Goal: Task Accomplishment & Management: Complete application form

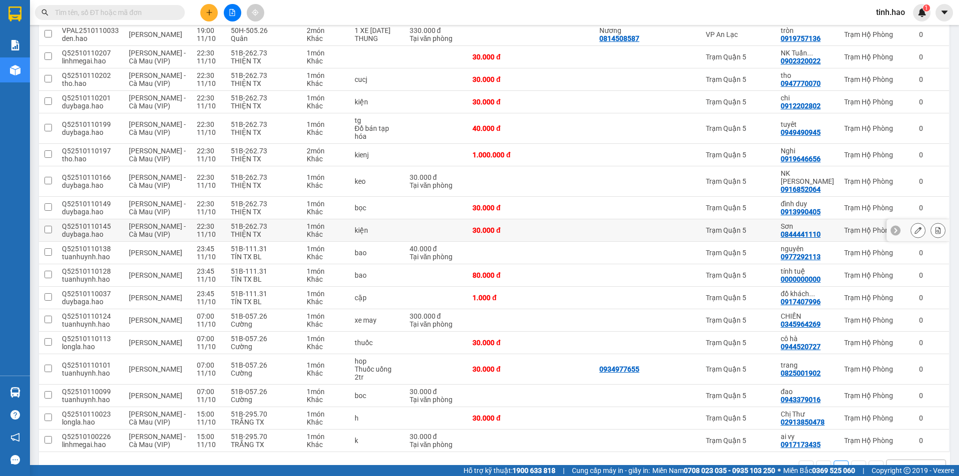
scroll to position [164, 0]
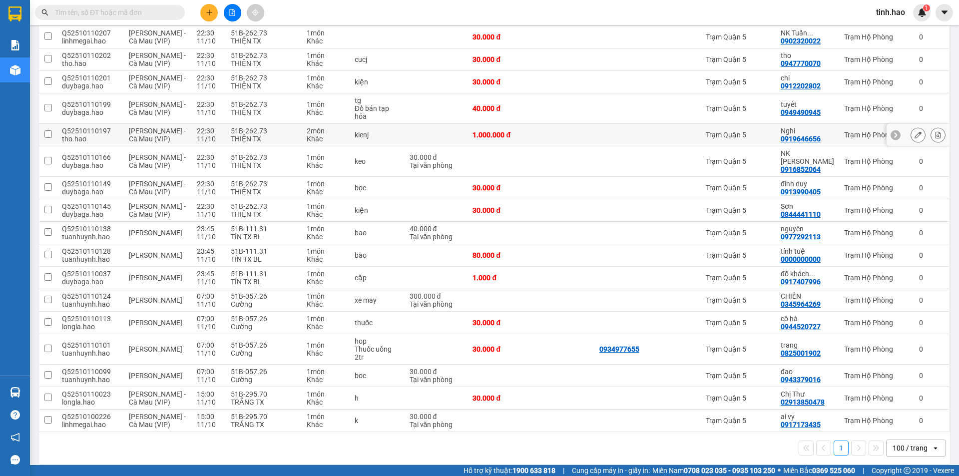
click at [681, 135] on div at bounding box center [679, 135] width 33 height 8
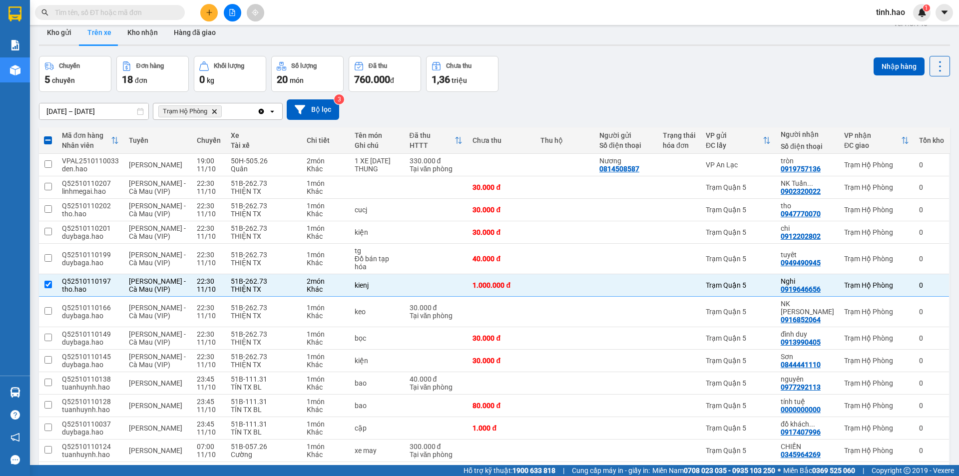
scroll to position [0, 0]
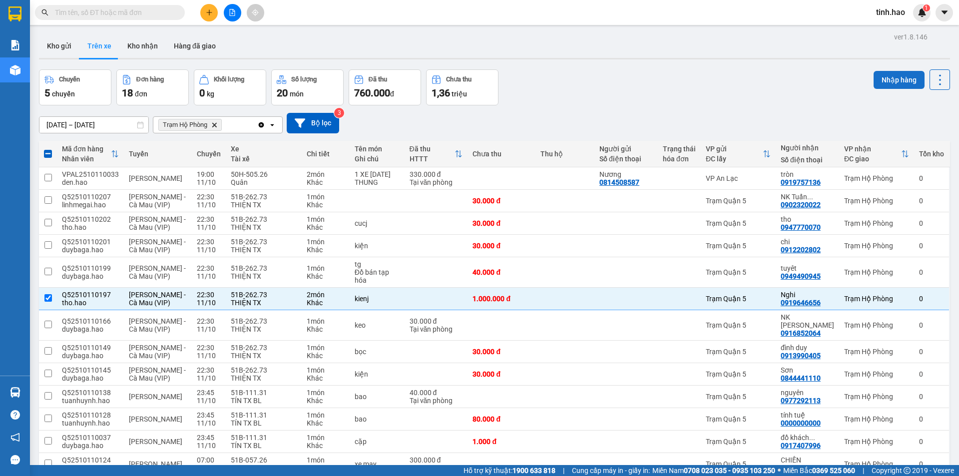
click at [894, 72] on button "Nhập hàng" at bounding box center [898, 80] width 51 height 18
checkbox input "false"
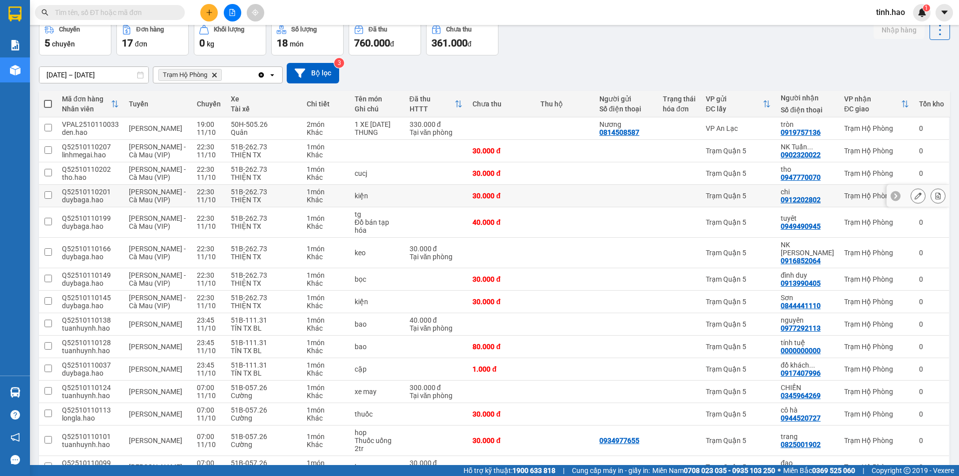
scroll to position [100, 0]
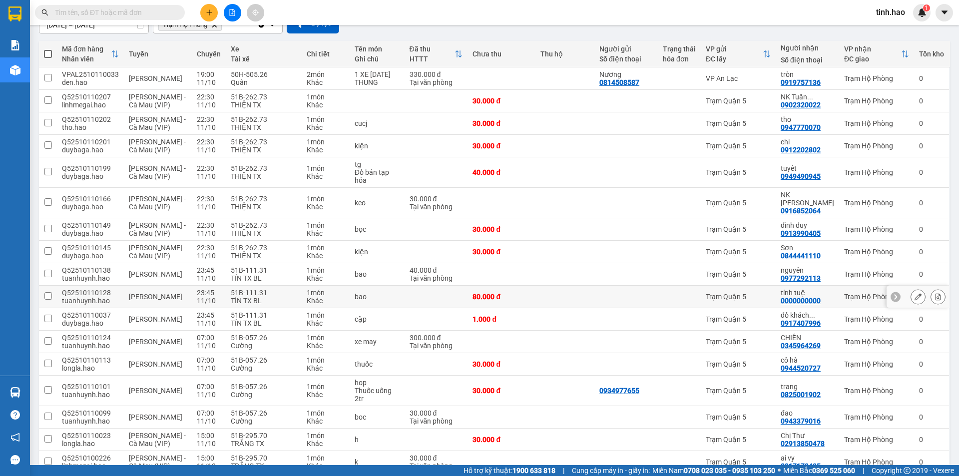
click at [702, 286] on td "Trạm Quận 5" at bounding box center [737, 297] width 75 height 22
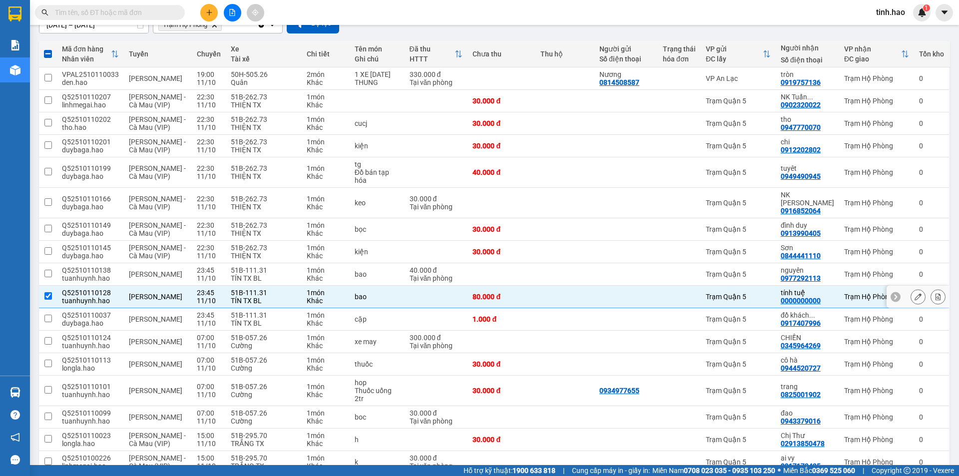
click at [702, 286] on td "Trạm Quận 5" at bounding box center [737, 297] width 75 height 22
checkbox input "false"
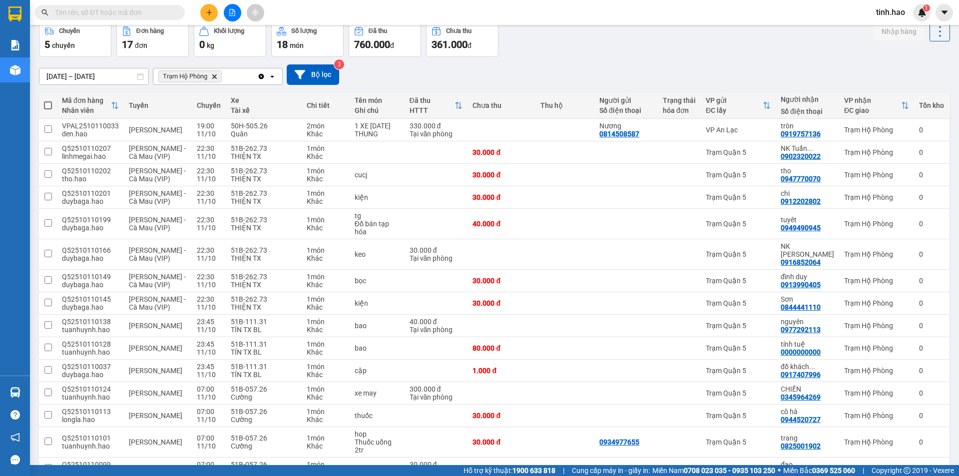
scroll to position [0, 0]
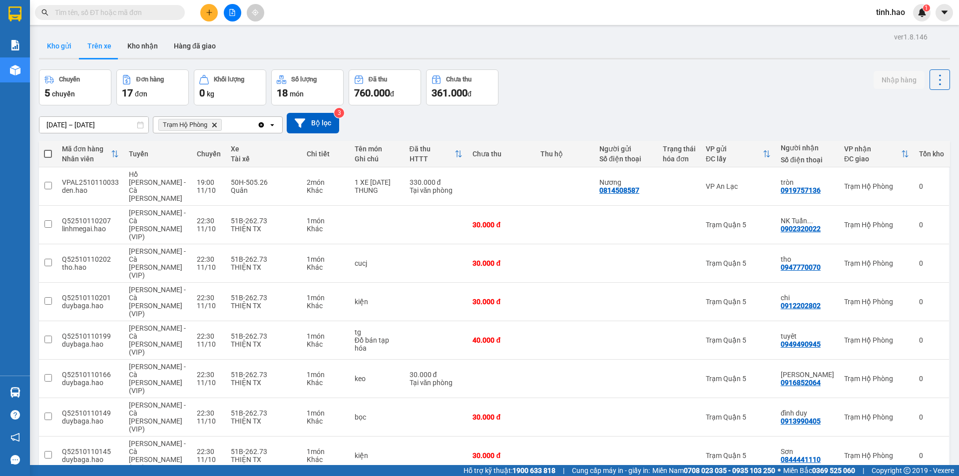
click at [69, 43] on button "Kho gửi" at bounding box center [59, 46] width 40 height 24
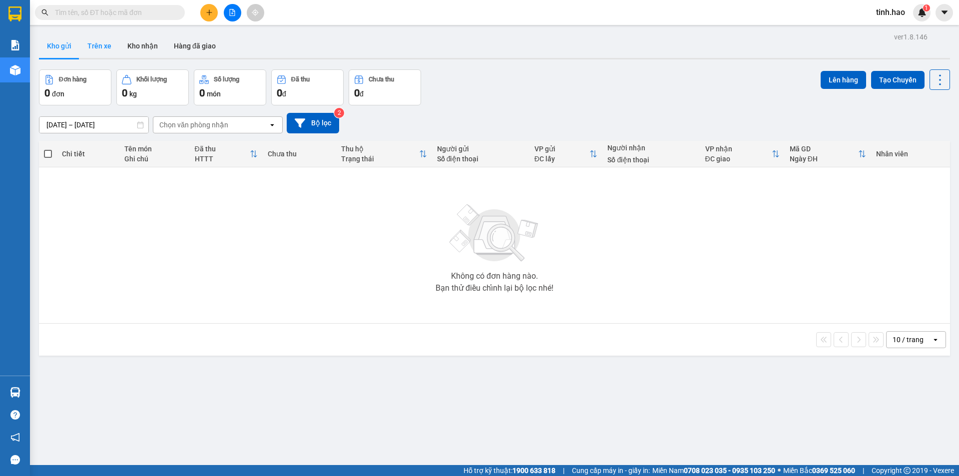
click at [93, 36] on button "Trên xe" at bounding box center [99, 46] width 40 height 24
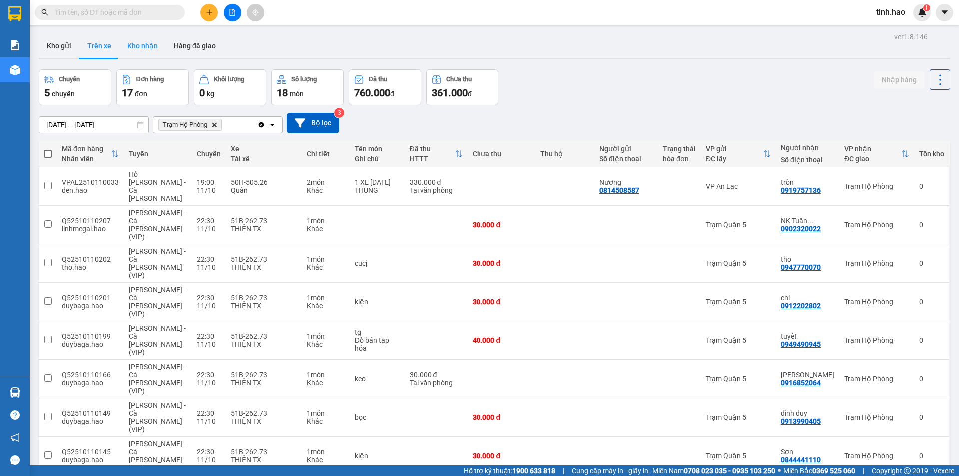
click at [152, 41] on button "Kho nhận" at bounding box center [142, 46] width 46 height 24
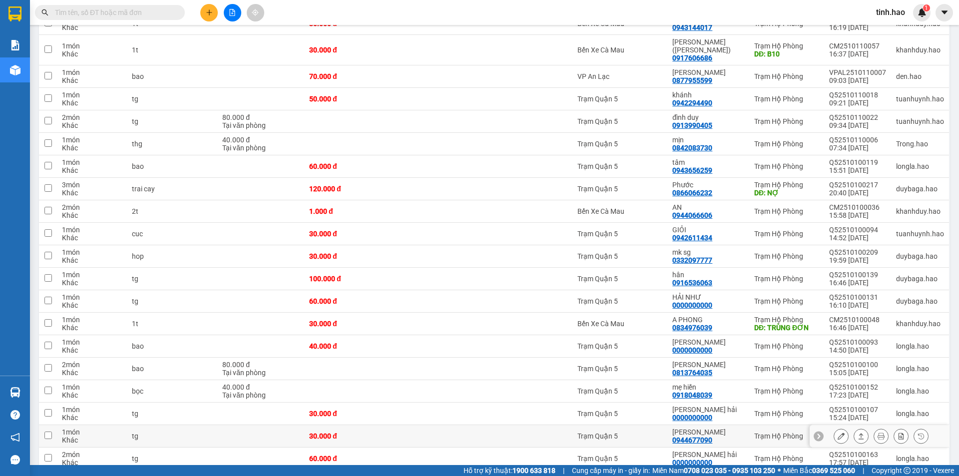
scroll to position [2006, 0]
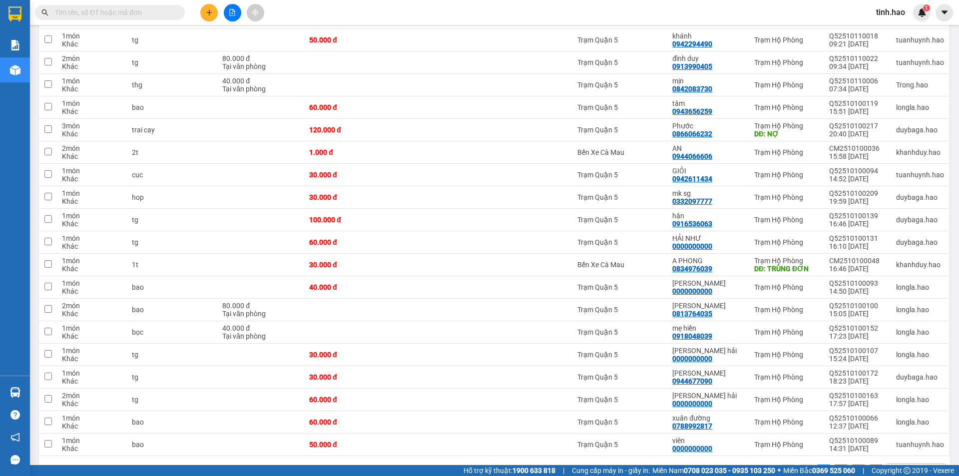
click at [833, 464] on button "2" at bounding box center [840, 471] width 15 height 15
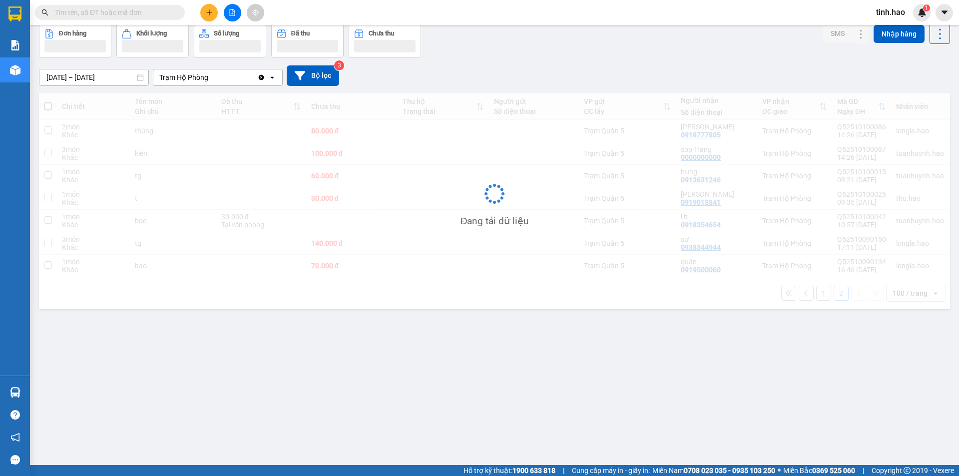
scroll to position [46, 0]
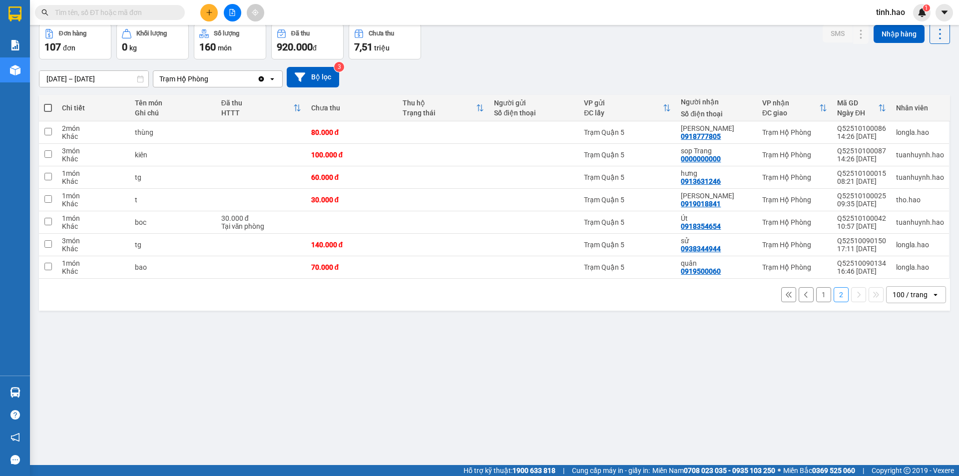
click at [816, 294] on button "1" at bounding box center [823, 294] width 15 height 15
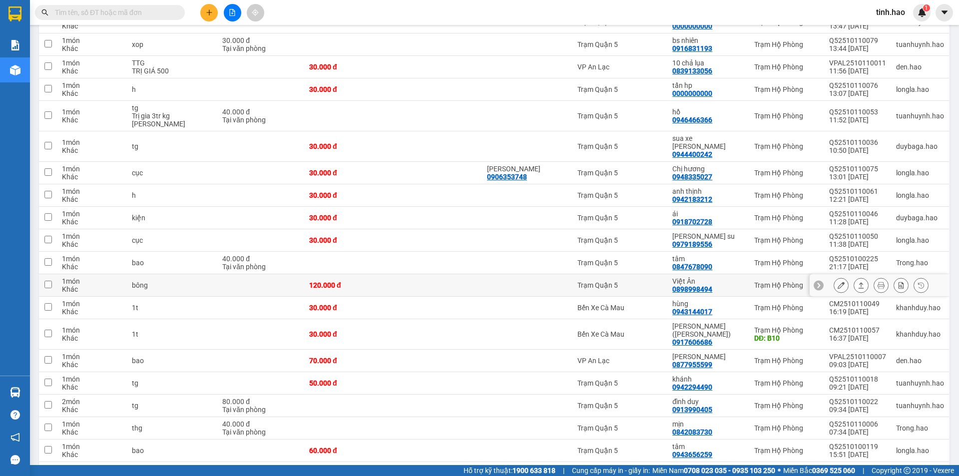
scroll to position [1657, 0]
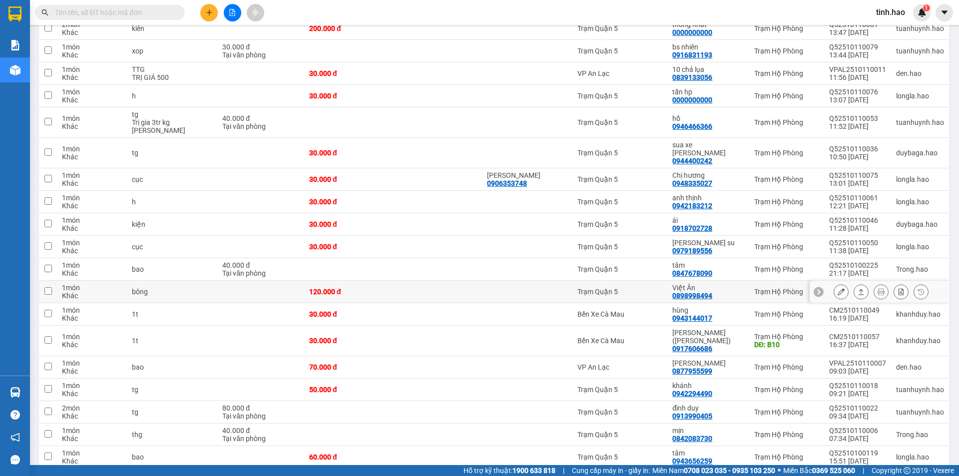
click at [597, 281] on td "Trạm Quận 5" at bounding box center [619, 292] width 95 height 22
checkbox input "true"
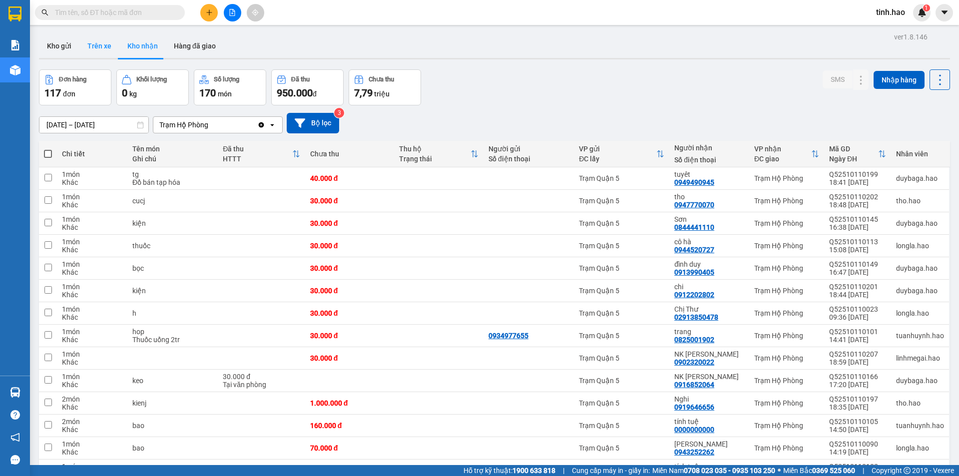
click at [97, 43] on button "Trên xe" at bounding box center [99, 46] width 40 height 24
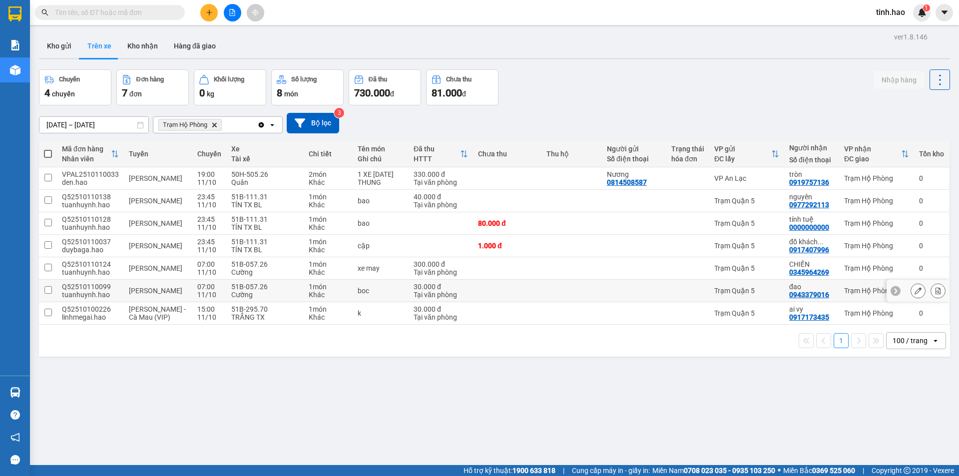
click at [768, 294] on div "Trạm Quận 5" at bounding box center [746, 291] width 65 height 8
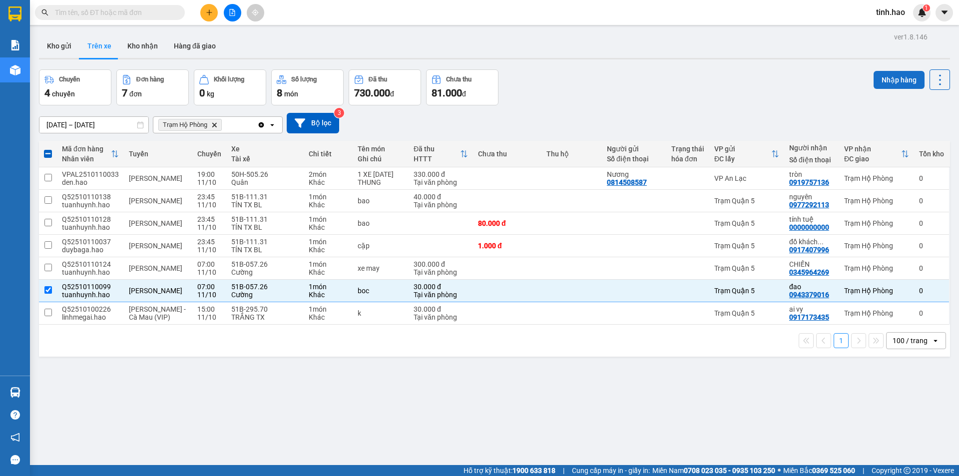
click at [888, 79] on button "Nhập hàng" at bounding box center [898, 80] width 51 height 18
checkbox input "false"
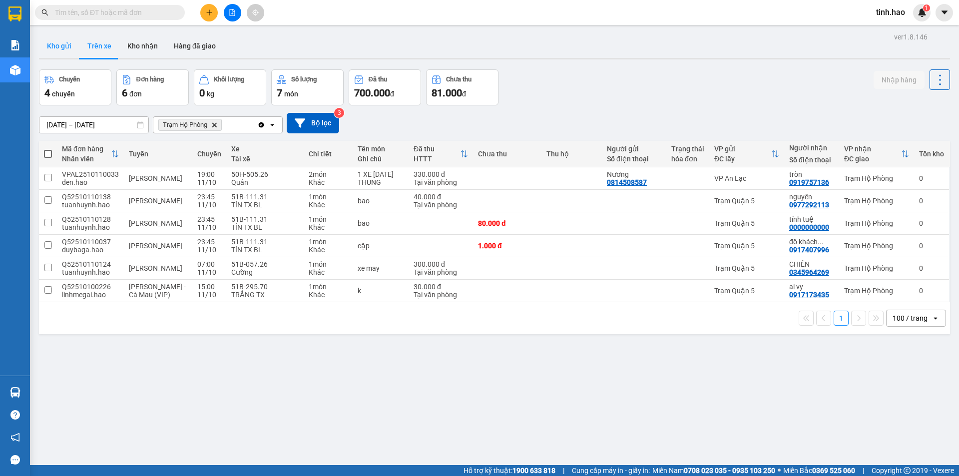
click at [50, 42] on button "Kho gửi" at bounding box center [59, 46] width 40 height 24
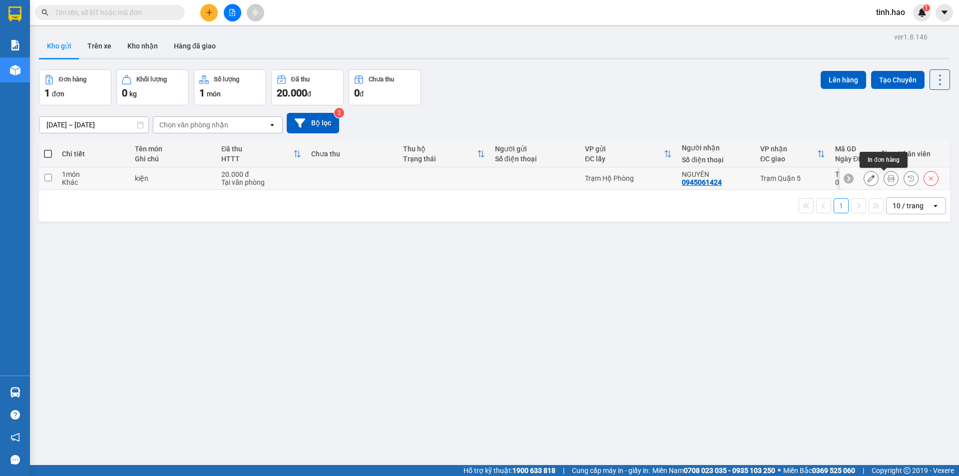
click at [887, 178] on icon at bounding box center [890, 178] width 7 height 7
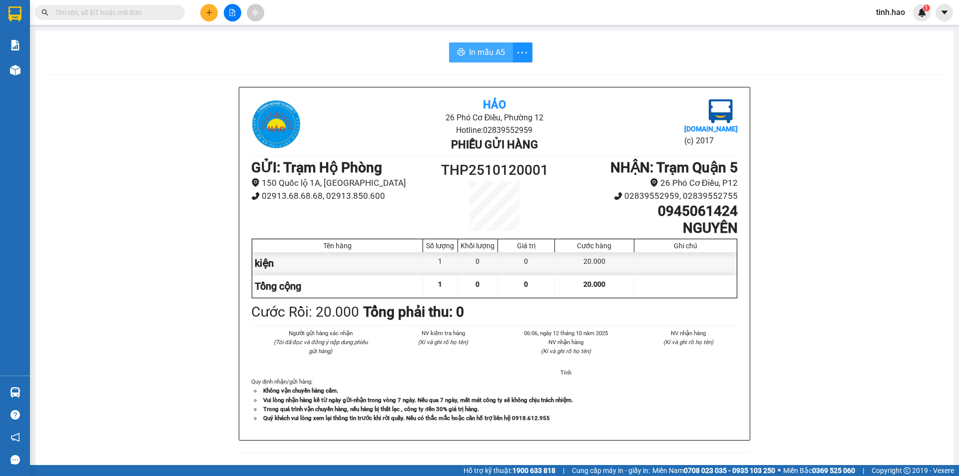
click at [478, 46] on span "In mẫu A5" at bounding box center [487, 52] width 36 height 12
click at [101, 13] on input "text" at bounding box center [114, 12] width 118 height 11
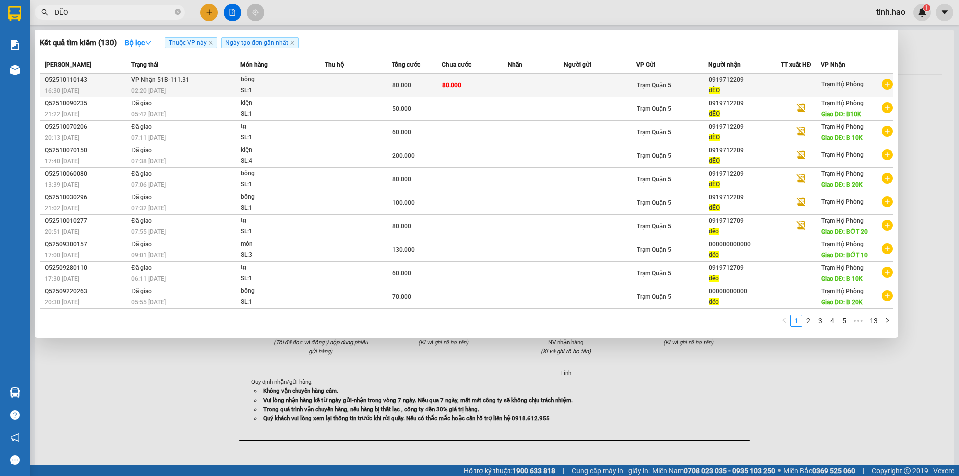
type input "DẼO"
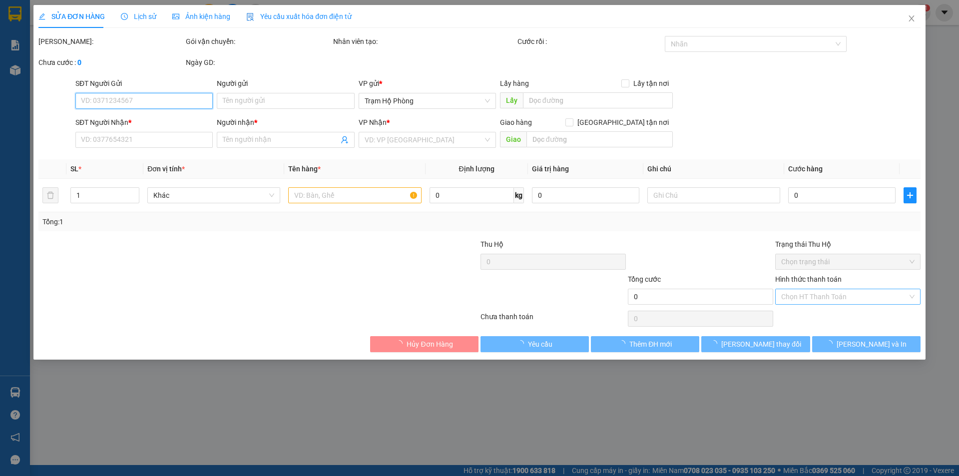
type input "0919712209"
type input "dẼO"
type input "80.000"
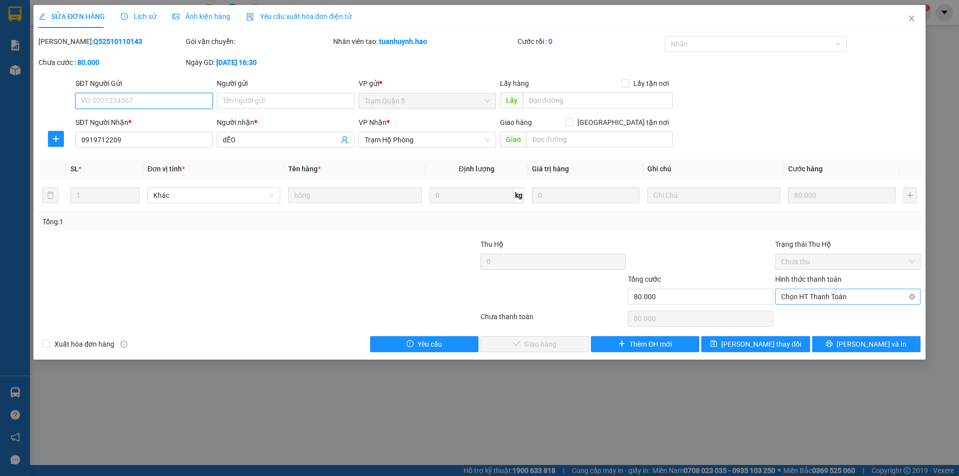
click at [809, 298] on span "Chọn HT Thanh Toán" at bounding box center [847, 296] width 133 height 15
click at [798, 319] on div "Tại văn phòng" at bounding box center [847, 316] width 133 height 11
type input "0"
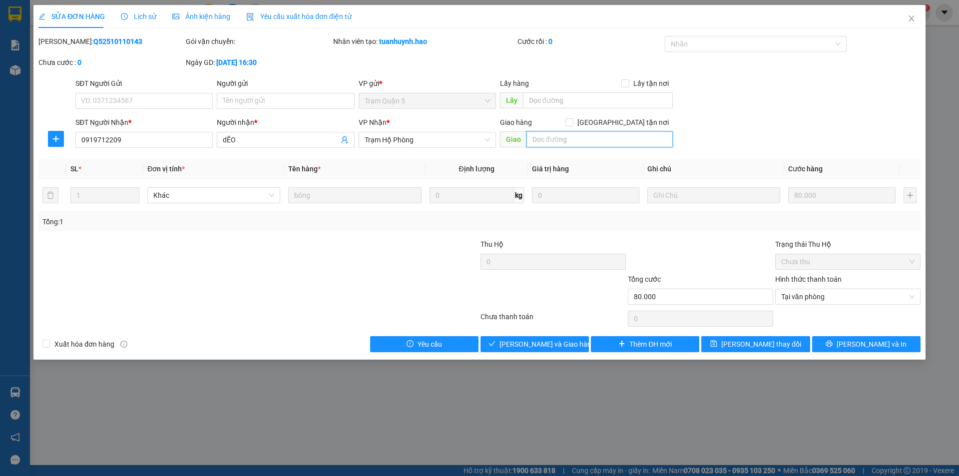
click at [538, 142] on input "text" at bounding box center [599, 139] width 146 height 16
type input "B20K"
click at [513, 346] on span "Lưu và Giao hàng" at bounding box center [547, 343] width 96 height 11
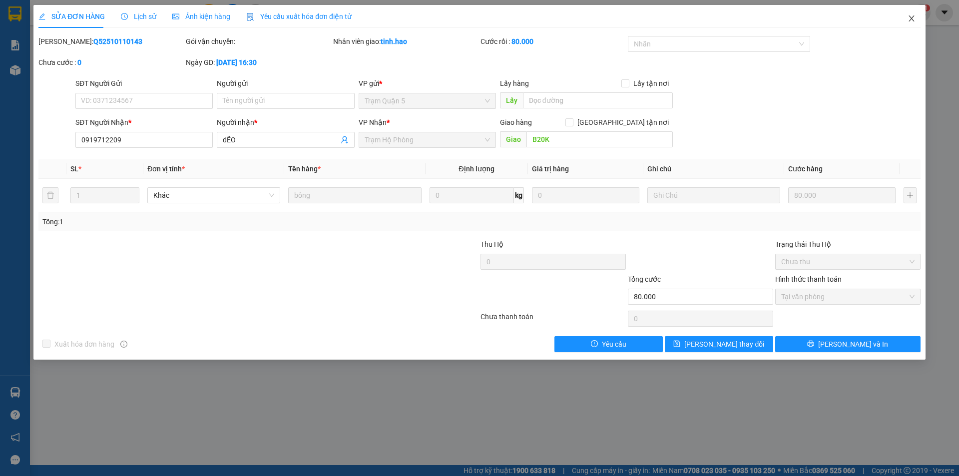
click at [911, 23] on span "Close" at bounding box center [911, 19] width 28 height 28
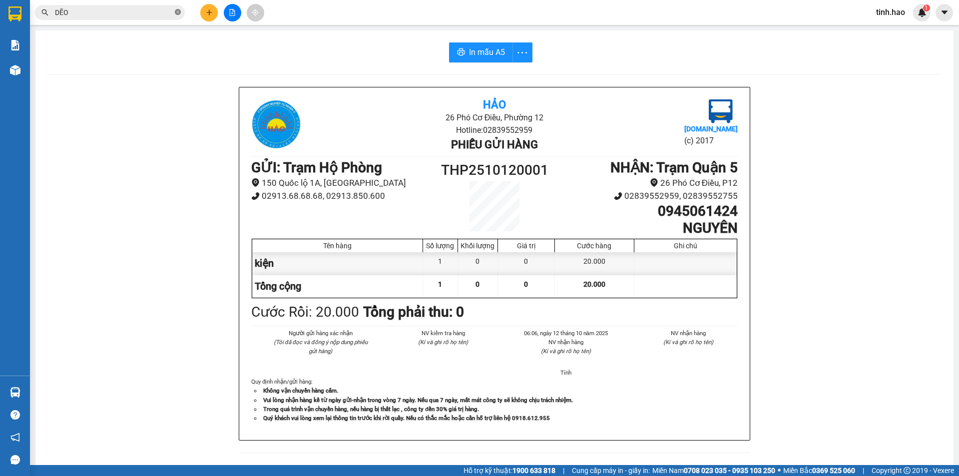
click at [175, 12] on icon "close-circle" at bounding box center [178, 12] width 6 height 6
click at [161, 11] on input "text" at bounding box center [114, 12] width 118 height 11
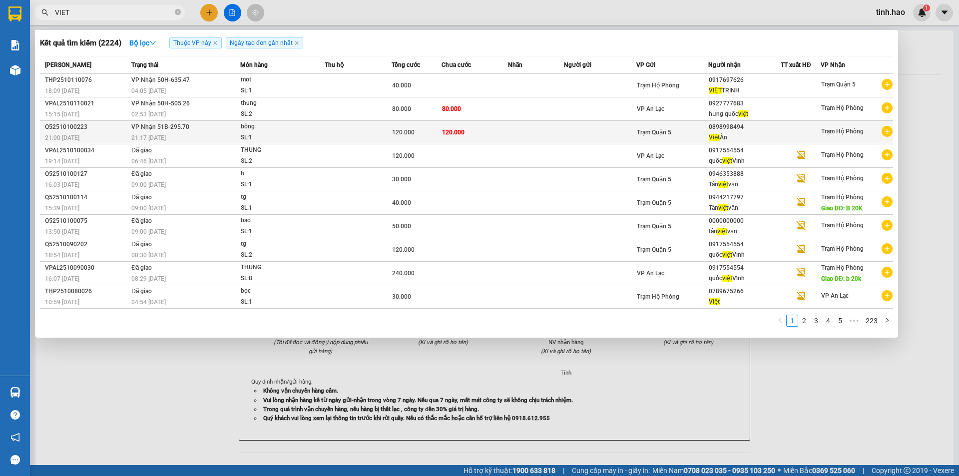
type input "VIET"
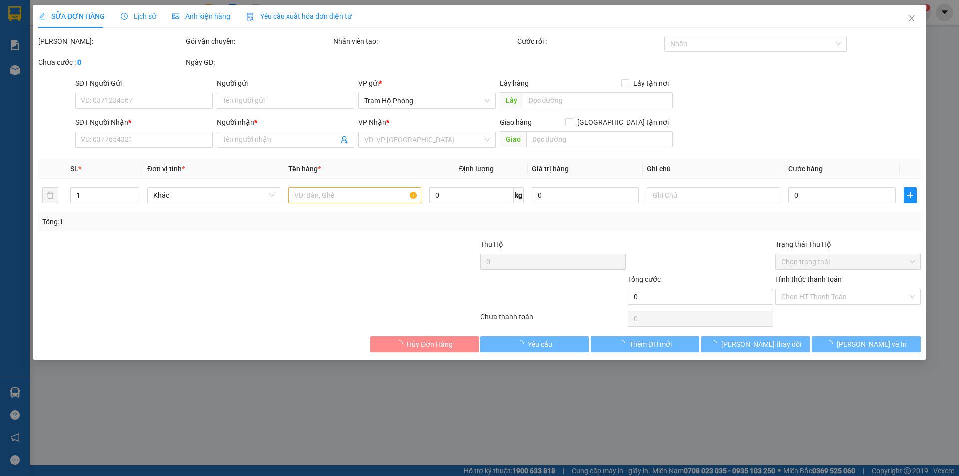
type input "0898998494"
type input "Việt Ân"
type input "120.000"
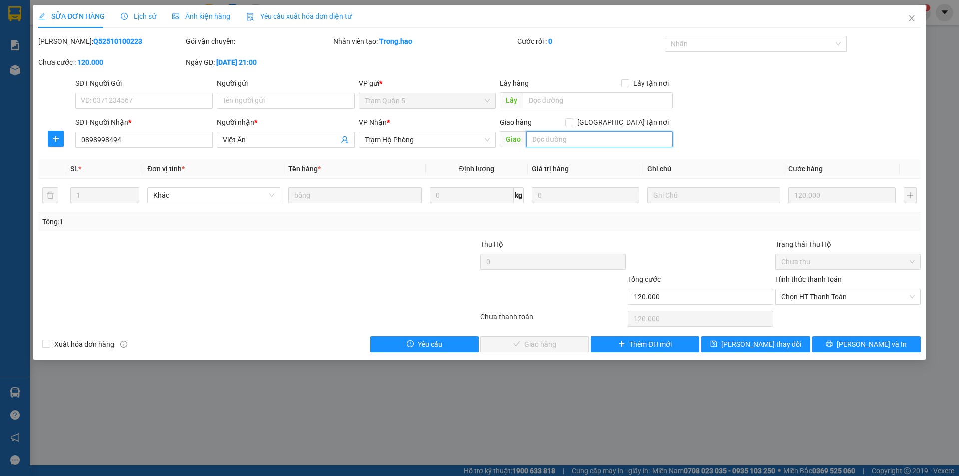
click at [577, 140] on input "text" at bounding box center [599, 139] width 146 height 16
click at [810, 295] on span "Chọn HT Thanh Toán" at bounding box center [847, 296] width 133 height 15
type input "B20K"
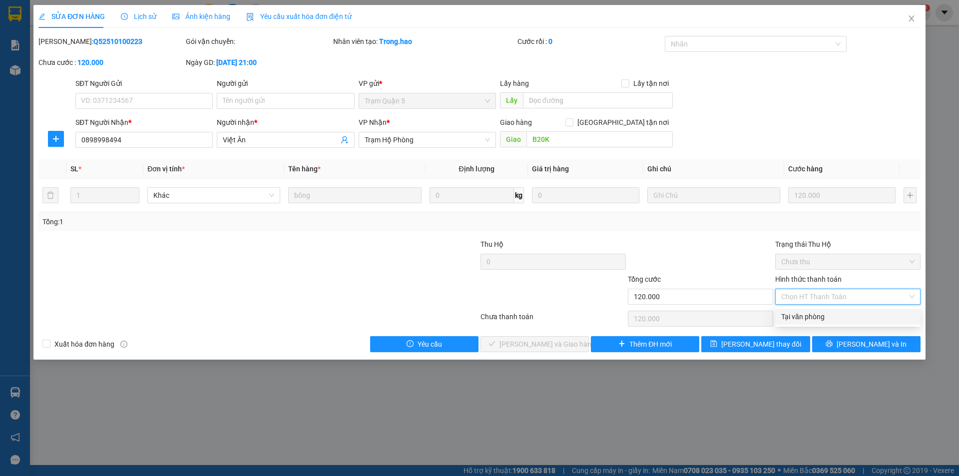
click at [805, 314] on div "Tại văn phòng" at bounding box center [847, 316] width 133 height 11
type input "0"
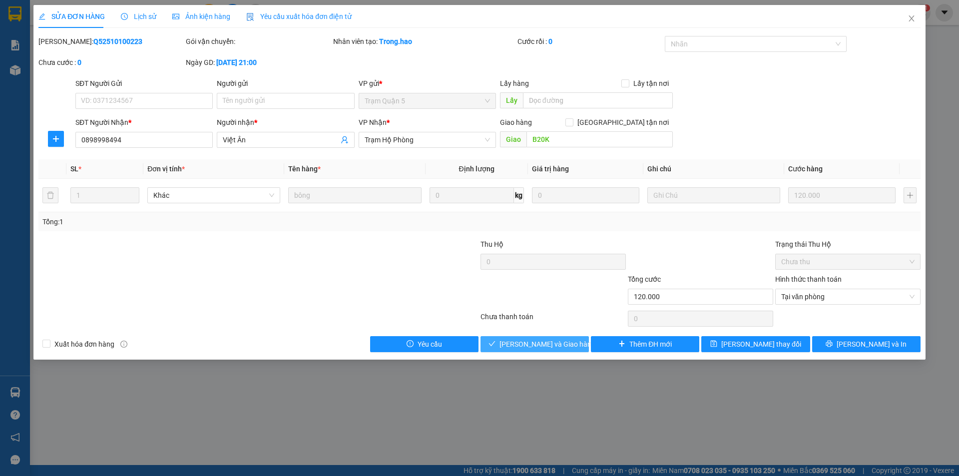
click at [542, 342] on span "Lưu và Giao hàng" at bounding box center [547, 343] width 96 height 11
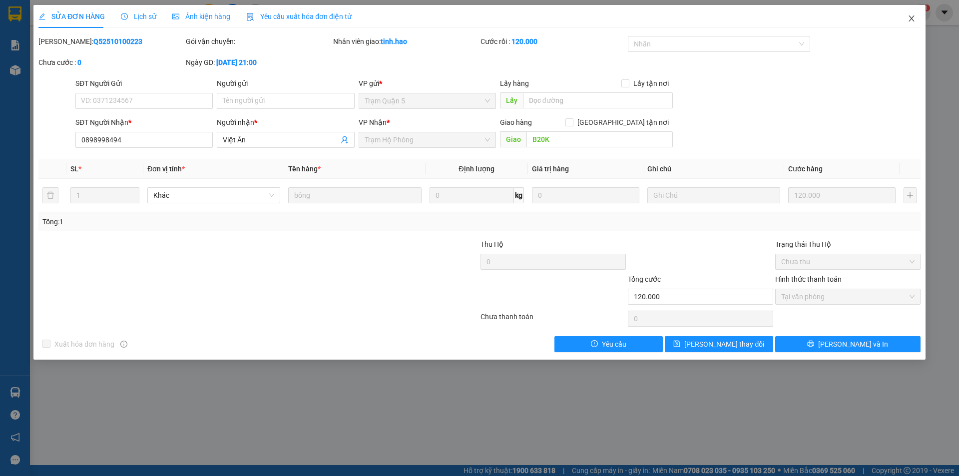
click at [906, 16] on span "Close" at bounding box center [911, 19] width 28 height 28
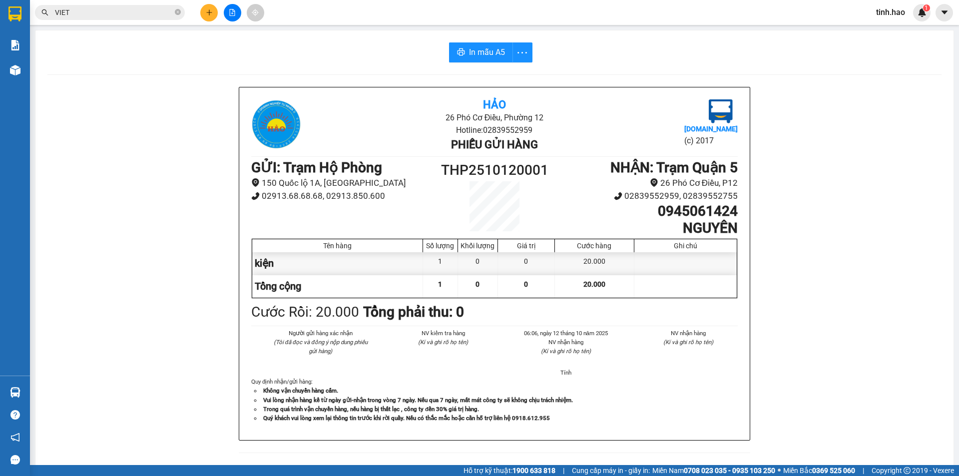
drag, startPoint x: 179, startPoint y: 11, endPoint x: 157, endPoint y: 10, distance: 22.0
click at [179, 10] on icon "close-circle" at bounding box center [178, 12] width 6 height 6
click at [146, 10] on input "text" at bounding box center [114, 12] width 118 height 11
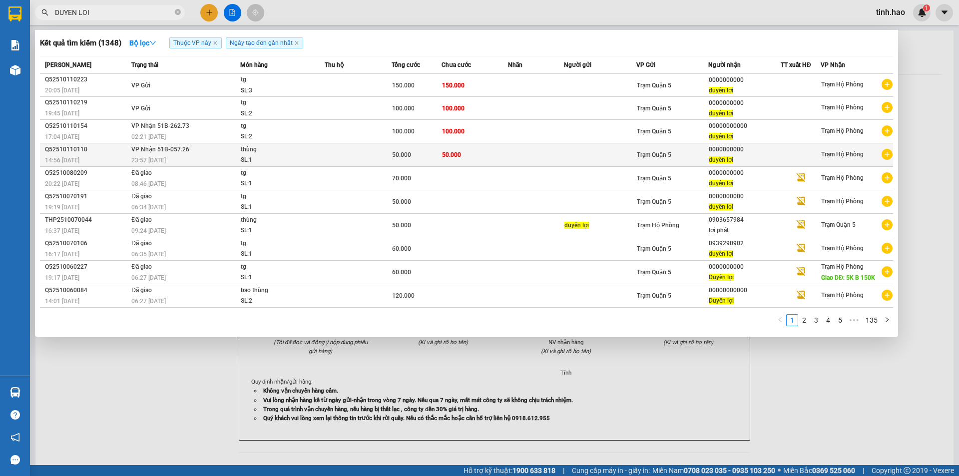
type input "DUYEN LOI"
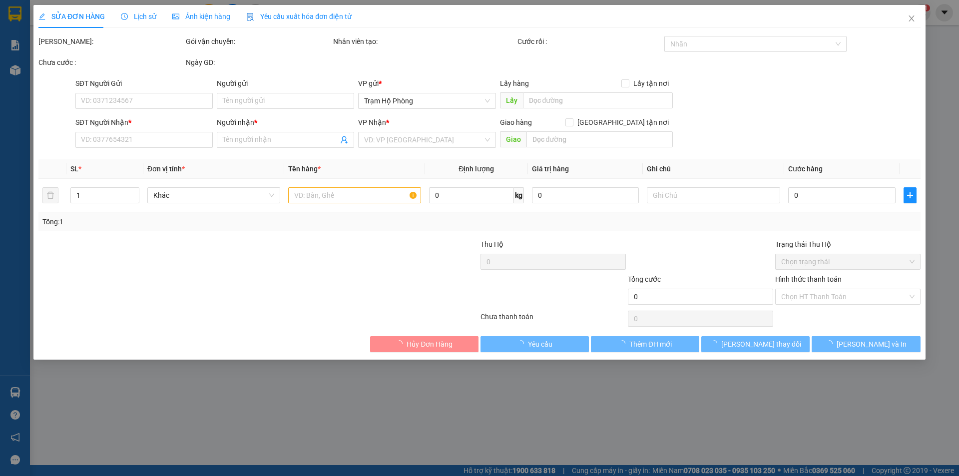
type input "0000000000"
type input "duyên lợi"
type input "50.000"
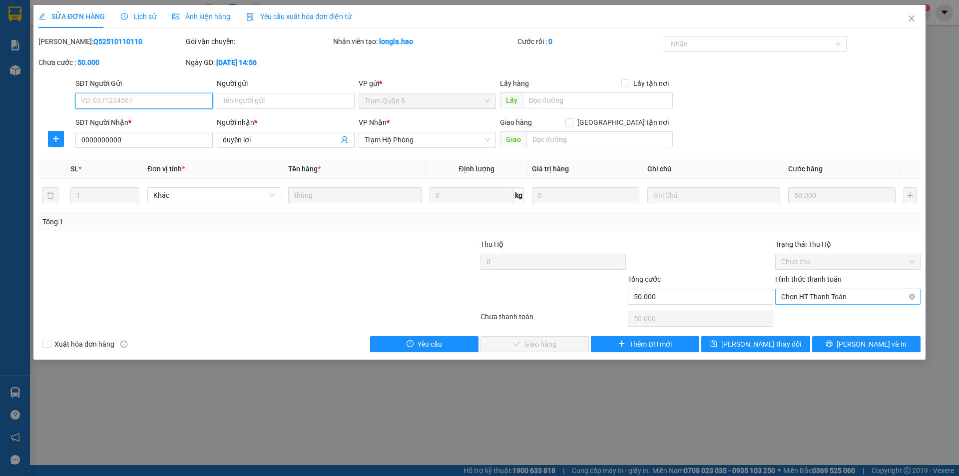
click at [808, 297] on span "Chọn HT Thanh Toán" at bounding box center [847, 296] width 133 height 15
click at [805, 315] on div "Tại văn phòng" at bounding box center [847, 316] width 133 height 11
type input "0"
click at [532, 349] on button "Lưu và Giao hàng" at bounding box center [534, 344] width 108 height 16
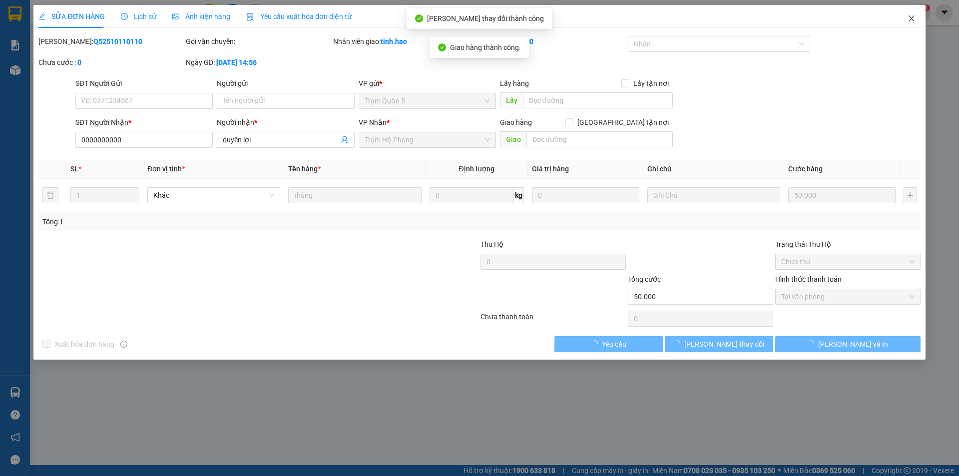
click at [911, 19] on icon "close" at bounding box center [910, 18] width 5 height 6
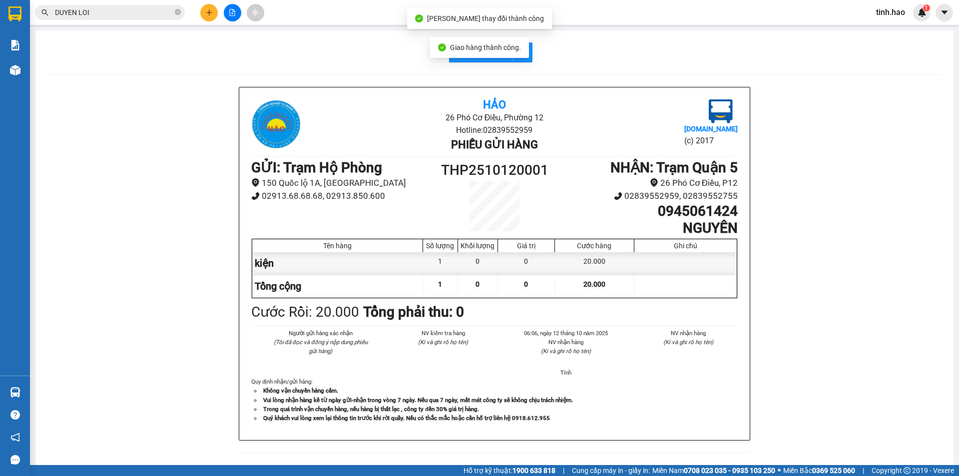
click at [136, 17] on input "DUYEN LOI" at bounding box center [114, 12] width 118 height 11
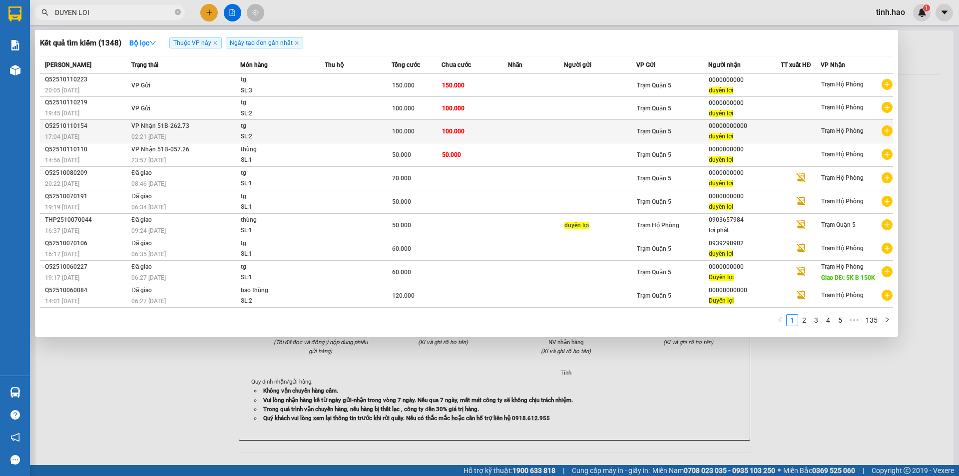
click at [319, 136] on span "tg SL: 2" at bounding box center [282, 131] width 83 height 21
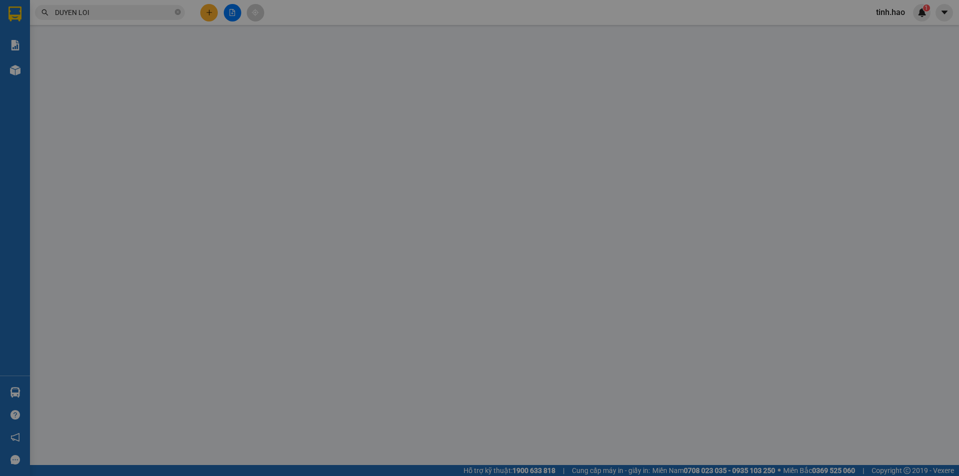
type input "00000000000"
type input "duyên lợi"
type input "100.000"
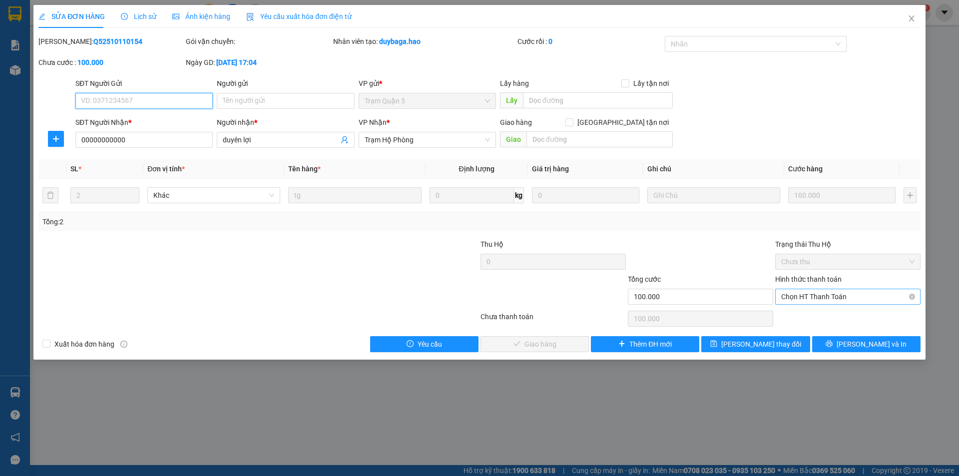
click at [802, 295] on span "Chọn HT Thanh Toán" at bounding box center [847, 296] width 133 height 15
click at [792, 314] on div "Tại văn phòng" at bounding box center [847, 316] width 133 height 11
type input "0"
click at [551, 339] on span "[PERSON_NAME] và [PERSON_NAME] hàng" at bounding box center [547, 343] width 96 height 11
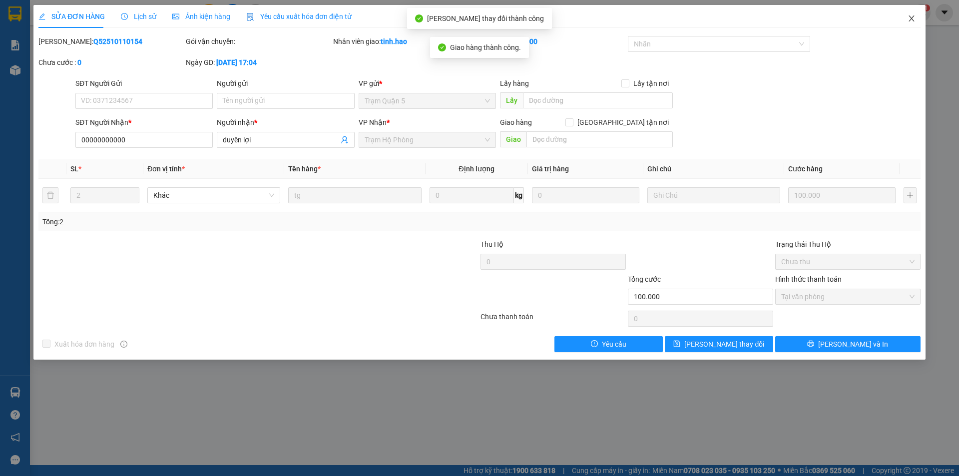
click at [909, 19] on icon "close" at bounding box center [911, 18] width 8 height 8
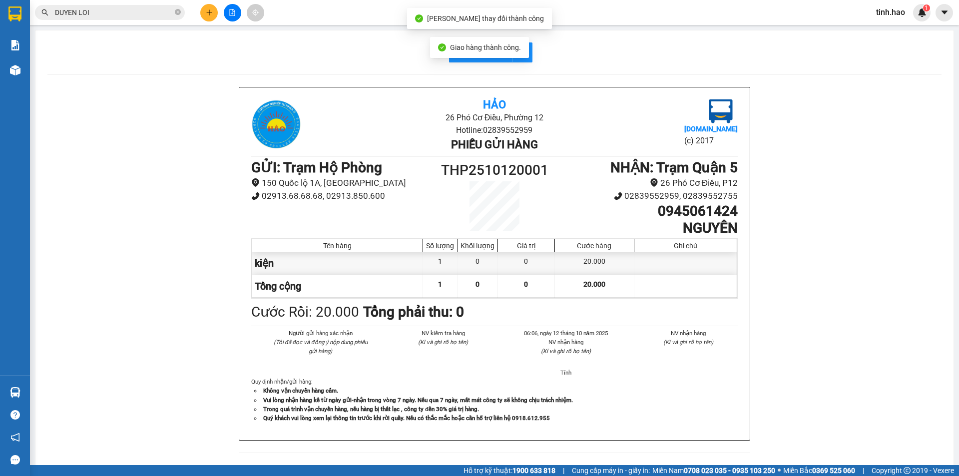
click at [91, 13] on input "DUYEN LOI" at bounding box center [114, 12] width 118 height 11
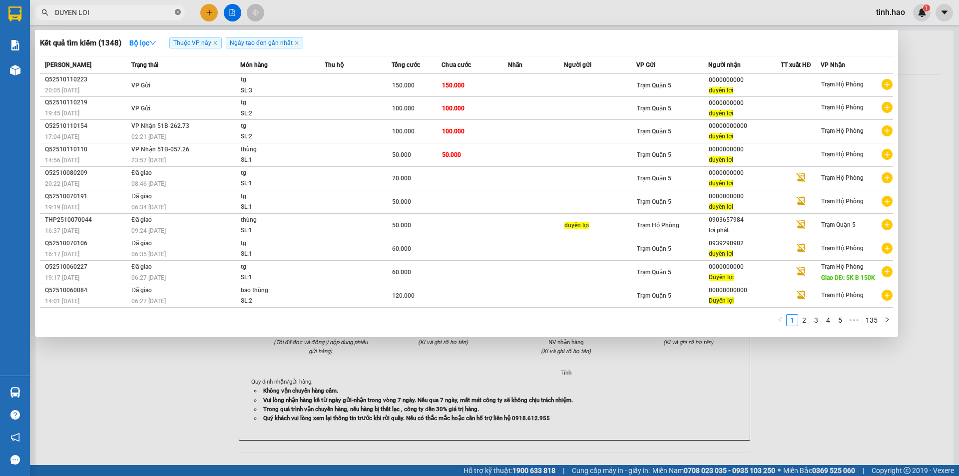
drag, startPoint x: 177, startPoint y: 12, endPoint x: 161, endPoint y: 13, distance: 16.5
click at [177, 12] on icon "close-circle" at bounding box center [178, 12] width 6 height 6
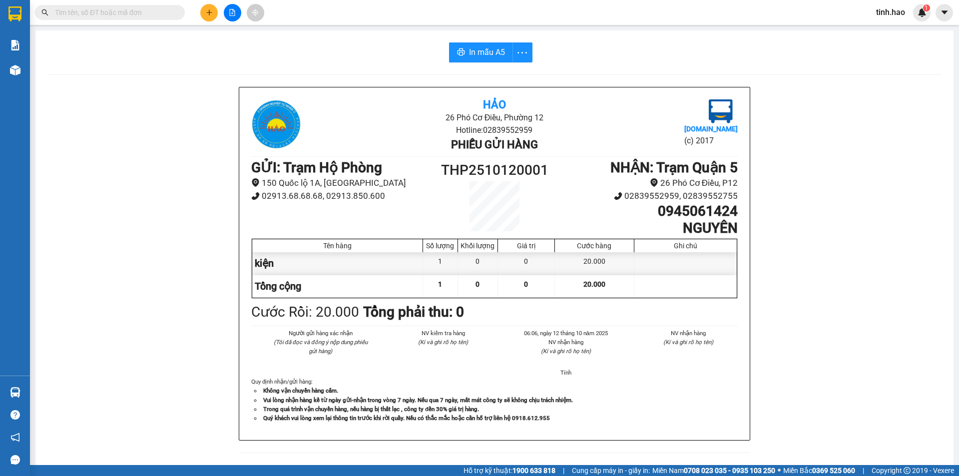
drag, startPoint x: 161, startPoint y: 13, endPoint x: 148, endPoint y: 13, distance: 12.5
click at [160, 13] on input "text" at bounding box center [114, 12] width 118 height 11
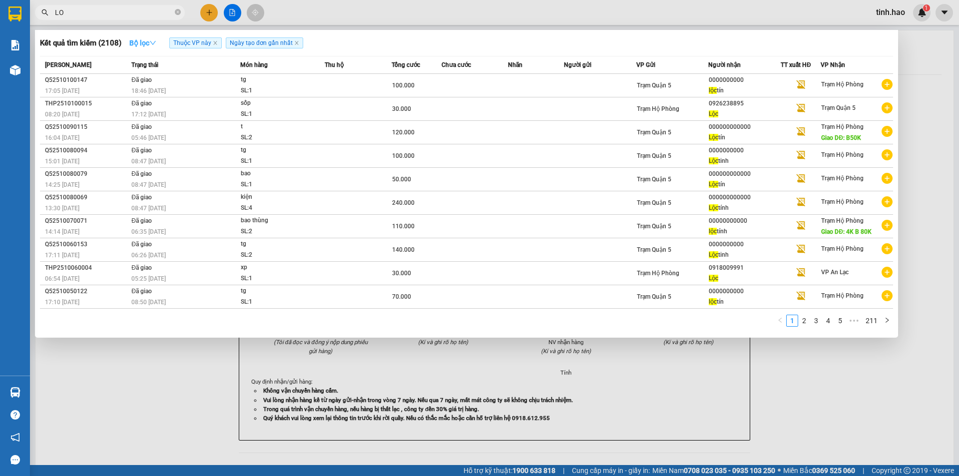
type input "L"
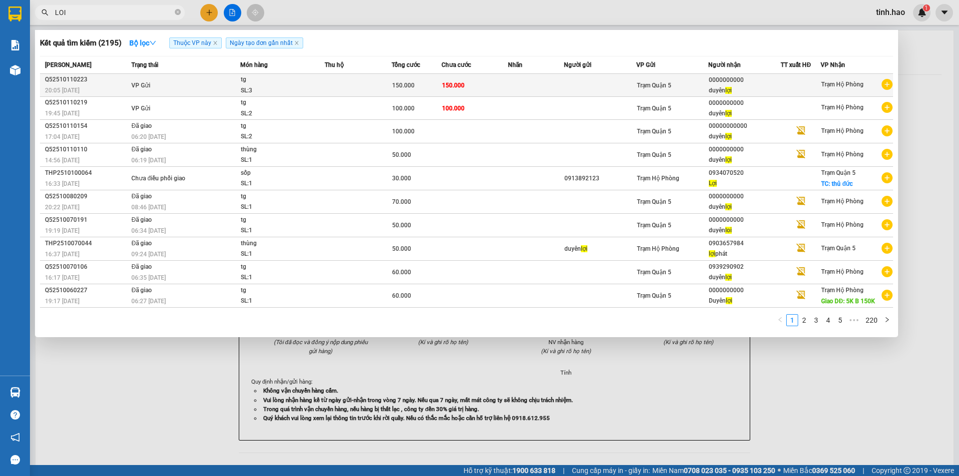
type input "LOI"
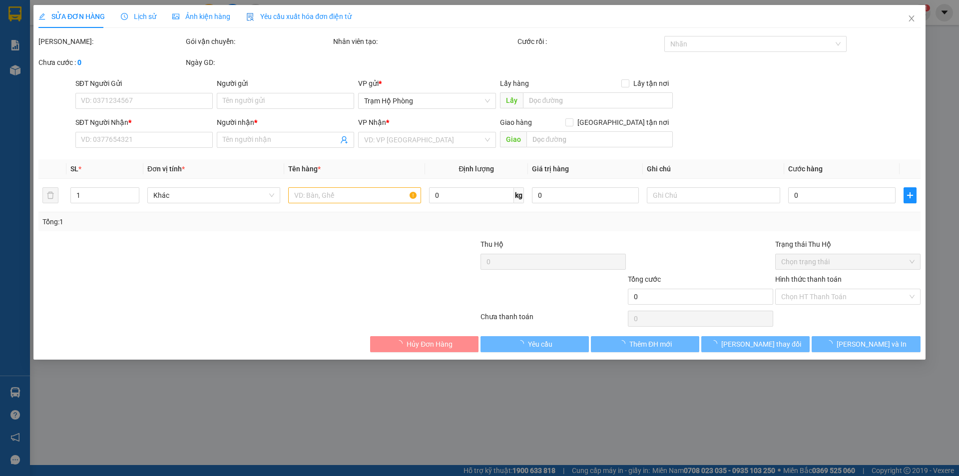
type input "0000000000"
type input "duyên lợi"
type input "150.000"
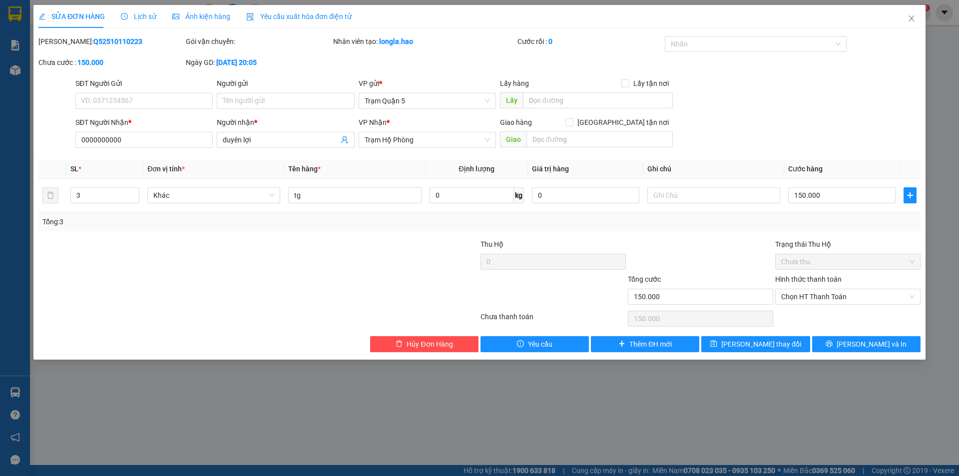
click at [209, 16] on span "Ảnh kiện hàng" at bounding box center [201, 16] width 58 height 8
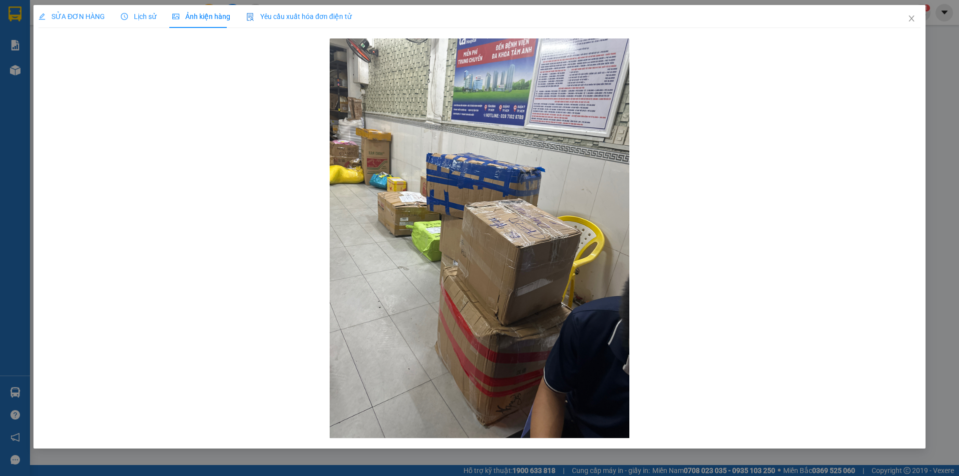
click at [130, 17] on span "Lịch sử" at bounding box center [138, 16] width 35 height 8
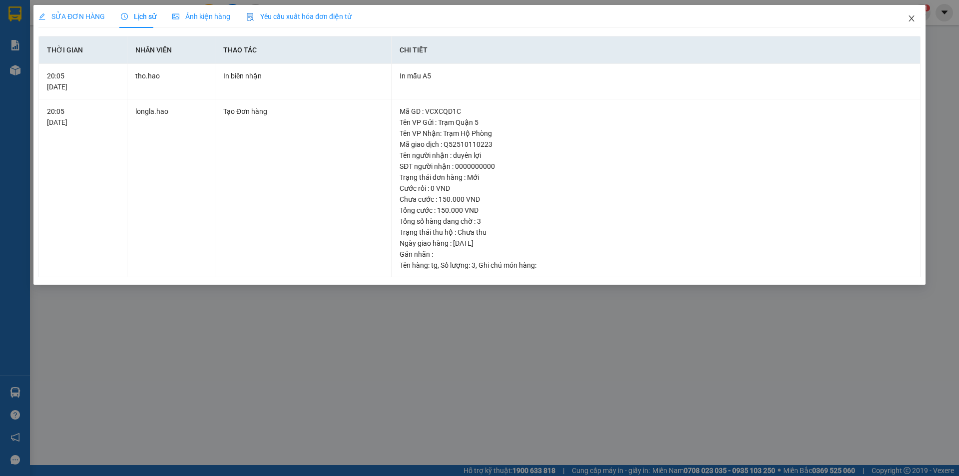
click at [911, 17] on icon "close" at bounding box center [911, 18] width 8 height 8
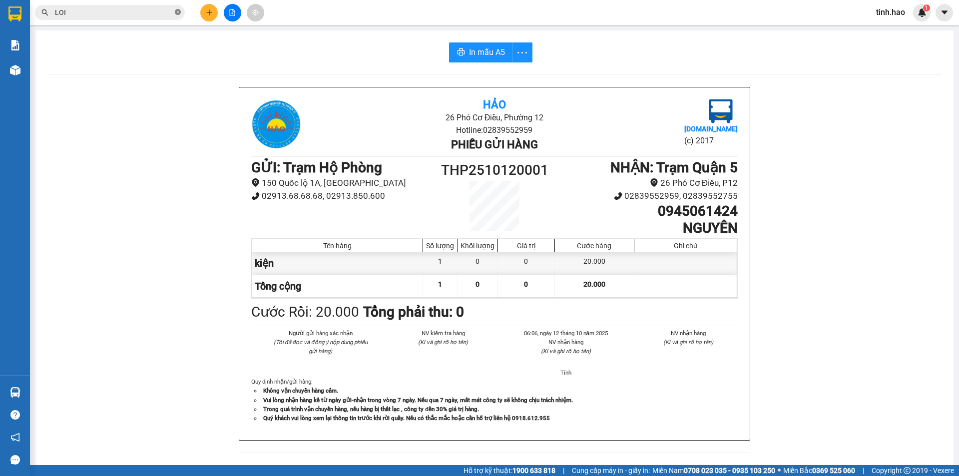
click at [176, 12] on icon "close-circle" at bounding box center [178, 12] width 6 height 6
click at [119, 16] on input "text" at bounding box center [114, 12] width 118 height 11
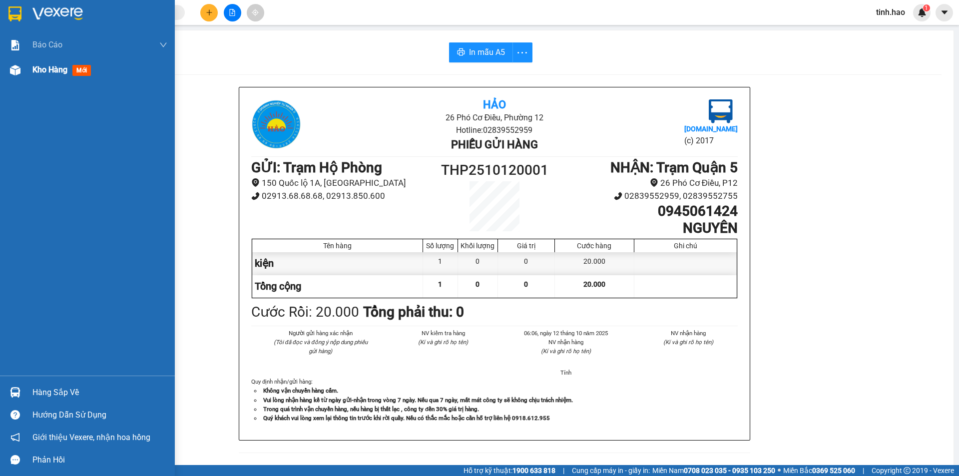
click at [84, 76] on div "Kho hàng mới" at bounding box center [99, 69] width 135 height 25
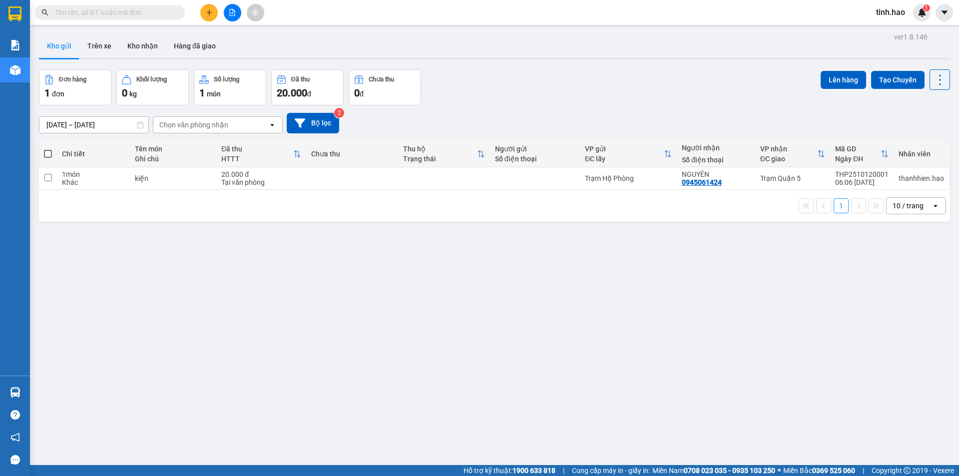
click at [85, 13] on input "text" at bounding box center [114, 12] width 118 height 11
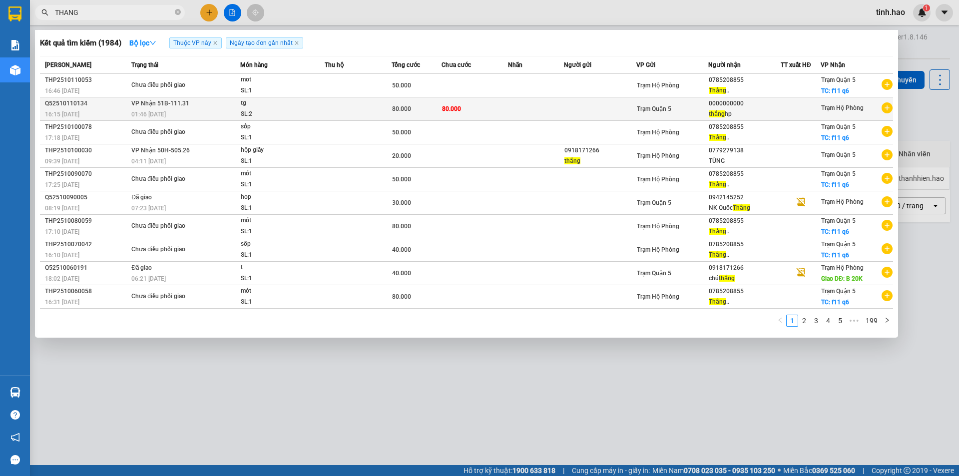
type input "THANG"
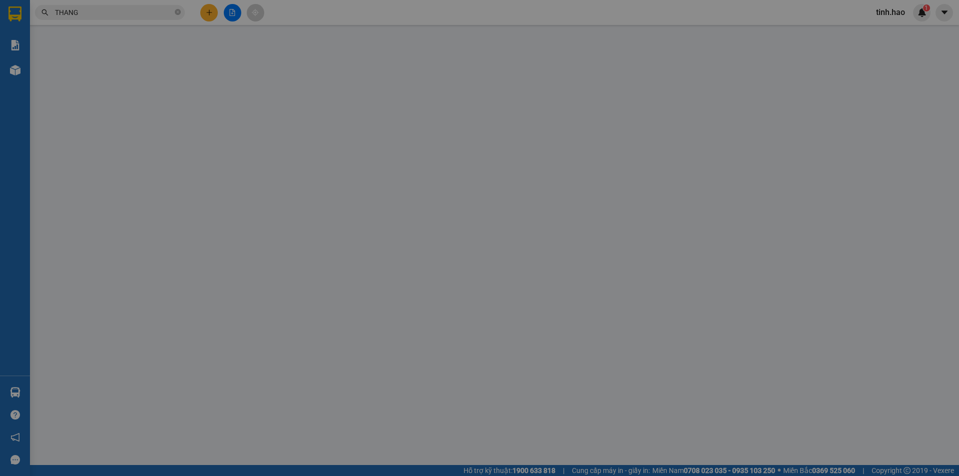
type input "0000000000"
type input "thắng hp"
type input "80.000"
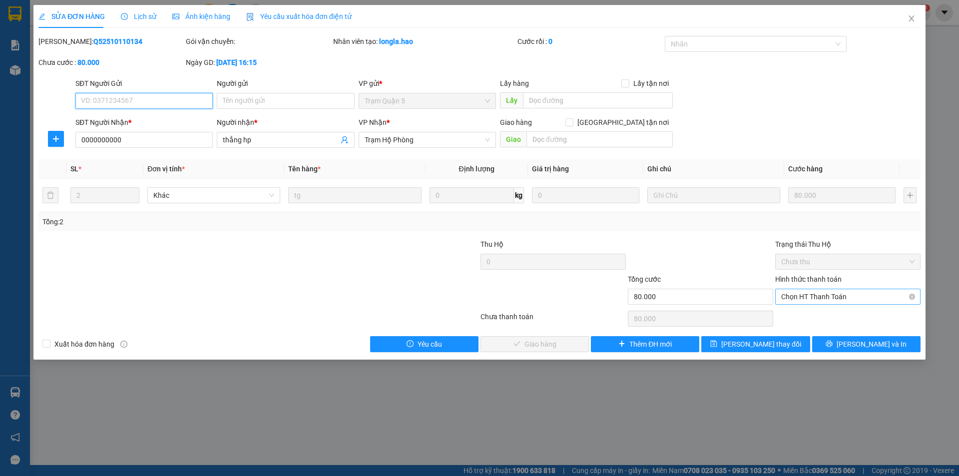
click at [806, 300] on span "Chọn HT Thanh Toán" at bounding box center [847, 296] width 133 height 15
click at [799, 314] on div "Tại văn phòng" at bounding box center [847, 316] width 133 height 11
type input "0"
click at [561, 338] on span "Lưu và Giao hàng" at bounding box center [547, 343] width 96 height 11
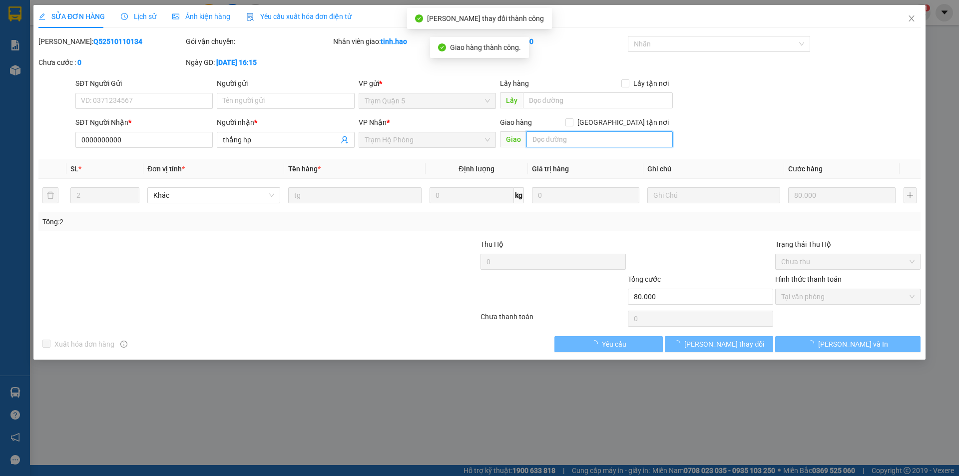
click at [547, 141] on input "text" at bounding box center [599, 139] width 146 height 16
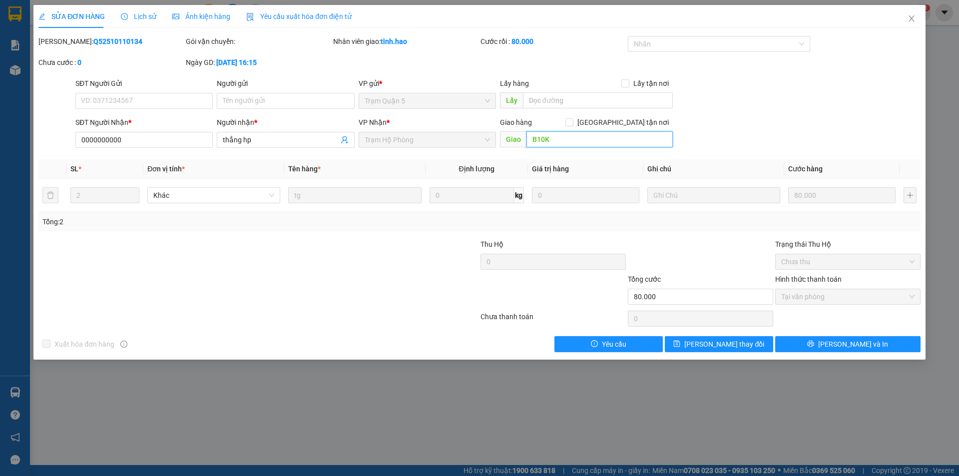
type input "B10K"
click at [751, 344] on button "Lưu thay đổi" at bounding box center [719, 344] width 108 height 16
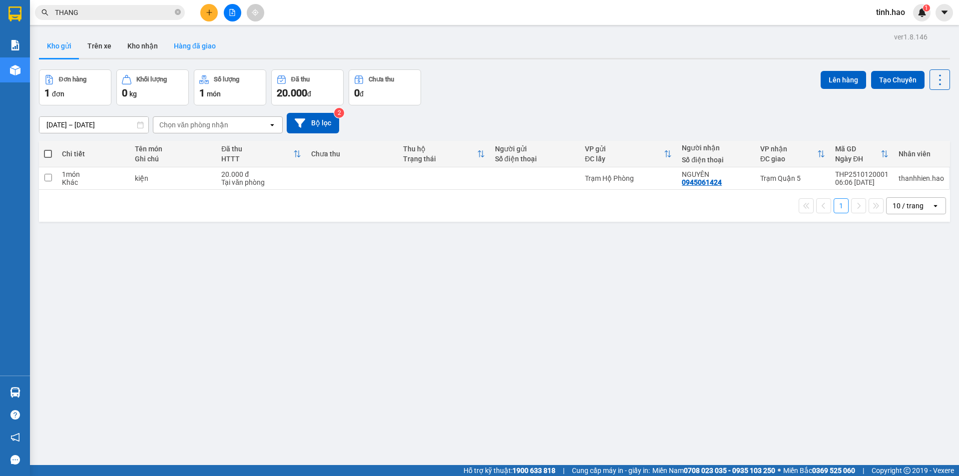
click at [201, 39] on button "Hàng đã giao" at bounding box center [195, 46] width 58 height 24
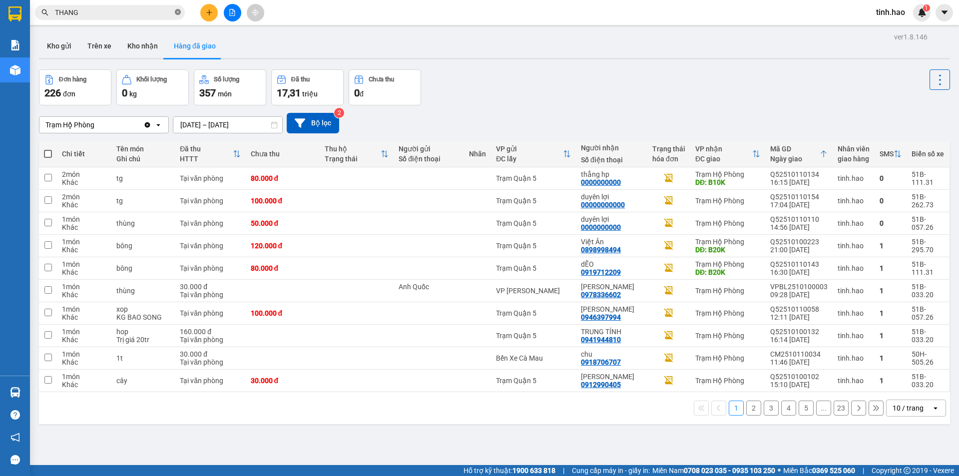
click at [176, 15] on icon "close-circle" at bounding box center [178, 12] width 6 height 6
click at [167, 13] on input "text" at bounding box center [114, 12] width 118 height 11
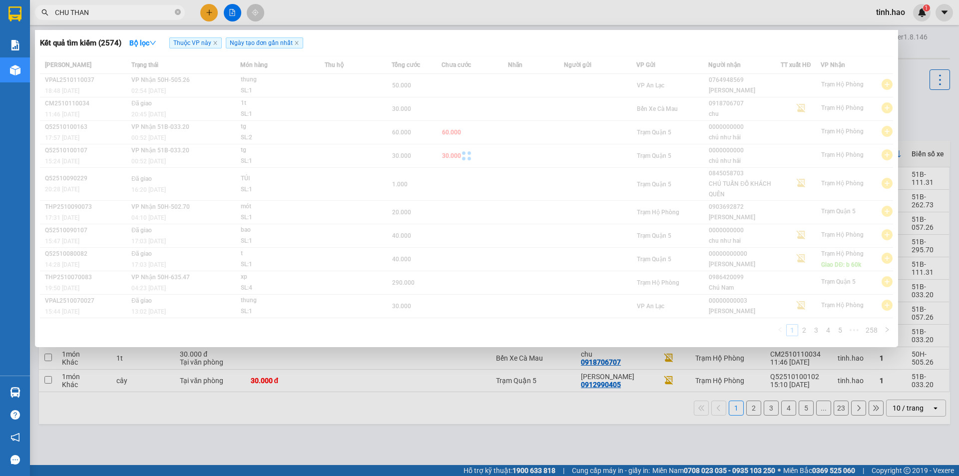
type input "CHU THANG"
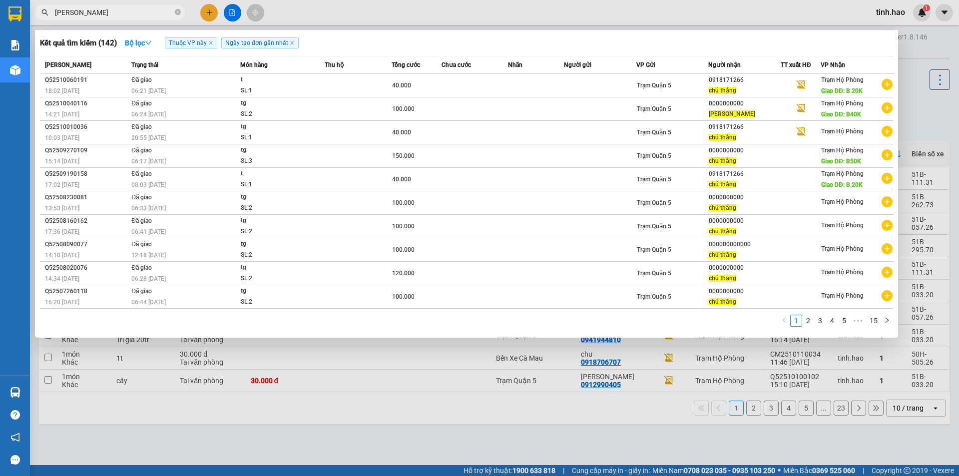
click at [178, 8] on span at bounding box center [178, 12] width 6 height 9
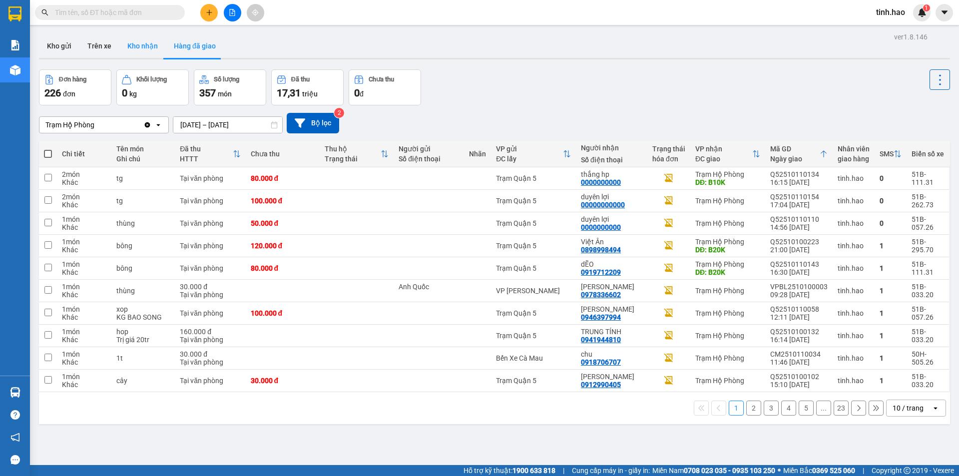
click at [132, 43] on button "Kho nhận" at bounding box center [142, 46] width 46 height 24
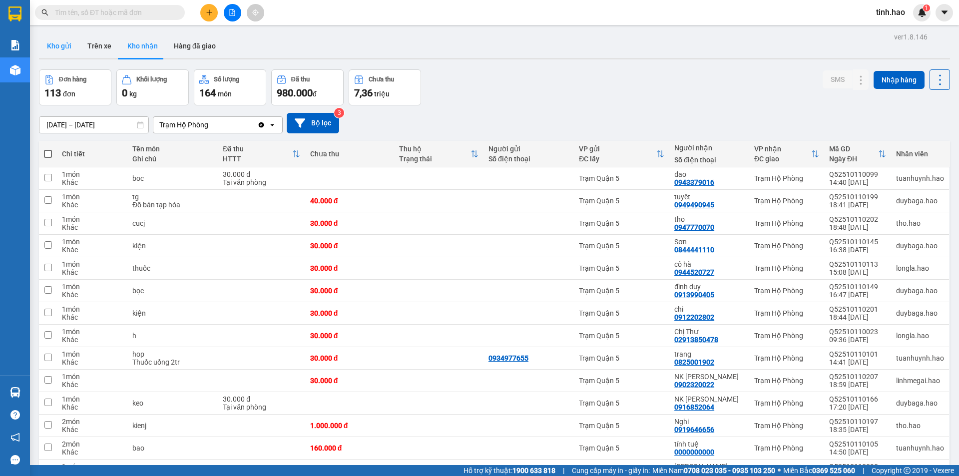
click at [63, 44] on button "Kho gửi" at bounding box center [59, 46] width 40 height 24
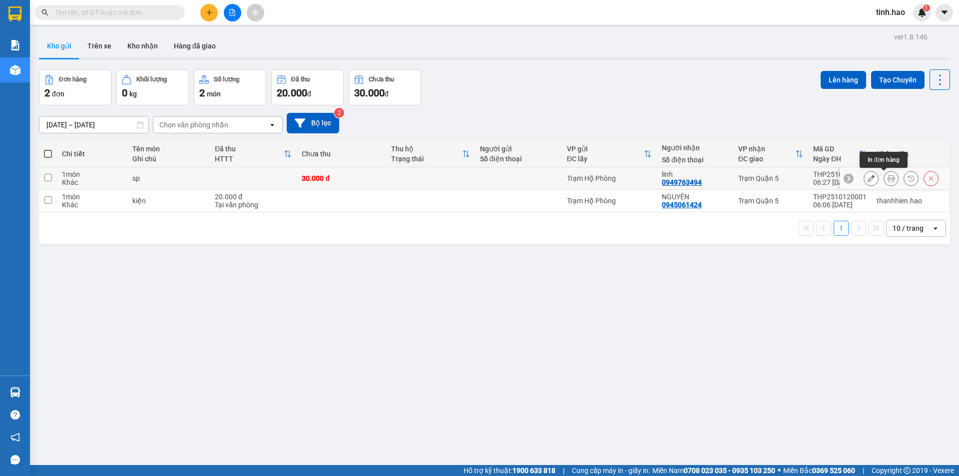
click at [887, 177] on icon at bounding box center [890, 178] width 7 height 7
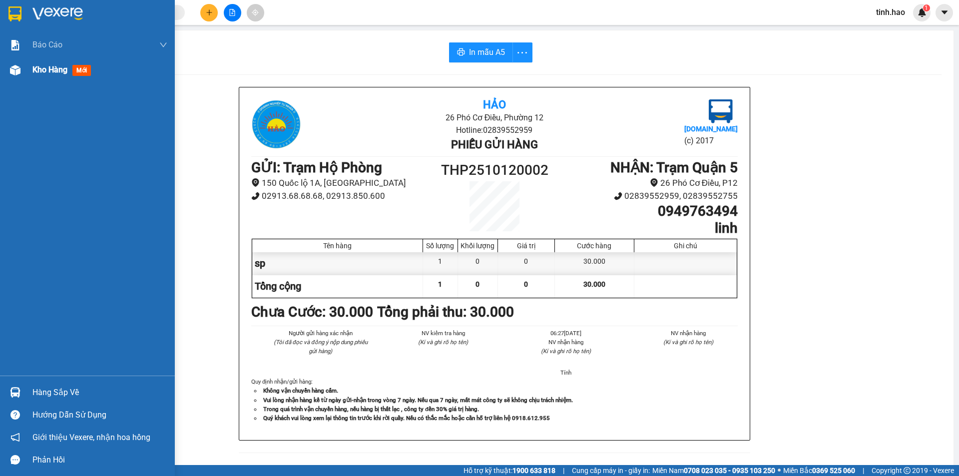
click at [84, 70] on span "mới" at bounding box center [81, 70] width 18 height 11
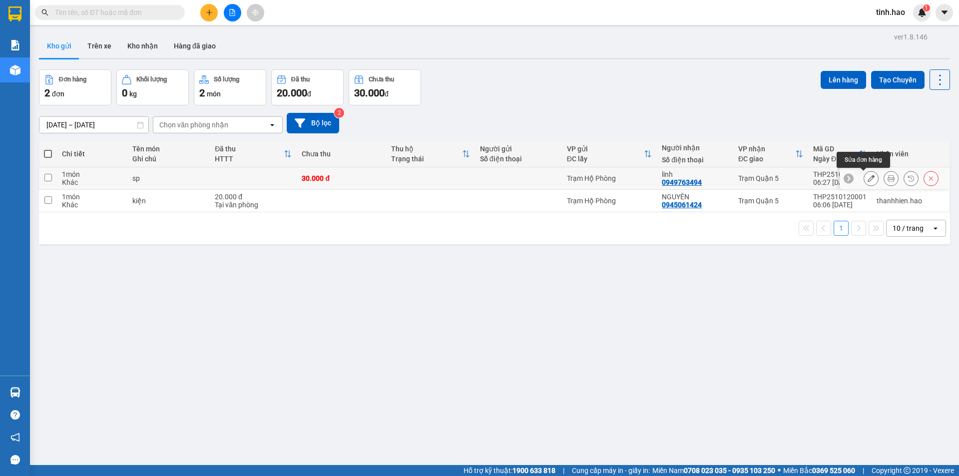
click at [867, 180] on icon at bounding box center [870, 178] width 7 height 7
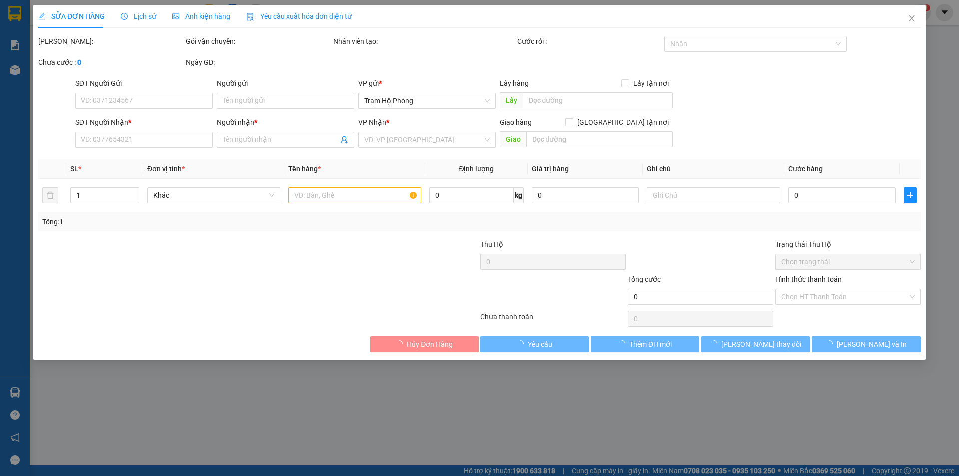
type input "0949763494"
type input "linh"
type input "30.000"
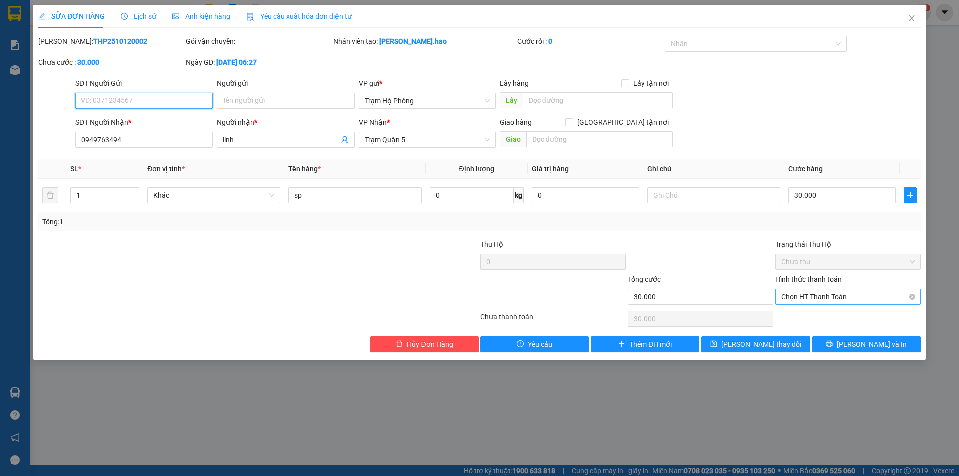
click at [792, 298] on span "Chọn HT Thanh Toán" at bounding box center [847, 296] width 133 height 15
click at [790, 314] on div "Tại văn phòng" at bounding box center [847, 316] width 133 height 11
type input "0"
click at [863, 341] on span "[PERSON_NAME] và In" at bounding box center [871, 343] width 70 height 11
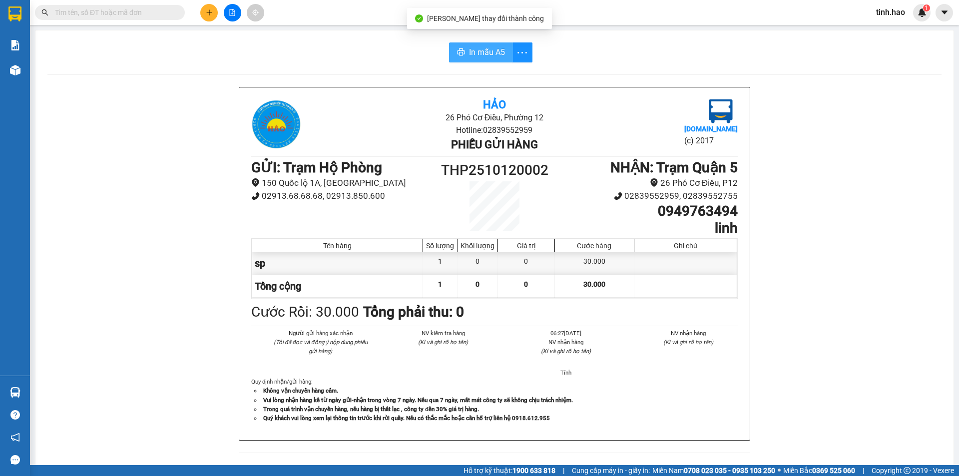
click at [464, 52] on button "In mẫu A5" at bounding box center [481, 52] width 64 height 20
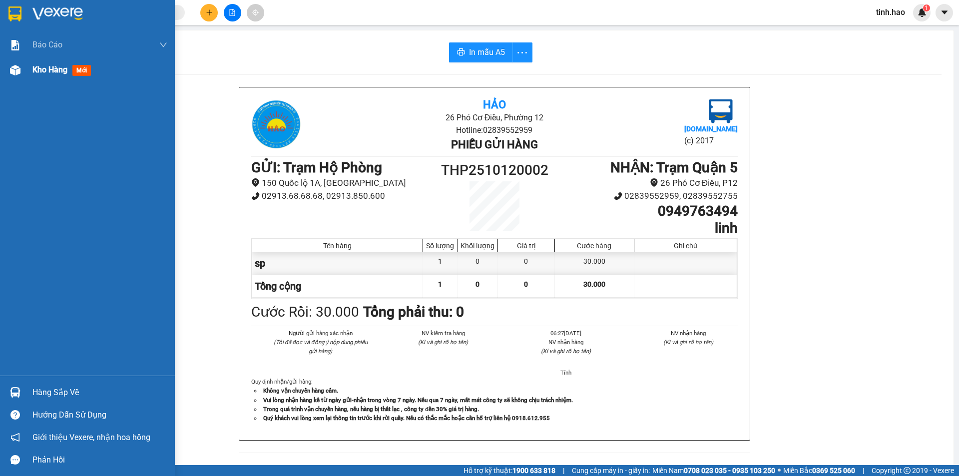
click at [87, 72] on span "mới" at bounding box center [81, 70] width 18 height 11
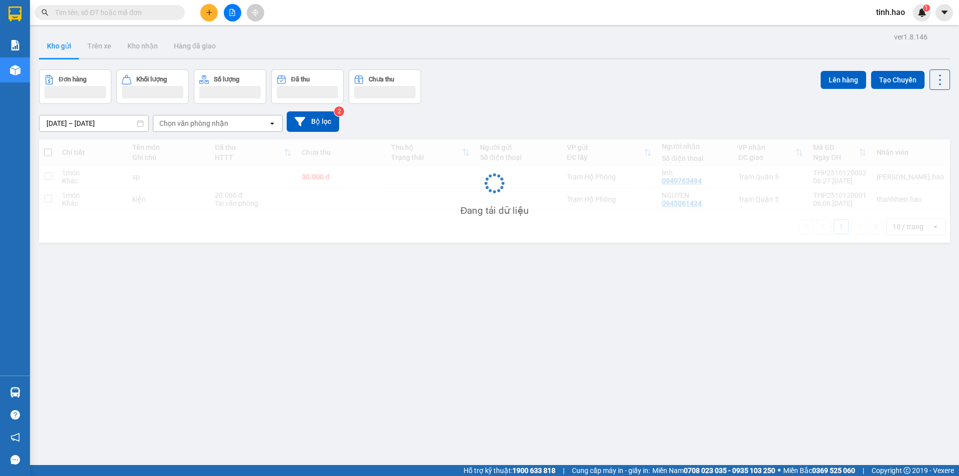
click at [101, 5] on span at bounding box center [110, 12] width 150 height 15
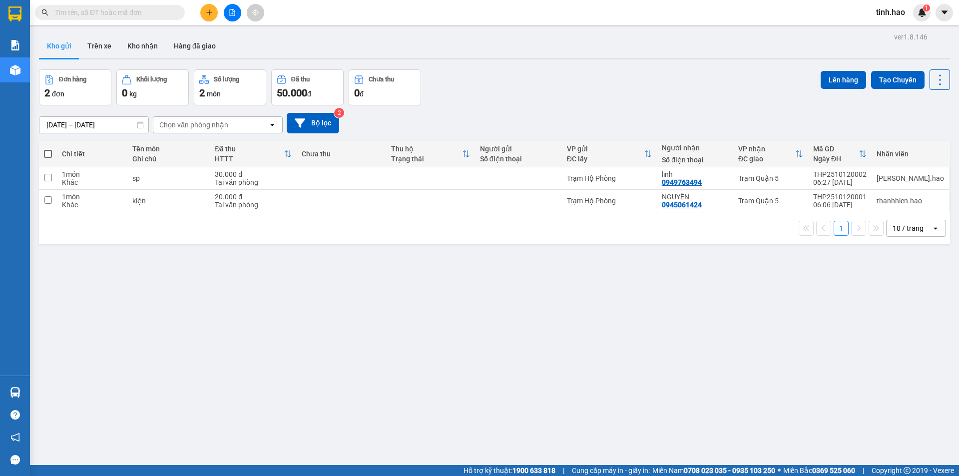
click at [91, 16] on input "text" at bounding box center [114, 12] width 118 height 11
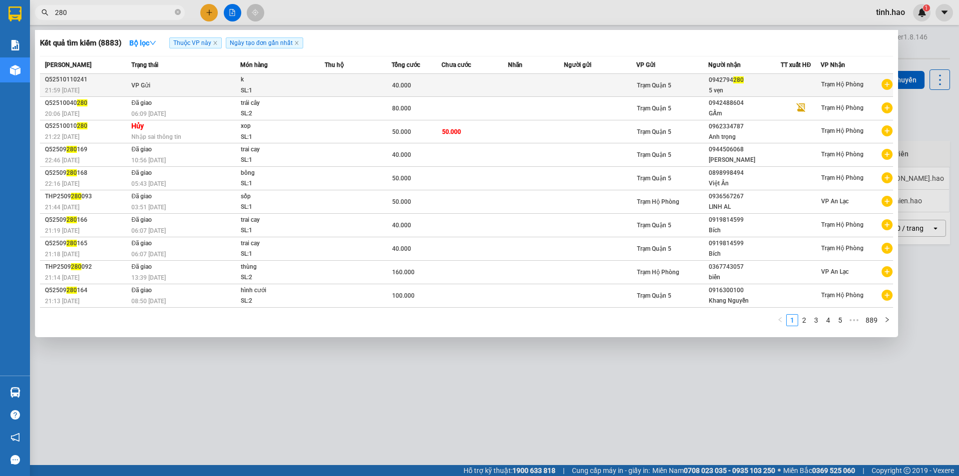
type input "280"
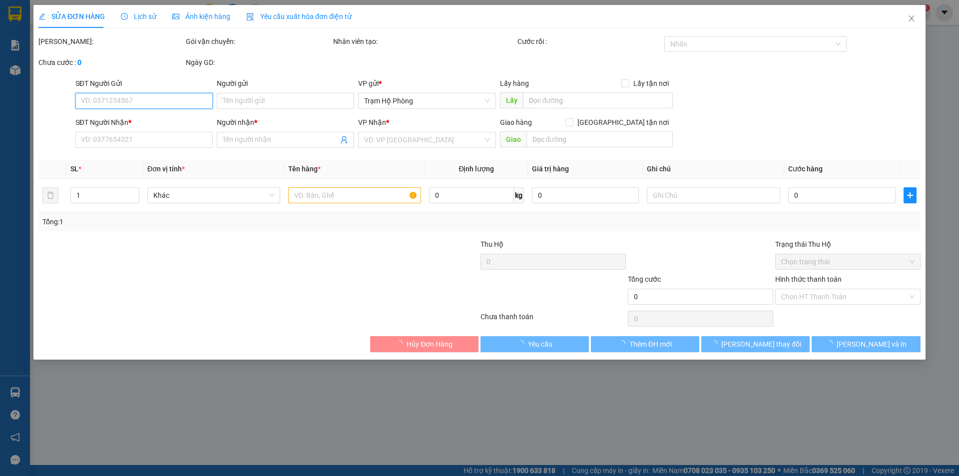
type input "0942794280"
type input "5 vẹn"
type input "40.000"
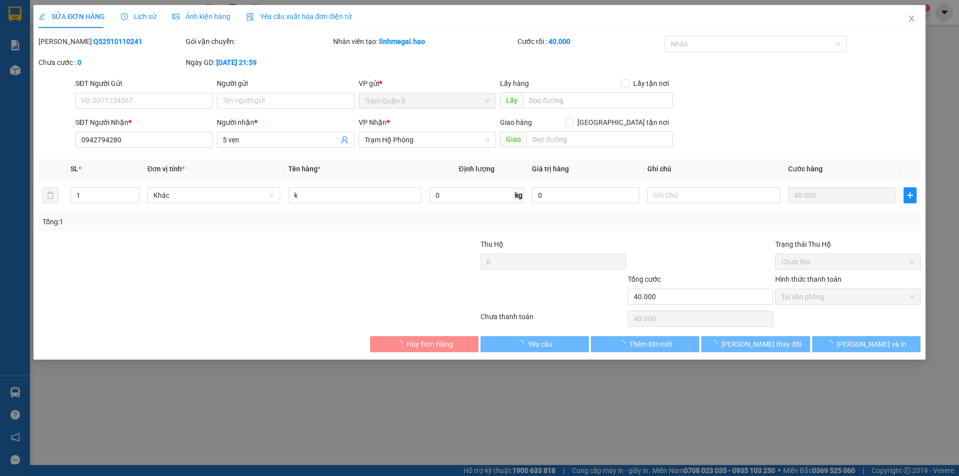
click at [215, 10] on div "Ảnh kiện hàng" at bounding box center [201, 16] width 58 height 23
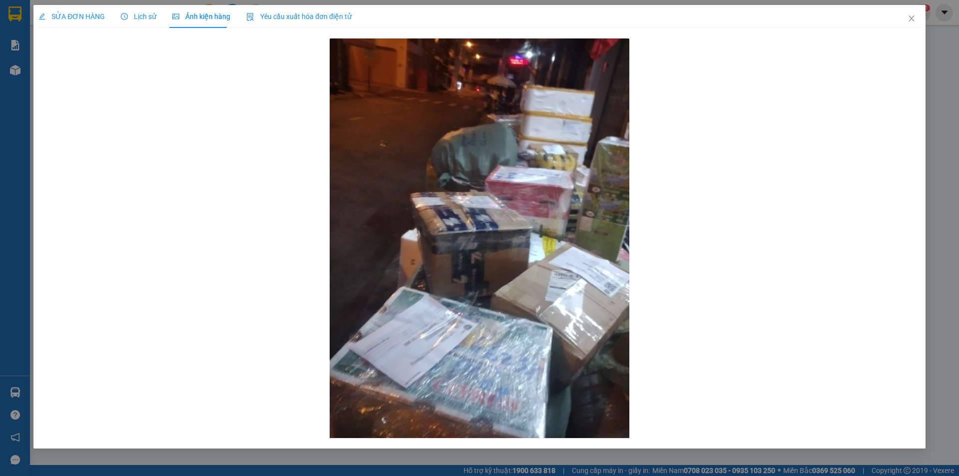
click at [61, 12] on span "SỬA ĐƠN HÀNG" at bounding box center [71, 16] width 66 height 8
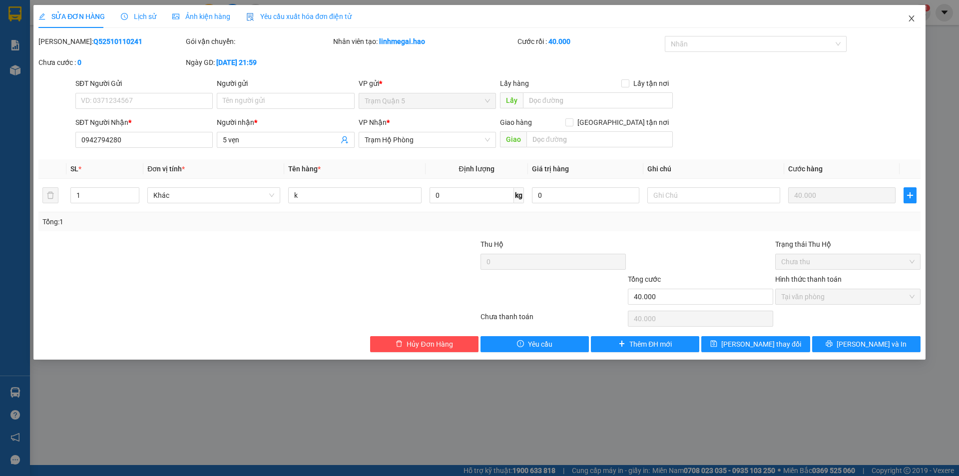
click at [910, 18] on icon "close" at bounding box center [911, 18] width 8 height 8
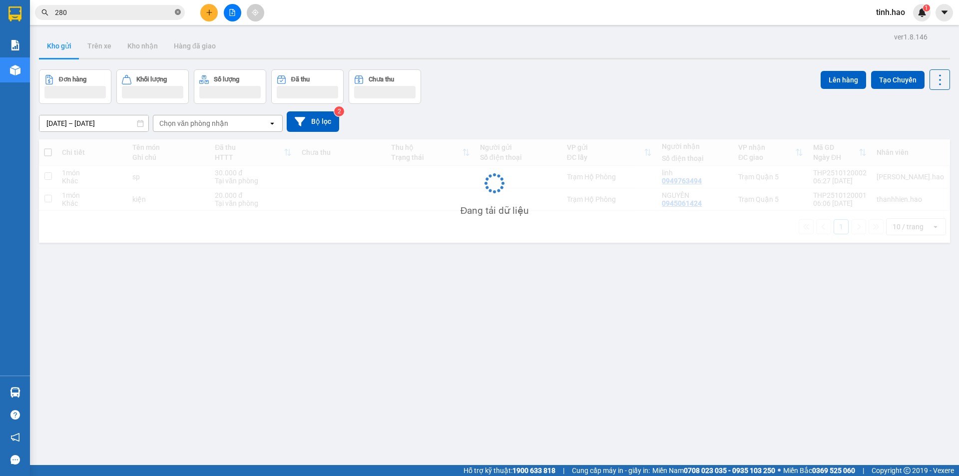
click at [175, 10] on icon "close-circle" at bounding box center [178, 12] width 6 height 6
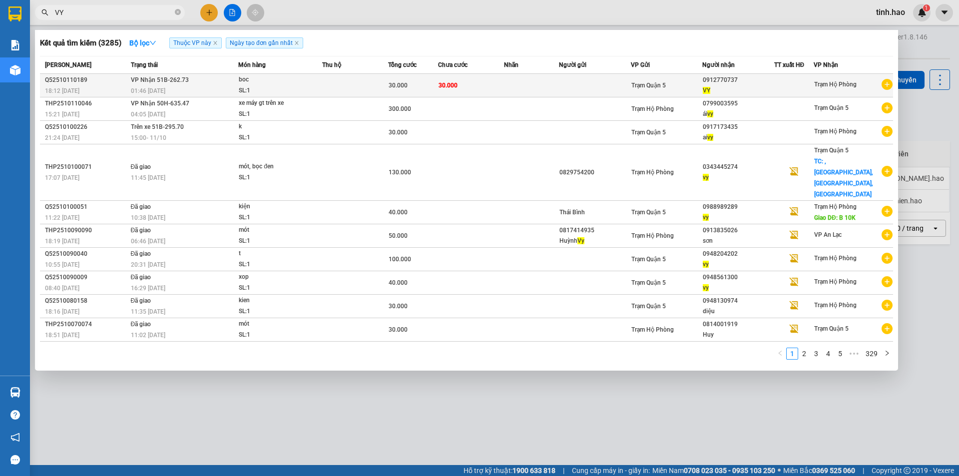
type input "VY"
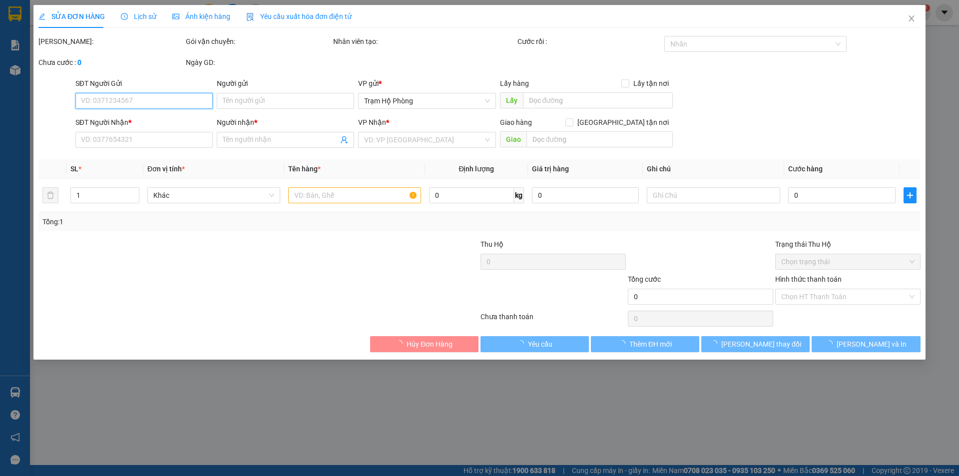
type input "0912770737"
type input "VY"
type input "30.000"
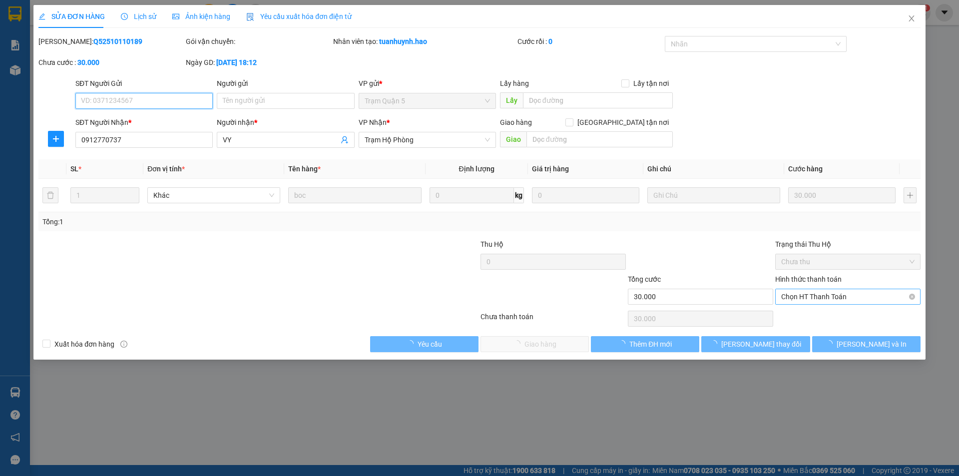
click at [802, 299] on span "Chọn HT Thanh Toán" at bounding box center [847, 296] width 133 height 15
click at [800, 318] on div "Tại văn phòng" at bounding box center [847, 316] width 133 height 11
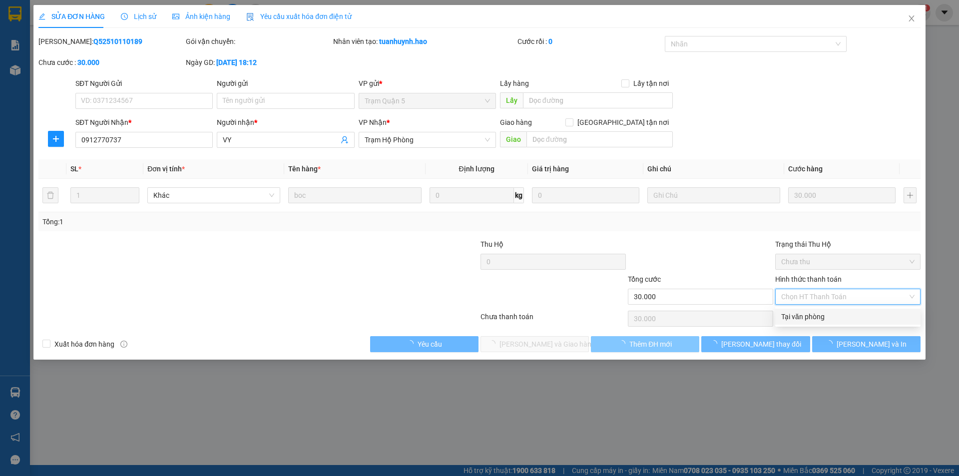
type input "0"
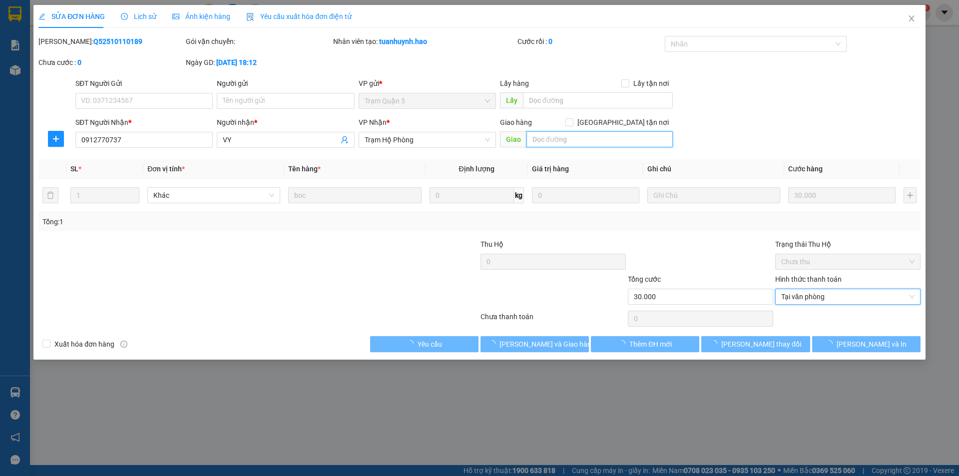
click at [544, 144] on input "text" at bounding box center [599, 139] width 146 height 16
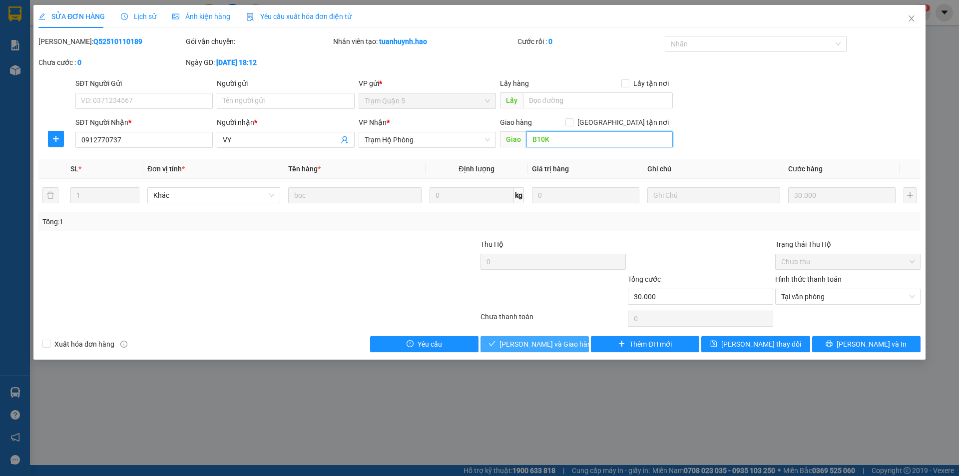
type input "B10K"
click at [550, 347] on span "[PERSON_NAME] và Giao hàng" at bounding box center [547, 343] width 96 height 11
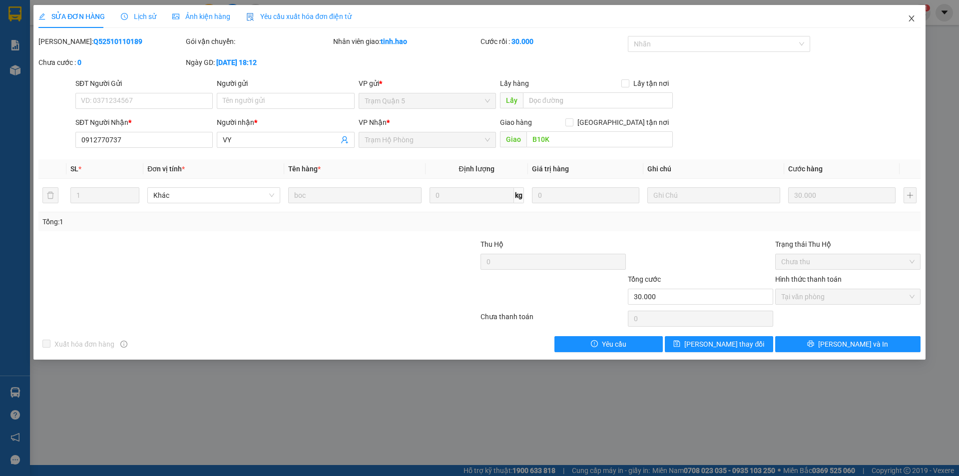
click at [908, 18] on icon "close" at bounding box center [911, 18] width 8 height 8
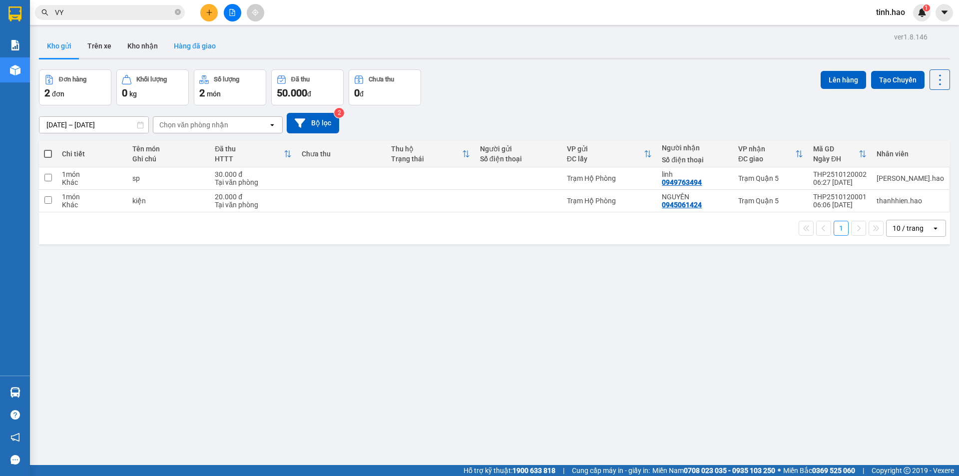
click at [197, 45] on button "Hàng đã giao" at bounding box center [195, 46] width 58 height 24
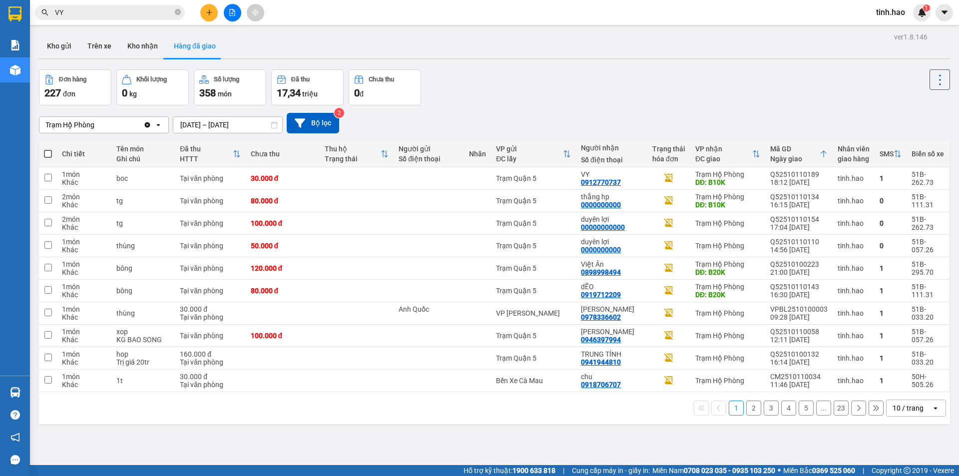
click at [905, 403] on div "10 / trang" at bounding box center [907, 408] width 31 height 10
click at [910, 387] on span "100 / trang" at bounding box center [904, 386] width 36 height 10
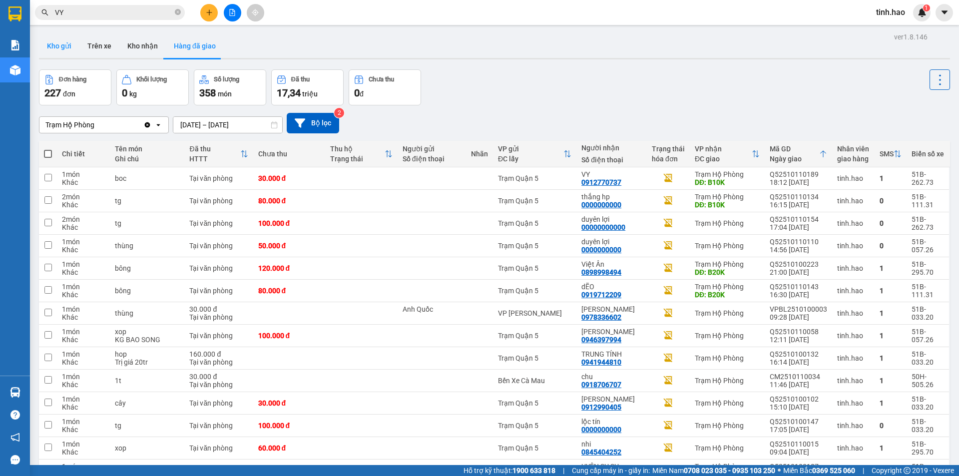
click at [60, 47] on button "Kho gửi" at bounding box center [59, 46] width 40 height 24
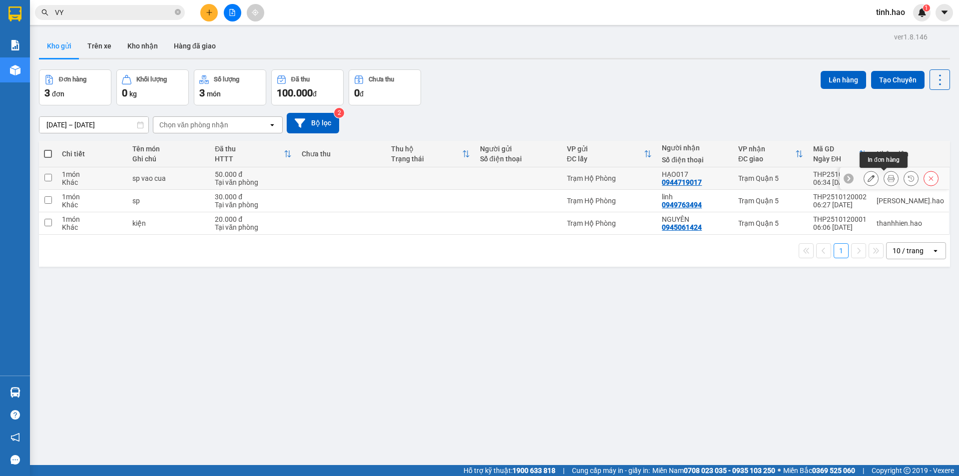
click at [887, 177] on icon at bounding box center [890, 178] width 7 height 7
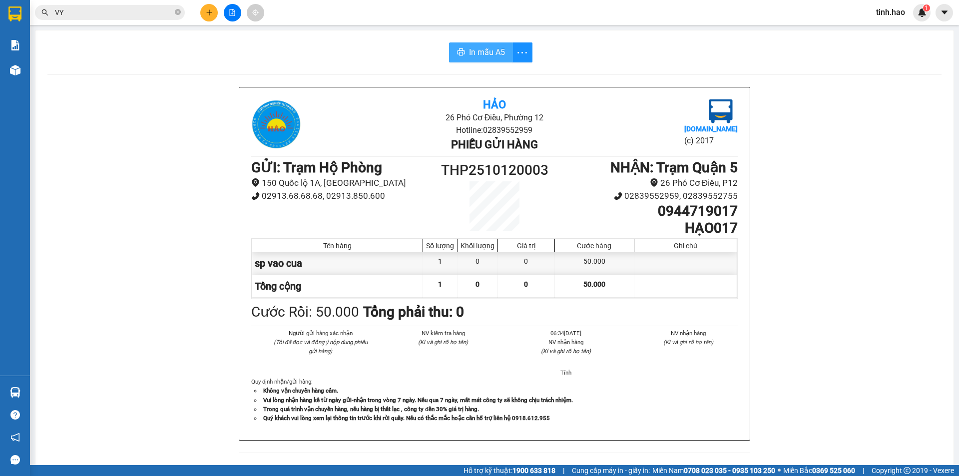
click at [490, 47] on span "In mẫu A5" at bounding box center [487, 52] width 36 height 12
click at [178, 15] on icon "close-circle" at bounding box center [178, 12] width 6 height 6
click at [169, 12] on input "text" at bounding box center [114, 12] width 118 height 11
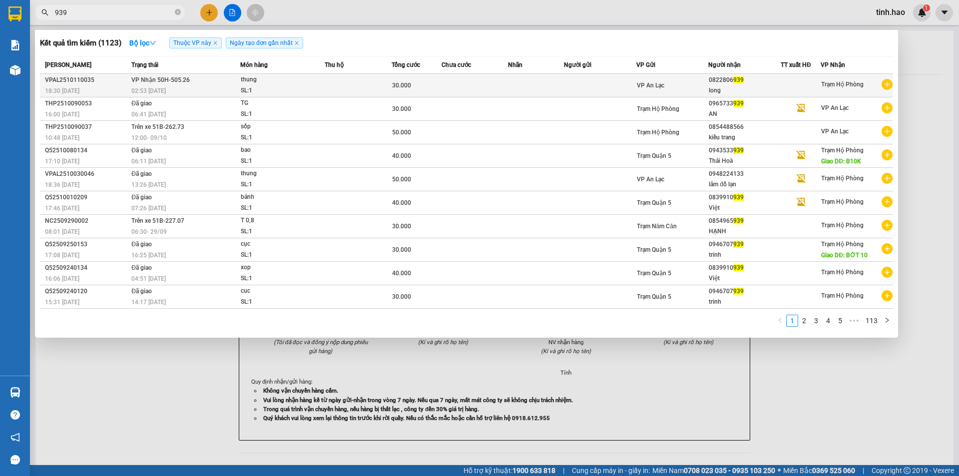
type input "939"
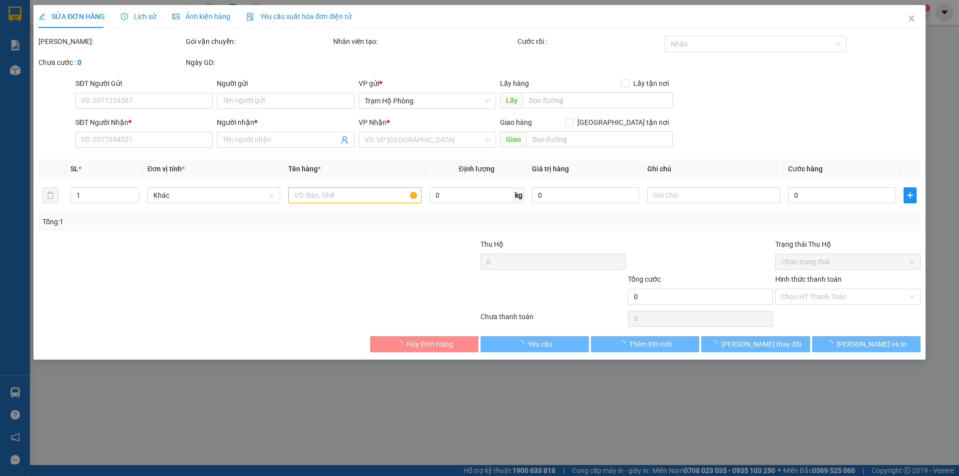
click at [202, 6] on div "Ảnh kiện hàng" at bounding box center [201, 16] width 58 height 23
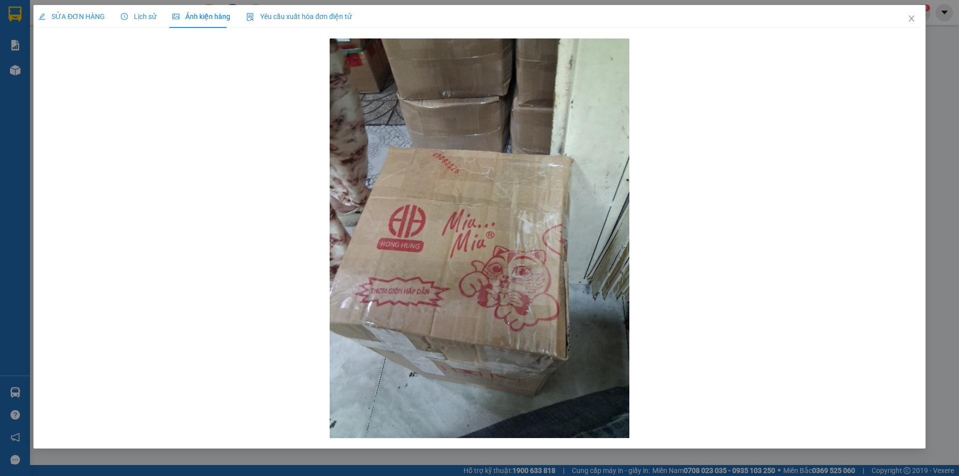
click at [73, 19] on span "SỬA ĐƠN HÀNG" at bounding box center [71, 16] width 66 height 8
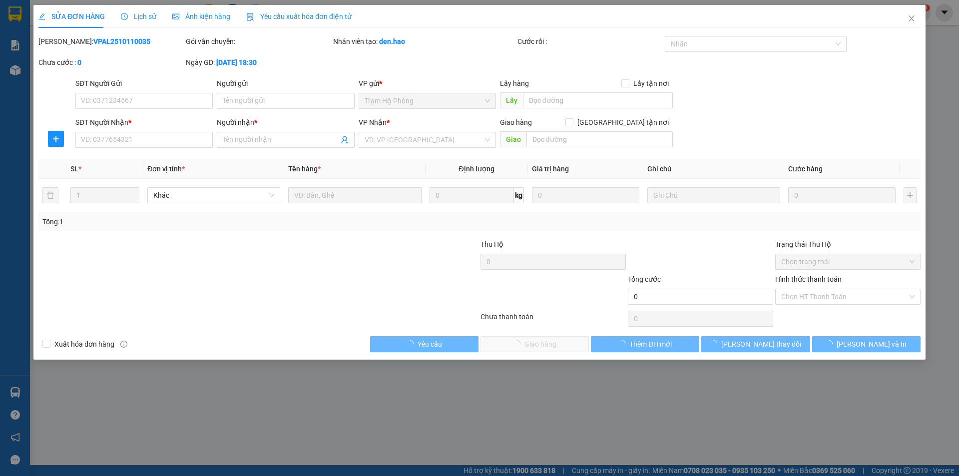
type input "0822806939"
type input "long"
type input "30.000"
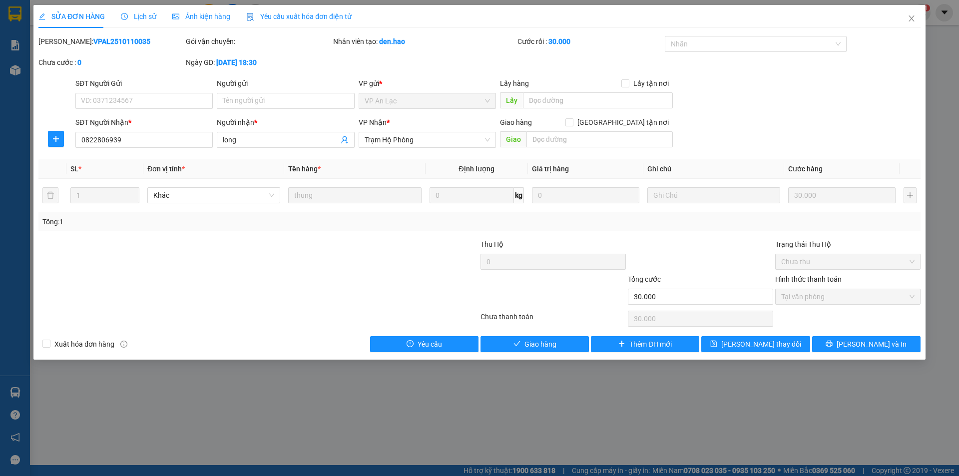
click at [186, 17] on span "Ảnh kiện hàng" at bounding box center [201, 16] width 58 height 8
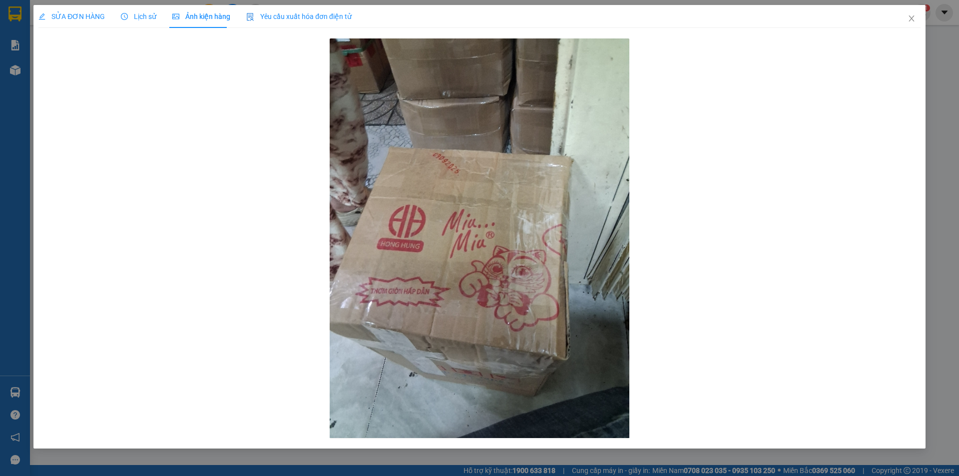
click at [73, 12] on span "SỬA ĐƠN HÀNG" at bounding box center [71, 16] width 66 height 8
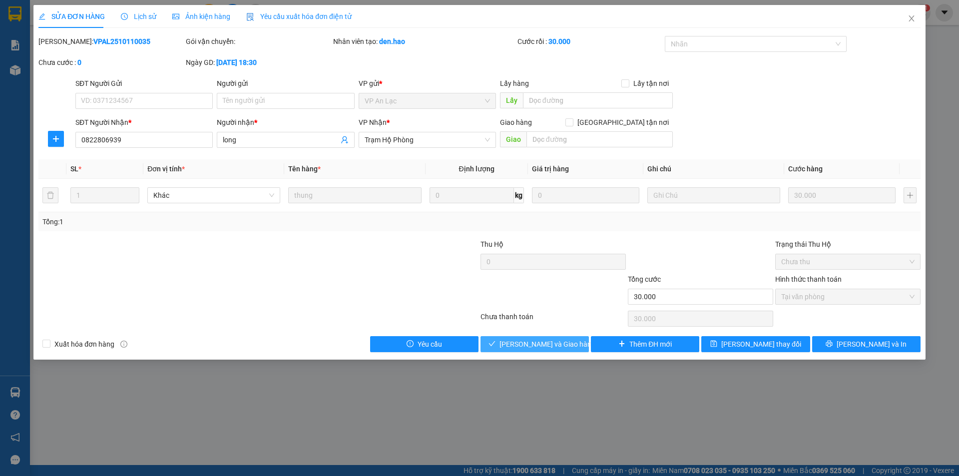
drag, startPoint x: 529, startPoint y: 341, endPoint x: 525, endPoint y: 337, distance: 6.4
click at [529, 342] on span "[PERSON_NAME] và Giao hàng" at bounding box center [547, 343] width 96 height 11
type input "0"
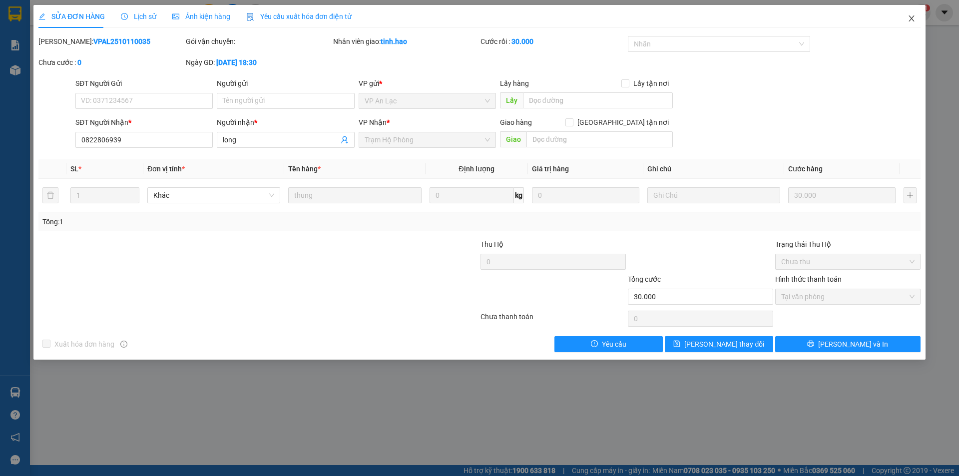
click at [910, 16] on icon "close" at bounding box center [911, 18] width 8 height 8
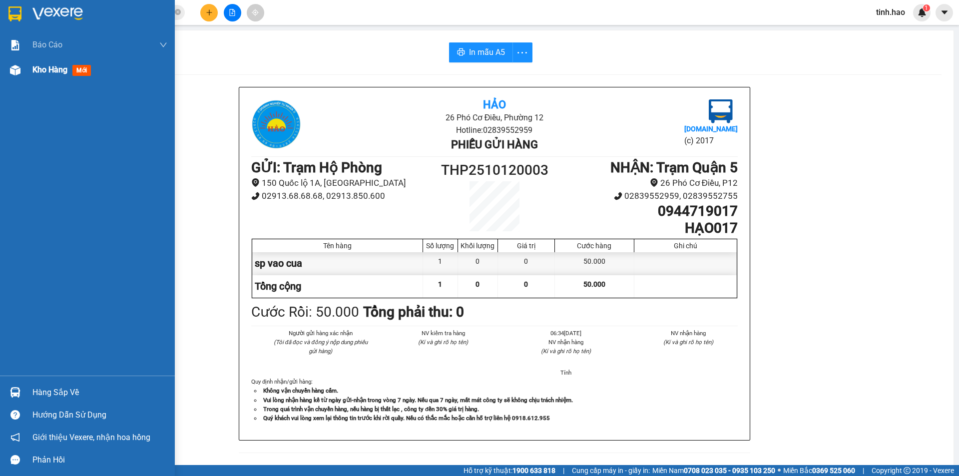
click at [77, 76] on div "Kho hàng mới" at bounding box center [99, 69] width 135 height 25
click at [78, 75] on span "mới" at bounding box center [81, 70] width 18 height 11
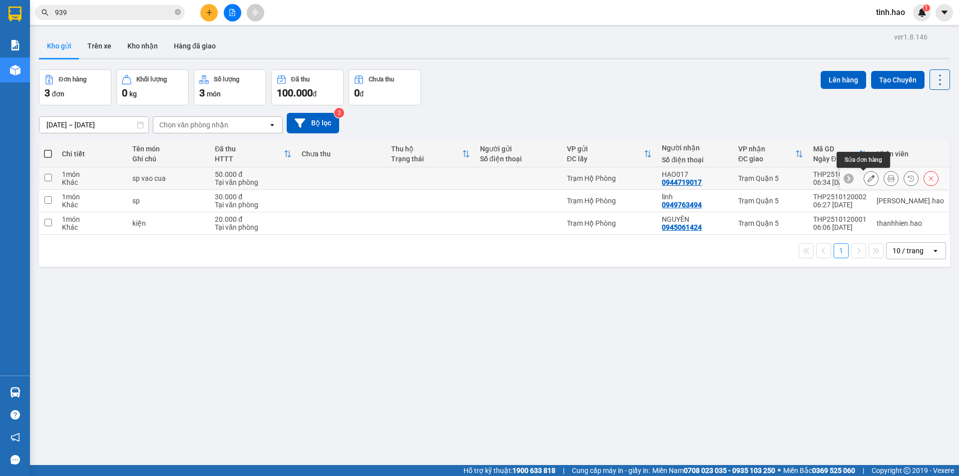
click at [867, 175] on icon at bounding box center [870, 178] width 7 height 7
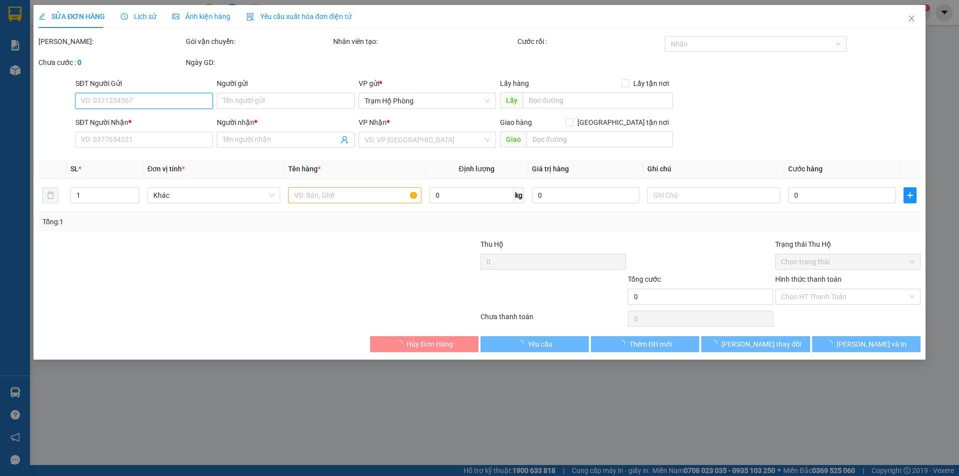
type input "0944719017"
type input "HẠO017"
type input "50.000"
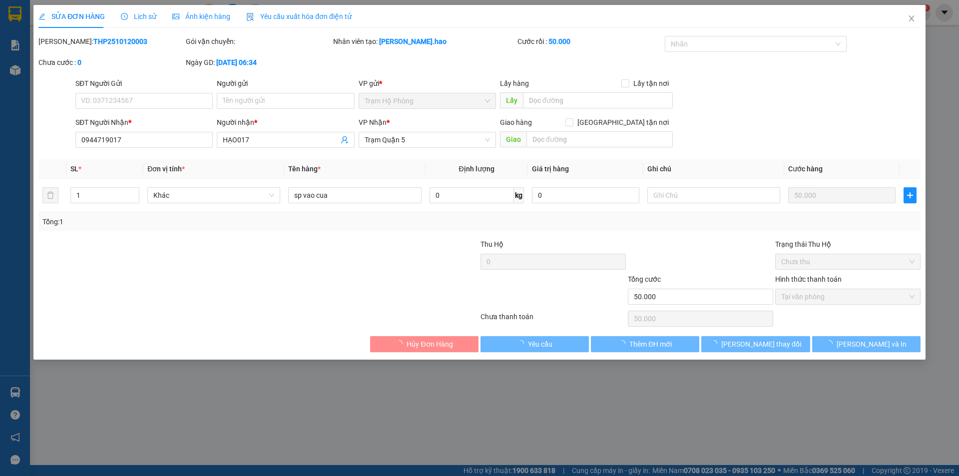
click at [149, 15] on span "Lịch sử" at bounding box center [138, 16] width 35 height 8
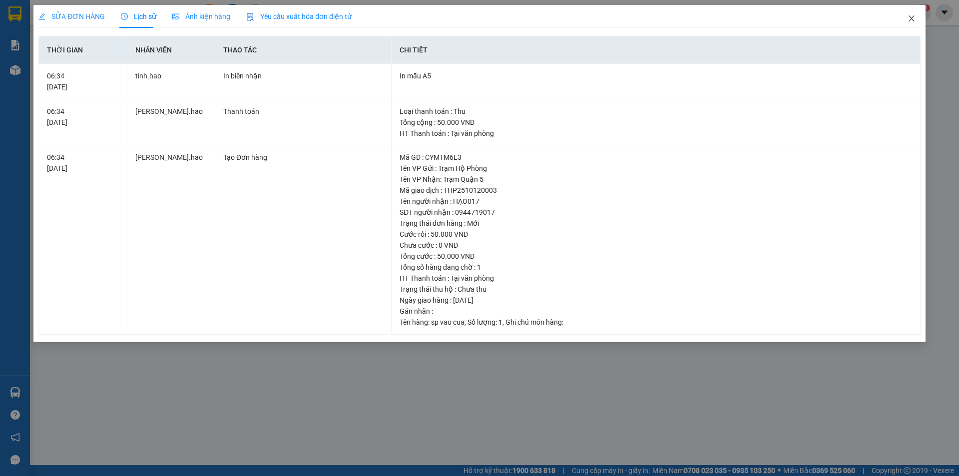
click at [912, 18] on icon "close" at bounding box center [910, 18] width 5 height 6
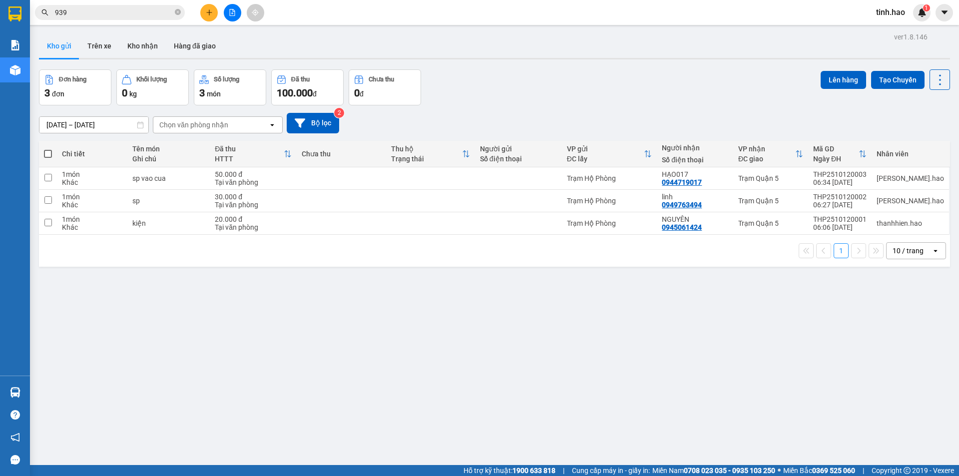
click at [910, 253] on div "10 / trang" at bounding box center [907, 251] width 31 height 10
click at [903, 357] on span "100 / trang" at bounding box center [904, 361] width 36 height 10
click at [177, 12] on icon "close-circle" at bounding box center [178, 12] width 6 height 6
click at [177, 48] on button "Hàng đã giao" at bounding box center [195, 46] width 58 height 24
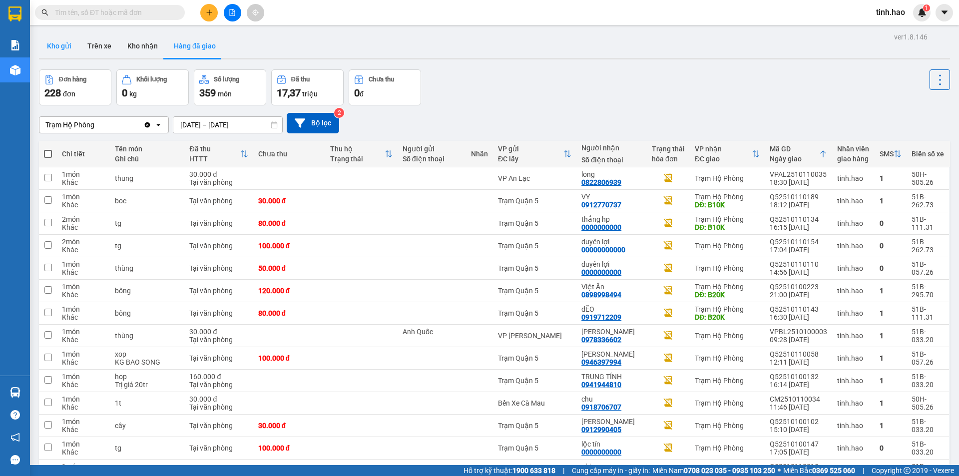
click at [67, 41] on button "Kho gửi" at bounding box center [59, 46] width 40 height 24
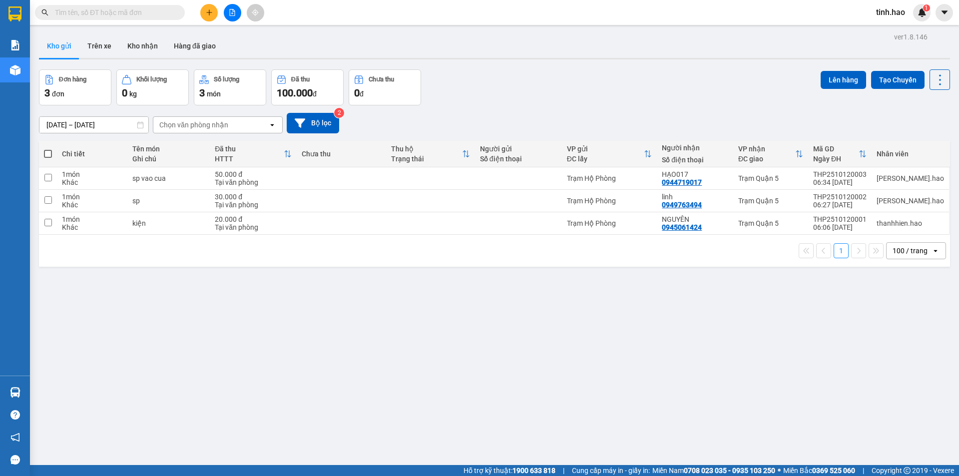
click at [94, 126] on input "[DATE] – [DATE]" at bounding box center [93, 125] width 109 height 16
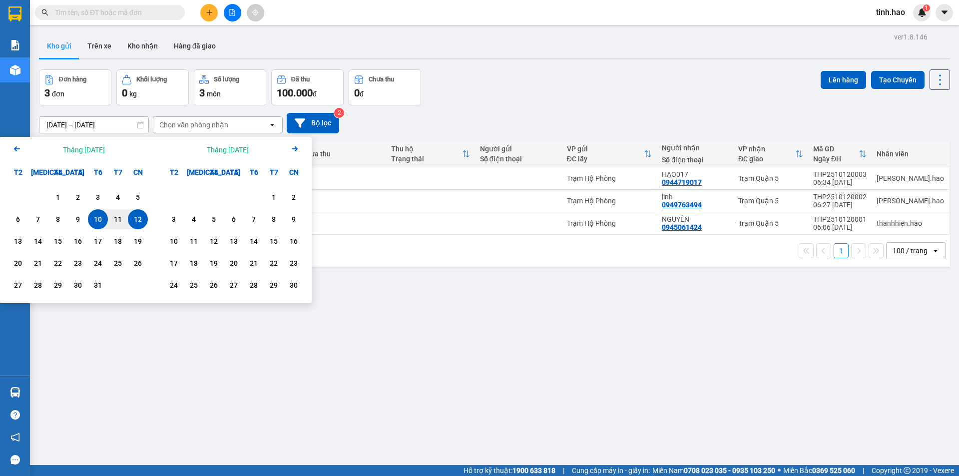
click at [142, 218] on div "12" at bounding box center [138, 219] width 14 height 12
type input "12/10/2025 – 12/10/2025"
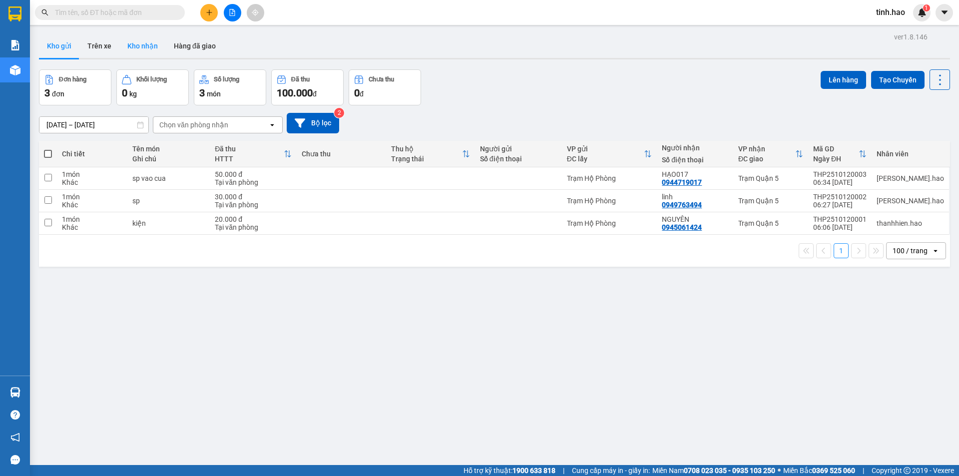
click at [138, 45] on button "Kho nhận" at bounding box center [142, 46] width 46 height 24
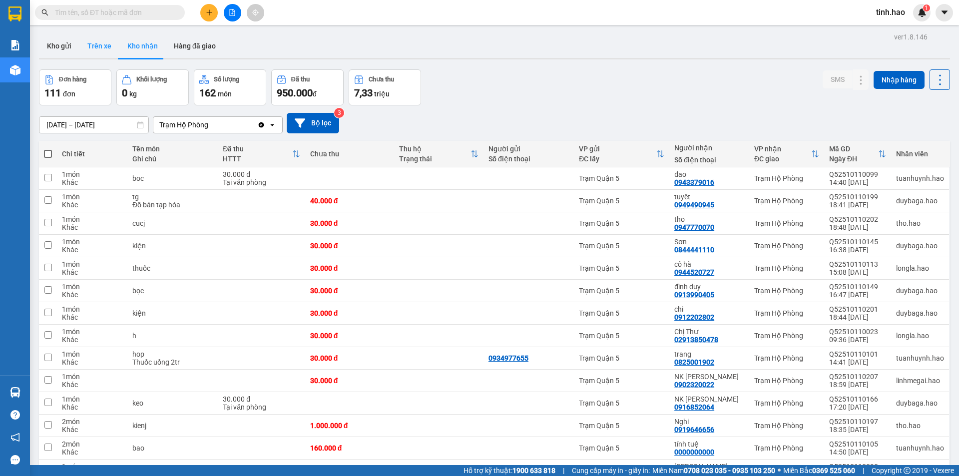
click at [107, 39] on button "Trên xe" at bounding box center [99, 46] width 40 height 24
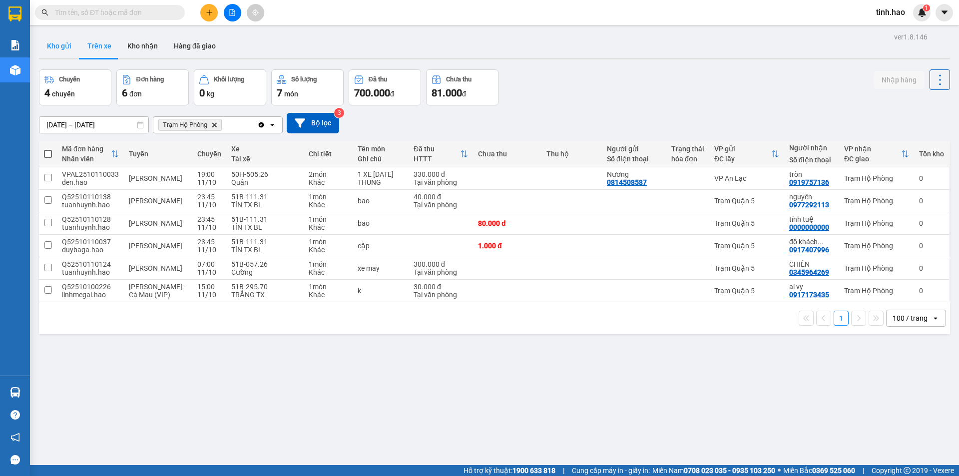
click at [65, 46] on button "Kho gửi" at bounding box center [59, 46] width 40 height 24
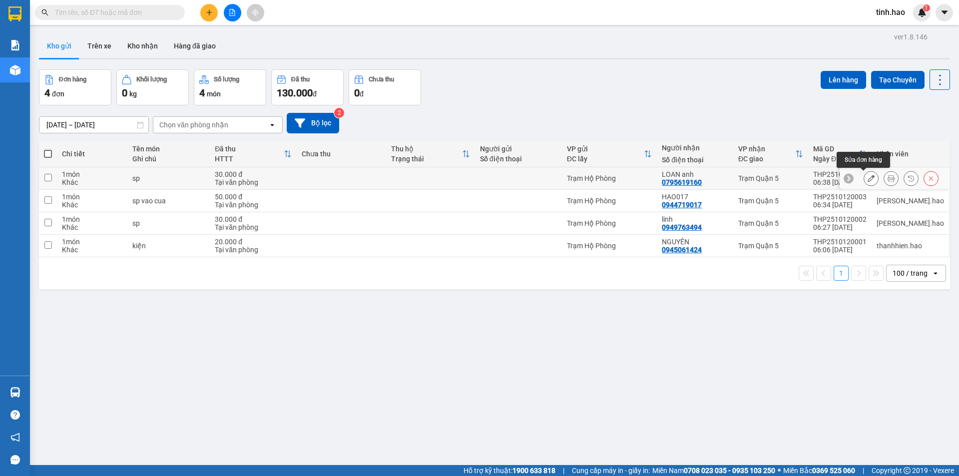
click at [864, 174] on button at bounding box center [871, 178] width 14 height 17
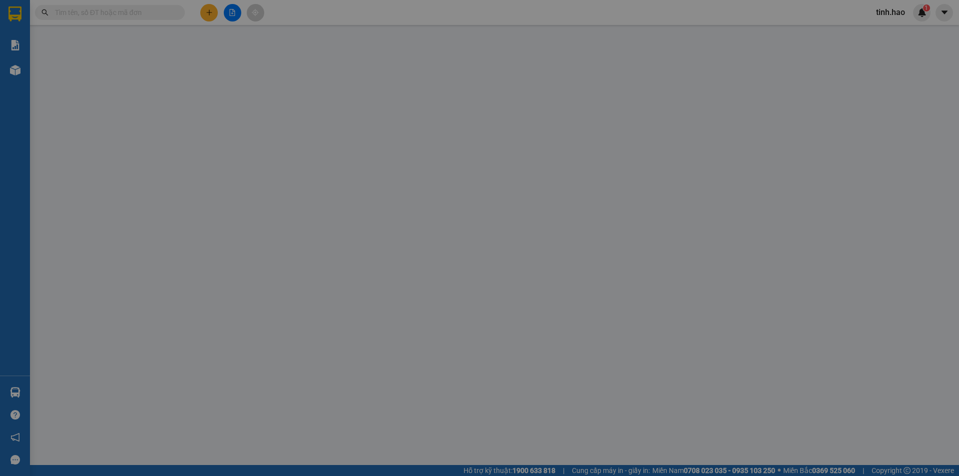
type input "0795619160"
type input "LOAN anh"
type input "30.000"
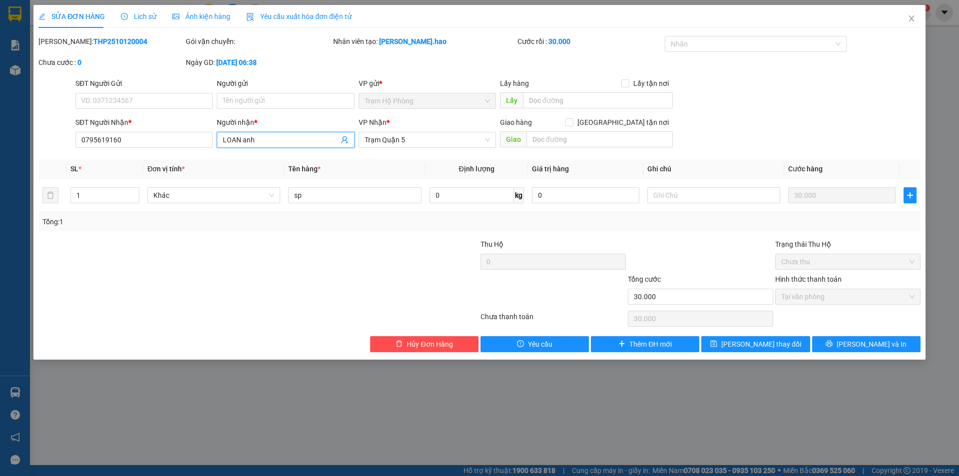
click at [259, 137] on input "LOAN anh" at bounding box center [280, 139] width 115 height 11
type input "LOAN an"
type input "0"
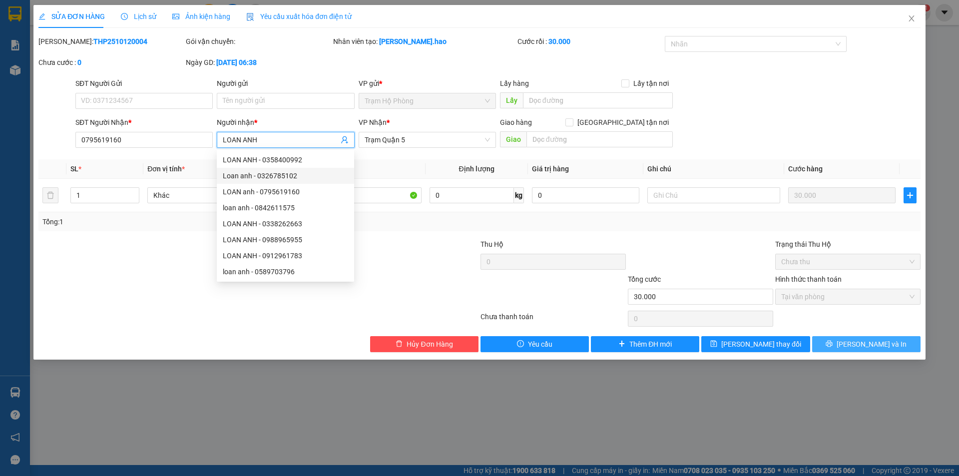
type input "LOAN ANH"
click at [854, 343] on button "[PERSON_NAME] và In" at bounding box center [866, 344] width 108 height 16
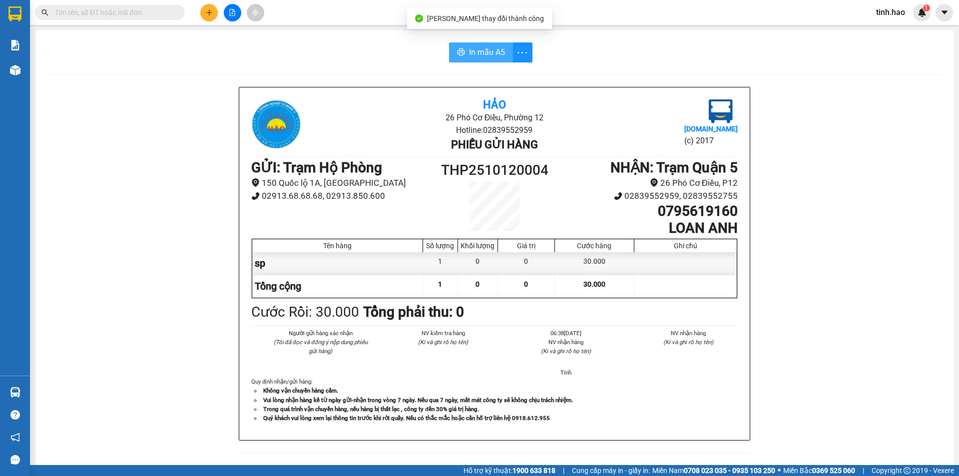
click at [473, 47] on span "In mẫu A5" at bounding box center [487, 52] width 36 height 12
click at [132, 12] on input "text" at bounding box center [114, 12] width 118 height 11
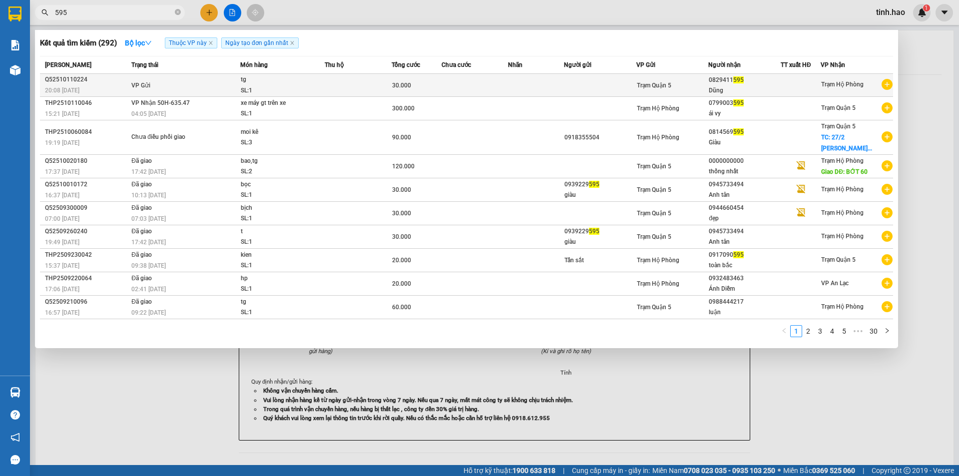
type input "595"
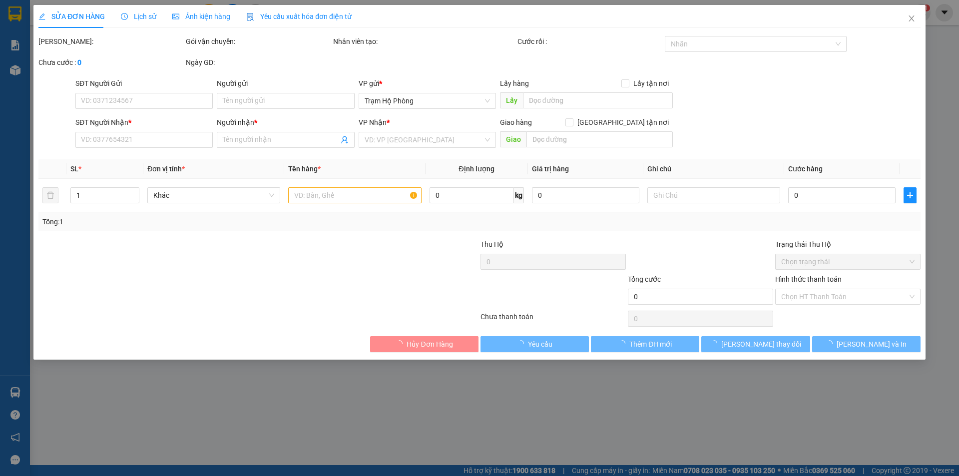
click at [211, 21] on div "Ảnh kiện hàng" at bounding box center [201, 16] width 58 height 11
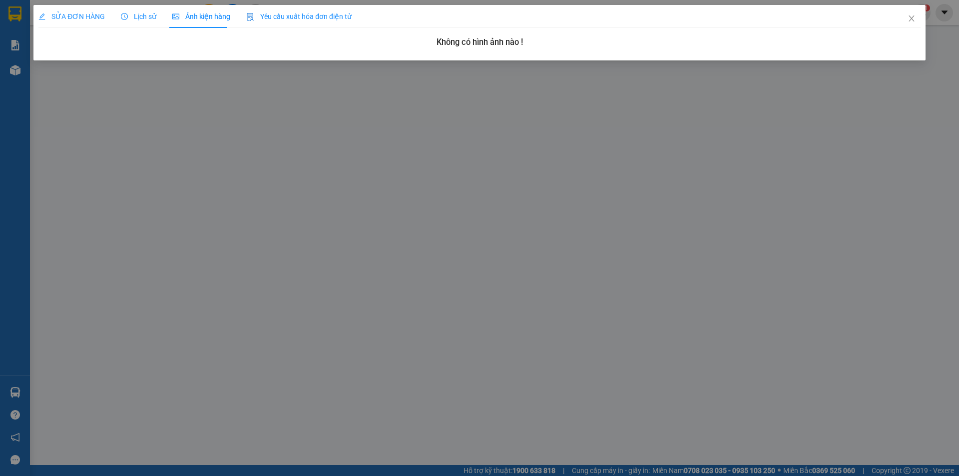
click at [139, 12] on span "Lịch sử" at bounding box center [138, 16] width 35 height 8
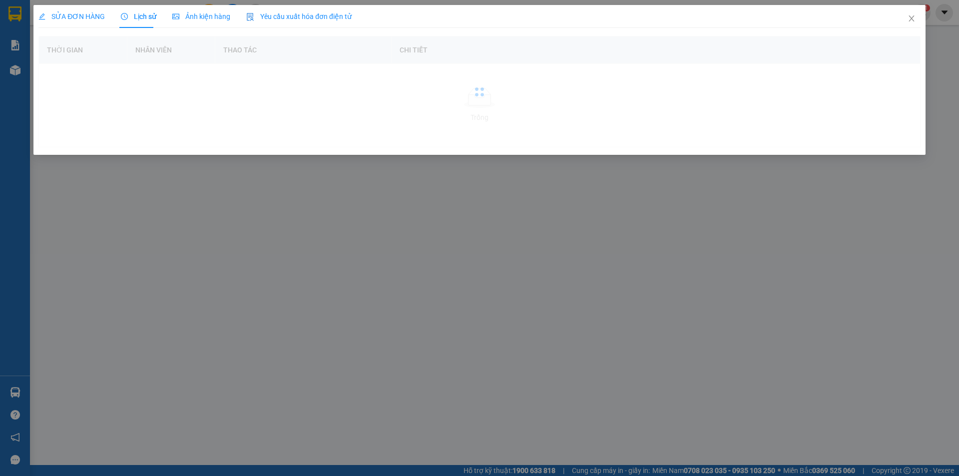
click at [59, 17] on span "SỬA ĐƠN HÀNG" at bounding box center [71, 16] width 66 height 8
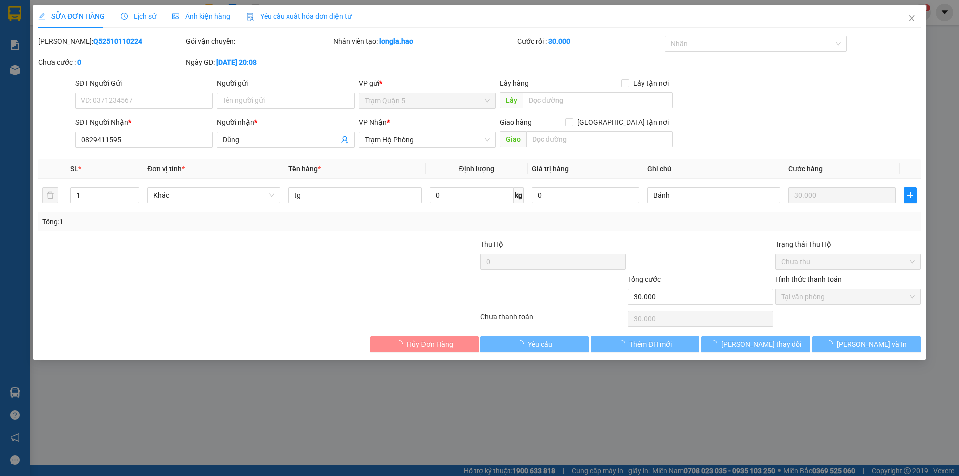
type input "0829411595"
type input "Dũng"
type input "30.000"
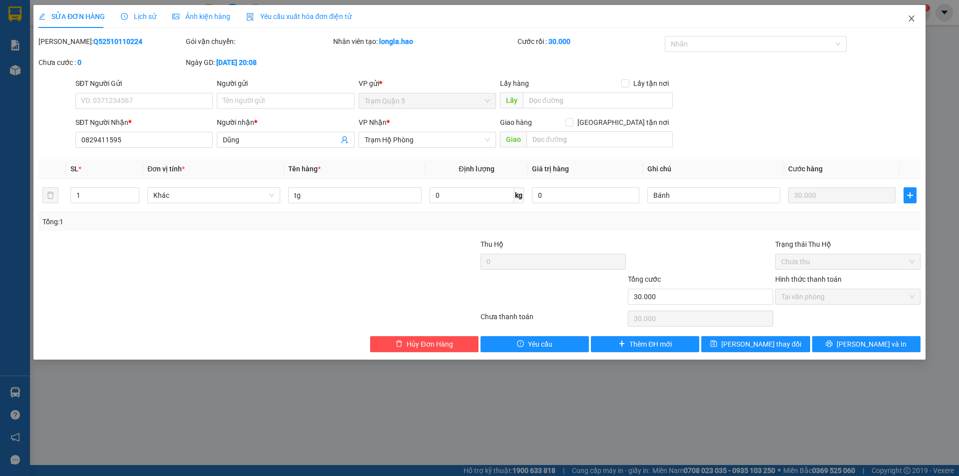
click at [913, 18] on icon "close" at bounding box center [911, 18] width 8 height 8
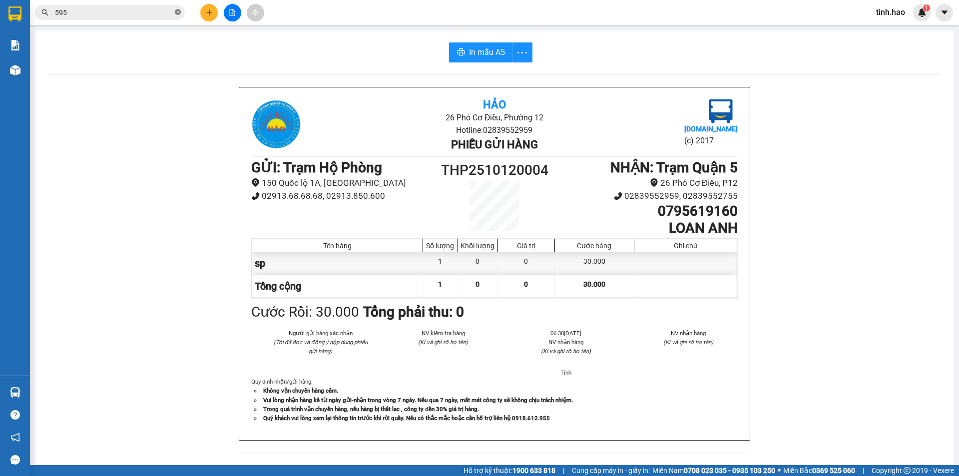
click at [175, 12] on icon "close-circle" at bounding box center [178, 12] width 6 height 6
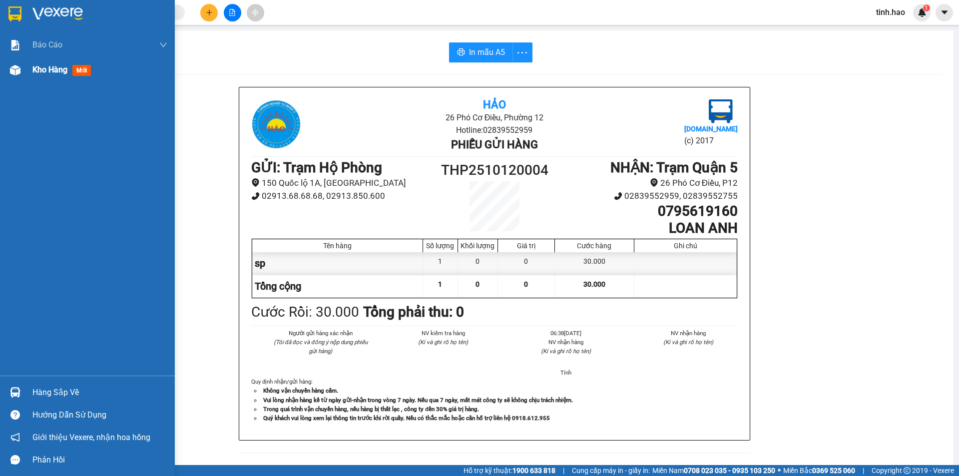
click at [84, 74] on span "mới" at bounding box center [81, 70] width 18 height 11
click at [84, 73] on span "mới" at bounding box center [81, 70] width 18 height 11
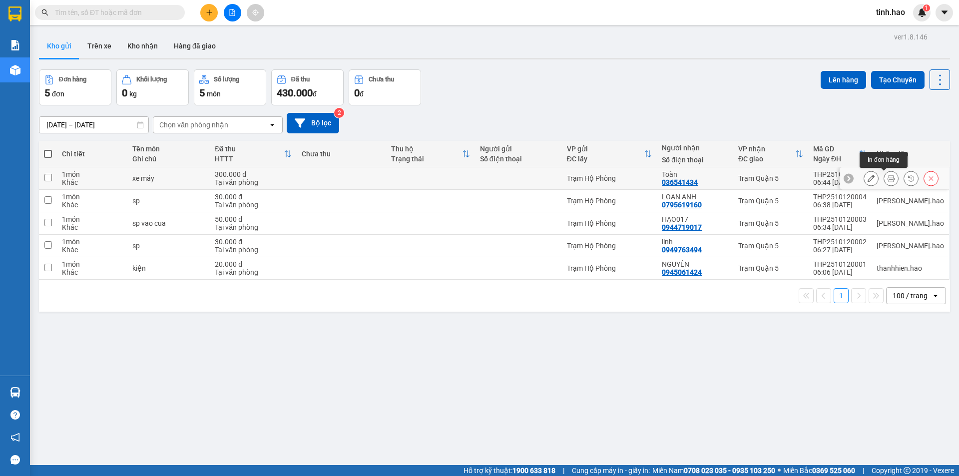
click at [887, 177] on icon at bounding box center [890, 178] width 7 height 7
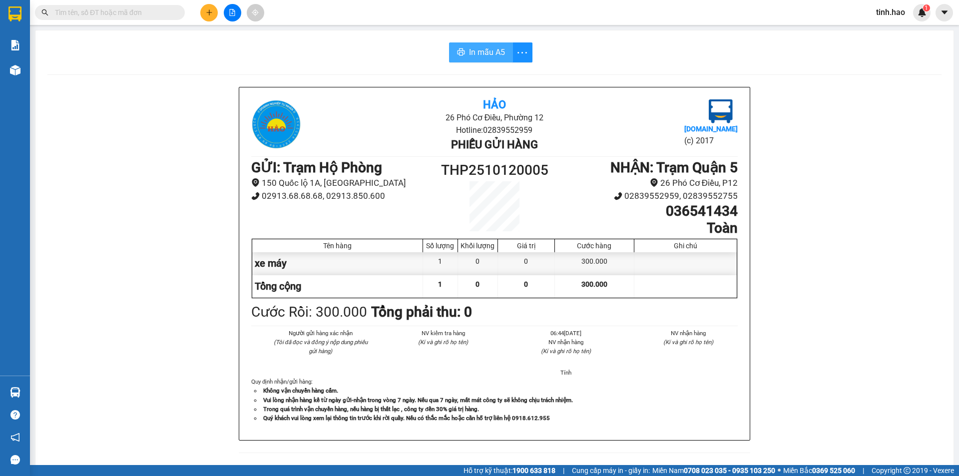
click at [482, 53] on span "In mẫu A5" at bounding box center [487, 52] width 36 height 12
click at [74, 14] on input "text" at bounding box center [114, 12] width 118 height 11
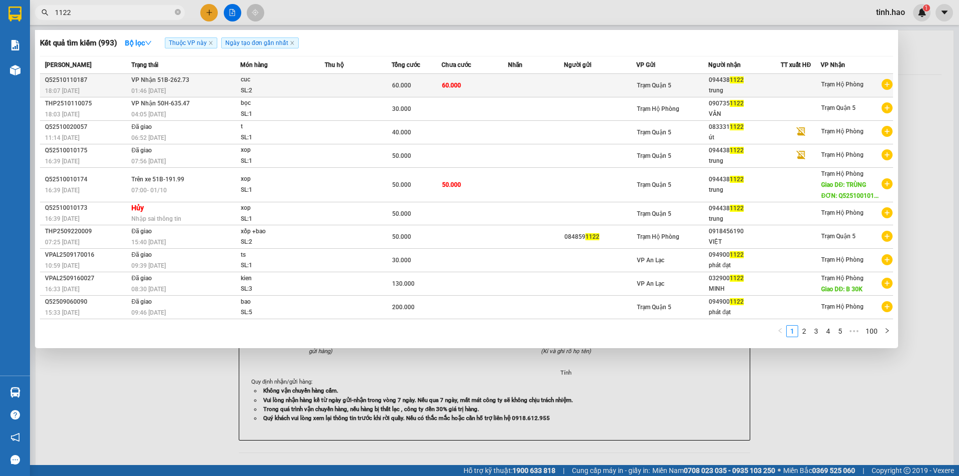
type input "1122"
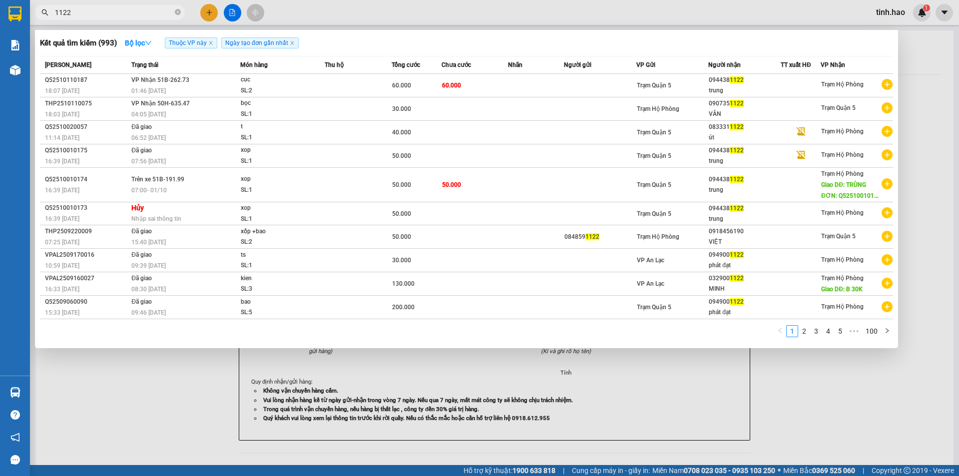
click at [480, 79] on td "60.000" at bounding box center [474, 85] width 67 height 23
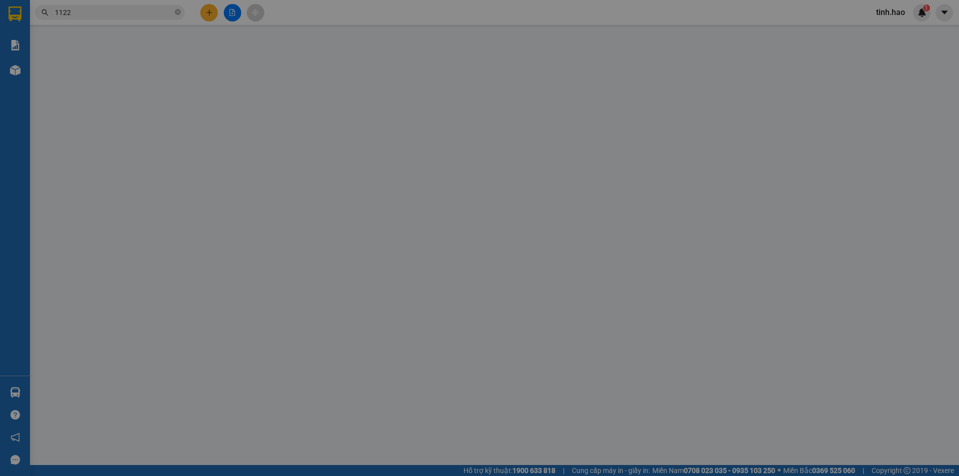
type input "0944381122"
type input "trung"
type input "60.000"
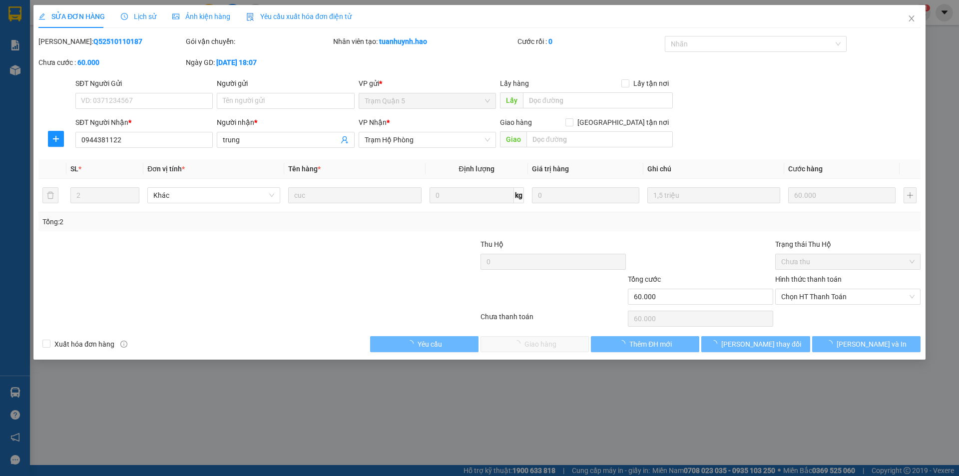
click at [195, 9] on div "Ảnh kiện hàng" at bounding box center [201, 16] width 58 height 23
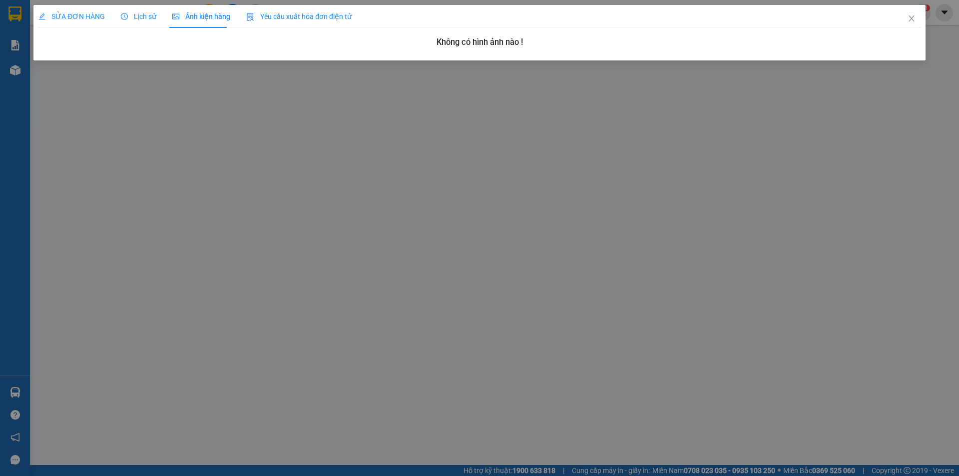
drag, startPoint x: 94, startPoint y: 10, endPoint x: 133, endPoint y: 18, distance: 39.7
click at [95, 13] on div "SỬA ĐƠN HÀNG" at bounding box center [71, 16] width 66 height 23
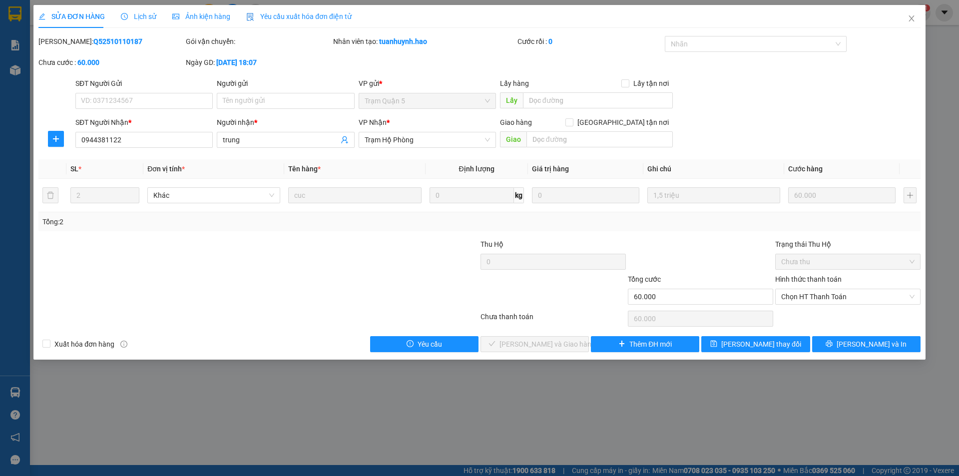
click at [137, 16] on span "Lịch sử" at bounding box center [138, 16] width 35 height 8
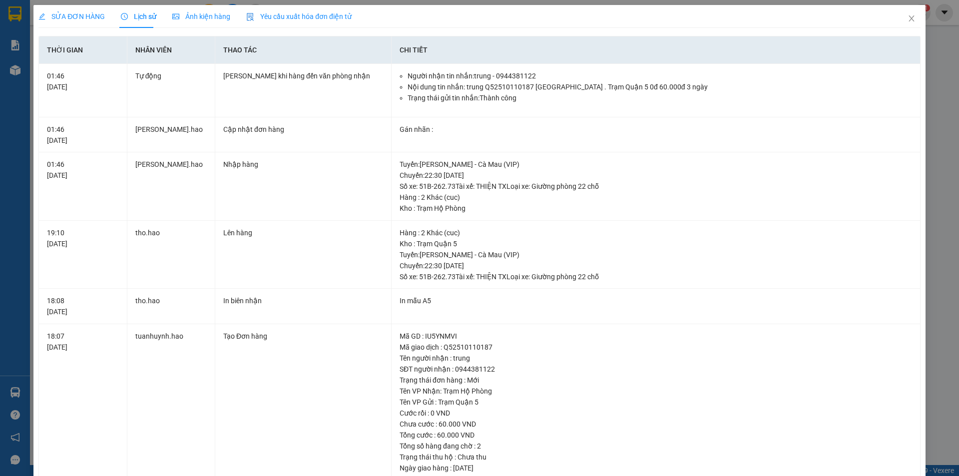
click at [92, 21] on div "SỬA ĐƠN HÀNG" at bounding box center [71, 16] width 66 height 11
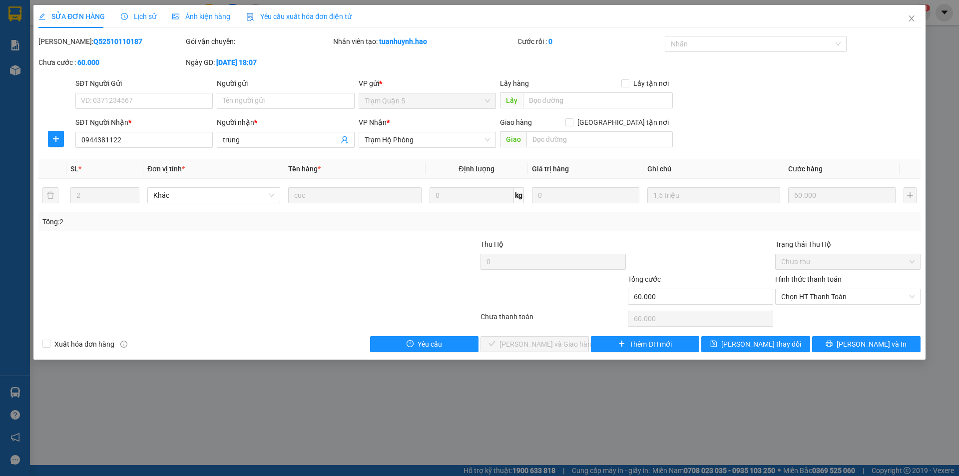
click at [145, 9] on div "Lịch sử" at bounding box center [138, 16] width 35 height 23
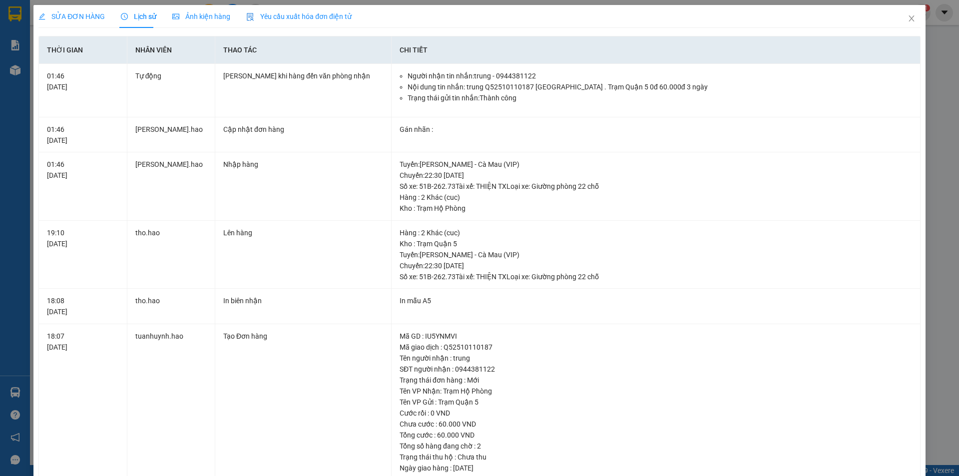
click at [252, 14] on span "Yêu cầu xuất hóa đơn điện tử" at bounding box center [298, 16] width 105 height 8
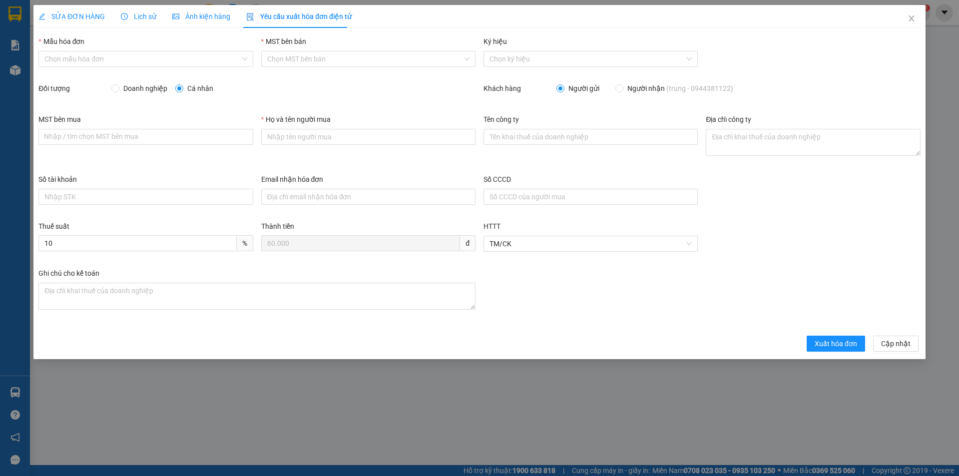
click at [202, 10] on div "Ảnh kiện hàng" at bounding box center [201, 16] width 58 height 23
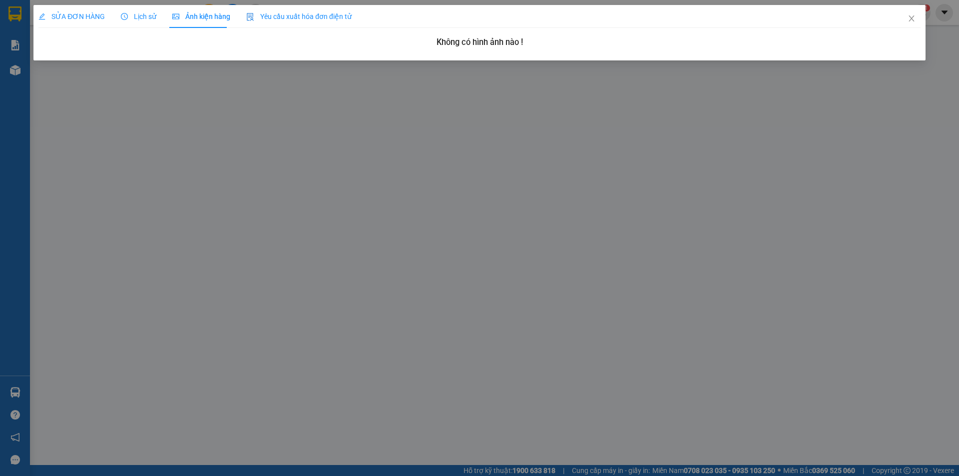
click at [89, 16] on span "SỬA ĐƠN HÀNG" at bounding box center [71, 16] width 66 height 8
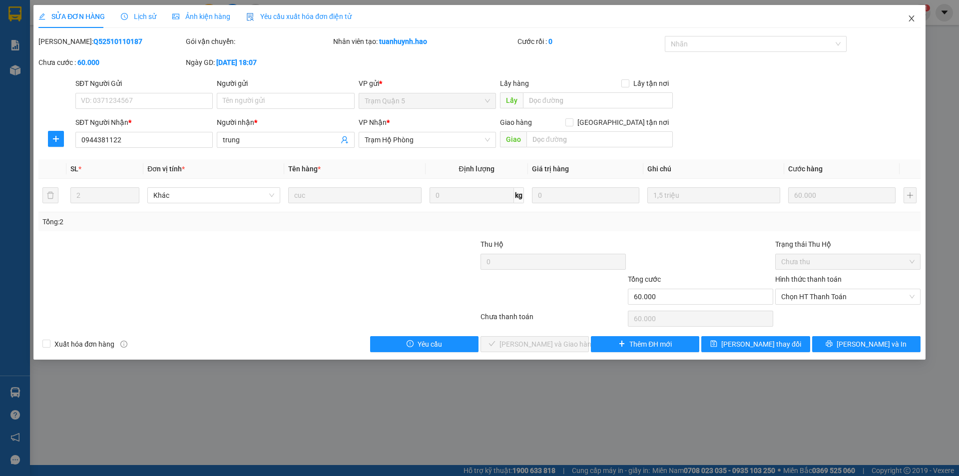
click at [913, 17] on icon "close" at bounding box center [911, 18] width 8 height 8
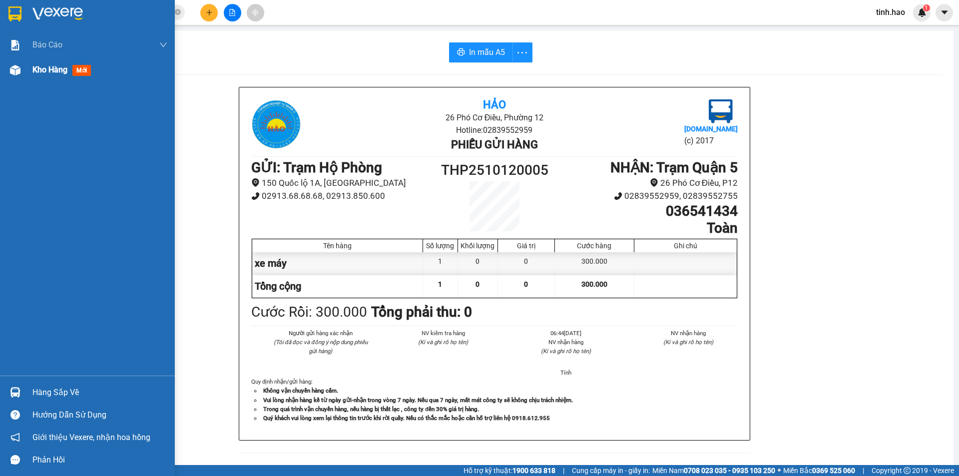
click at [44, 67] on span "Kho hàng" at bounding box center [49, 69] width 35 height 9
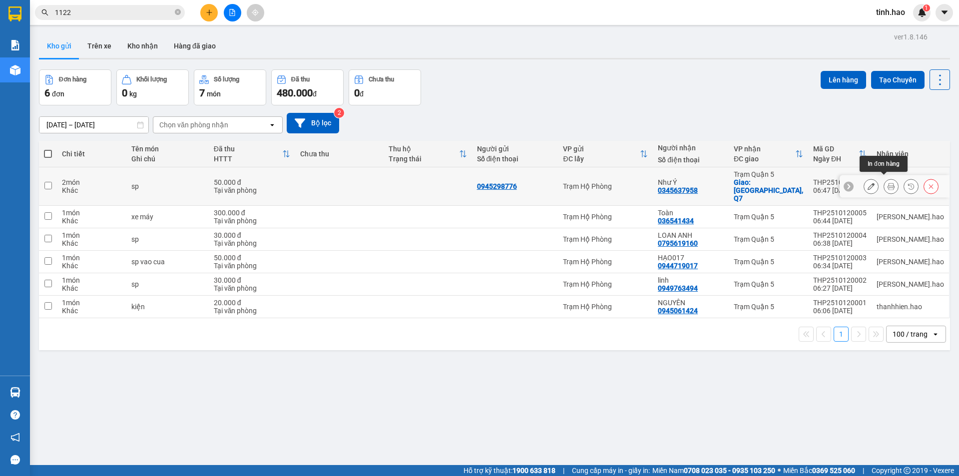
click at [887, 183] on icon at bounding box center [890, 186] width 7 height 7
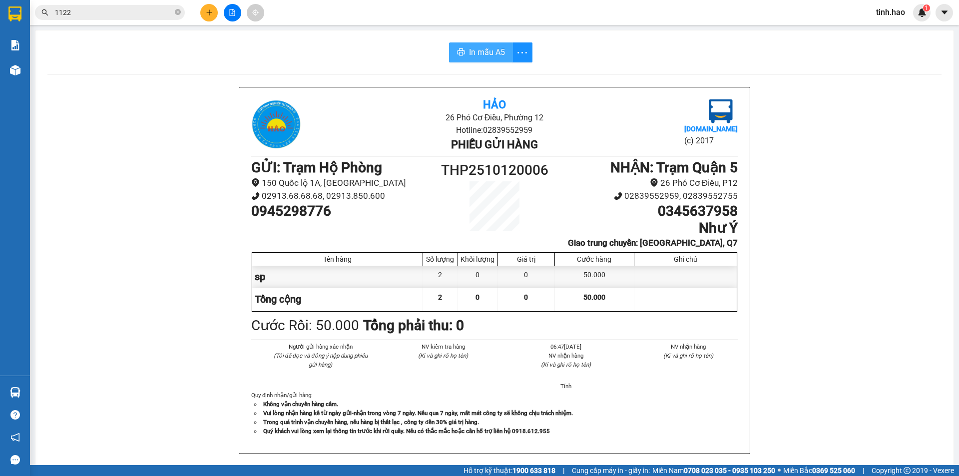
click at [478, 49] on span "In mẫu A5" at bounding box center [487, 52] width 36 height 12
click at [175, 10] on icon "close-circle" at bounding box center [178, 12] width 6 height 6
click at [165, 10] on input "text" at bounding box center [114, 12] width 118 height 11
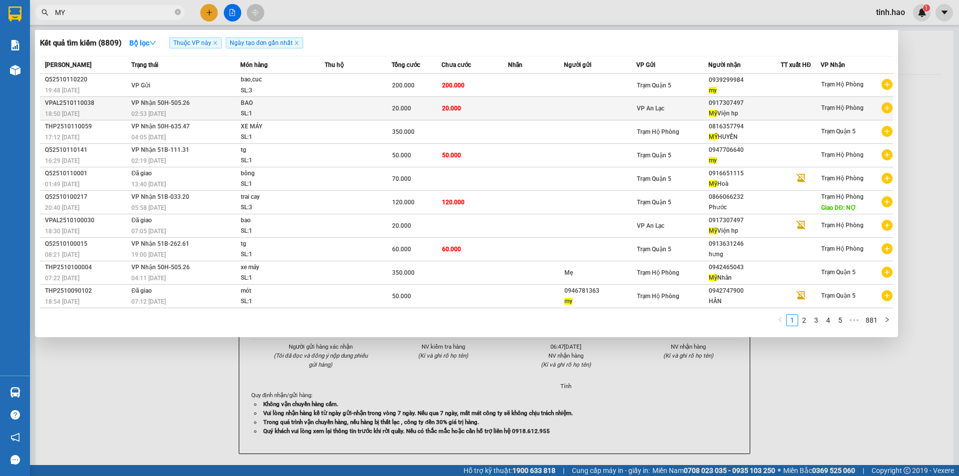
type input "MY"
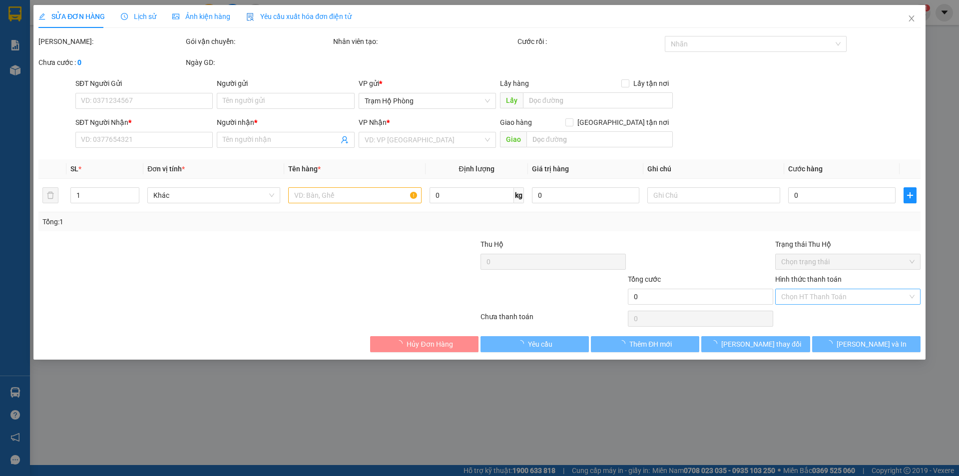
click at [799, 295] on input "Hình thức thanh toán" at bounding box center [844, 296] width 126 height 15
type input "0917307497"
type input "Mỹ Viện hp"
type input "20.000"
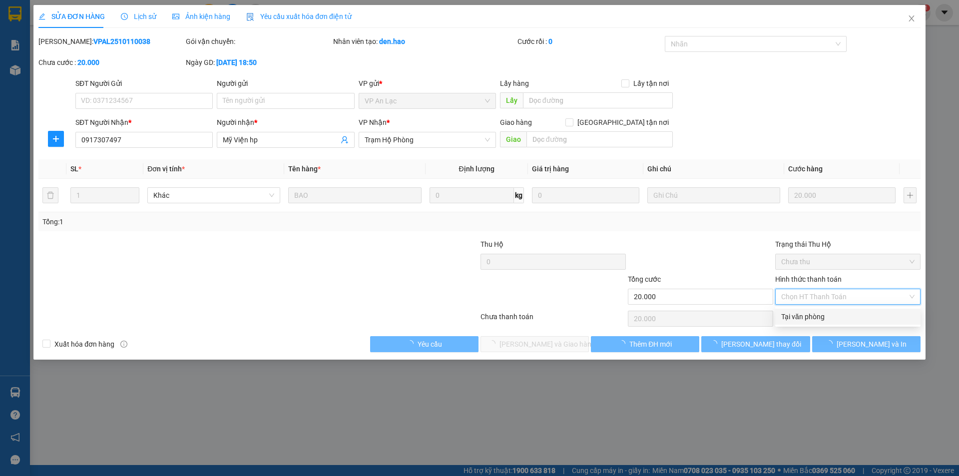
click at [803, 317] on div "Tại văn phòng" at bounding box center [847, 316] width 133 height 11
type input "0"
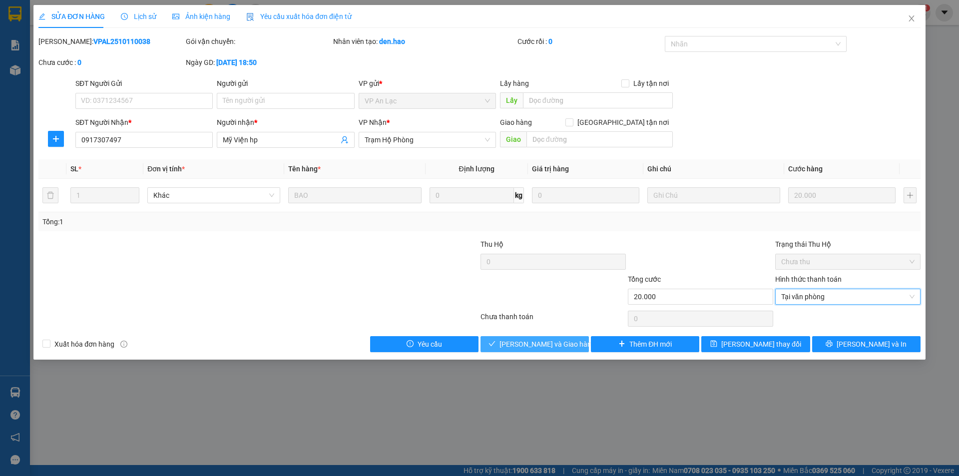
click at [549, 342] on span "[PERSON_NAME] và [PERSON_NAME] hàng" at bounding box center [547, 343] width 96 height 11
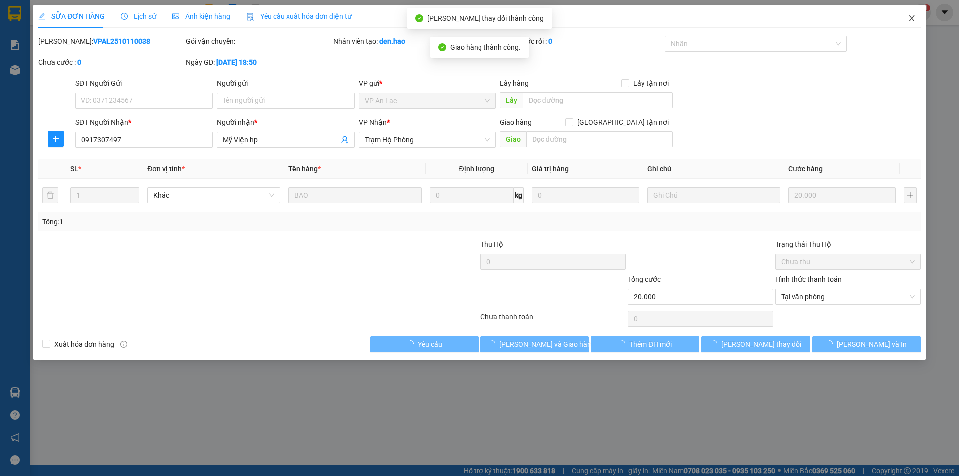
click at [912, 16] on icon "close" at bounding box center [911, 18] width 8 height 8
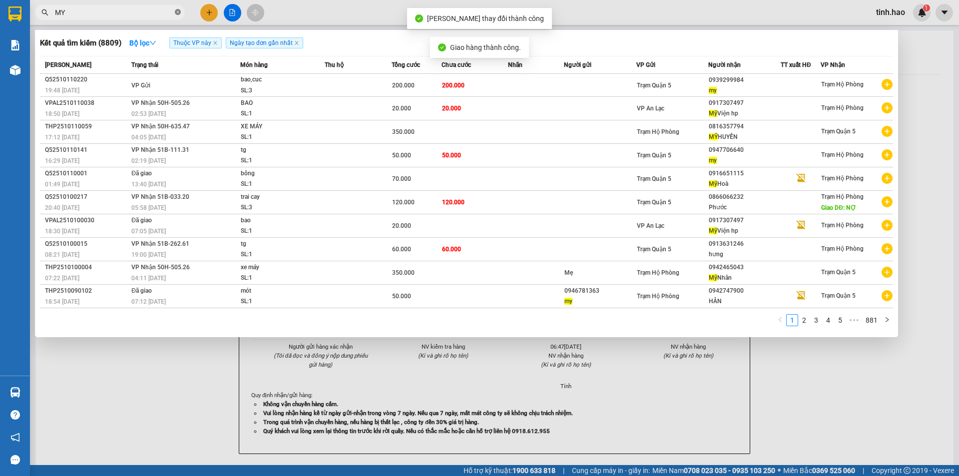
click at [178, 12] on icon "close-circle" at bounding box center [178, 12] width 6 height 6
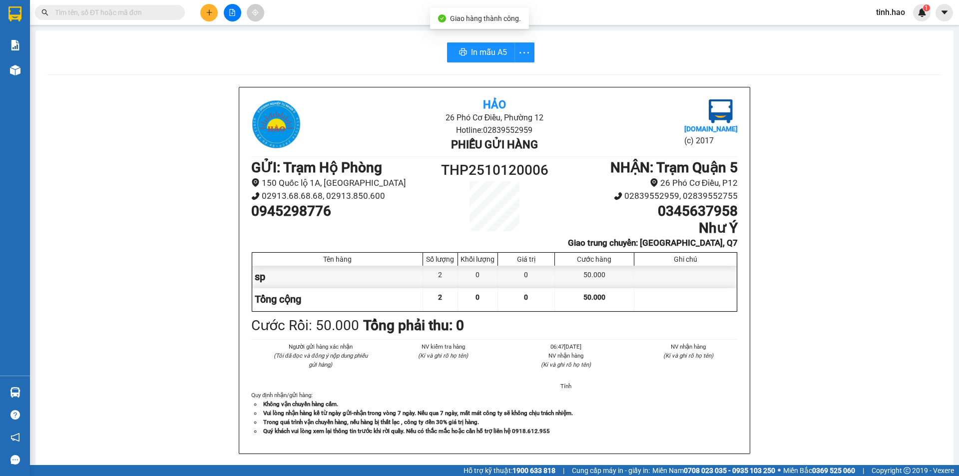
click at [165, 13] on input "text" at bounding box center [114, 12] width 118 height 11
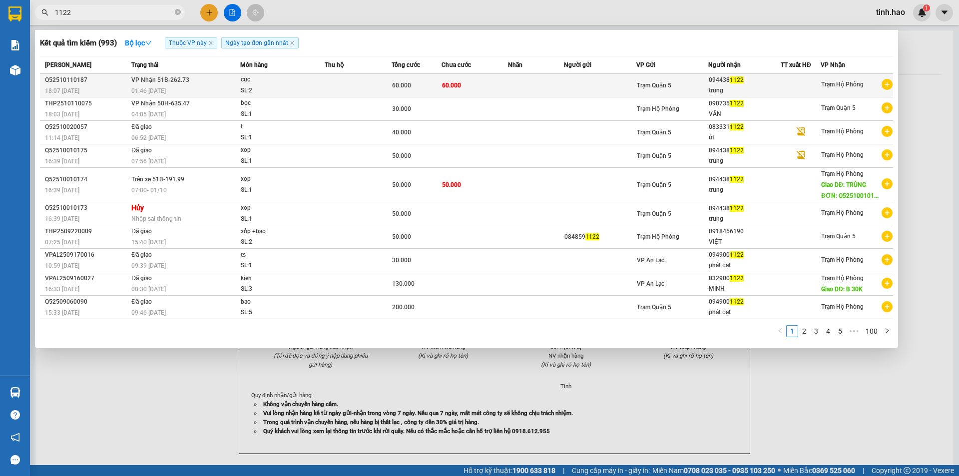
type input "1122"
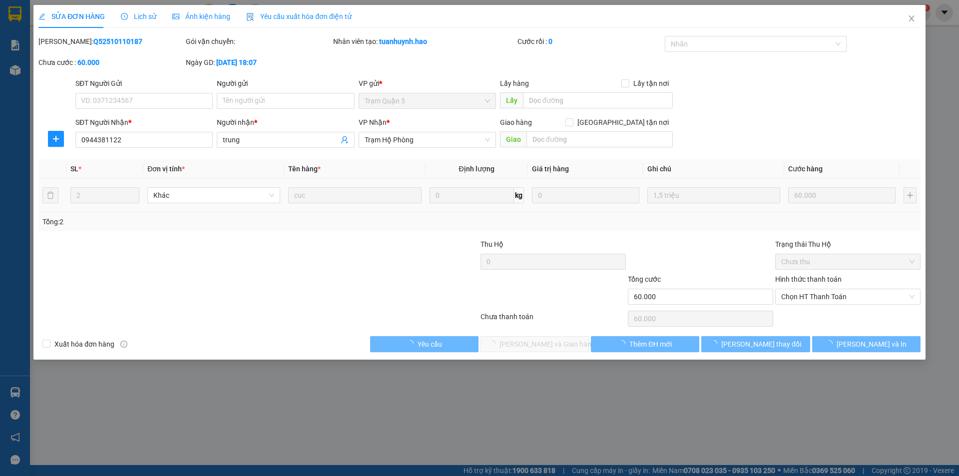
type input "0944381122"
type input "trung"
type input "60.000"
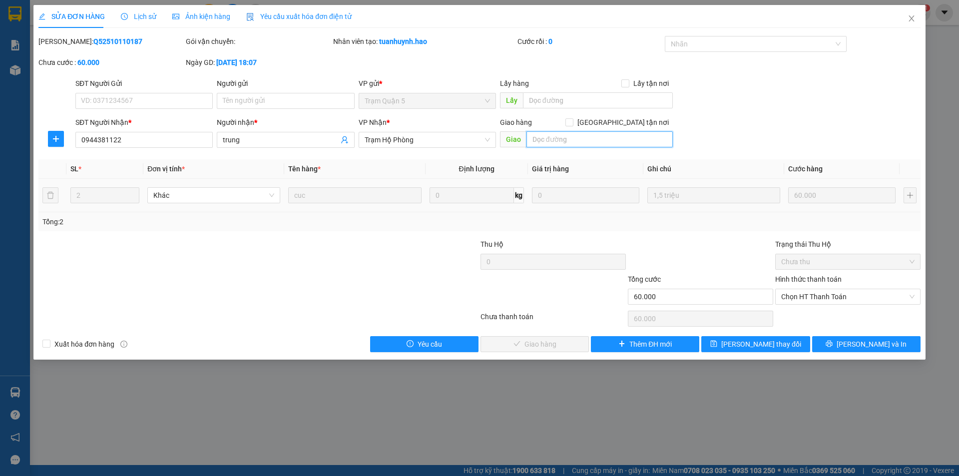
click at [552, 139] on input "text" at bounding box center [599, 139] width 146 height 16
click at [803, 294] on span "Chọn HT Thanh Toán" at bounding box center [847, 296] width 133 height 15
type input "B30K HÀNG BỊ BỂ"
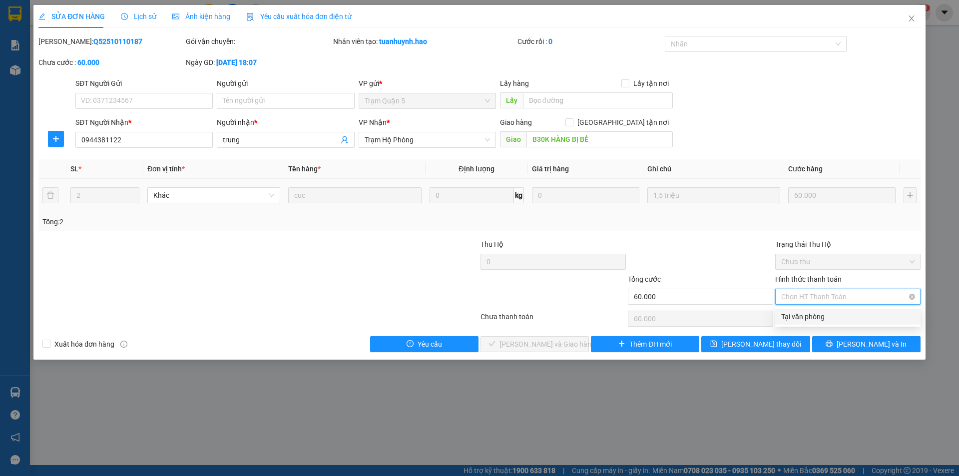
click at [802, 313] on div "Tại văn phòng" at bounding box center [847, 316] width 133 height 11
type input "0"
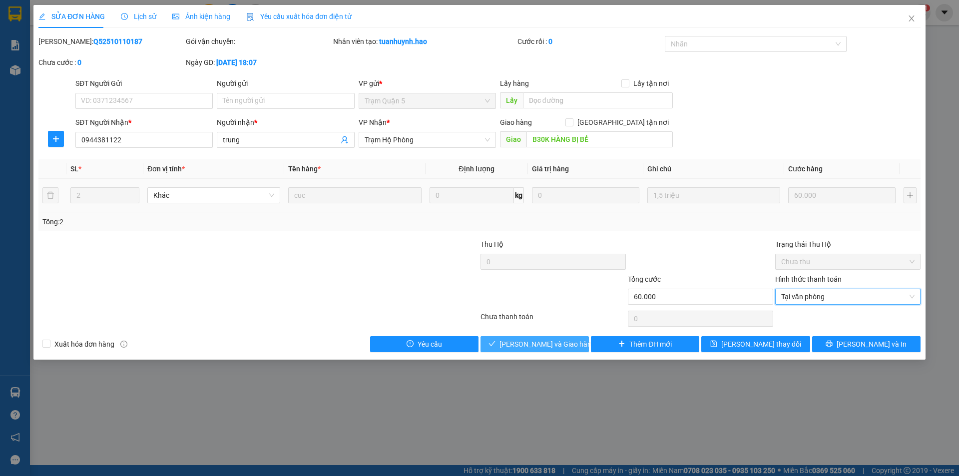
drag, startPoint x: 508, startPoint y: 342, endPoint x: 501, endPoint y: 342, distance: 6.5
click at [495, 342] on icon "check" at bounding box center [491, 343] width 7 height 7
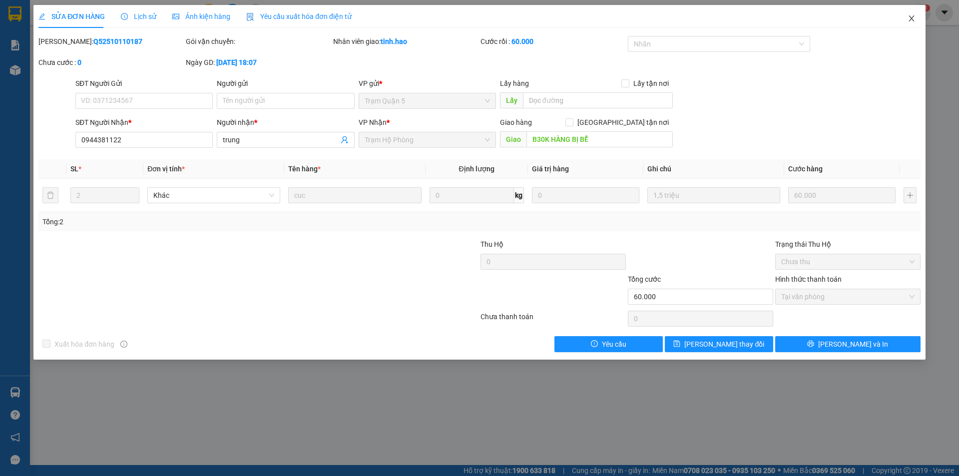
click at [911, 17] on icon "close" at bounding box center [911, 18] width 8 height 8
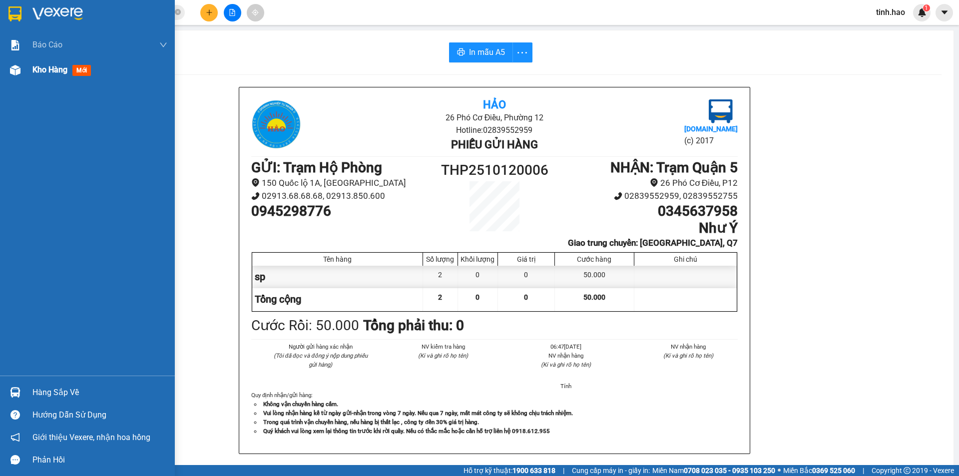
click at [85, 73] on span "mới" at bounding box center [81, 70] width 18 height 11
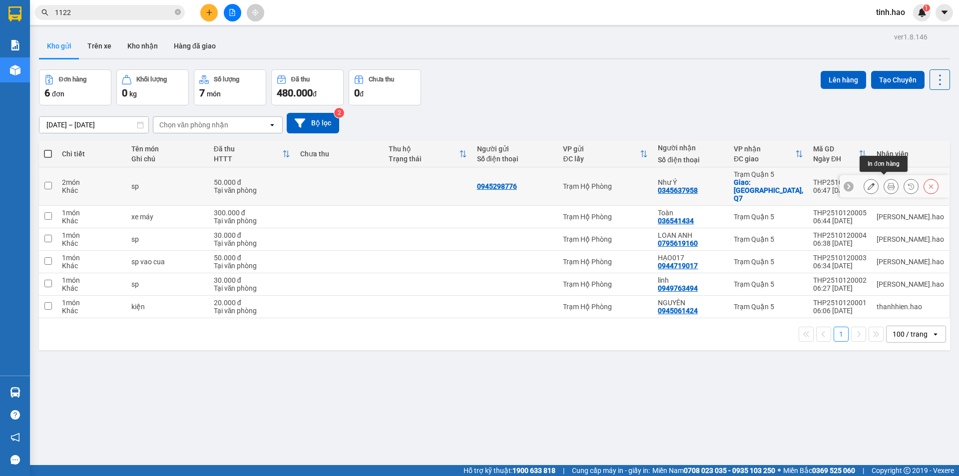
click at [887, 183] on icon at bounding box center [890, 186] width 7 height 7
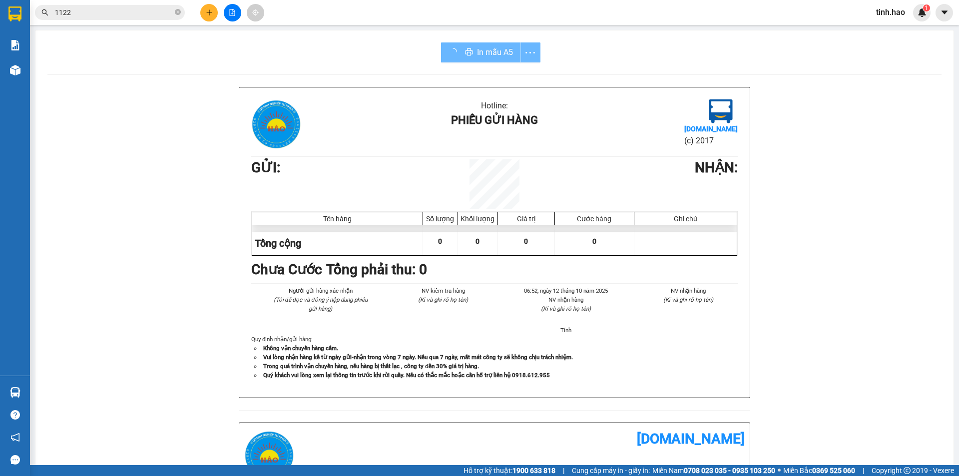
click at [461, 43] on div "In mẫu A5" at bounding box center [490, 52] width 99 height 20
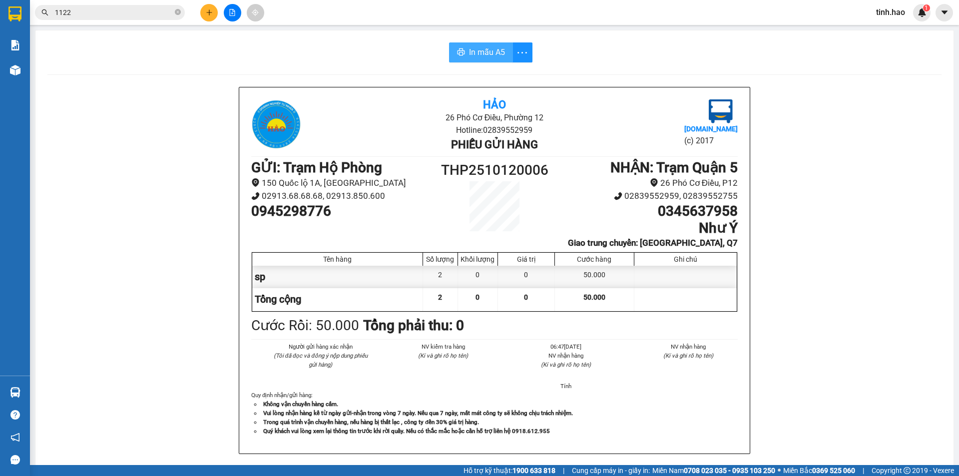
click at [481, 55] on span "In mẫu A5" at bounding box center [487, 52] width 36 height 12
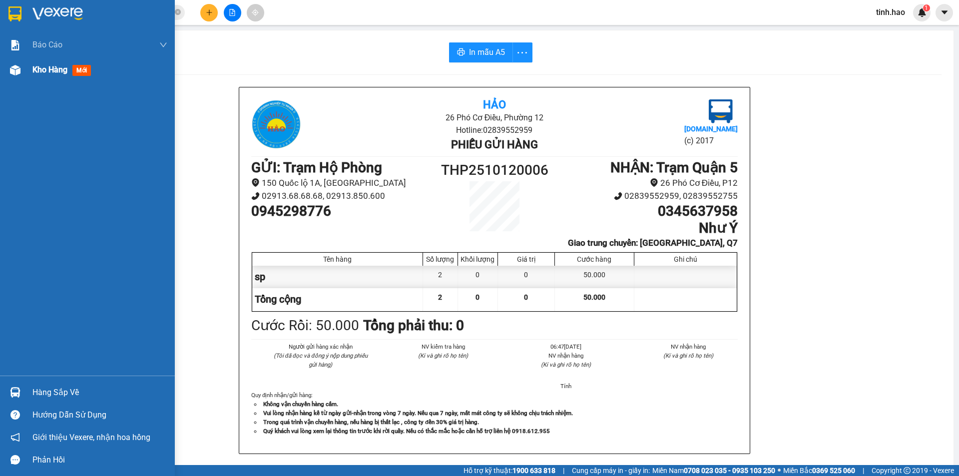
click at [78, 68] on span "mới" at bounding box center [81, 70] width 18 height 11
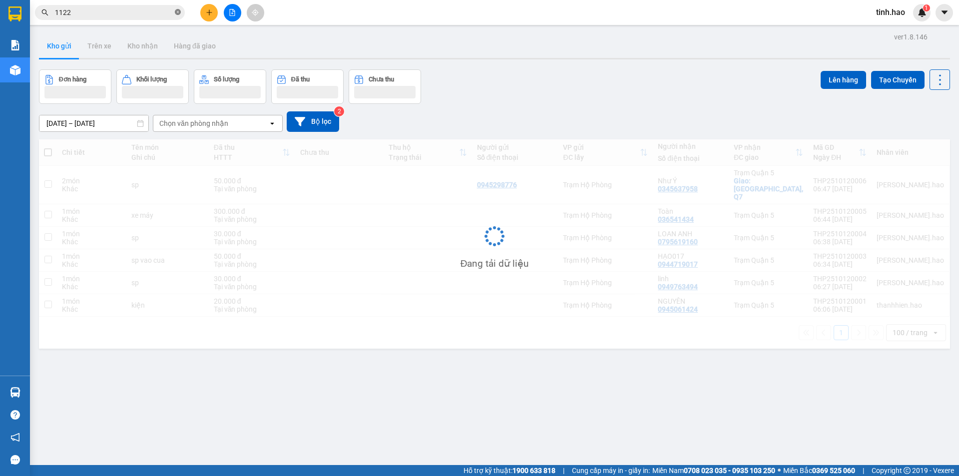
click at [180, 11] on icon "close-circle" at bounding box center [178, 12] width 6 height 6
click at [142, 15] on input "text" at bounding box center [114, 12] width 118 height 11
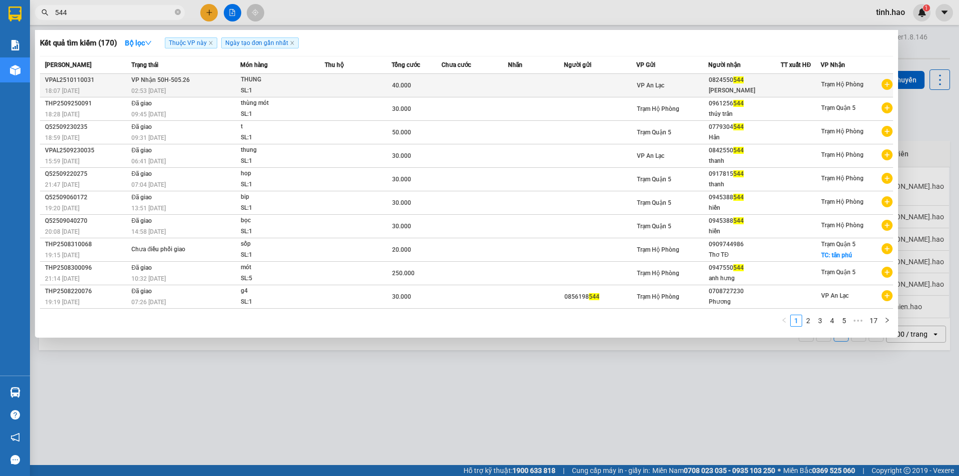
type input "544"
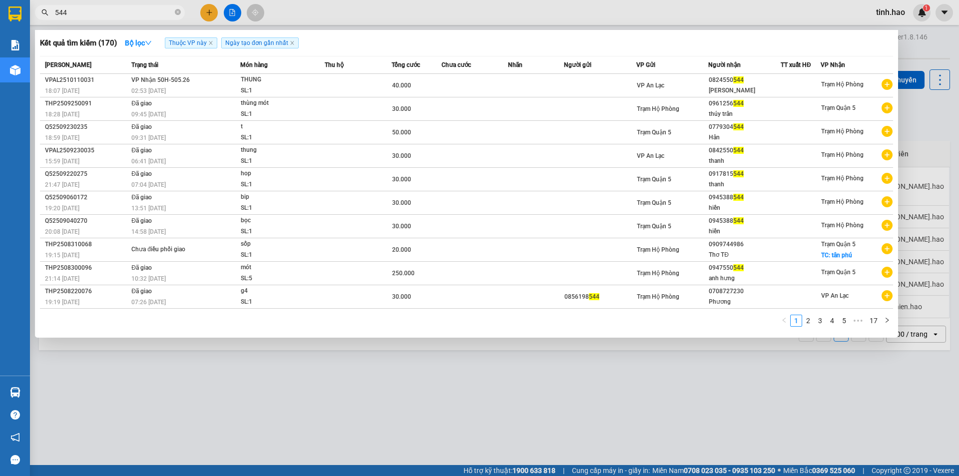
click at [195, 90] on div "02:53 - 12/10" at bounding box center [185, 90] width 108 height 11
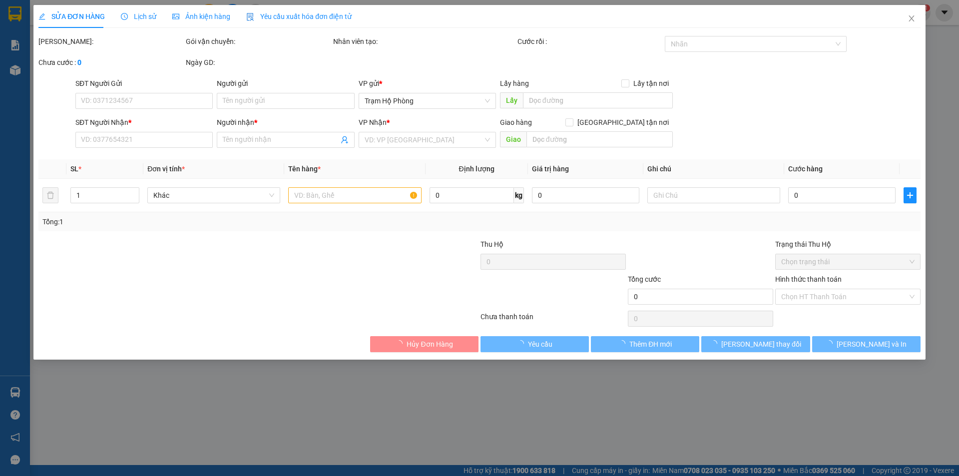
click at [216, 20] on span "Ảnh kiện hàng" at bounding box center [201, 16] width 58 height 8
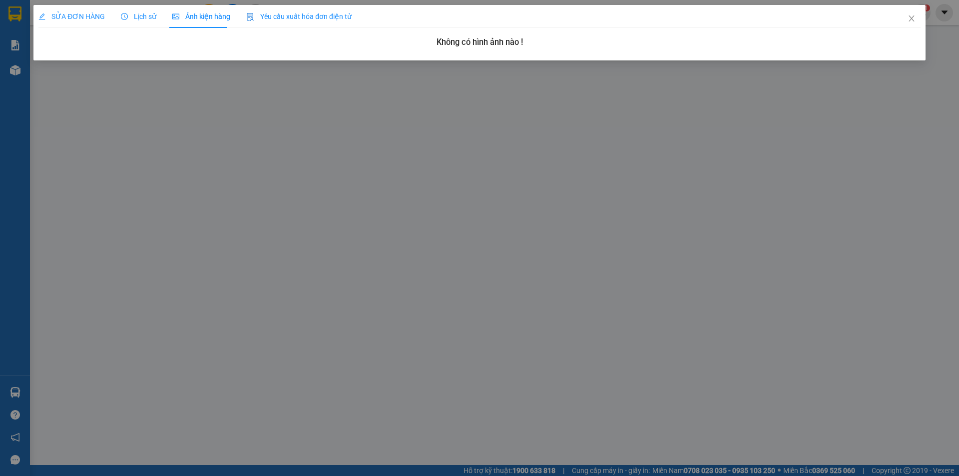
click at [152, 13] on span "Lịch sử" at bounding box center [138, 16] width 35 height 8
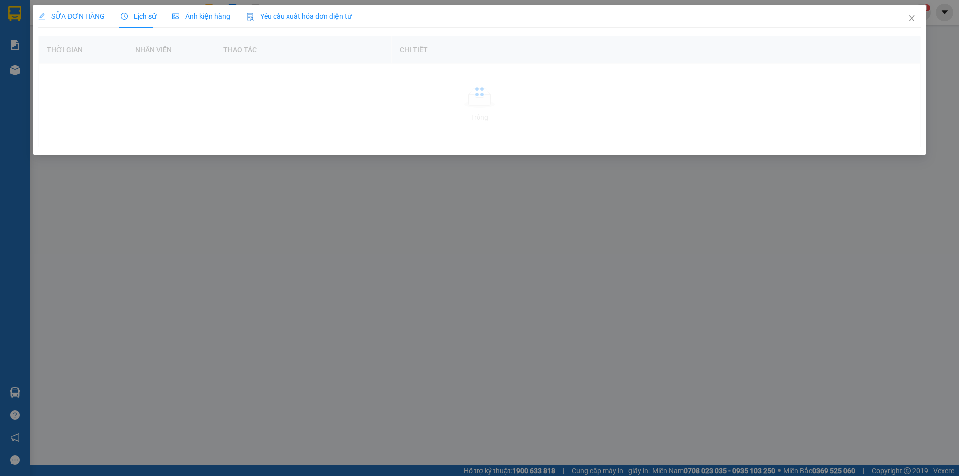
click at [70, 17] on span "SỬA ĐƠN HÀNG" at bounding box center [71, 16] width 66 height 8
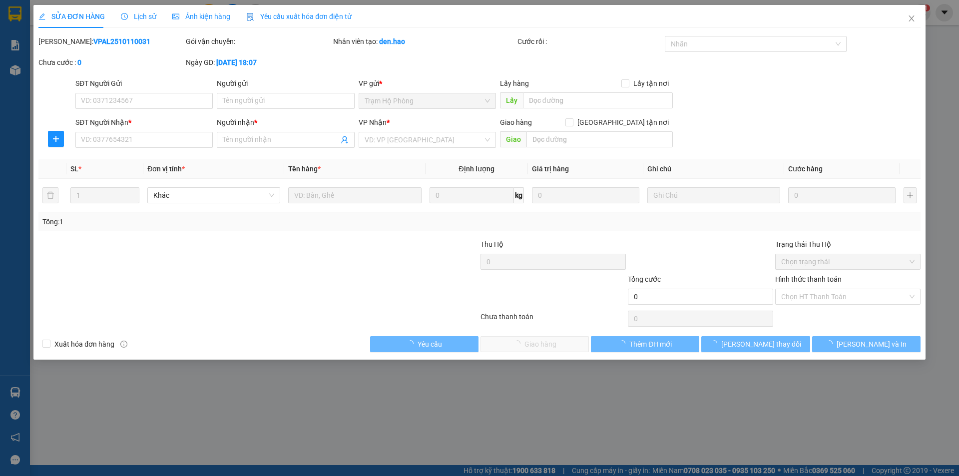
type input "0824550544"
type input "[PERSON_NAME]"
type input "40.000"
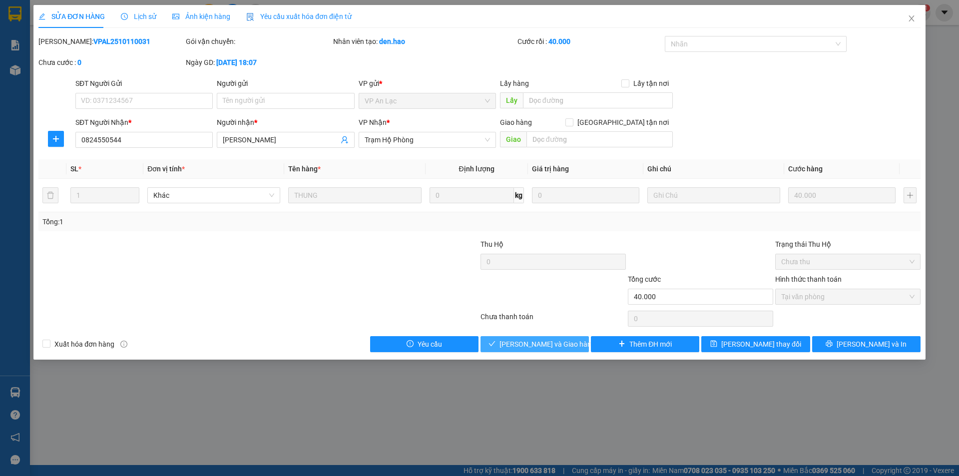
click at [525, 339] on span "[PERSON_NAME] và [PERSON_NAME] hàng" at bounding box center [547, 343] width 96 height 11
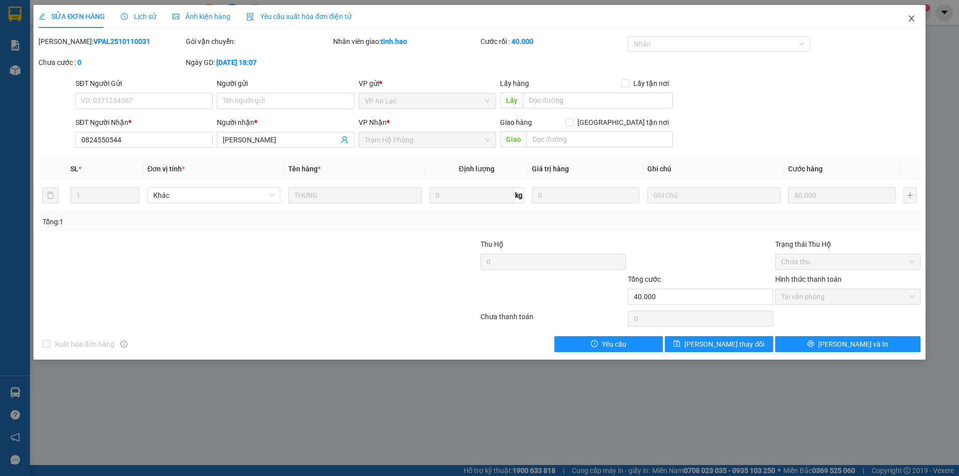
click at [910, 17] on icon "close" at bounding box center [910, 18] width 5 height 6
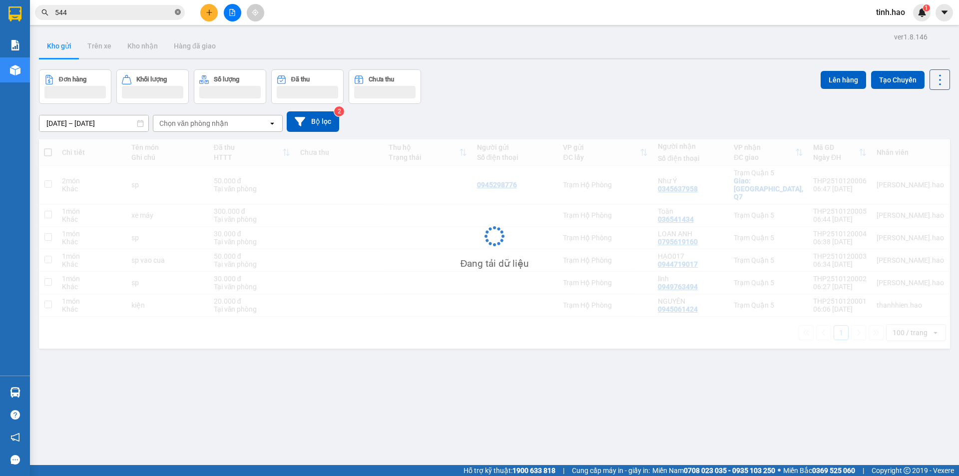
click at [178, 9] on icon "close-circle" at bounding box center [178, 12] width 6 height 6
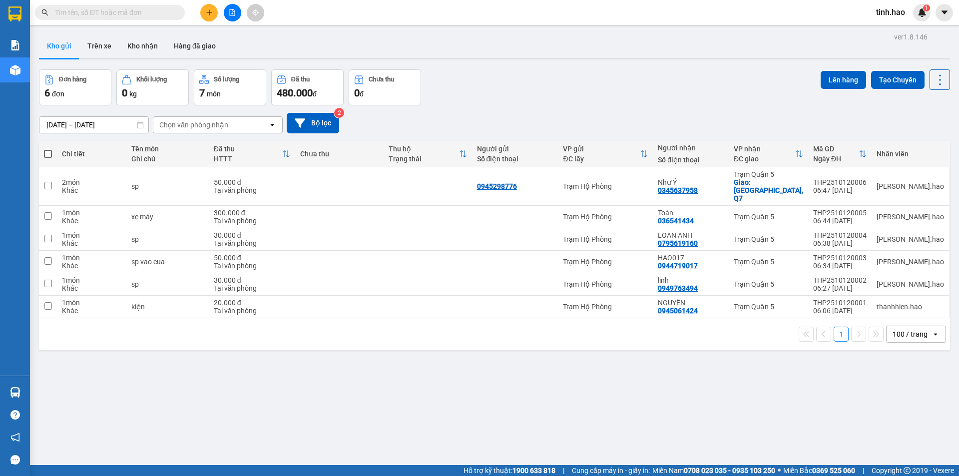
click at [161, 12] on input "text" at bounding box center [114, 12] width 118 height 11
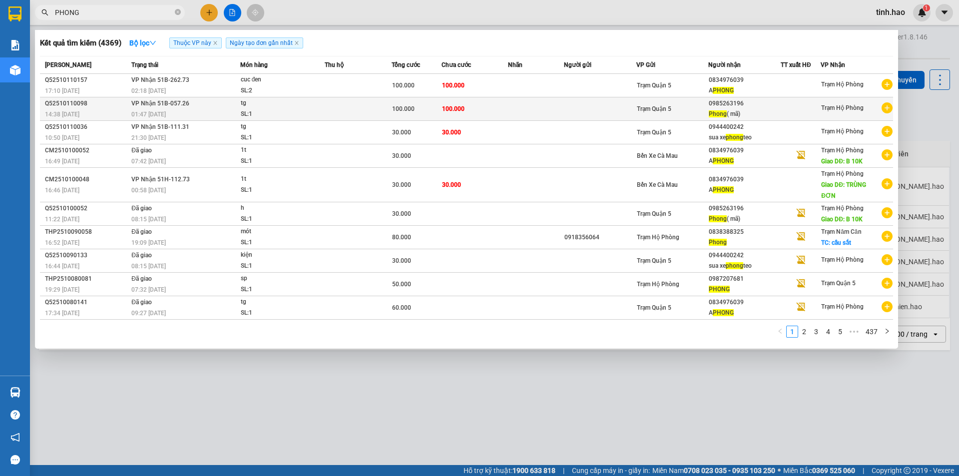
type input "PHONG"
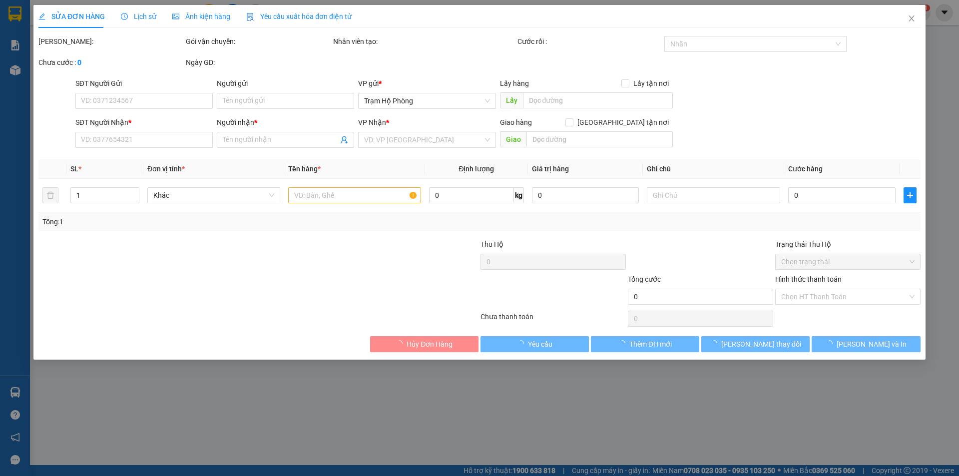
type input "0985263196"
type input "Phong ( mã)"
type input "100.000"
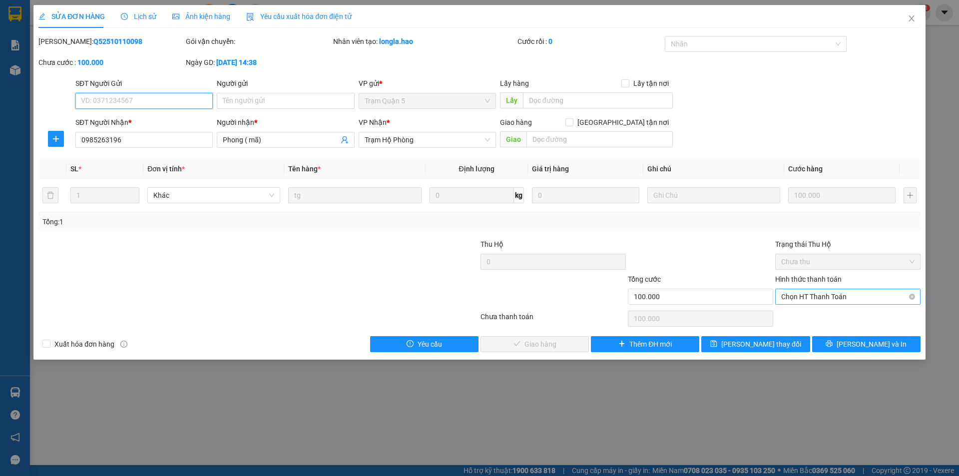
click at [801, 301] on span "Chọn HT Thanh Toán" at bounding box center [847, 296] width 133 height 15
click at [802, 318] on div "Tại văn phòng" at bounding box center [847, 316] width 133 height 11
type input "0"
drag, startPoint x: 558, startPoint y: 341, endPoint x: 553, endPoint y: 336, distance: 7.8
click at [557, 341] on span "[PERSON_NAME] và [PERSON_NAME] hàng" at bounding box center [547, 343] width 96 height 11
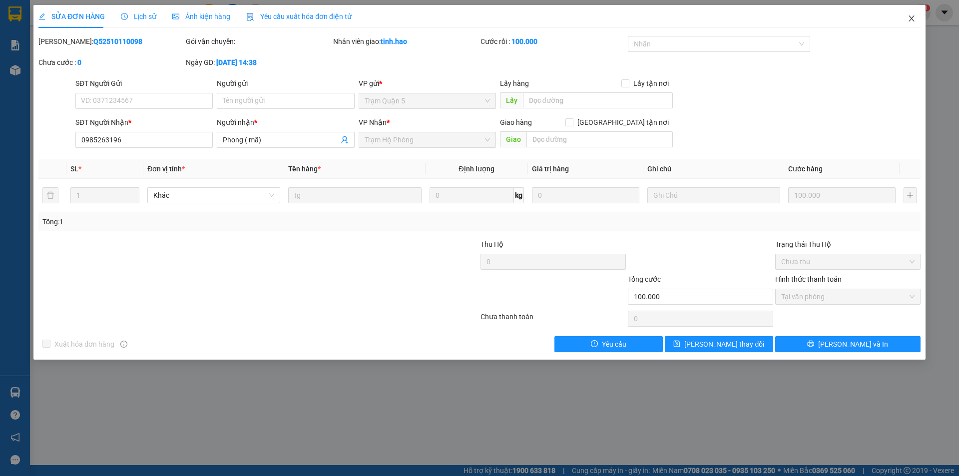
click at [912, 17] on icon "close" at bounding box center [911, 18] width 8 height 8
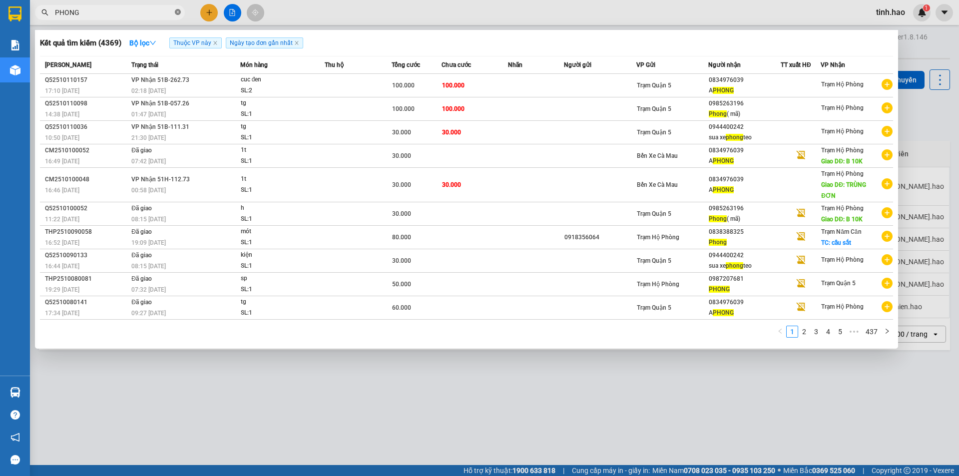
click at [179, 12] on icon "close-circle" at bounding box center [178, 12] width 6 height 6
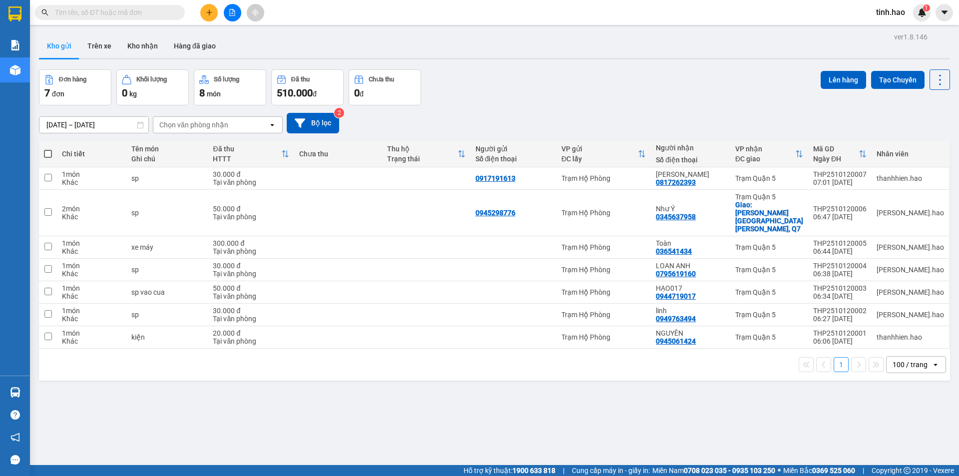
click at [114, 12] on input "text" at bounding box center [114, 12] width 118 height 11
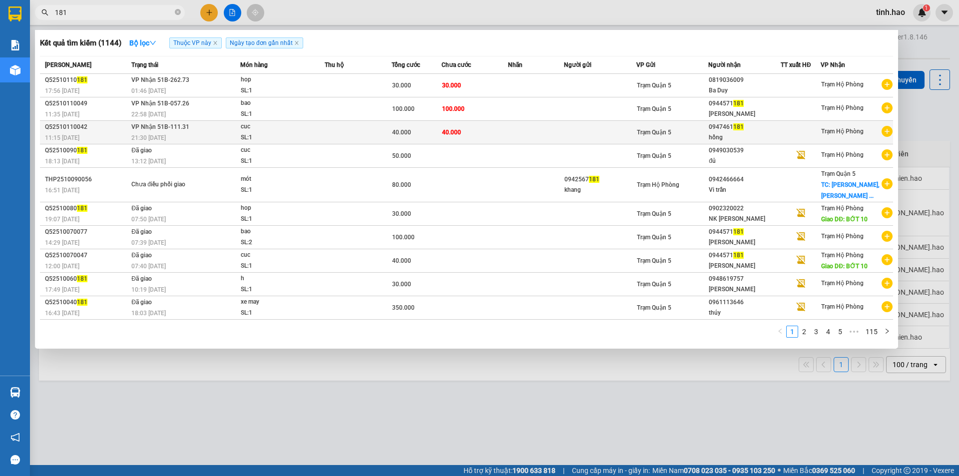
type input "181"
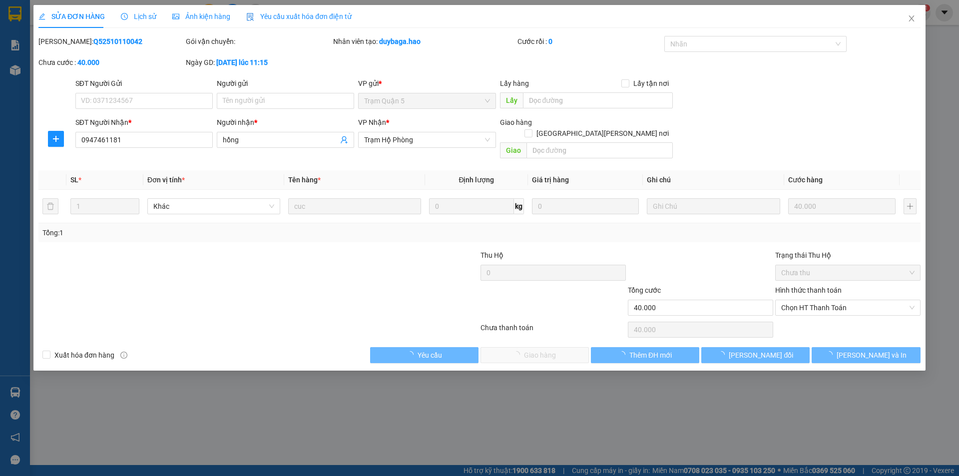
type input "0947461181"
type input "hồng"
type input "40.000"
click at [220, 15] on span "Ảnh kiện hàng" at bounding box center [201, 16] width 58 height 8
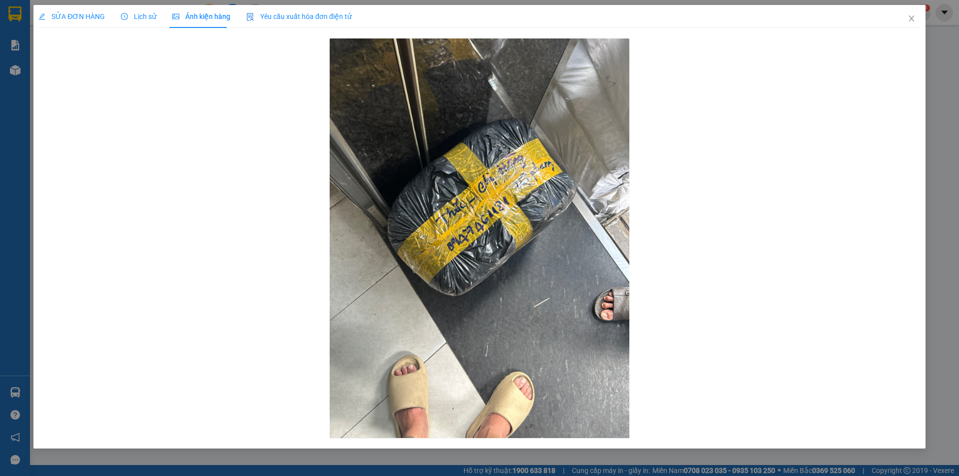
click at [94, 8] on div "SỬA ĐƠN HÀNG" at bounding box center [71, 16] width 66 height 23
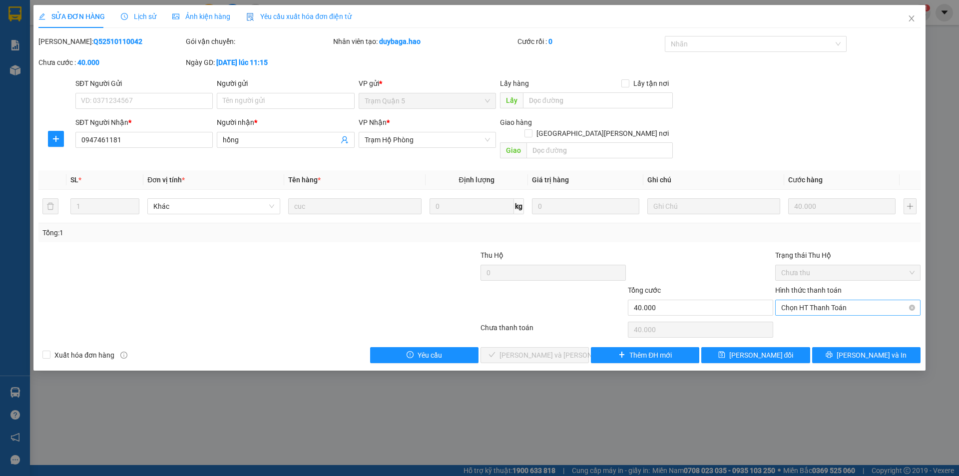
click at [790, 300] on span "Chọn HT Thanh Toán" at bounding box center [847, 307] width 133 height 15
click at [800, 317] on div "Tại văn phòng" at bounding box center [847, 316] width 133 height 11
type input "0"
drag, startPoint x: 551, startPoint y: 342, endPoint x: 571, endPoint y: 341, distance: 20.0
click at [551, 349] on span "Lưu và Giao hàng" at bounding box center [566, 354] width 135 height 11
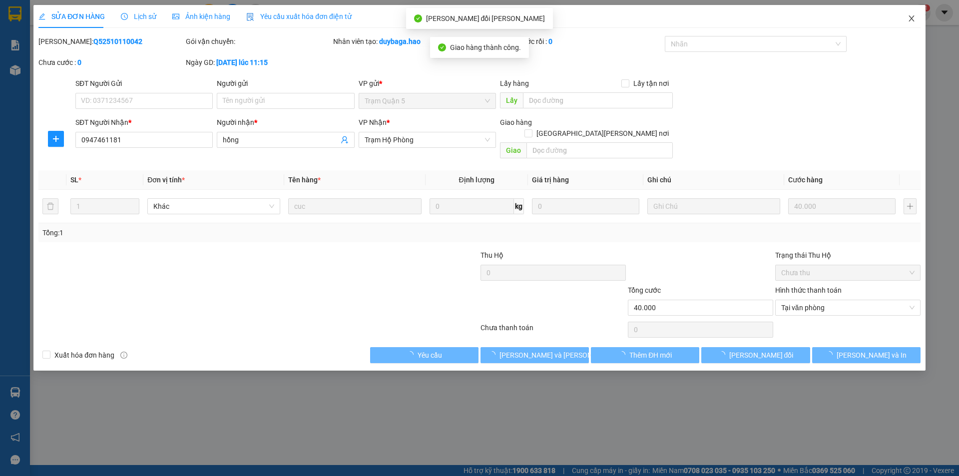
click at [911, 19] on icon "close" at bounding box center [910, 18] width 5 height 6
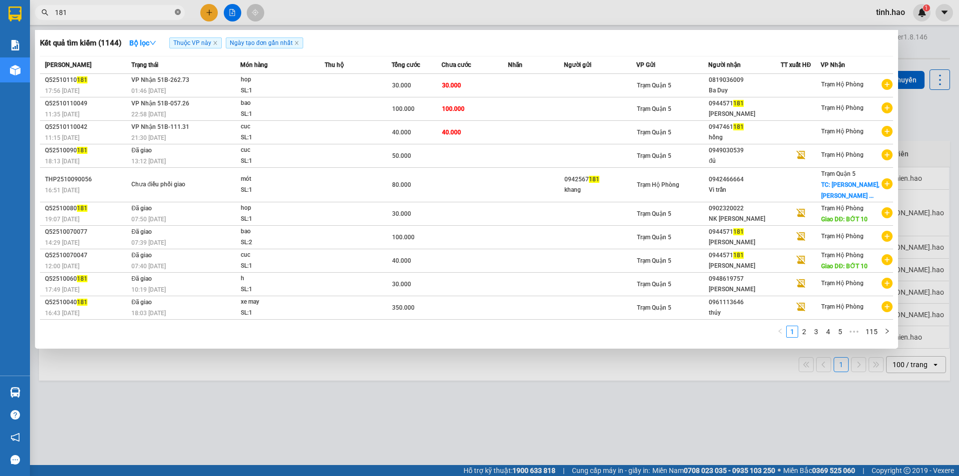
click at [178, 15] on icon "close-circle" at bounding box center [178, 12] width 6 height 6
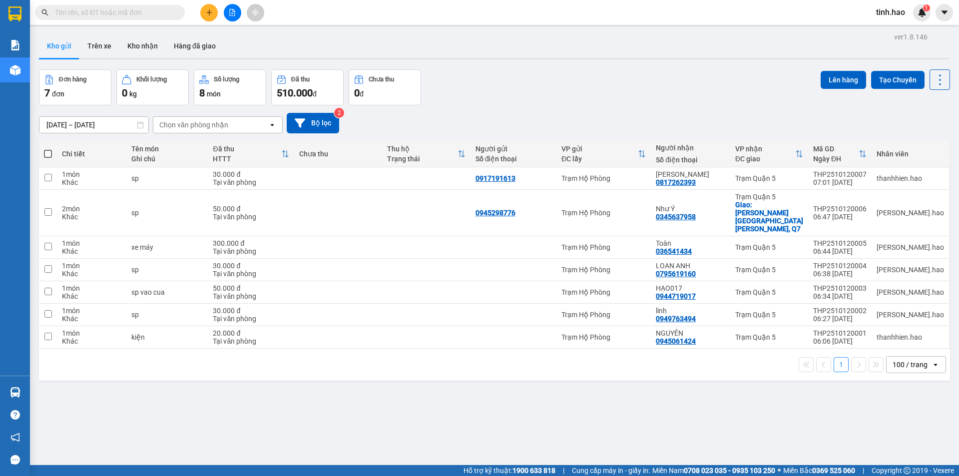
click at [477, 95] on div "Đơn hàng 7 đơn Khối lượng 0 kg Số lượng 8 món Đã thu 510.000 đ Chưa thu 0 đ Lên…" at bounding box center [494, 87] width 911 height 36
click at [94, 12] on input "text" at bounding box center [114, 12] width 118 height 11
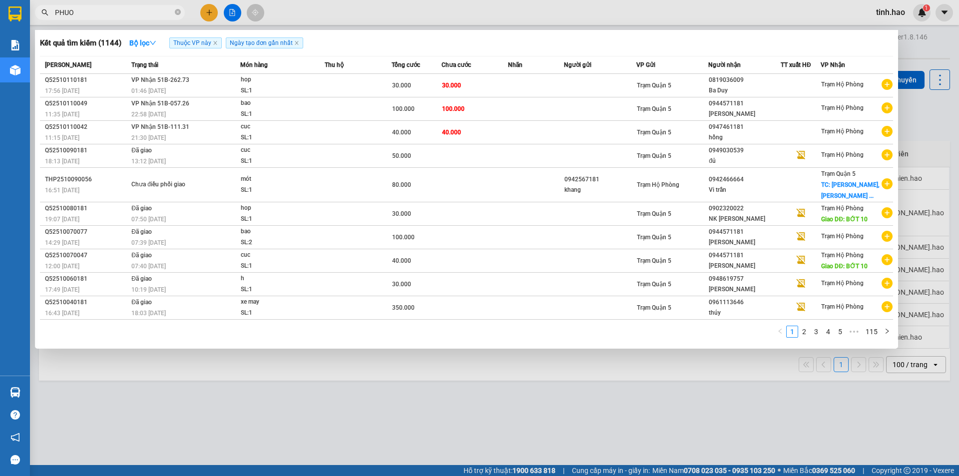
type input "PHUOC"
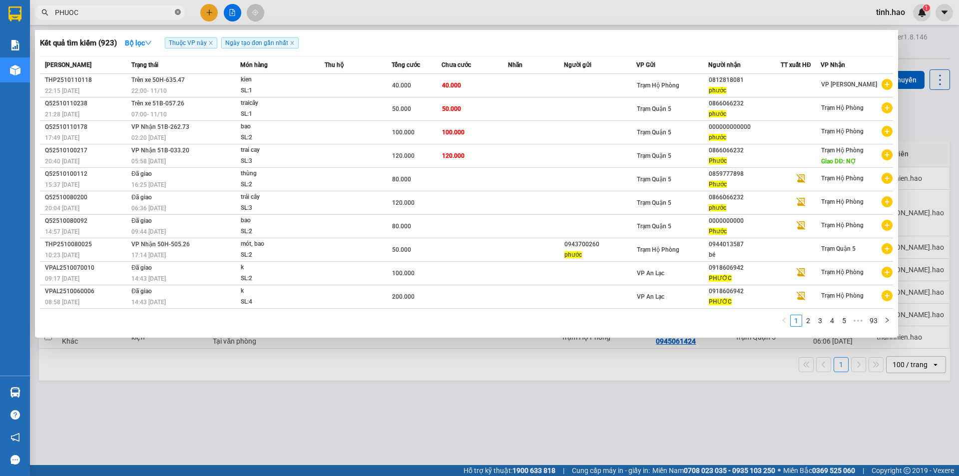
click at [179, 10] on icon "close-circle" at bounding box center [178, 12] width 6 height 6
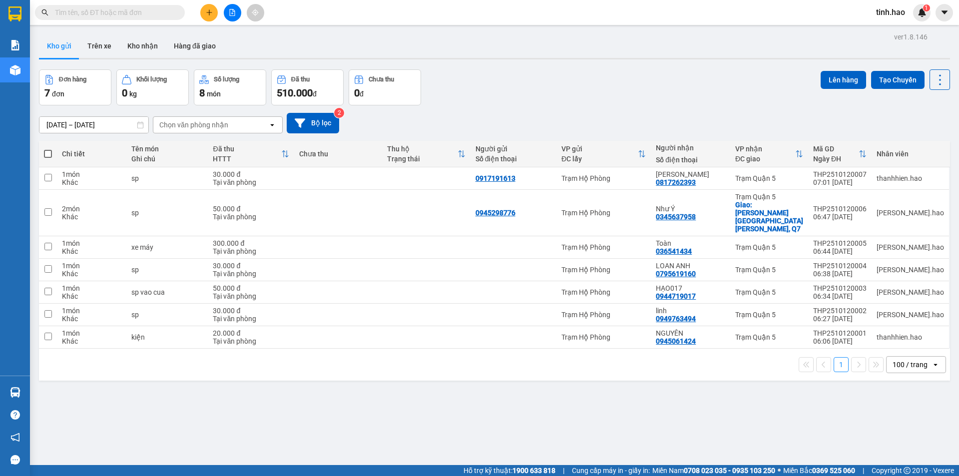
click at [114, 10] on input "text" at bounding box center [114, 12] width 118 height 11
type input "HAN"
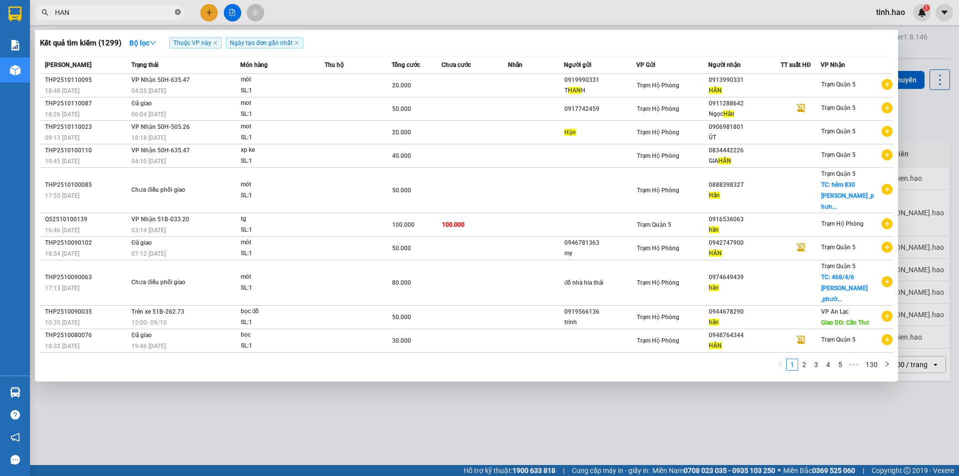
click at [180, 10] on icon "close-circle" at bounding box center [178, 12] width 6 height 6
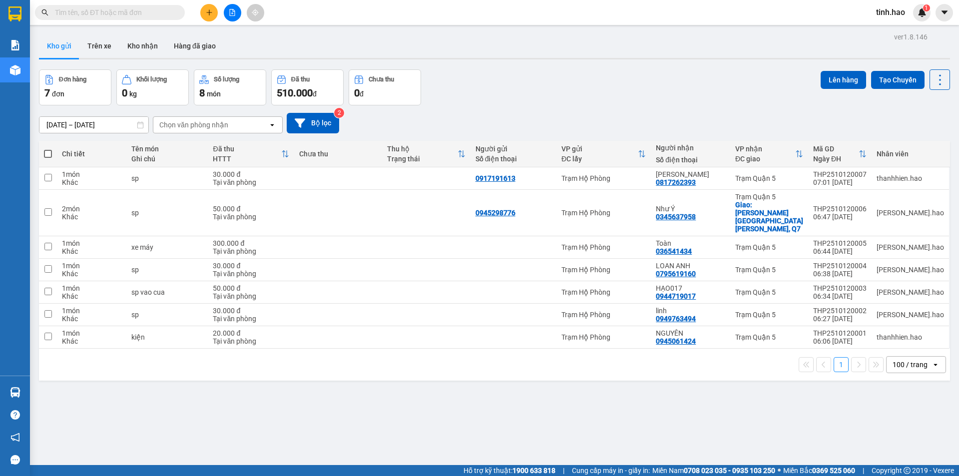
click at [152, 16] on input "text" at bounding box center [114, 12] width 118 height 11
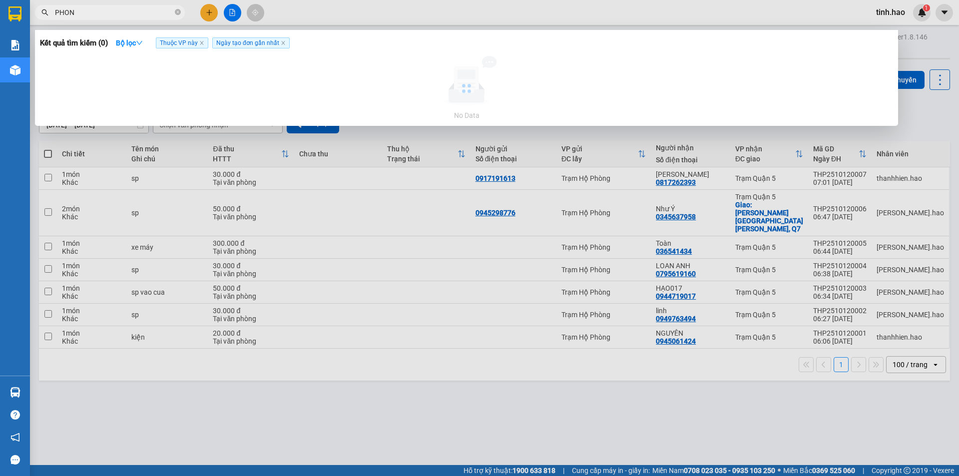
type input "PHONG"
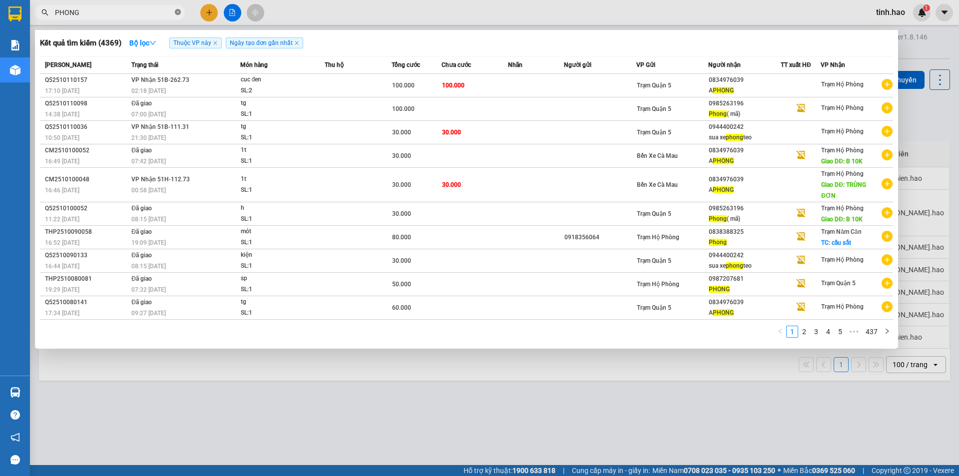
click at [178, 12] on icon "close-circle" at bounding box center [178, 12] width 6 height 6
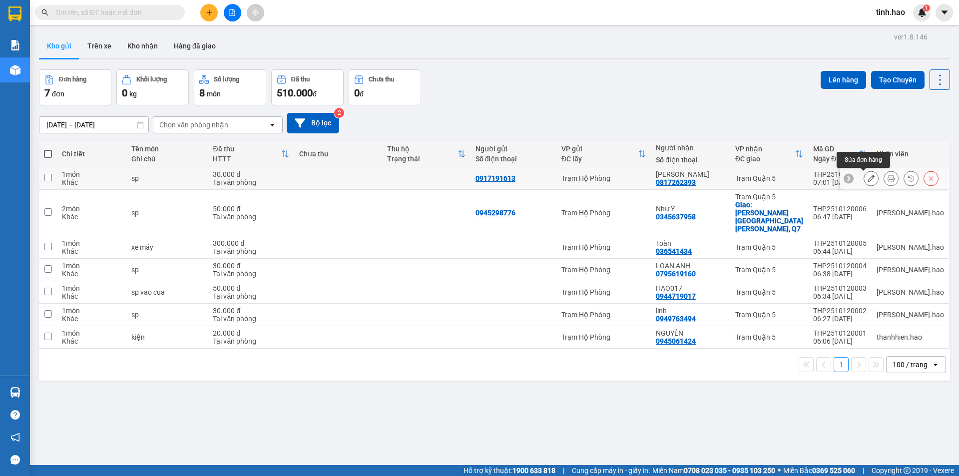
click at [867, 176] on icon at bounding box center [870, 178] width 7 height 7
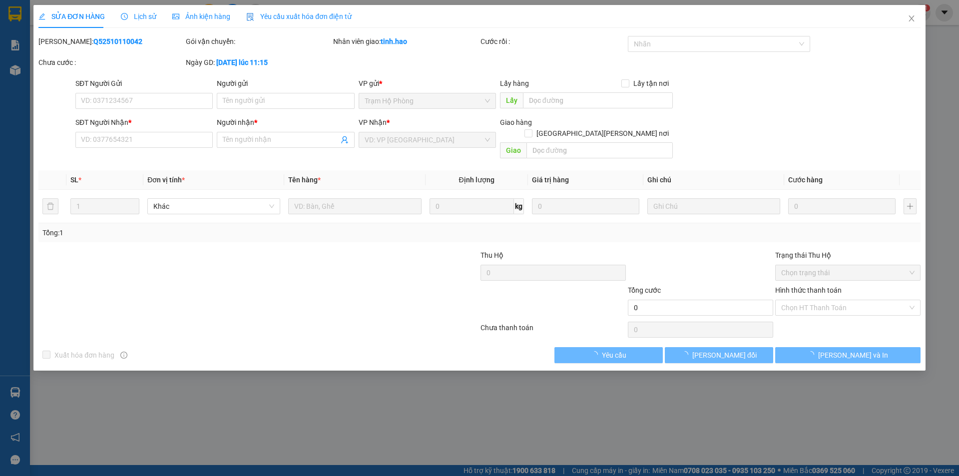
click at [140, 15] on span "Lịch sử" at bounding box center [138, 16] width 35 height 8
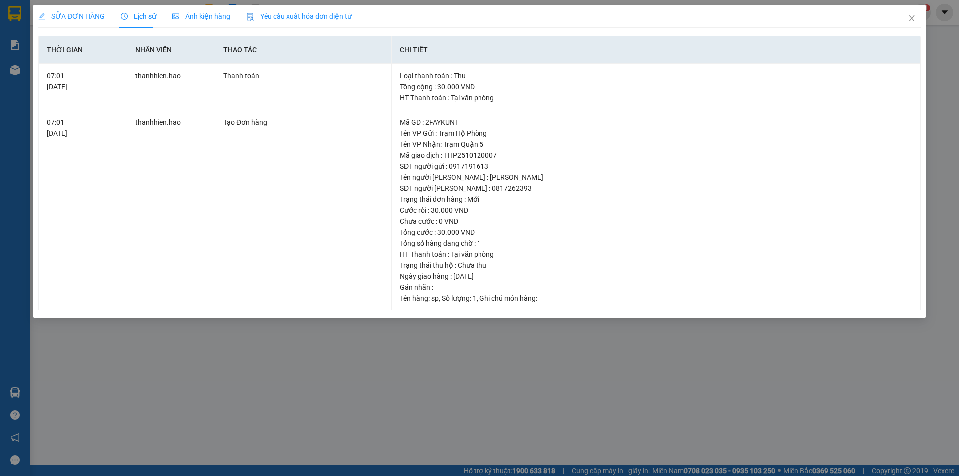
click at [86, 15] on span "SỬA ĐƠN HÀNG" at bounding box center [71, 16] width 66 height 8
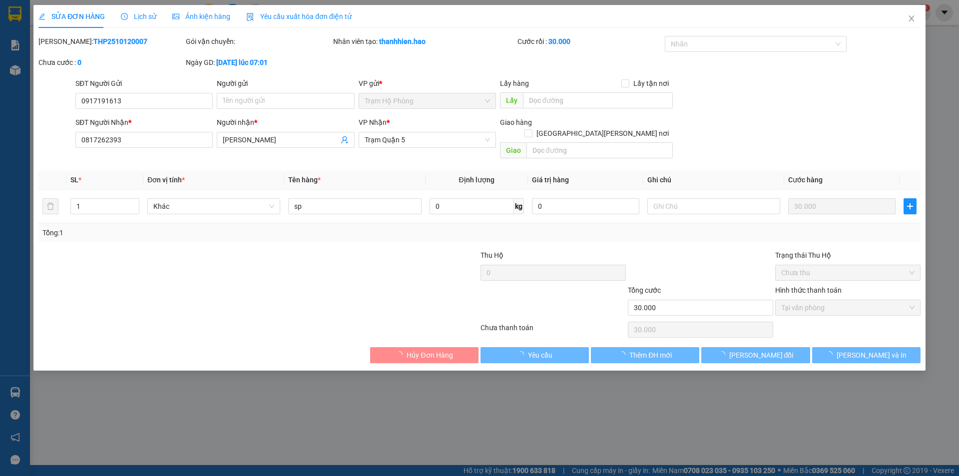
type input "0917191613"
type input "0817262393"
type input "[PERSON_NAME]"
type input "30.000"
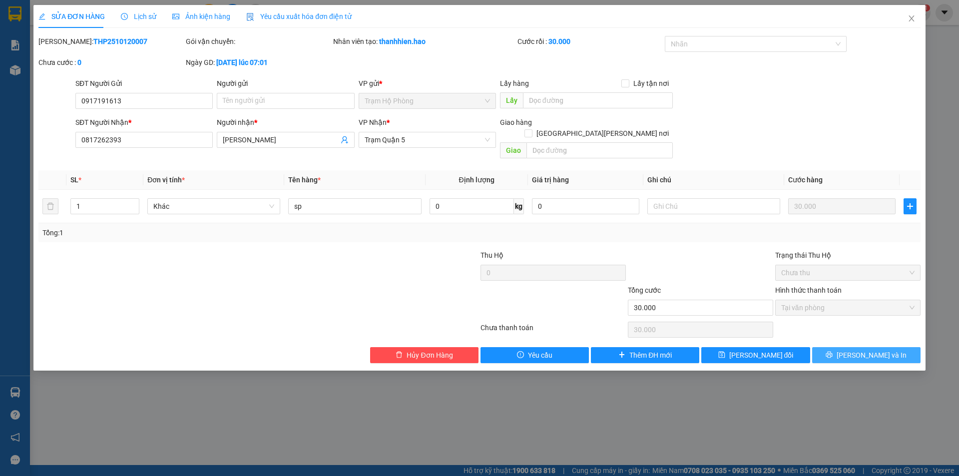
click at [860, 349] on span "[PERSON_NAME] và In" at bounding box center [871, 354] width 70 height 11
type input "0"
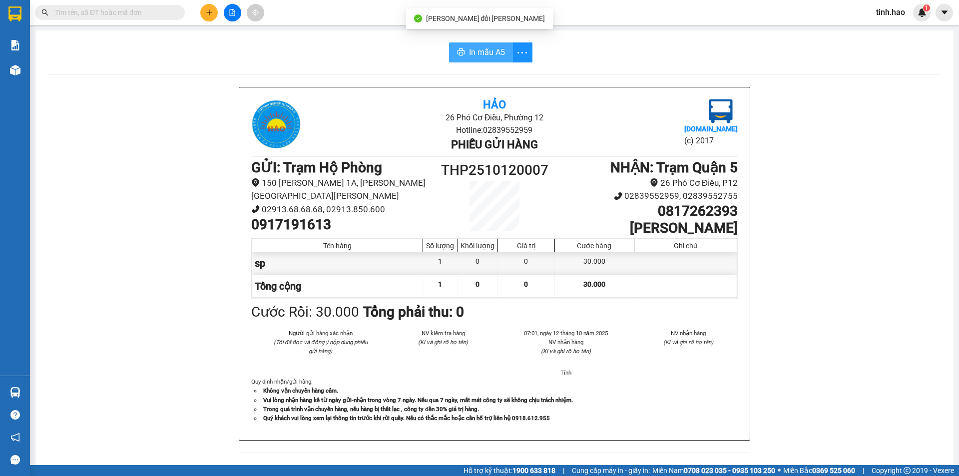
click at [461, 51] on button "In mẫu A5" at bounding box center [481, 52] width 64 height 20
click at [85, 1] on div "Kết quả tìm kiếm ( 4369 ) Bộ lọc Thuộc VP này Ngày tạo đơn gần nhất Mã ĐH Trạng…" at bounding box center [479, 12] width 959 height 25
click at [76, 16] on input "text" at bounding box center [114, 12] width 118 height 11
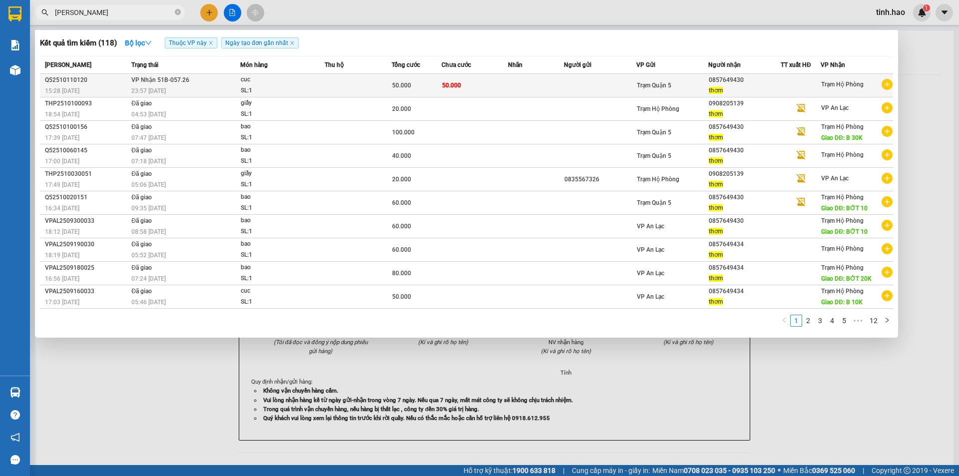
type input "THOM"
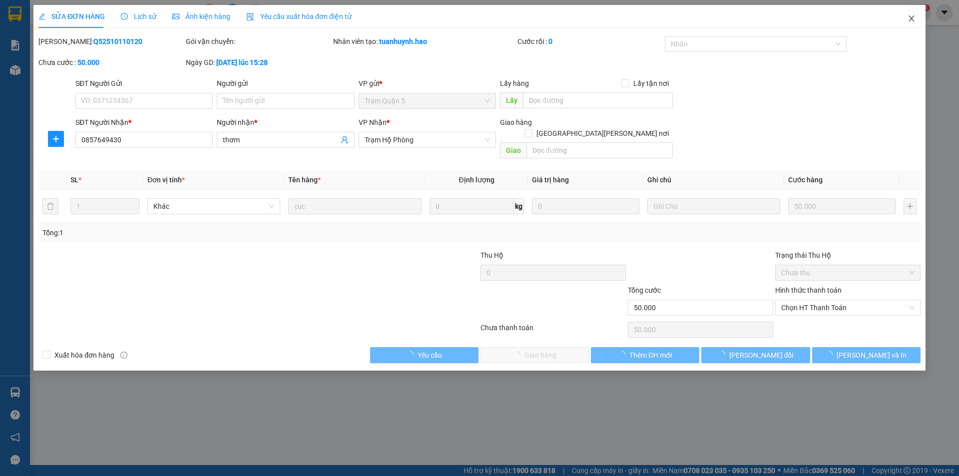
click at [914, 16] on icon "close" at bounding box center [911, 18] width 8 height 8
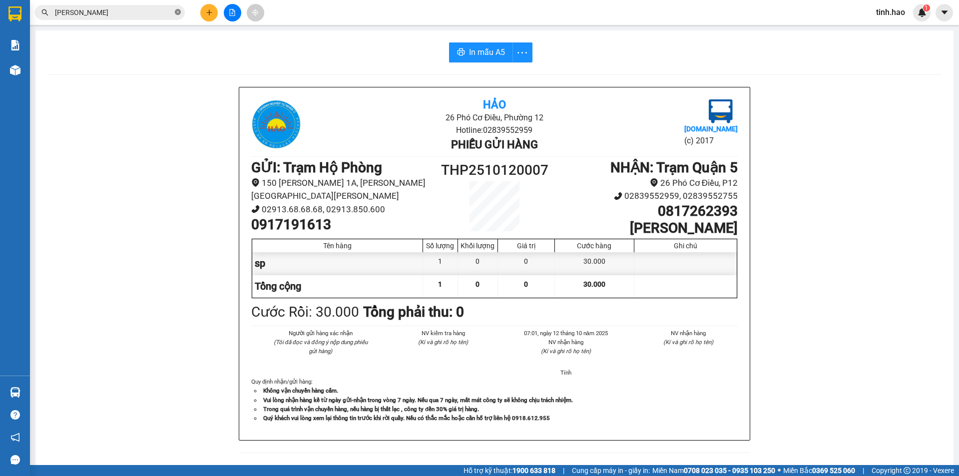
click at [178, 13] on icon "close-circle" at bounding box center [178, 12] width 6 height 6
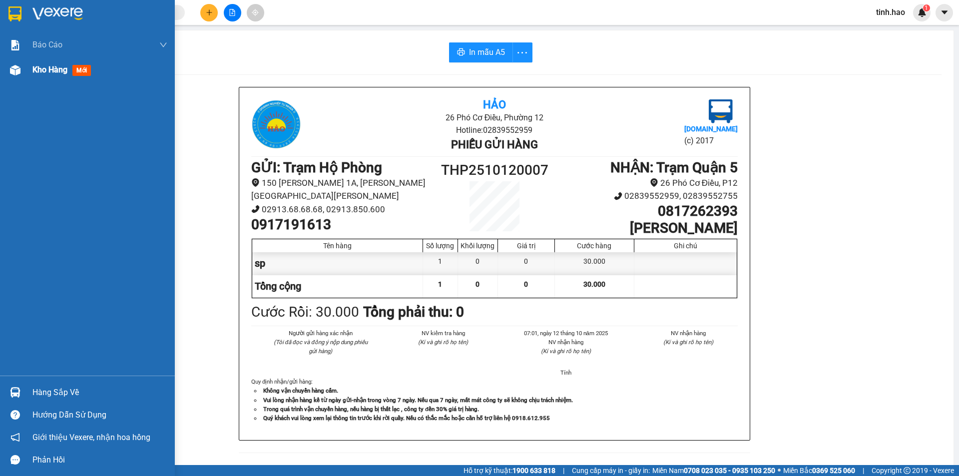
click at [77, 67] on span "mới" at bounding box center [81, 70] width 18 height 11
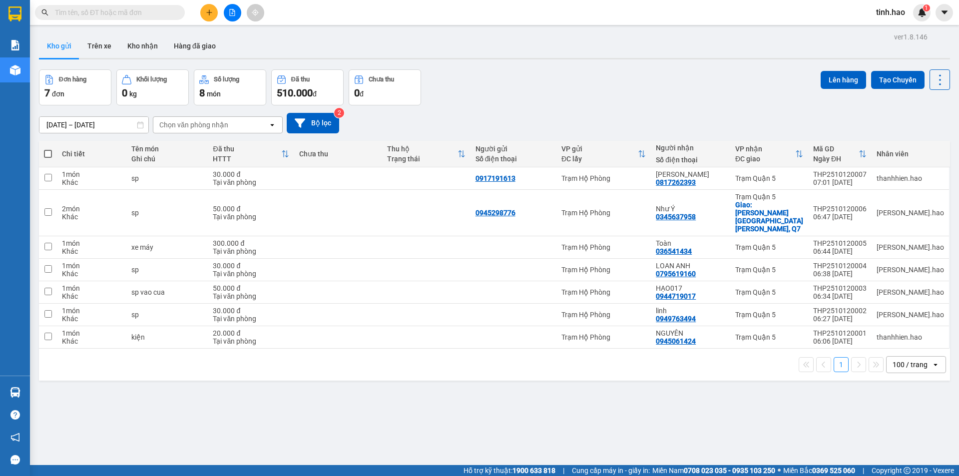
click at [120, 16] on input "text" at bounding box center [114, 12] width 118 height 11
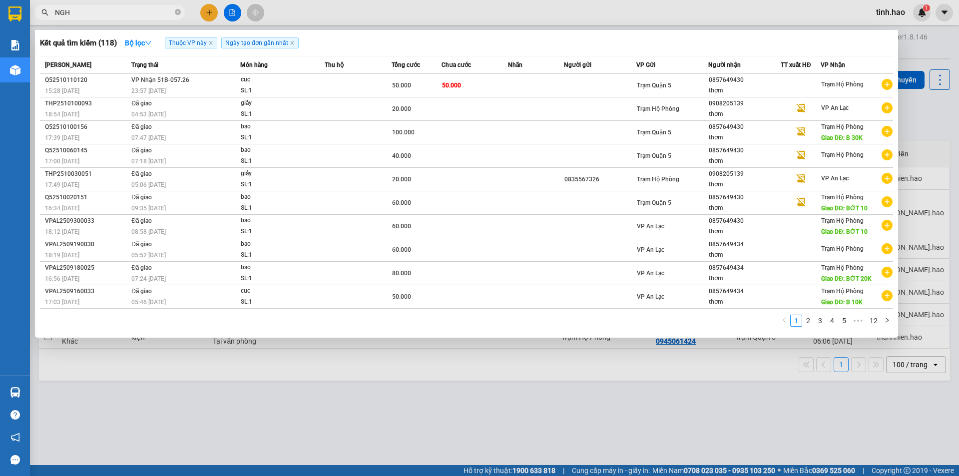
type input "NGHI"
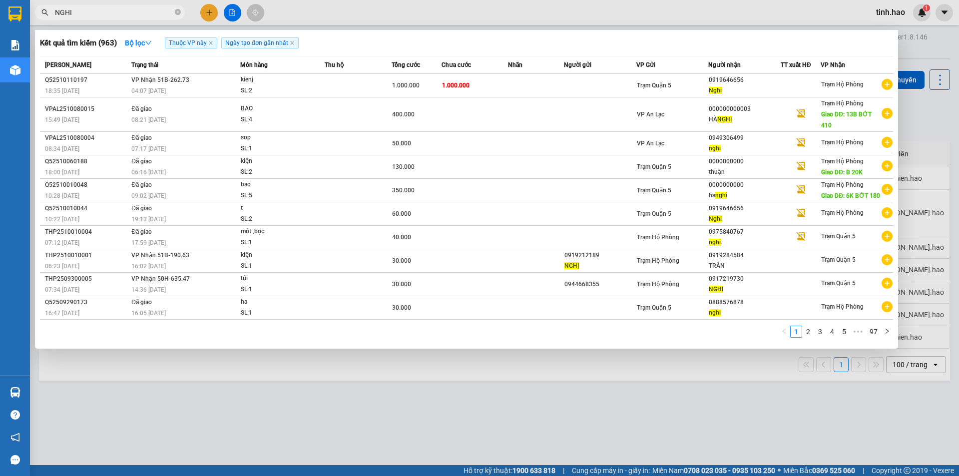
click at [176, 10] on icon "close-circle" at bounding box center [178, 12] width 6 height 6
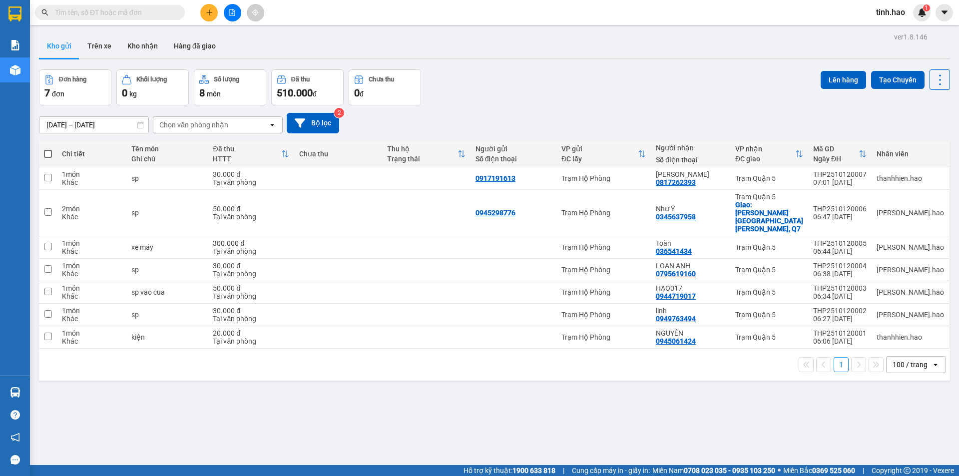
click at [140, 13] on input "text" at bounding box center [114, 12] width 118 height 11
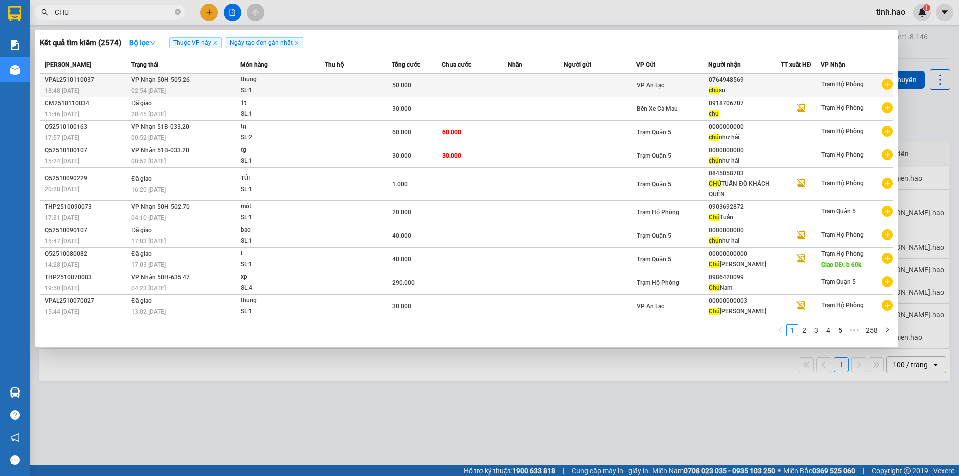
type input "CHU"
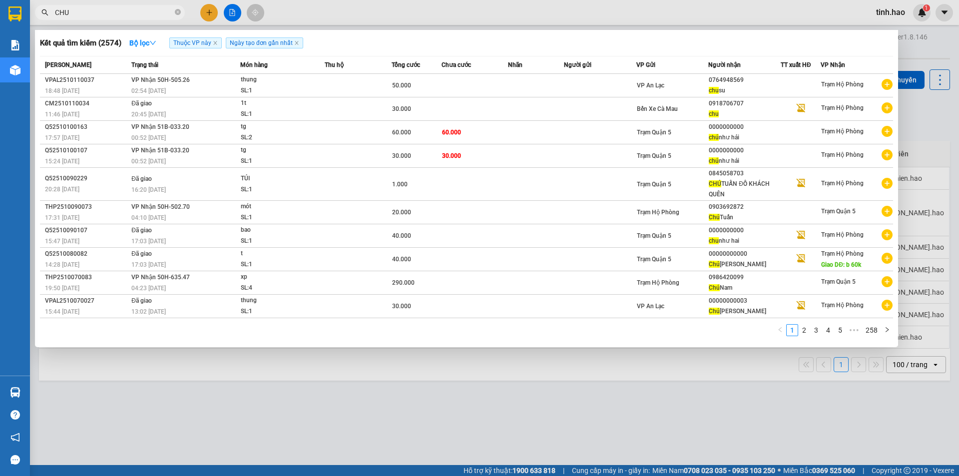
click at [394, 85] on span "50.000" at bounding box center [401, 85] width 19 height 7
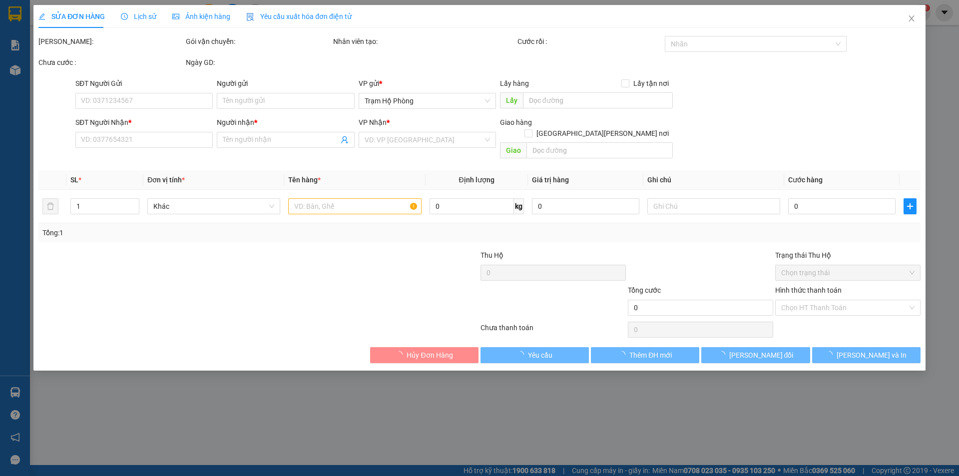
click at [208, 23] on div "Ảnh kiện hàng" at bounding box center [201, 16] width 58 height 23
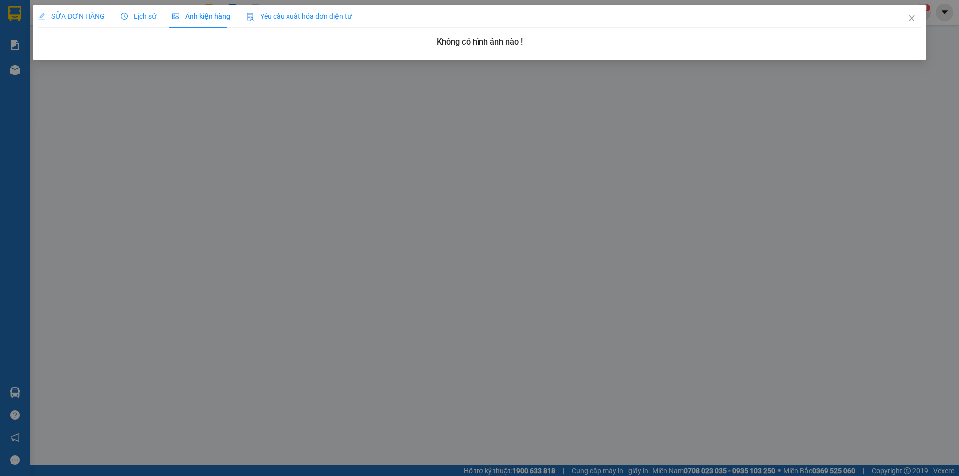
click at [176, 16] on icon "picture" at bounding box center [175, 16] width 7 height 7
click at [137, 20] on span "Lịch sử" at bounding box center [138, 16] width 35 height 8
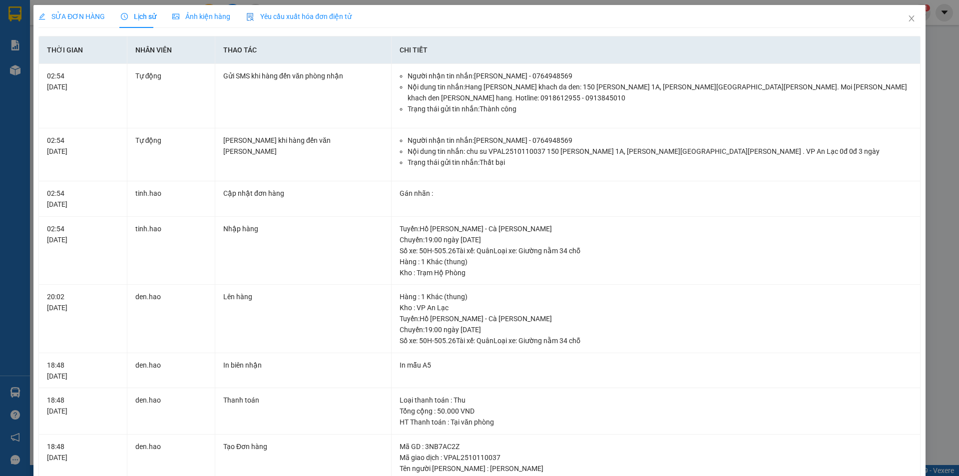
click at [85, 11] on div "SỬA ĐƠN HÀNG" at bounding box center [71, 16] width 66 height 11
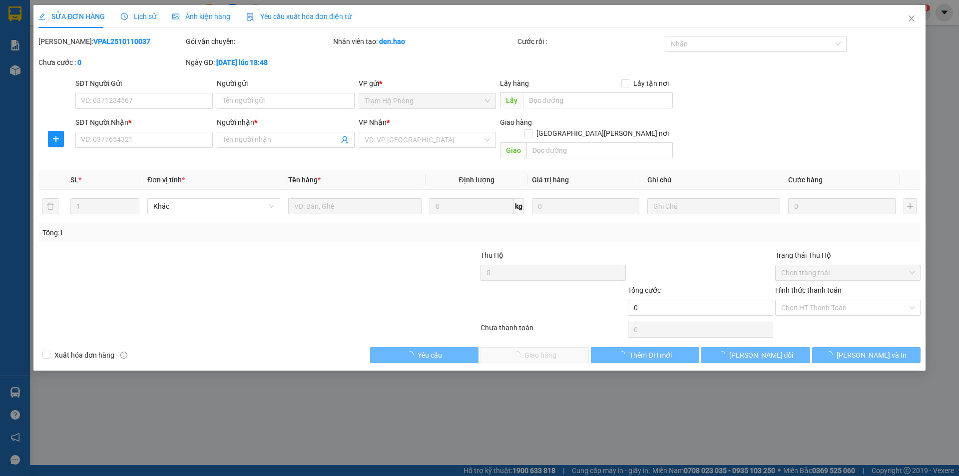
type input "0764948569"
type input "[PERSON_NAME]"
type input "50.000"
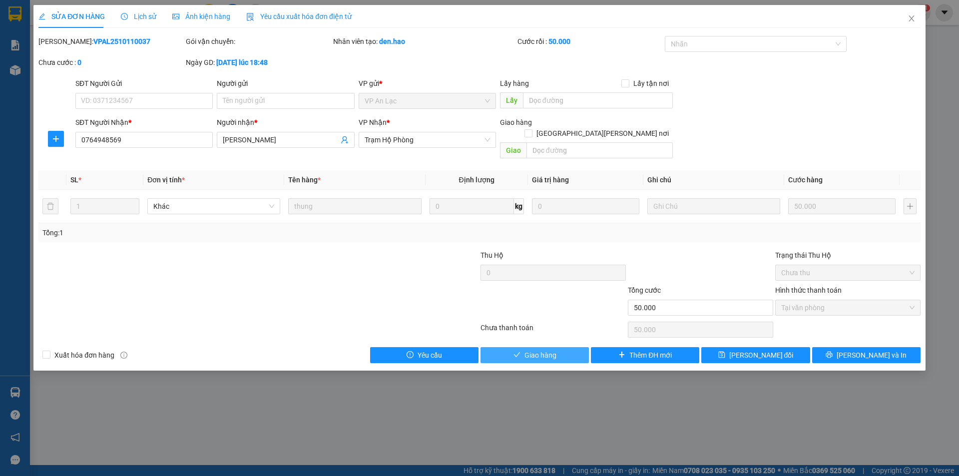
click at [544, 349] on span "Giao hàng" at bounding box center [540, 354] width 32 height 11
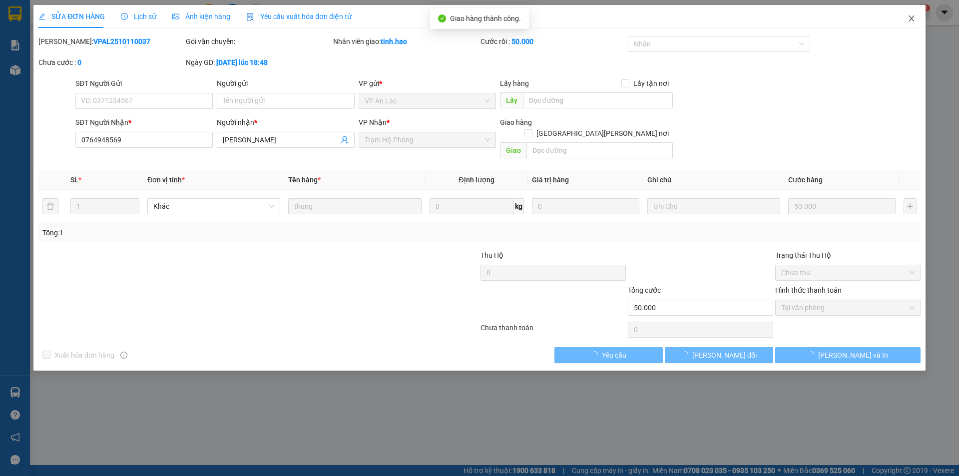
click at [911, 20] on icon "close" at bounding box center [911, 18] width 8 height 8
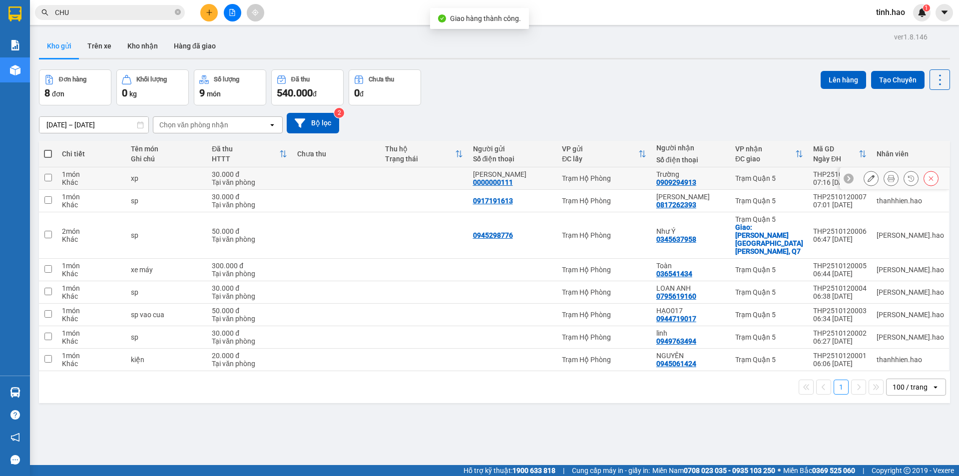
click at [887, 179] on icon at bounding box center [890, 178] width 7 height 7
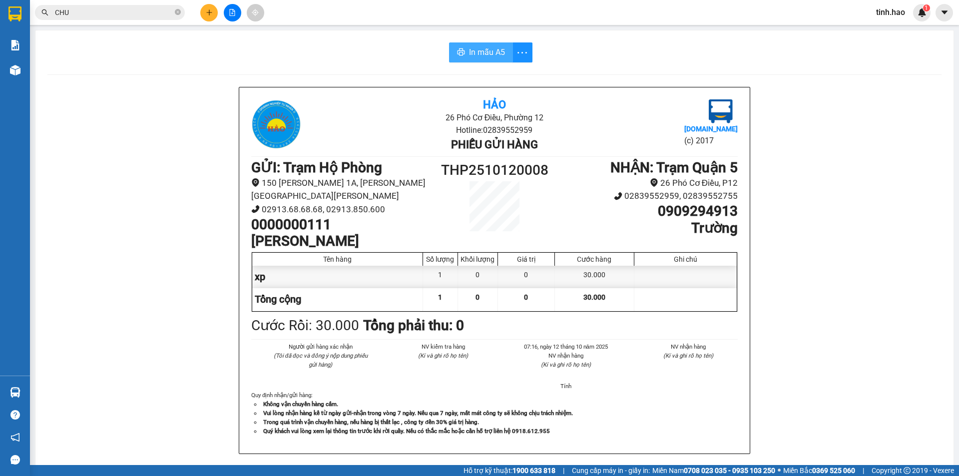
click at [472, 52] on span "In mẫu A5" at bounding box center [487, 52] width 36 height 12
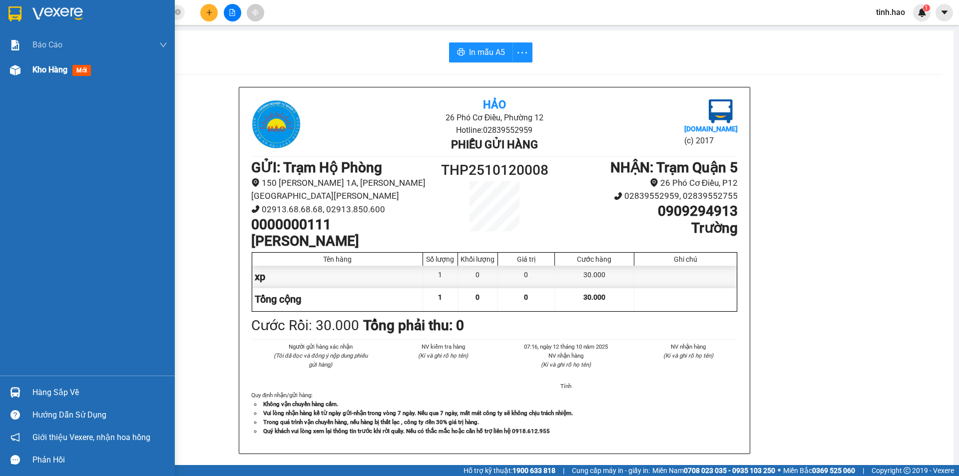
click at [79, 73] on span "mới" at bounding box center [81, 70] width 18 height 11
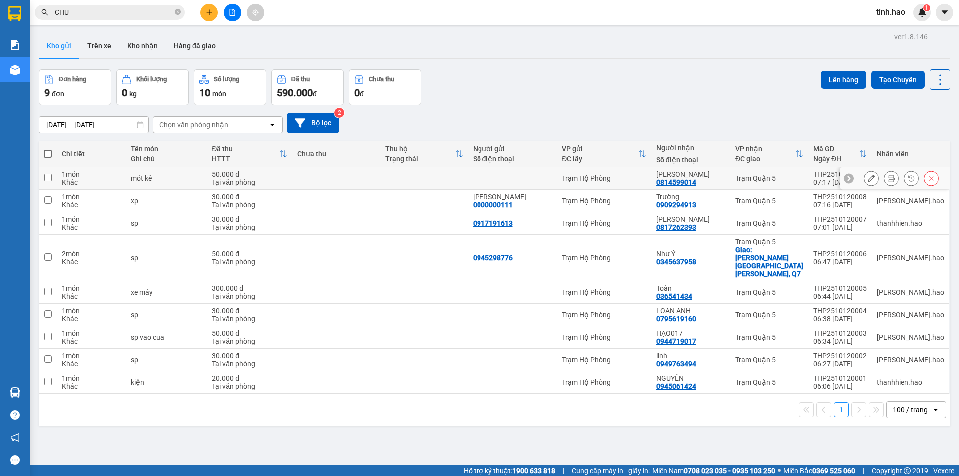
click at [887, 177] on icon at bounding box center [890, 178] width 7 height 7
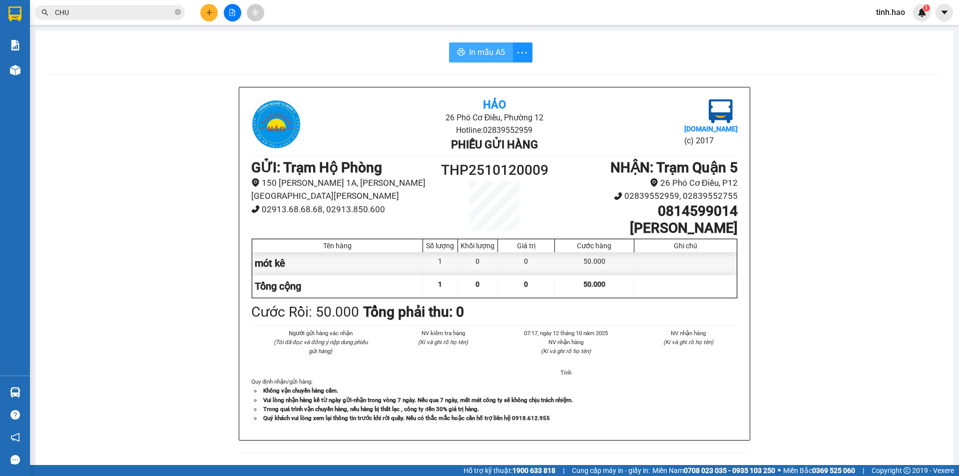
click at [464, 50] on button "In mẫu A5" at bounding box center [481, 52] width 64 height 20
click at [176, 12] on icon "close-circle" at bounding box center [178, 12] width 6 height 6
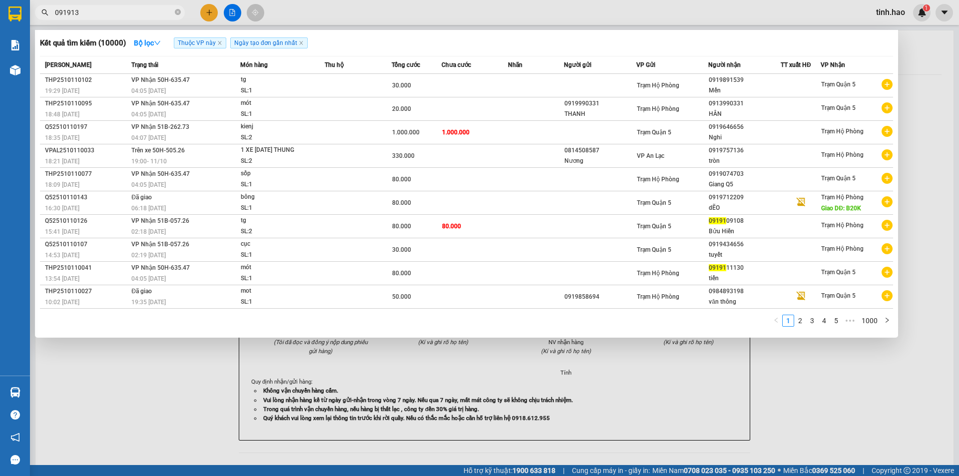
type input "0919136"
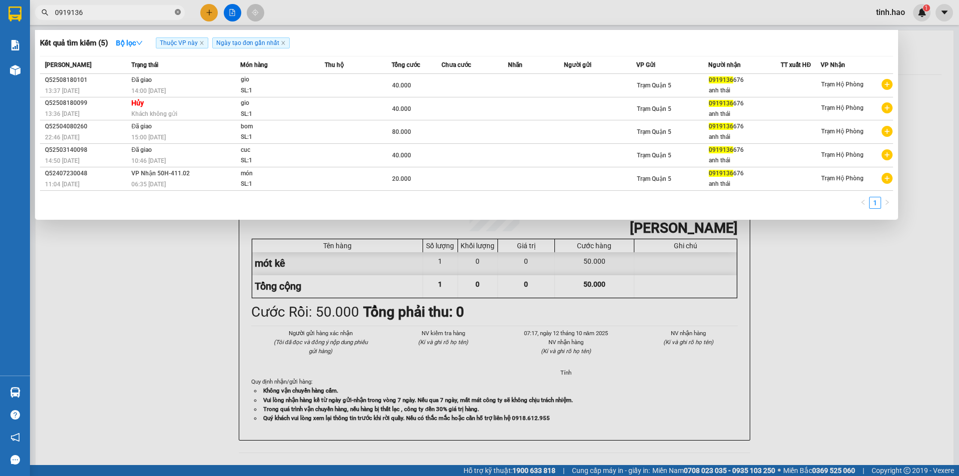
click at [178, 9] on icon "close-circle" at bounding box center [178, 12] width 6 height 6
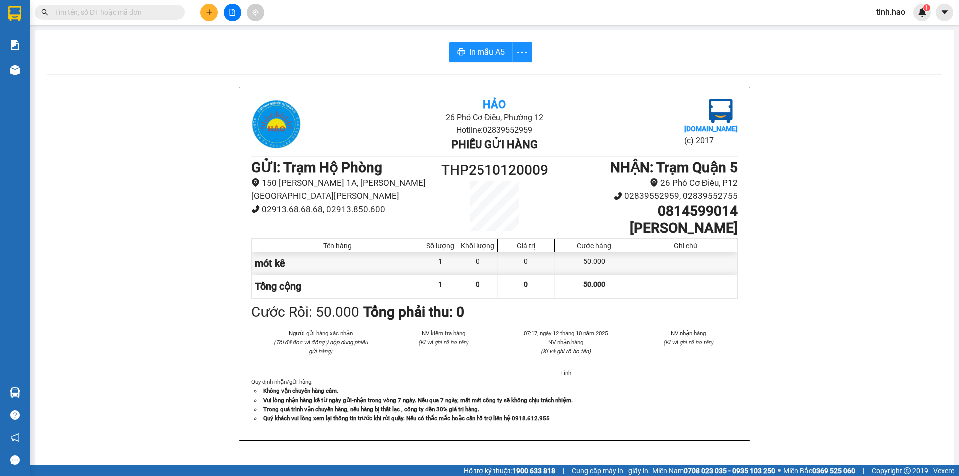
click at [158, 10] on input "text" at bounding box center [114, 12] width 118 height 11
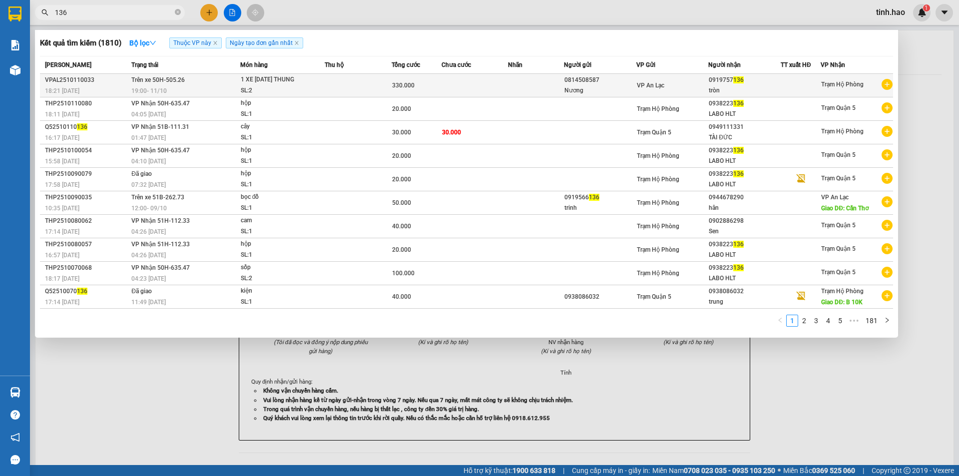
type input "136"
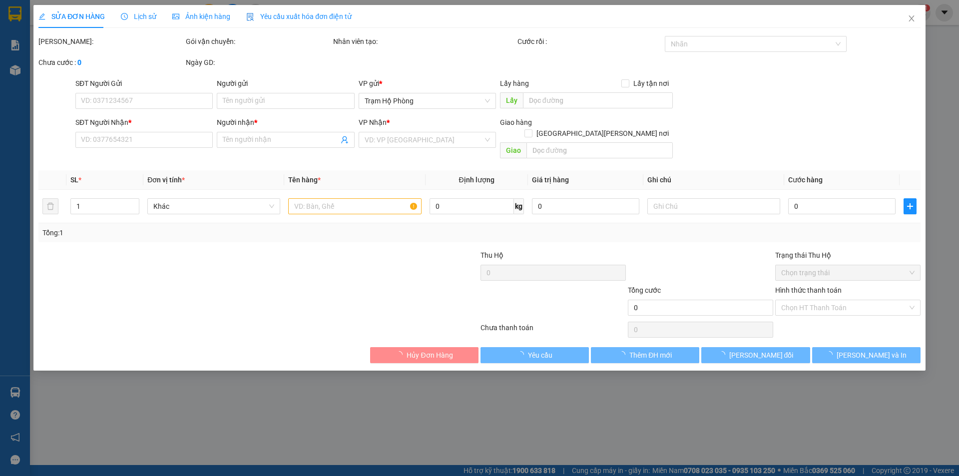
click at [186, 11] on div "Ảnh kiện hàng" at bounding box center [201, 16] width 58 height 11
type input "0814508587"
type input "Nương"
type input "0919757136"
type input "tròn"
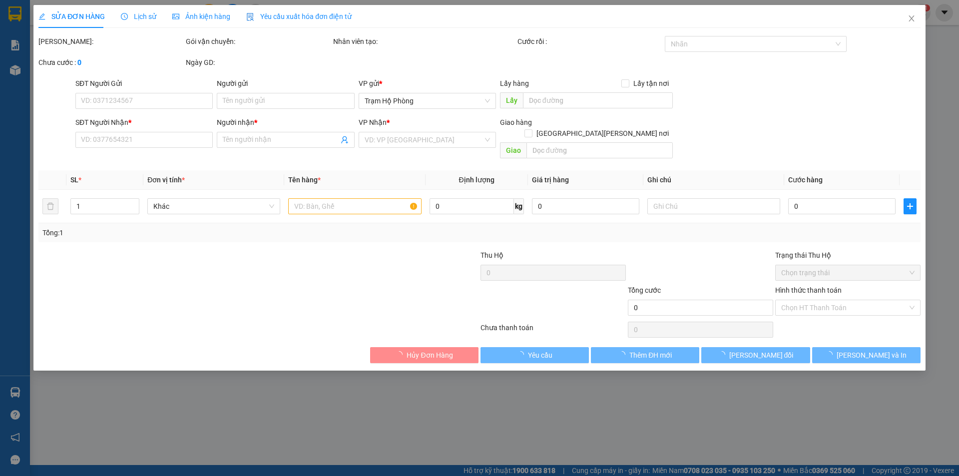
type input "330.000"
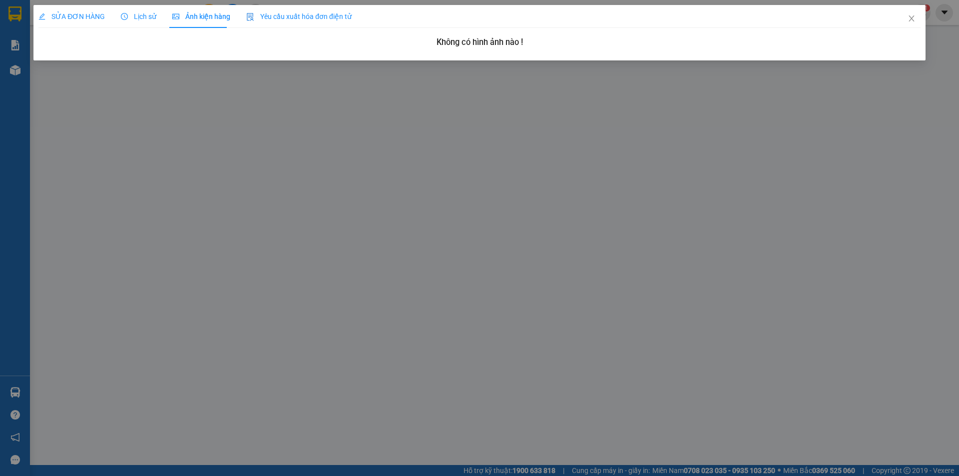
click at [98, 21] on div "SỬA ĐƠN HÀNG" at bounding box center [71, 16] width 66 height 11
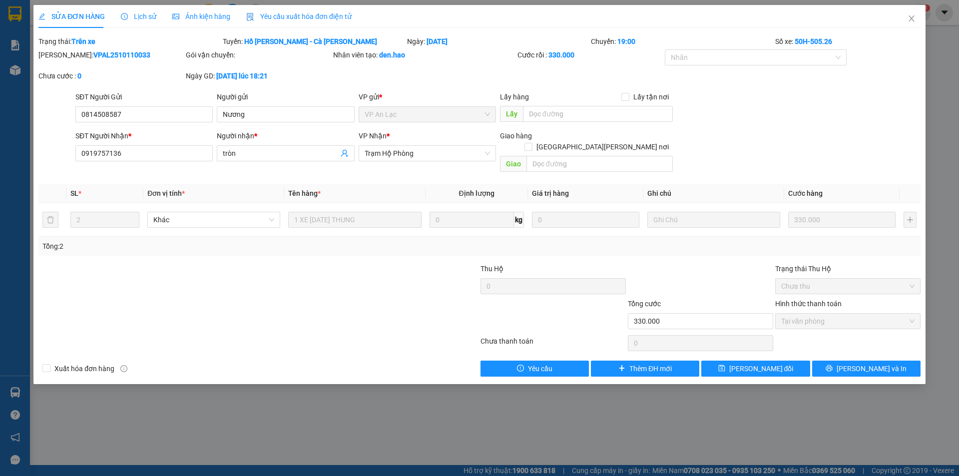
click at [139, 17] on span "Lịch sử" at bounding box center [138, 16] width 35 height 8
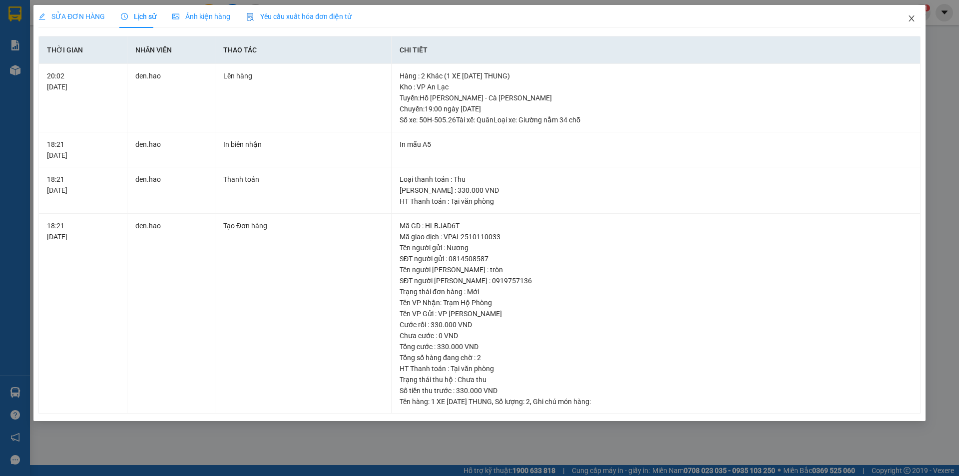
click at [913, 19] on icon "close" at bounding box center [911, 18] width 8 height 8
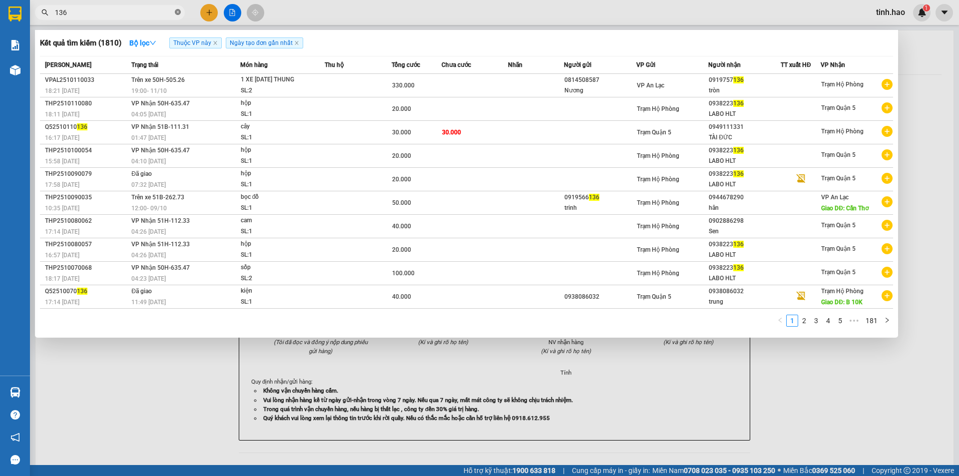
click at [176, 10] on icon "close-circle" at bounding box center [178, 12] width 6 height 6
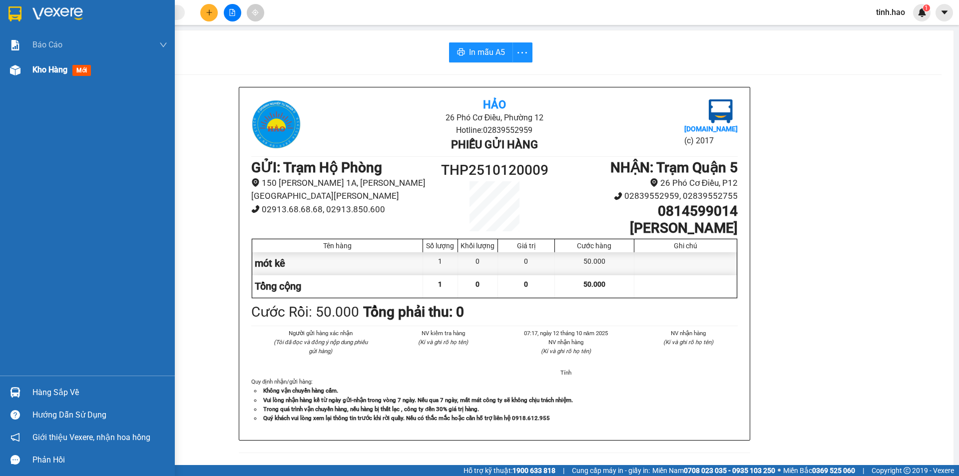
click at [81, 65] on span "mới" at bounding box center [81, 70] width 18 height 11
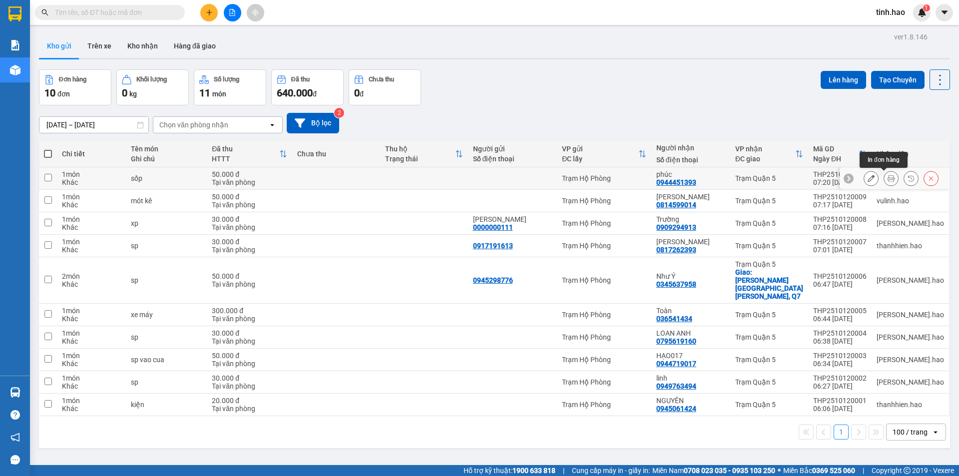
click at [887, 176] on icon at bounding box center [890, 178] width 7 height 7
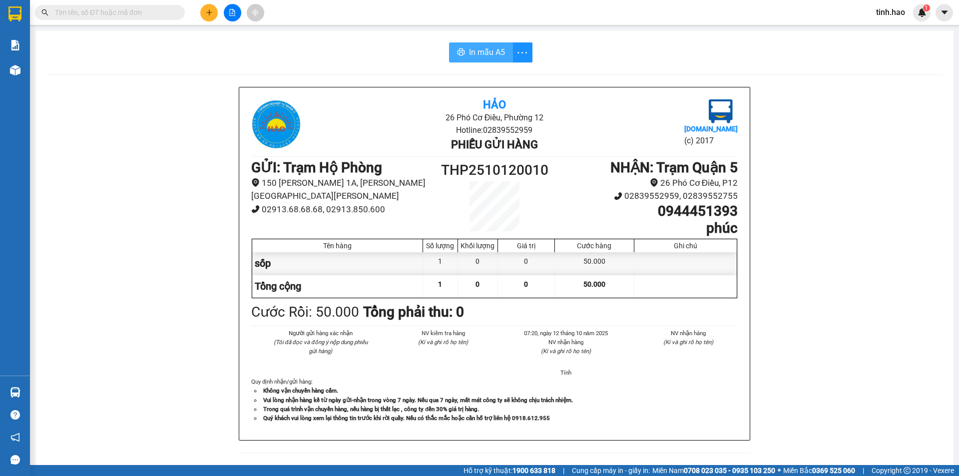
drag, startPoint x: 477, startPoint y: 50, endPoint x: 463, endPoint y: 47, distance: 13.9
click at [477, 50] on span "In mẫu A5" at bounding box center [487, 52] width 36 height 12
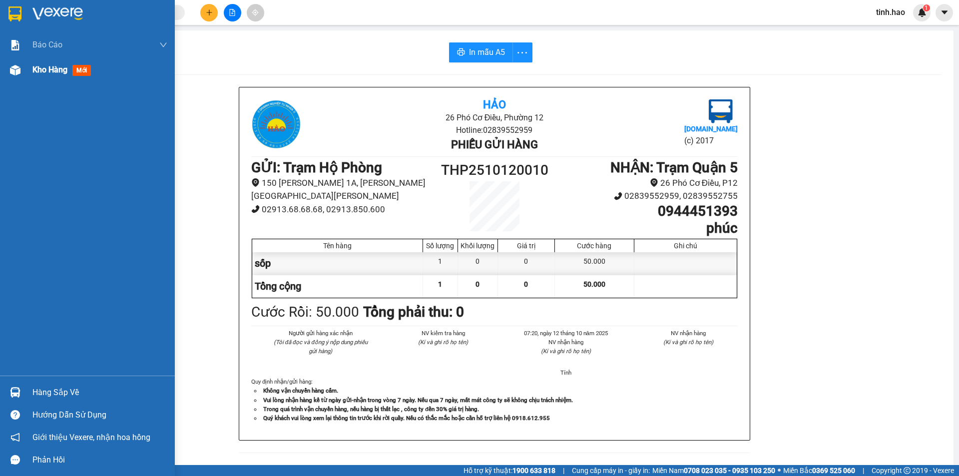
click at [83, 67] on span "mới" at bounding box center [81, 70] width 18 height 11
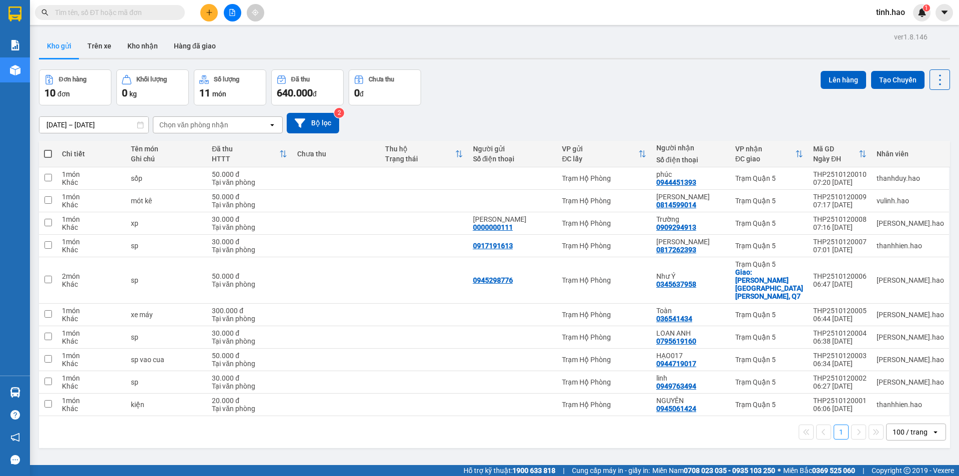
click at [101, 13] on input "text" at bounding box center [114, 12] width 118 height 11
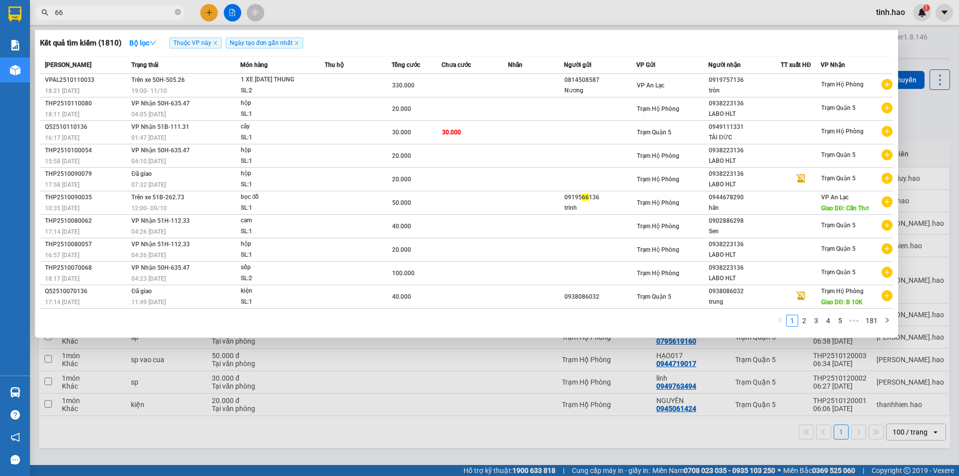
type input "668"
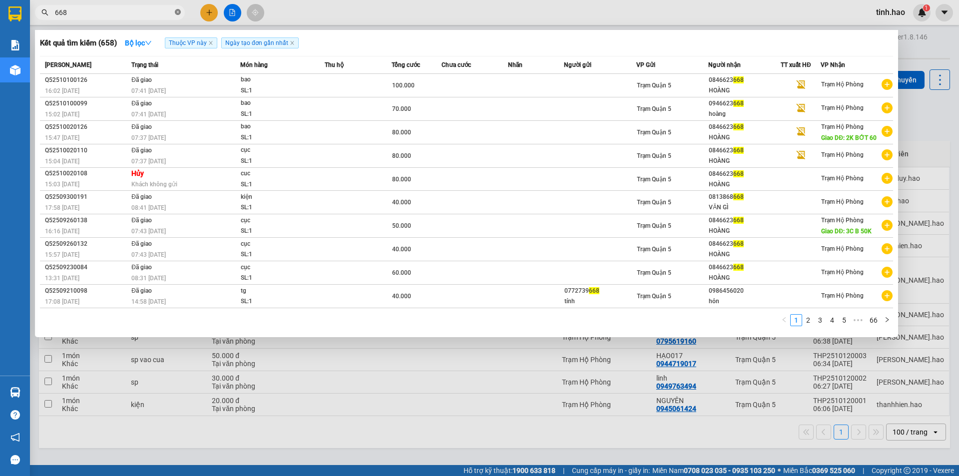
click at [180, 10] on icon "close-circle" at bounding box center [178, 12] width 6 height 6
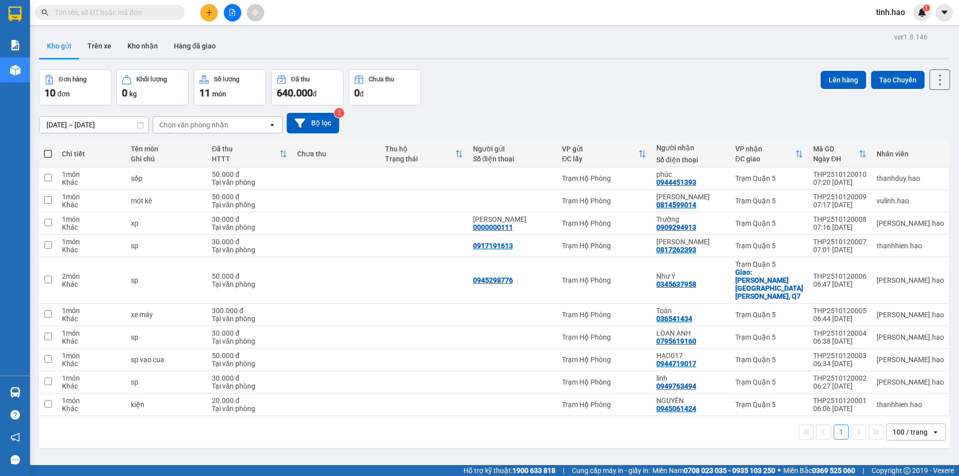
click at [155, 14] on input "text" at bounding box center [114, 12] width 118 height 11
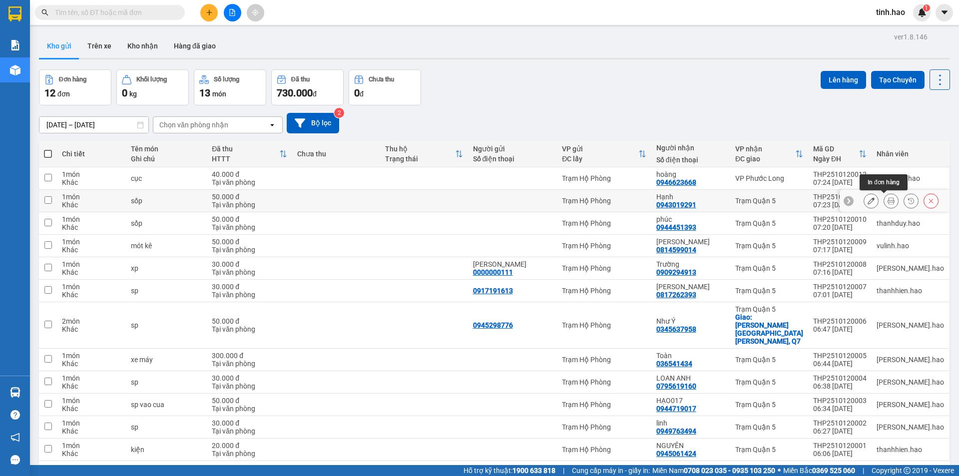
click at [887, 201] on icon at bounding box center [890, 200] width 7 height 7
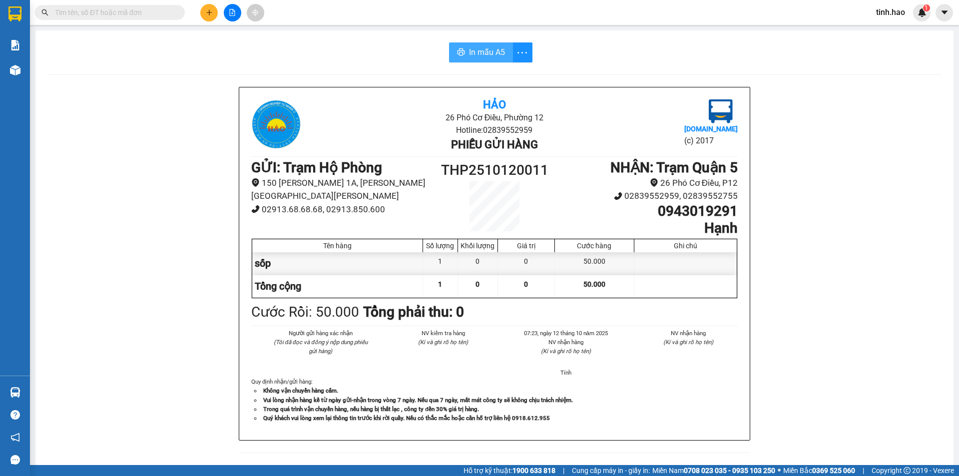
click at [483, 49] on span "In mẫu A5" at bounding box center [487, 52] width 36 height 12
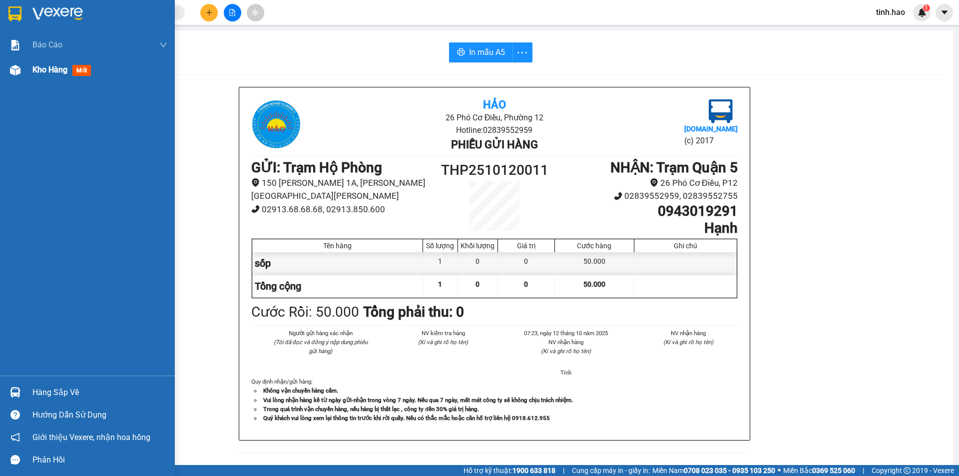
click at [72, 71] on div "Kho hàng mới" at bounding box center [63, 69] width 62 height 12
click at [75, 69] on span "mới" at bounding box center [81, 70] width 18 height 11
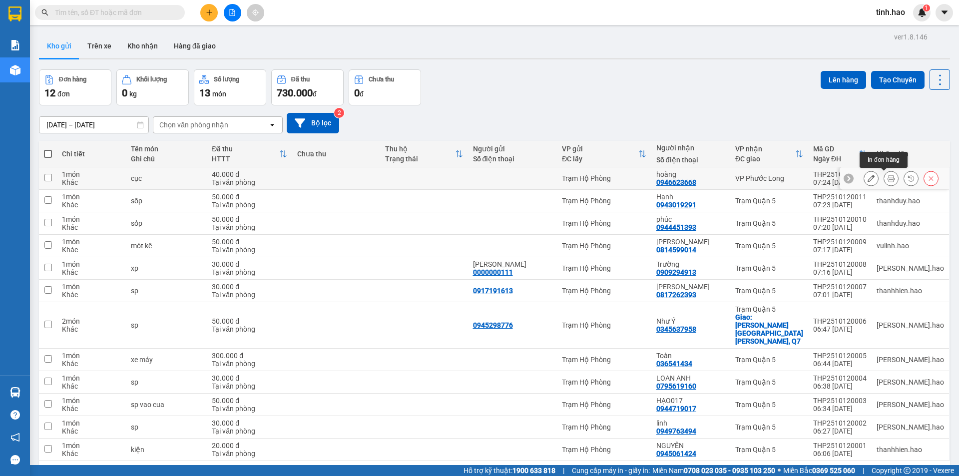
click at [887, 179] on icon at bounding box center [890, 178] width 7 height 7
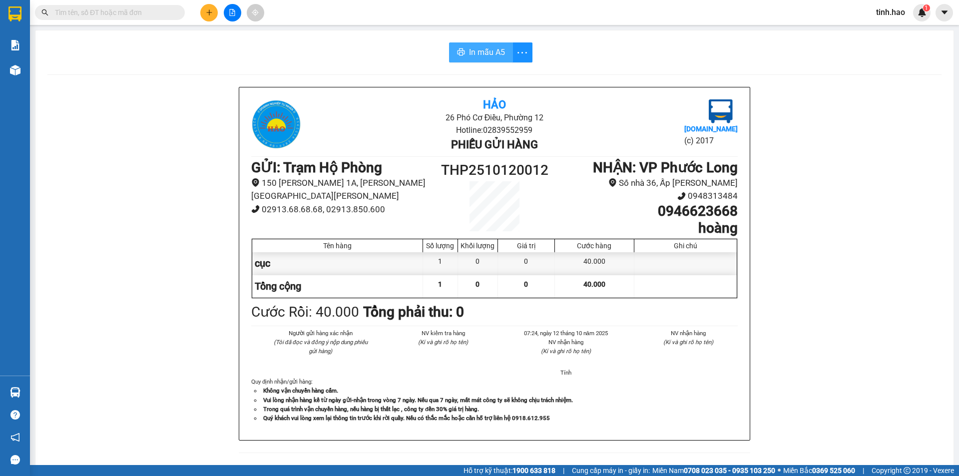
click at [482, 52] on span "In mẫu A5" at bounding box center [487, 52] width 36 height 12
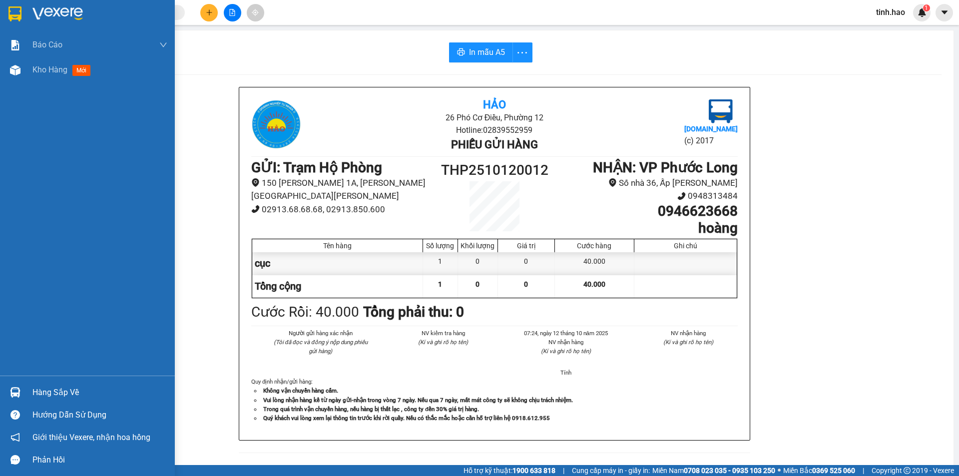
drag, startPoint x: 79, startPoint y: 66, endPoint x: 114, endPoint y: 191, distance: 129.1
click at [80, 66] on span "mới" at bounding box center [81, 70] width 18 height 11
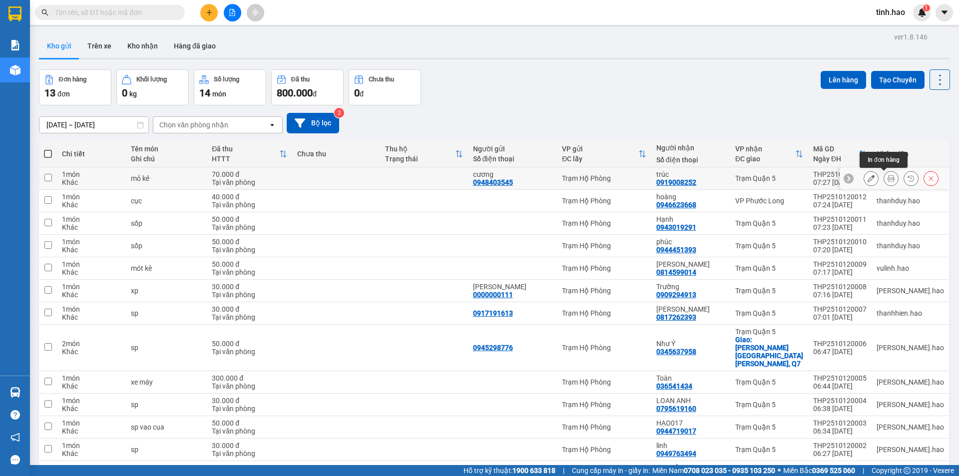
drag, startPoint x: 887, startPoint y: 178, endPoint x: 880, endPoint y: 172, distance: 8.5
click at [886, 178] on button at bounding box center [891, 178] width 14 height 17
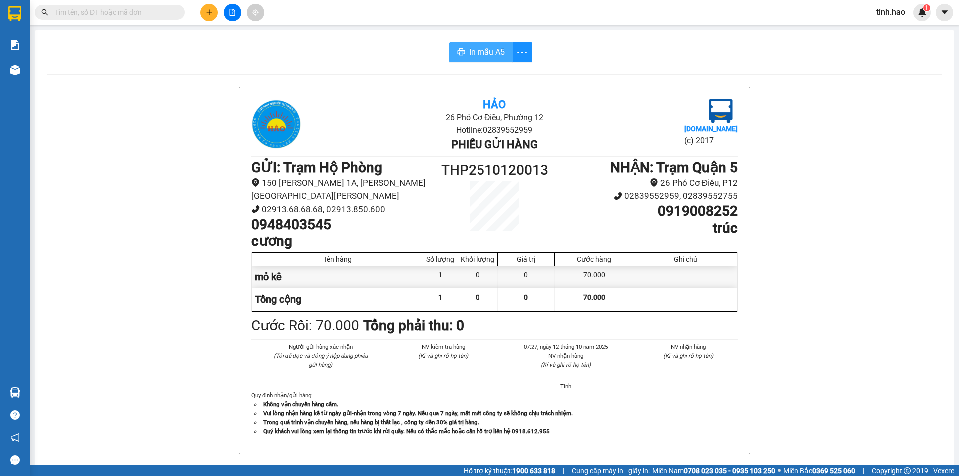
click at [469, 49] on span "In mẫu A5" at bounding box center [487, 52] width 36 height 12
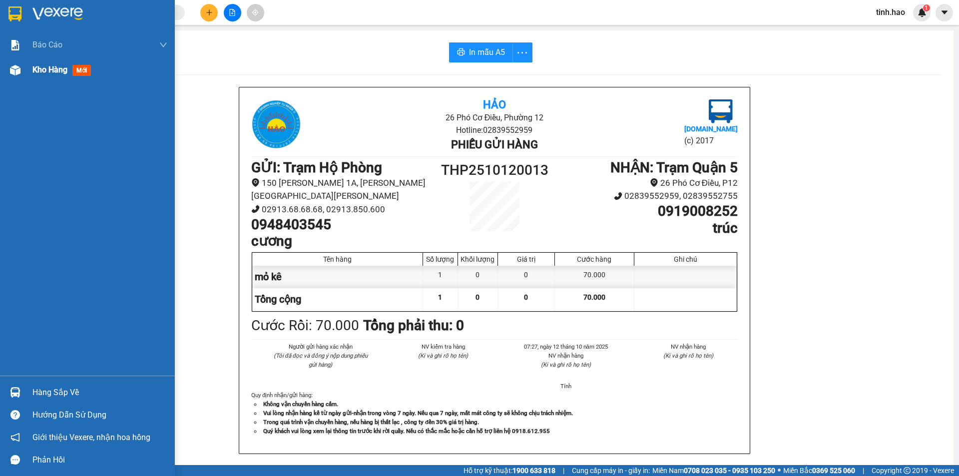
click at [80, 70] on span "mới" at bounding box center [81, 70] width 18 height 11
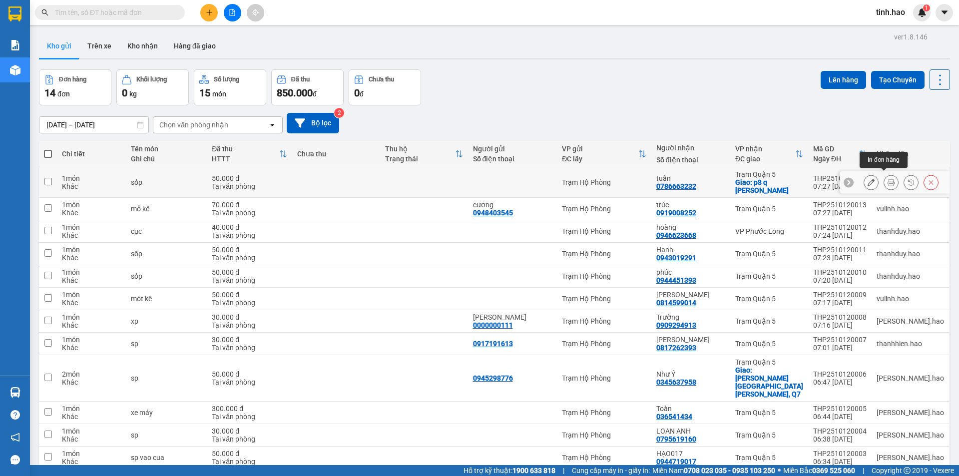
click at [887, 179] on icon at bounding box center [890, 182] width 7 height 7
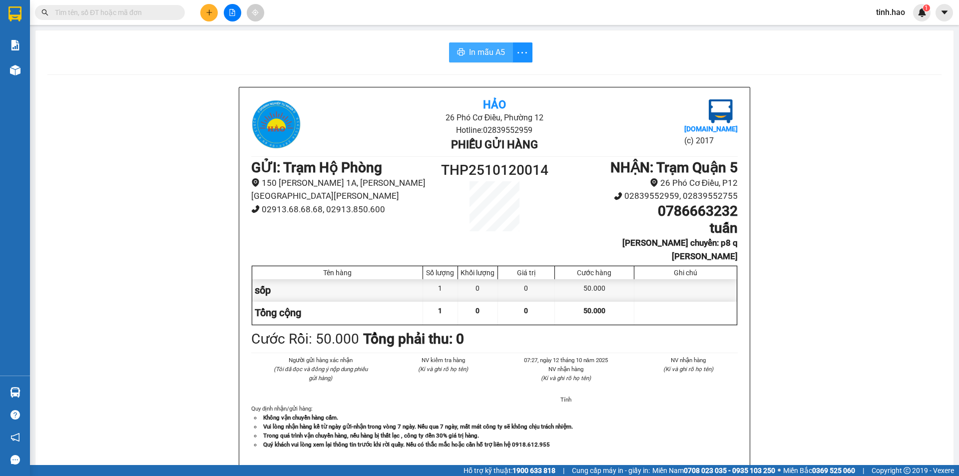
click at [464, 50] on button "In mẫu A5" at bounding box center [481, 52] width 64 height 20
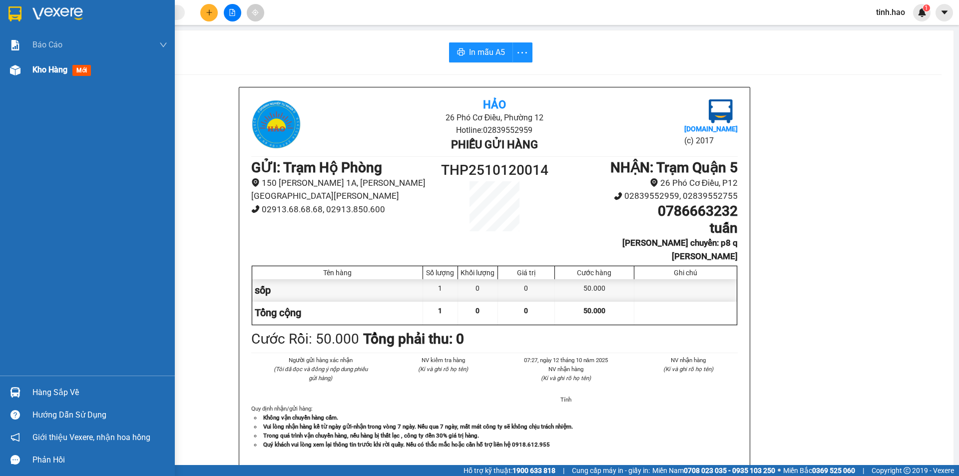
click at [80, 68] on span "mới" at bounding box center [81, 70] width 18 height 11
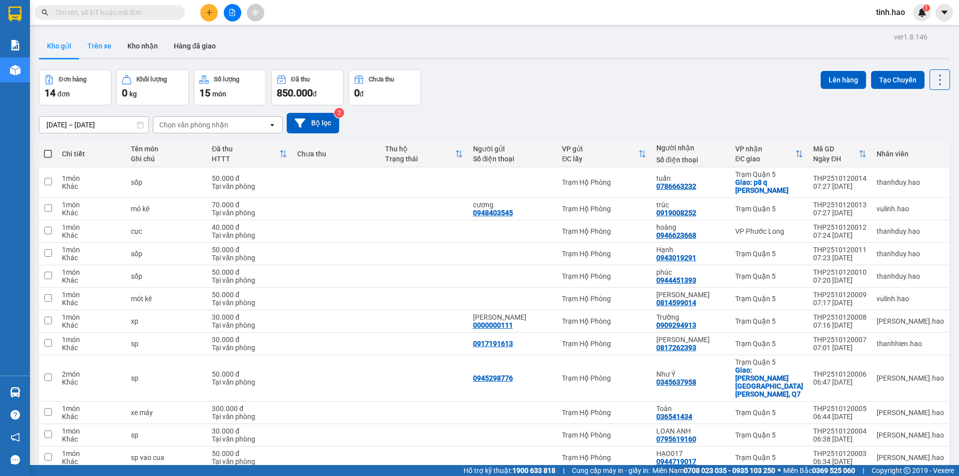
click at [99, 35] on button "Trên xe" at bounding box center [99, 46] width 40 height 24
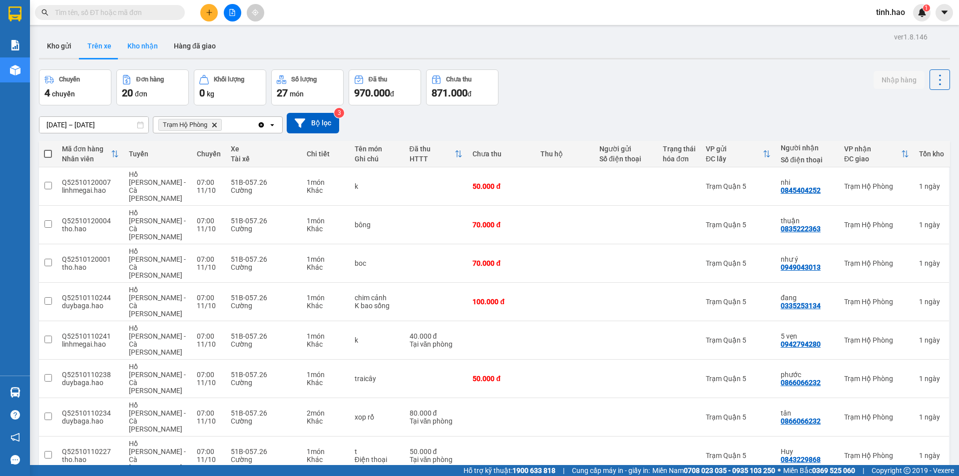
click at [119, 46] on button "Kho nhận" at bounding box center [142, 46] width 46 height 24
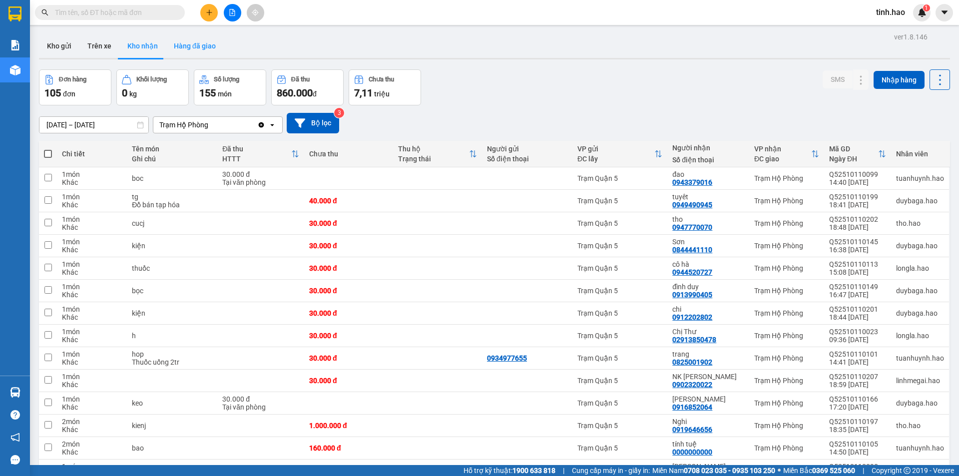
click at [205, 49] on button "Hàng đã giao" at bounding box center [195, 46] width 58 height 24
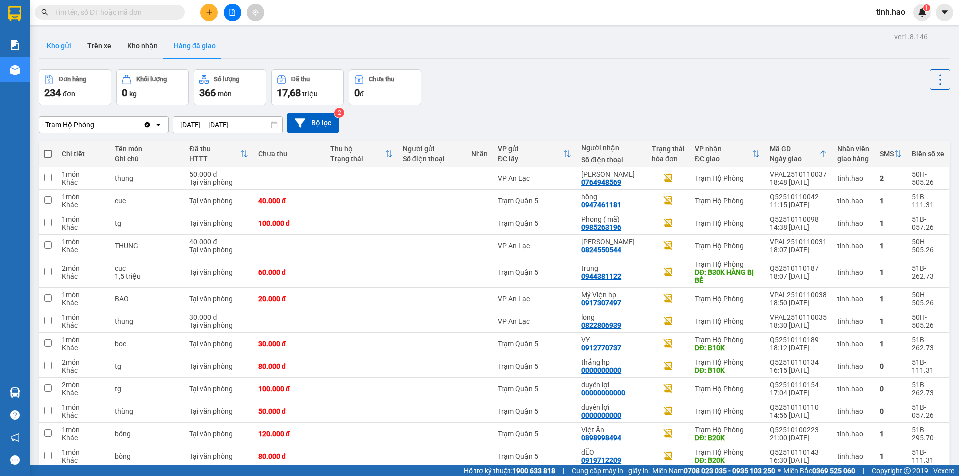
click at [73, 43] on button "Kho gửi" at bounding box center [59, 46] width 40 height 24
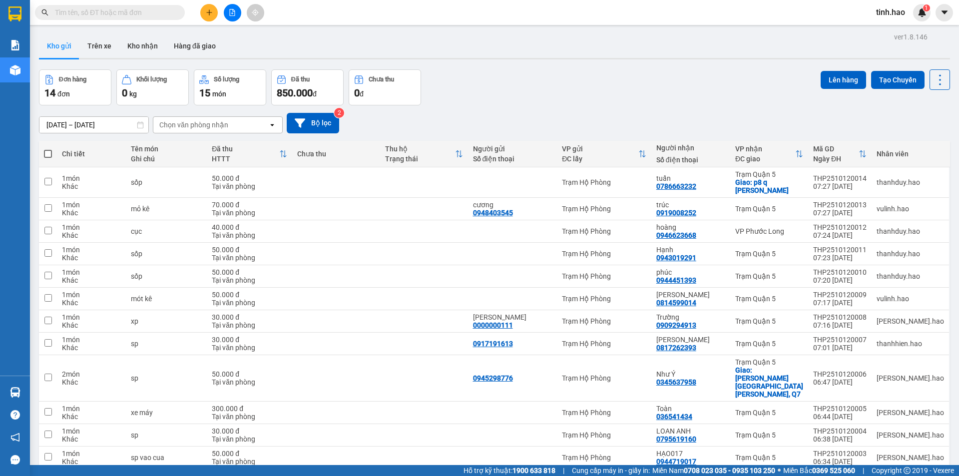
click at [101, 15] on input "text" at bounding box center [114, 12] width 118 height 11
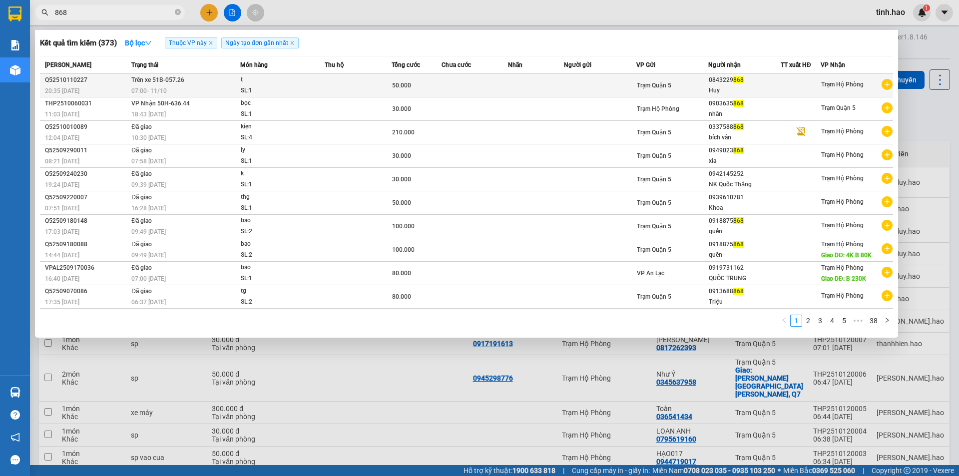
type input "868"
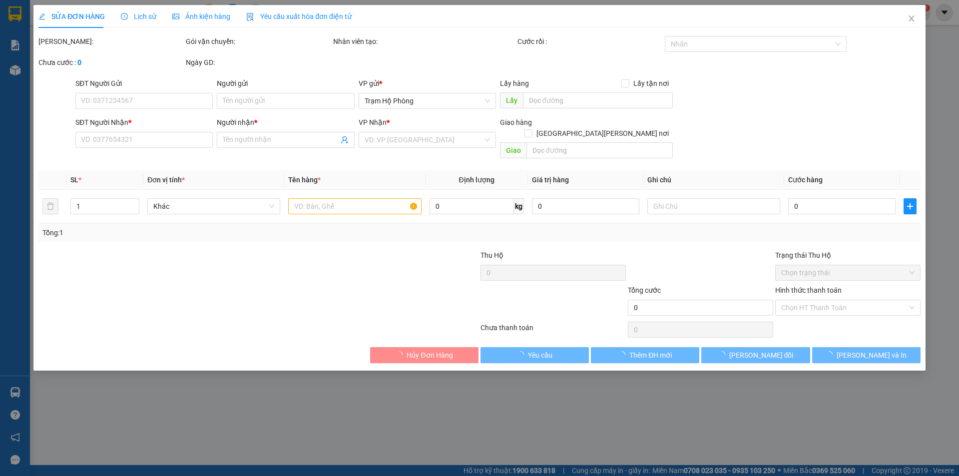
click at [196, 19] on span "Ảnh kiện hàng" at bounding box center [201, 16] width 58 height 8
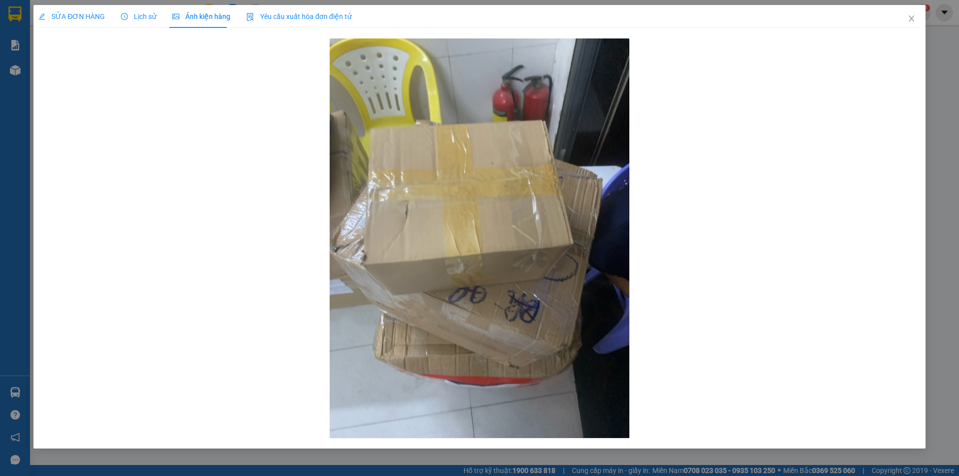
click at [52, 12] on span "SỬA ĐƠN HÀNG" at bounding box center [71, 16] width 66 height 8
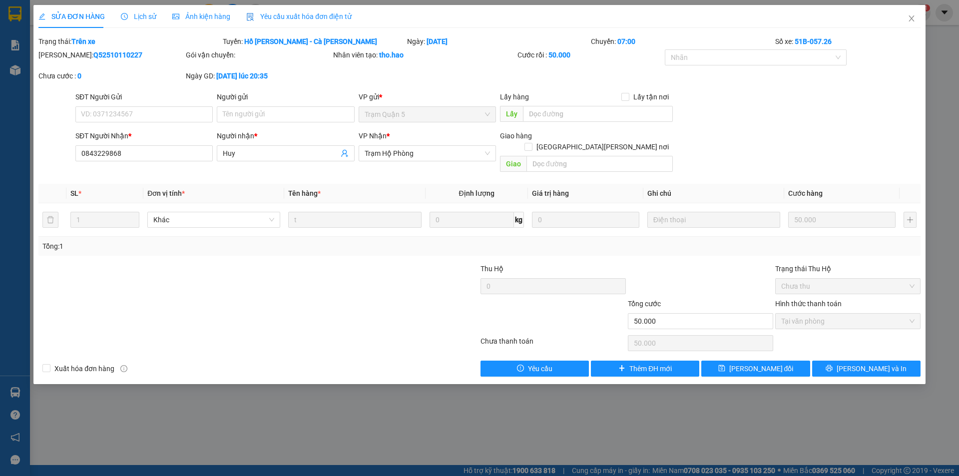
click at [204, 17] on span "Ảnh kiện hàng" at bounding box center [201, 16] width 58 height 8
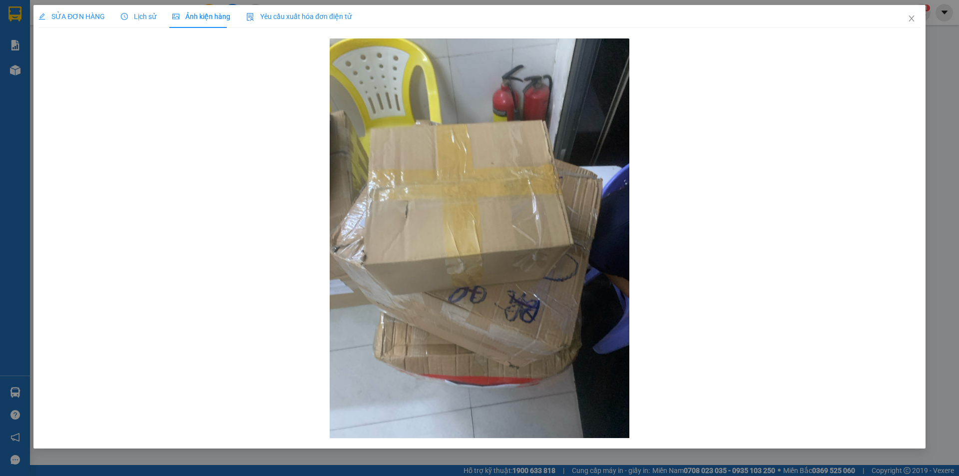
click at [79, 23] on div "SỬA ĐƠN HÀNG" at bounding box center [71, 16] width 66 height 23
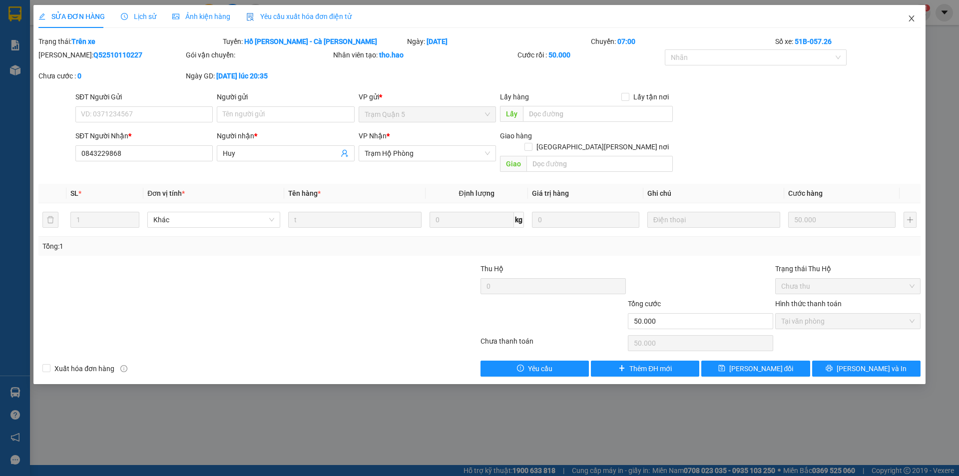
click at [911, 18] on icon "close" at bounding box center [910, 18] width 5 height 6
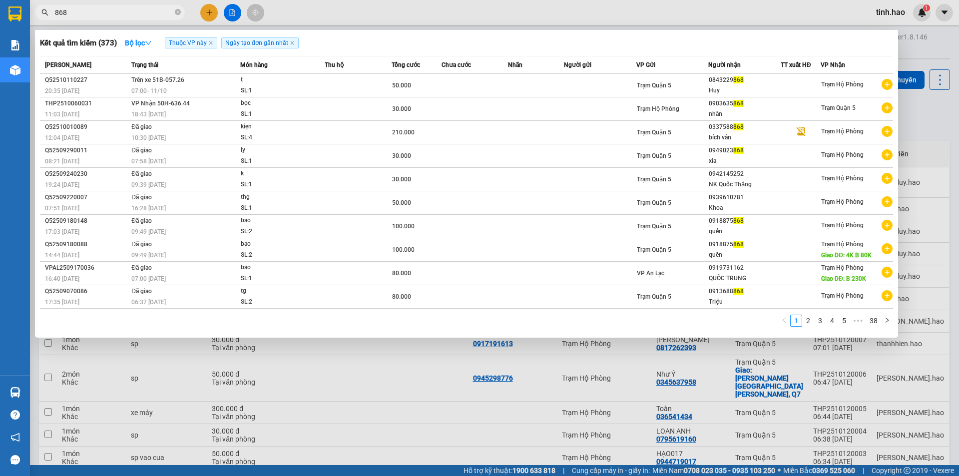
drag, startPoint x: 176, startPoint y: 7, endPoint x: 166, endPoint y: 9, distance: 9.7
click at [175, 8] on span at bounding box center [178, 12] width 6 height 9
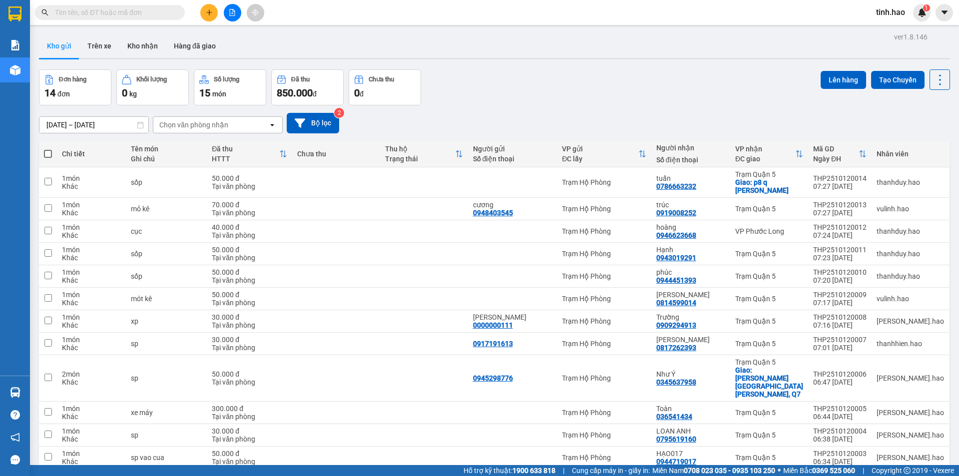
click at [141, 18] on span at bounding box center [110, 12] width 150 height 15
drag, startPoint x: 141, startPoint y: 10, endPoint x: 135, endPoint y: 10, distance: 5.5
click at [140, 10] on input "text" at bounding box center [114, 12] width 118 height 11
type input "HA"
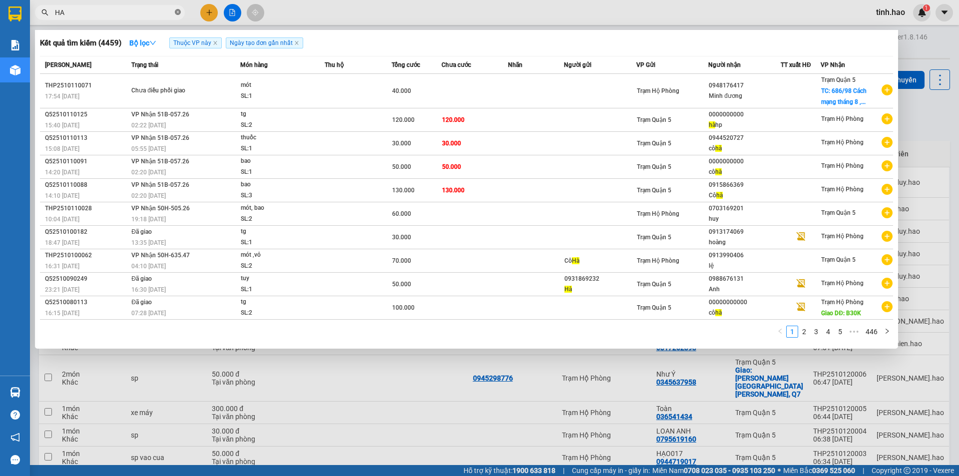
click at [178, 14] on icon "close-circle" at bounding box center [178, 12] width 6 height 6
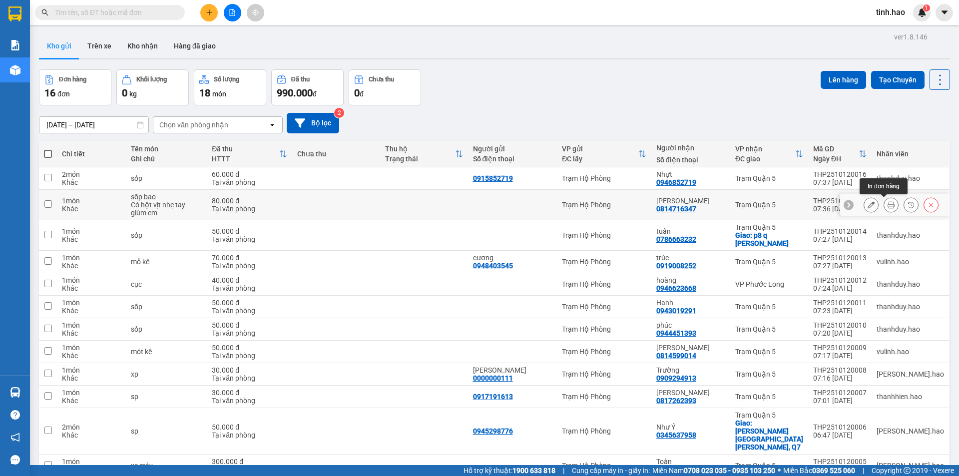
click at [887, 203] on icon at bounding box center [890, 204] width 7 height 7
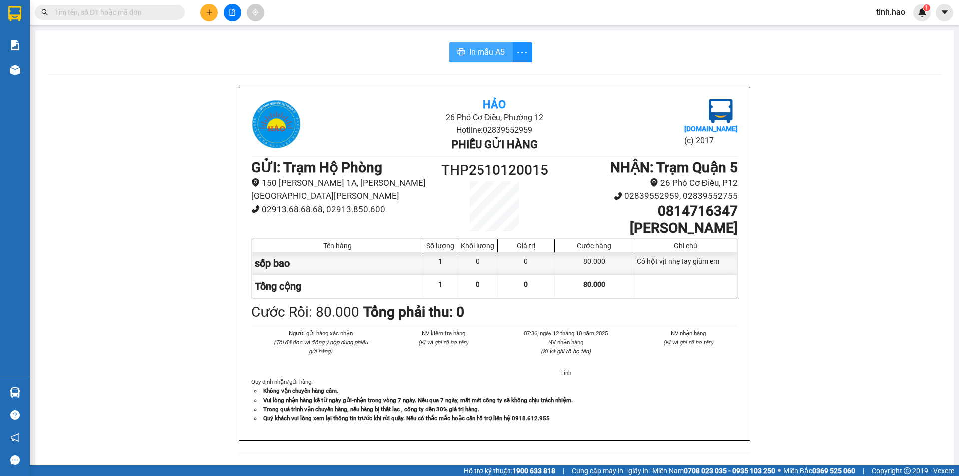
click at [469, 55] on span "In mẫu A5" at bounding box center [487, 52] width 36 height 12
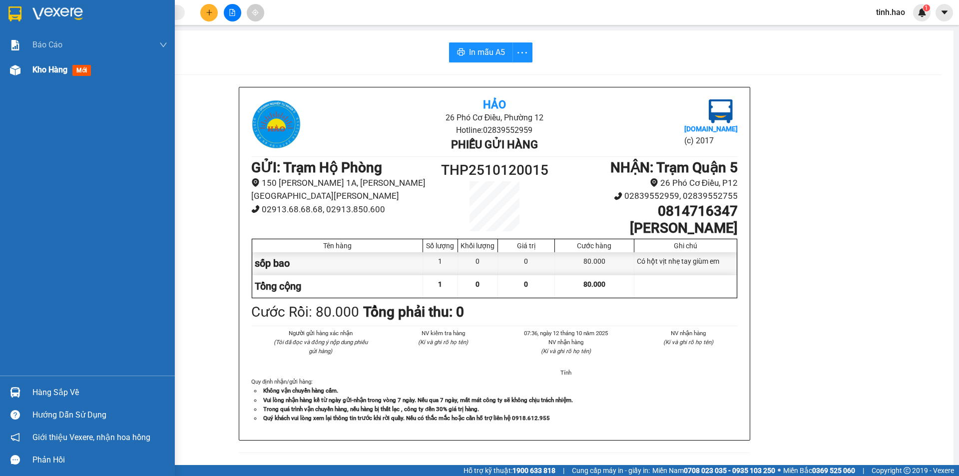
click at [75, 69] on span "mới" at bounding box center [81, 70] width 18 height 11
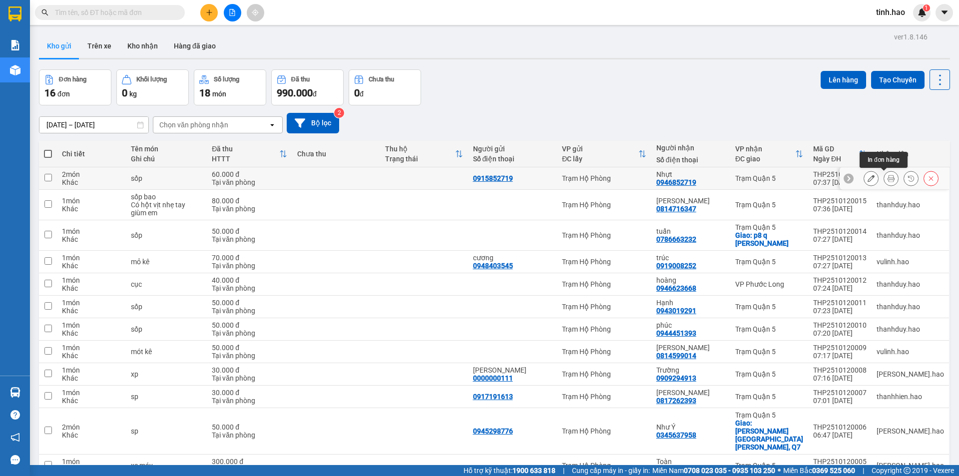
click at [887, 177] on icon at bounding box center [890, 178] width 7 height 7
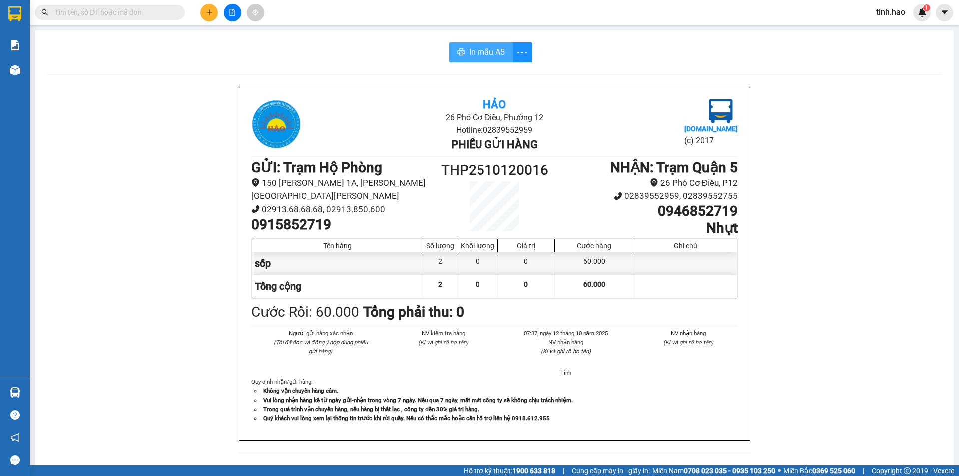
click at [477, 52] on span "In mẫu A5" at bounding box center [487, 52] width 36 height 12
click at [471, 53] on span "In mẫu A5" at bounding box center [487, 52] width 36 height 12
click at [482, 57] on span "In mẫu A5" at bounding box center [487, 52] width 36 height 12
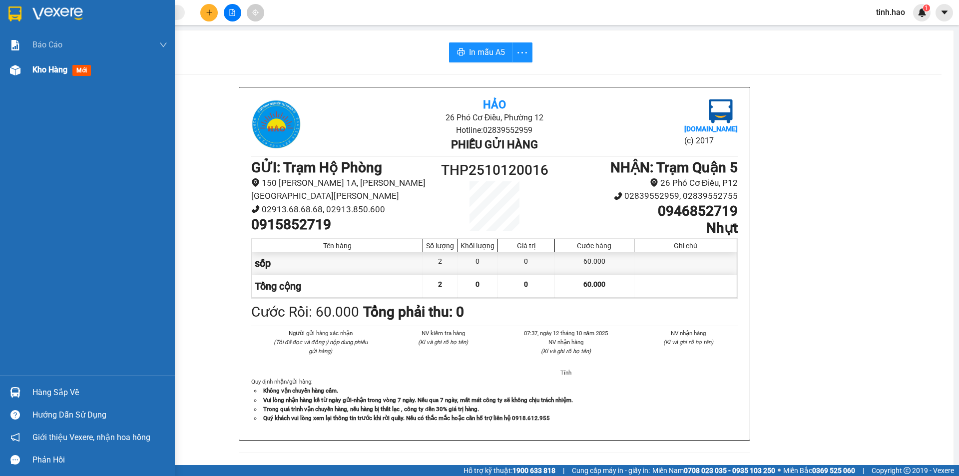
click at [76, 70] on span "mới" at bounding box center [81, 70] width 18 height 11
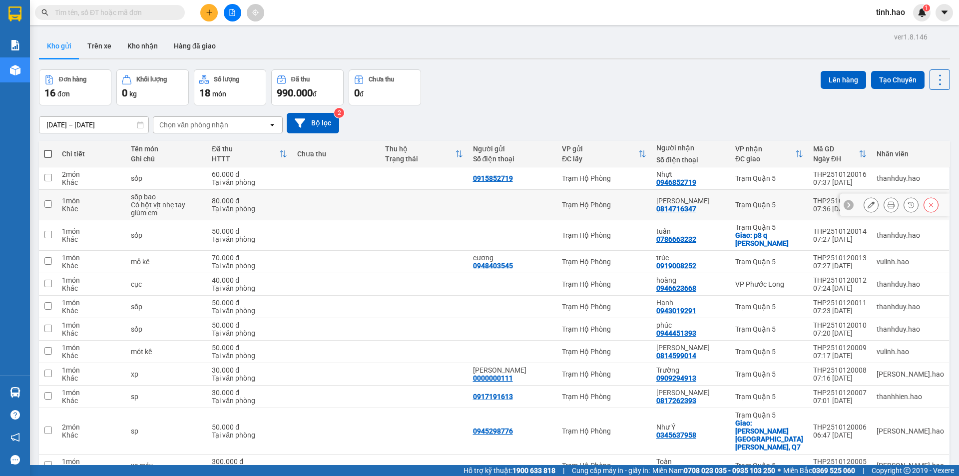
click at [867, 204] on icon at bounding box center [870, 204] width 7 height 7
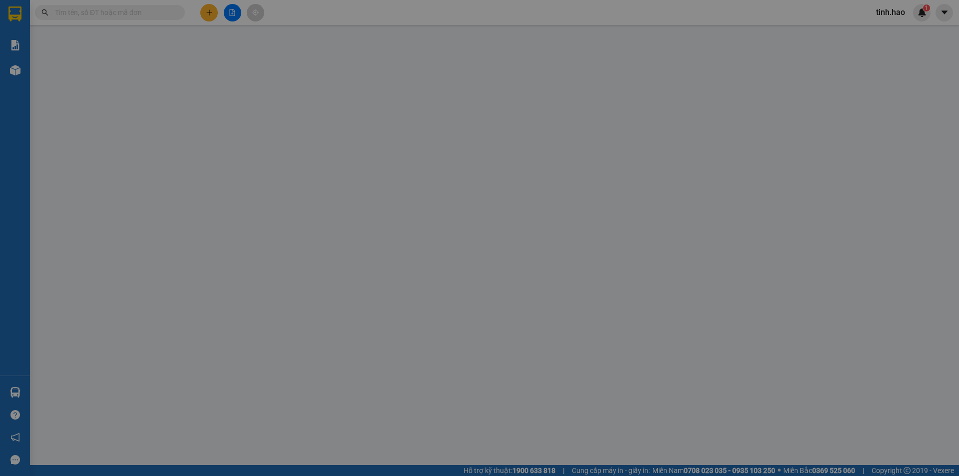
type input "0814716347"
type input "[PERSON_NAME]"
type input "80.000"
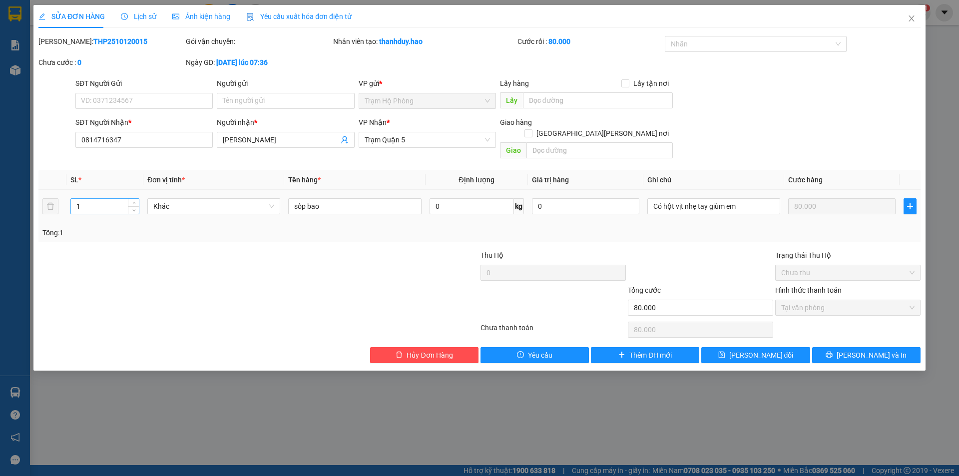
click at [102, 200] on input "1" at bounding box center [105, 206] width 68 height 15
type input "0"
type input "2"
click at [869, 347] on button "Lưu và In" at bounding box center [866, 355] width 108 height 16
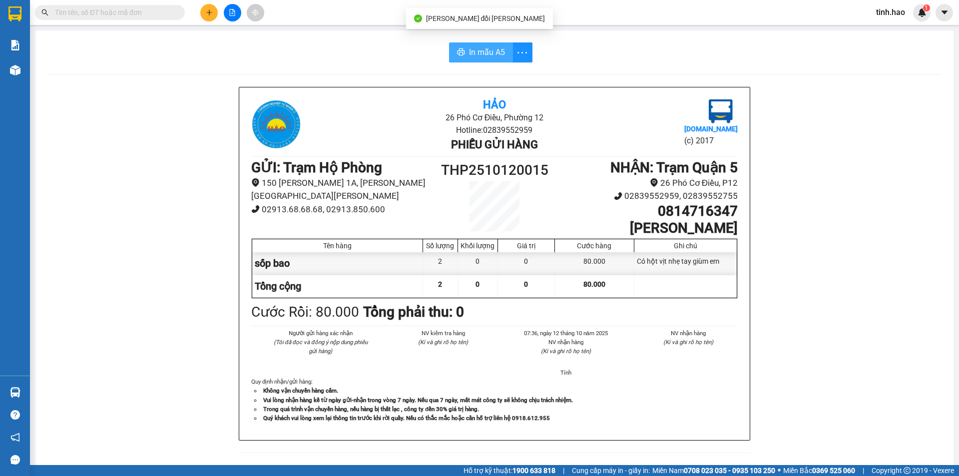
click at [479, 50] on span "In mẫu A5" at bounding box center [487, 52] width 36 height 12
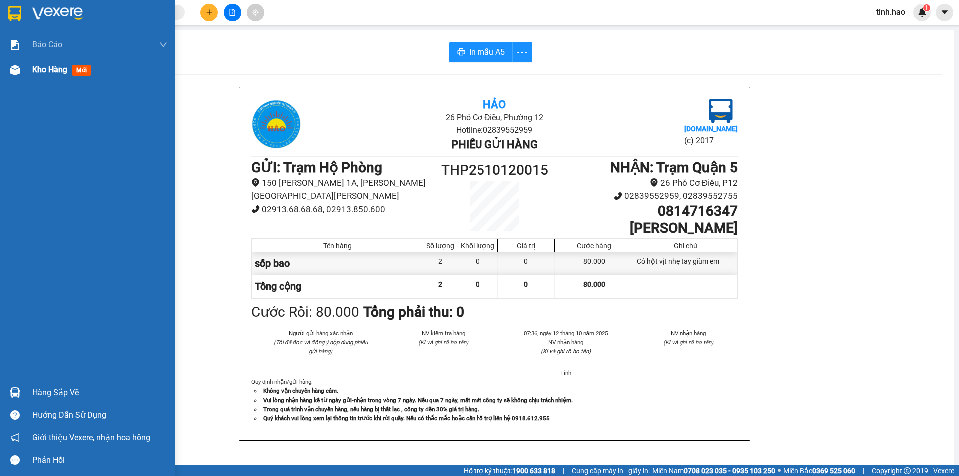
click at [85, 68] on span "mới" at bounding box center [81, 70] width 18 height 11
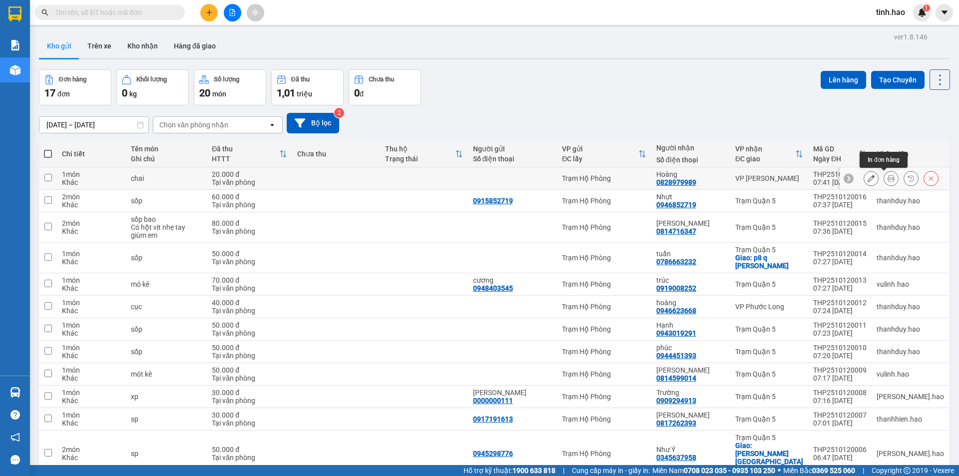
click at [887, 179] on icon at bounding box center [890, 178] width 7 height 7
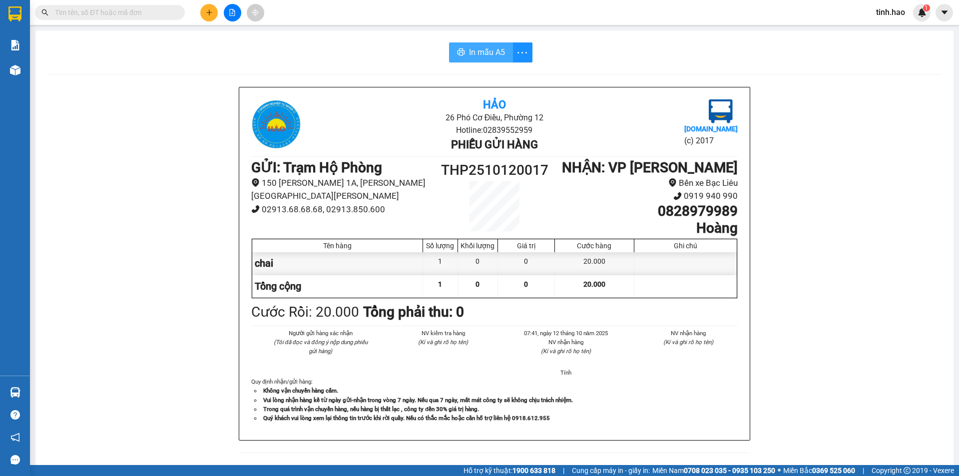
click at [471, 51] on span "In mẫu A5" at bounding box center [487, 52] width 36 height 12
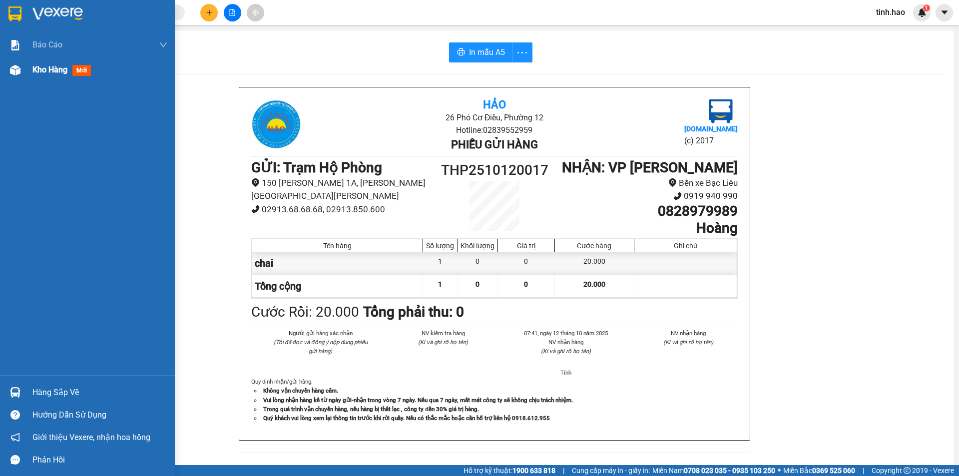
click at [85, 70] on span "mới" at bounding box center [81, 70] width 18 height 11
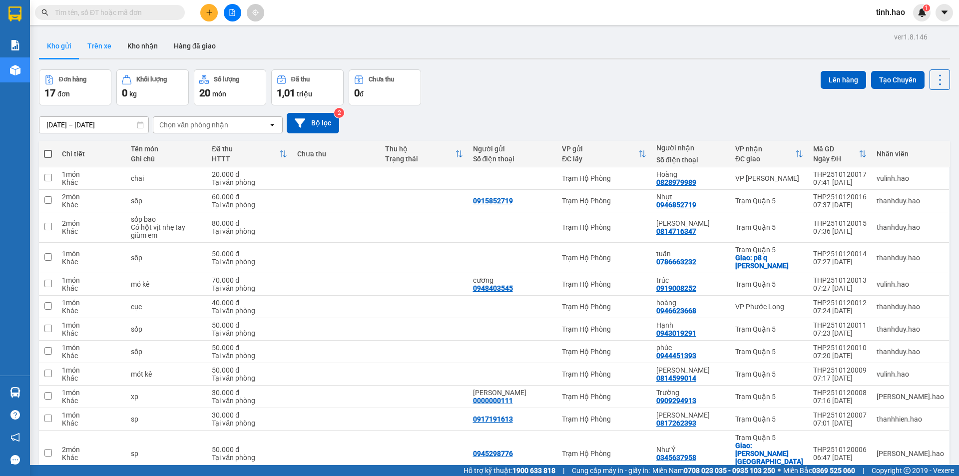
click at [102, 39] on button "Trên xe" at bounding box center [99, 46] width 40 height 24
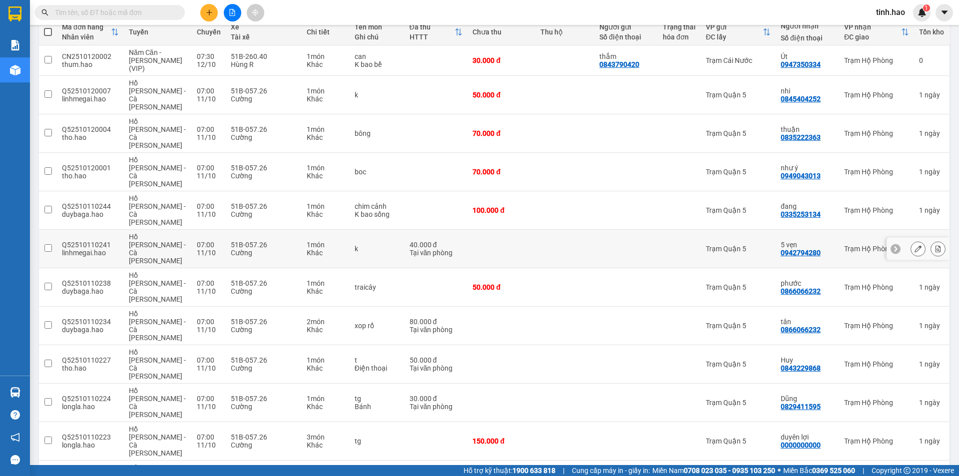
scroll to position [215, 0]
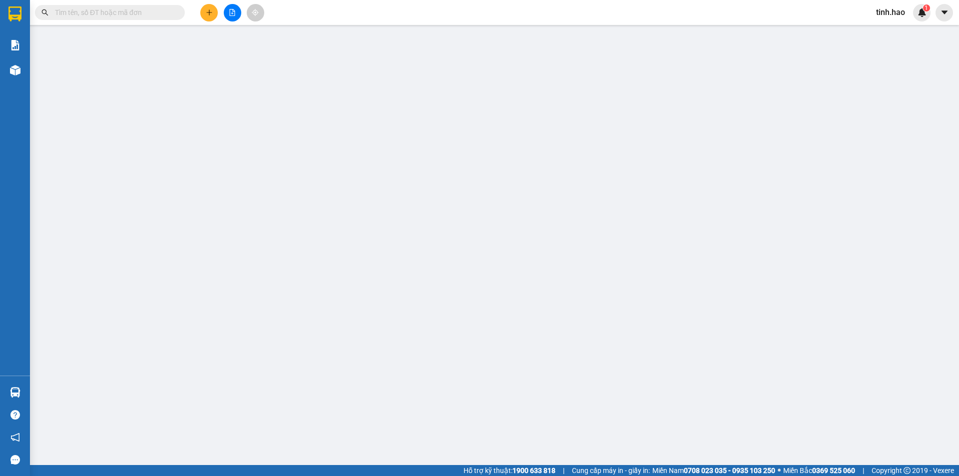
type input "0000000000"
type input "tính tuệ"
type input "80.000"
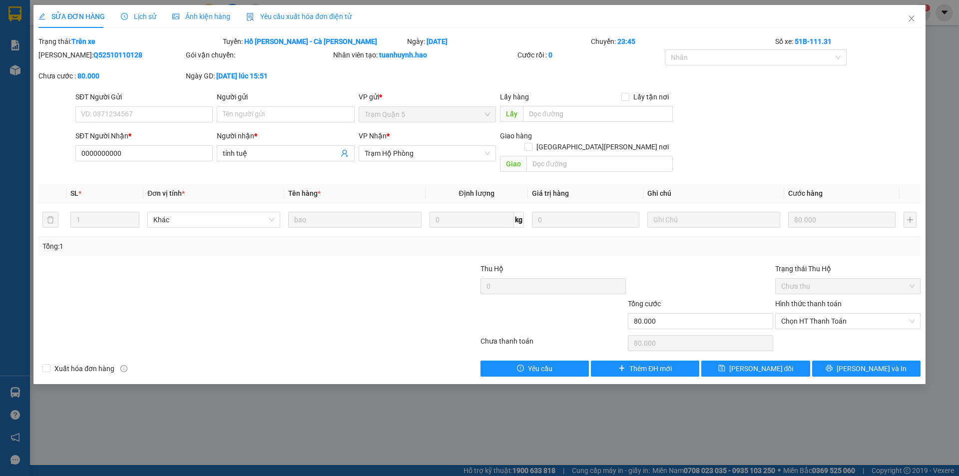
click at [198, 0] on div "SỬA ĐƠN HÀNG Lịch sử Ảnh kiện hàng Yêu cầu xuất hóa đơn điện tử Total Paid Fee …" at bounding box center [479, 238] width 959 height 476
drag, startPoint x: 181, startPoint y: 24, endPoint x: 187, endPoint y: 20, distance: 6.5
click at [182, 24] on div "Ảnh kiện hàng" at bounding box center [201, 16] width 58 height 23
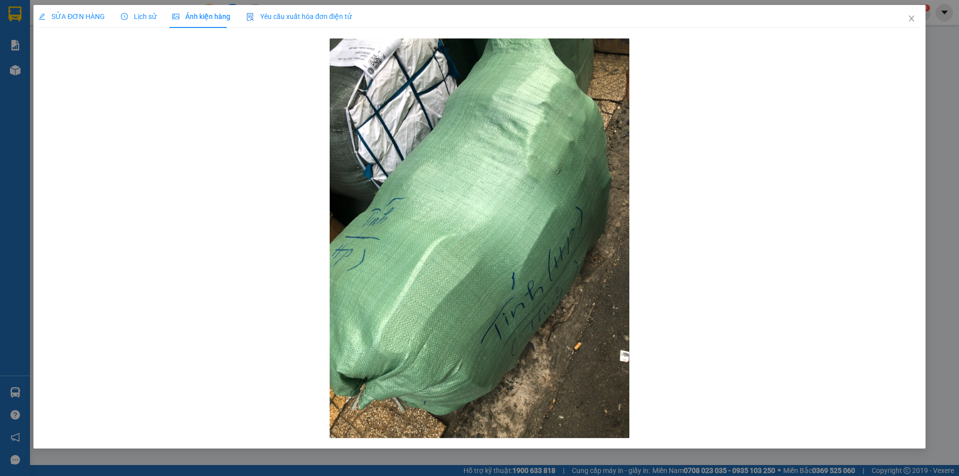
click at [69, 14] on span "SỬA ĐƠN HÀNG" at bounding box center [71, 16] width 66 height 8
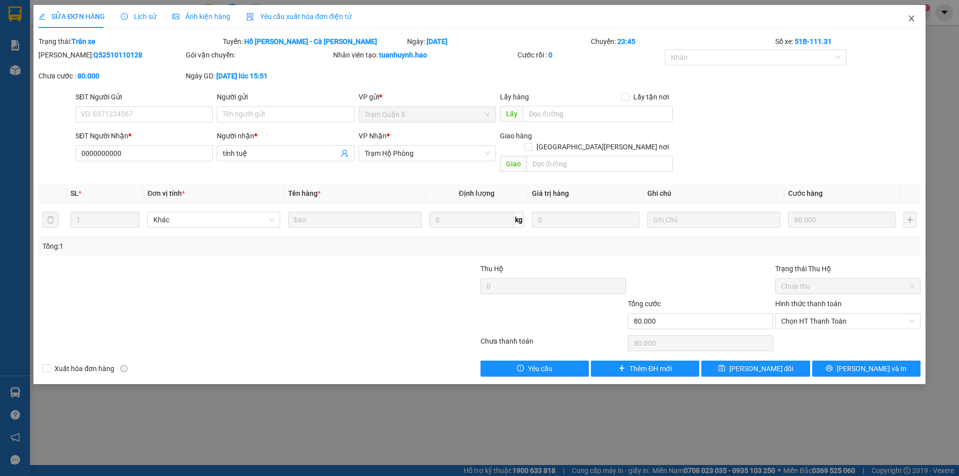
click at [909, 17] on icon "close" at bounding box center [911, 18] width 8 height 8
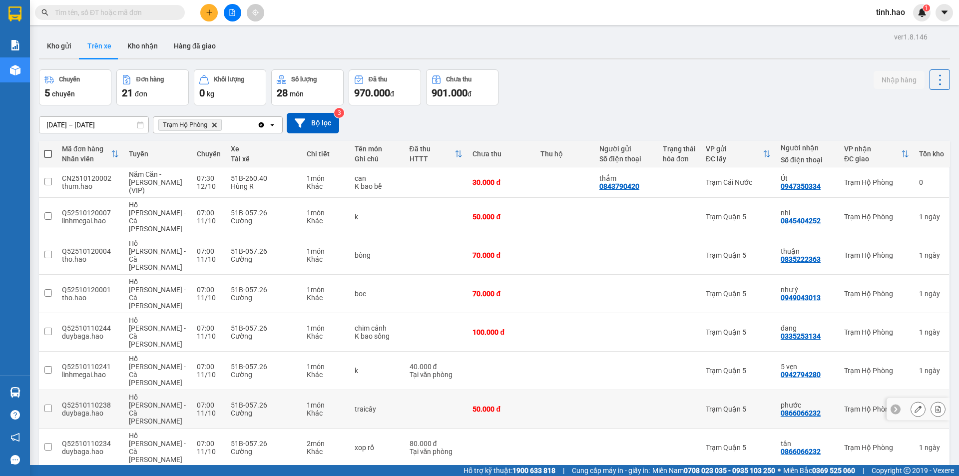
scroll to position [215, 0]
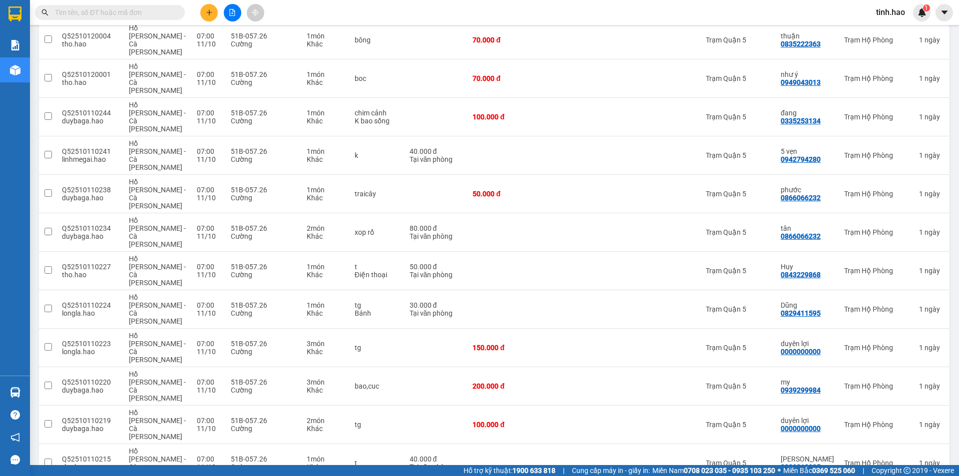
checkbox input "true"
click at [658, 367] on td at bounding box center [625, 386] width 63 height 38
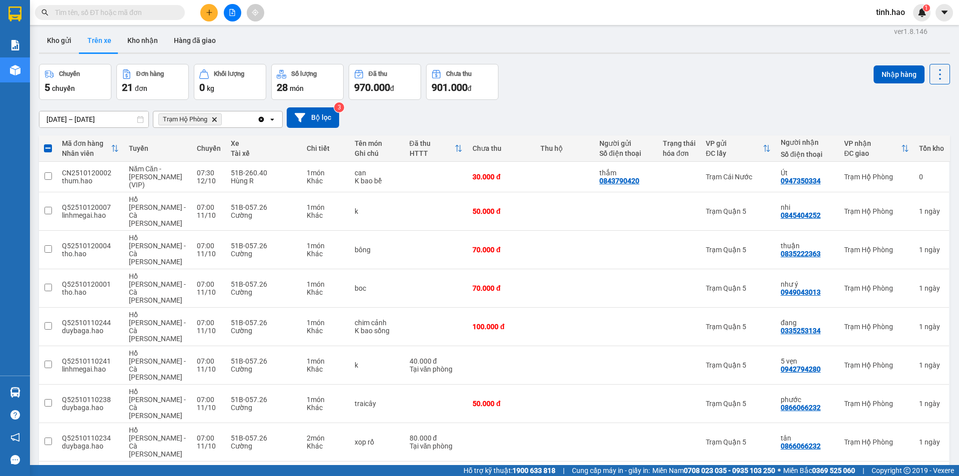
scroll to position [0, 0]
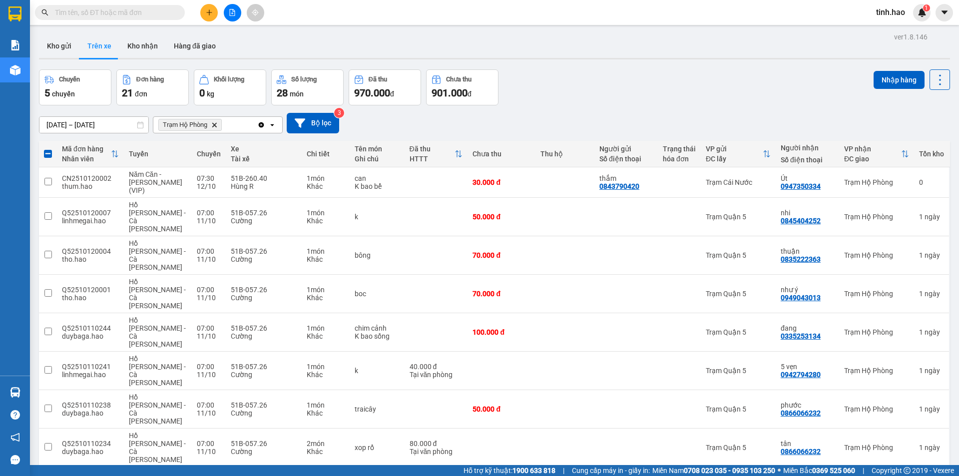
drag, startPoint x: 890, startPoint y: 76, endPoint x: 750, endPoint y: 144, distance: 155.6
click at [889, 76] on button "Nhập hàng" at bounding box center [898, 80] width 51 height 18
checkbox input "false"
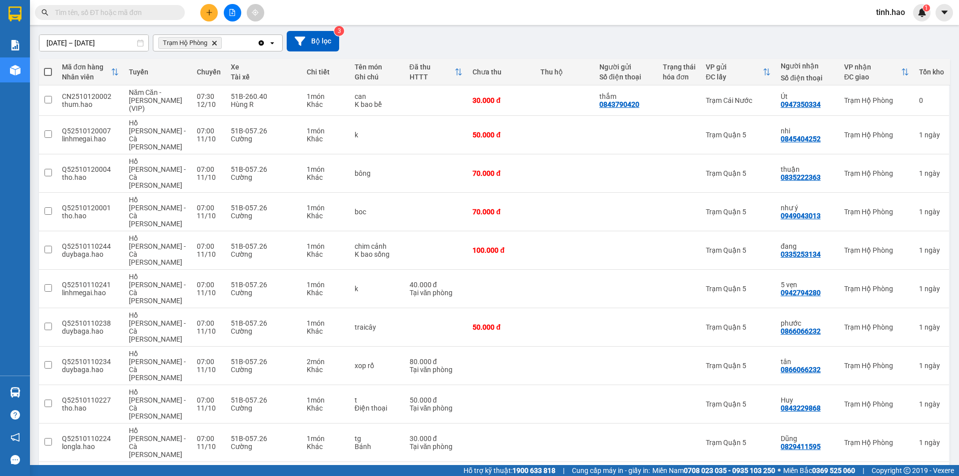
scroll to position [170, 0]
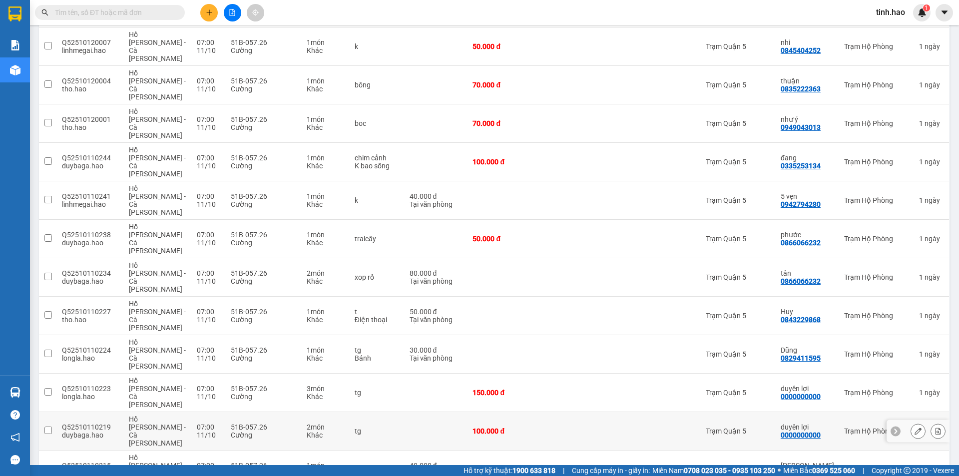
click at [914, 422] on button at bounding box center [918, 430] width 14 height 17
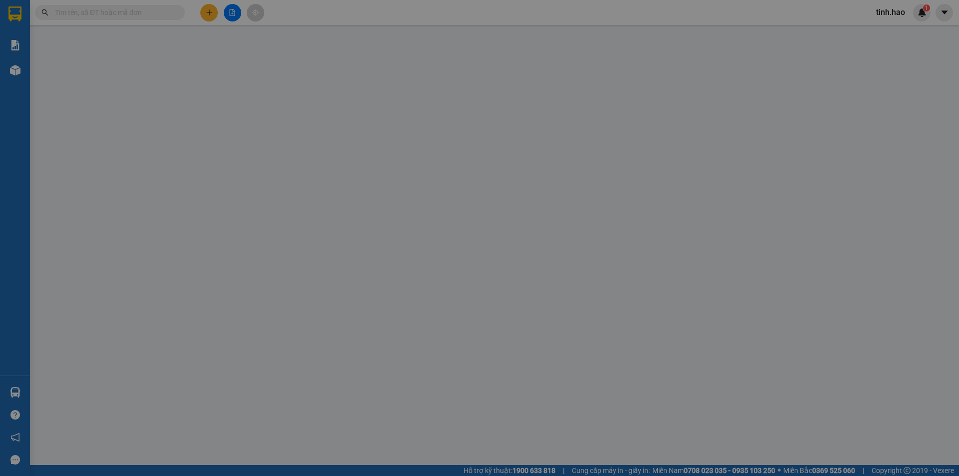
type input "0000000000"
type input "duyên lợi"
type input "100.000"
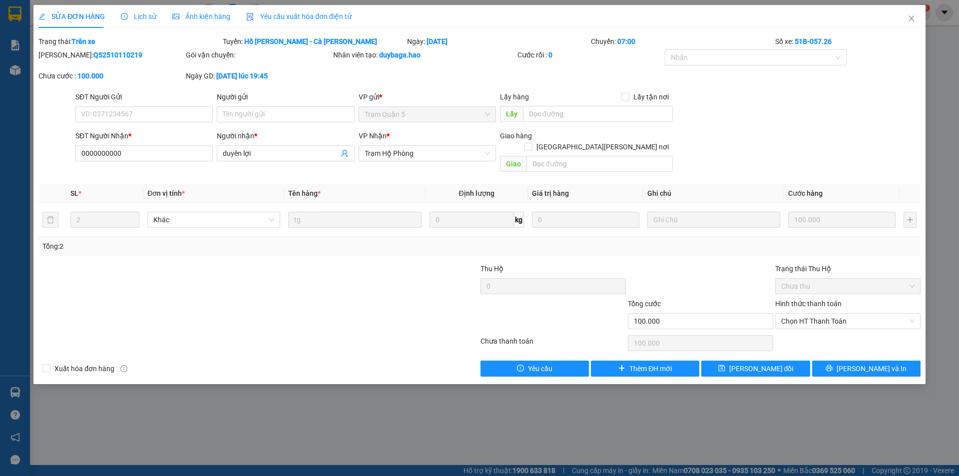
click at [194, 12] on span "Ảnh kiện hàng" at bounding box center [201, 16] width 58 height 8
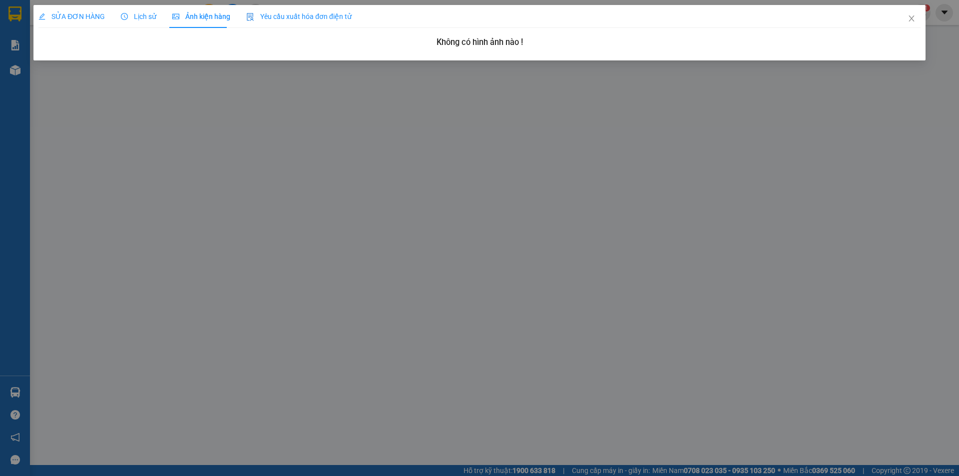
click at [82, 13] on span "SỬA ĐƠN HÀNG" at bounding box center [71, 16] width 66 height 8
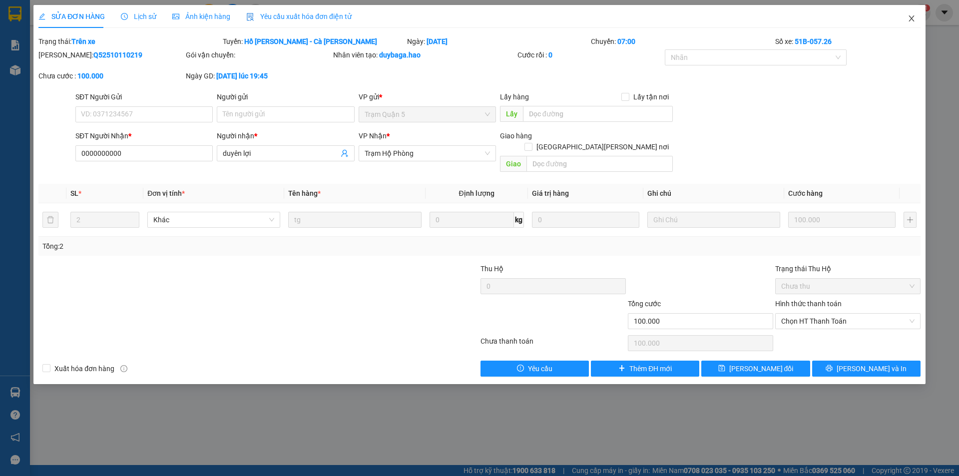
click at [911, 21] on icon "close" at bounding box center [911, 18] width 8 height 8
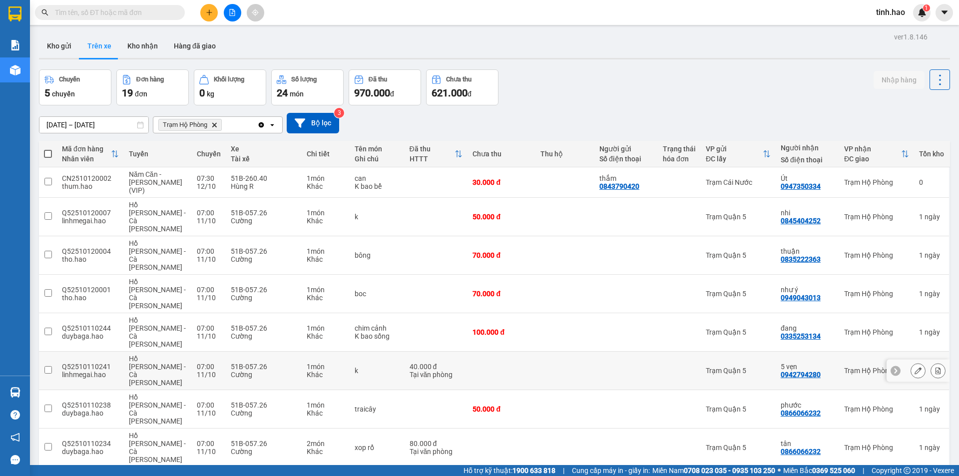
scroll to position [170, 0]
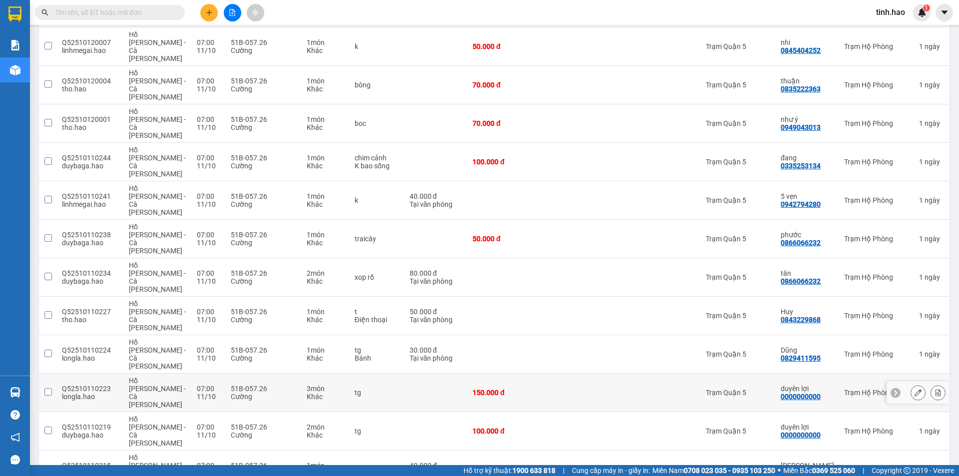
click at [594, 373] on td at bounding box center [625, 392] width 63 height 38
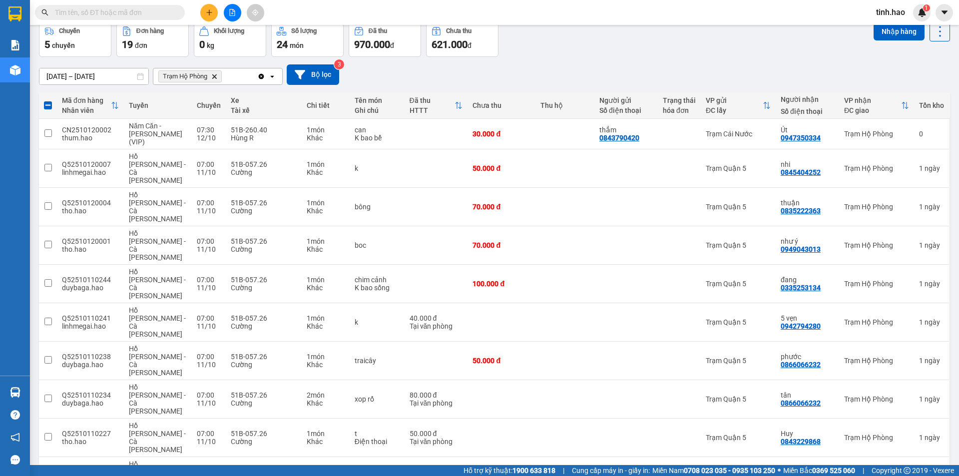
scroll to position [0, 0]
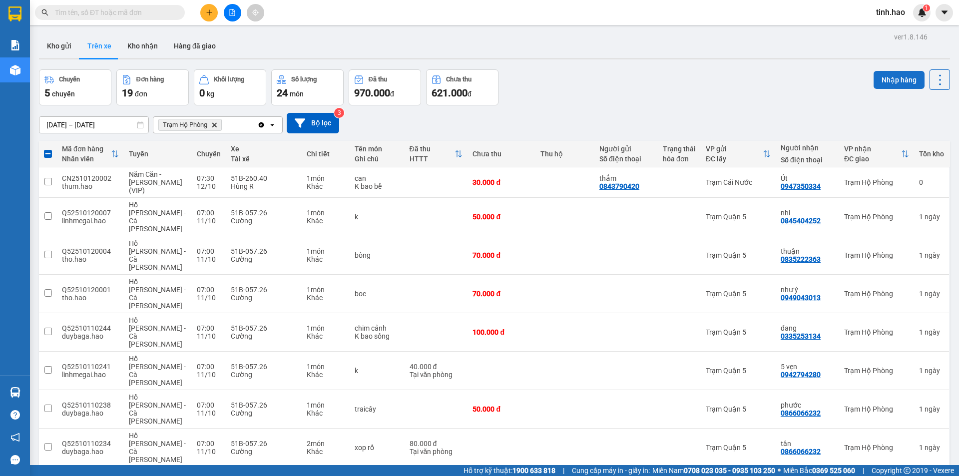
click at [873, 88] on button "Nhập hàng" at bounding box center [898, 80] width 51 height 18
click at [873, 83] on button "Nhập hàng" at bounding box center [898, 80] width 51 height 18
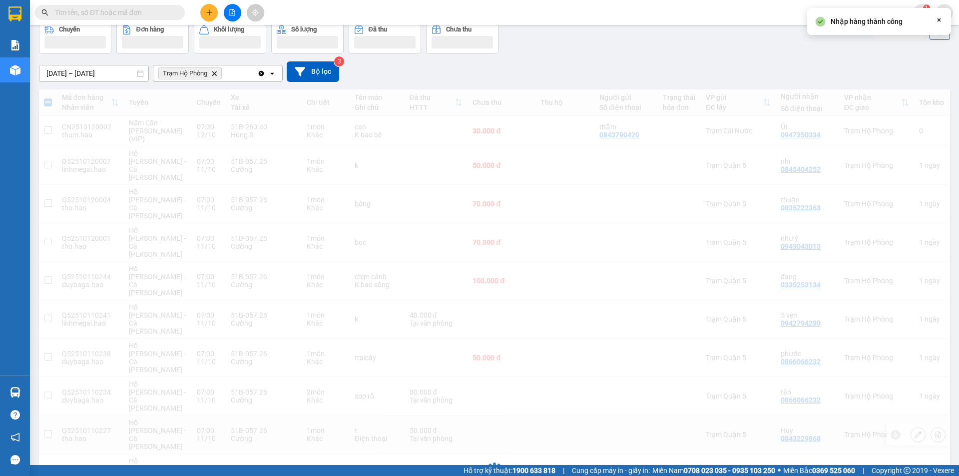
checkbox input "false"
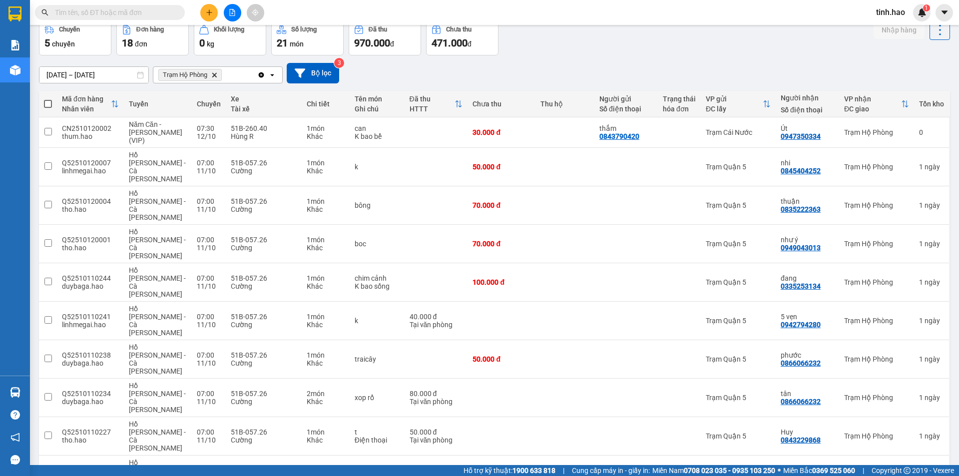
scroll to position [148, 0]
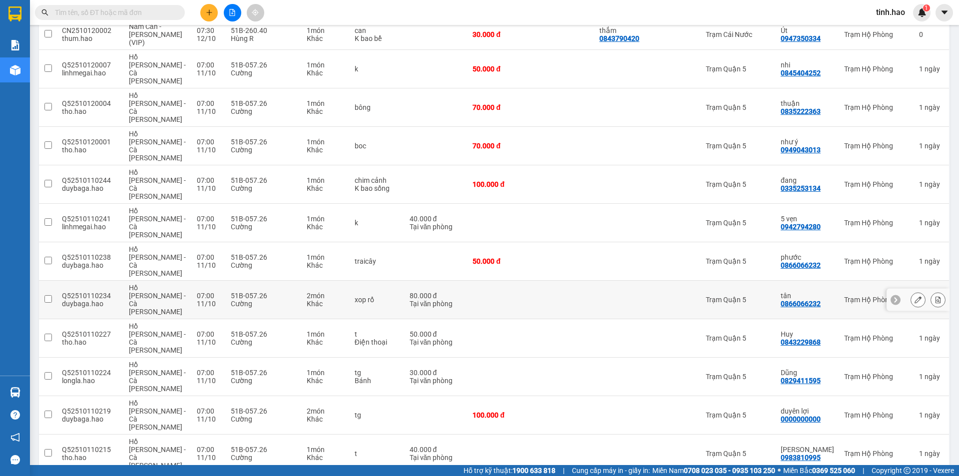
click at [589, 281] on td at bounding box center [564, 300] width 59 height 38
checkbox input "true"
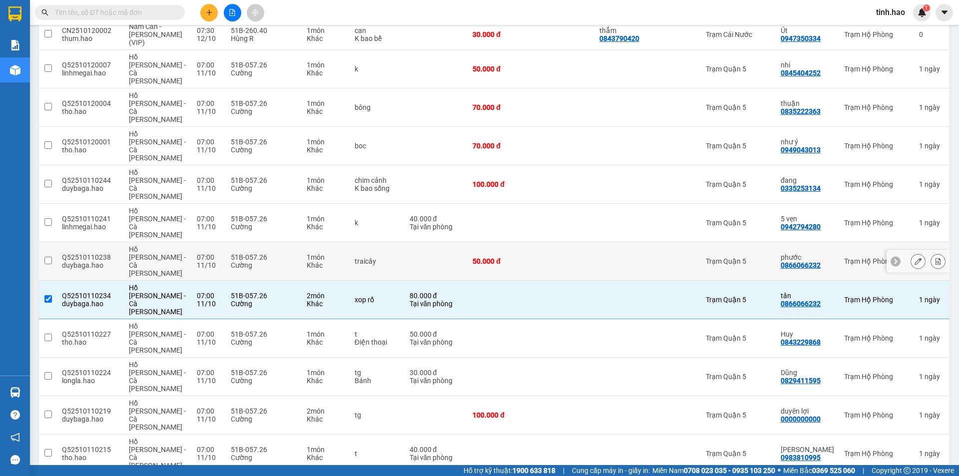
click at [564, 242] on td at bounding box center [564, 261] width 59 height 38
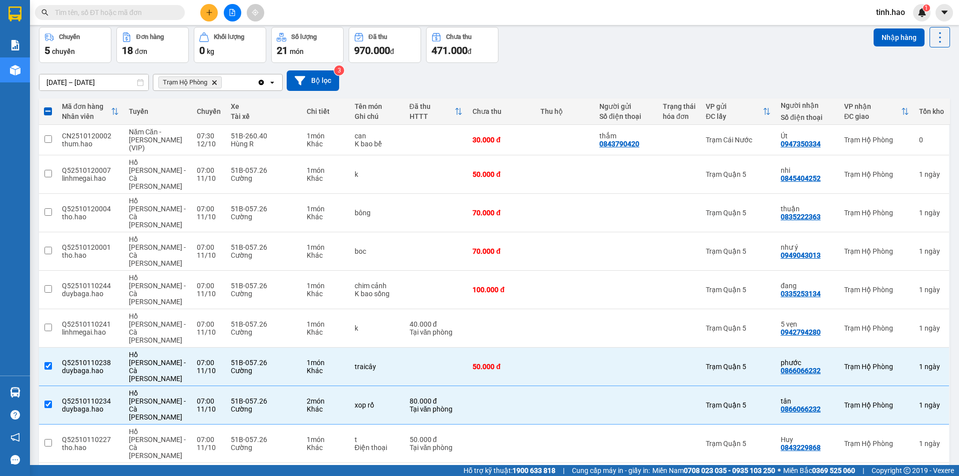
scroll to position [0, 0]
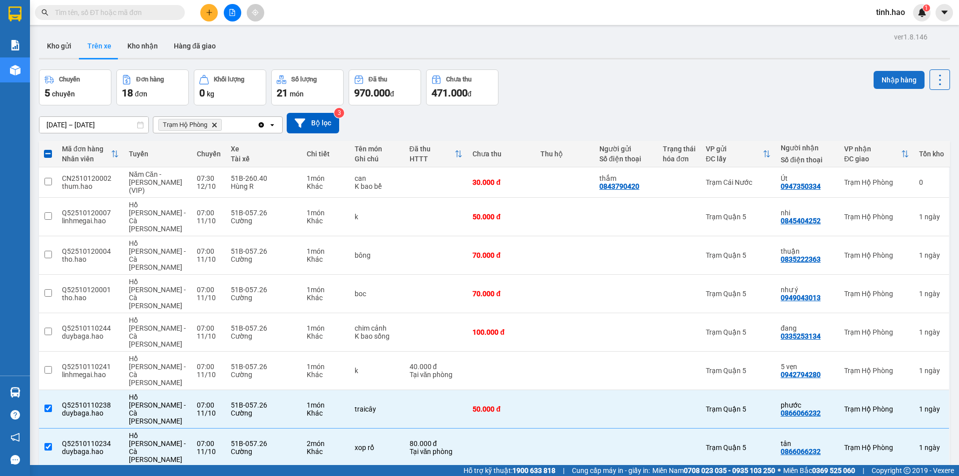
click at [885, 73] on button "Nhập hàng" at bounding box center [898, 80] width 51 height 18
checkbox input "false"
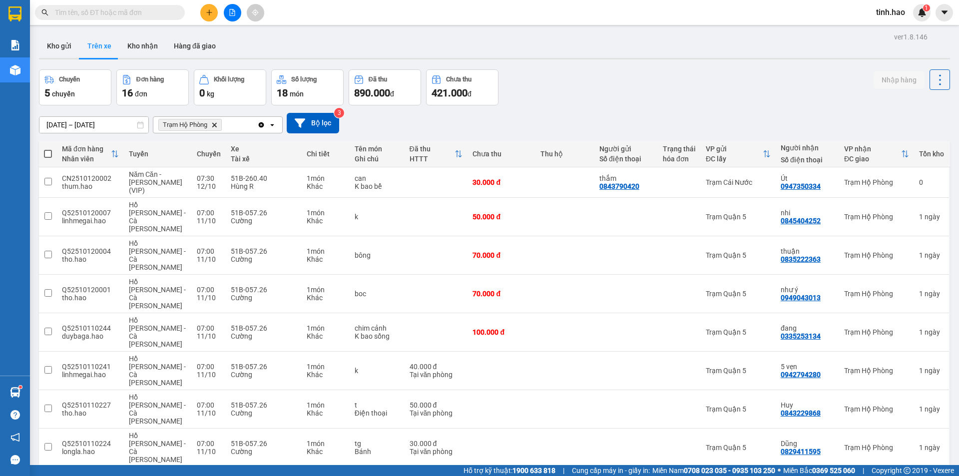
click at [129, 14] on input "text" at bounding box center [114, 12] width 118 height 11
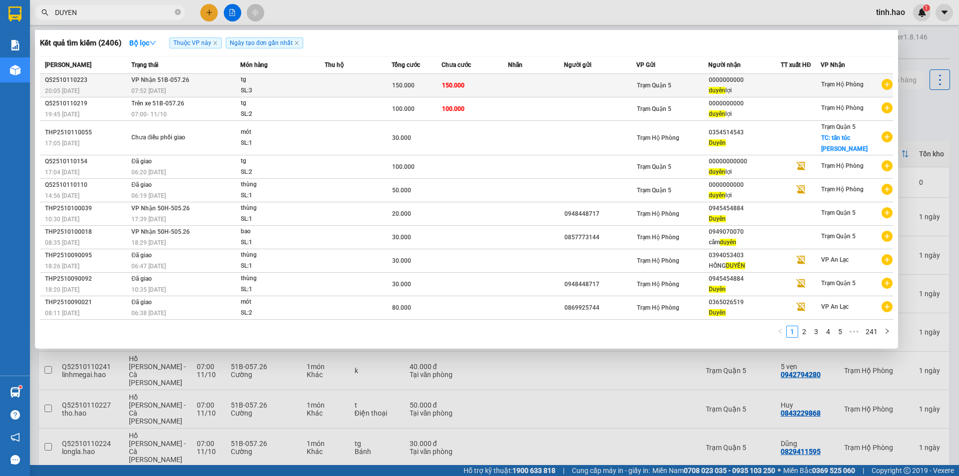
type input "DUYEN"
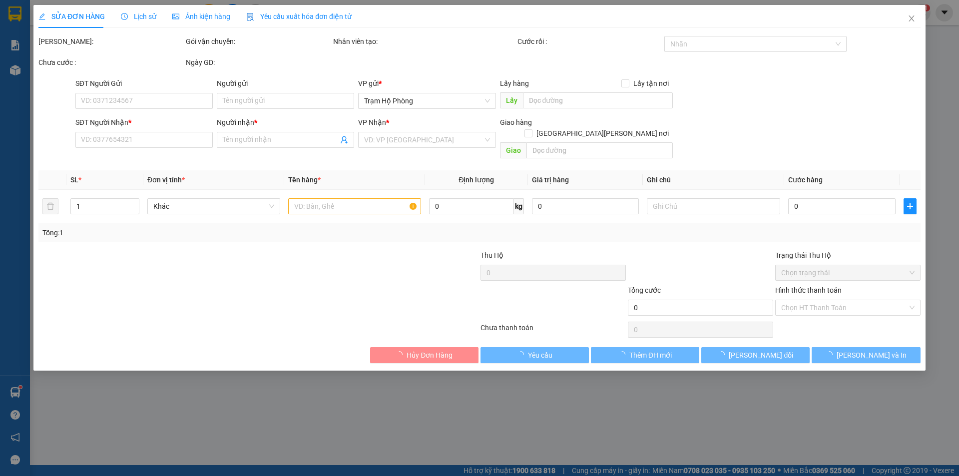
type input "0000000000"
type input "duyên lợi"
type input "150.000"
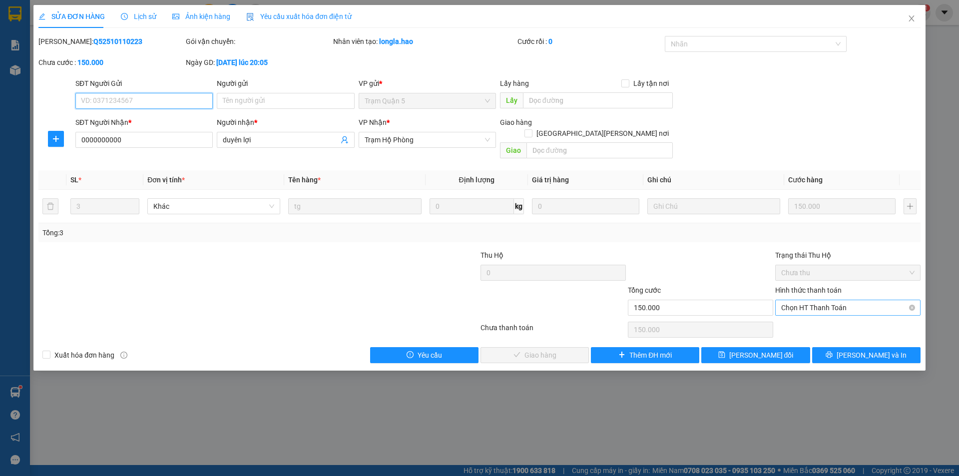
click at [816, 300] on span "Chọn HT Thanh Toán" at bounding box center [847, 307] width 133 height 15
click at [813, 308] on div "Total Paid Fee 0 Total UnPaid Fee 150.000 Cash Collection Total Fee Mã ĐH: Q525…" at bounding box center [479, 199] width 882 height 327
click at [813, 300] on span "Chọn HT Thanh Toán" at bounding box center [847, 307] width 133 height 15
click at [797, 322] on div "Tại văn phòng" at bounding box center [847, 317] width 145 height 16
type input "0"
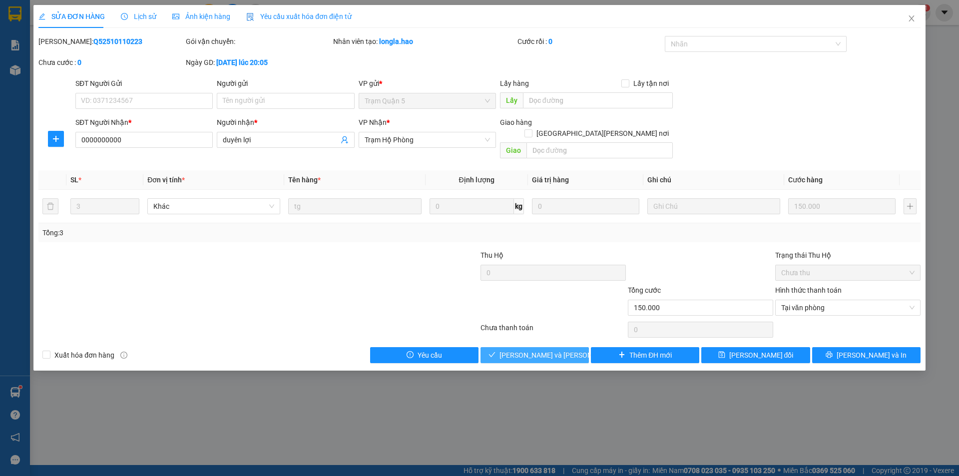
click at [559, 349] on span "[PERSON_NAME] và [PERSON_NAME] hàng" at bounding box center [566, 354] width 135 height 11
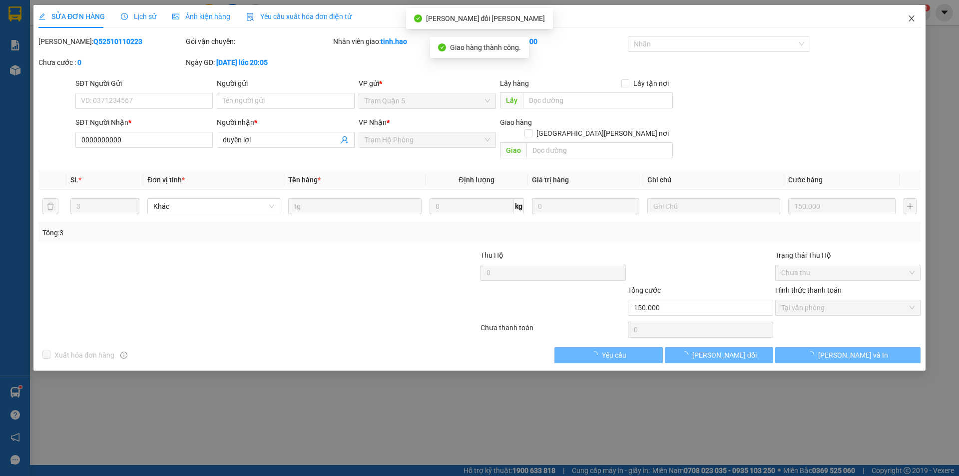
click at [913, 18] on icon "close" at bounding box center [911, 18] width 8 height 8
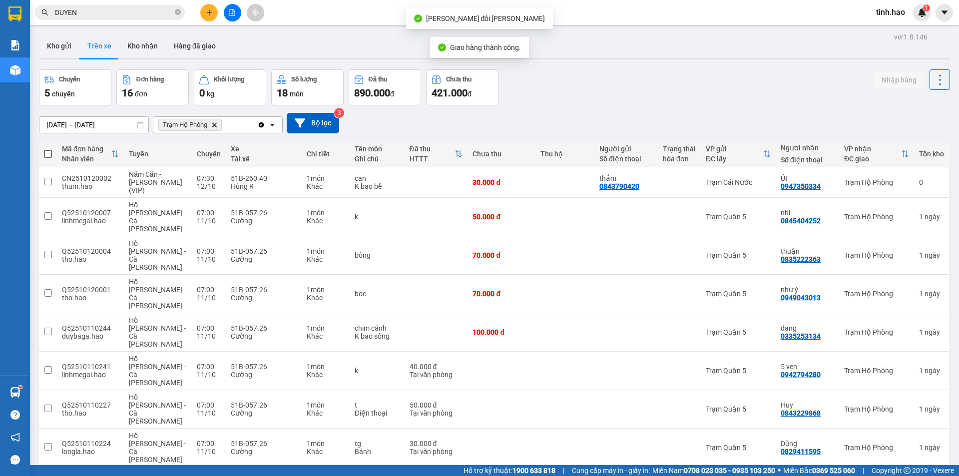
click at [178, 13] on icon "close-circle" at bounding box center [178, 12] width 6 height 6
drag, startPoint x: 184, startPoint y: 35, endPoint x: 210, endPoint y: 69, distance: 42.7
click at [184, 36] on button "Hàng đã giao" at bounding box center [195, 46] width 58 height 24
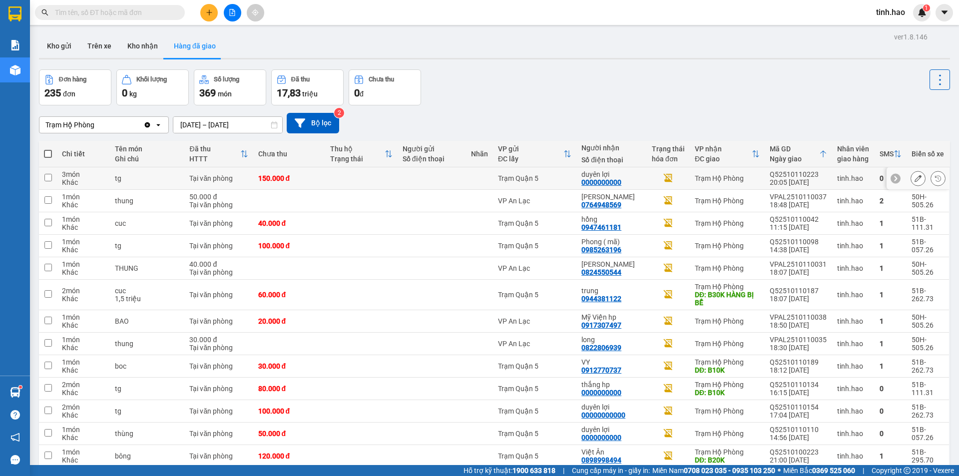
click at [442, 172] on td at bounding box center [431, 178] width 68 height 22
checkbox input "true"
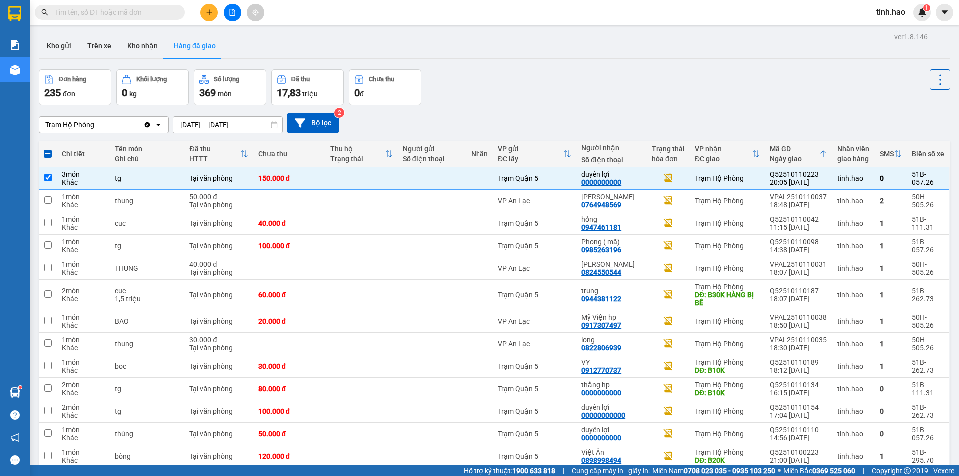
scroll to position [200, 0]
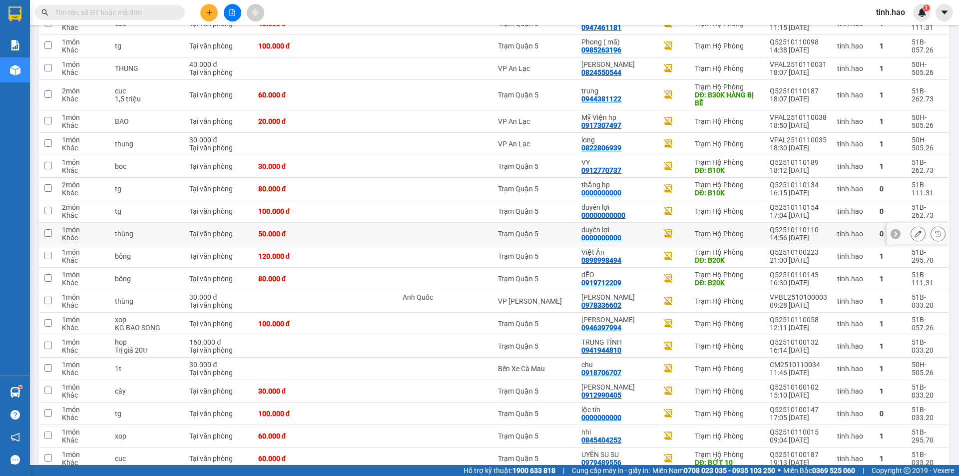
click at [411, 240] on td at bounding box center [431, 234] width 68 height 22
checkbox input "true"
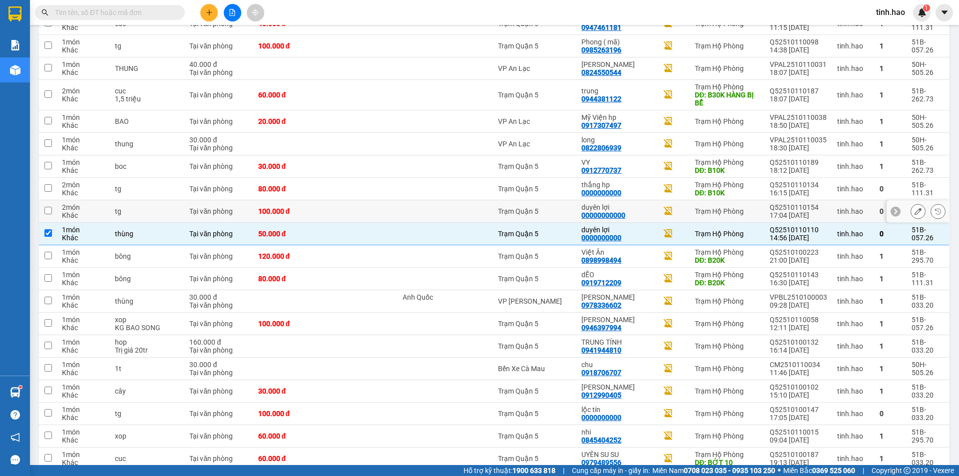
click at [409, 218] on td at bounding box center [431, 211] width 68 height 22
checkbox input "true"
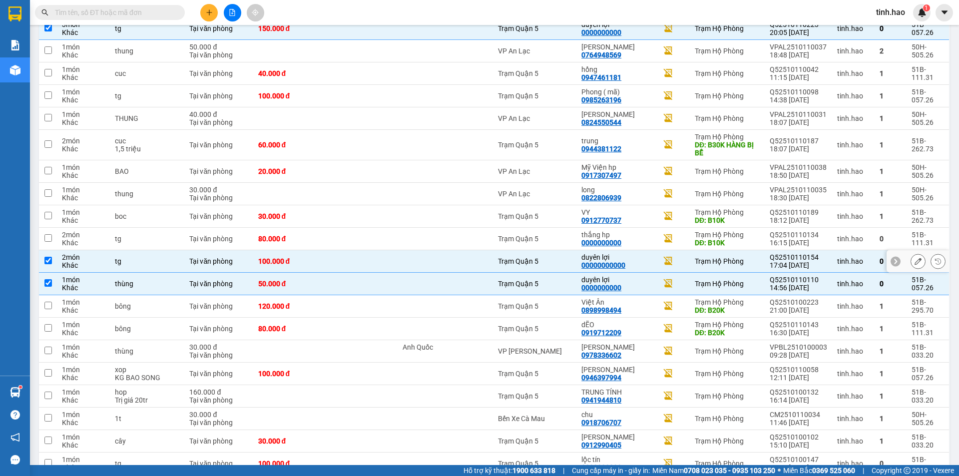
scroll to position [0, 0]
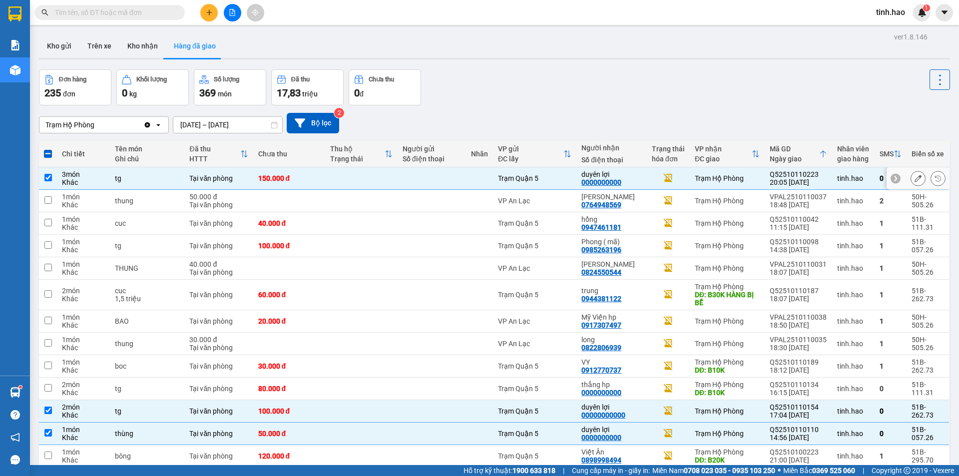
click at [689, 176] on td "Trạm Hộ Phòng" at bounding box center [726, 178] width 75 height 22
checkbox input "false"
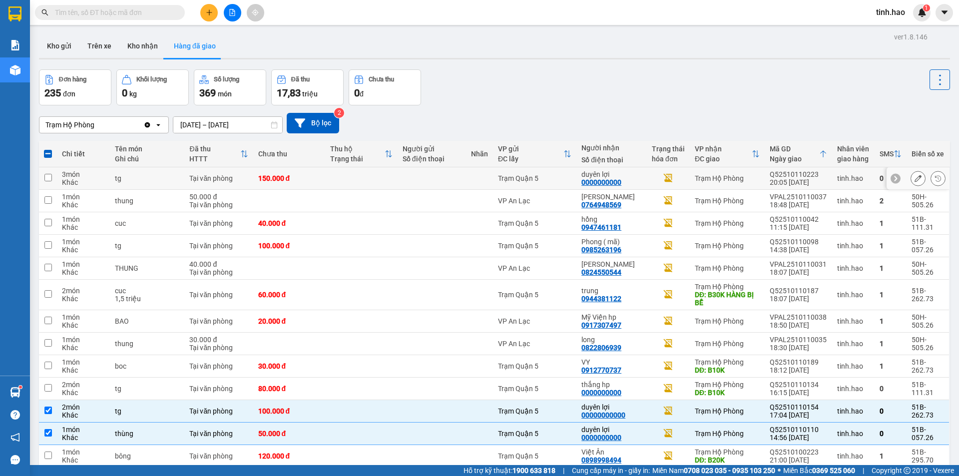
click at [914, 178] on icon at bounding box center [917, 178] width 7 height 7
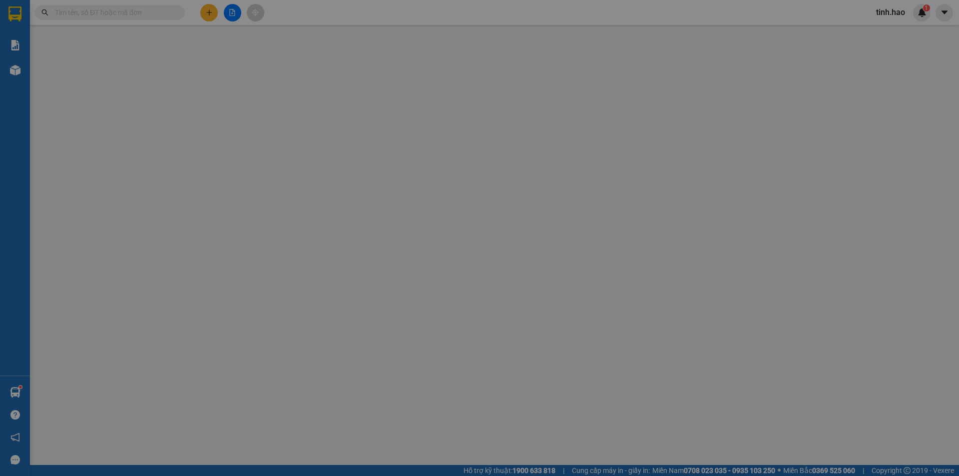
type input "0000000000"
type input "duyên lợi"
type input "150.000"
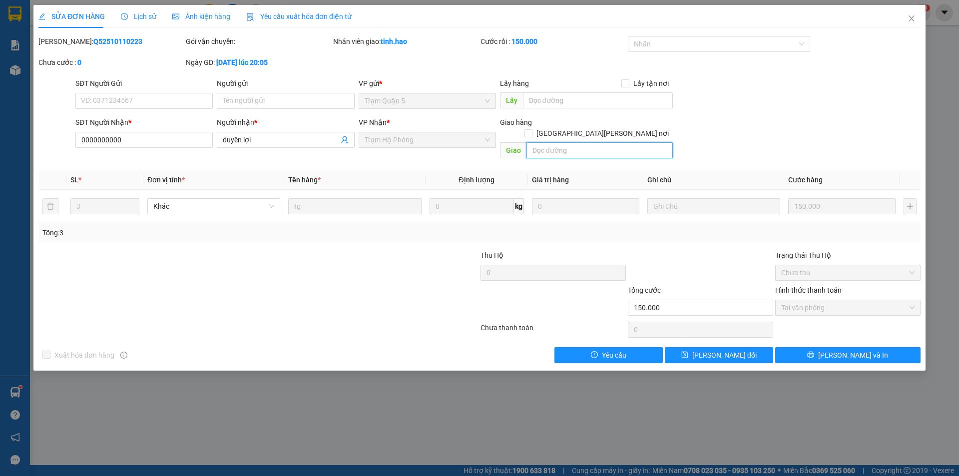
click at [536, 142] on input "text" at bounding box center [599, 150] width 146 height 16
type input "6K B120K"
click at [746, 347] on button "[PERSON_NAME] thay đổi" at bounding box center [719, 355] width 108 height 16
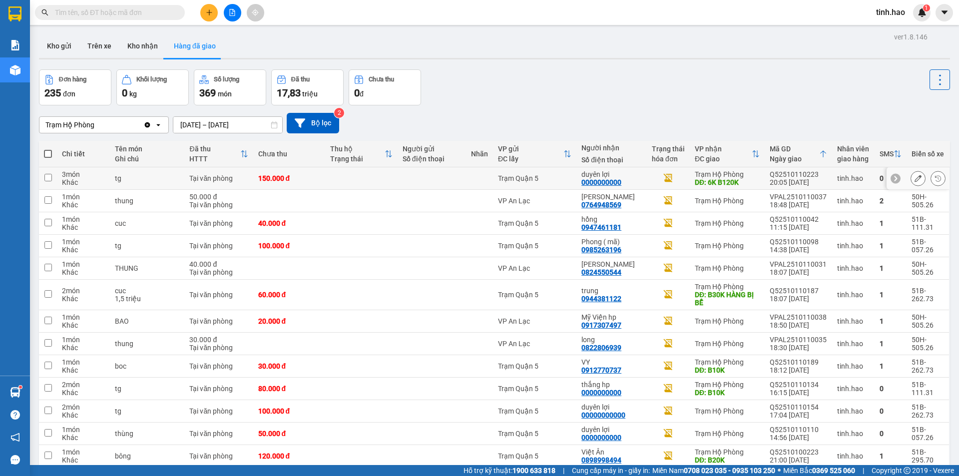
click at [914, 180] on icon at bounding box center [917, 178] width 7 height 7
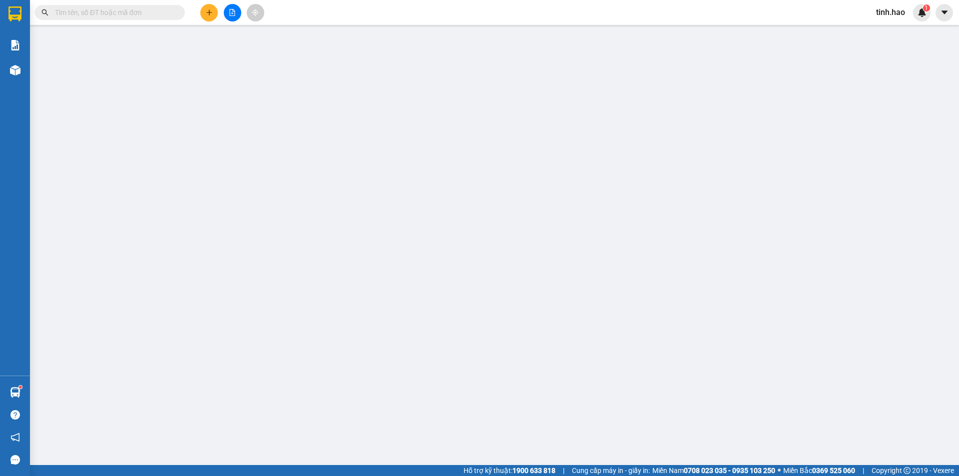
type input "0000000000"
type input "duyên lợi"
type input "6K B120K"
type input "150.000"
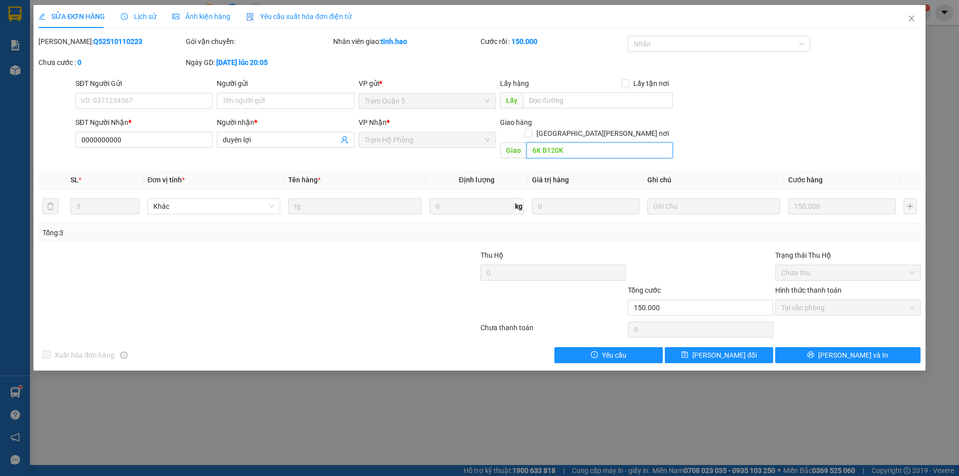
click at [578, 142] on input "6K B120K" at bounding box center [599, 150] width 146 height 16
type input "6K B180K"
click at [755, 347] on button "[PERSON_NAME] thay đổi" at bounding box center [719, 355] width 108 height 16
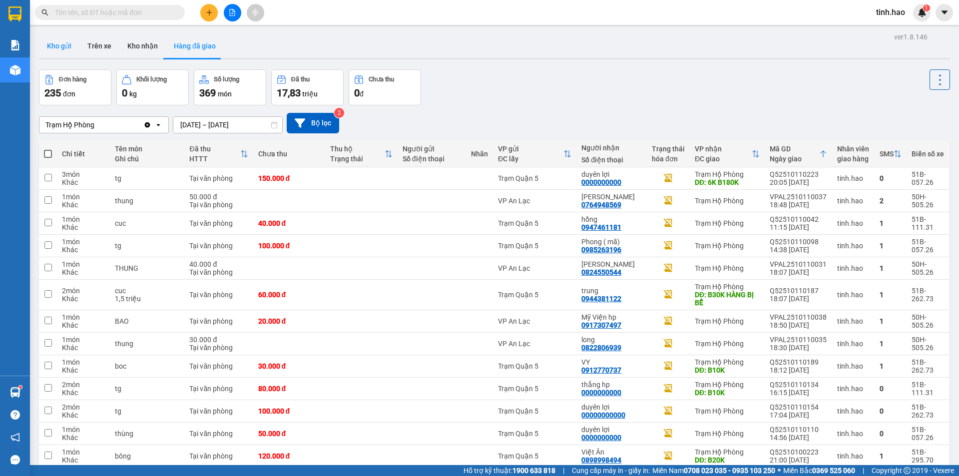
click at [69, 53] on button "Kho gửi" at bounding box center [59, 46] width 40 height 24
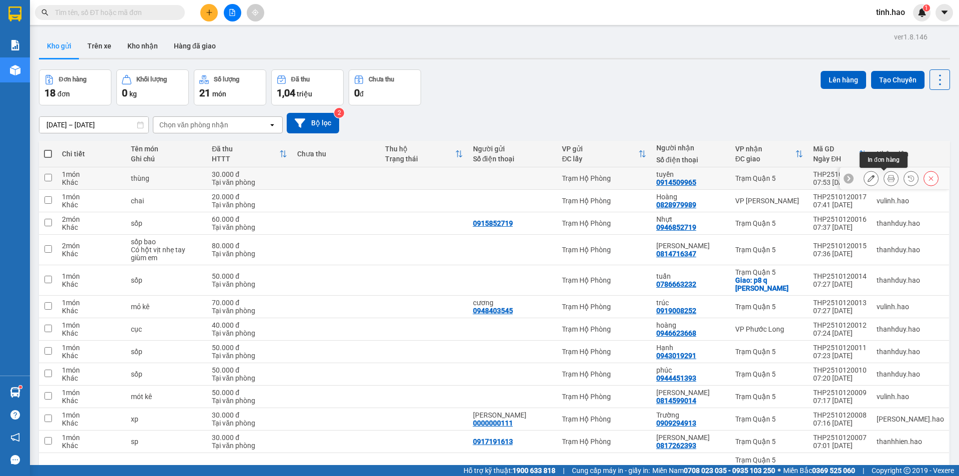
click at [887, 177] on icon at bounding box center [890, 178] width 7 height 7
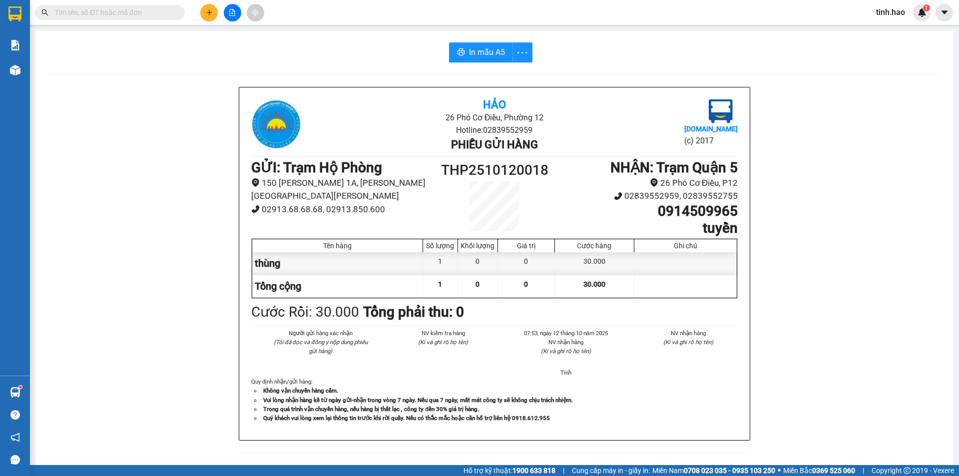
click at [480, 42] on div "In mẫu A5 Hảo 26 Phó Cơ Điều, Phường 12 Hotline: 02839552959 Phiếu gửi hàng Vex…" at bounding box center [494, 415] width 918 height 771
click at [474, 50] on span "In mẫu A5" at bounding box center [487, 52] width 36 height 12
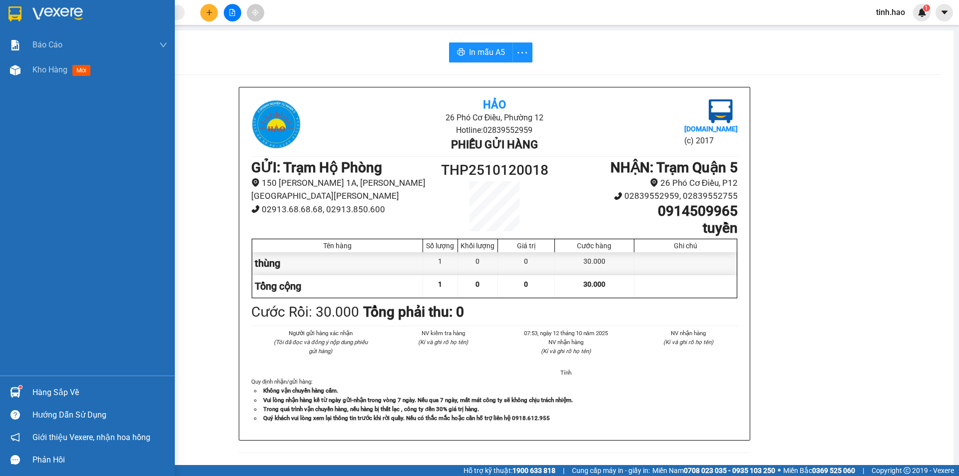
click at [82, 66] on span "mới" at bounding box center [81, 70] width 18 height 11
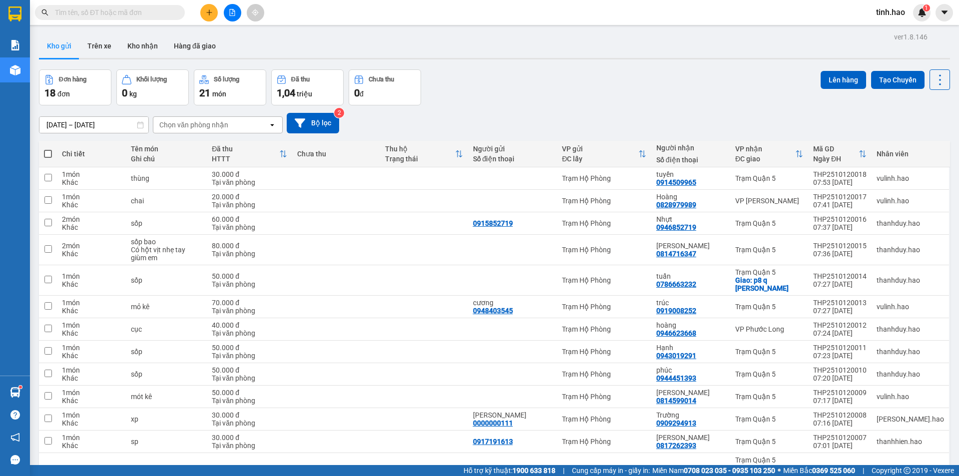
click at [101, 14] on input "text" at bounding box center [114, 12] width 118 height 11
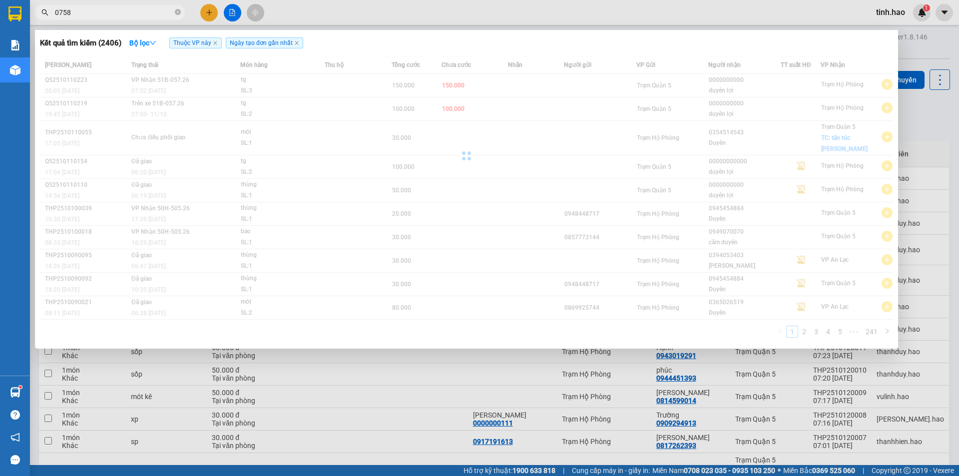
type input "075"
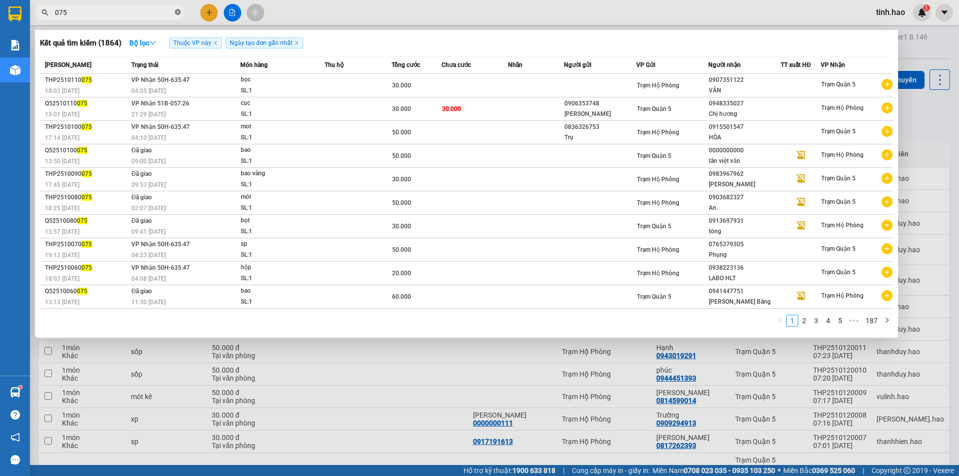
click at [179, 14] on icon "close-circle" at bounding box center [178, 12] width 6 height 6
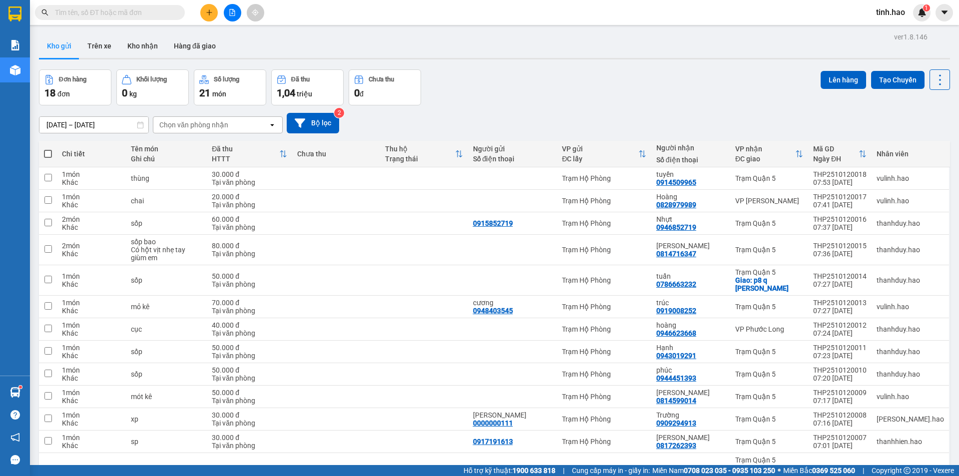
click at [126, 20] on div "Kết quả tìm kiếm ( 1864 ) Bộ lọc Thuộc VP này Ngày tạo đơn gần nhất Mã ĐH Trạng…" at bounding box center [97, 12] width 195 height 17
click at [124, 15] on input "text" at bounding box center [114, 12] width 118 height 11
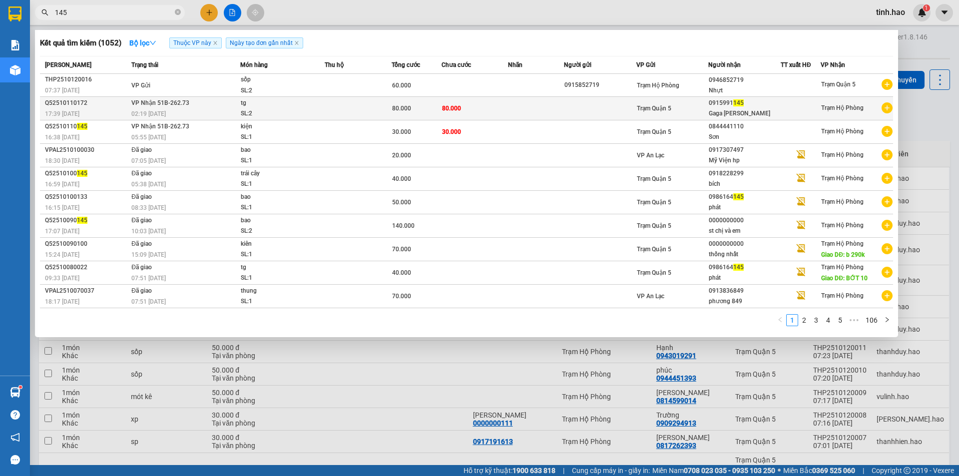
type input "145"
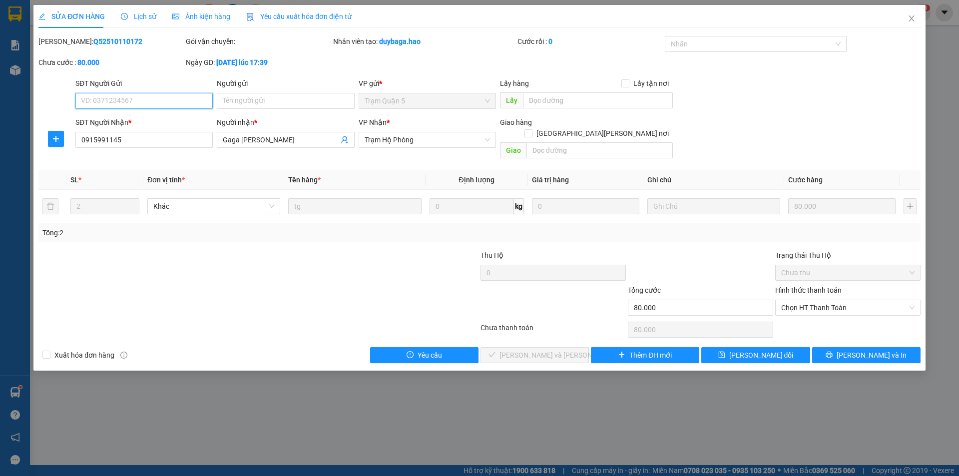
type input "0915991145"
type input "Gaga Duy Linh"
type input "80.000"
click at [913, 19] on icon "close" at bounding box center [911, 18] width 8 height 8
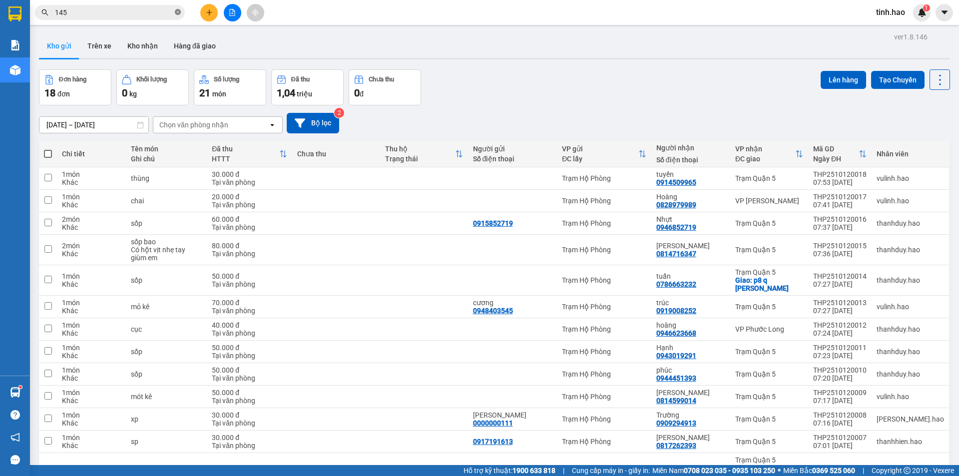
click at [179, 10] on icon "close-circle" at bounding box center [178, 12] width 6 height 6
click at [155, 11] on input "text" at bounding box center [114, 12] width 118 height 11
click at [116, 40] on button "Trên xe" at bounding box center [99, 46] width 40 height 24
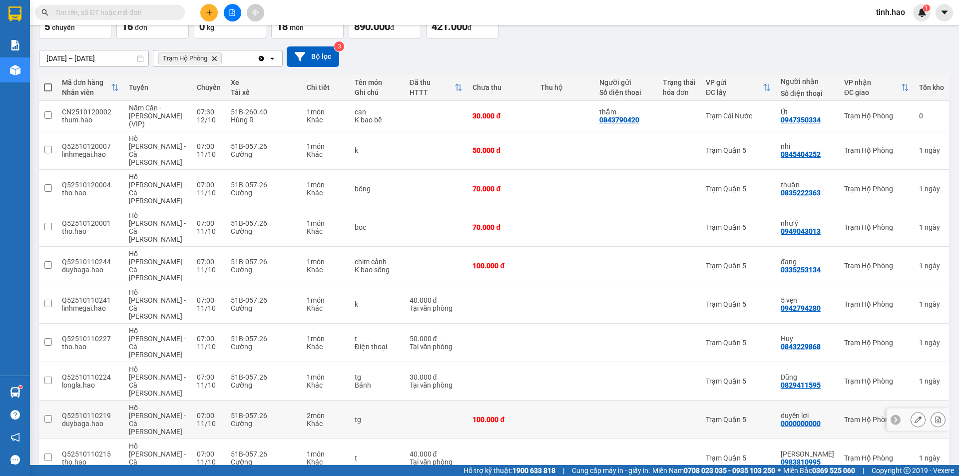
scroll to position [103, 0]
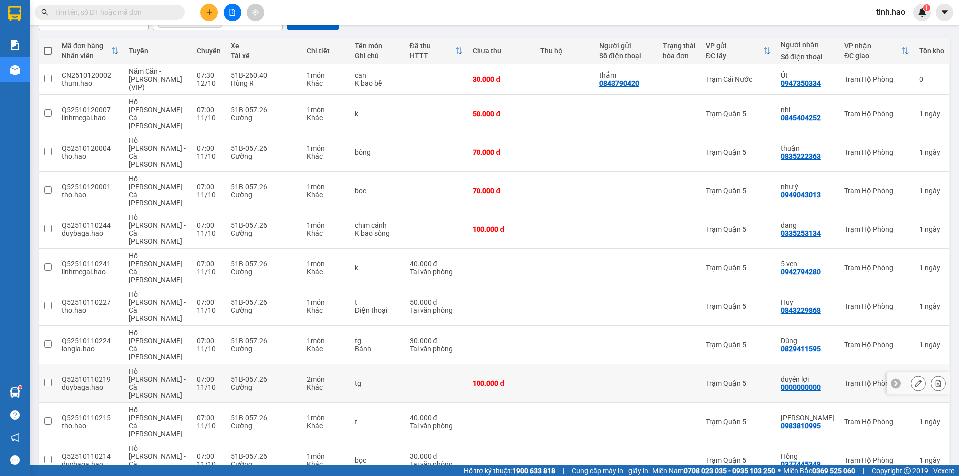
click at [658, 364] on td at bounding box center [625, 383] width 63 height 38
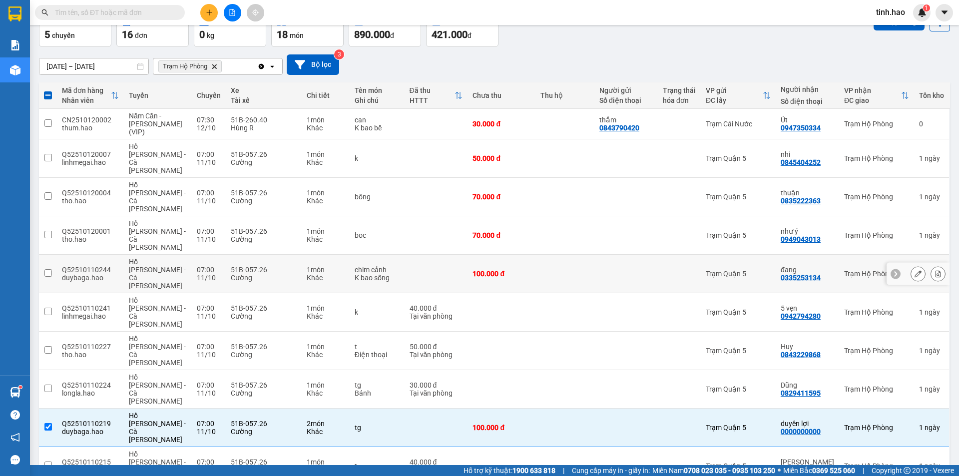
scroll to position [0, 0]
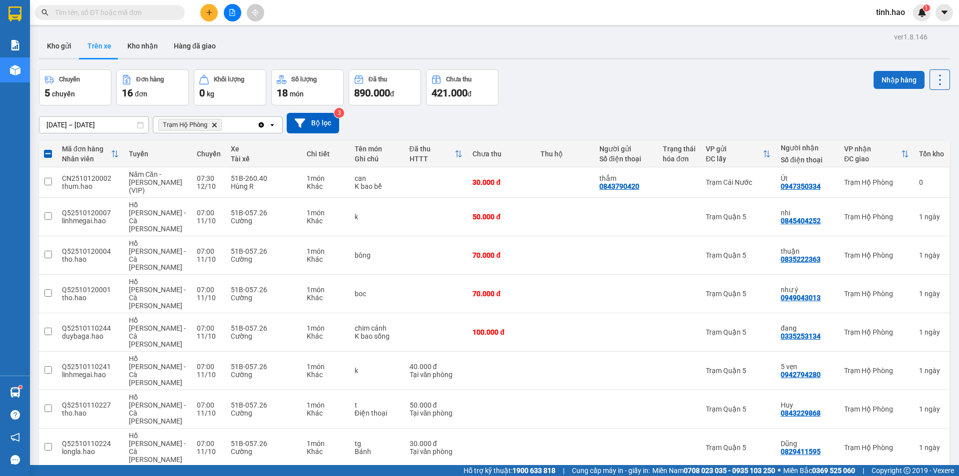
click at [892, 80] on button "Nhập hàng" at bounding box center [898, 80] width 51 height 18
checkbox input "false"
click at [147, 41] on button "Kho nhận" at bounding box center [142, 46] width 46 height 24
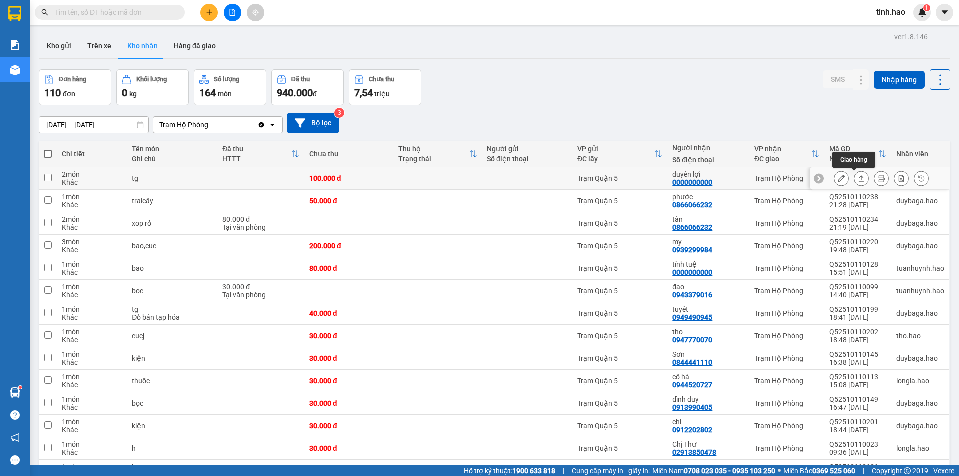
click at [857, 178] on icon at bounding box center [860, 178] width 7 height 7
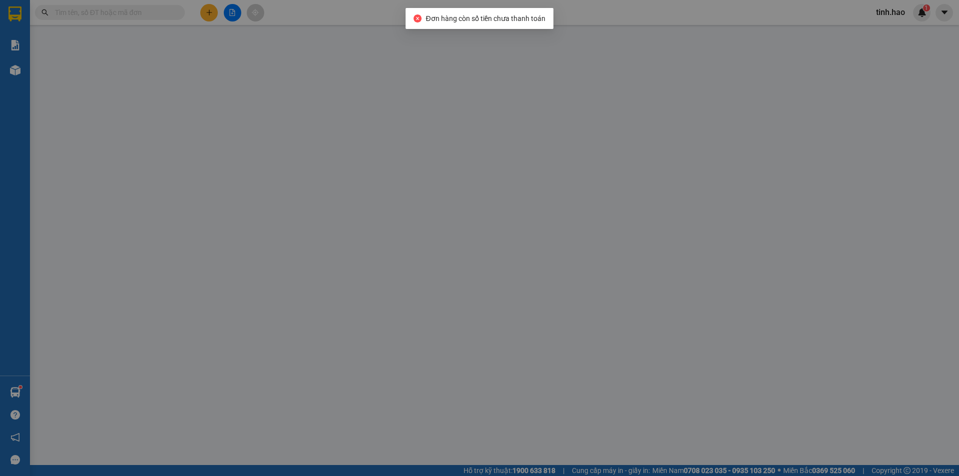
type input "0000000000"
type input "duyên lợi"
type input "100.000"
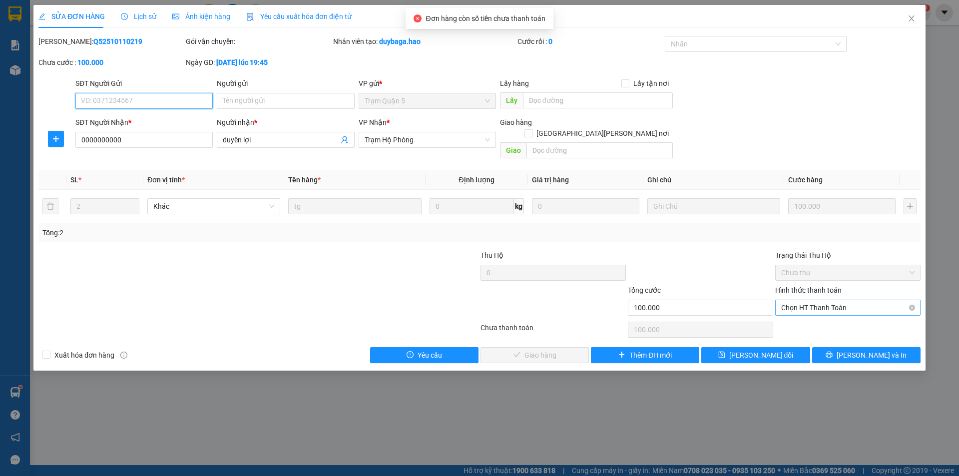
click at [812, 300] on span "Chọn HT Thanh Toán" at bounding box center [847, 307] width 133 height 15
click at [803, 308] on div "Total Paid Fee 0 Total UnPaid Fee 100.000 Cash Collection Total Fee Mã ĐH: Q525…" at bounding box center [479, 199] width 882 height 327
click at [797, 300] on span "Chọn HT Thanh Toán" at bounding box center [847, 307] width 133 height 15
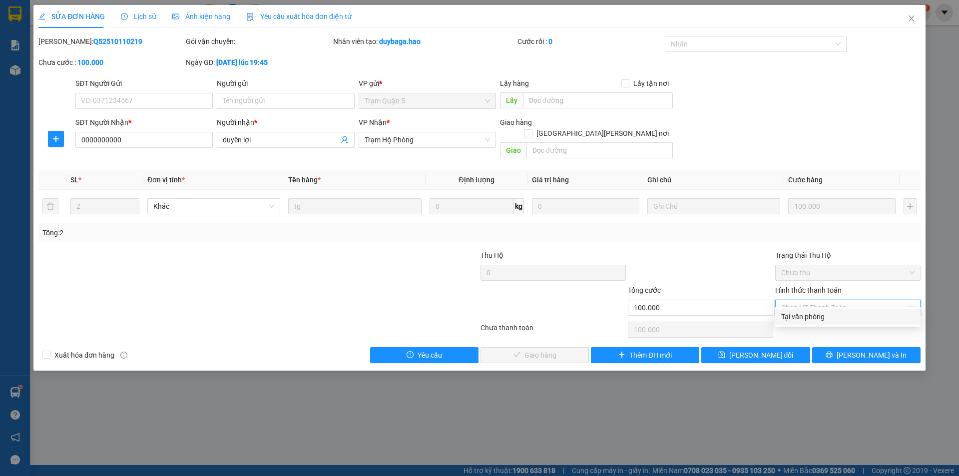
click at [808, 322] on div "Tại văn phòng" at bounding box center [847, 317] width 145 height 16
type input "0"
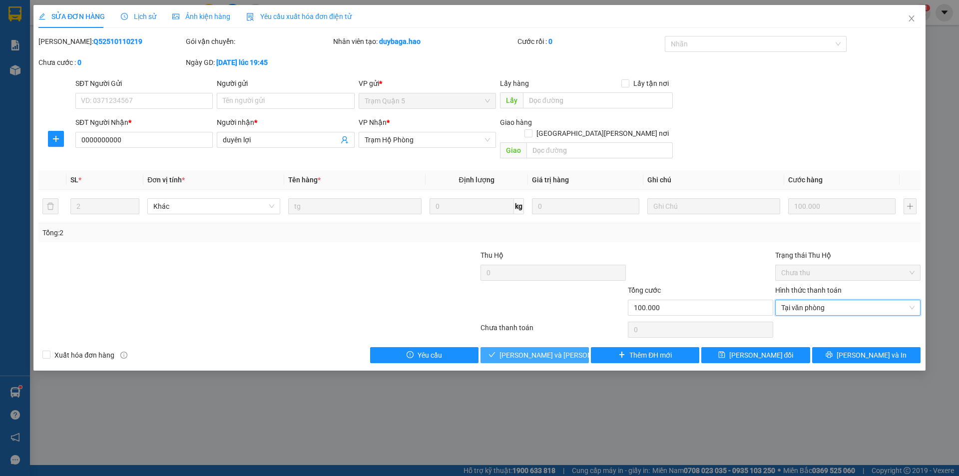
click at [568, 347] on button "[PERSON_NAME] và Giao hàng" at bounding box center [534, 355] width 108 height 16
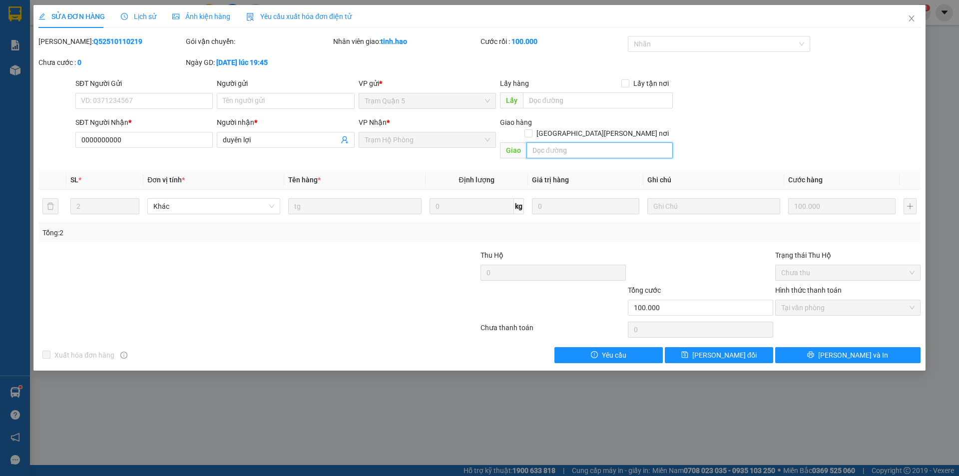
click at [537, 142] on input "text" at bounding box center [599, 150] width 146 height 16
type input "B40K"
click at [745, 347] on button "[PERSON_NAME] thay đổi" at bounding box center [719, 355] width 108 height 16
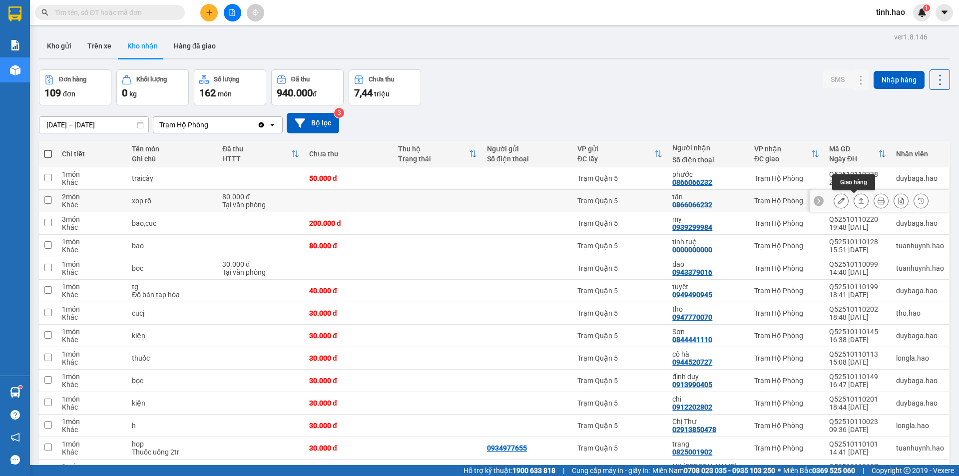
click at [858, 204] on icon at bounding box center [860, 201] width 5 height 6
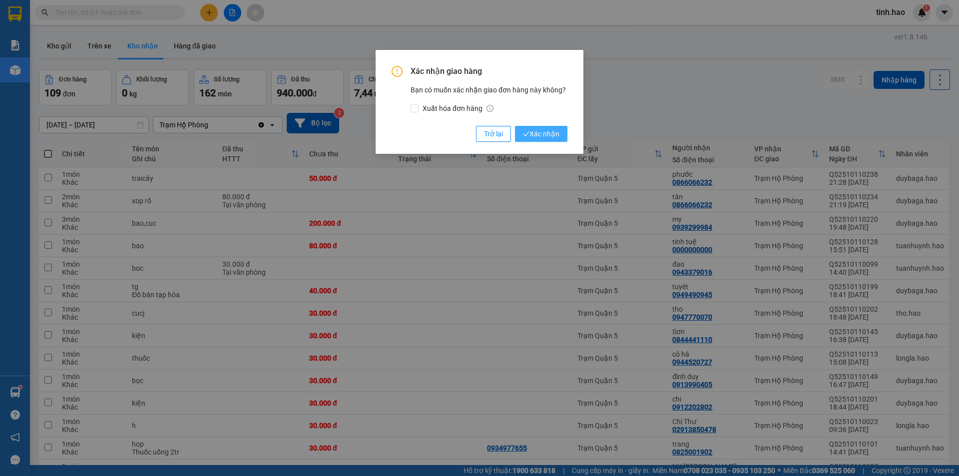
click at [542, 127] on button "Xác nhận" at bounding box center [541, 134] width 52 height 16
click at [542, 131] on span "Xác nhận" at bounding box center [541, 133] width 36 height 11
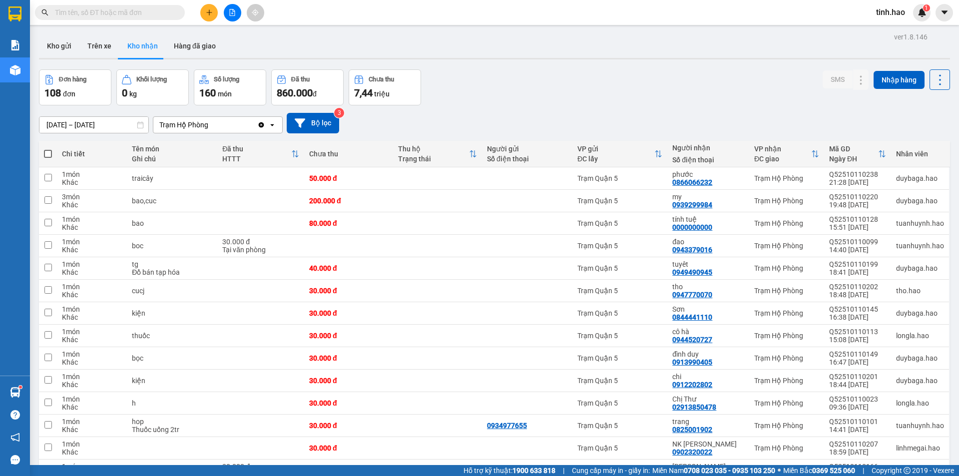
click at [95, 10] on input "text" at bounding box center [114, 12] width 118 height 11
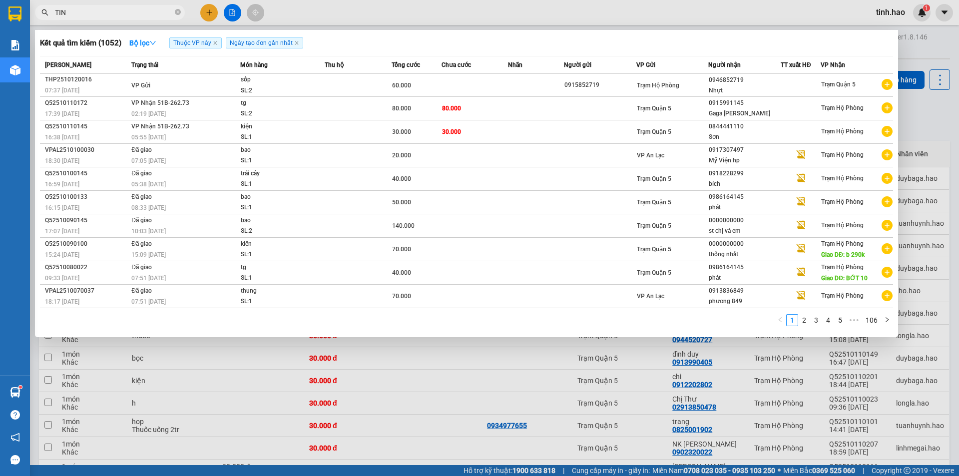
type input "TINH"
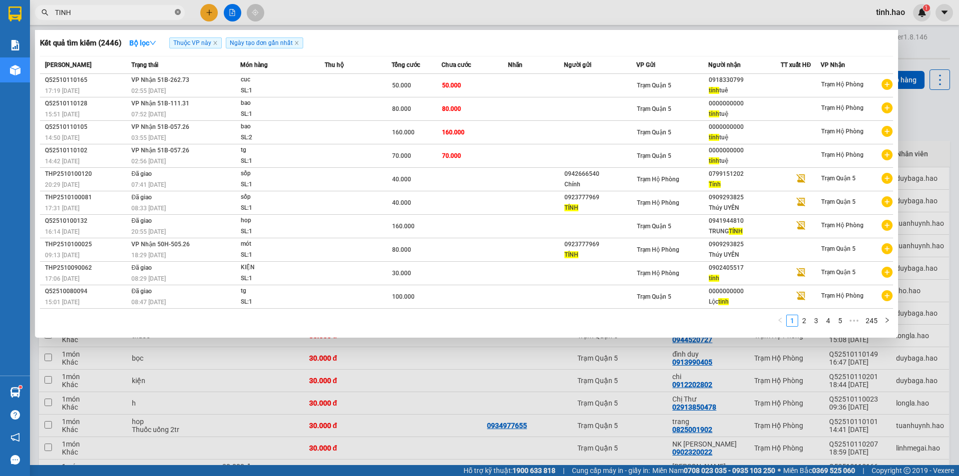
click at [179, 11] on icon "close-circle" at bounding box center [178, 12] width 6 height 6
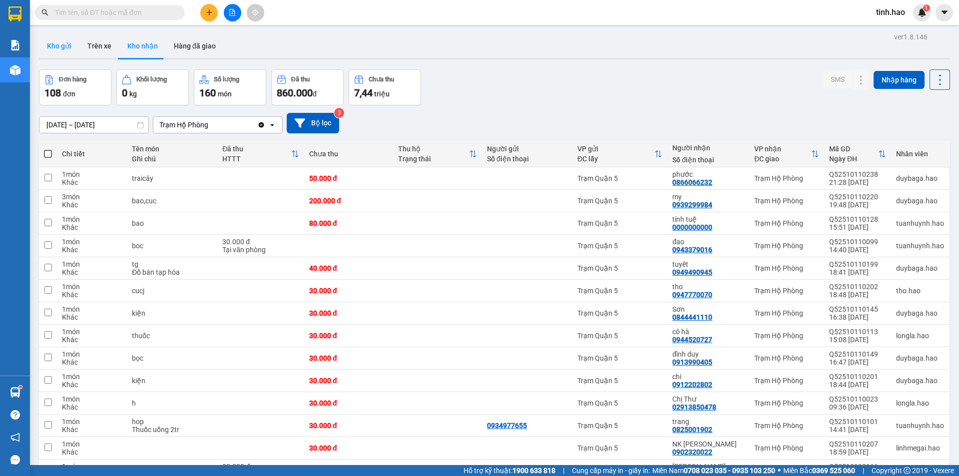
click at [68, 46] on button "Kho gửi" at bounding box center [59, 46] width 40 height 24
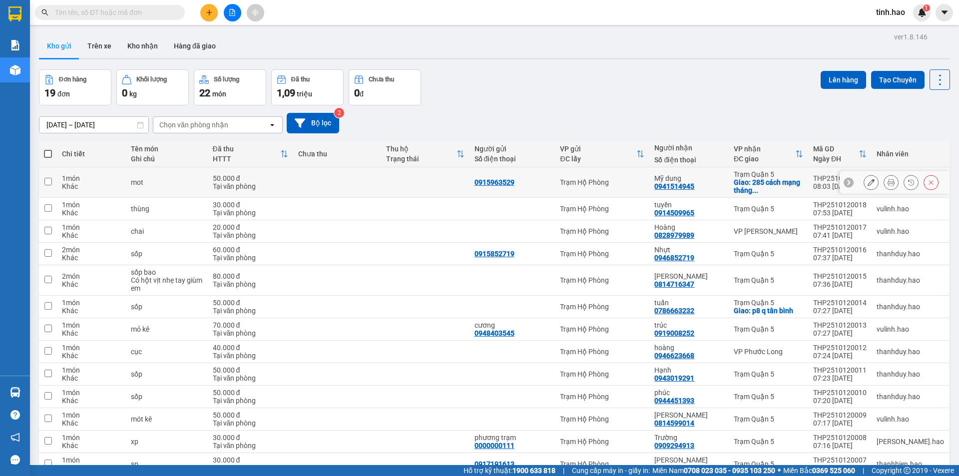
click at [887, 184] on icon at bounding box center [890, 182] width 7 height 7
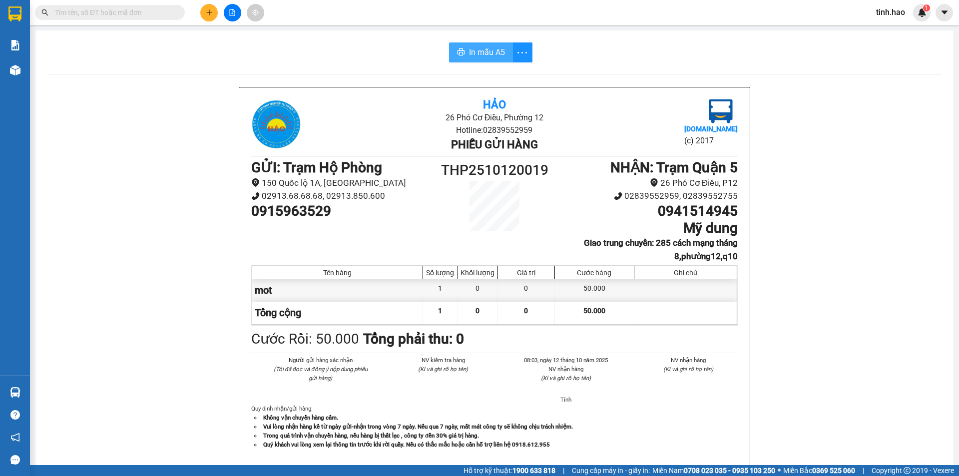
click at [466, 60] on button "In mẫu A5" at bounding box center [481, 52] width 64 height 20
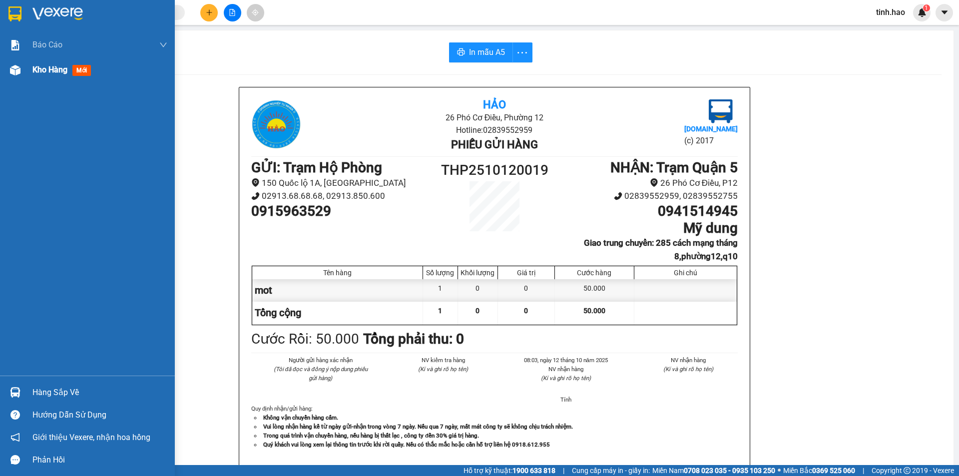
click at [78, 72] on span "mới" at bounding box center [81, 70] width 18 height 11
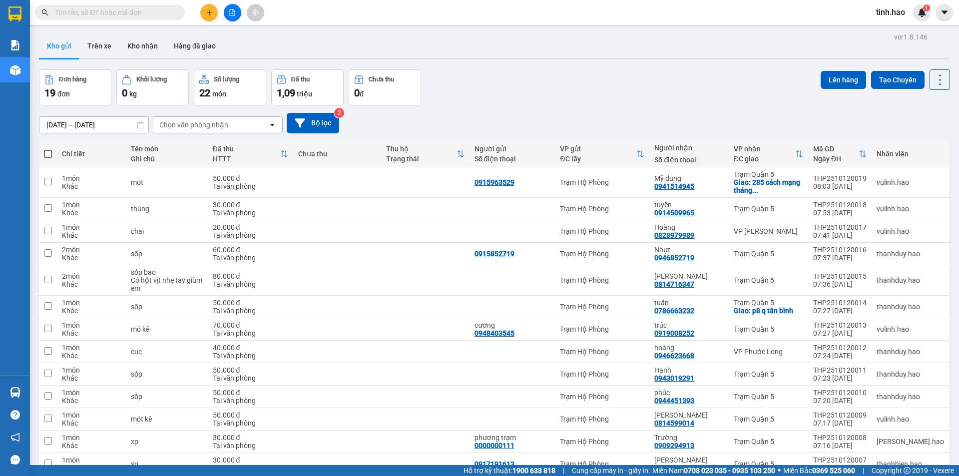
click at [84, 9] on input "text" at bounding box center [114, 12] width 118 height 11
click at [87, 12] on input "text" at bounding box center [114, 12] width 118 height 11
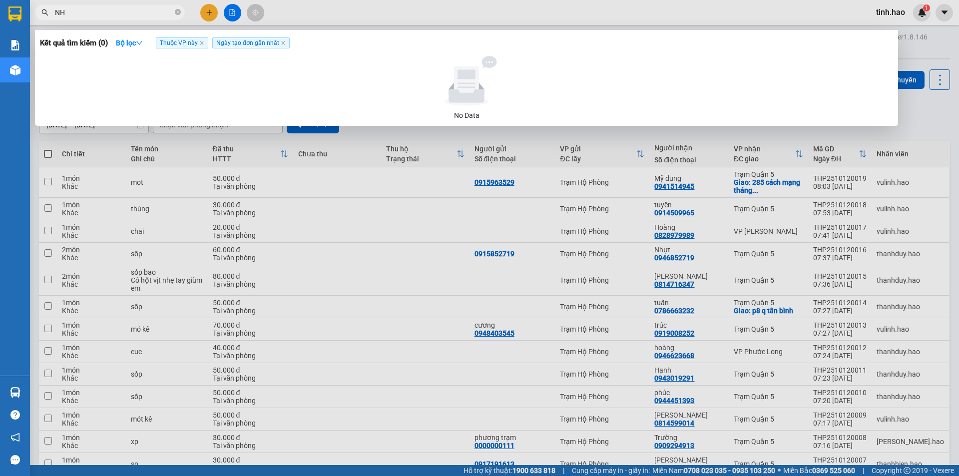
type input "NHU"
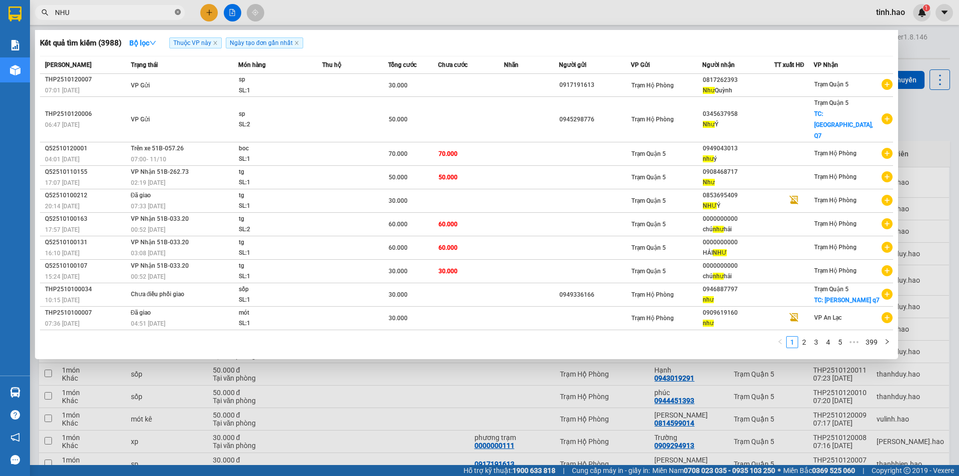
click at [178, 12] on icon "close-circle" at bounding box center [178, 12] width 6 height 6
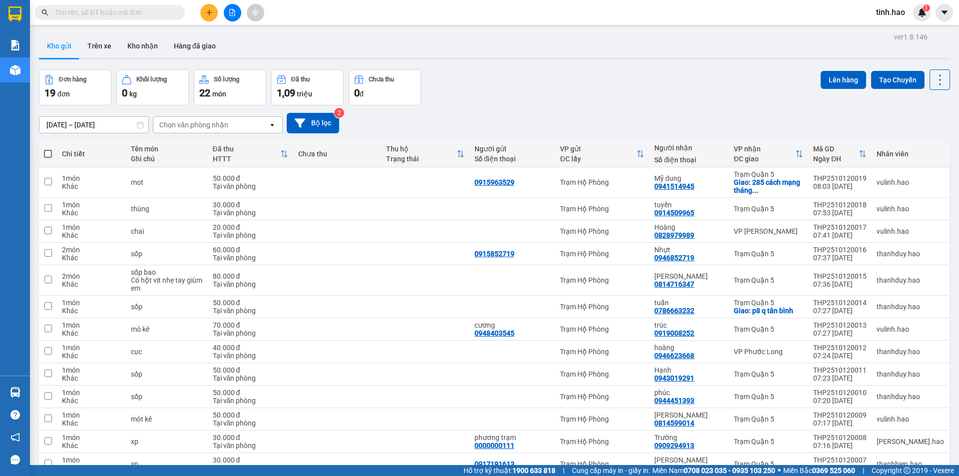
click at [170, 12] on span at bounding box center [110, 12] width 150 height 15
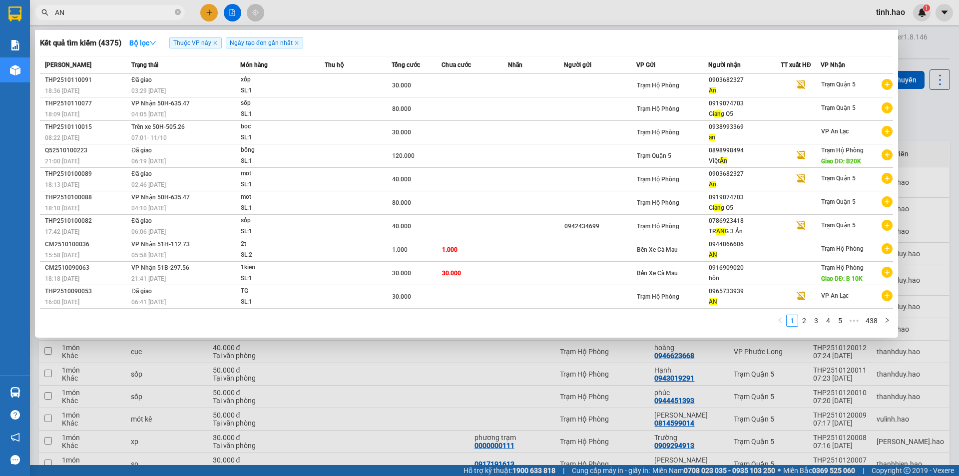
type input "AN"
click at [181, 12] on span "AN" at bounding box center [110, 12] width 150 height 15
click at [171, 10] on input "AN" at bounding box center [114, 12] width 118 height 11
click at [178, 10] on icon "close-circle" at bounding box center [178, 12] width 6 height 6
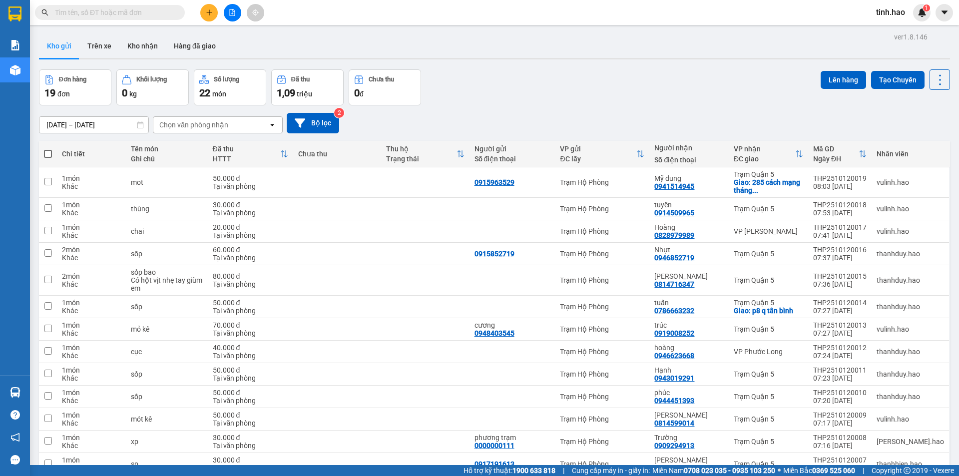
click at [169, 9] on input "text" at bounding box center [114, 12] width 118 height 11
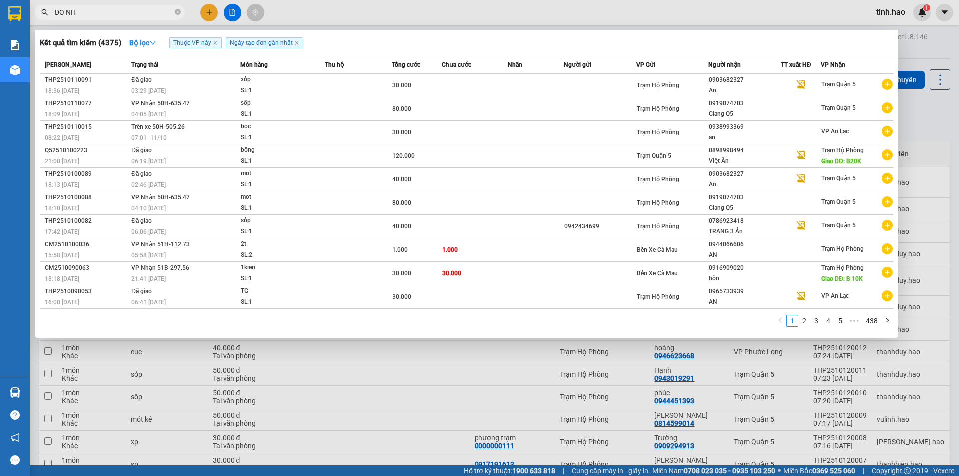
type input "DO NHA"
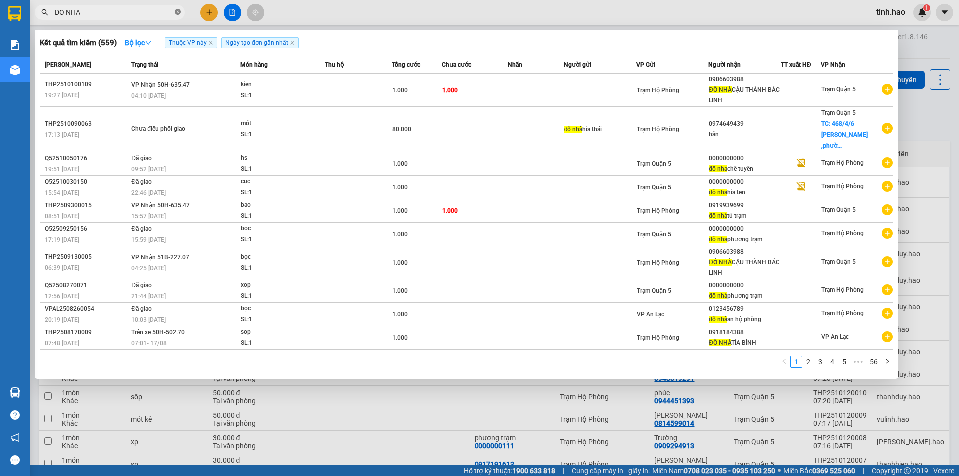
click at [177, 9] on icon "close-circle" at bounding box center [178, 12] width 6 height 6
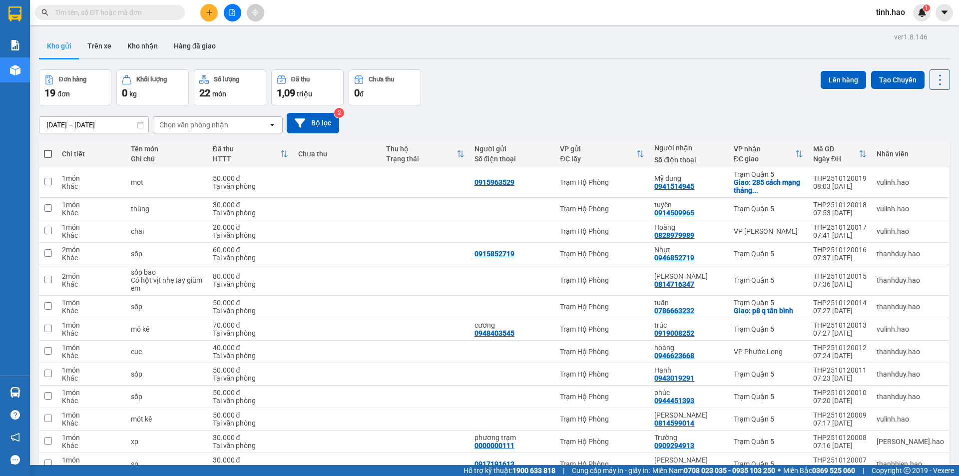
click at [141, 13] on input "text" at bounding box center [114, 12] width 118 height 11
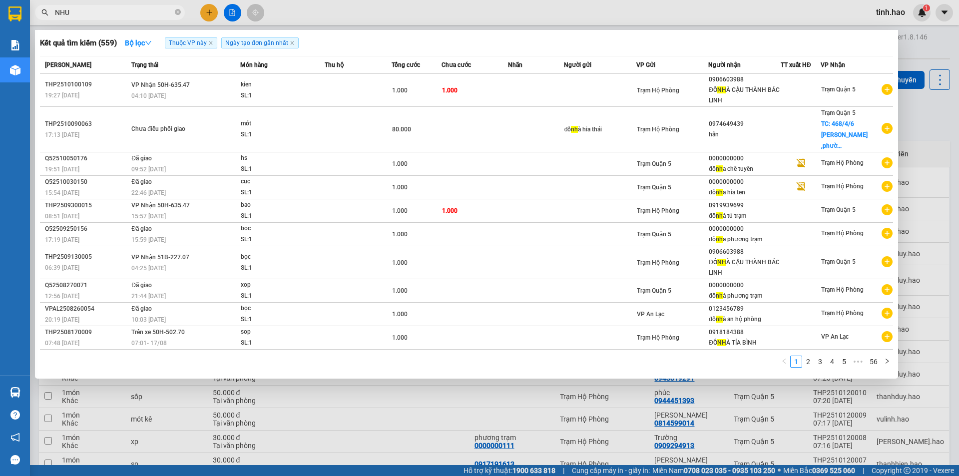
type input "NHƯ"
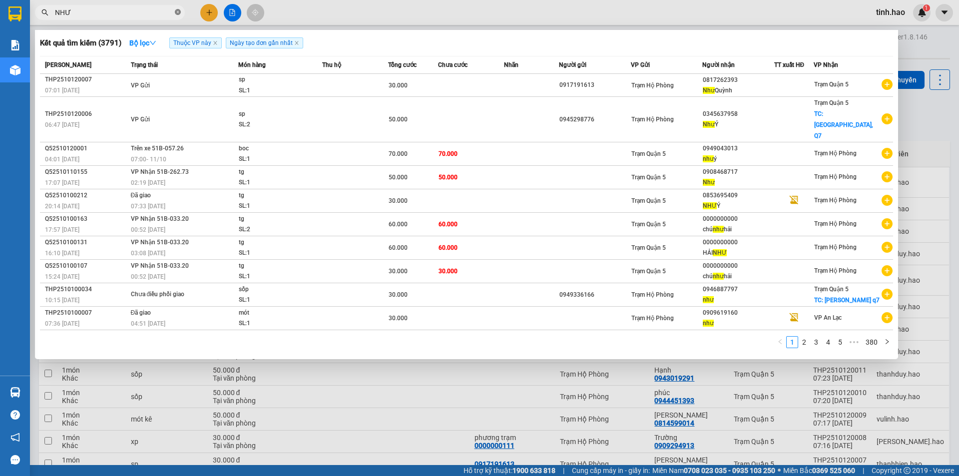
click at [179, 15] on icon "close-circle" at bounding box center [178, 12] width 6 height 6
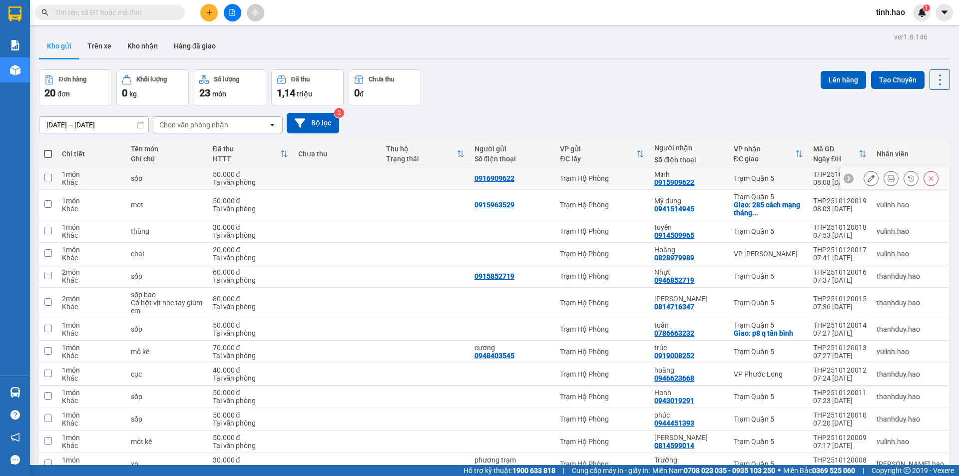
click at [884, 179] on button at bounding box center [891, 178] width 14 height 17
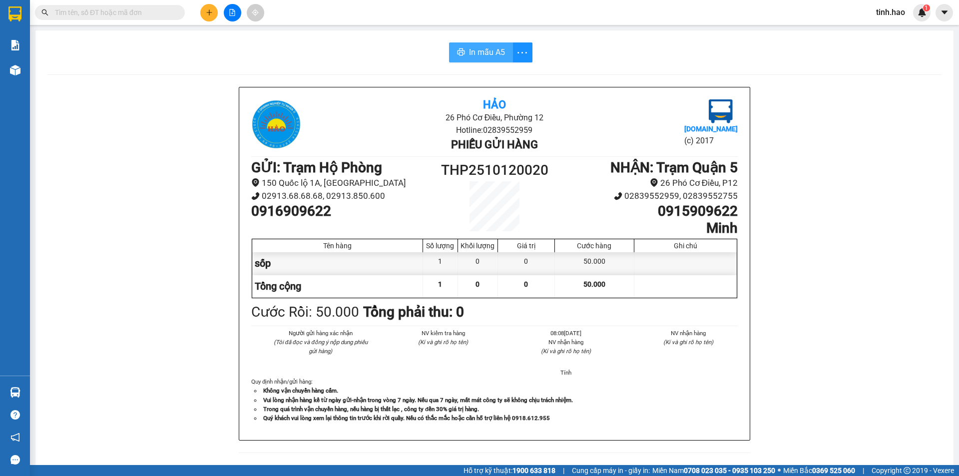
drag, startPoint x: 469, startPoint y: 44, endPoint x: 460, endPoint y: 49, distance: 10.3
click at [470, 44] on button "In mẫu A5" at bounding box center [481, 52] width 64 height 20
click at [772, 417] on div "Hảo 26 Phó Cơ Điều, Phường 12 Hotline: 02839552959 Phiếu gửi hàng [DOMAIN_NAME]…" at bounding box center [494, 446] width 894 height 719
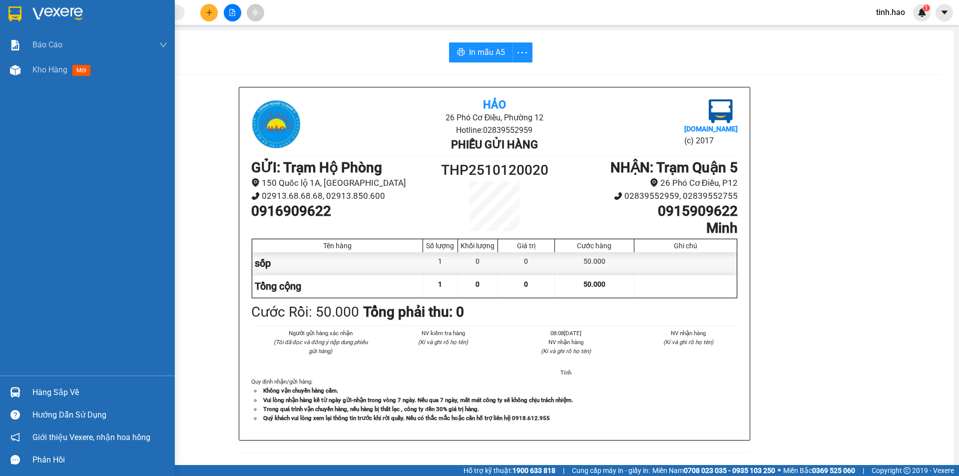
click at [85, 72] on span "mới" at bounding box center [81, 70] width 18 height 11
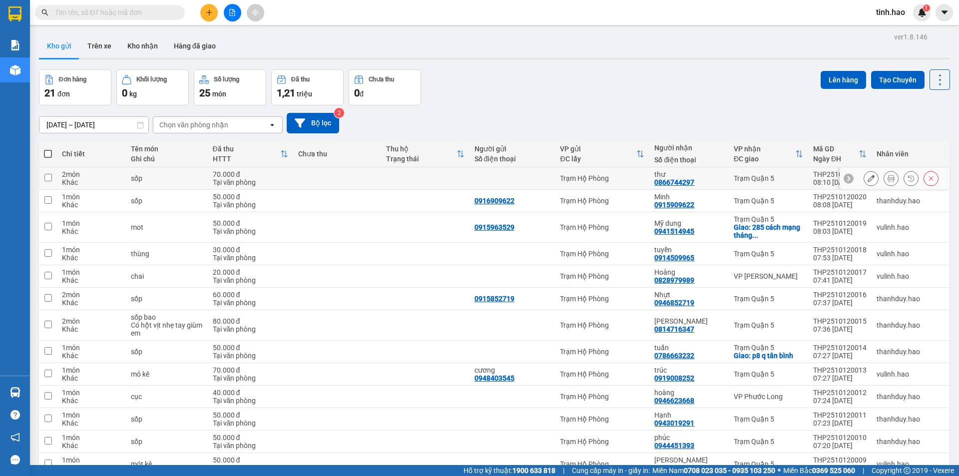
click at [884, 174] on button at bounding box center [891, 178] width 14 height 17
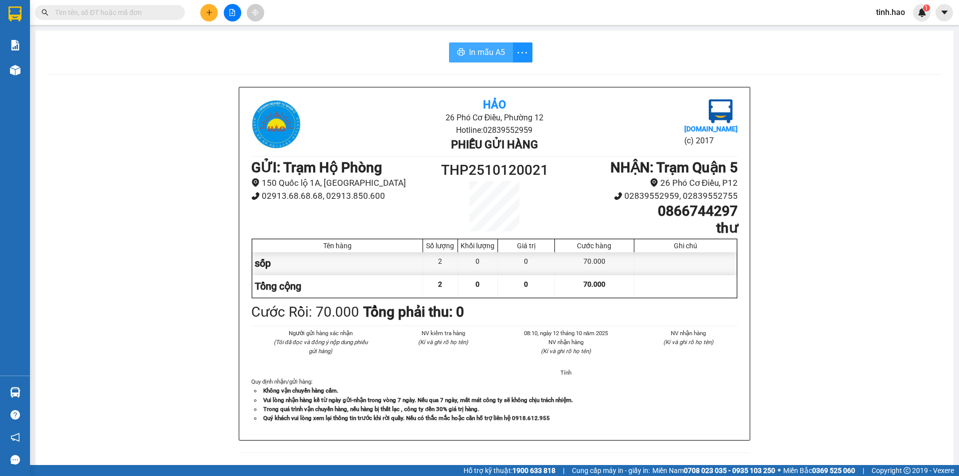
click at [463, 55] on button "In mẫu A5" at bounding box center [481, 52] width 64 height 20
click at [469, 47] on span "In mẫu A5" at bounding box center [487, 52] width 36 height 12
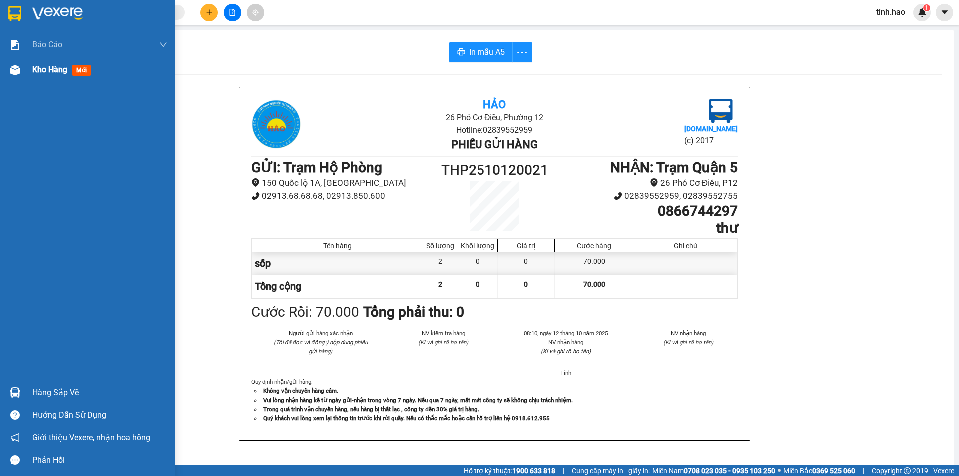
click at [44, 65] on span "Kho hàng" at bounding box center [49, 69] width 35 height 9
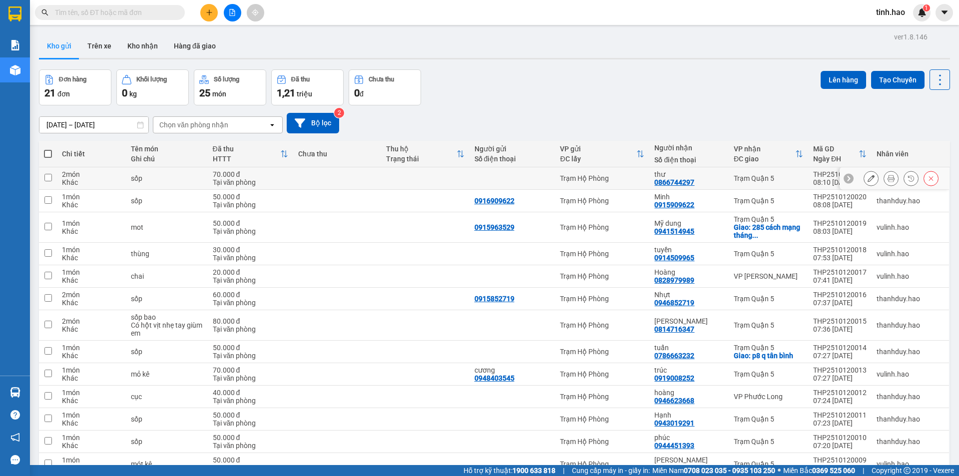
drag, startPoint x: 285, startPoint y: 169, endPoint x: 282, endPoint y: 190, distance: 21.8
click at [282, 190] on tbody "2 món Khác sốp 70.000 đ Tại văn phòng Trạm Hộ Phòng thư 0866744297 Trạm Quận 5 …" at bounding box center [494, 419] width 911 height 504
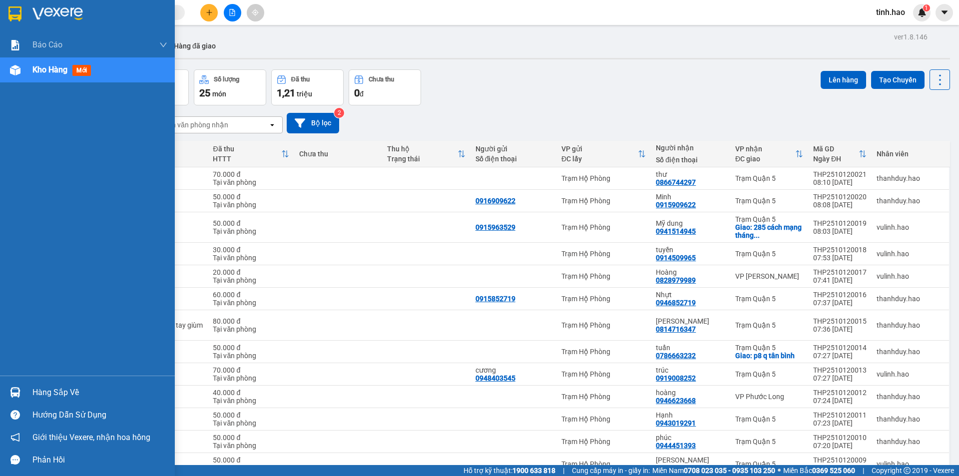
click at [53, 76] on div "Kho hàng mới" at bounding box center [63, 69] width 62 height 12
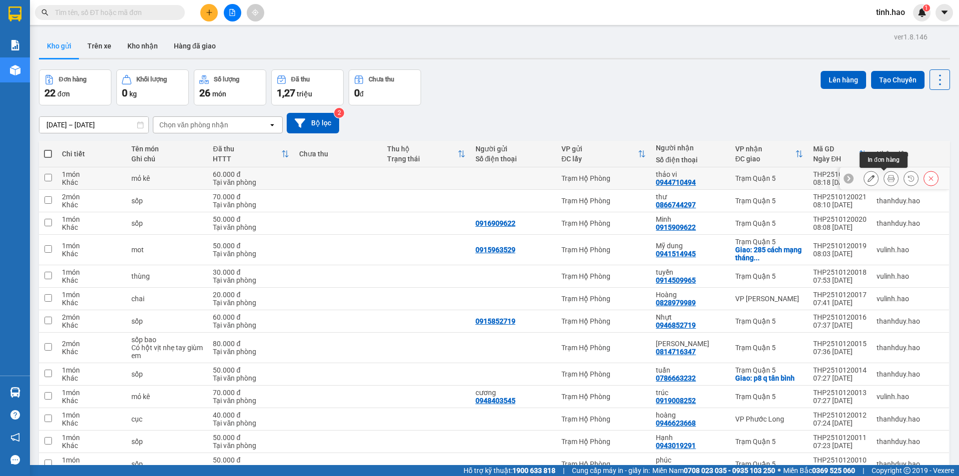
click at [887, 181] on icon at bounding box center [890, 178] width 7 height 7
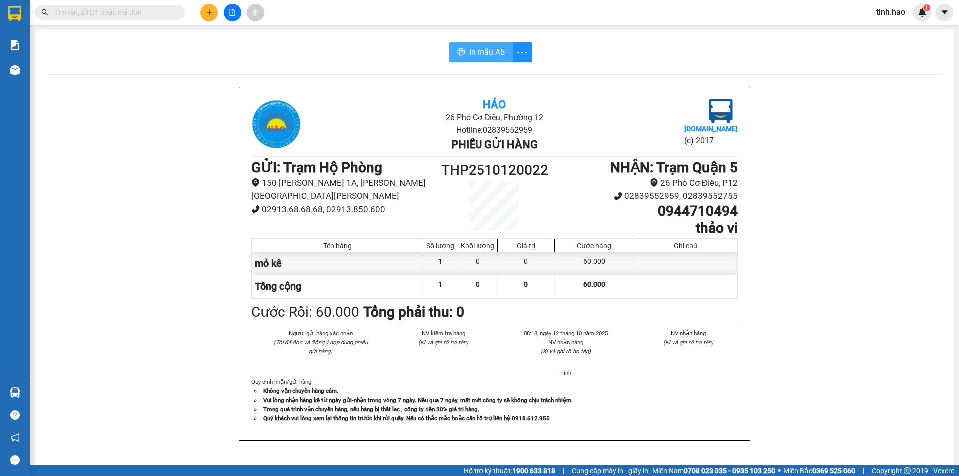
click at [490, 55] on span "In mẫu A5" at bounding box center [487, 52] width 36 height 12
click at [106, 16] on input "text" at bounding box center [114, 12] width 118 height 11
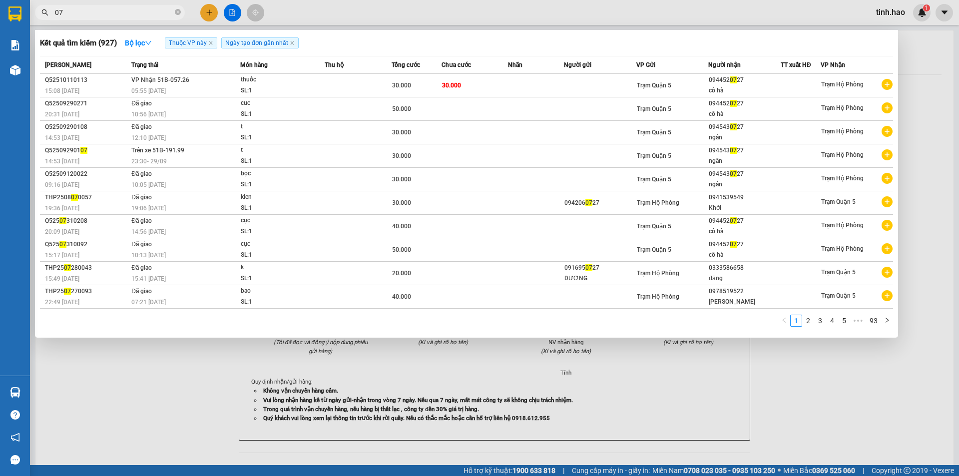
type input "0"
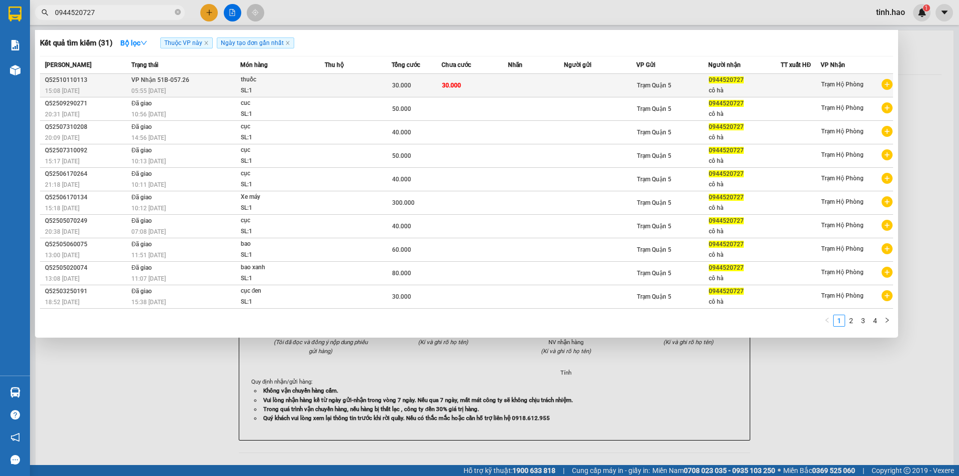
type input "0944520727"
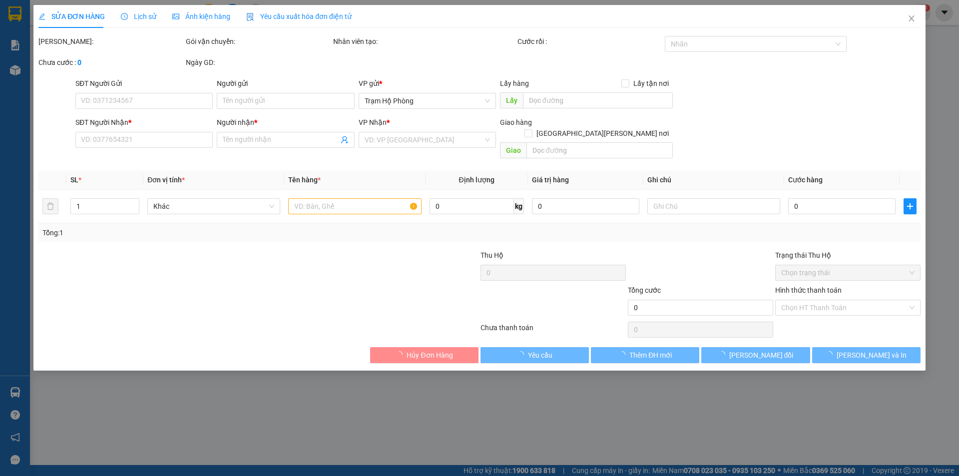
click at [199, 3] on div "SỬA ĐƠN HÀNG Lịch sử [PERSON_NAME] hàng Yêu cầu xuất [PERSON_NAME] điện tử Tota…" at bounding box center [479, 238] width 959 height 476
type input "0944520727"
type input "cô hà"
type input "30.000"
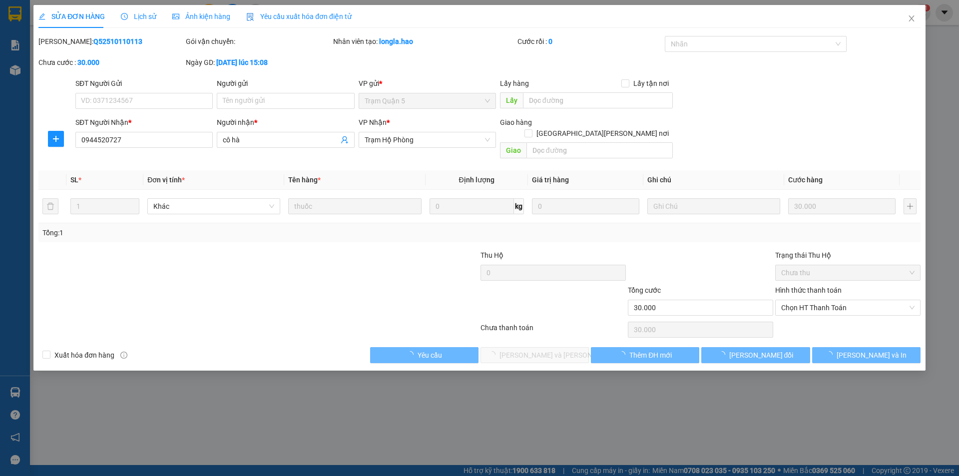
click at [197, 13] on span "Ảnh kiện hàng" at bounding box center [201, 16] width 58 height 8
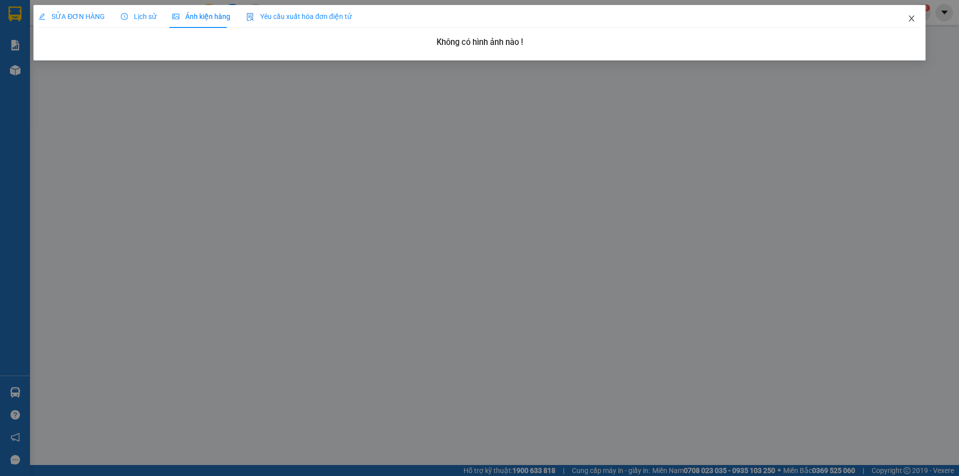
click at [914, 21] on icon "close" at bounding box center [911, 18] width 8 height 8
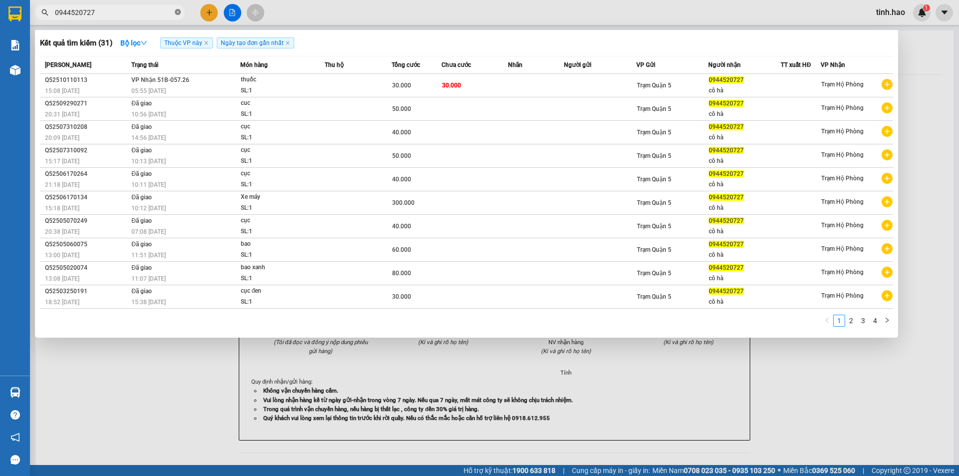
click at [177, 16] on span at bounding box center [178, 12] width 6 height 9
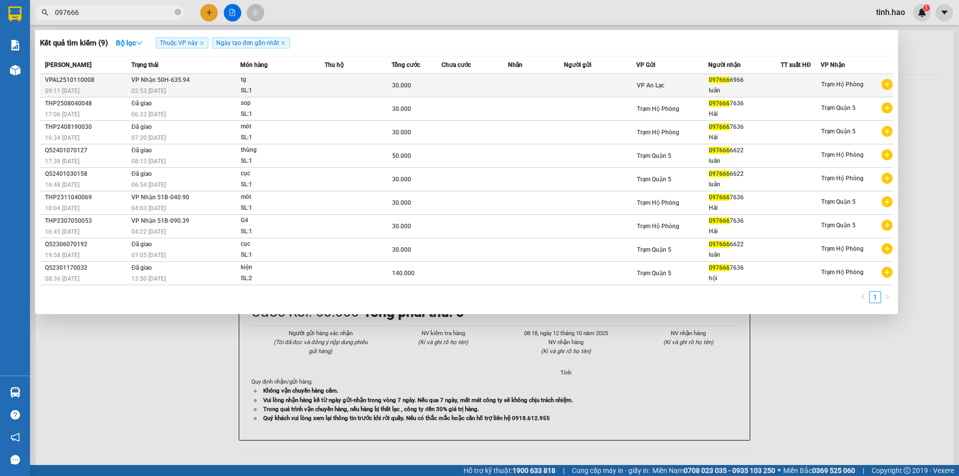
type input "097666"
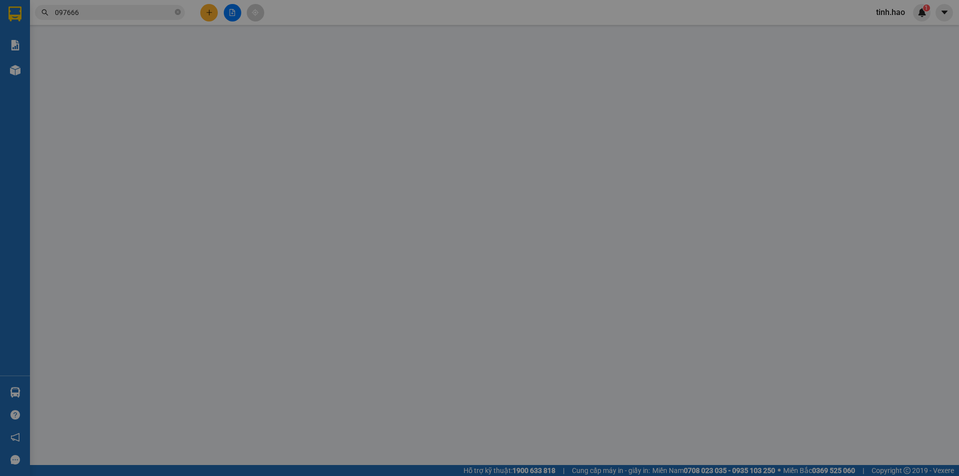
type input "0976666966"
type input "luân"
type input "30.000"
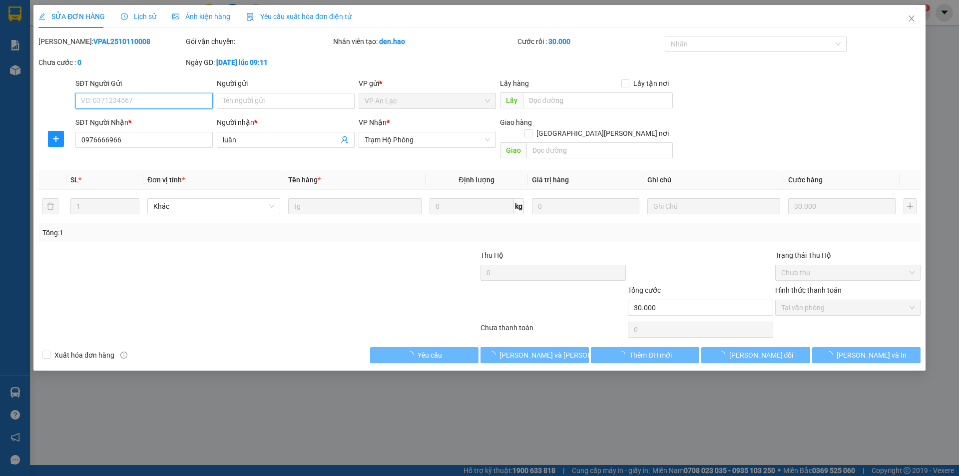
click at [203, 13] on span "Ảnh kiện hàng" at bounding box center [201, 16] width 58 height 8
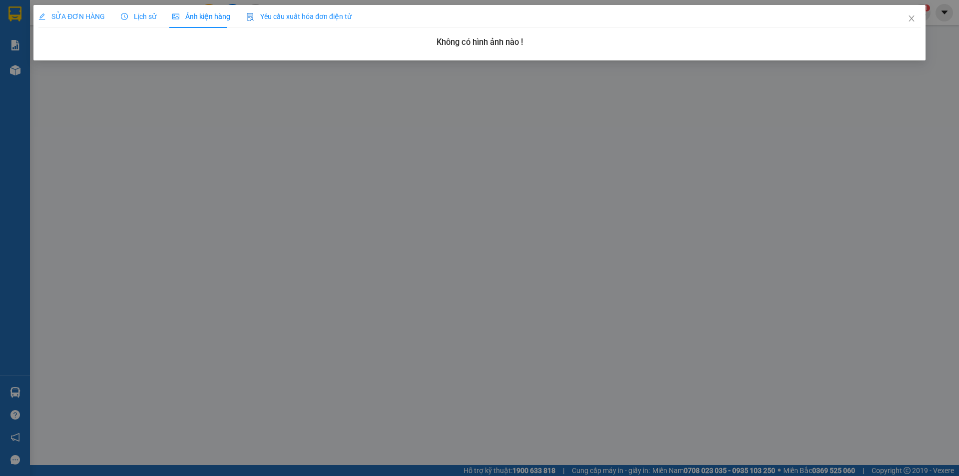
click at [81, 17] on span "SỬA ĐƠN HÀNG" at bounding box center [71, 16] width 66 height 8
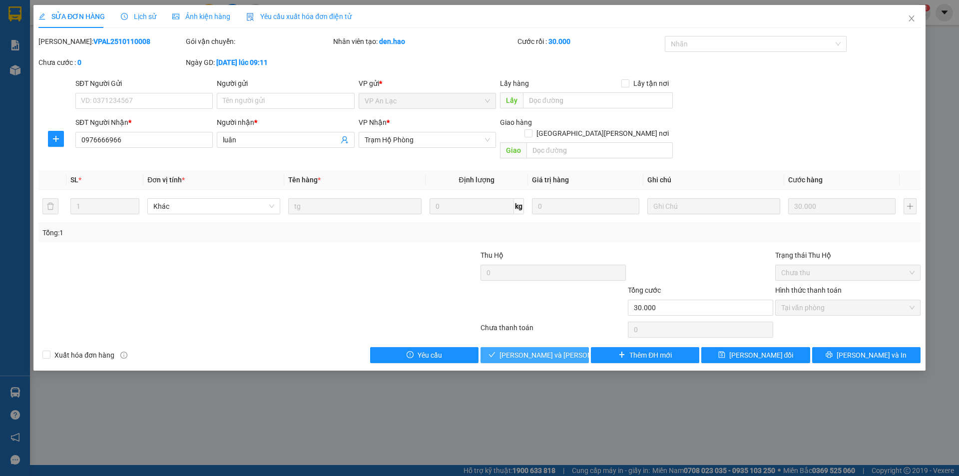
click at [517, 350] on div "SỬA ĐƠN HÀNG Lịch sử [PERSON_NAME] hàng Yêu cầu xuất [PERSON_NAME] điện tử Tota…" at bounding box center [479, 187] width 892 height 365
click at [516, 334] on div "Total Paid Fee 30.000 Total UnPaid Fee 0 Cash Collection Total Fee Mã ĐH: VPAL2…" at bounding box center [479, 199] width 882 height 327
drag, startPoint x: 514, startPoint y: 334, endPoint x: 505, endPoint y: 342, distance: 12.0
click at [505, 342] on div "Total Paid Fee 30.000 Total UnPaid Fee 0 Cash Collection Total Fee Mã ĐH: VPAL2…" at bounding box center [479, 199] width 882 height 327
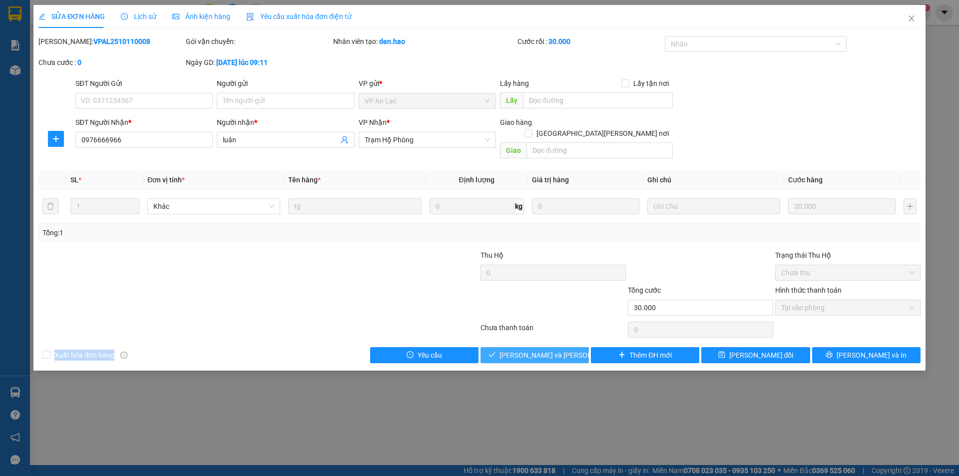
click at [495, 351] on icon "check" at bounding box center [491, 354] width 7 height 7
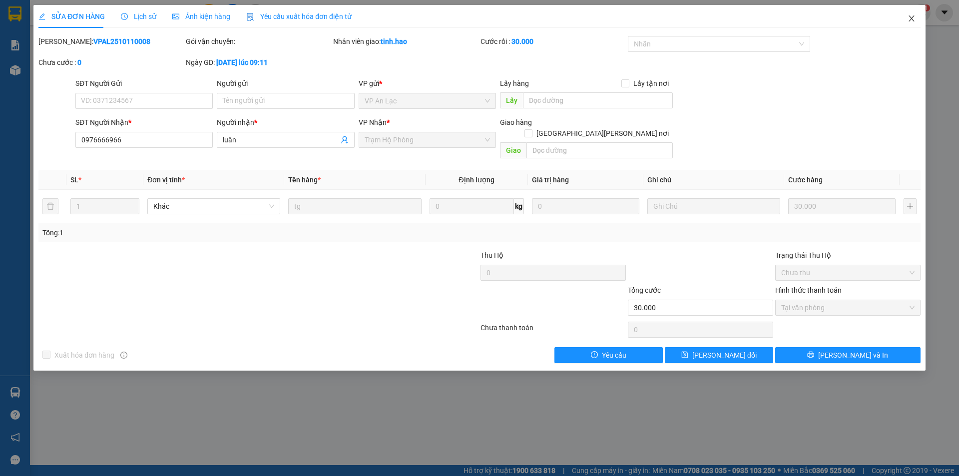
click at [911, 22] on icon "close" at bounding box center [911, 18] width 8 height 8
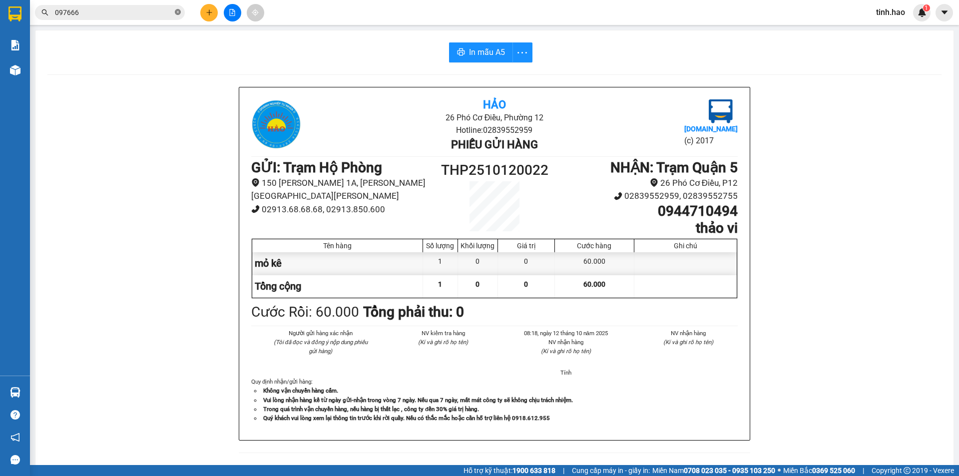
click at [180, 13] on icon "close-circle" at bounding box center [178, 12] width 6 height 6
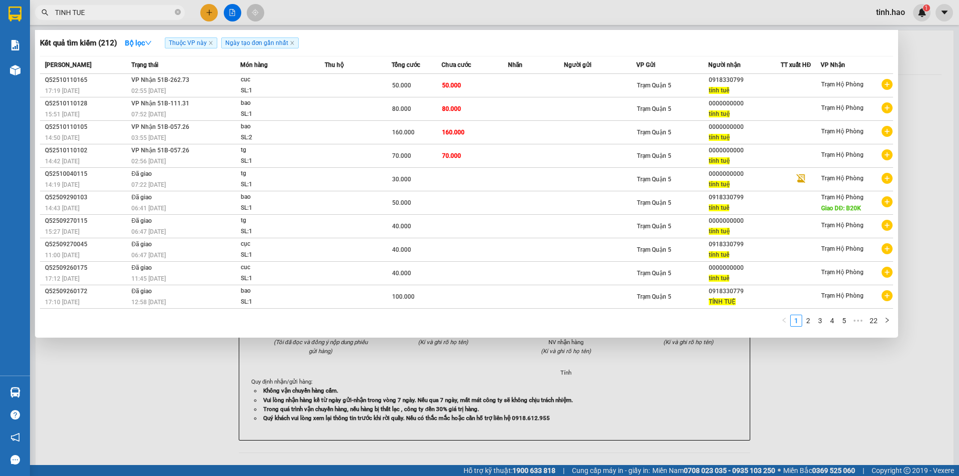
type input "TINH TUE"
click at [206, 408] on div at bounding box center [479, 238] width 959 height 476
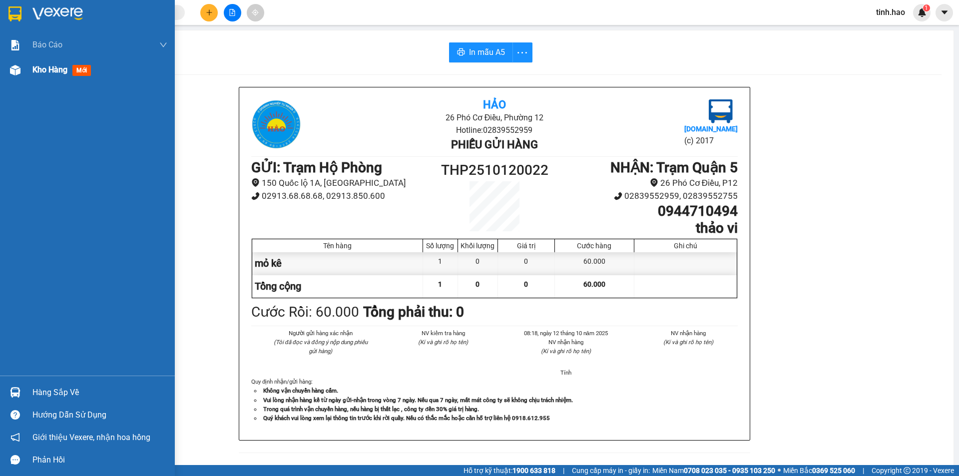
click at [40, 77] on div "Kho hàng mới" at bounding box center [99, 69] width 135 height 25
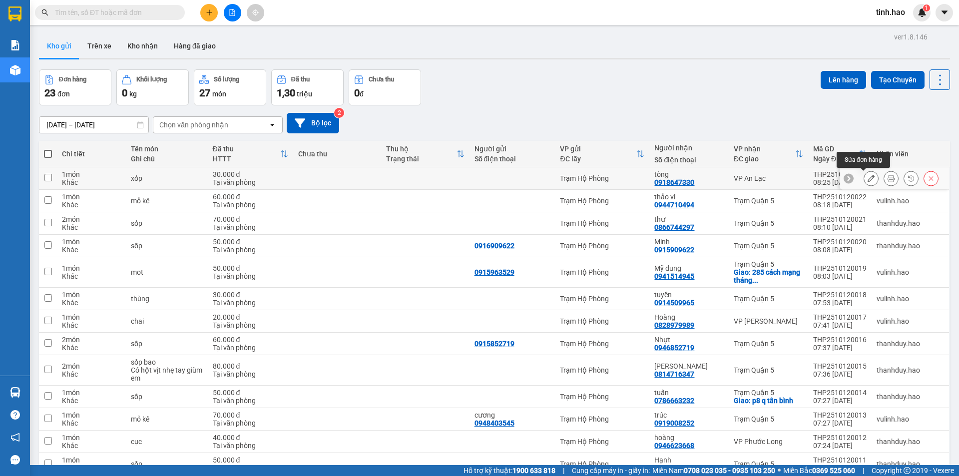
click at [887, 177] on icon at bounding box center [890, 178] width 7 height 7
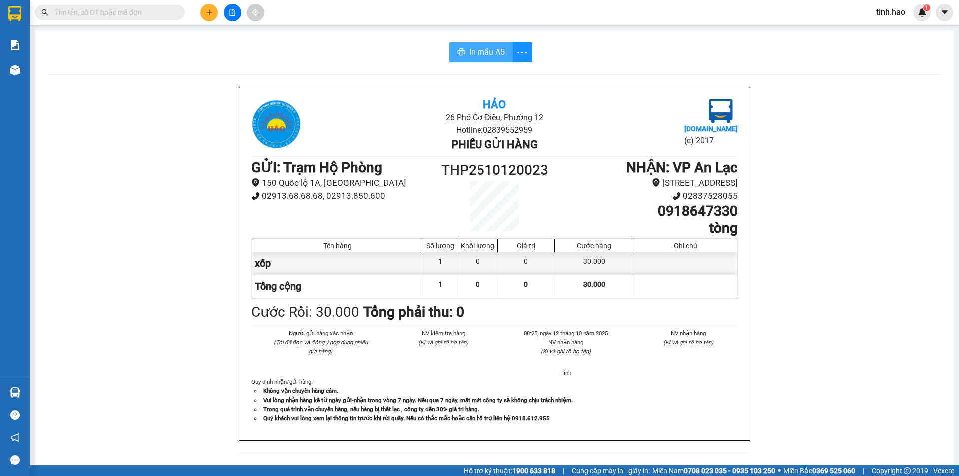
click at [501, 52] on button "In mẫu A5" at bounding box center [481, 52] width 64 height 20
click at [82, 17] on input "text" at bounding box center [114, 12] width 118 height 11
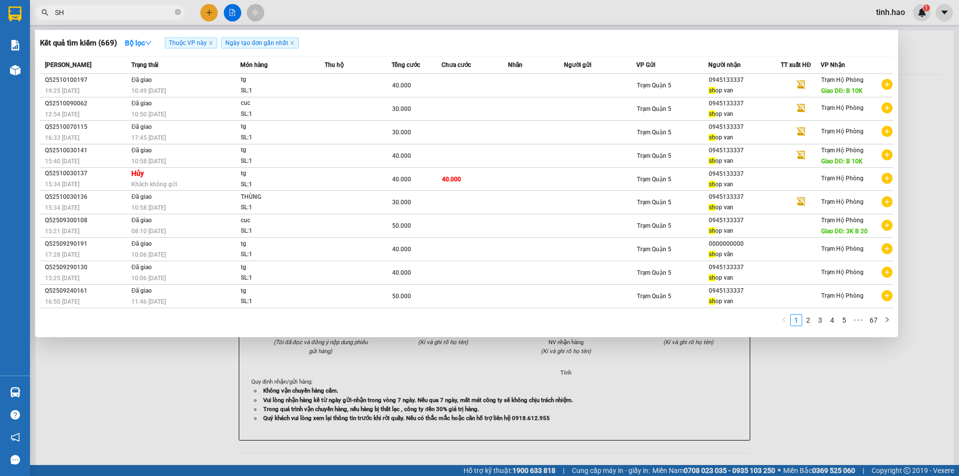
type input "S"
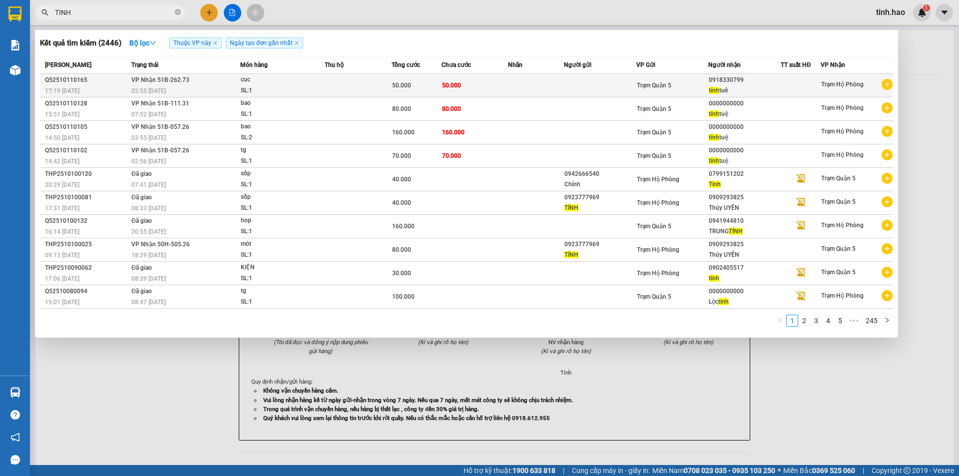
type input "TINH"
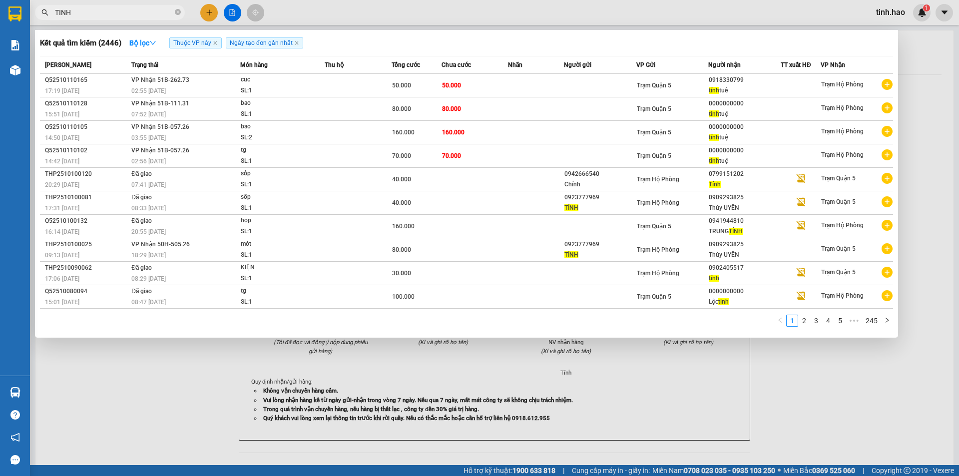
click at [226, 84] on td "VP Nhận 51B-262.73 02:55 [DATE]" at bounding box center [184, 85] width 111 height 23
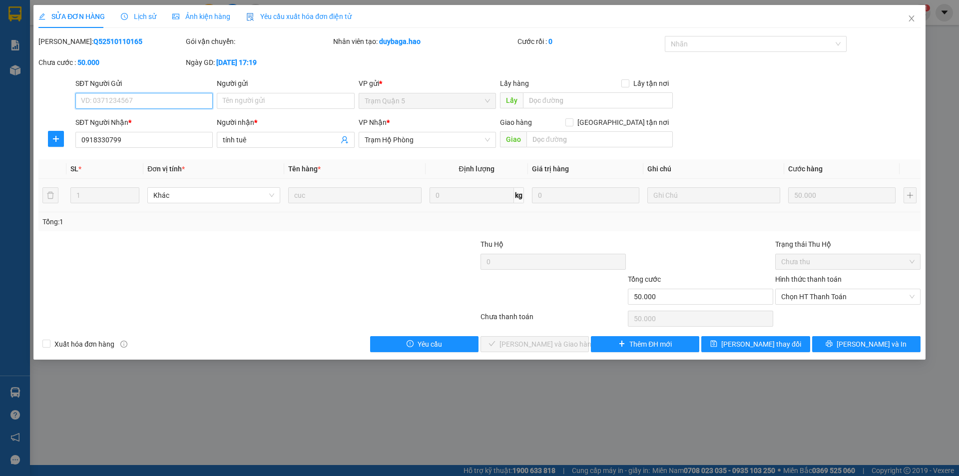
type input "0918330799"
type input "tính tuê"
type input "50.000"
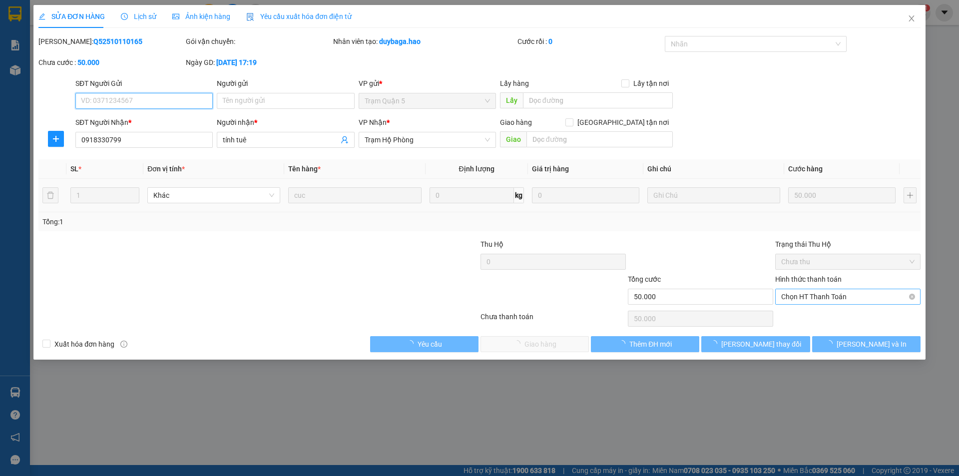
drag, startPoint x: 790, startPoint y: 294, endPoint x: 795, endPoint y: 306, distance: 13.6
click at [790, 294] on span "Chọn HT Thanh Toán" at bounding box center [847, 296] width 133 height 15
drag, startPoint x: 796, startPoint y: 313, endPoint x: 756, endPoint y: 323, distance: 41.7
click at [796, 314] on div "Tại văn phòng" at bounding box center [847, 316] width 133 height 11
type input "0"
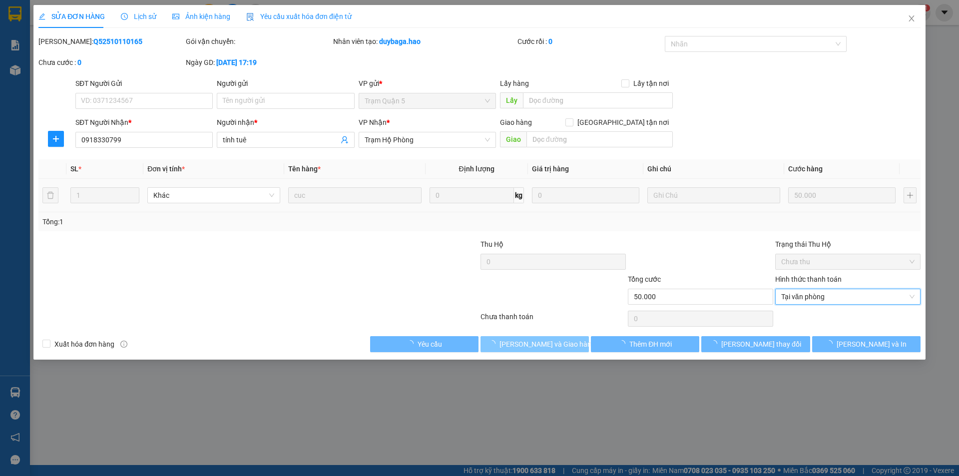
click at [530, 342] on span "[PERSON_NAME] và Giao hàng" at bounding box center [547, 343] width 96 height 11
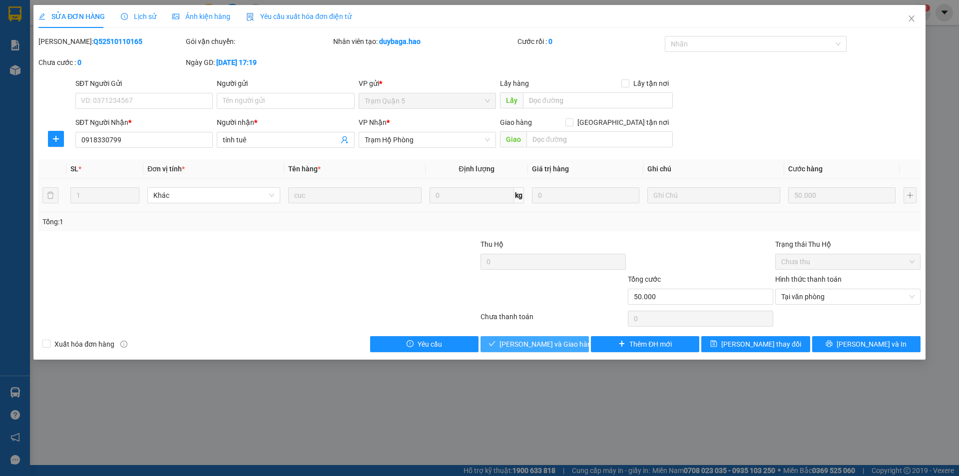
click at [530, 342] on span "[PERSON_NAME] và Giao hàng" at bounding box center [547, 343] width 96 height 11
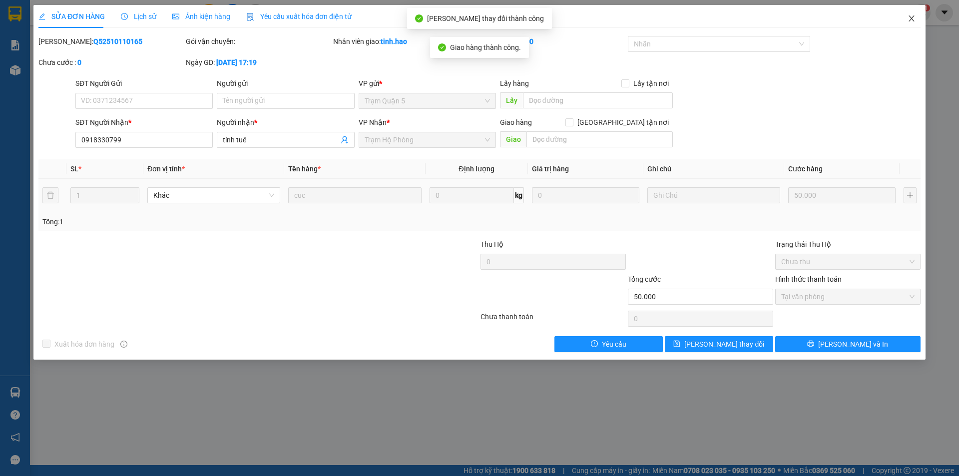
click at [918, 19] on span "Close" at bounding box center [911, 19] width 28 height 28
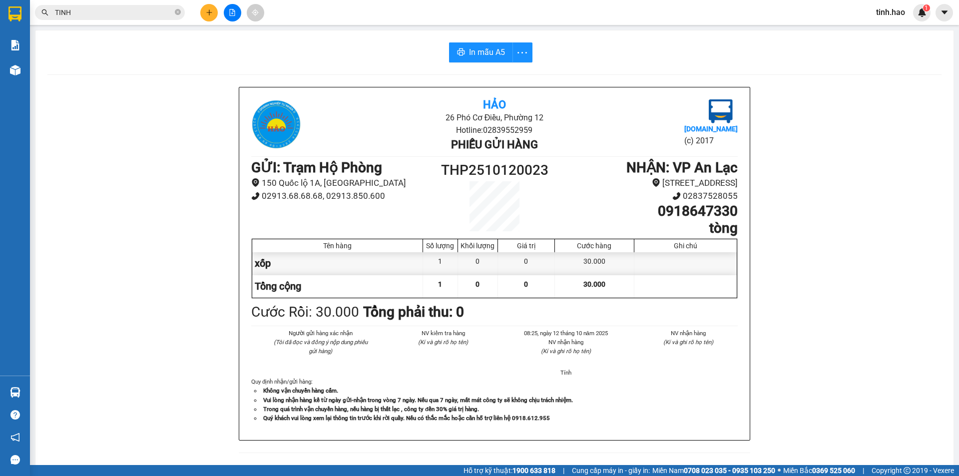
click at [95, 21] on div "Kết quả tìm kiếm ( 2446 ) Bộ lọc Thuộc VP này Ngày tạo đơn gần nhất Mã ĐH Trạng…" at bounding box center [97, 12] width 195 height 17
click at [122, 13] on input "TINH" at bounding box center [114, 12] width 118 height 11
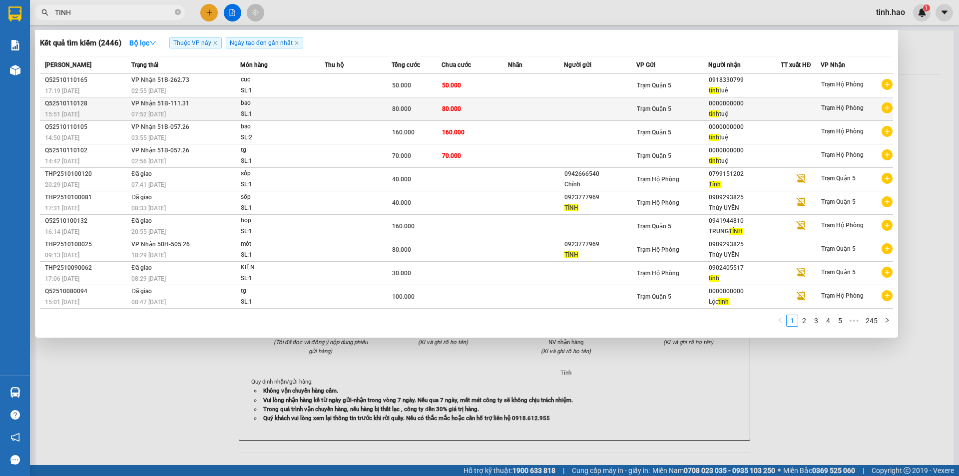
click at [425, 113] on div "80.000" at bounding box center [416, 108] width 49 height 11
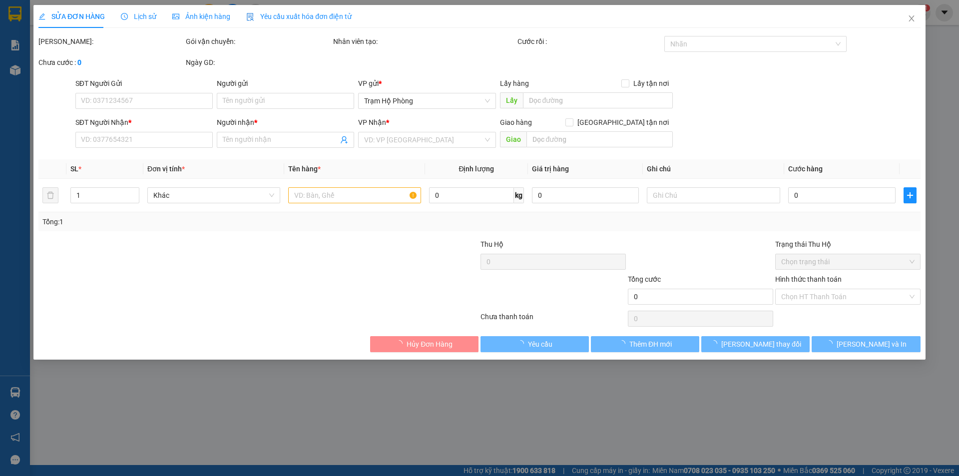
type input "0000000000"
type input "tính tuệ"
type input "80.000"
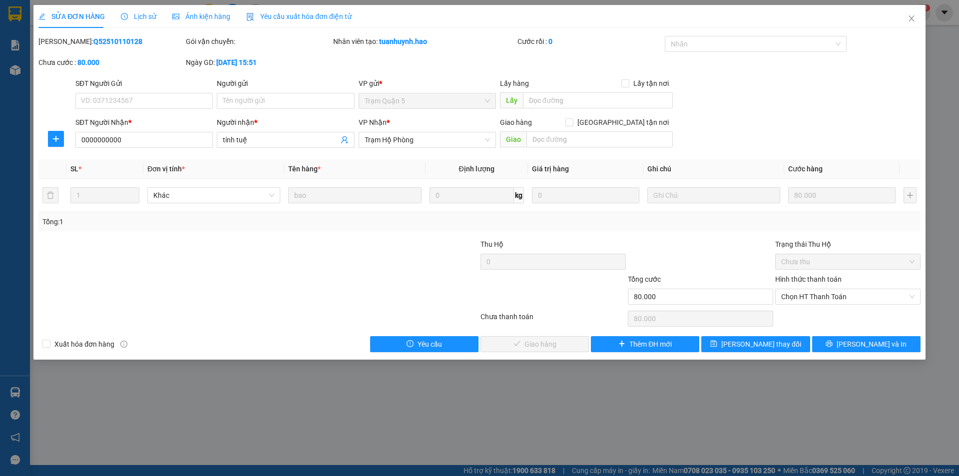
click at [805, 288] on div "Hình thức thanh toán" at bounding box center [847, 281] width 145 height 15
click at [805, 298] on span "Chọn HT Thanh Toán" at bounding box center [847, 296] width 133 height 15
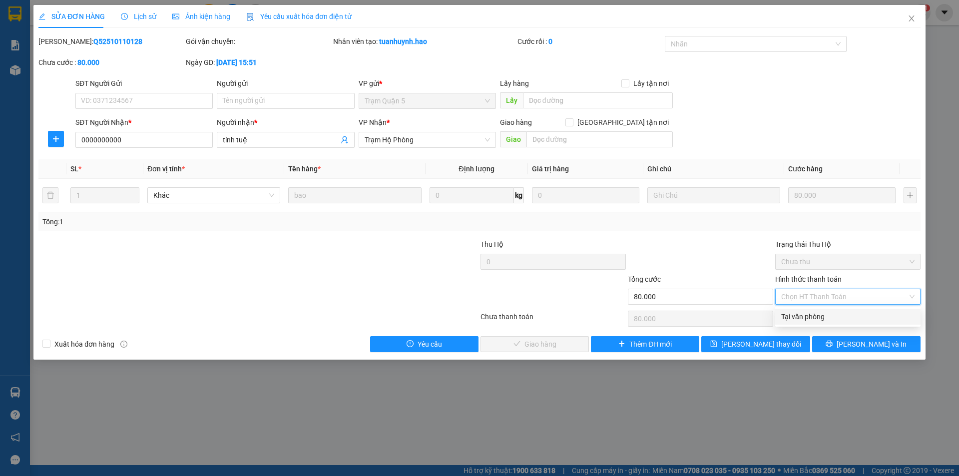
click at [797, 321] on div "Tại văn phòng" at bounding box center [847, 316] width 133 height 11
type input "0"
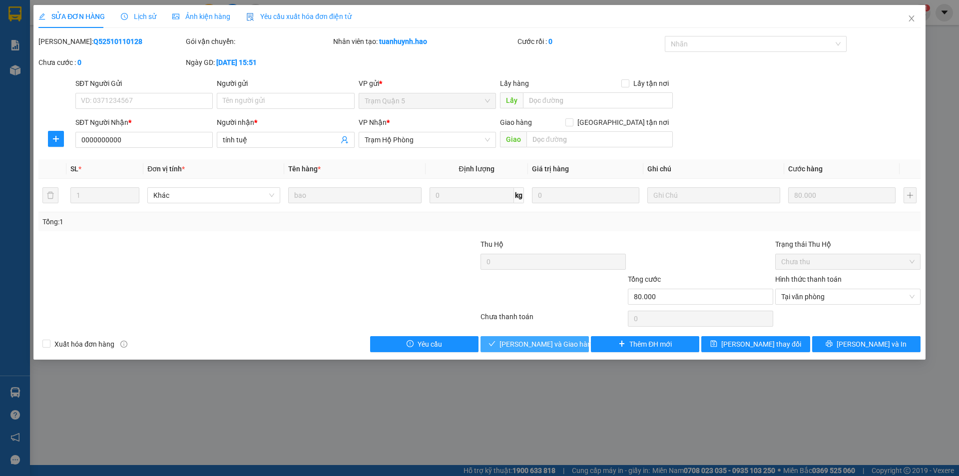
click at [551, 343] on span "[PERSON_NAME] và Giao hàng" at bounding box center [547, 343] width 96 height 11
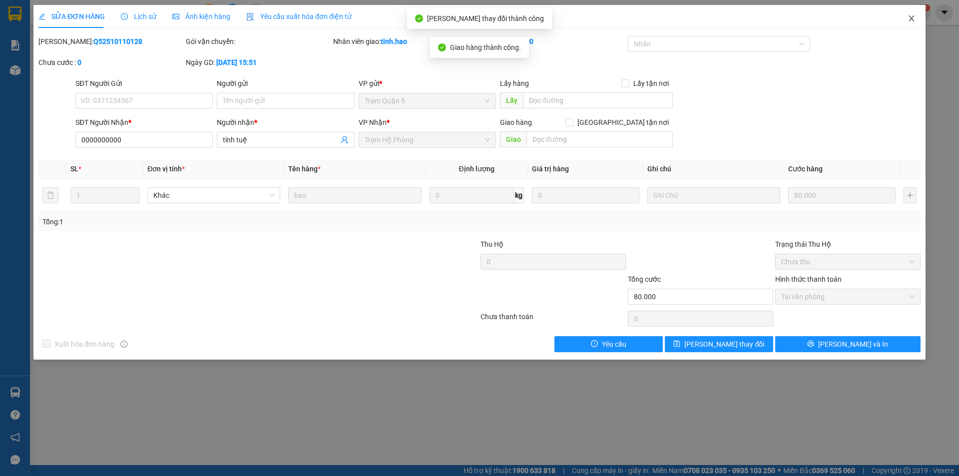
click at [908, 19] on icon "close" at bounding box center [911, 18] width 8 height 8
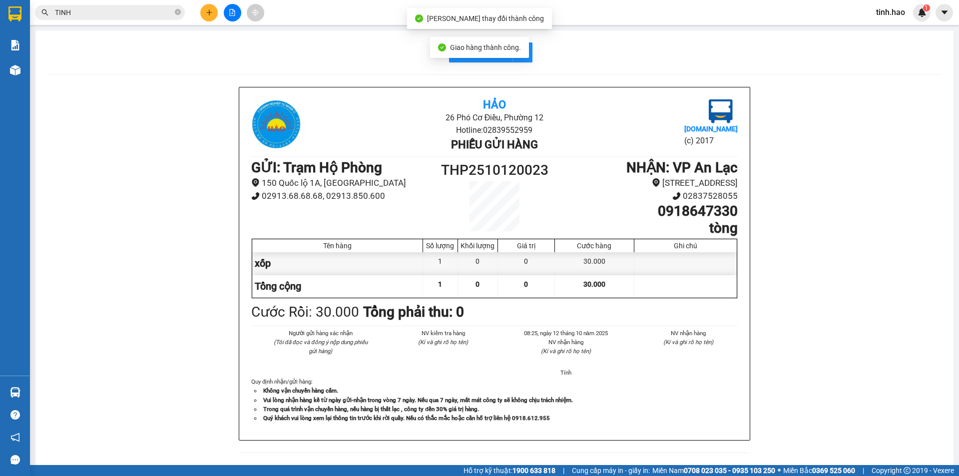
click at [109, 20] on div "Kết quả tìm kiếm ( 2446 ) Bộ lọc Thuộc VP này Ngày tạo đơn gần nhất Mã ĐH Trạng…" at bounding box center [97, 12] width 195 height 17
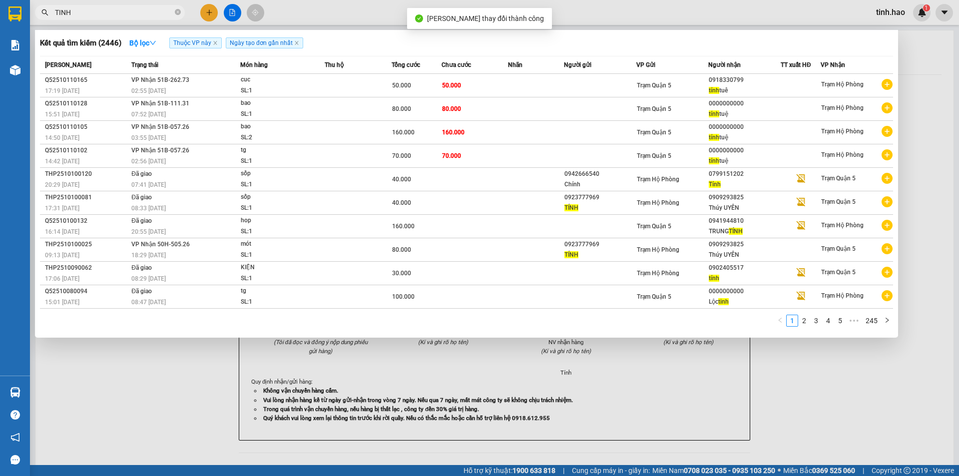
click at [108, 16] on input "TINH" at bounding box center [114, 12] width 118 height 11
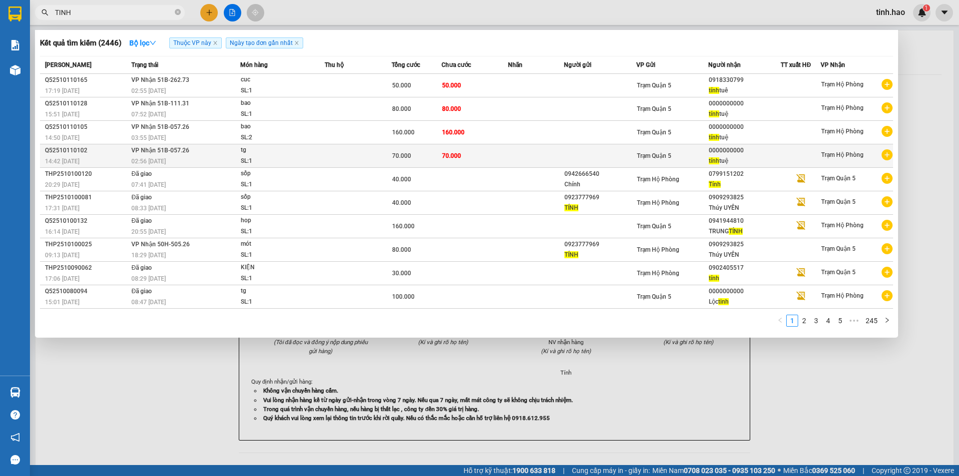
click at [389, 155] on td at bounding box center [358, 155] width 67 height 23
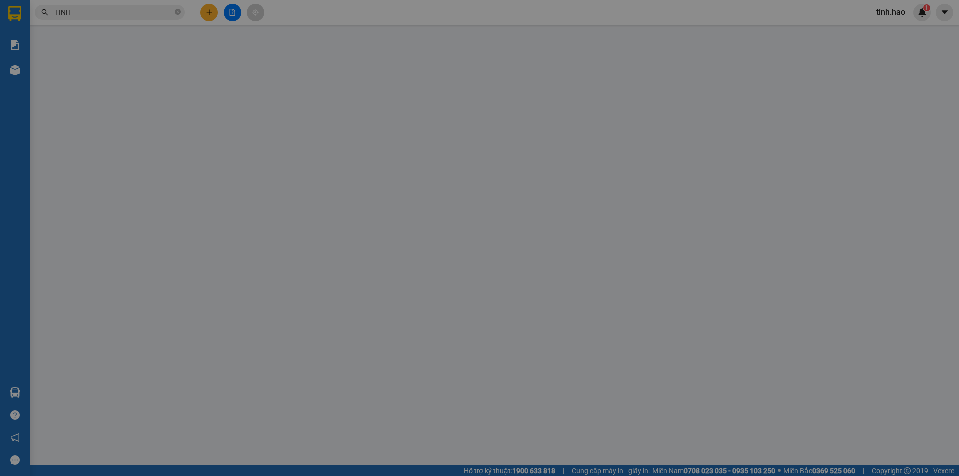
type input "0000000000"
type input "tính tuệ"
type input "70.000"
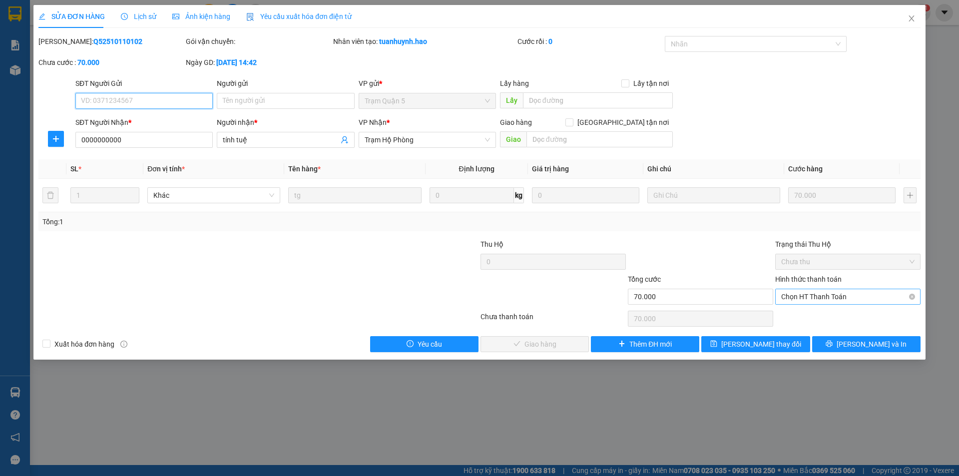
drag, startPoint x: 798, startPoint y: 299, endPoint x: 799, endPoint y: 304, distance: 5.2
click at [798, 299] on span "Chọn HT Thanh Toán" at bounding box center [847, 296] width 133 height 15
click at [794, 317] on div "Tại văn phòng" at bounding box center [847, 316] width 133 height 11
type input "0"
click at [545, 345] on span "[PERSON_NAME] và Giao hàng" at bounding box center [547, 343] width 96 height 11
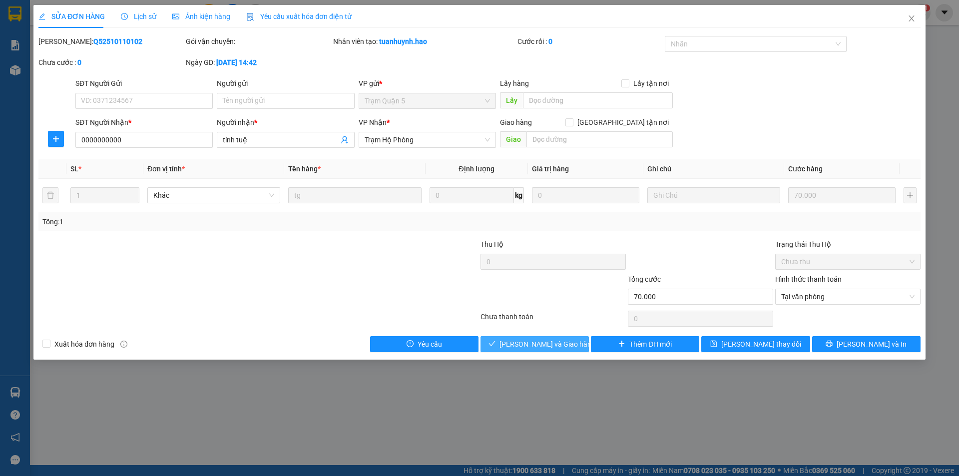
click at [545, 345] on span "[PERSON_NAME] và Giao hàng" at bounding box center [547, 343] width 96 height 11
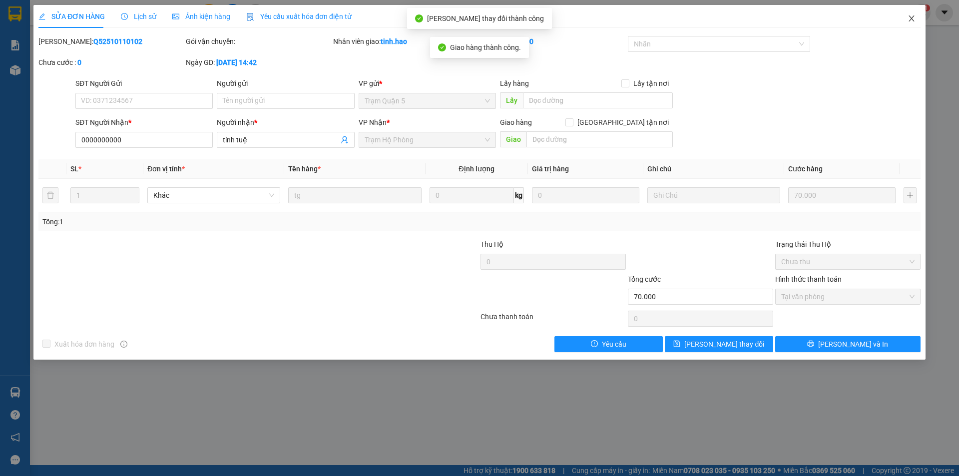
click at [910, 14] on span "Close" at bounding box center [911, 19] width 28 height 28
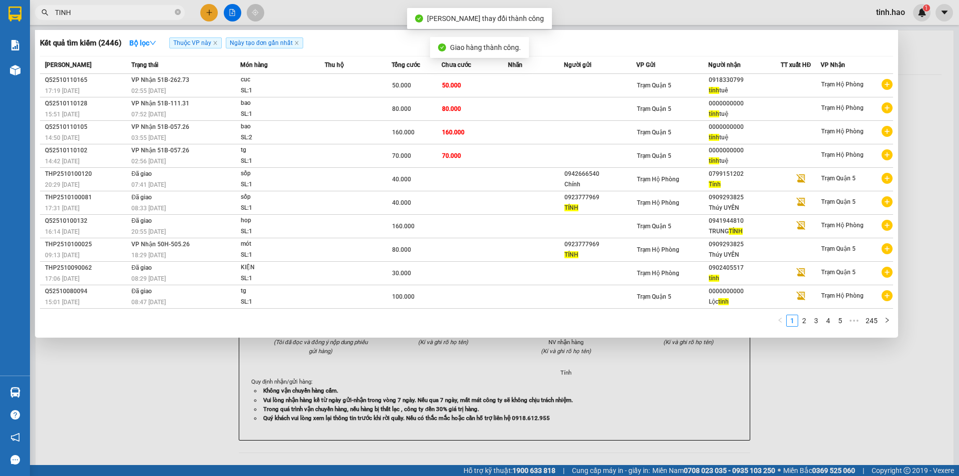
click at [102, 10] on input "TINH" at bounding box center [114, 12] width 118 height 11
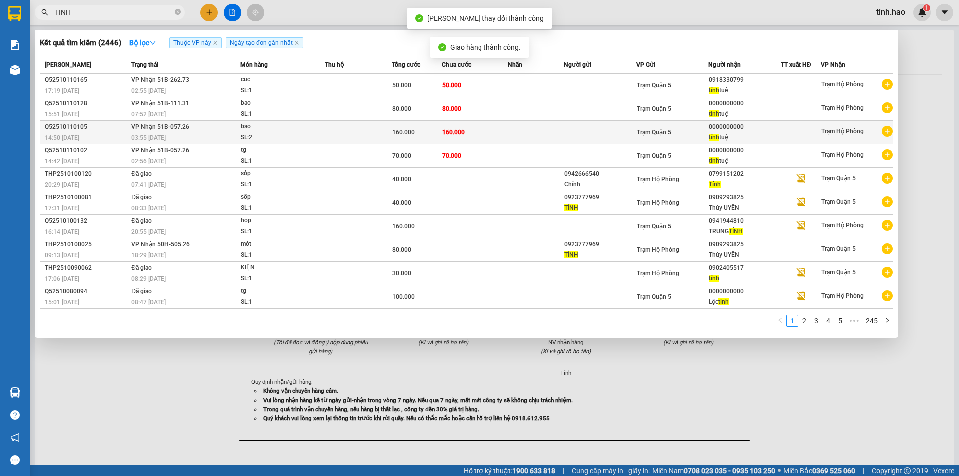
click at [421, 131] on div "160.000" at bounding box center [416, 132] width 49 height 11
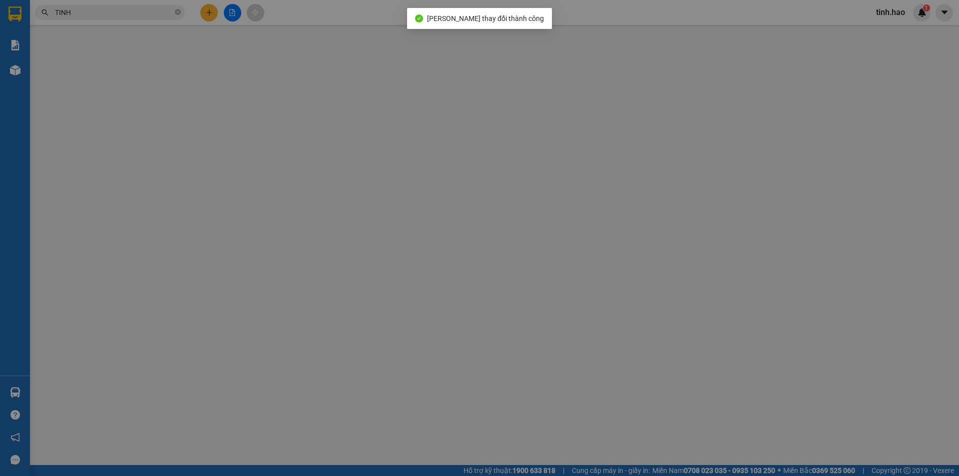
type input "0000000000"
type input "tính tuệ"
type input "160.000"
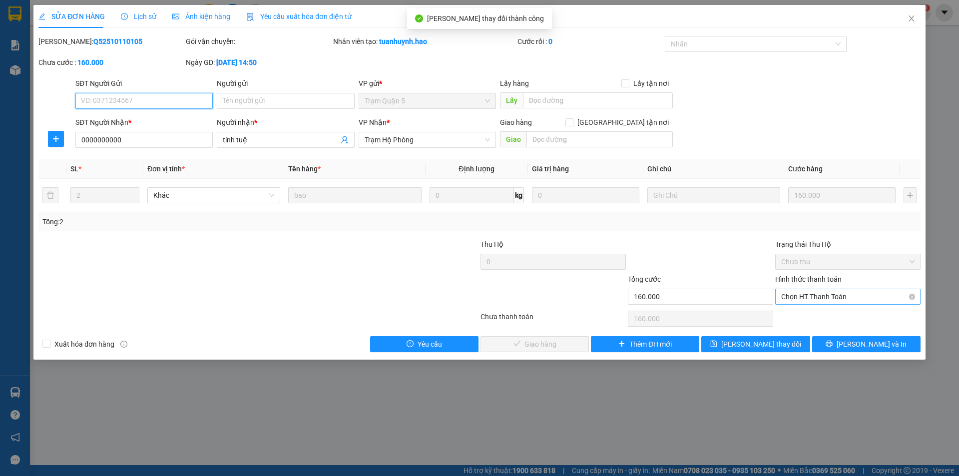
click at [800, 289] on div "Chọn HT Thanh Toán" at bounding box center [847, 297] width 145 height 16
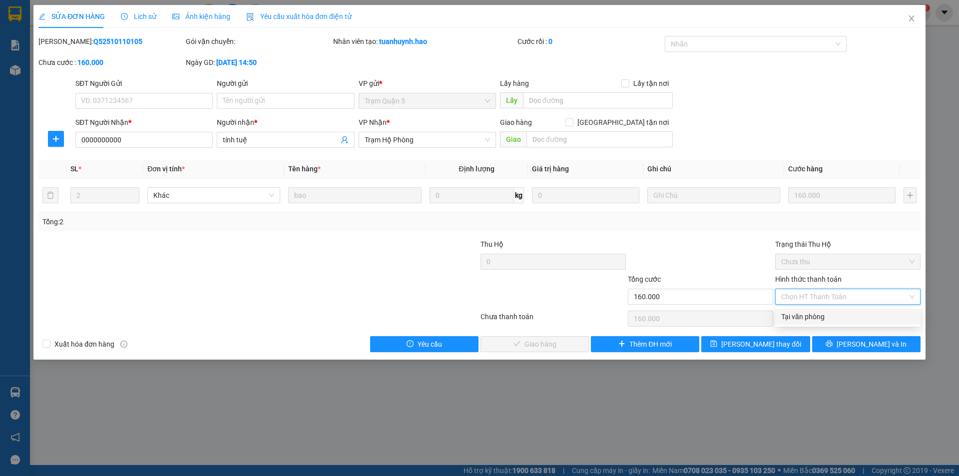
click at [795, 310] on div "Tại văn phòng" at bounding box center [847, 317] width 145 height 16
type input "0"
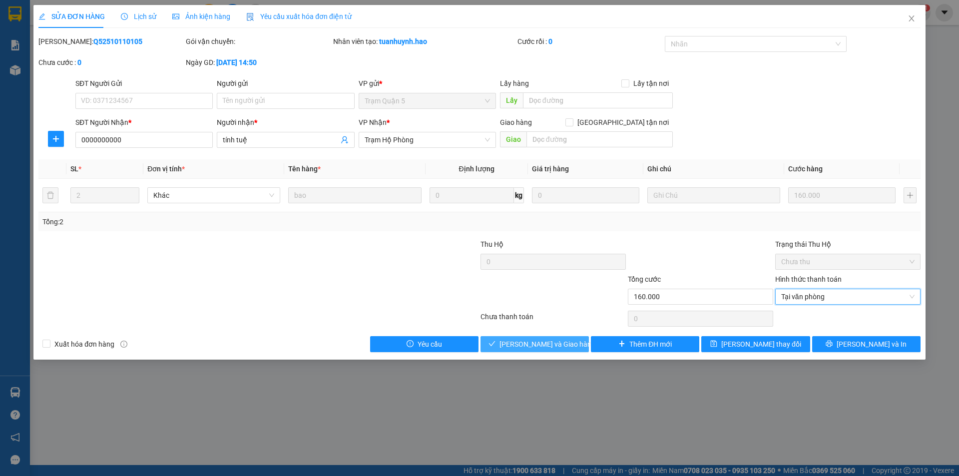
click at [524, 337] on button "[PERSON_NAME] và Giao hàng" at bounding box center [534, 344] width 108 height 16
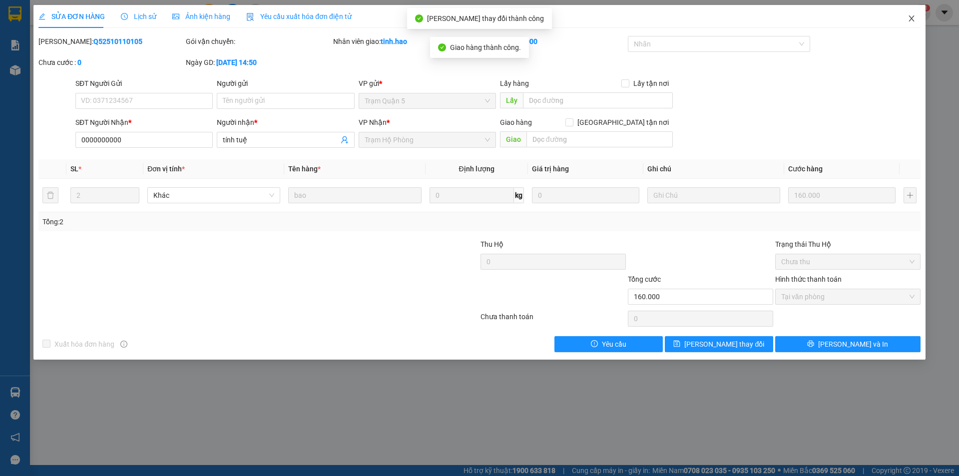
click at [915, 15] on span "Close" at bounding box center [911, 19] width 28 height 28
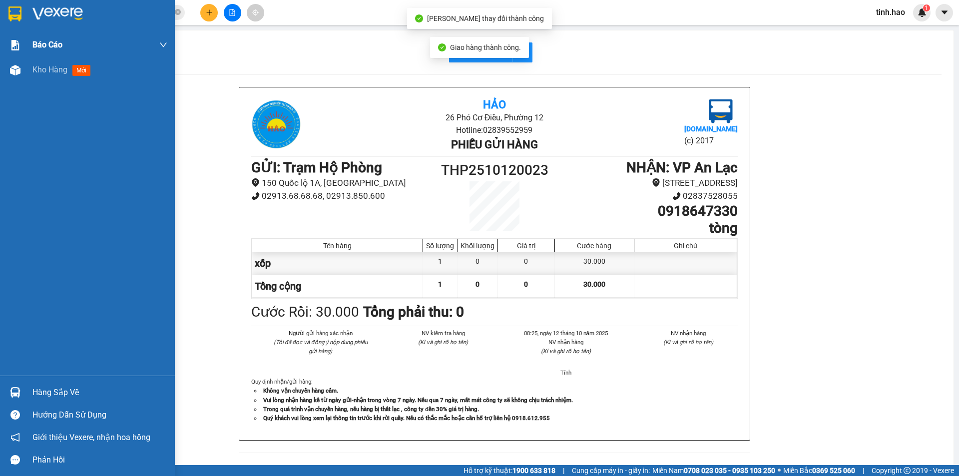
click at [70, 54] on div "Báo cáo" at bounding box center [99, 44] width 135 height 25
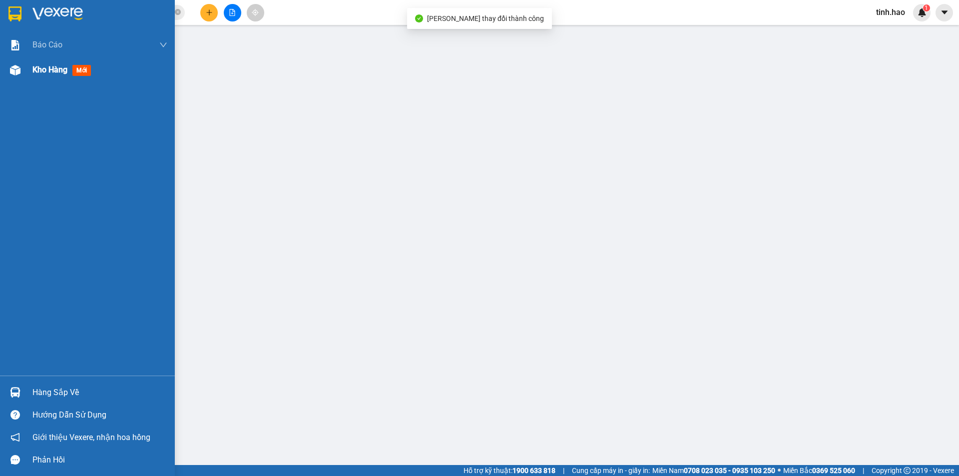
click at [46, 80] on div "Kho hàng mới" at bounding box center [99, 69] width 135 height 25
click at [46, 79] on div "Kho hàng mới" at bounding box center [99, 69] width 135 height 25
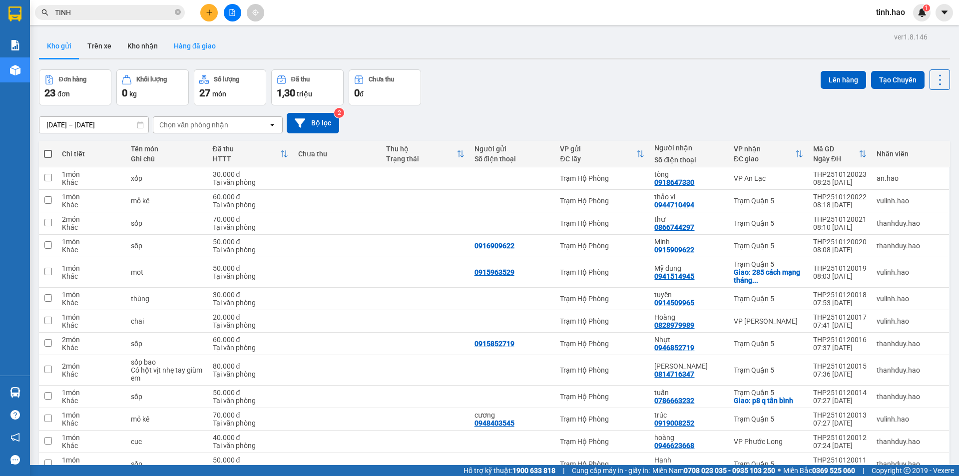
click at [188, 50] on button "Hàng đã giao" at bounding box center [195, 46] width 58 height 24
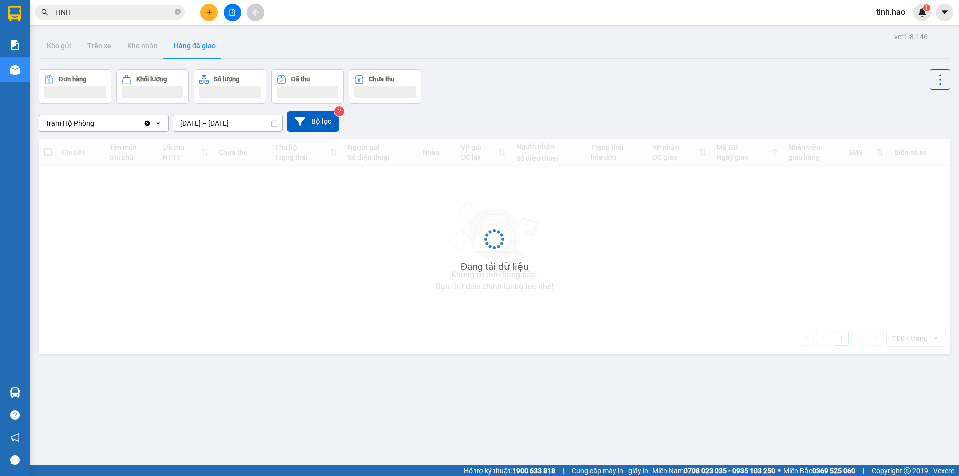
click at [188, 50] on button "Hàng đã giao" at bounding box center [195, 46] width 58 height 24
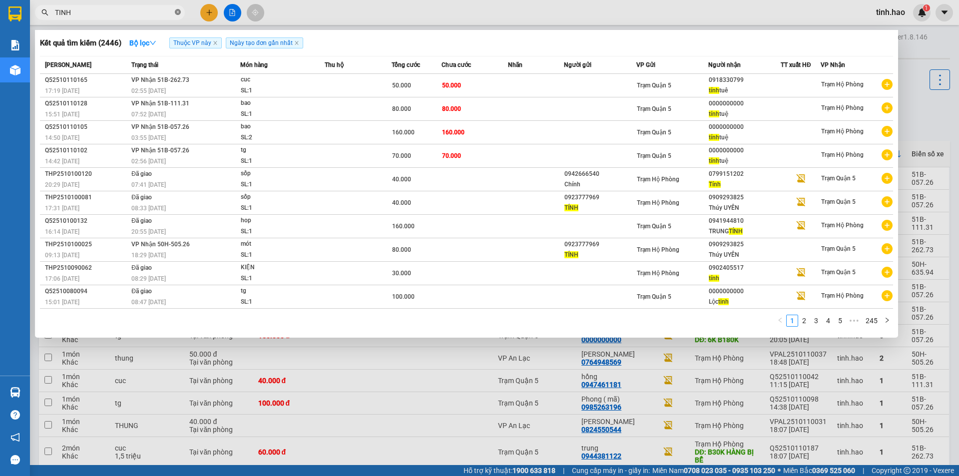
click at [180, 14] on icon "close-circle" at bounding box center [178, 12] width 6 height 6
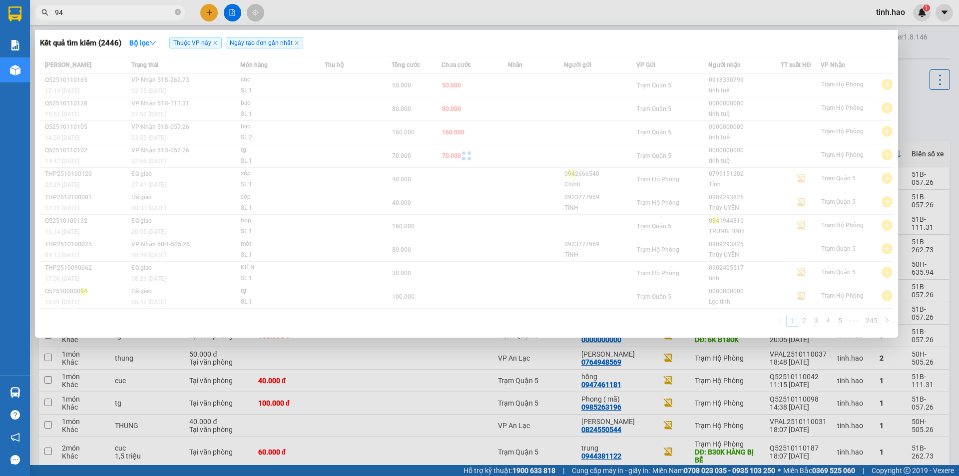
type input "9"
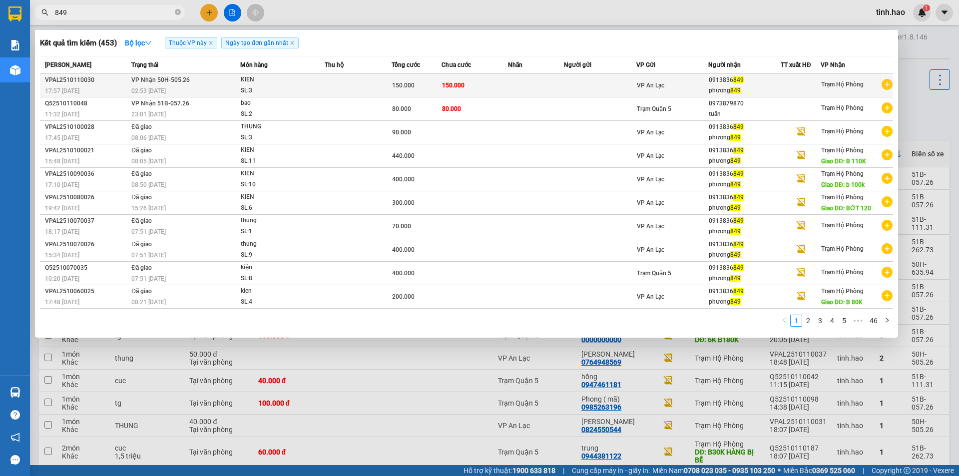
type input "849"
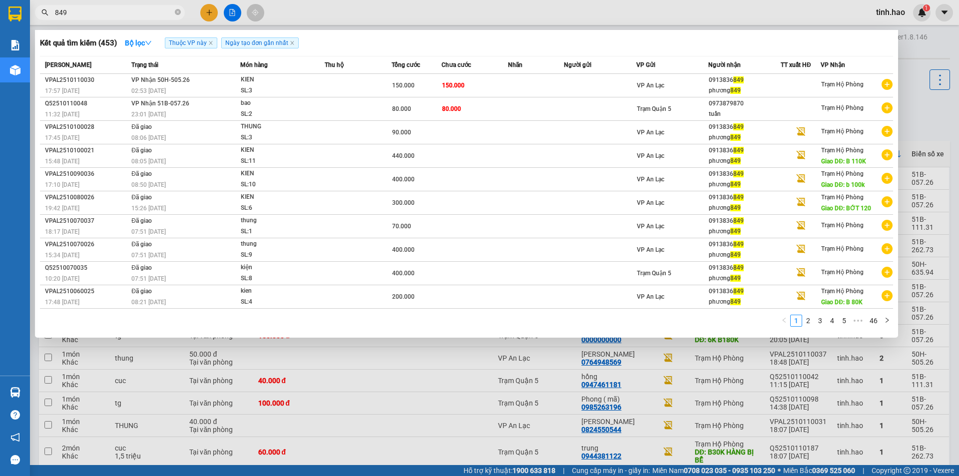
click at [243, 81] on div "KIEN" at bounding box center [278, 79] width 75 height 11
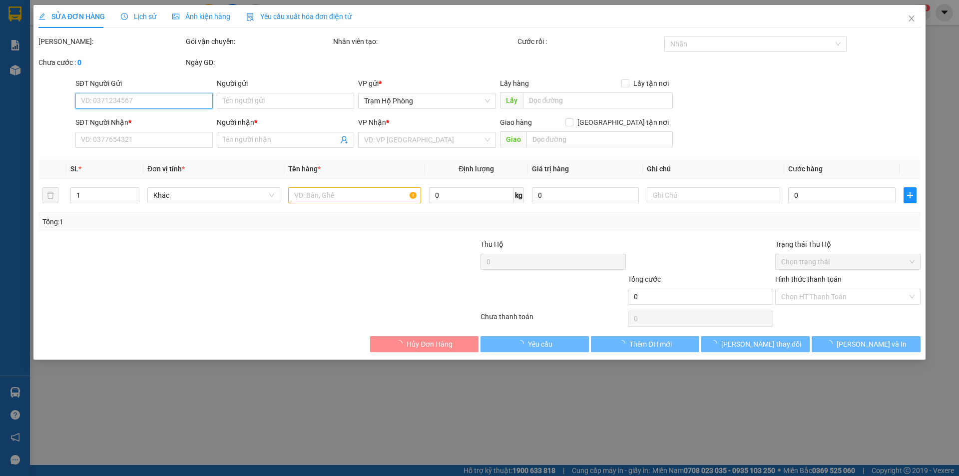
type input "0913836849"
type input "phương 849"
type input "150.000"
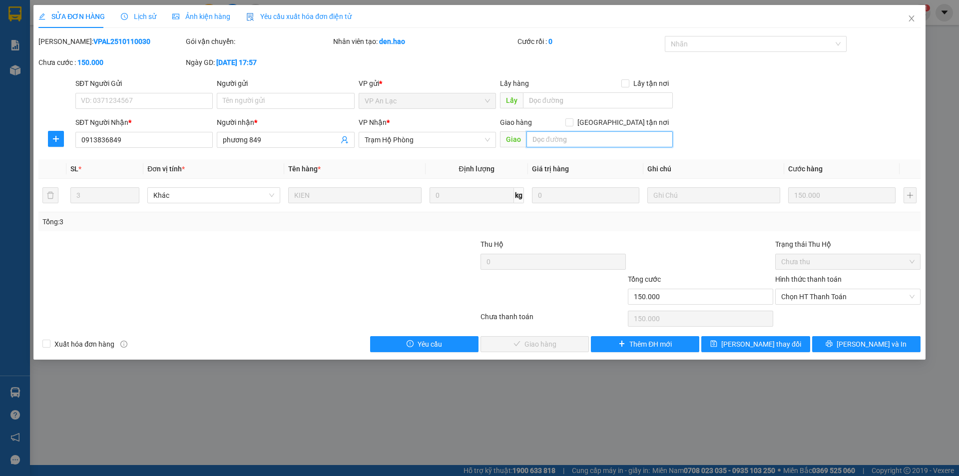
drag, startPoint x: 536, startPoint y: 142, endPoint x: 543, endPoint y: 140, distance: 7.3
click at [537, 142] on input "text" at bounding box center [599, 139] width 146 height 16
click at [803, 294] on span "Chọn HT Thanh Toán" at bounding box center [847, 296] width 133 height 15
type input "B 60K"
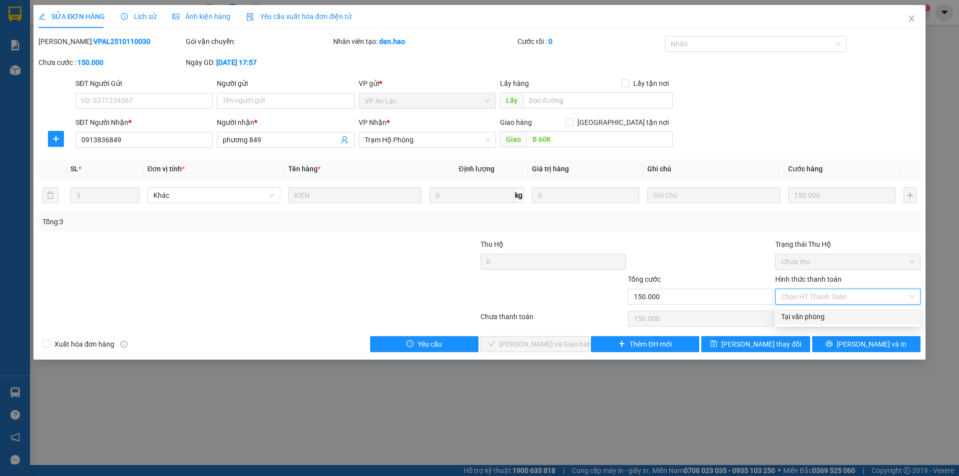
click at [785, 319] on div "Tại văn phòng" at bounding box center [847, 316] width 133 height 11
type input "0"
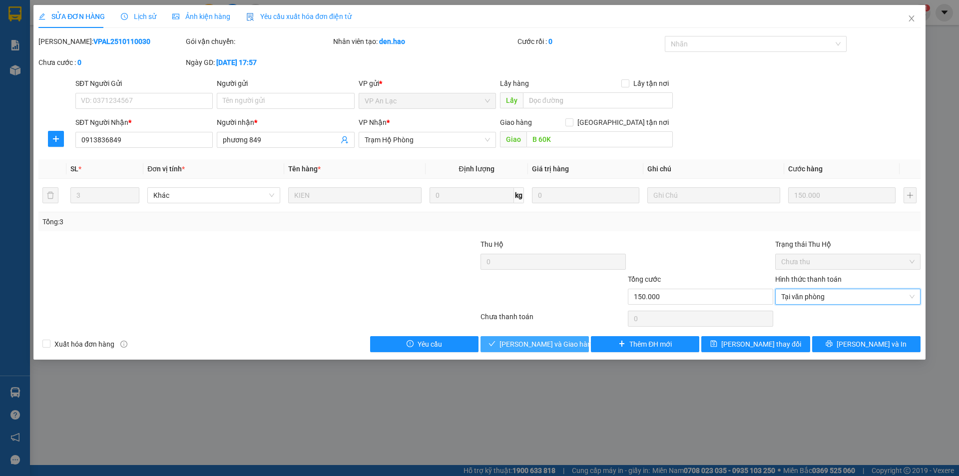
click at [555, 345] on span "[PERSON_NAME] và Giao hàng" at bounding box center [547, 343] width 96 height 11
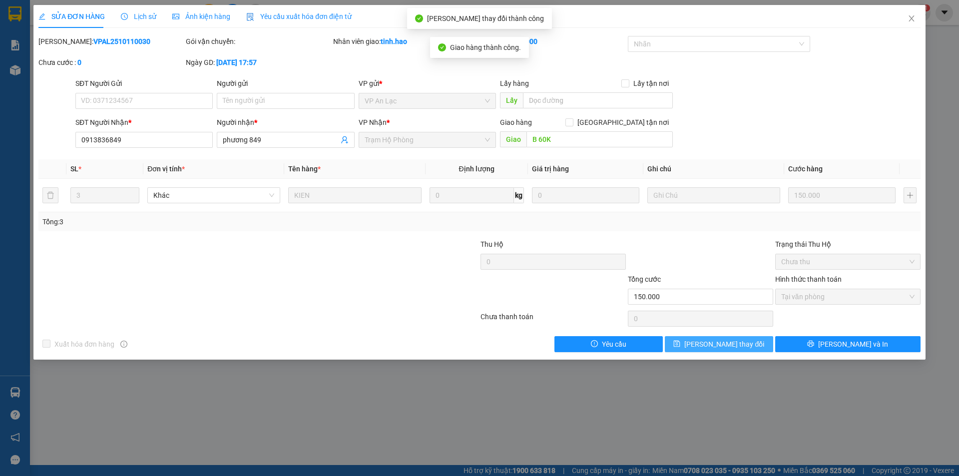
click at [718, 346] on span "[PERSON_NAME] thay đổi" at bounding box center [724, 343] width 80 height 11
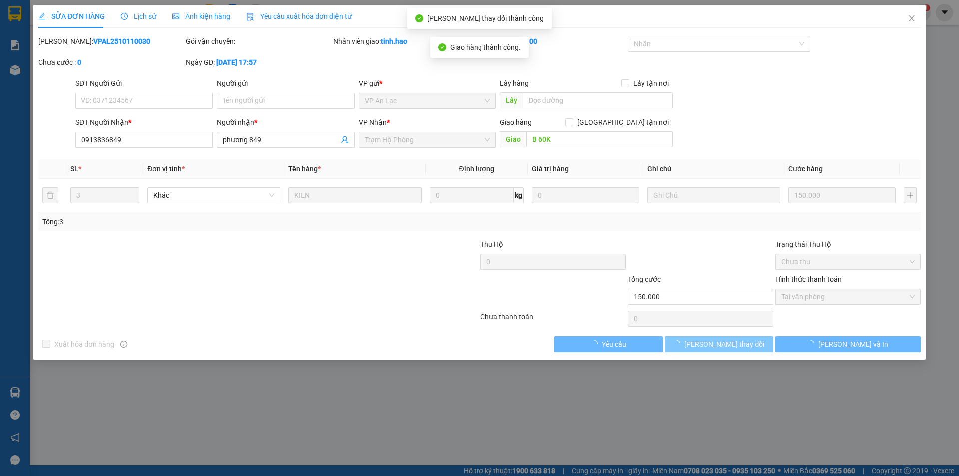
click at [718, 346] on span "[PERSON_NAME] thay đổi" at bounding box center [724, 343] width 80 height 11
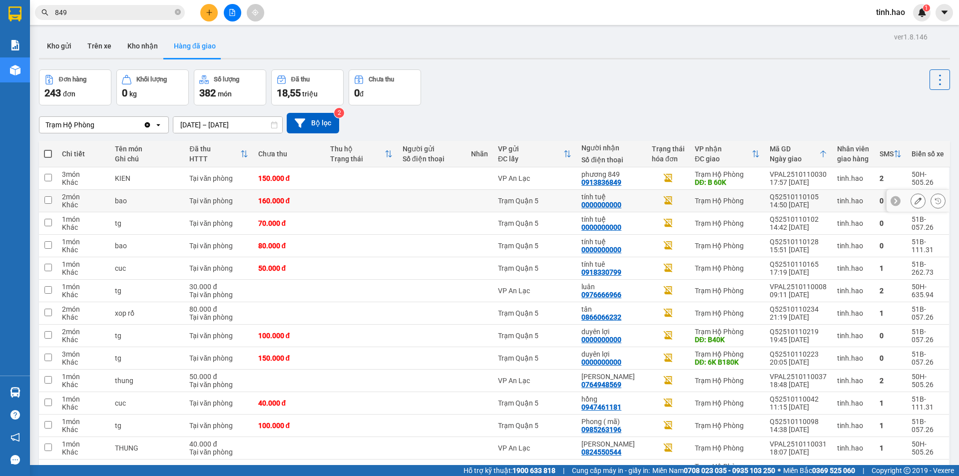
click at [911, 202] on button at bounding box center [918, 200] width 14 height 17
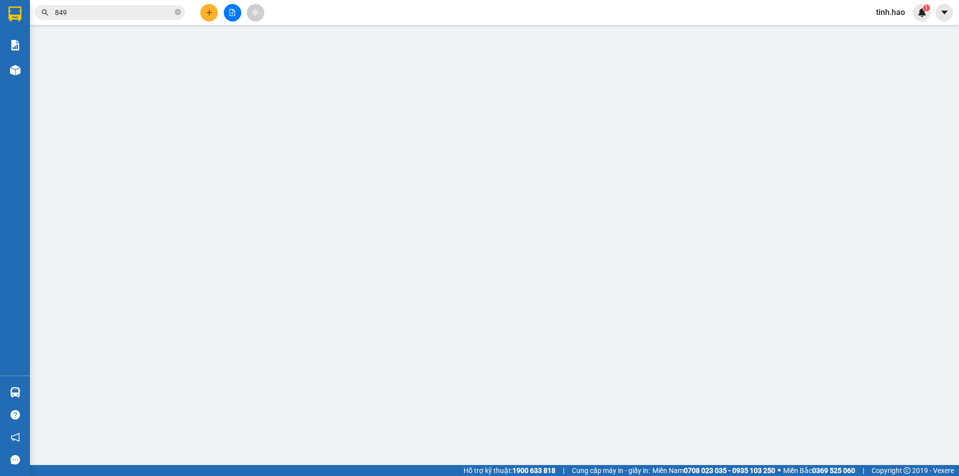
type input "0000000000"
type input "tính tuệ"
type input "160.000"
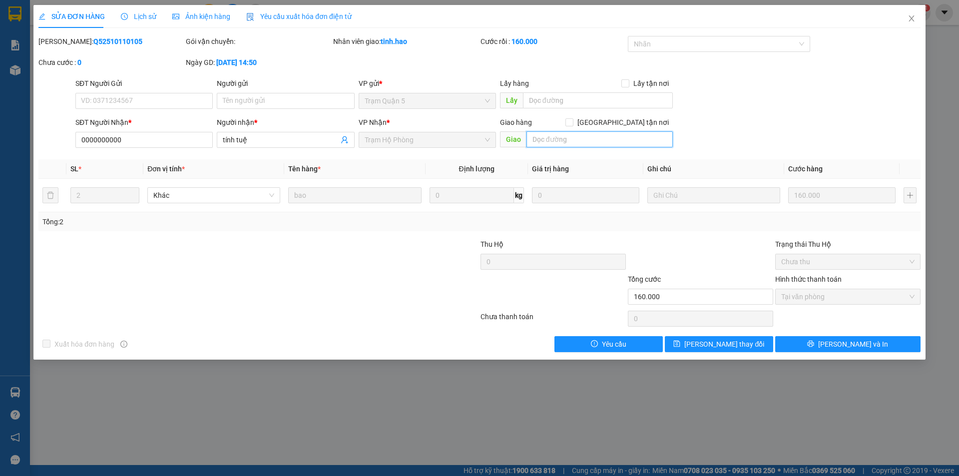
click at [594, 138] on input "text" at bounding box center [599, 139] width 146 height 16
type input "B 130K"
click at [698, 337] on button "[PERSON_NAME] thay đổi" at bounding box center [719, 344] width 108 height 16
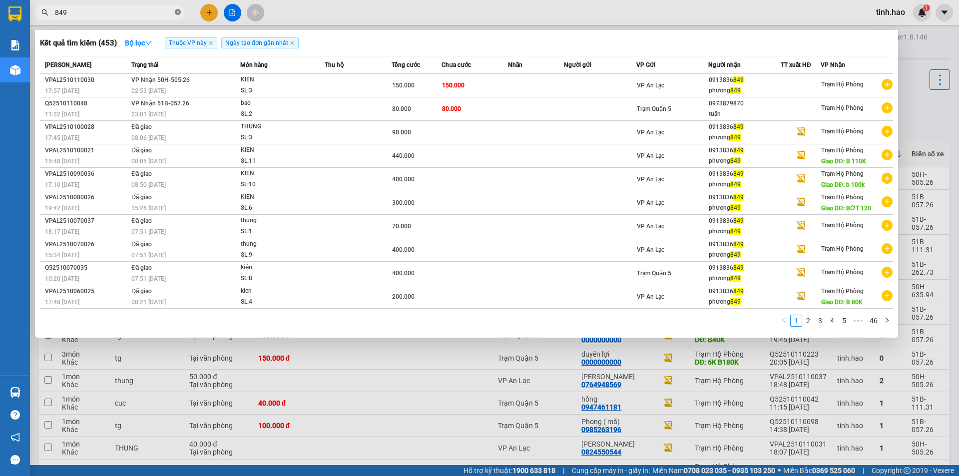
click at [177, 12] on icon "close-circle" at bounding box center [178, 12] width 6 height 6
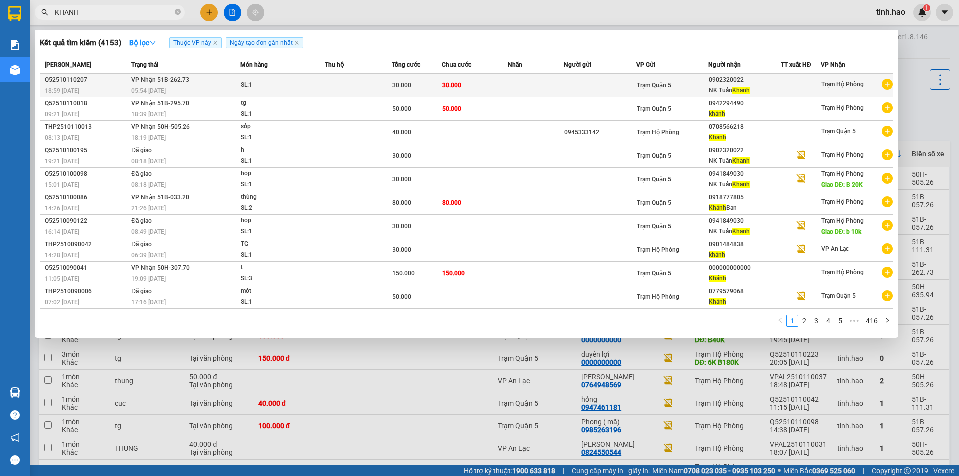
type input "KHANH"
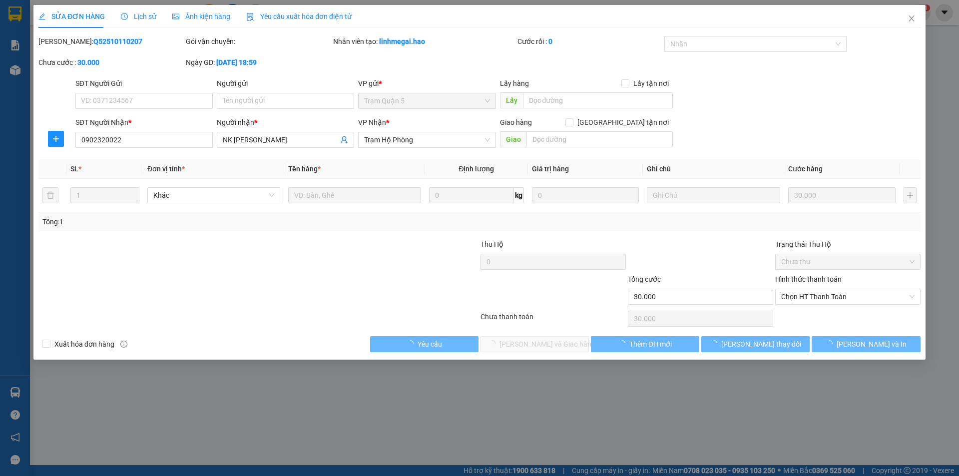
type input "0902320022"
type input "NK [PERSON_NAME]"
type input "30.000"
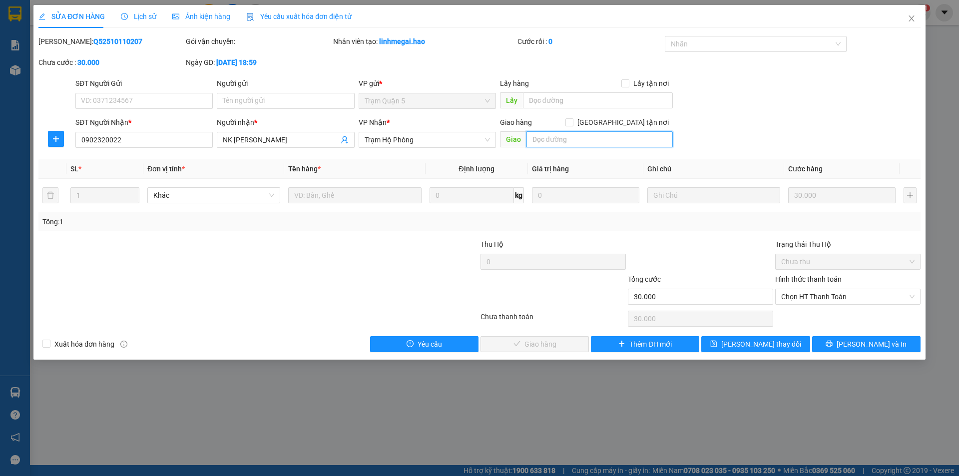
click at [605, 136] on input "text" at bounding box center [599, 139] width 146 height 16
drag, startPoint x: 867, startPoint y: 299, endPoint x: 847, endPoint y: 323, distance: 31.5
click at [867, 299] on span "Chọn HT Thanh Toán" at bounding box center [847, 296] width 133 height 15
type input "B 10K"
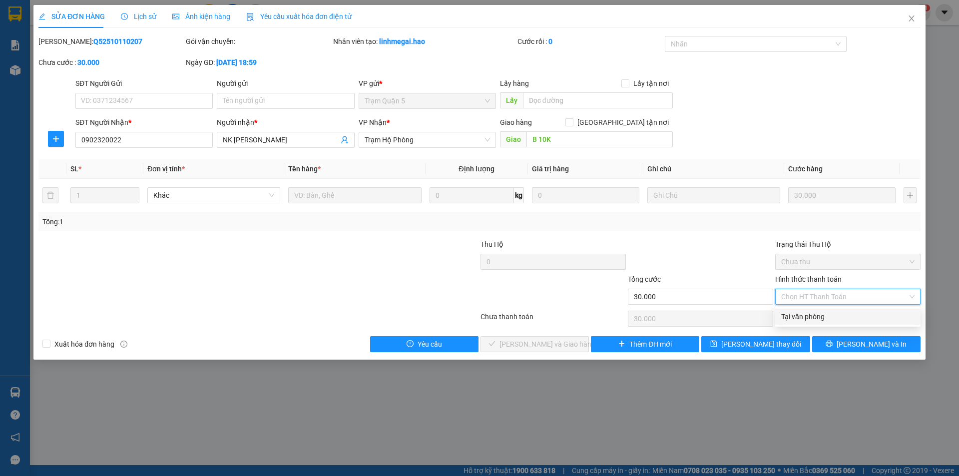
click at [846, 323] on div "Tại văn phòng" at bounding box center [847, 317] width 145 height 16
type input "0"
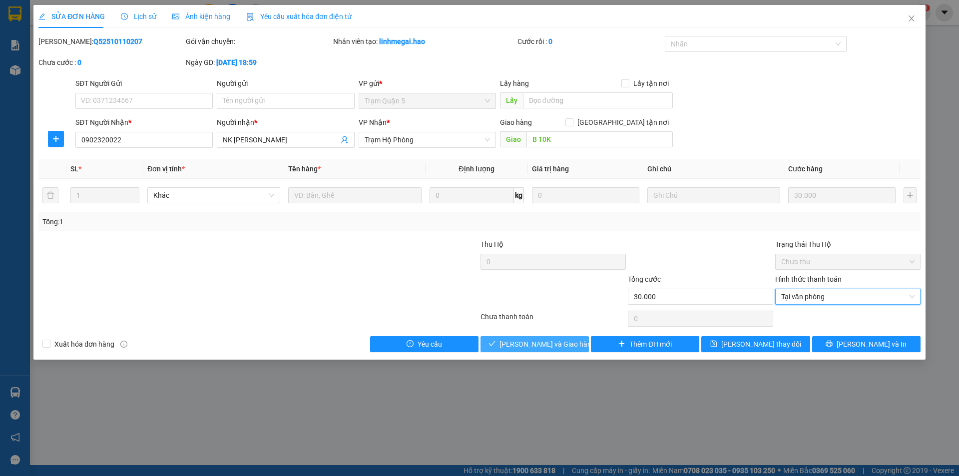
click at [552, 346] on span "[PERSON_NAME] và Giao hàng" at bounding box center [547, 343] width 96 height 11
click at [530, 341] on span "[PERSON_NAME] và Giao hàng" at bounding box center [547, 343] width 96 height 11
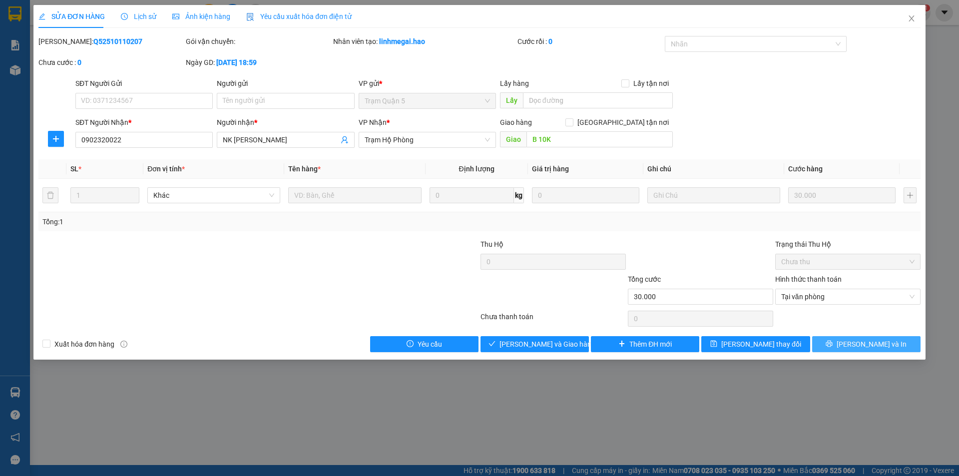
click at [868, 337] on button "[PERSON_NAME] và In" at bounding box center [866, 344] width 108 height 16
click at [718, 346] on button "[PERSON_NAME] thay đổi" at bounding box center [755, 344] width 108 height 16
click at [906, 16] on span "Close" at bounding box center [911, 19] width 28 height 28
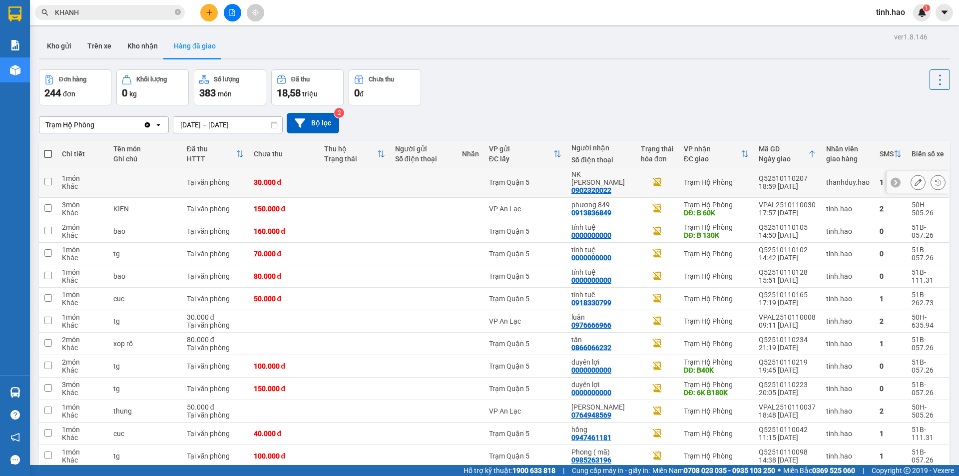
click at [911, 174] on button at bounding box center [918, 182] width 14 height 17
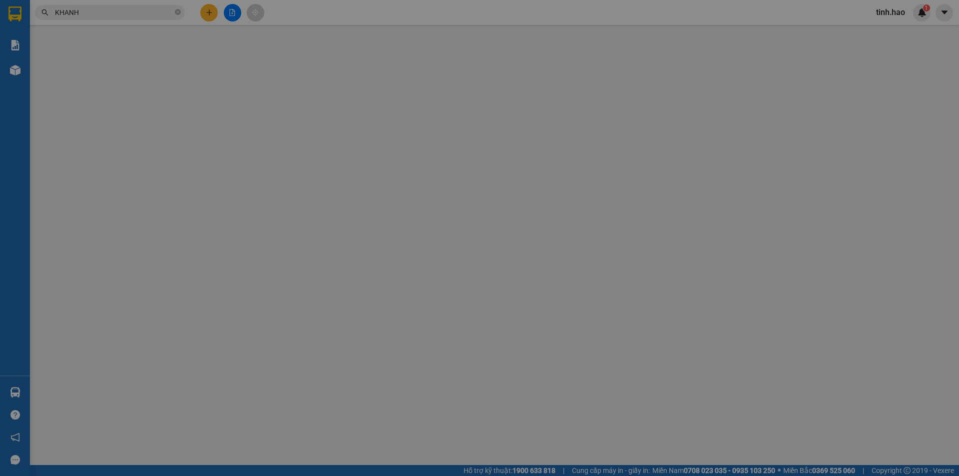
type input "0902320022"
type input "NK [PERSON_NAME]"
type input "30.000"
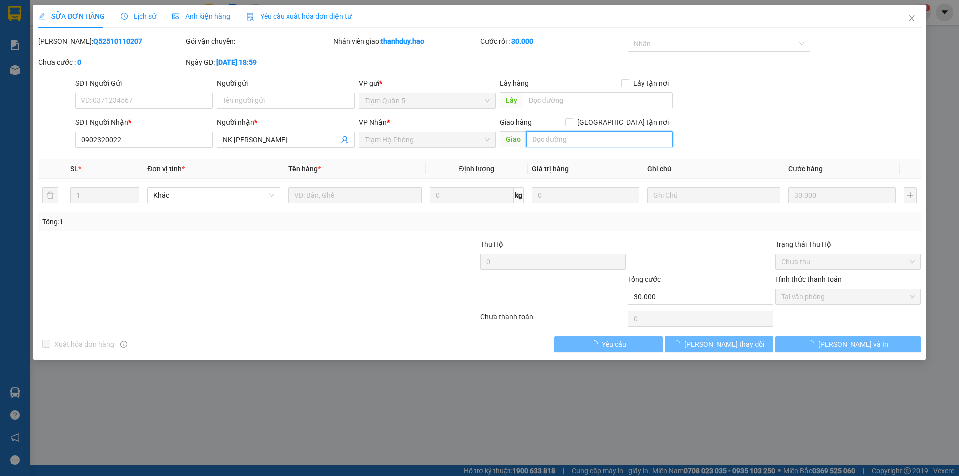
click at [592, 140] on input "text" at bounding box center [599, 139] width 146 height 16
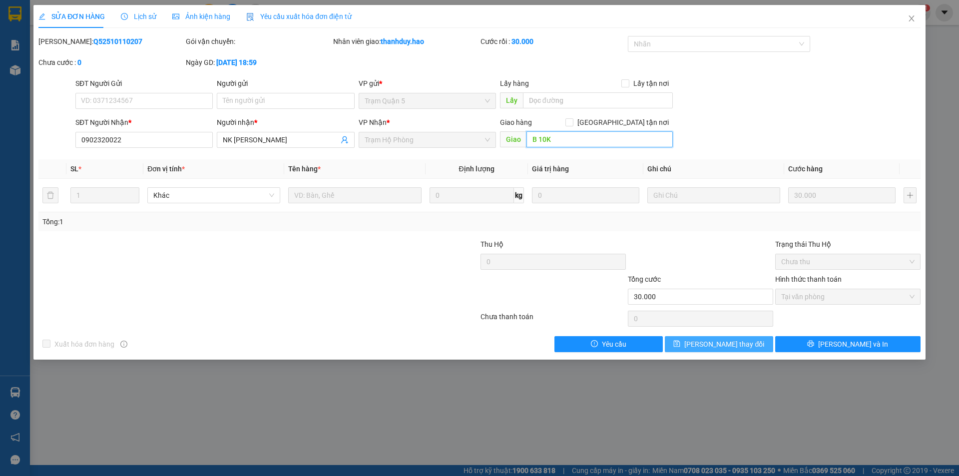
type input "B 10K"
click at [721, 346] on span "[PERSON_NAME] đổi" at bounding box center [724, 343] width 80 height 11
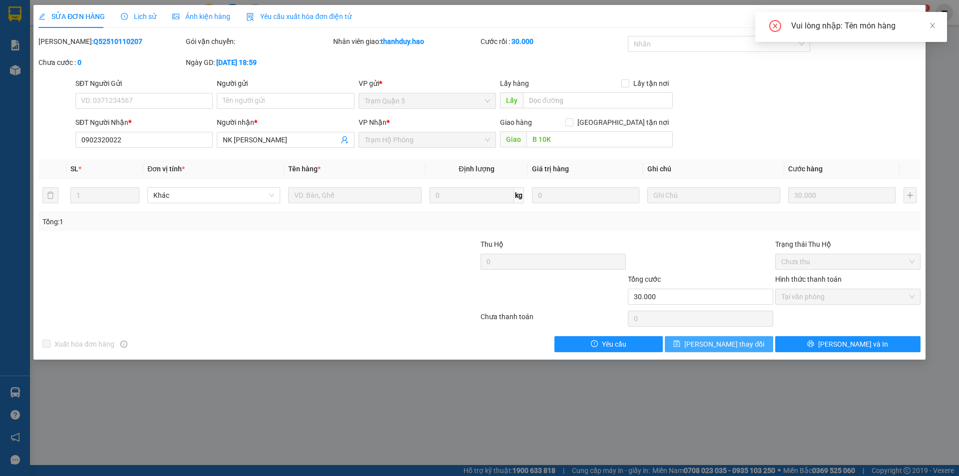
click at [722, 345] on span "[PERSON_NAME] đổi" at bounding box center [724, 343] width 80 height 11
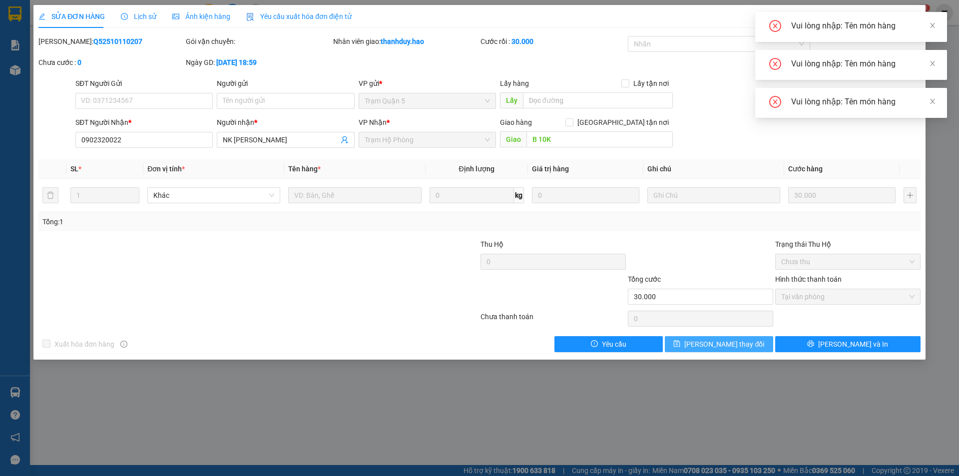
click at [722, 345] on span "[PERSON_NAME] đổi" at bounding box center [724, 343] width 80 height 11
click at [706, 339] on span "[PERSON_NAME] đổi" at bounding box center [724, 343] width 80 height 11
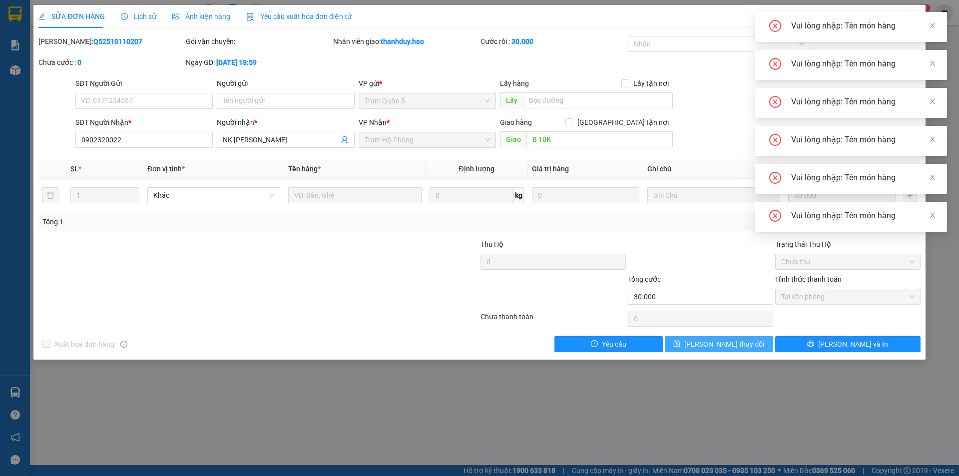
click at [706, 339] on span "[PERSON_NAME] đổi" at bounding box center [724, 343] width 80 height 11
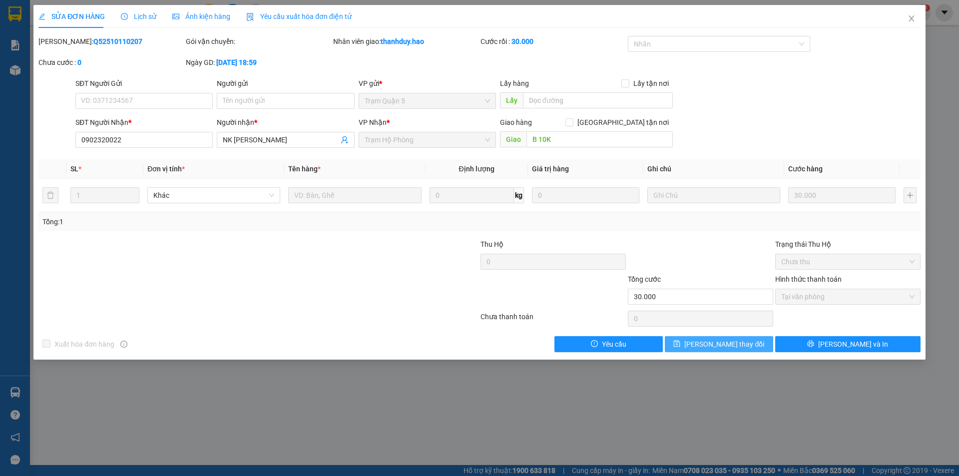
click at [716, 351] on button "[PERSON_NAME] đổi" at bounding box center [719, 344] width 108 height 16
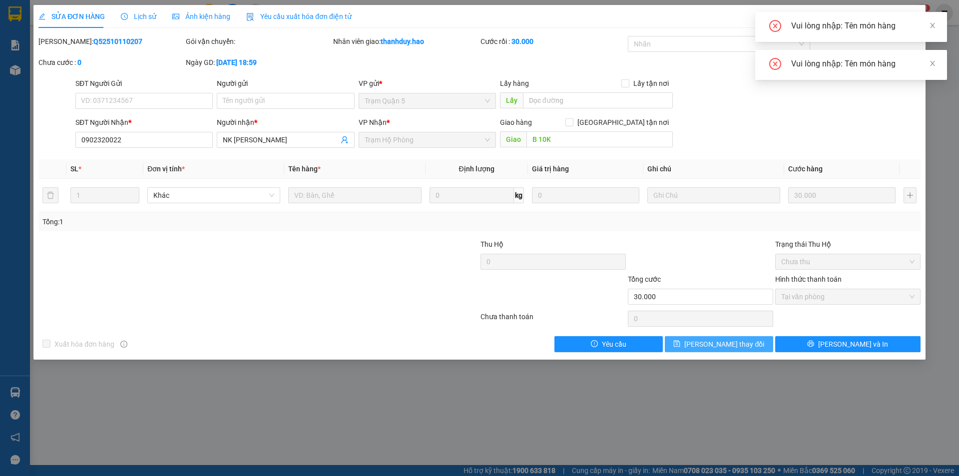
click at [691, 340] on button "[PERSON_NAME] đổi" at bounding box center [719, 344] width 108 height 16
click at [272, 125] on div "Người nhận *" at bounding box center [285, 122] width 137 height 11
click at [272, 134] on input "NK [PERSON_NAME]" at bounding box center [280, 139] width 115 height 11
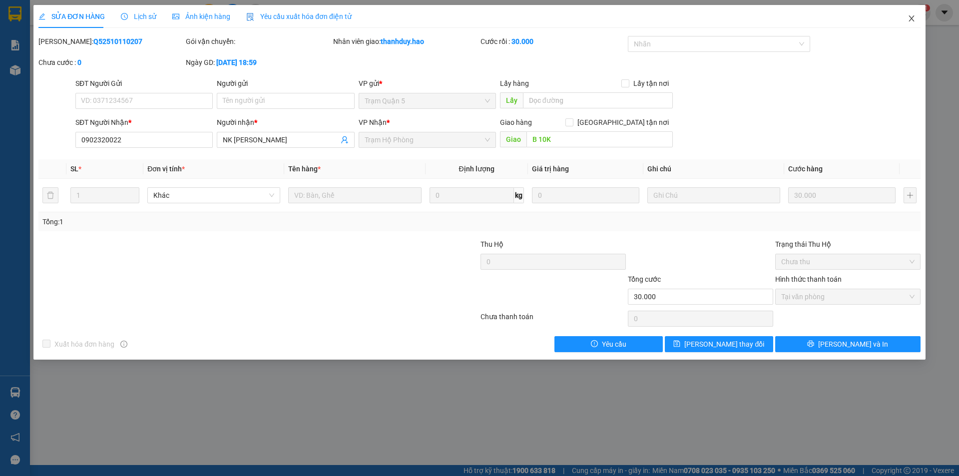
click at [905, 18] on span "Close" at bounding box center [911, 19] width 28 height 28
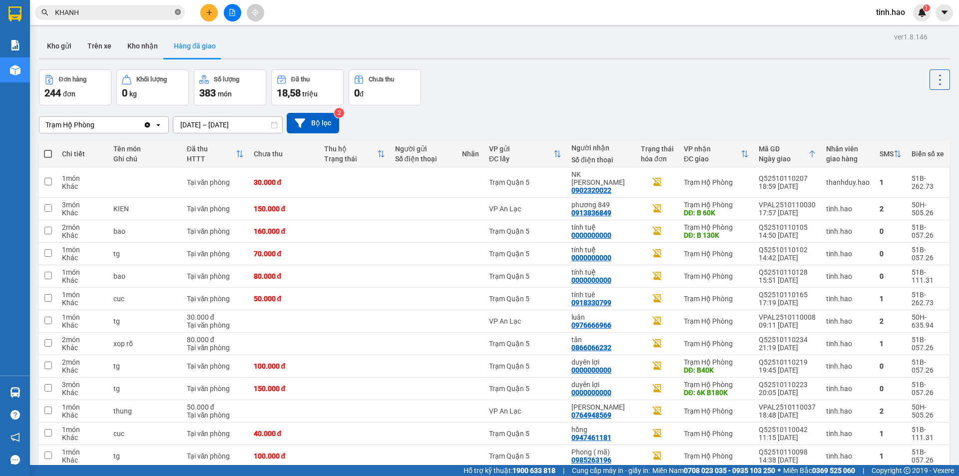
click at [178, 14] on icon "close-circle" at bounding box center [178, 12] width 6 height 6
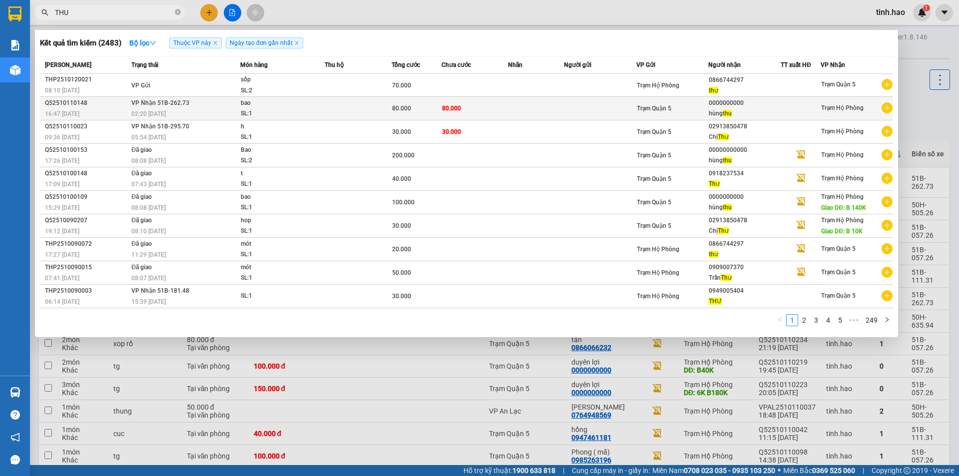
type input "THU"
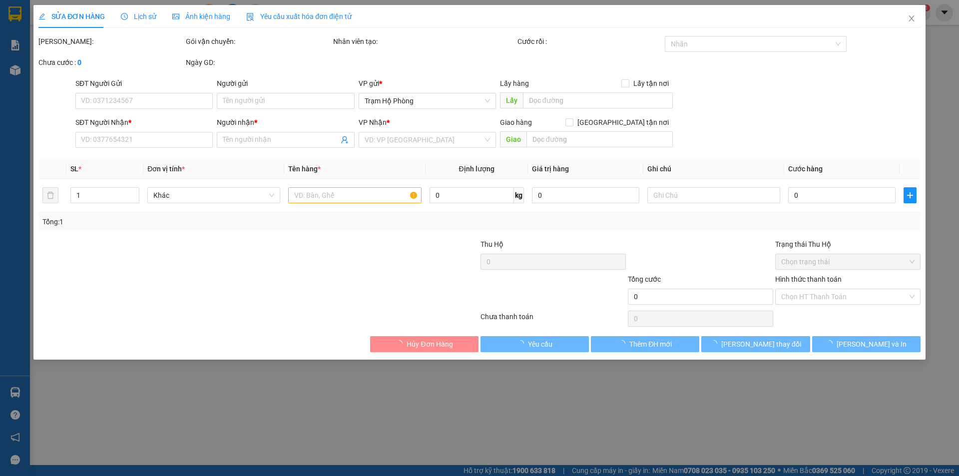
type input "0000000000"
type input "hùng thu"
type input "80.000"
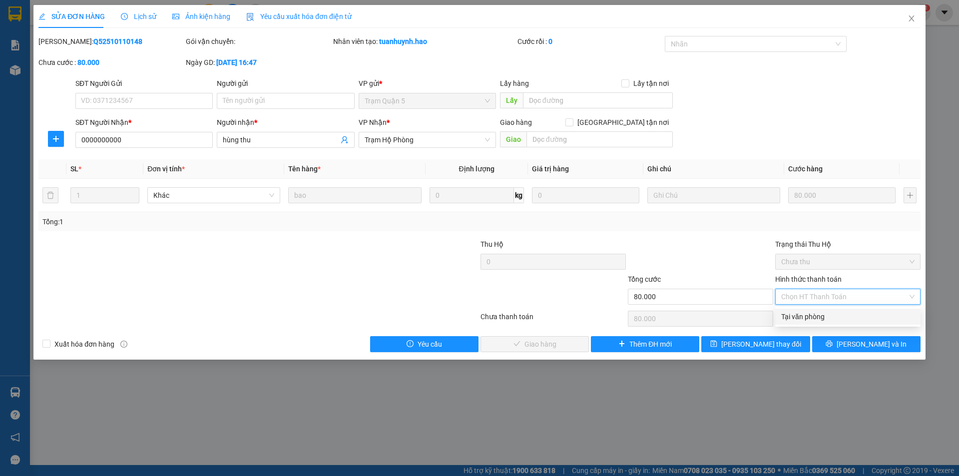
click at [790, 320] on div "Tại văn phòng" at bounding box center [847, 316] width 133 height 11
type input "0"
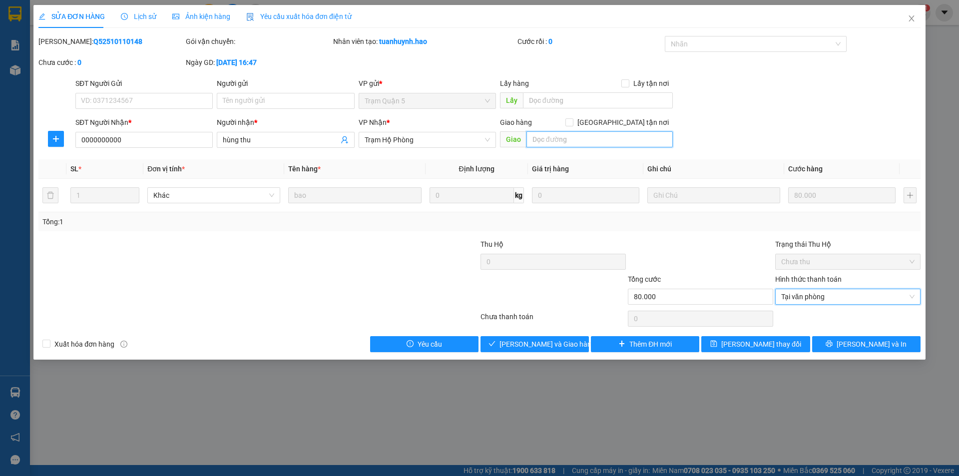
click at [616, 138] on input "text" at bounding box center [599, 139] width 146 height 16
type input "B"
type input "B 20K"
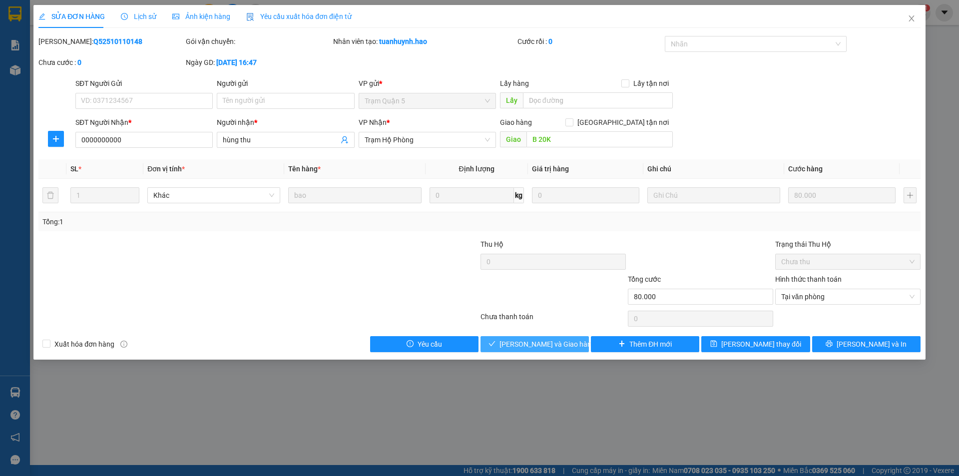
click at [528, 351] on button "[PERSON_NAME] và [PERSON_NAME] hàng" at bounding box center [534, 344] width 108 height 16
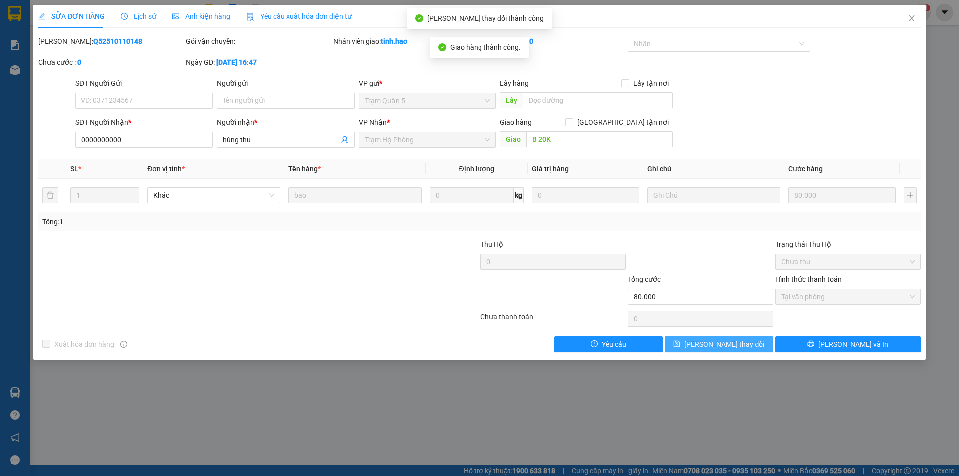
click at [714, 344] on span "[PERSON_NAME] đổi" at bounding box center [724, 343] width 80 height 11
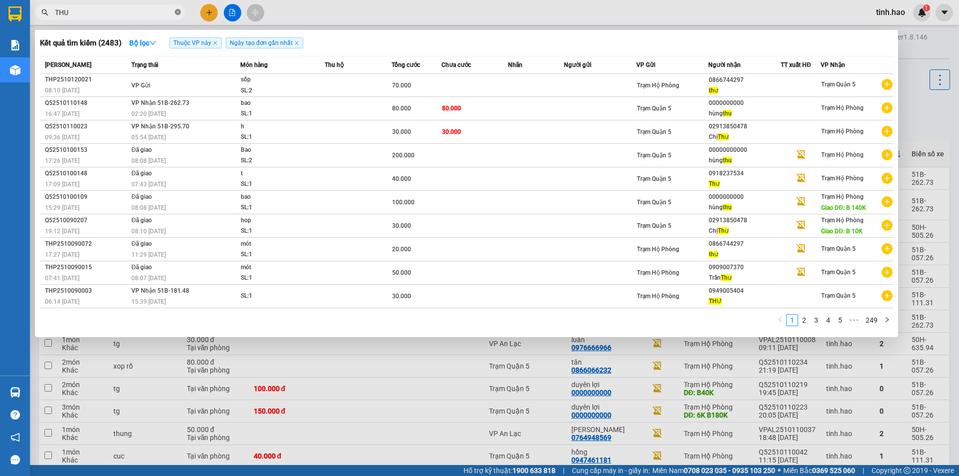
click at [178, 12] on icon "close-circle" at bounding box center [178, 12] width 6 height 6
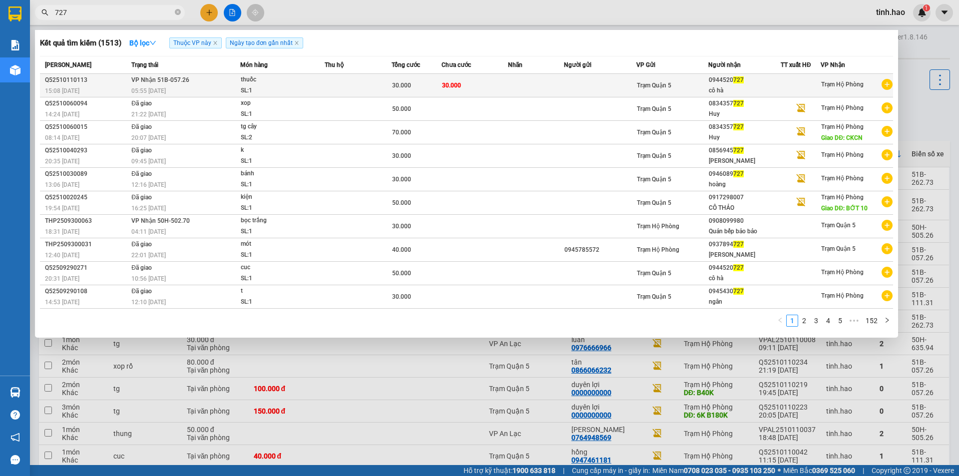
type input "727"
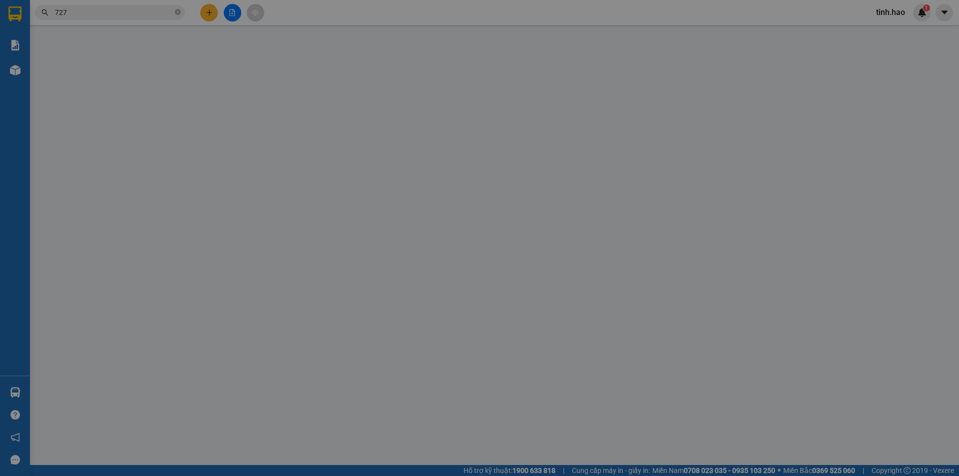
type input "0944520727"
type input "cô hà"
type input "30.000"
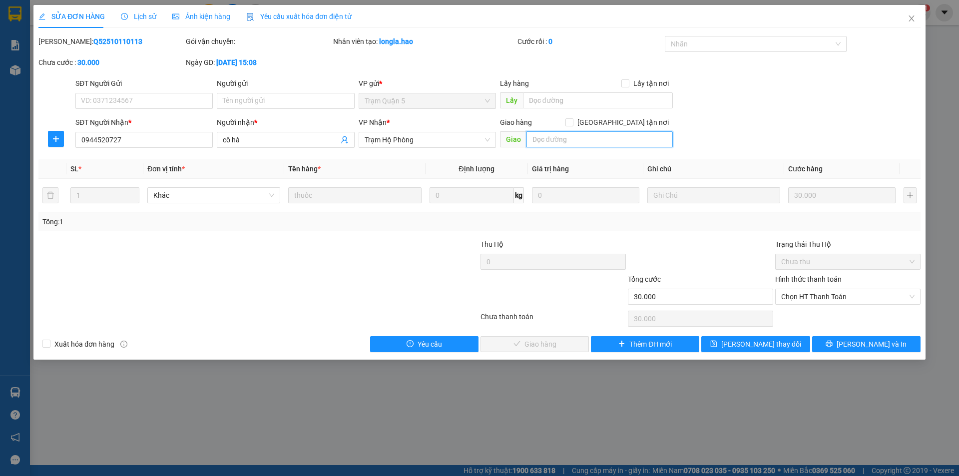
click at [593, 139] on input "text" at bounding box center [599, 139] width 146 height 16
click at [795, 302] on span "Chọn HT Thanh Toán" at bounding box center [847, 296] width 133 height 15
type input "B 10K"
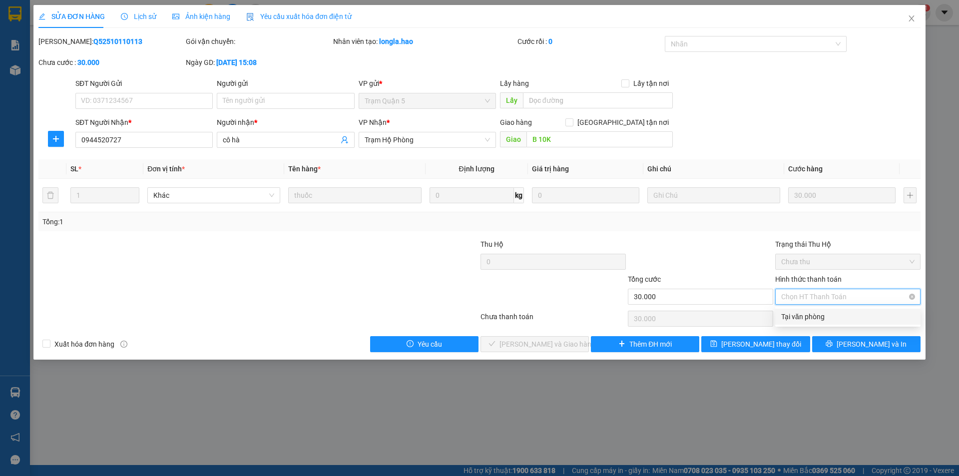
click at [797, 314] on div "Tại văn phòng" at bounding box center [847, 316] width 133 height 11
type input "0"
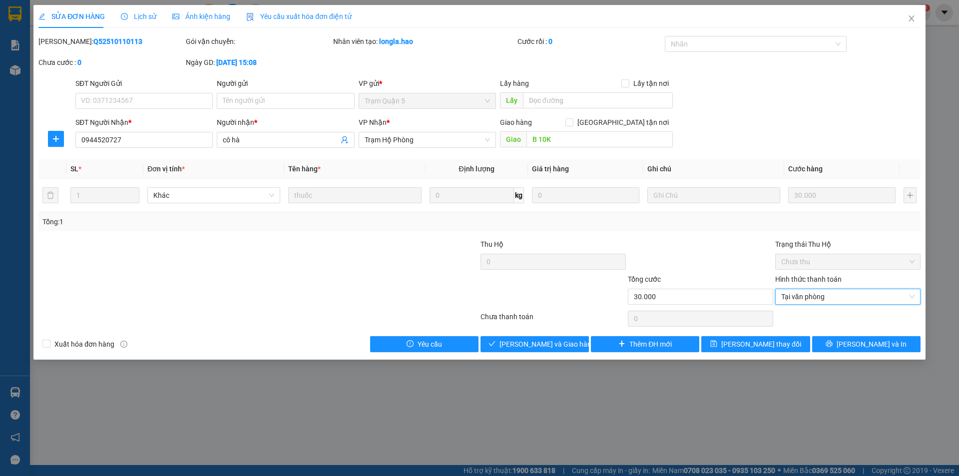
click at [543, 335] on div "Total Paid Fee 0 Total UnPaid Fee 30.000 Cash Collection Total Fee Mã ĐH: Q5251…" at bounding box center [479, 194] width 882 height 316
click at [543, 336] on button "[PERSON_NAME] và [PERSON_NAME] hàng" at bounding box center [534, 344] width 108 height 16
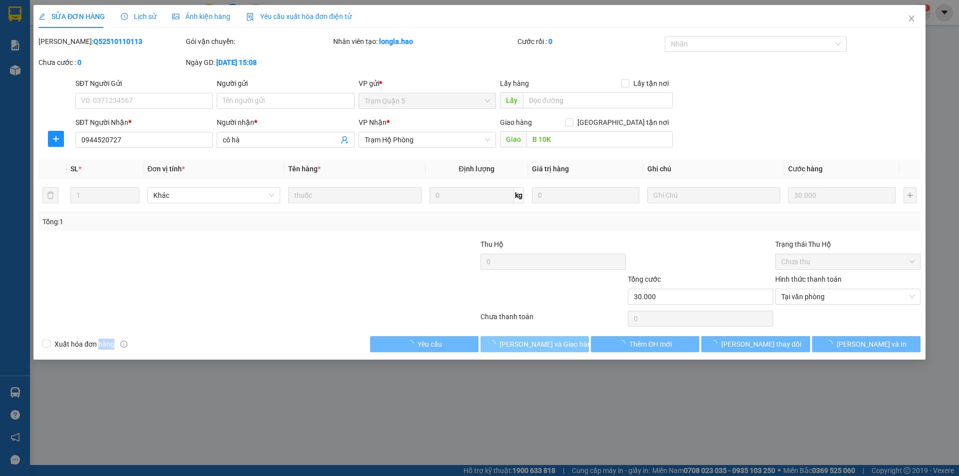
click at [543, 336] on button "[PERSON_NAME] và [PERSON_NAME] hàng" at bounding box center [534, 344] width 108 height 16
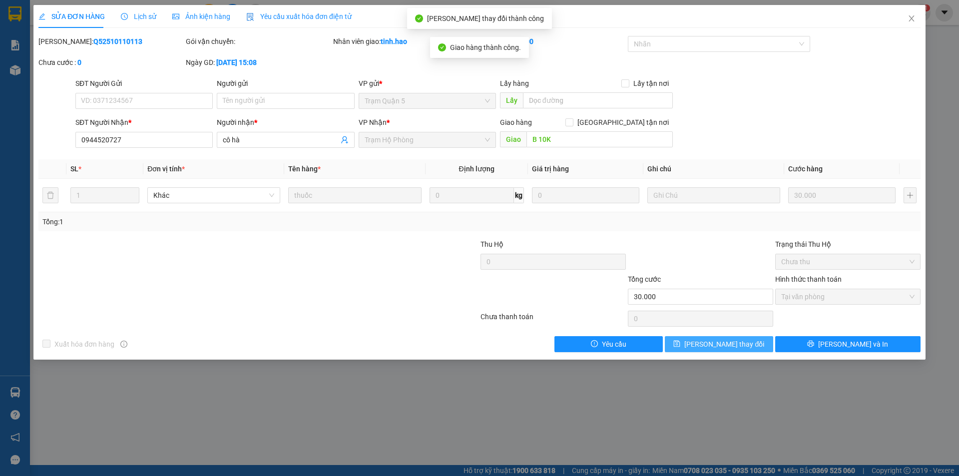
click at [731, 348] on span "[PERSON_NAME] đổi" at bounding box center [724, 343] width 80 height 11
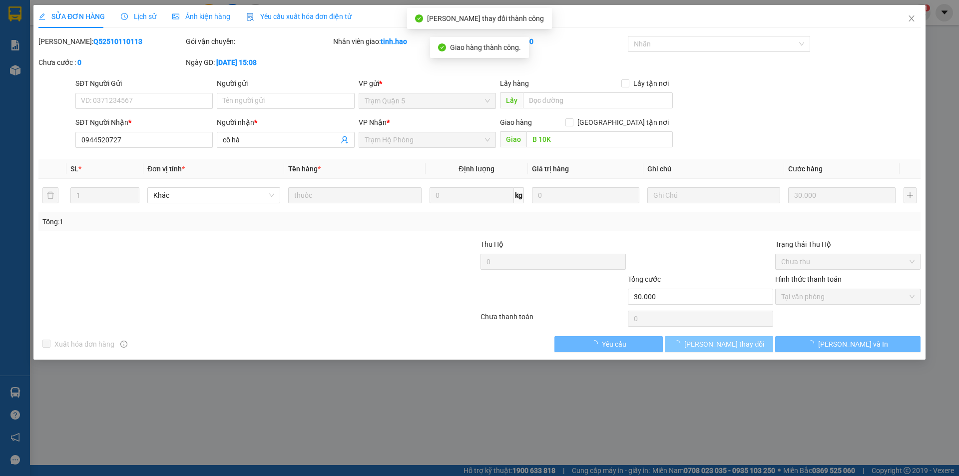
click at [731, 348] on span "[PERSON_NAME] đổi" at bounding box center [724, 343] width 80 height 11
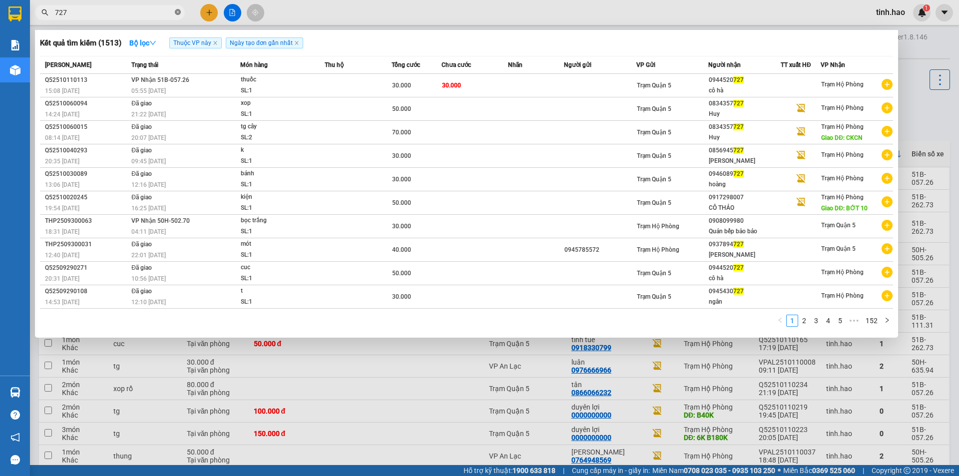
click at [176, 8] on span at bounding box center [178, 12] width 6 height 9
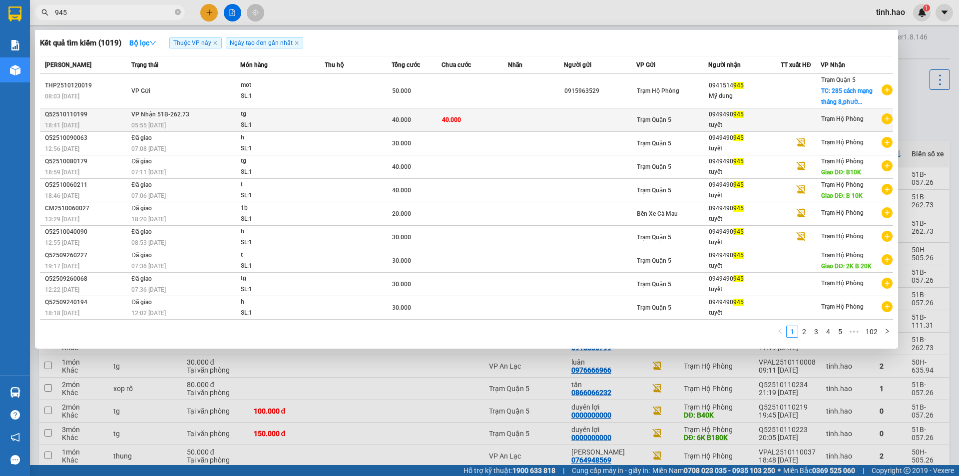
type input "945"
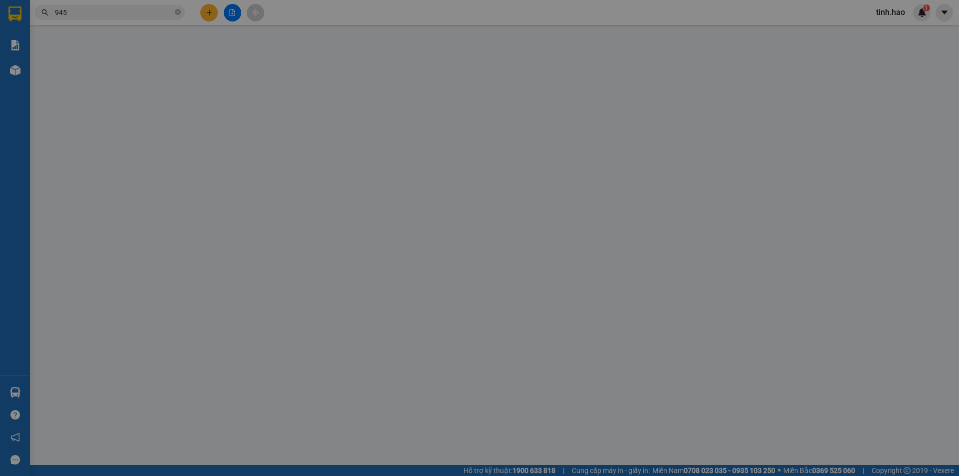
type input "0949490945"
type input "tuyêt"
type input "40.000"
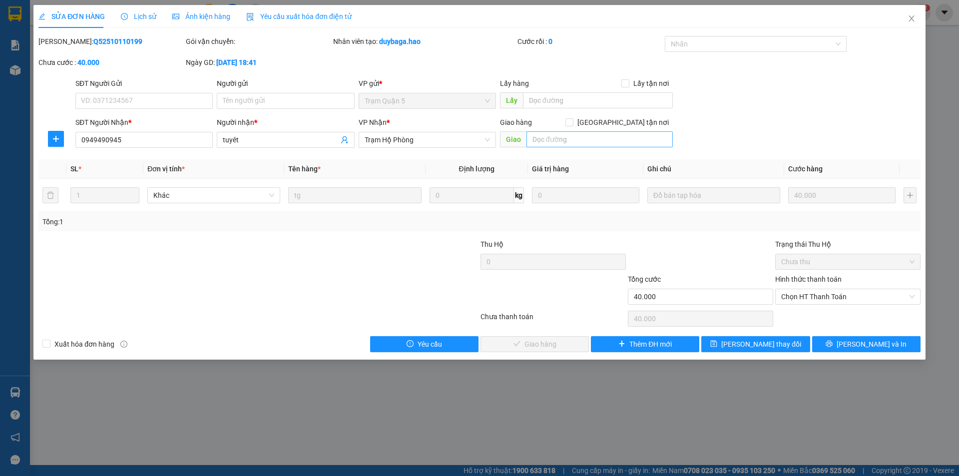
drag, startPoint x: 560, startPoint y: 121, endPoint x: 559, endPoint y: 145, distance: 24.5
click at [560, 127] on div "Giao hàng Giao tận nơi" at bounding box center [586, 122] width 173 height 11
click at [559, 145] on input "text" at bounding box center [599, 139] width 146 height 16
click at [781, 299] on span "Chọn HT Thanh Toán" at bounding box center [847, 296] width 133 height 15
type input "B 10K"
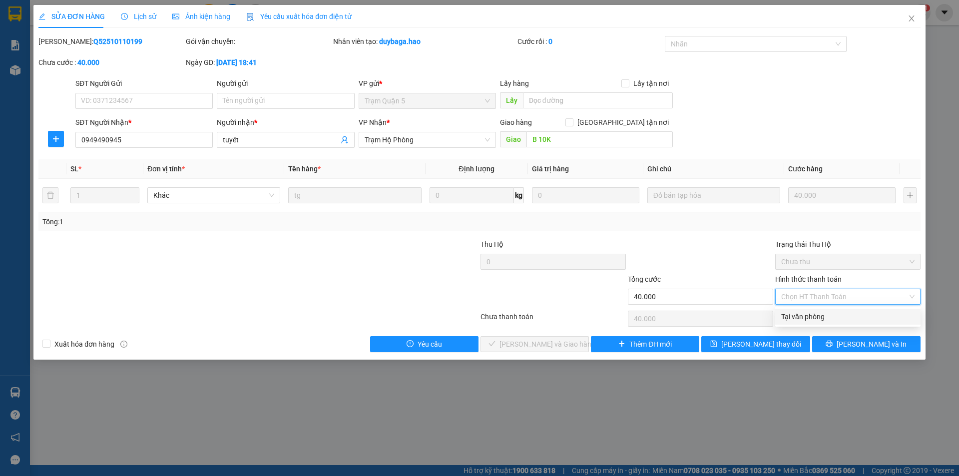
click at [791, 316] on div "Tại văn phòng" at bounding box center [847, 316] width 133 height 11
type input "0"
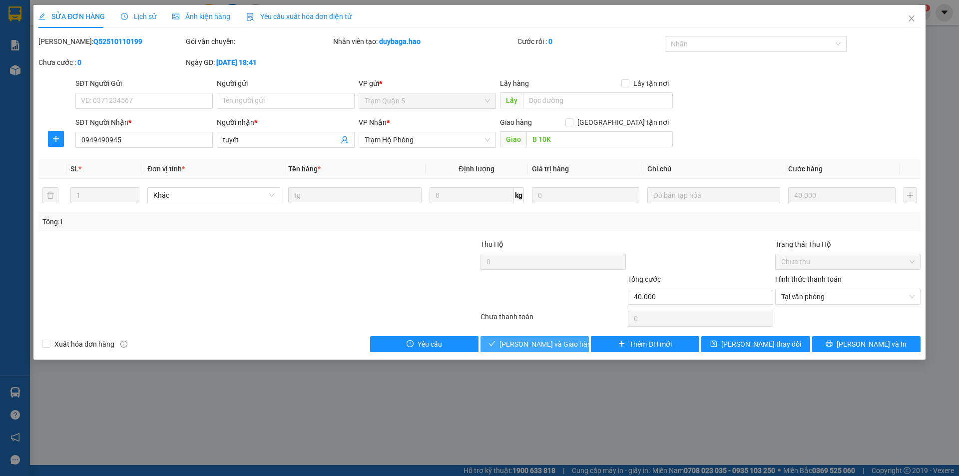
click at [534, 347] on span "[PERSON_NAME] và [PERSON_NAME] hàng" at bounding box center [547, 343] width 96 height 11
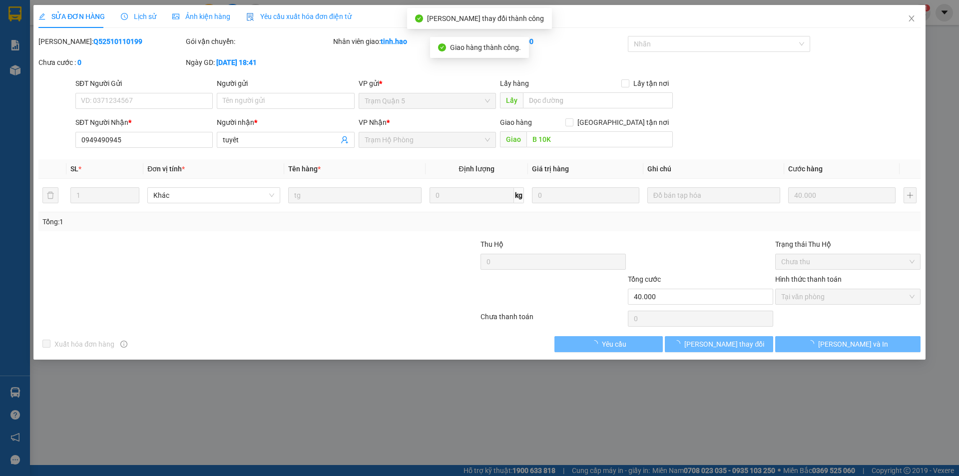
click at [747, 341] on button "[PERSON_NAME] đổi" at bounding box center [719, 344] width 108 height 16
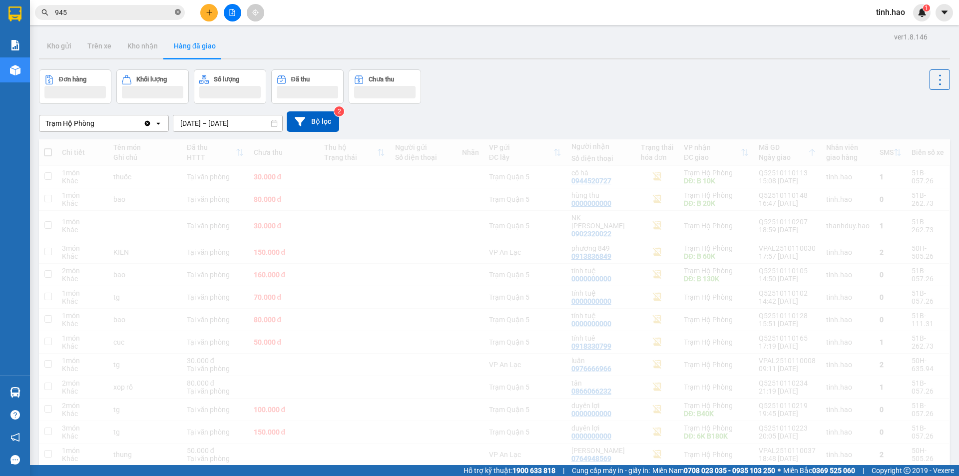
click at [179, 15] on icon "close-circle" at bounding box center [178, 12] width 6 height 6
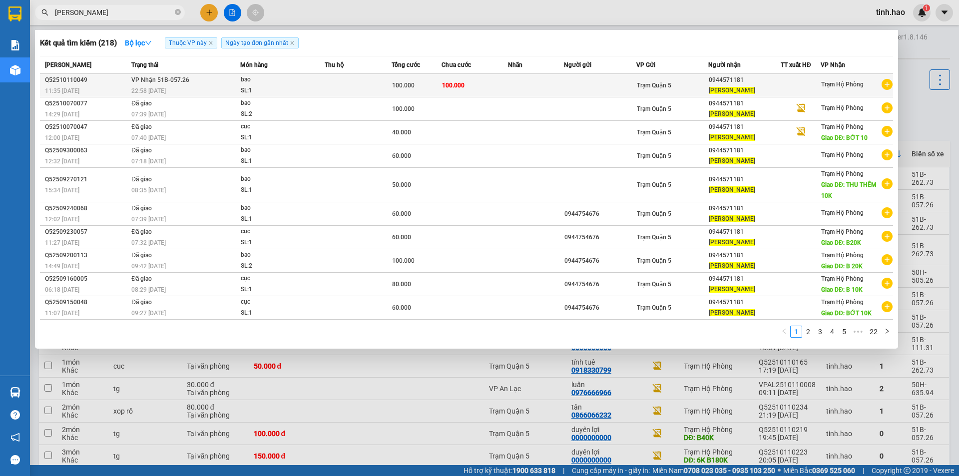
type input "THANH THANH"
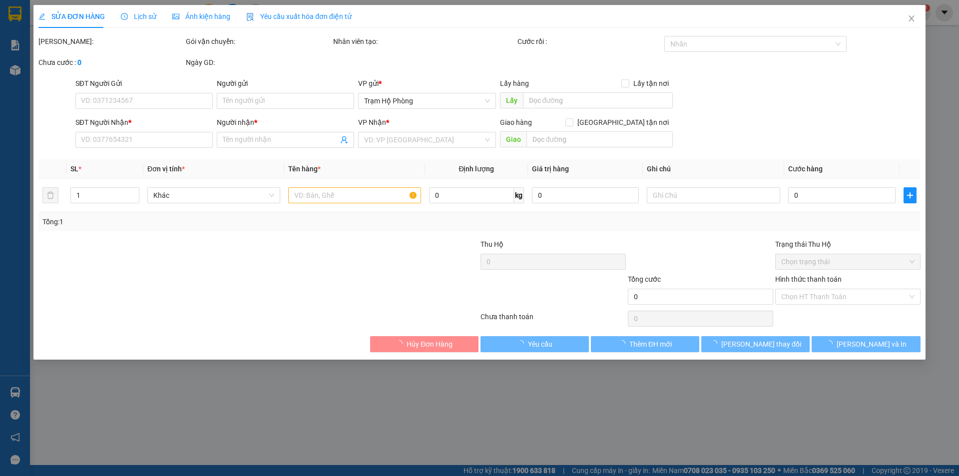
type input "0944571181"
type input "[PERSON_NAME]"
type input "100.000"
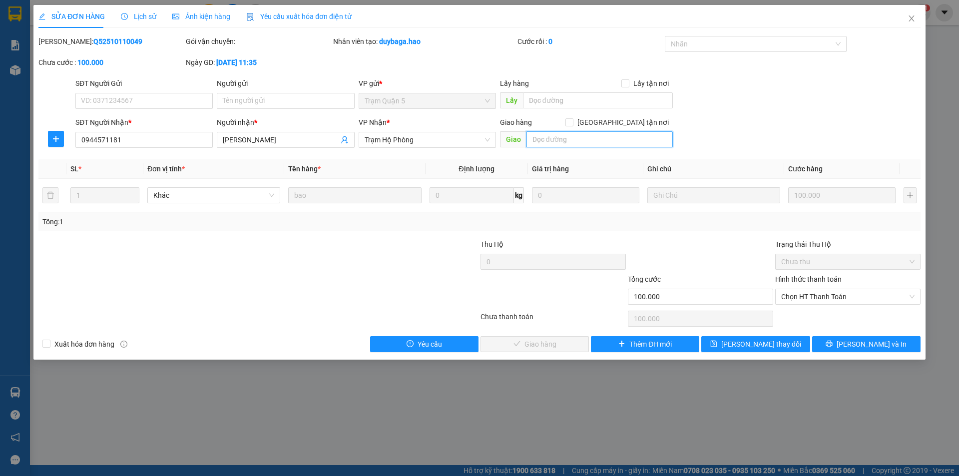
click at [595, 139] on input "text" at bounding box center [599, 139] width 146 height 16
click at [824, 301] on span "Chọn HT Thanh Toán" at bounding box center [847, 296] width 133 height 15
type input "B 20K"
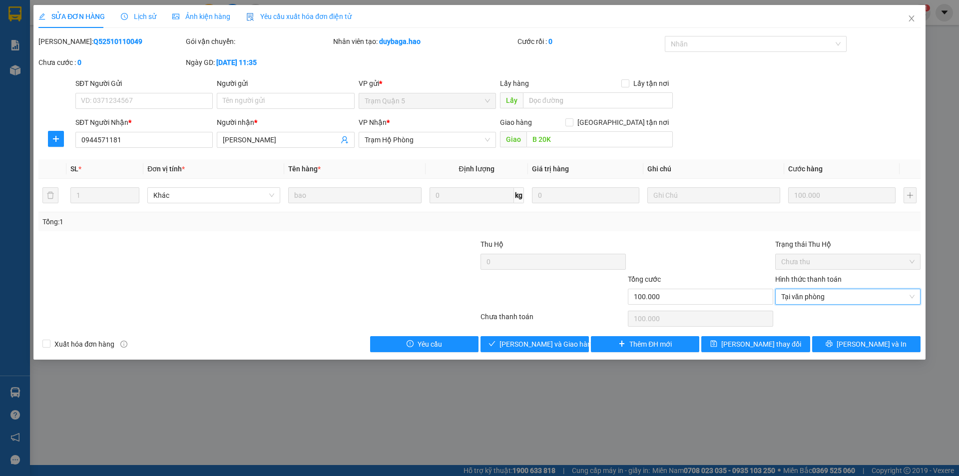
type input "0"
click at [546, 351] on button "[PERSON_NAME] và [PERSON_NAME] hàng" at bounding box center [534, 344] width 108 height 16
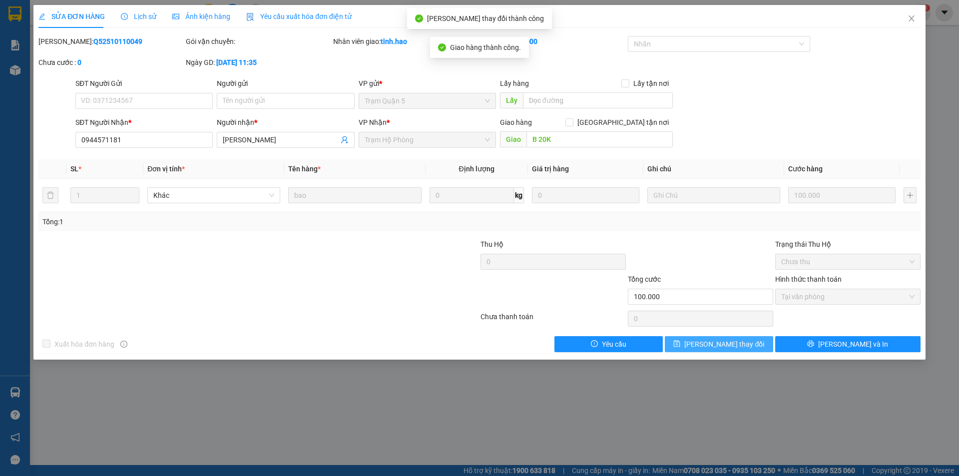
drag, startPoint x: 723, startPoint y: 335, endPoint x: 723, endPoint y: 341, distance: 6.0
click at [723, 337] on div "Total Paid Fee 100.000 Total UnPaid Fee 0 Cash Collection Total Fee Mã ĐH: Q525…" at bounding box center [479, 194] width 882 height 316
click at [723, 341] on span "[PERSON_NAME] đổi" at bounding box center [724, 343] width 80 height 11
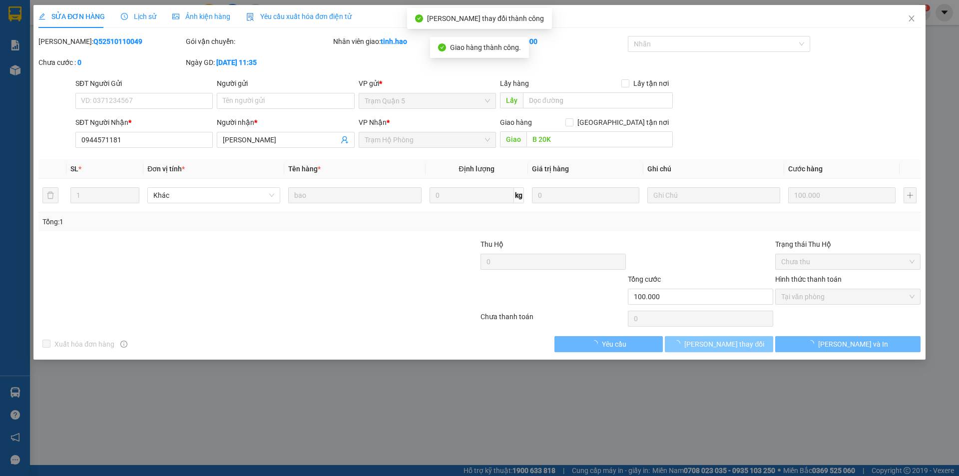
click at [722, 341] on span "[PERSON_NAME] đổi" at bounding box center [724, 343] width 80 height 11
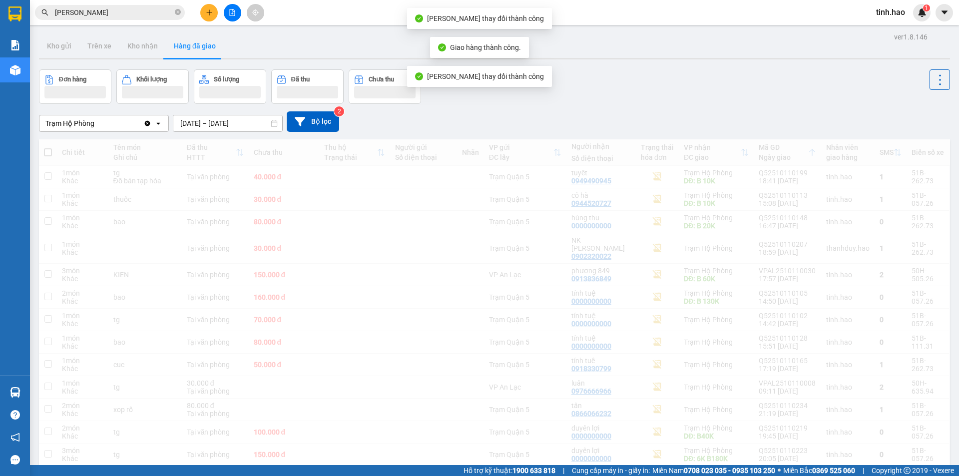
click at [907, 19] on div "tinh.hao 1" at bounding box center [899, 12] width 62 height 17
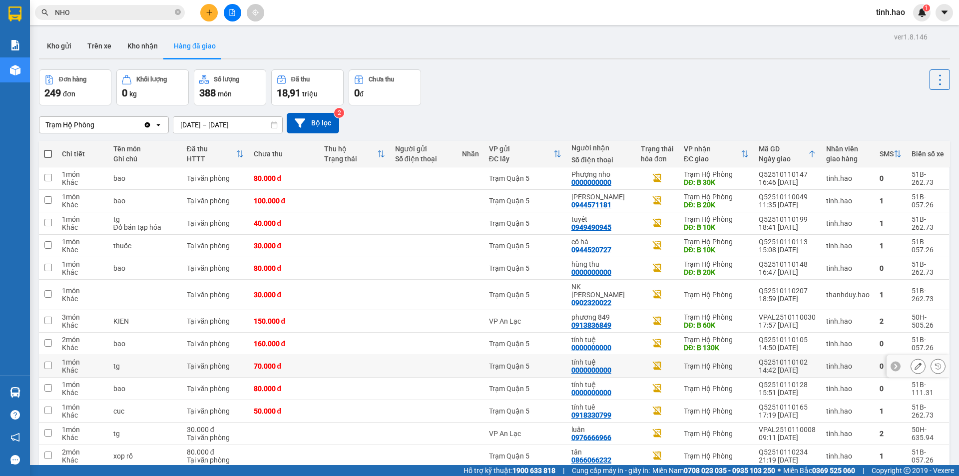
scroll to position [59, 0]
click at [179, 14] on icon "close-circle" at bounding box center [178, 12] width 6 height 6
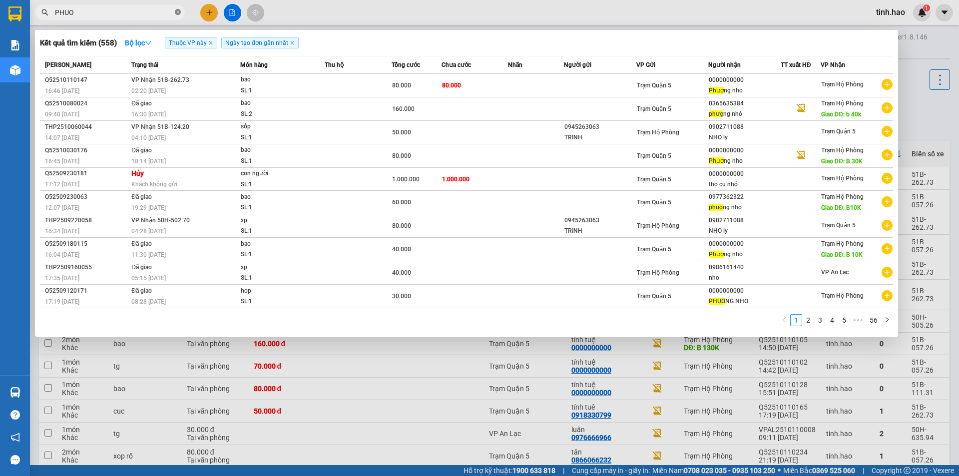
type input "PHUOC"
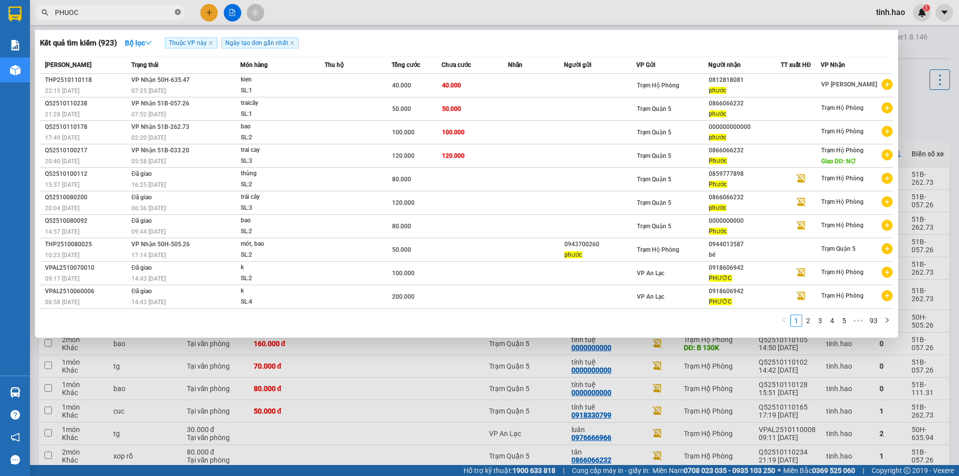
click at [179, 12] on icon "close-circle" at bounding box center [178, 12] width 6 height 6
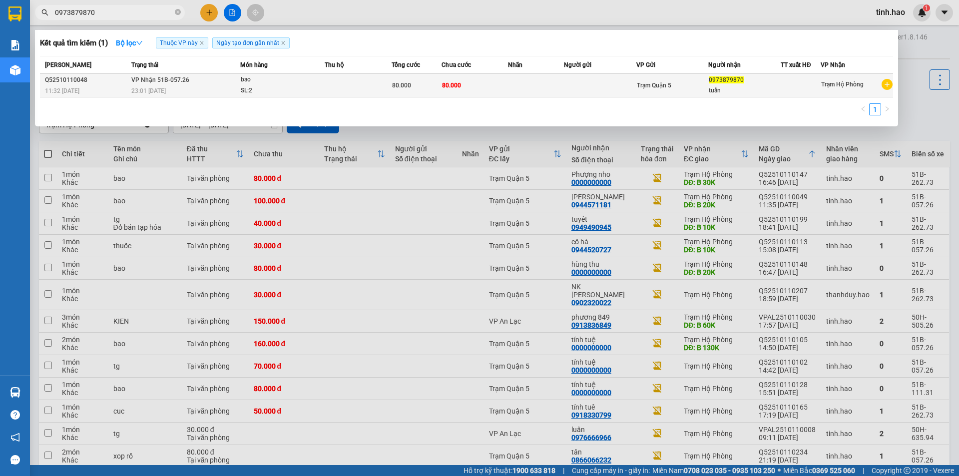
type input "0973879870"
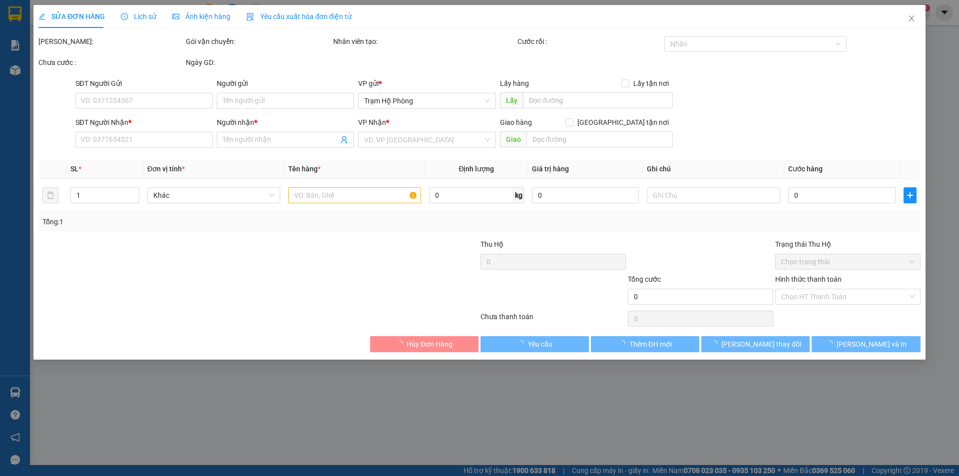
type input "0973879870"
type input "tuấn"
type input "80.000"
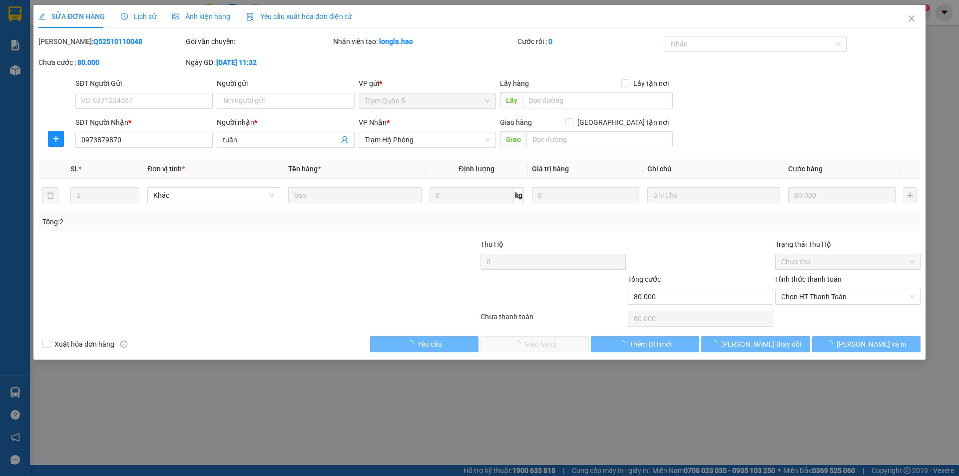
click at [205, 24] on div "Ảnh kiện hàng" at bounding box center [201, 16] width 58 height 23
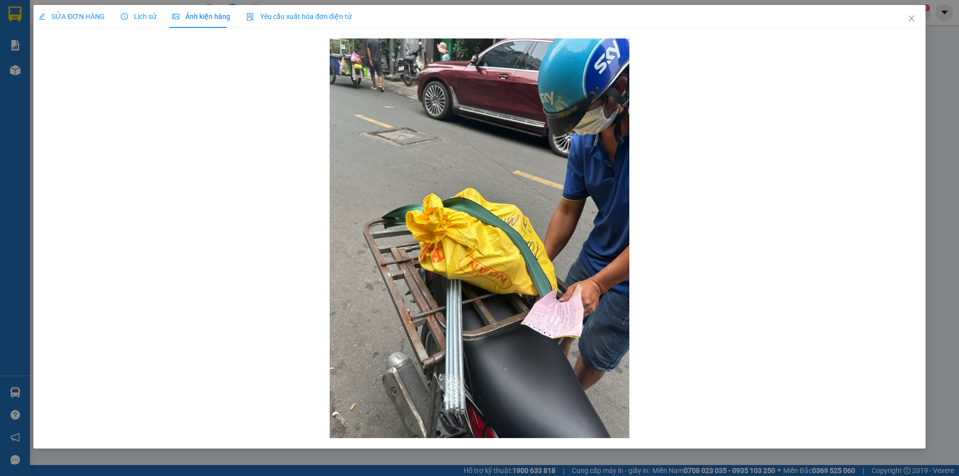
click at [75, 21] on div "SỬA ĐƠN HÀNG" at bounding box center [71, 16] width 66 height 11
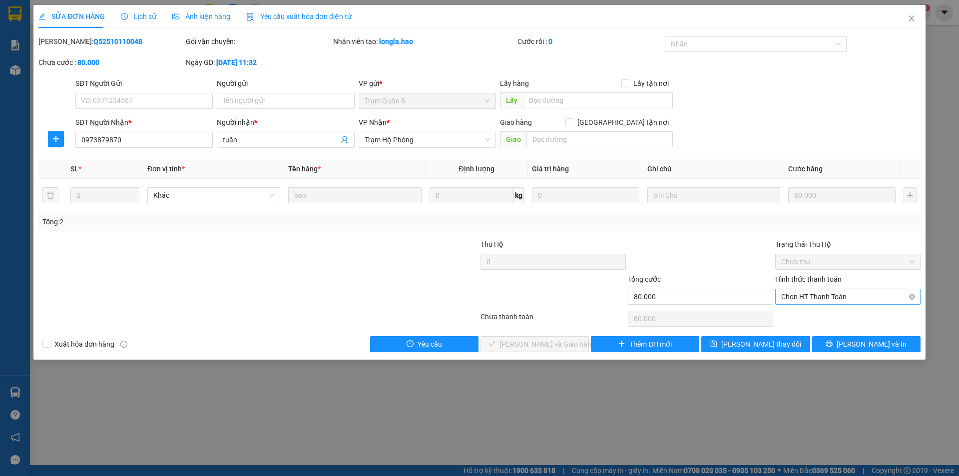
click at [802, 298] on span "Chọn HT Thanh Toán" at bounding box center [847, 296] width 133 height 15
click at [806, 313] on div "Tại văn phòng" at bounding box center [847, 316] width 133 height 11
type input "0"
click at [520, 350] on button "[PERSON_NAME] và Giao hàng" at bounding box center [534, 344] width 108 height 16
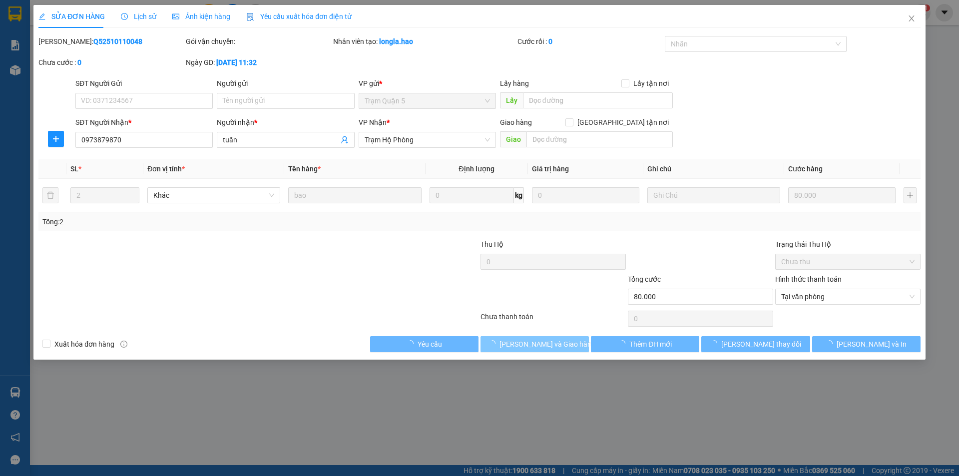
click at [520, 350] on button "[PERSON_NAME] và Giao hàng" at bounding box center [534, 344] width 108 height 16
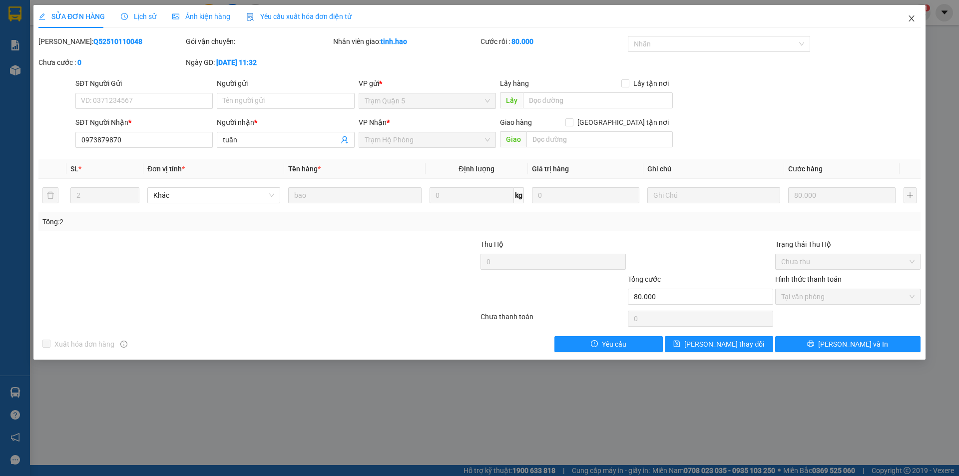
click at [914, 20] on icon "close" at bounding box center [911, 18] width 8 height 8
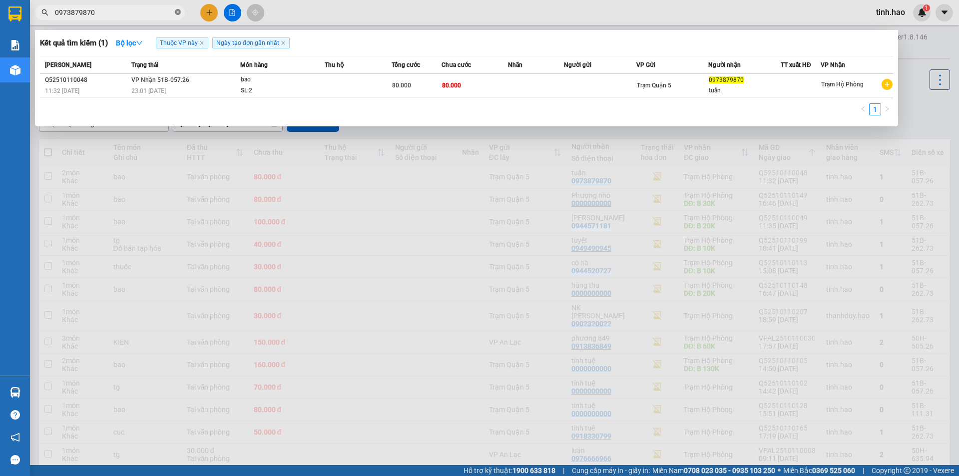
click at [176, 12] on icon "close-circle" at bounding box center [178, 12] width 6 height 6
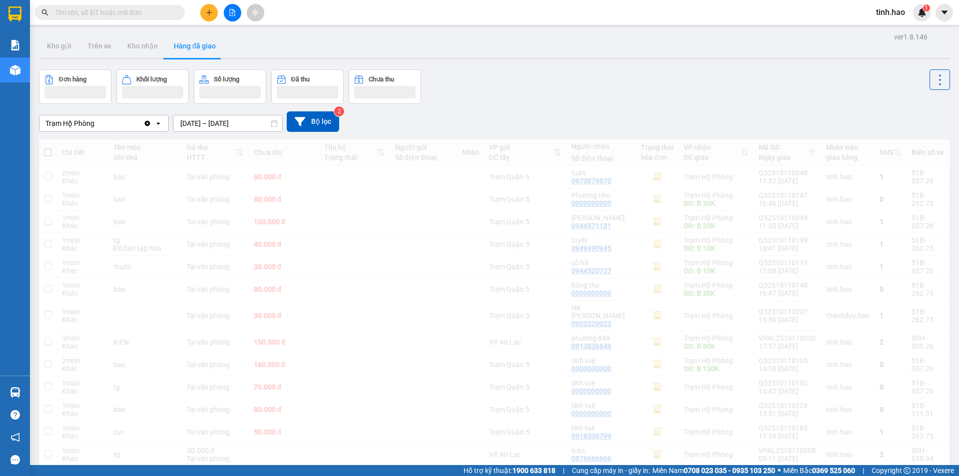
click at [176, 12] on span at bounding box center [178, 12] width 6 height 11
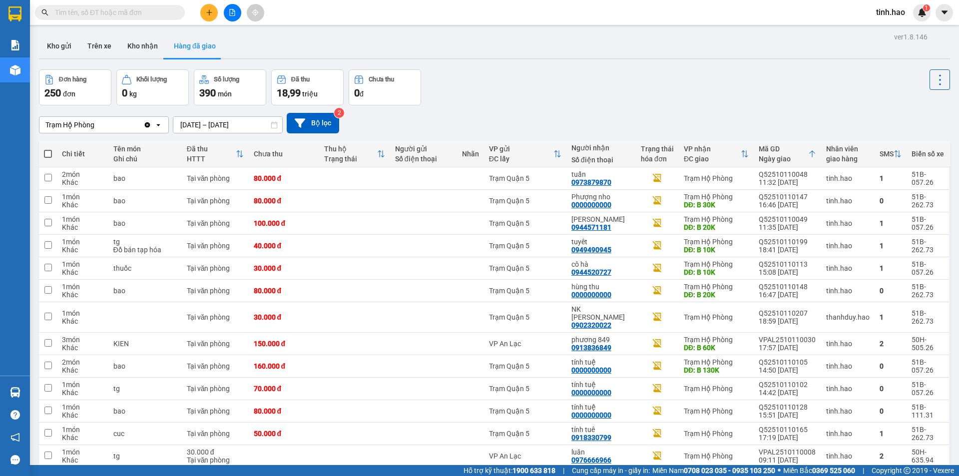
drag, startPoint x: 173, startPoint y: 13, endPoint x: 159, endPoint y: 13, distance: 13.5
click at [168, 13] on span at bounding box center [110, 12] width 150 height 15
click at [140, 13] on input "text" at bounding box center [114, 12] width 118 height 11
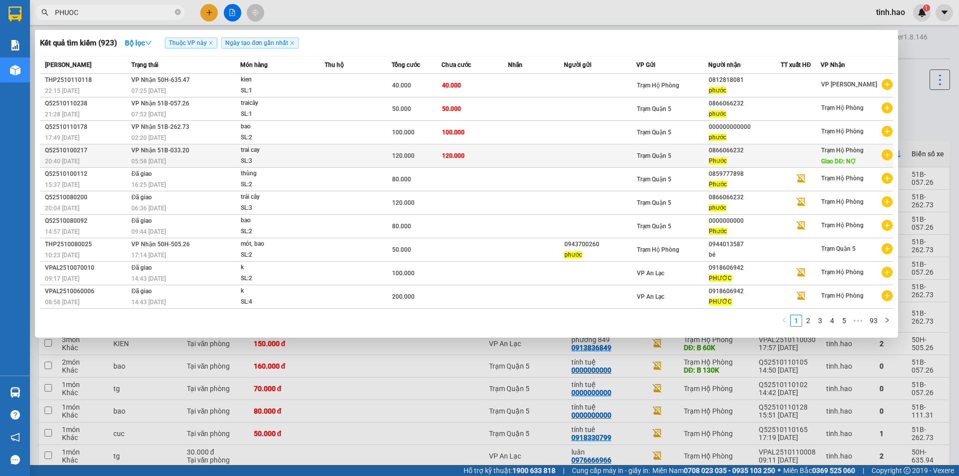
type input "PHUOC"
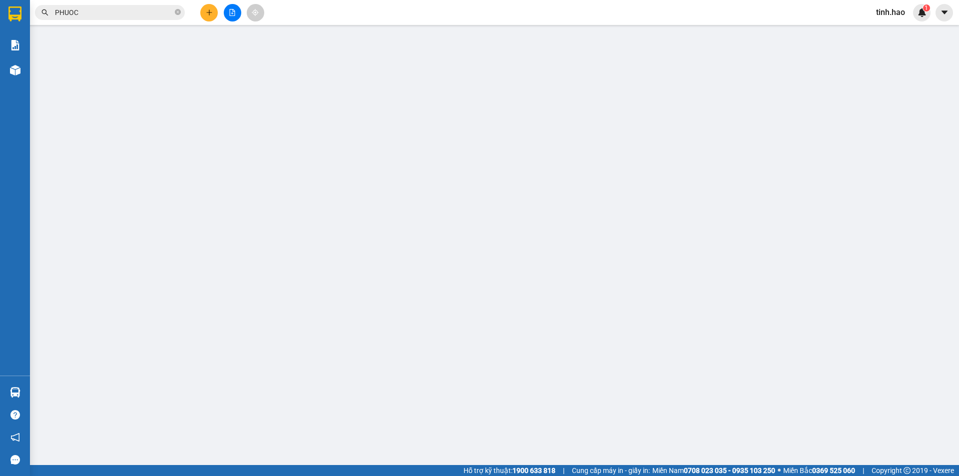
type input "0866066232"
type input "Phước"
type input "NỢ"
type input "120.000"
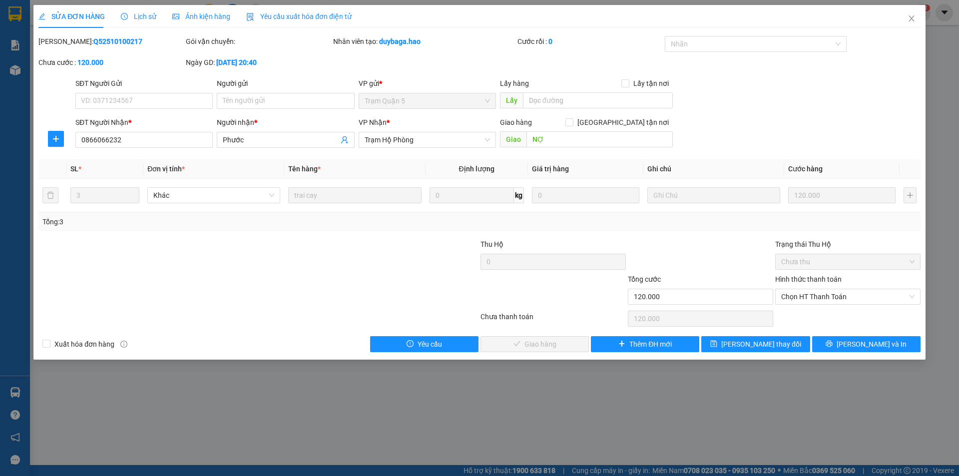
click at [205, 21] on div "Ảnh kiện hàng" at bounding box center [201, 16] width 58 height 11
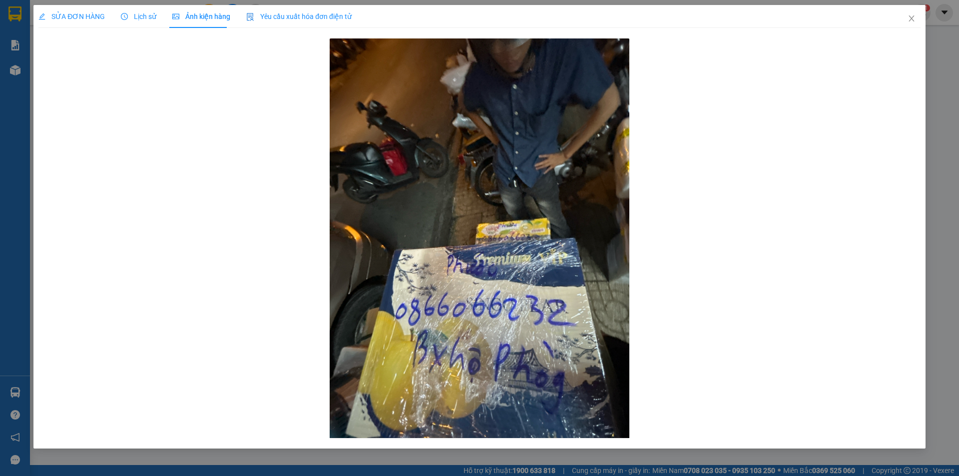
click at [110, 22] on div "SỬA ĐƠN HÀNG Lịch sử Ảnh kiện hàng Yêu cầu xuất hóa đơn điện tử" at bounding box center [194, 16] width 313 height 23
drag, startPoint x: 111, startPoint y: 18, endPoint x: 128, endPoint y: 19, distance: 16.5
click at [116, 18] on div "SỬA ĐƠN HÀNG Lịch sử Ảnh kiện hàng Yêu cầu xuất hóa đơn điện tử" at bounding box center [194, 16] width 313 height 23
click at [149, 21] on div "Lịch sử" at bounding box center [138, 16] width 35 height 11
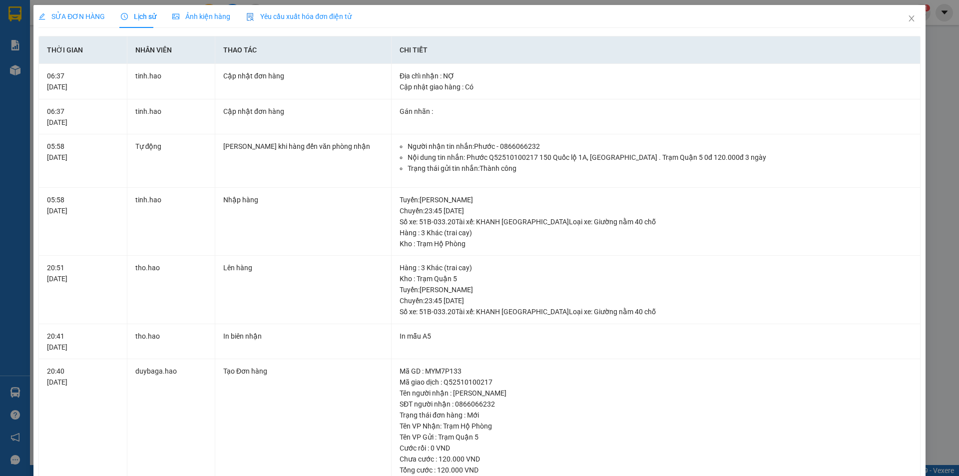
click at [89, 20] on span "SỬA ĐƠN HÀNG" at bounding box center [71, 16] width 66 height 8
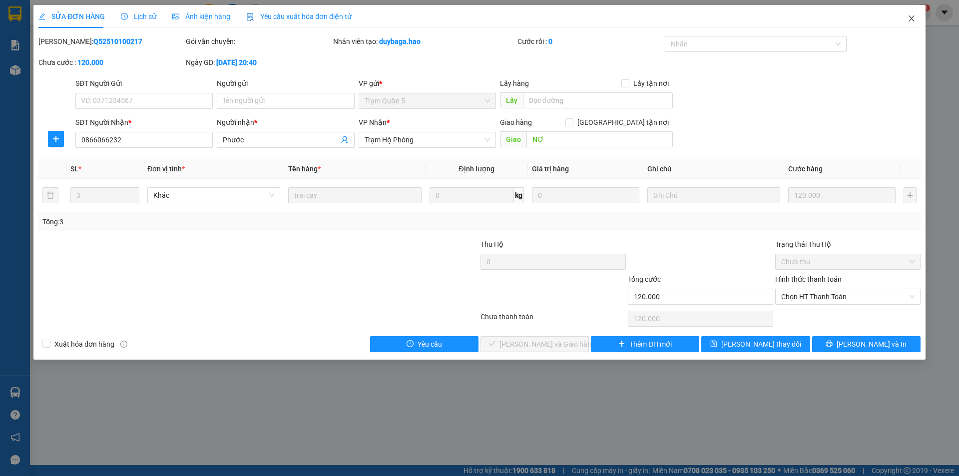
click at [911, 15] on icon "close" at bounding box center [911, 18] width 8 height 8
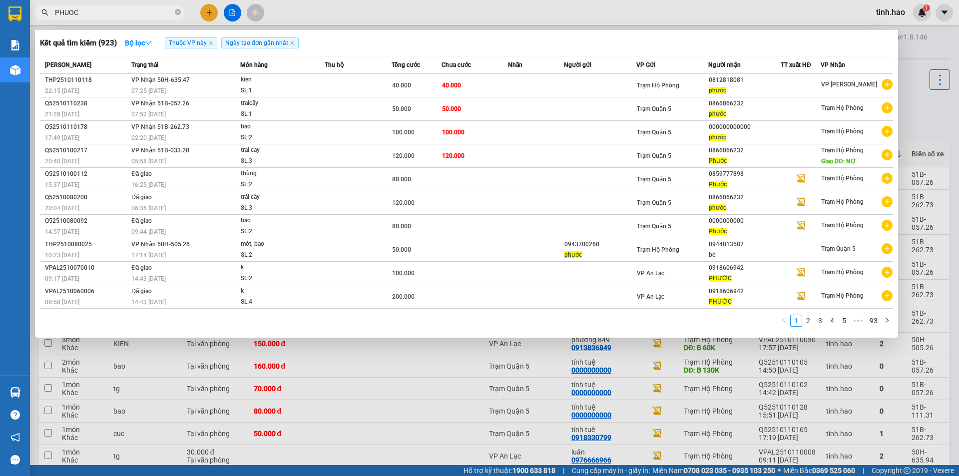
click at [111, 12] on input "PHUOC" at bounding box center [114, 12] width 118 height 11
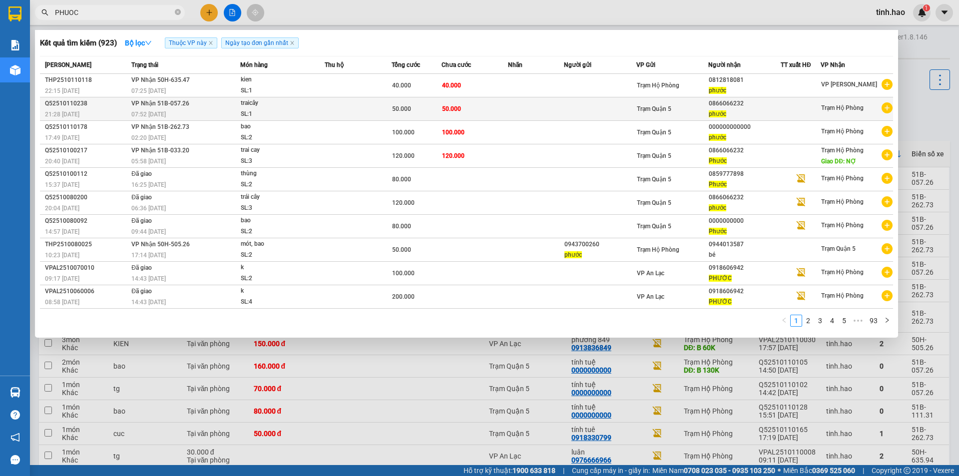
click at [496, 110] on td "50.000" at bounding box center [474, 108] width 67 height 23
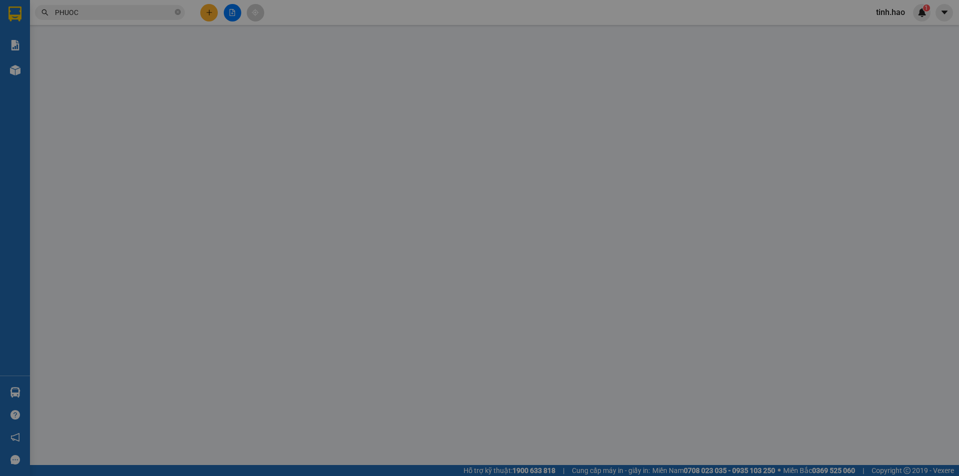
type input "0866066232"
type input "phước"
type input "50.000"
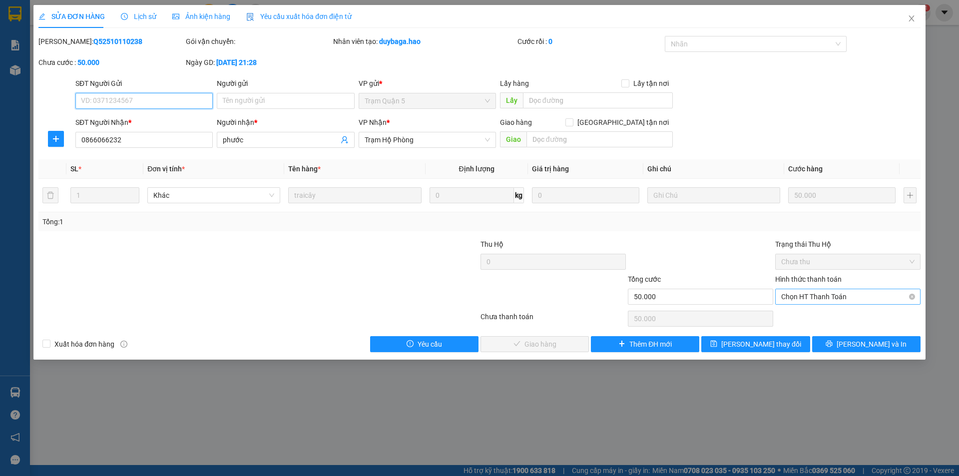
click at [798, 298] on span "Chọn HT Thanh Toán" at bounding box center [847, 296] width 133 height 15
click at [800, 311] on div "Tại văn phòng" at bounding box center [847, 316] width 133 height 11
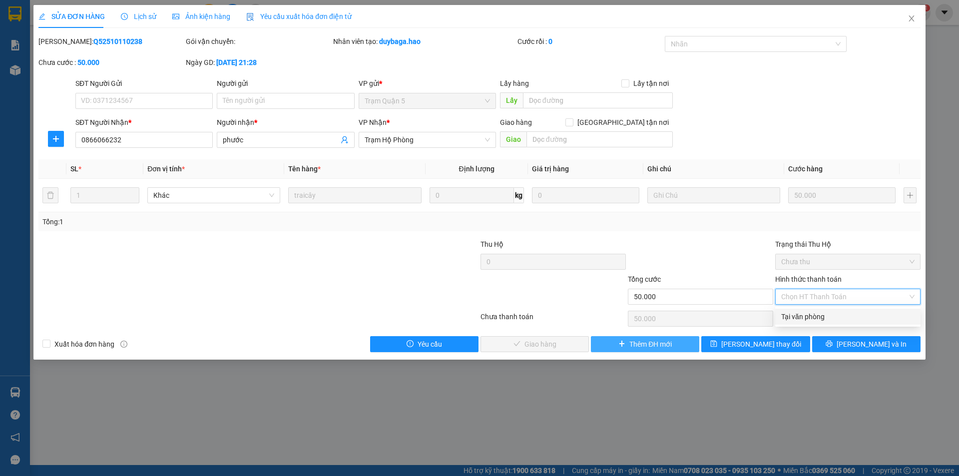
type input "0"
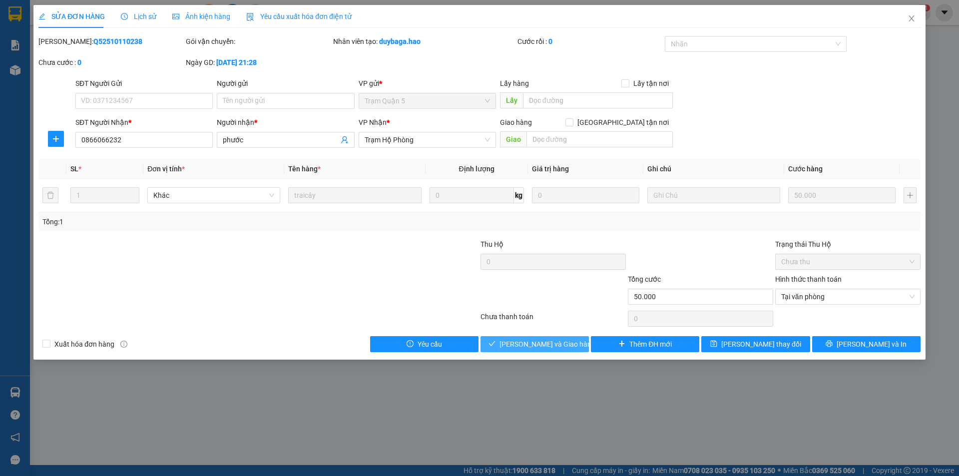
click at [555, 342] on span "[PERSON_NAME] và Giao hàng" at bounding box center [547, 343] width 96 height 11
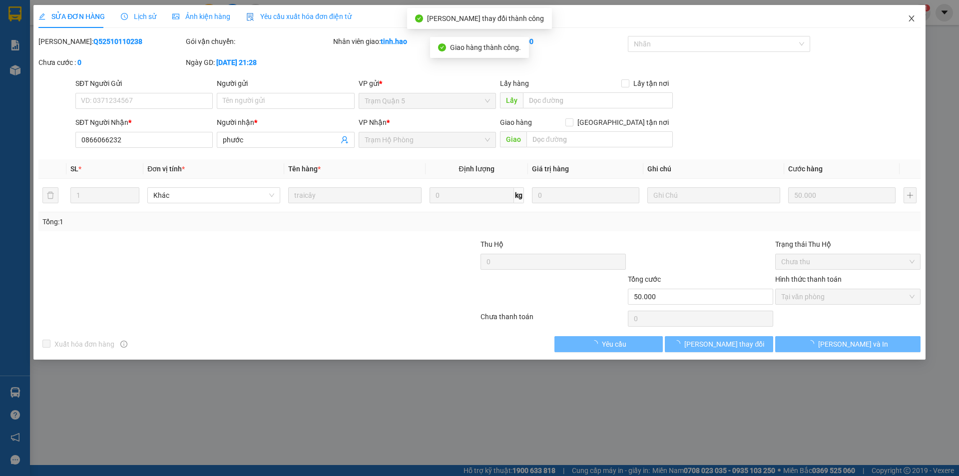
click at [911, 18] on icon "close" at bounding box center [910, 18] width 5 height 6
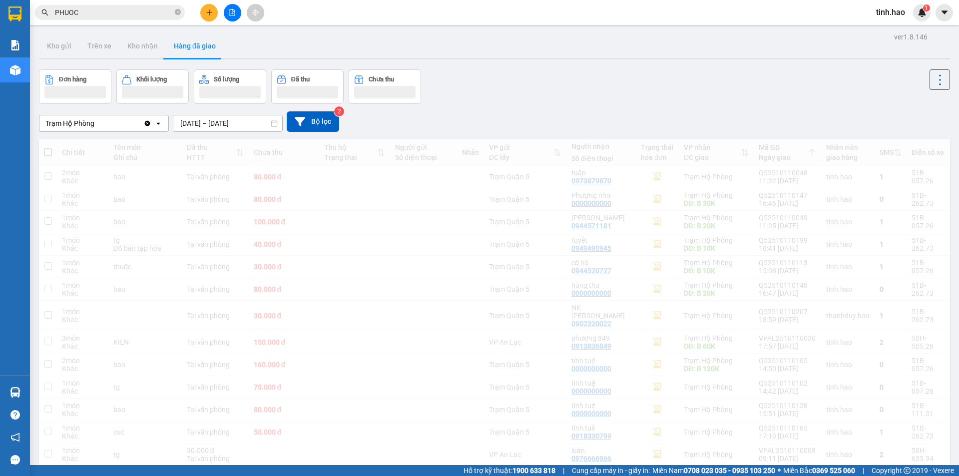
click at [173, 11] on span "PHUOC" at bounding box center [110, 12] width 150 height 15
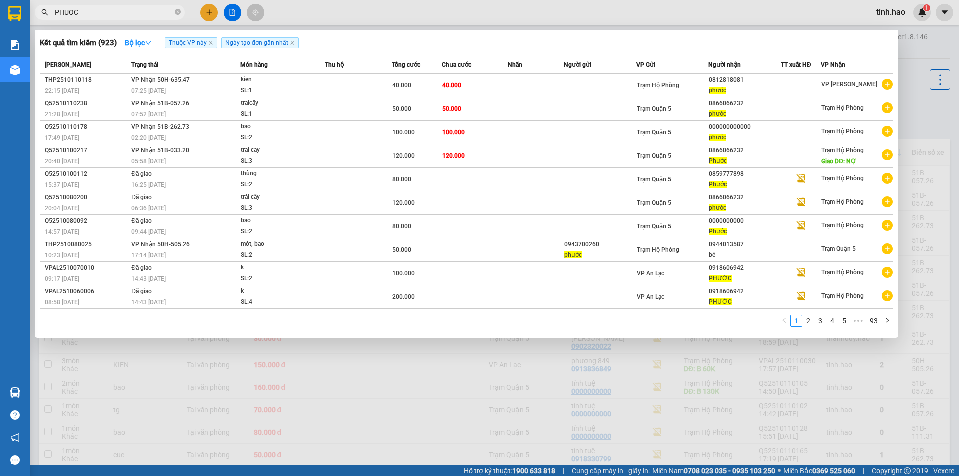
click at [173, 14] on span "PHUOC" at bounding box center [110, 12] width 150 height 15
click at [179, 12] on icon "close-circle" at bounding box center [178, 12] width 6 height 6
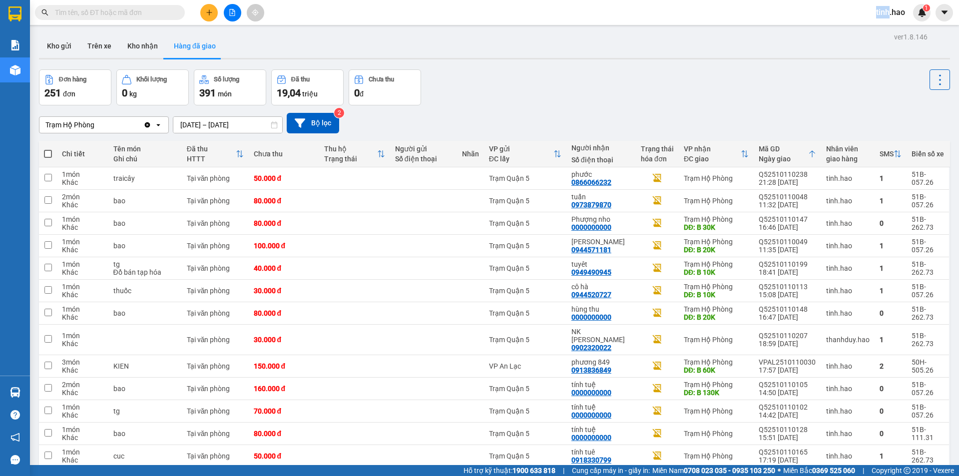
click at [179, 12] on span at bounding box center [178, 12] width 6 height 11
click at [128, 14] on input "text" at bounding box center [114, 12] width 118 height 11
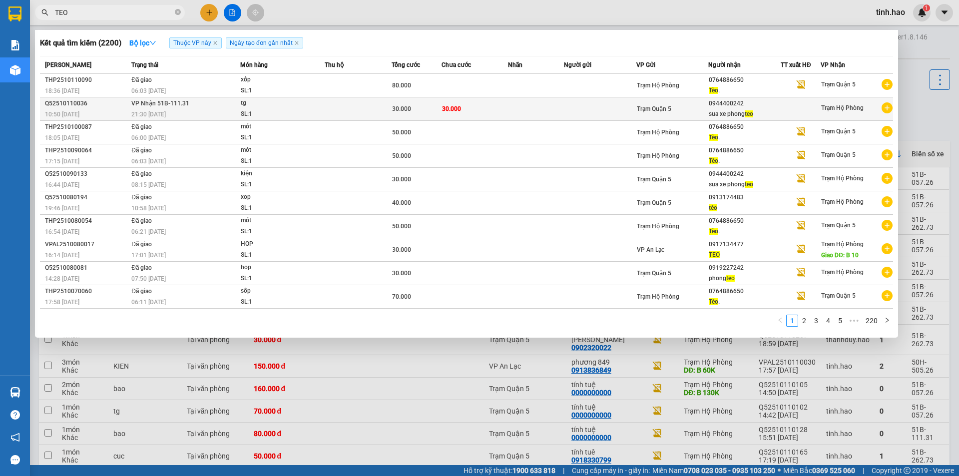
type input "TEO"
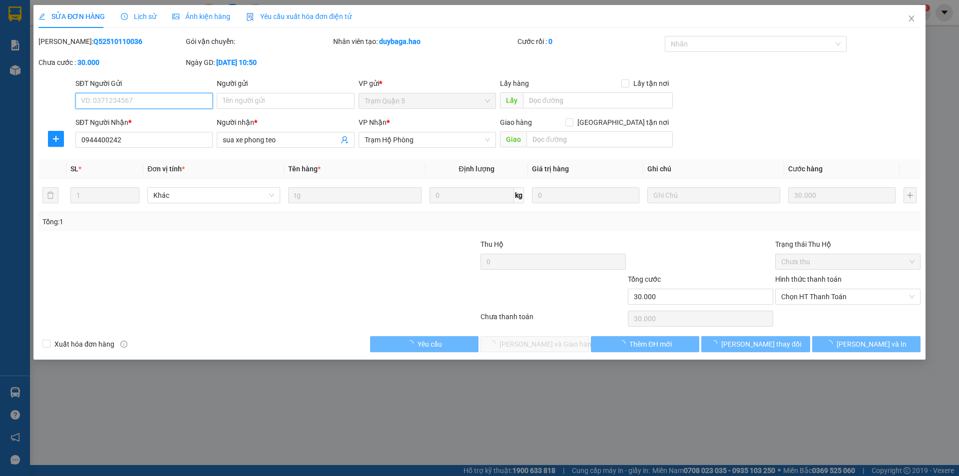
type input "0944400242"
type input "sua xe phong teo"
type input "30.000"
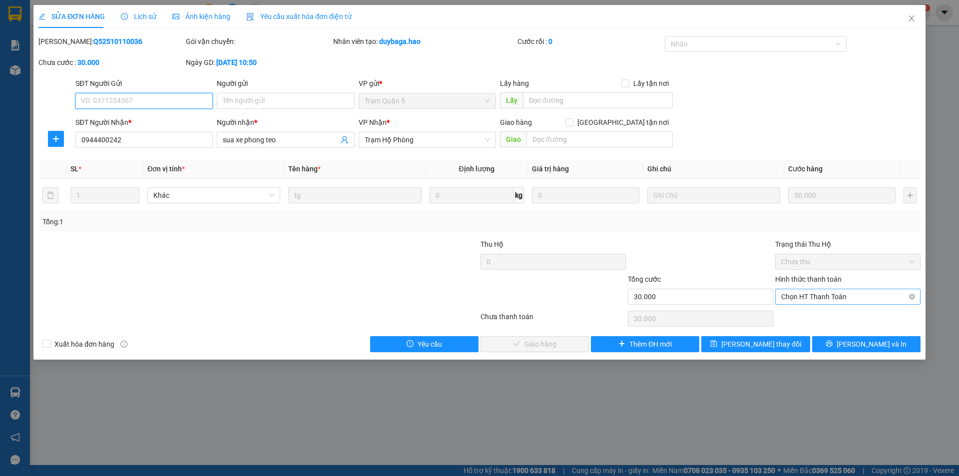
click at [786, 300] on span "Chọn HT Thanh Toán" at bounding box center [847, 296] width 133 height 15
click at [812, 315] on div "Tại văn phòng" at bounding box center [847, 316] width 133 height 11
type input "0"
click at [557, 340] on span "[PERSON_NAME] và Giao hàng" at bounding box center [547, 343] width 96 height 11
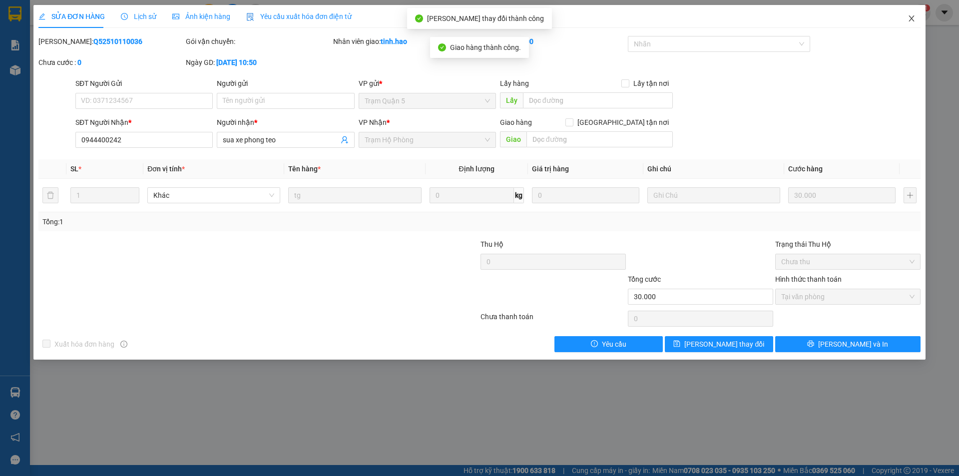
click at [909, 19] on icon "close" at bounding box center [911, 18] width 8 height 8
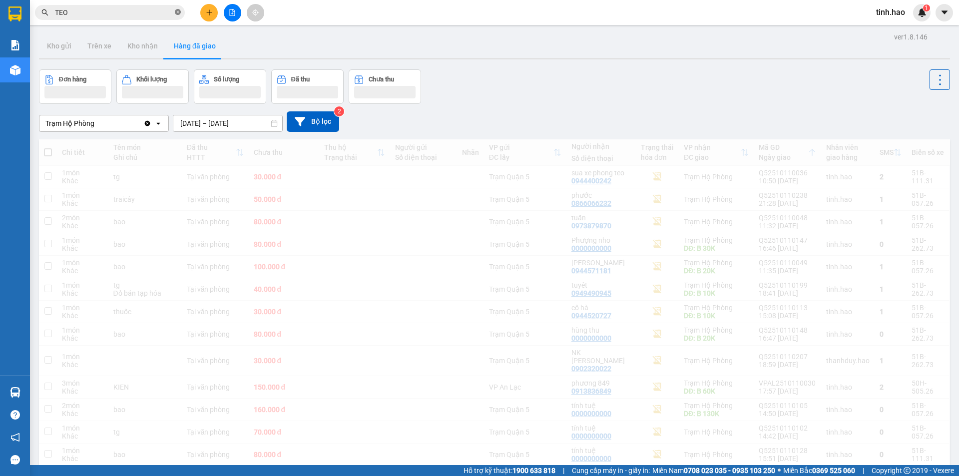
click at [176, 12] on icon "close-circle" at bounding box center [178, 12] width 6 height 6
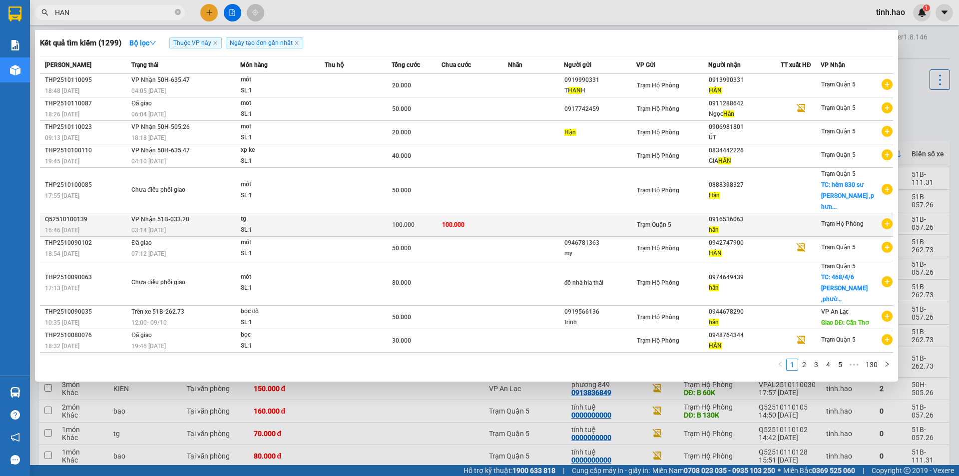
type input "HAN"
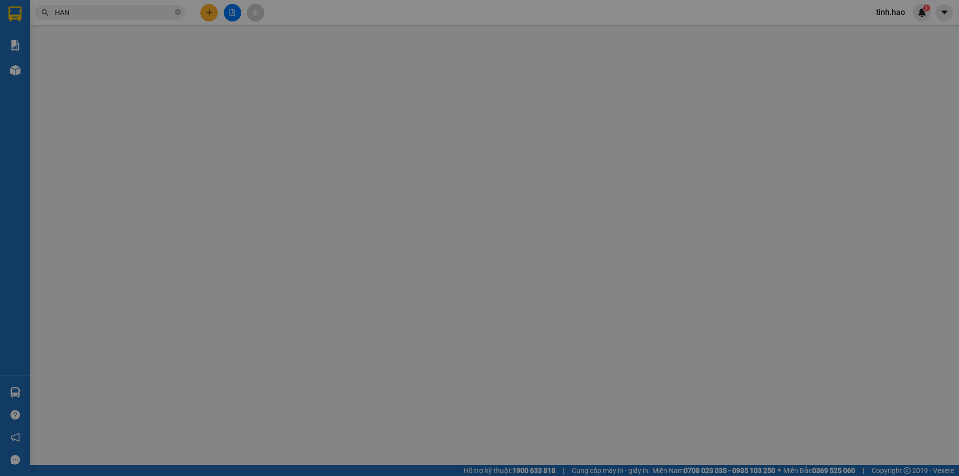
type input "0916536063"
type input "hân"
type input "100.000"
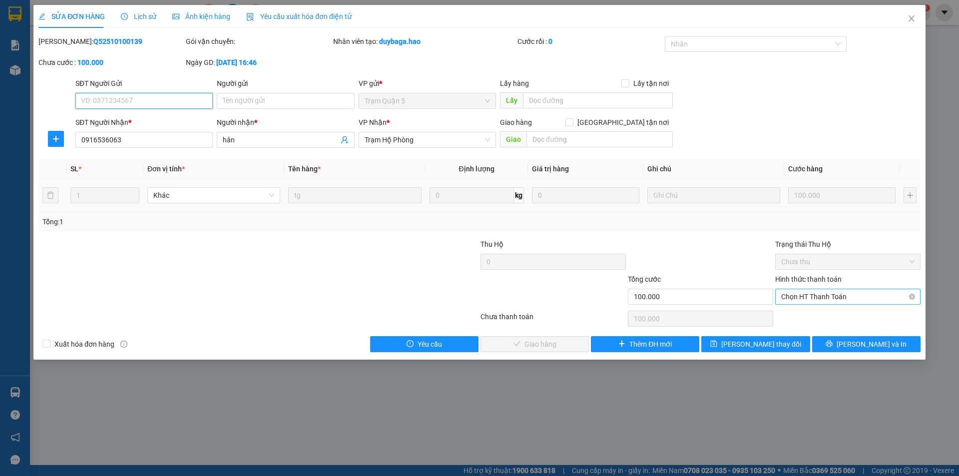
click at [807, 297] on span "Chọn HT Thanh Toán" at bounding box center [847, 296] width 133 height 15
click at [808, 318] on div "Tại văn phòng" at bounding box center [847, 316] width 133 height 11
type input "0"
drag, startPoint x: 585, startPoint y: 328, endPoint x: 580, endPoint y: 331, distance: 5.8
click at [580, 331] on div "Total Paid Fee 0 Total UnPaid Fee 100.000 Cash Collection Total Fee Mã ĐH: Q525…" at bounding box center [479, 194] width 882 height 316
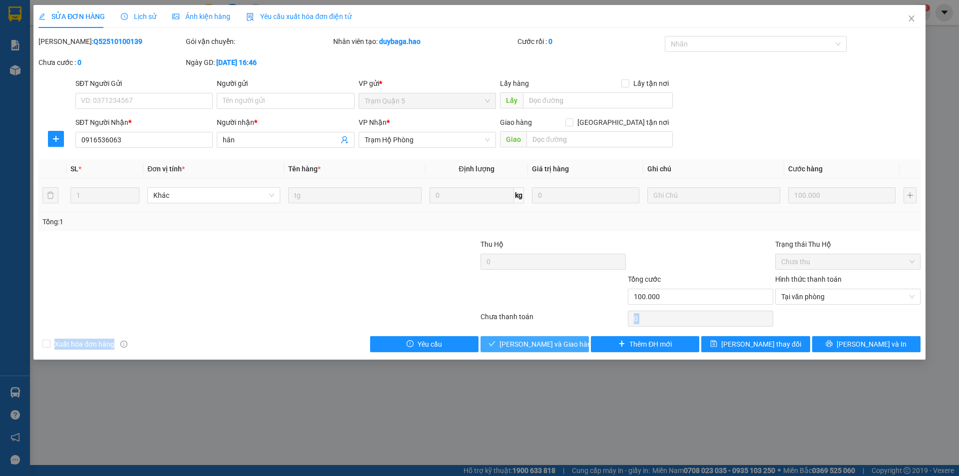
click at [567, 341] on button "[PERSON_NAME] và [PERSON_NAME] hàng" at bounding box center [534, 344] width 108 height 16
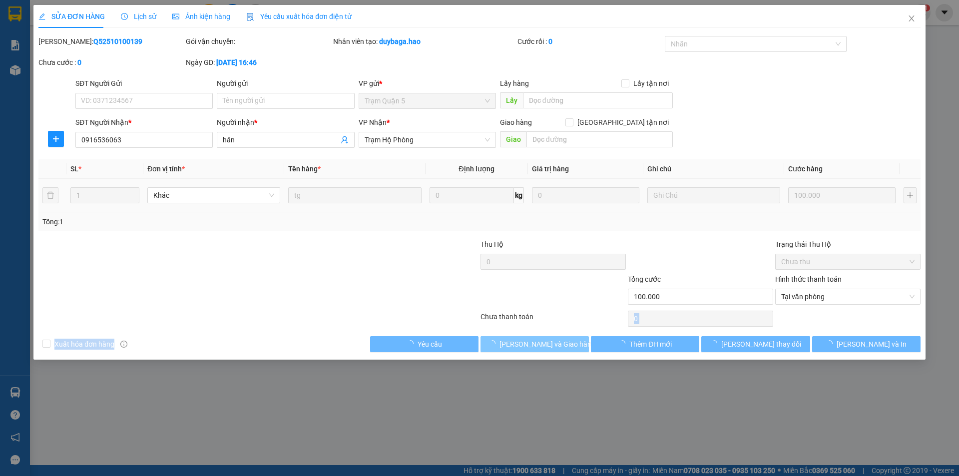
click at [567, 341] on button "[PERSON_NAME] và [PERSON_NAME] hàng" at bounding box center [534, 344] width 108 height 16
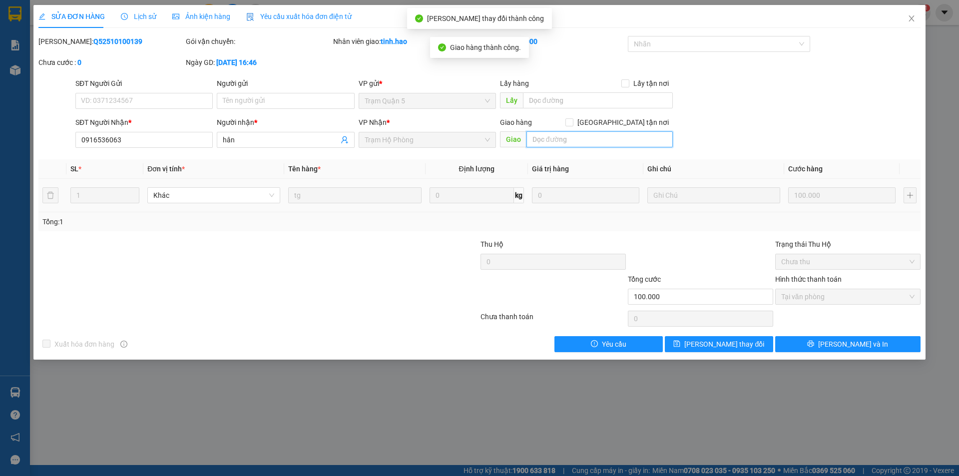
click at [589, 144] on input "text" at bounding box center [599, 139] width 146 height 16
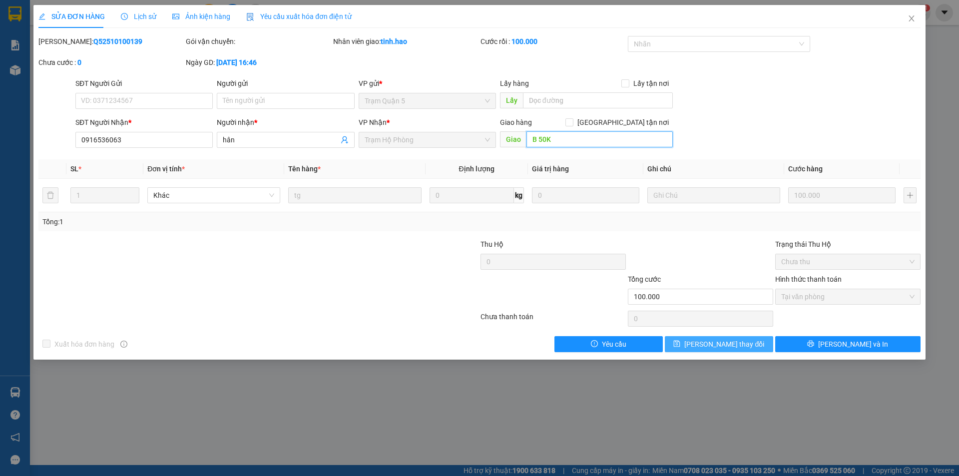
type input "B 50K"
drag, startPoint x: 713, startPoint y: 350, endPoint x: 719, endPoint y: 339, distance: 11.8
click at [713, 350] on button "[PERSON_NAME] đổi" at bounding box center [719, 344] width 108 height 16
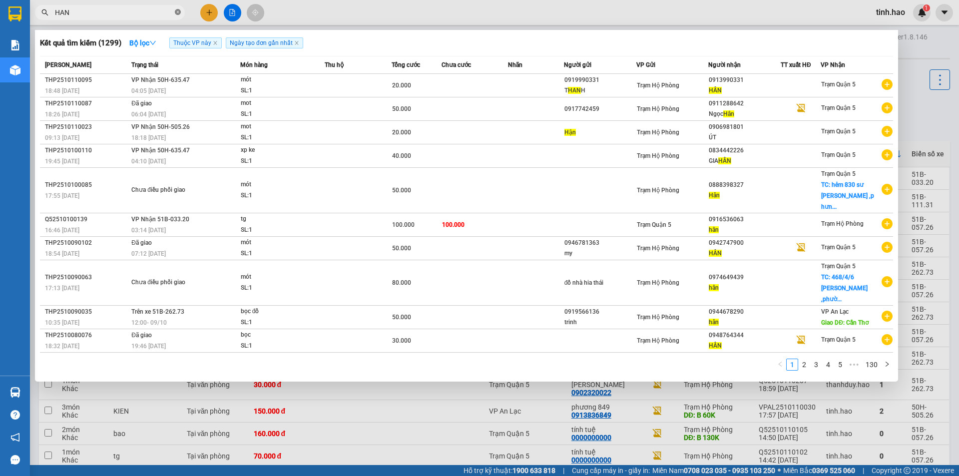
click at [177, 14] on icon "close-circle" at bounding box center [178, 12] width 6 height 6
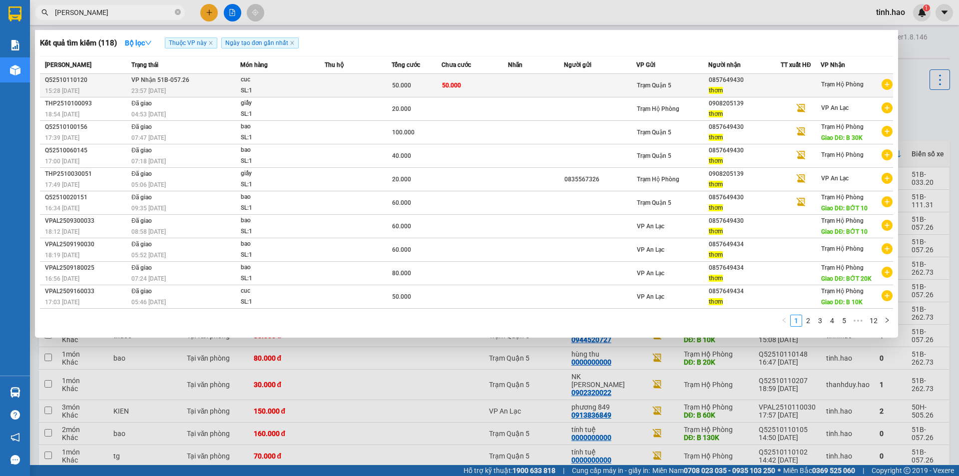
type input "THOM"
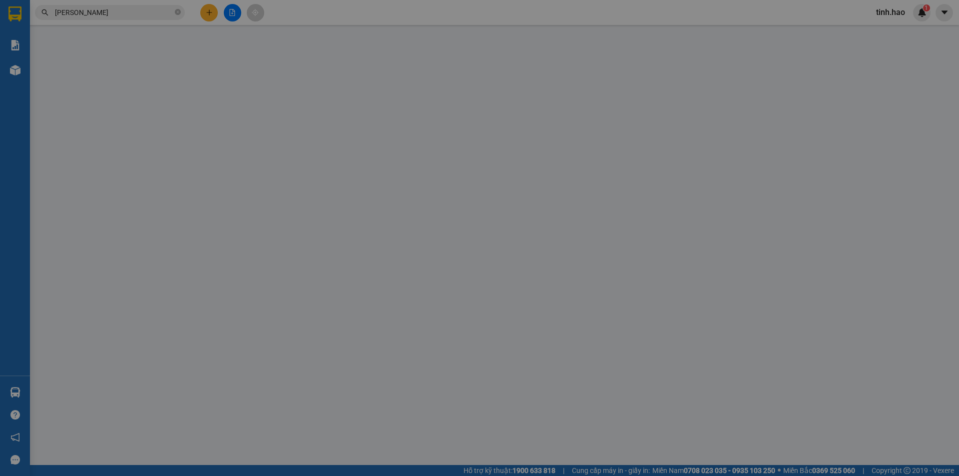
type input "0857649430"
type input "thơm"
type input "50.000"
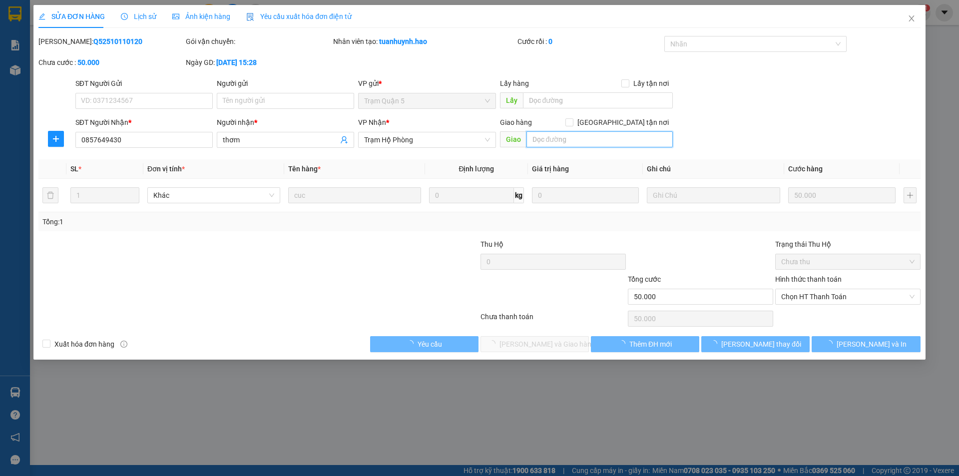
click at [585, 133] on input "text" at bounding box center [599, 139] width 146 height 16
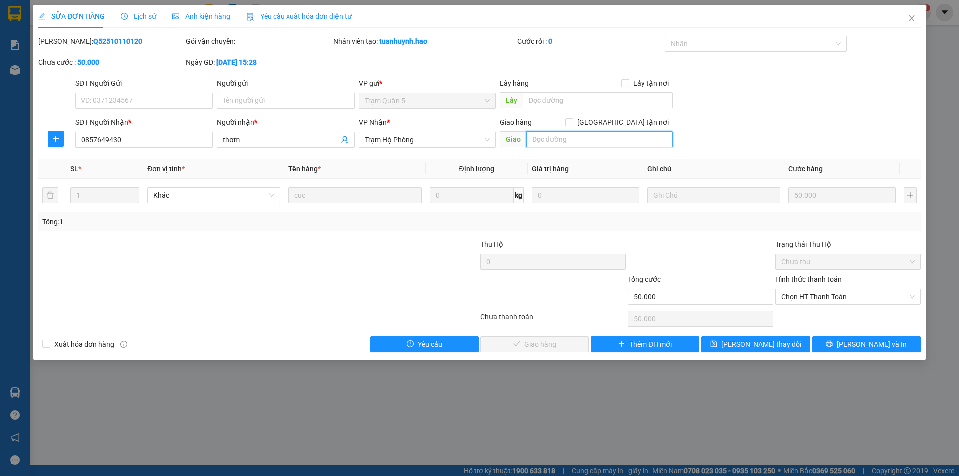
click at [580, 143] on input "text" at bounding box center [599, 139] width 146 height 16
drag, startPoint x: 797, startPoint y: 294, endPoint x: 798, endPoint y: 305, distance: 11.0
click at [797, 293] on span "Chọn HT Thanh Toán" at bounding box center [847, 296] width 133 height 15
type input "B 10K"
drag, startPoint x: 798, startPoint y: 305, endPoint x: 791, endPoint y: 318, distance: 14.3
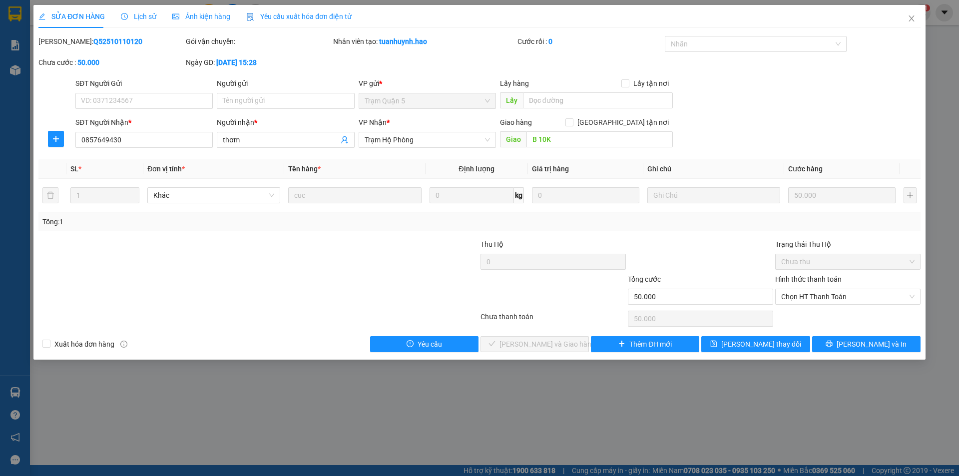
click at [797, 306] on div "Hình thức thanh toán Chọn HT Thanh Toán" at bounding box center [847, 291] width 145 height 35
click at [791, 302] on span "Chọn HT Thanh Toán" at bounding box center [847, 296] width 133 height 15
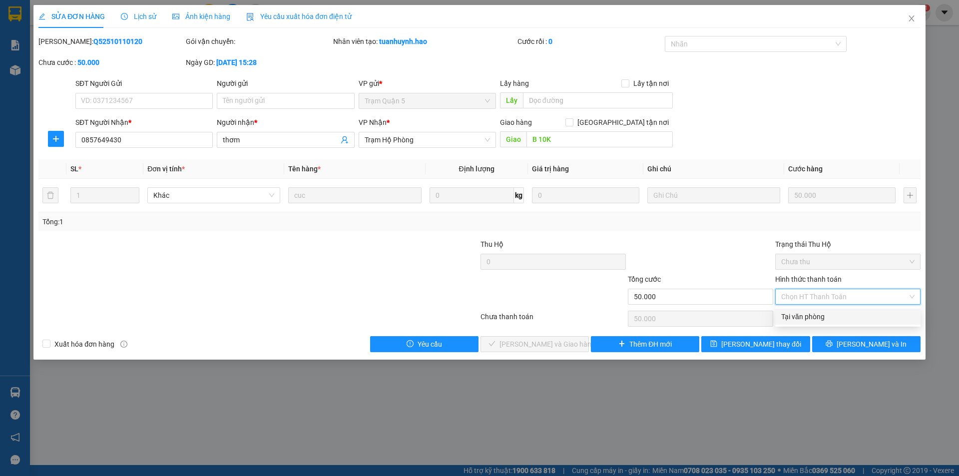
click at [791, 314] on div "Tại văn phòng" at bounding box center [847, 316] width 133 height 11
type input "0"
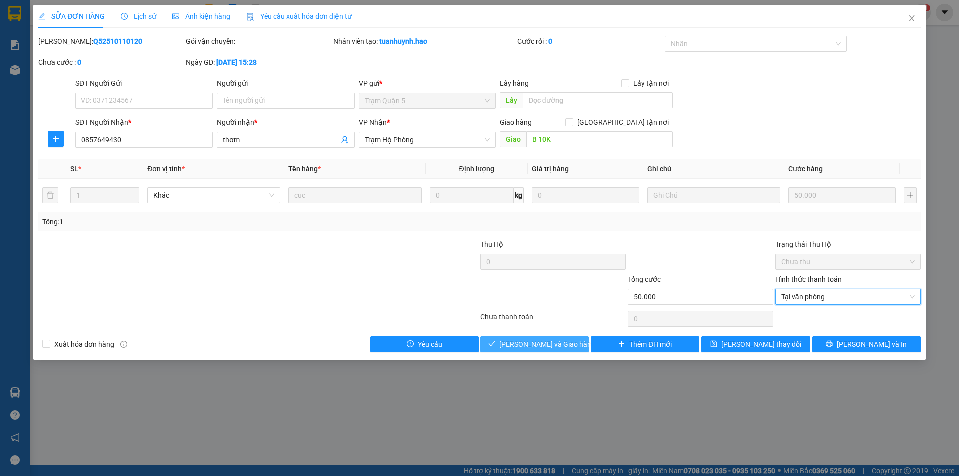
click at [519, 346] on span "[PERSON_NAME] và [PERSON_NAME] hàng" at bounding box center [547, 343] width 96 height 11
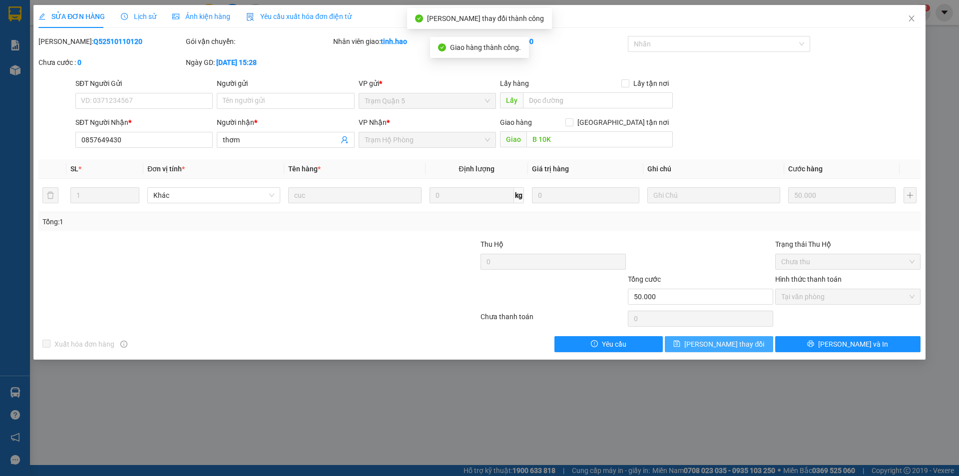
click at [722, 346] on span "[PERSON_NAME] đổi" at bounding box center [724, 343] width 80 height 11
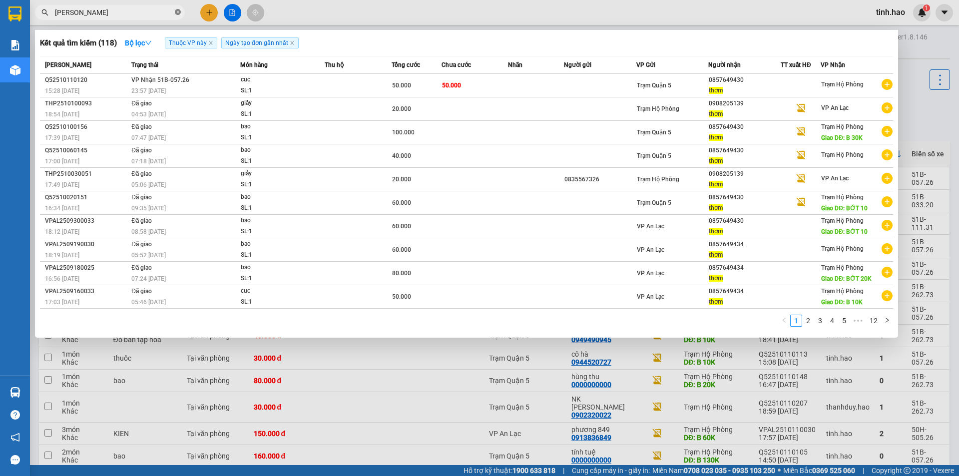
click at [179, 11] on icon "close-circle" at bounding box center [178, 12] width 6 height 6
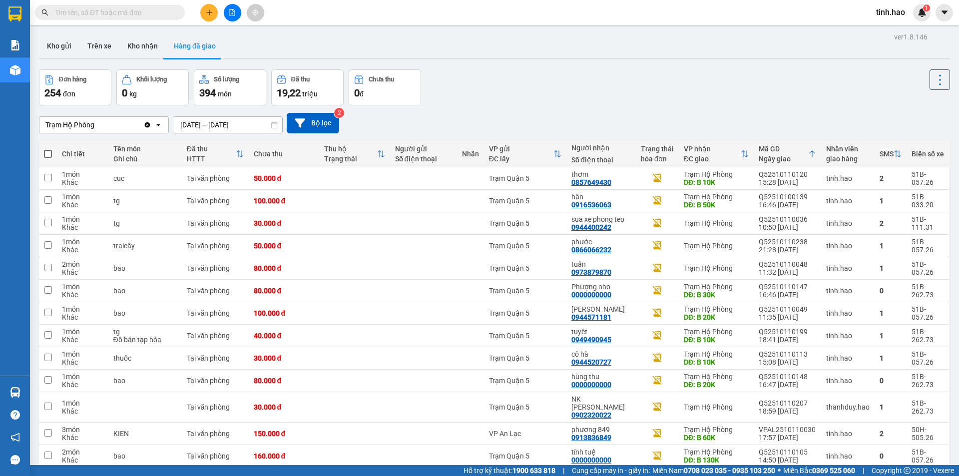
drag, startPoint x: 176, startPoint y: 9, endPoint x: 173, endPoint y: 14, distance: 6.3
click at [168, 12] on span at bounding box center [110, 12] width 150 height 15
click at [101, 17] on input "text" at bounding box center [114, 12] width 118 height 11
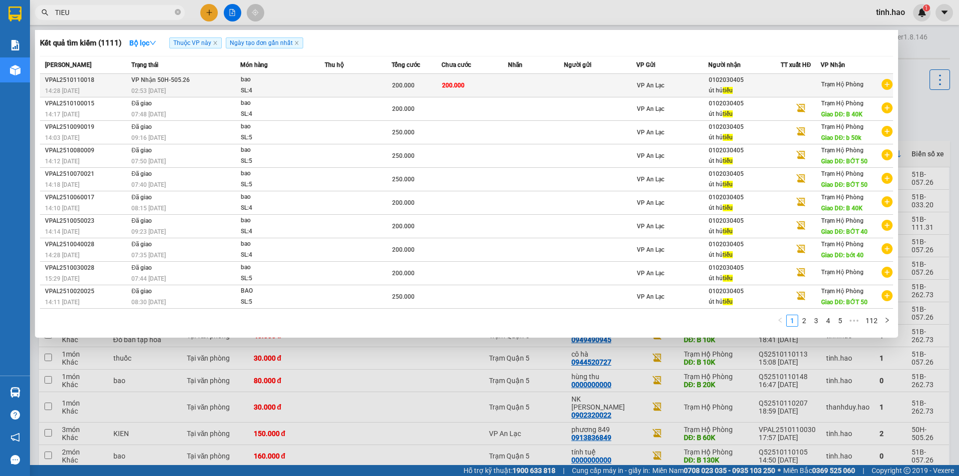
type input "TIEU"
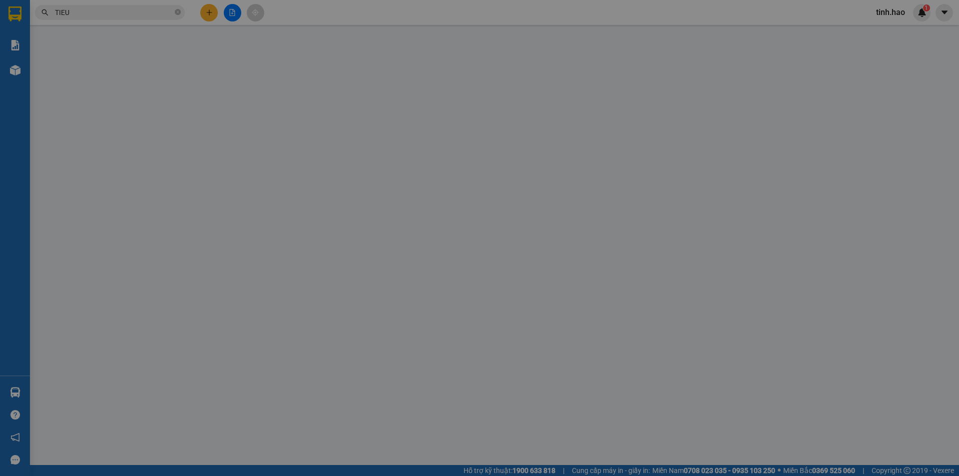
type input "0102030405"
type input "út hủ tiếu"
type input "200.000"
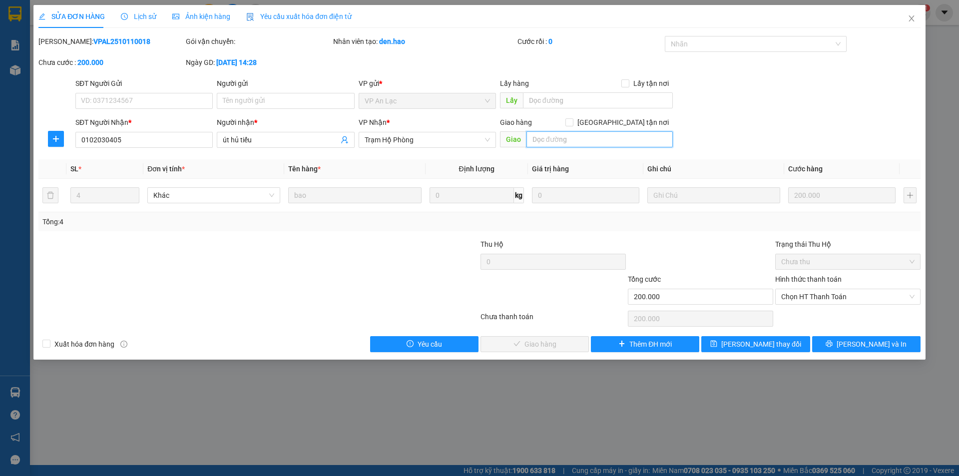
click at [553, 136] on input "text" at bounding box center [599, 139] width 146 height 16
click at [838, 298] on span "Chọn HT Thanh Toán" at bounding box center [847, 296] width 133 height 15
type input "B 40K"
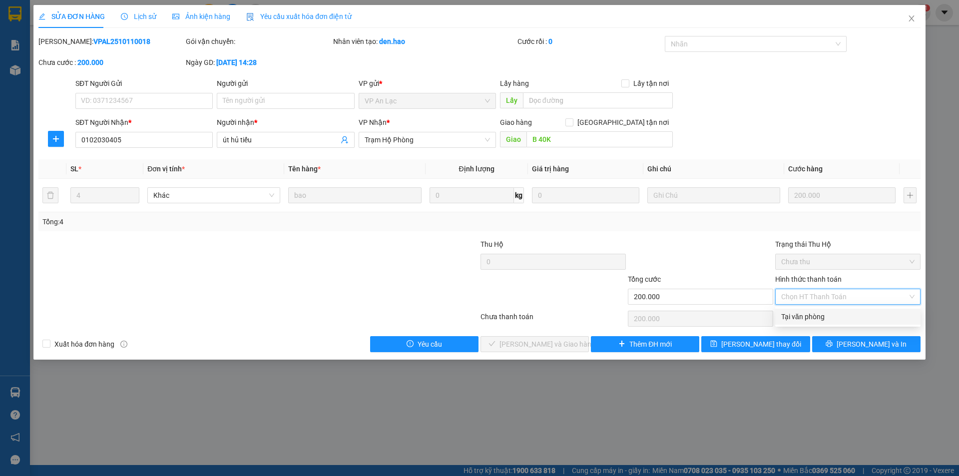
click at [810, 318] on div "Tại văn phòng" at bounding box center [847, 316] width 133 height 11
type input "0"
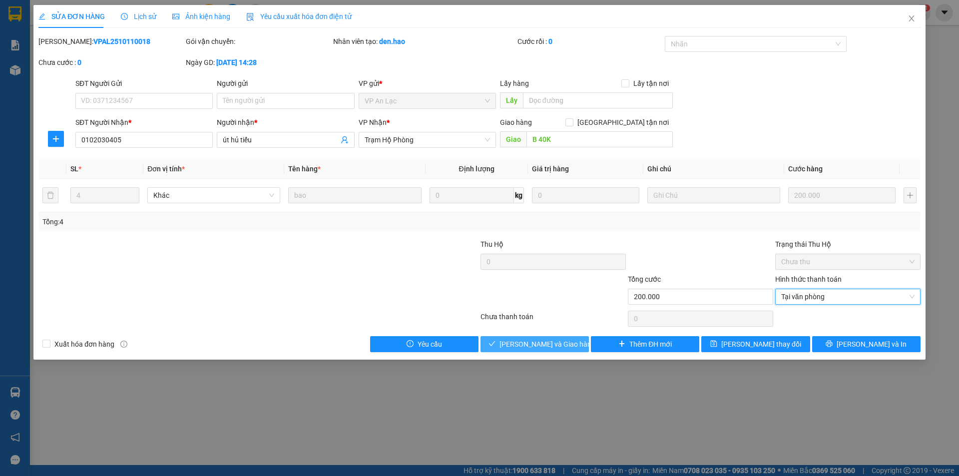
click at [500, 346] on button "[PERSON_NAME] và [PERSON_NAME] hàng" at bounding box center [534, 344] width 108 height 16
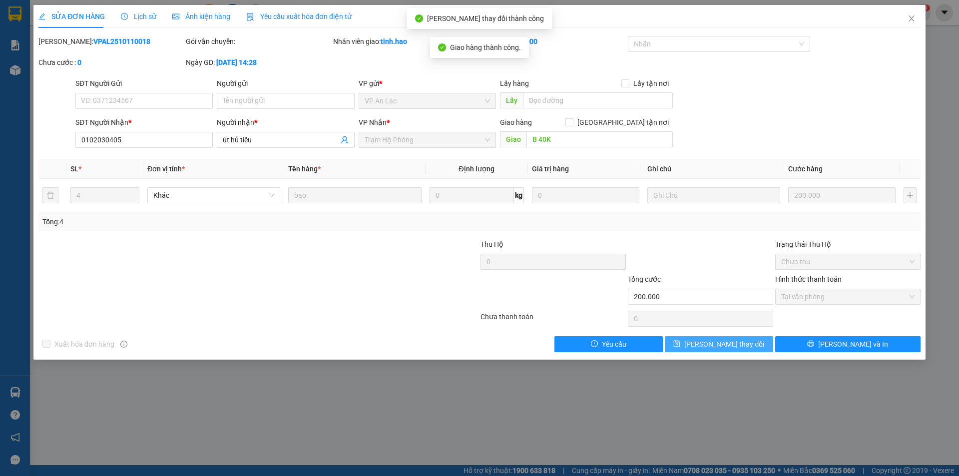
click at [727, 343] on span "[PERSON_NAME] đổi" at bounding box center [724, 343] width 80 height 11
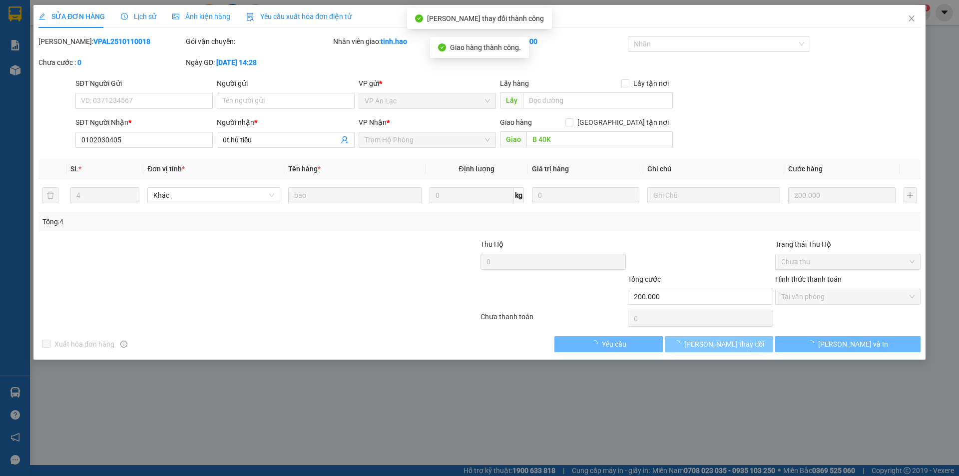
click at [727, 343] on span "[PERSON_NAME] đổi" at bounding box center [724, 343] width 80 height 11
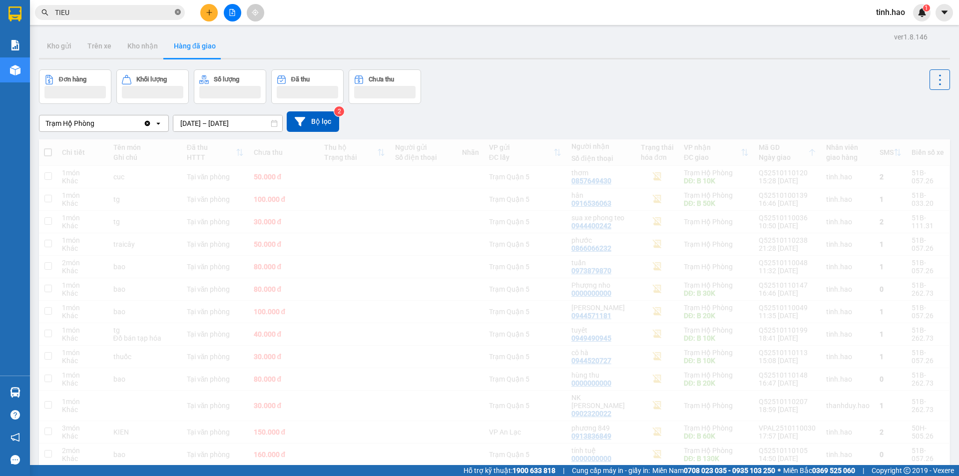
click at [173, 13] on span "TIEU" at bounding box center [110, 12] width 150 height 15
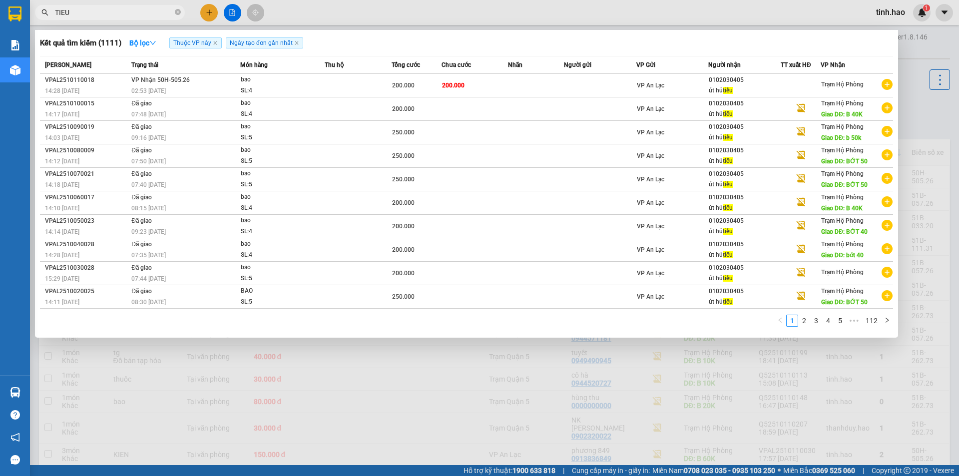
click at [183, 11] on span "TIEU" at bounding box center [110, 12] width 150 height 15
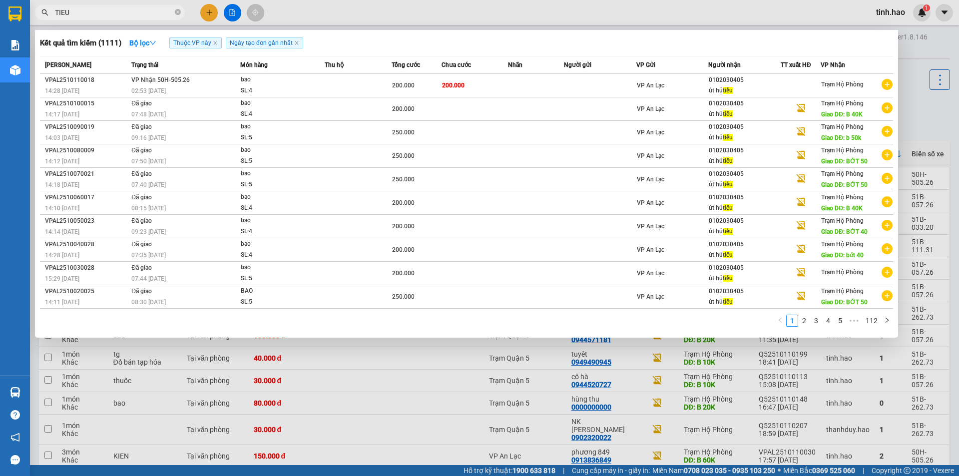
click at [181, 13] on span "TIEU" at bounding box center [110, 12] width 150 height 15
drag, startPoint x: 181, startPoint y: 13, endPoint x: 174, endPoint y: 17, distance: 7.8
click at [181, 14] on span "TIEU" at bounding box center [110, 12] width 150 height 15
click at [174, 17] on span "TIEU" at bounding box center [110, 12] width 150 height 15
click at [177, 15] on icon "close-circle" at bounding box center [178, 12] width 6 height 6
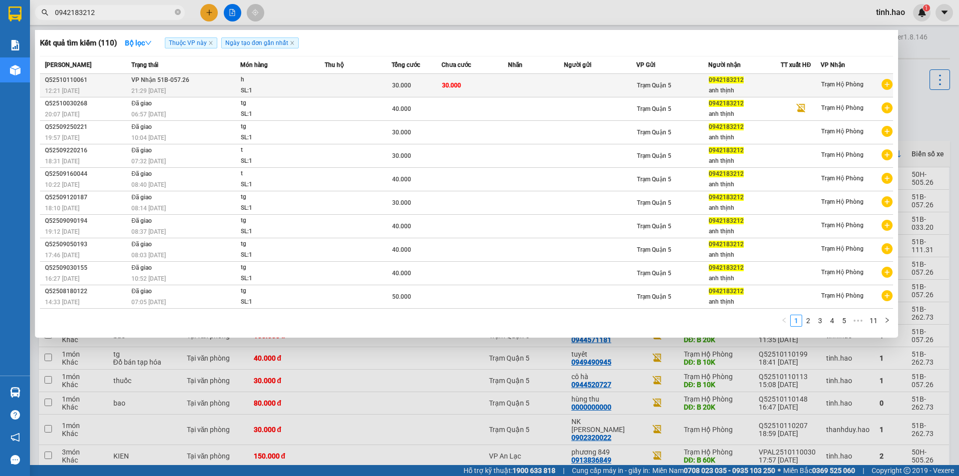
type input "0942183212"
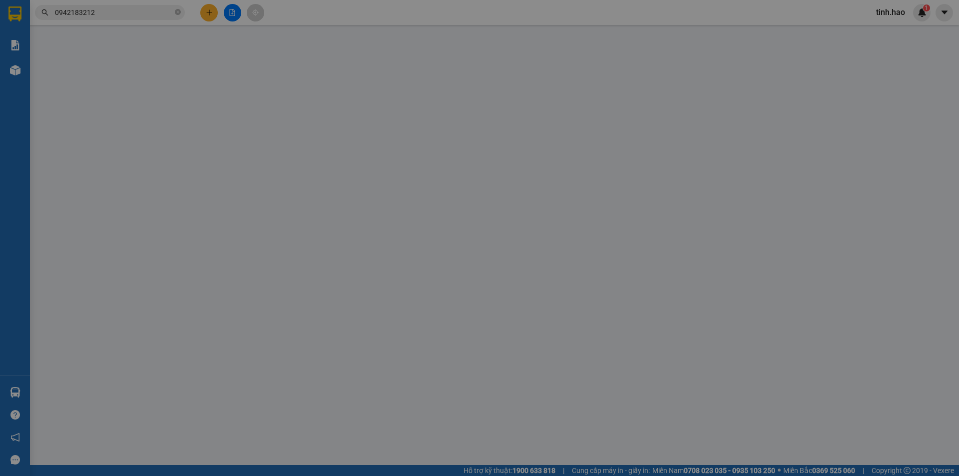
type input "0942183212"
type input "anh thịnh"
type input "30.000"
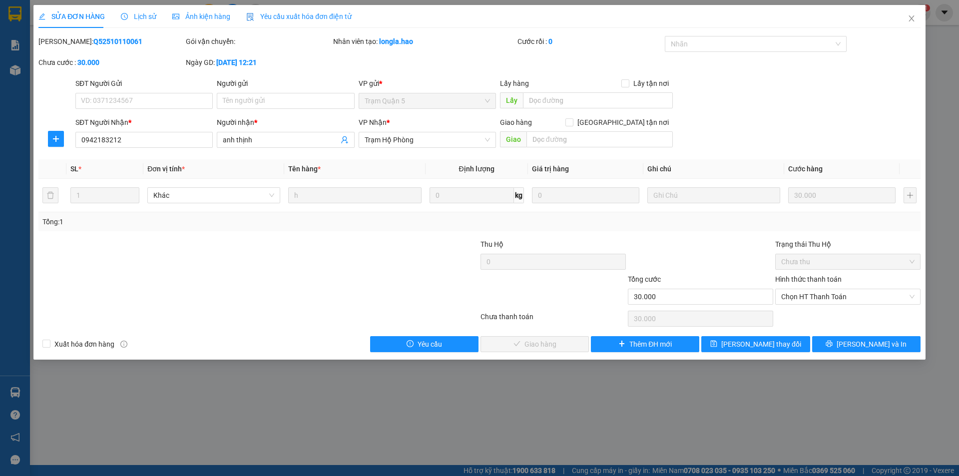
click at [208, 21] on div "Ảnh kiện hàng" at bounding box center [201, 16] width 58 height 11
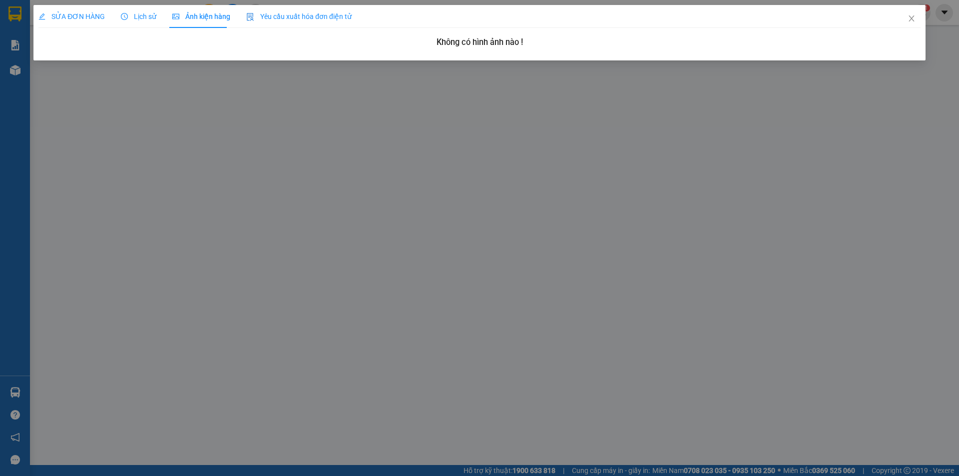
click at [143, 25] on div "Lịch sử" at bounding box center [138, 16] width 35 height 23
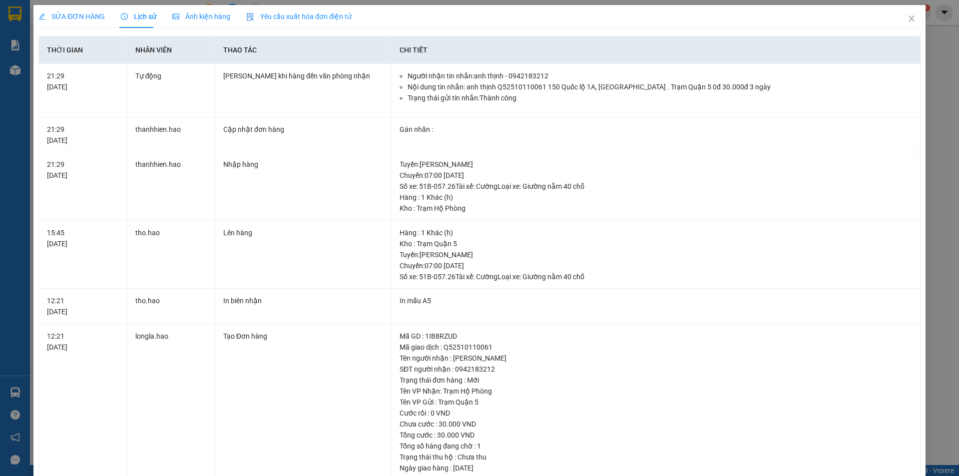
drag, startPoint x: 99, startPoint y: 18, endPoint x: 90, endPoint y: 17, distance: 8.5
click at [96, 18] on span "SỬA ĐƠN HÀNG" at bounding box center [71, 16] width 66 height 8
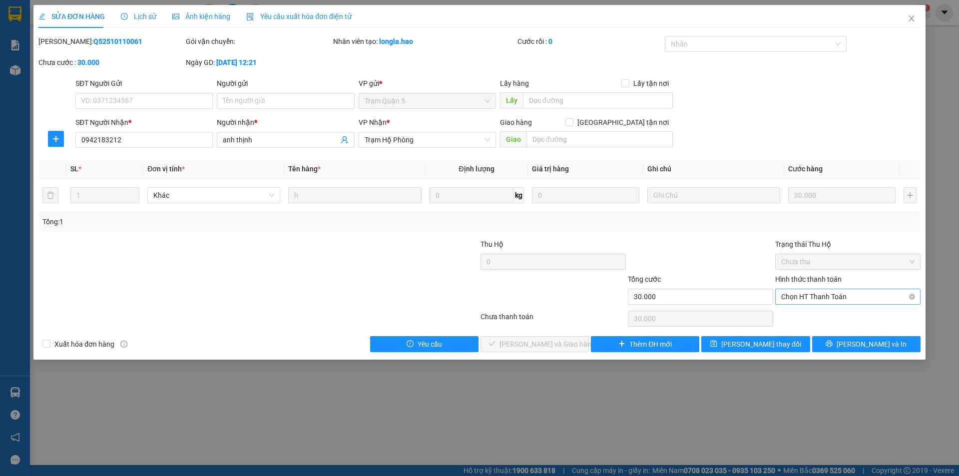
click at [781, 297] on span "Chọn HT Thanh Toán" at bounding box center [847, 296] width 133 height 15
click at [786, 316] on div "Tại văn phòng" at bounding box center [847, 316] width 133 height 11
type input "0"
click at [554, 346] on span "[PERSON_NAME] và [PERSON_NAME] hàng" at bounding box center [547, 343] width 96 height 11
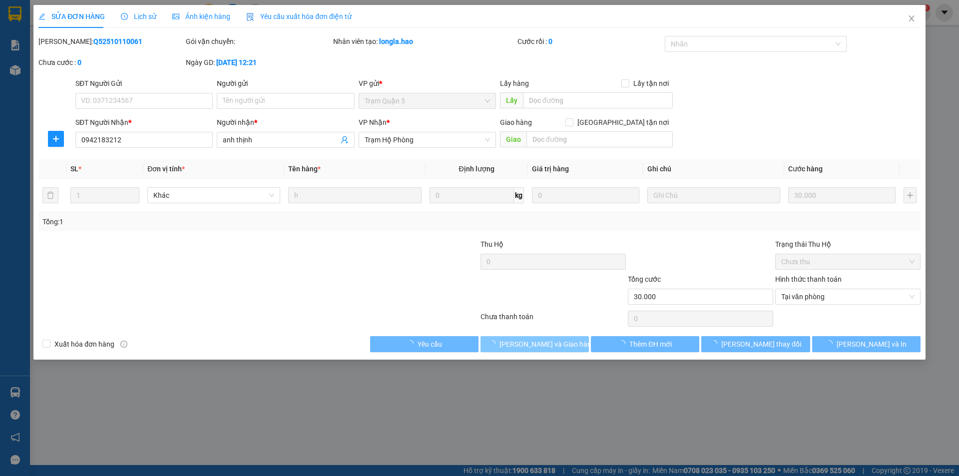
click at [554, 346] on span "[PERSON_NAME] và [PERSON_NAME] hàng" at bounding box center [547, 343] width 96 height 11
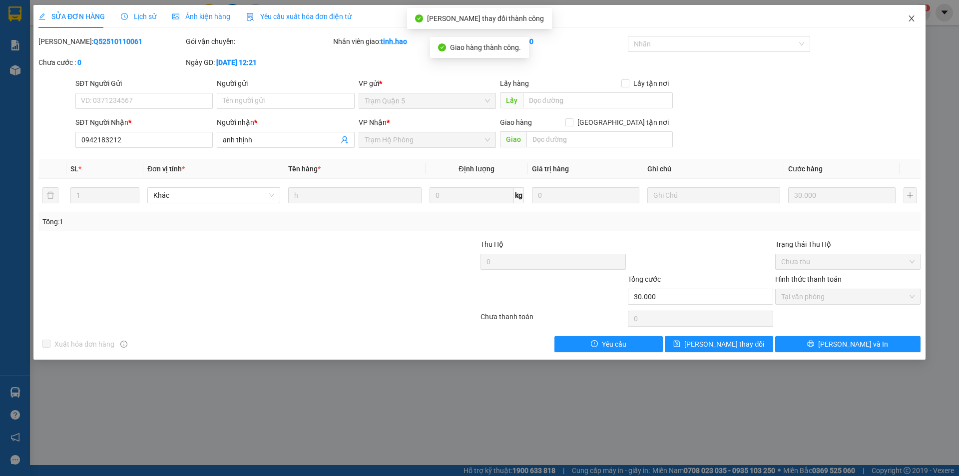
click at [908, 20] on icon "close" at bounding box center [911, 18] width 8 height 8
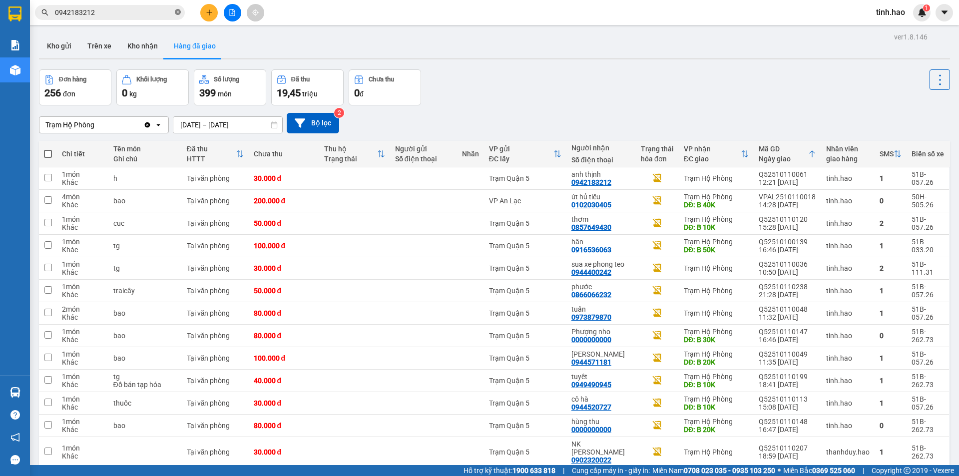
click at [175, 16] on span at bounding box center [178, 12] width 6 height 9
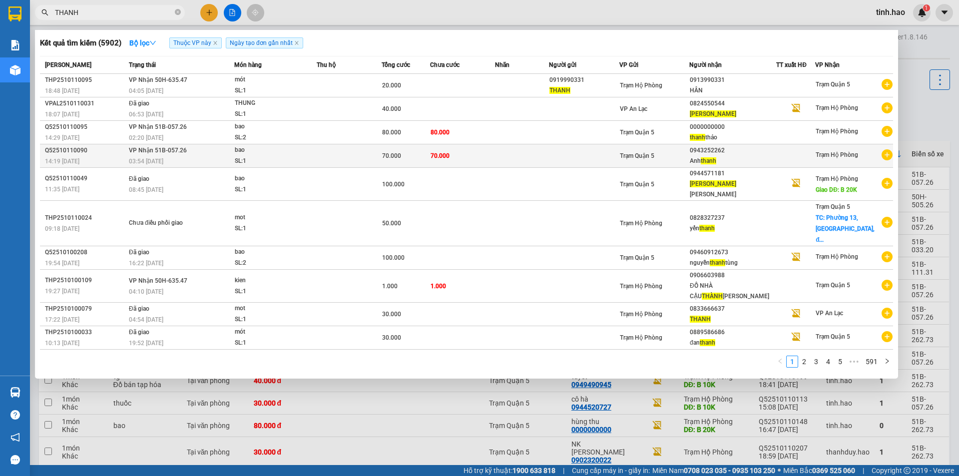
type input "THANH"
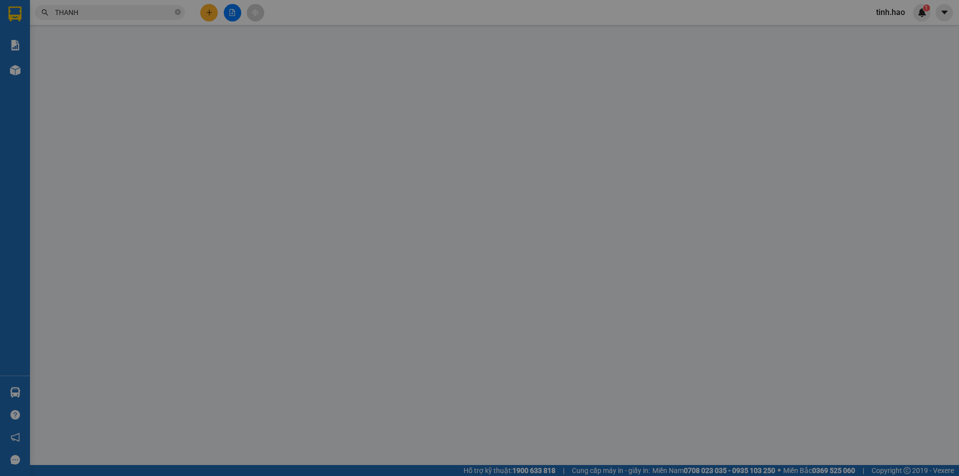
type input "0943252262"
type input "[PERSON_NAME]"
type input "70.000"
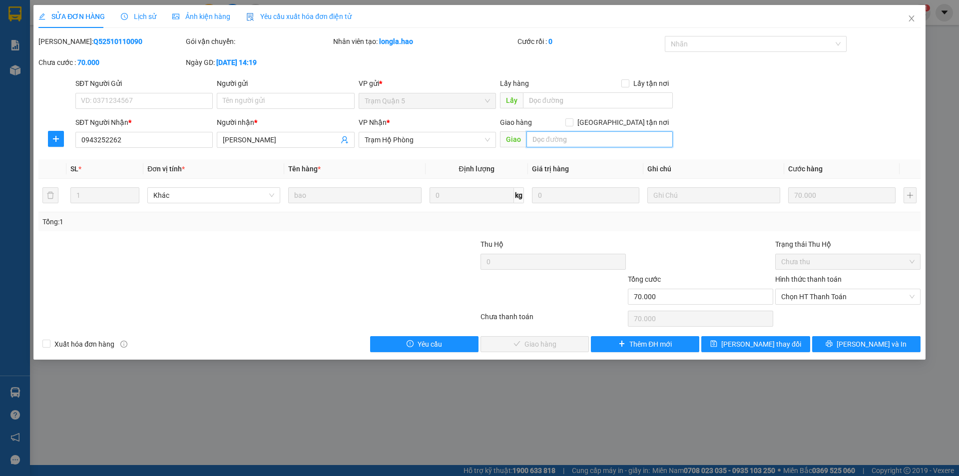
click at [565, 146] on input "text" at bounding box center [599, 139] width 146 height 16
click at [806, 298] on span "Chọn HT Thanh Toán" at bounding box center [847, 296] width 133 height 15
type input "B 30K"
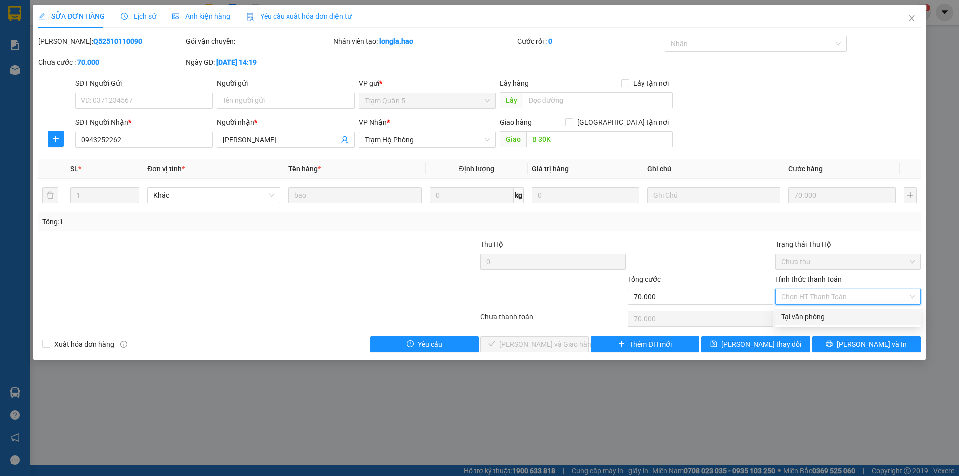
click at [794, 325] on div "Total Paid Fee 0 Total UnPaid Fee 70.000 Cash Collection Total Fee Mã ĐH: Q5251…" at bounding box center [479, 194] width 882 height 316
click at [817, 297] on span "Chọn HT Thanh Toán" at bounding box center [847, 296] width 133 height 15
click at [799, 318] on div "Tại văn phòng" at bounding box center [847, 316] width 133 height 11
type input "0"
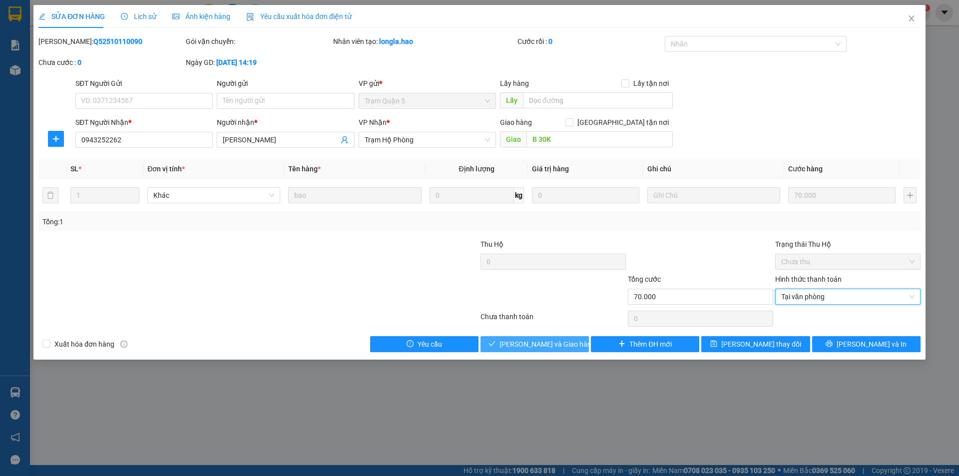
drag, startPoint x: 545, startPoint y: 340, endPoint x: 558, endPoint y: 341, distance: 13.1
click at [546, 340] on span "[PERSON_NAME] và [PERSON_NAME] hàng" at bounding box center [547, 343] width 96 height 11
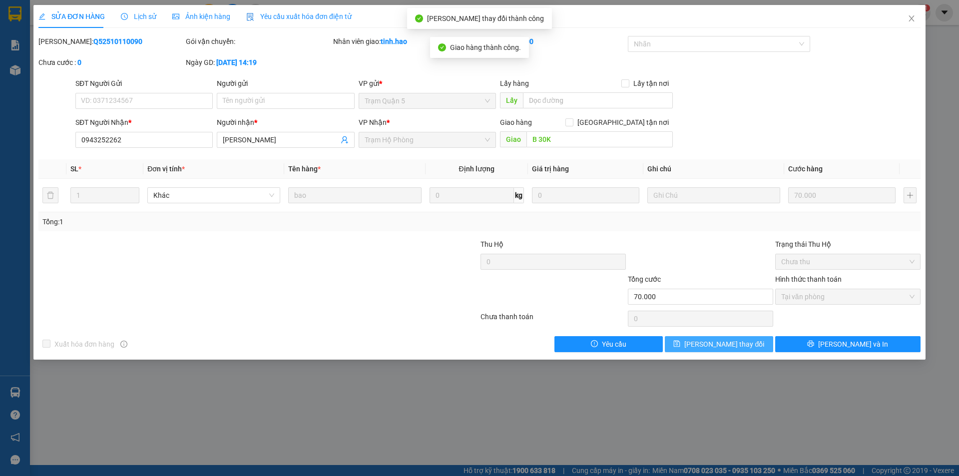
click at [733, 345] on span "[PERSON_NAME] đổi" at bounding box center [724, 343] width 80 height 11
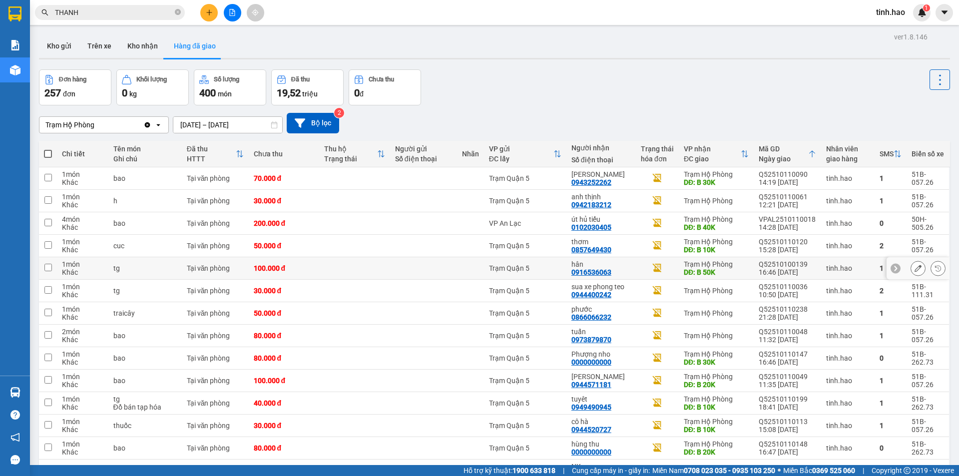
scroll to position [59, 0]
click at [179, 14] on icon "close-circle" at bounding box center [178, 12] width 6 height 6
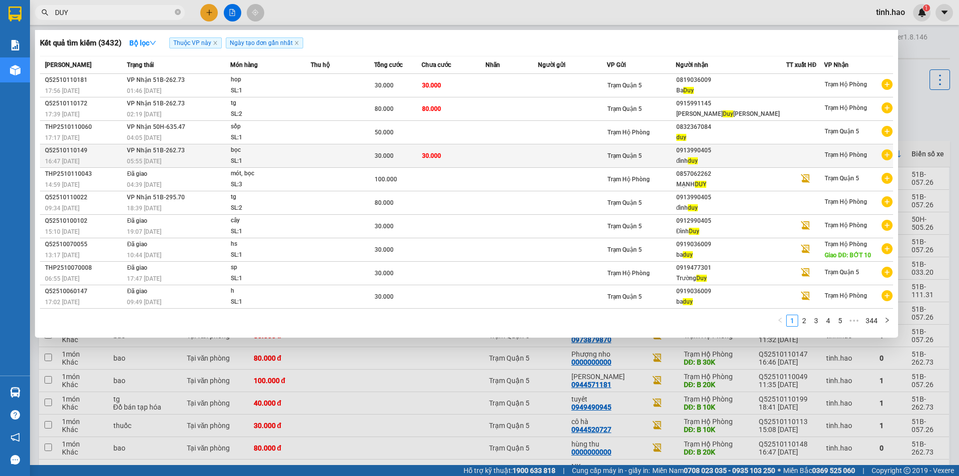
type input "DUY"
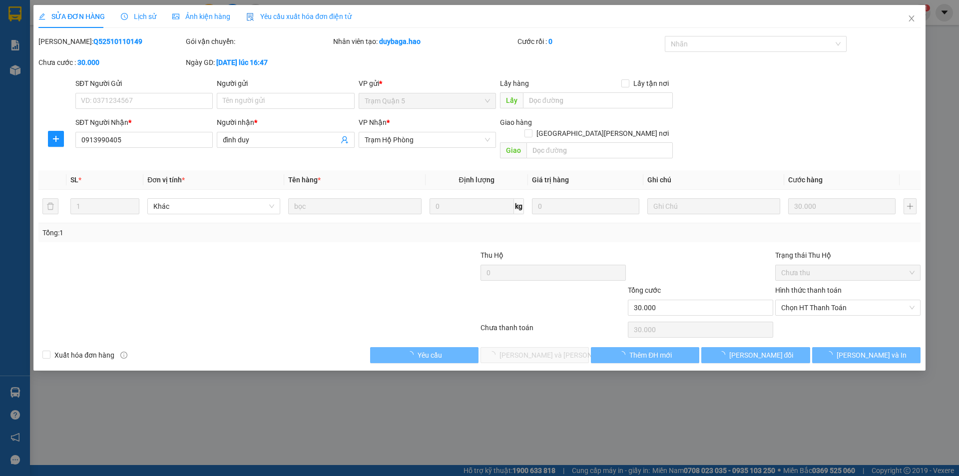
type input "0913990405"
type input "đình duy"
type input "30.000"
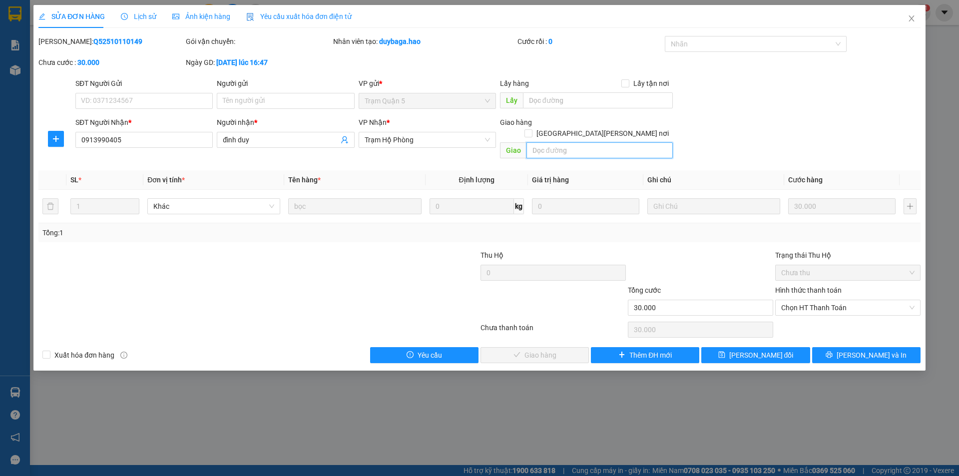
click at [581, 142] on input "text" at bounding box center [599, 150] width 146 height 16
click at [823, 303] on span "Chọn HT Thanh Toán" at bounding box center [847, 307] width 133 height 15
type input "B 10K"
drag, startPoint x: 802, startPoint y: 315, endPoint x: 746, endPoint y: 321, distance: 56.7
click at [802, 315] on div "Tại văn phòng" at bounding box center [847, 316] width 133 height 11
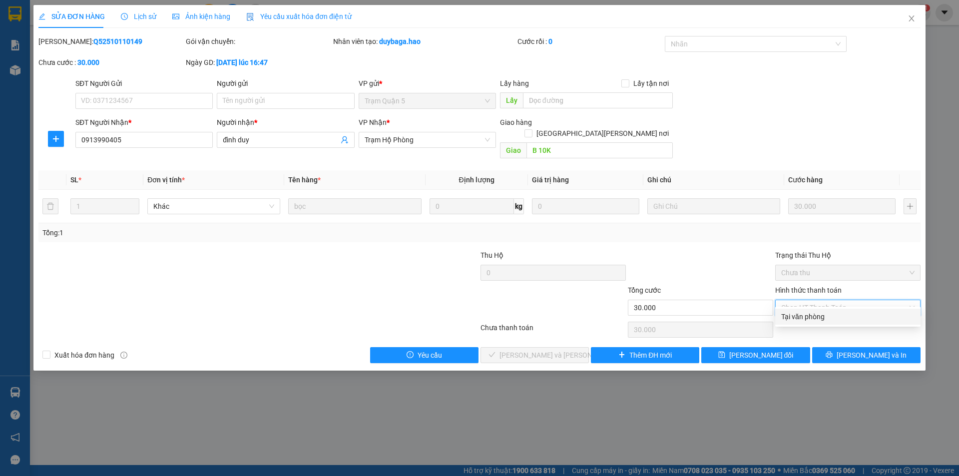
type input "0"
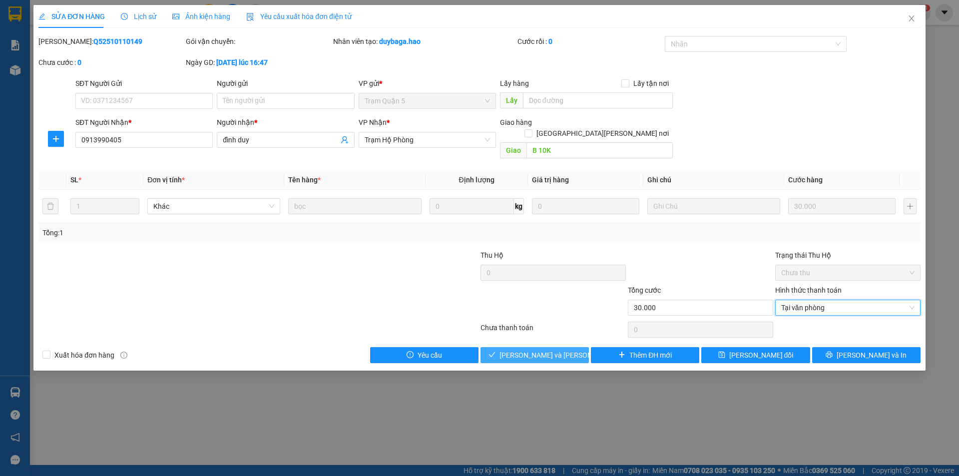
click at [531, 349] on span "[PERSON_NAME] và [PERSON_NAME] hàng" at bounding box center [566, 354] width 135 height 11
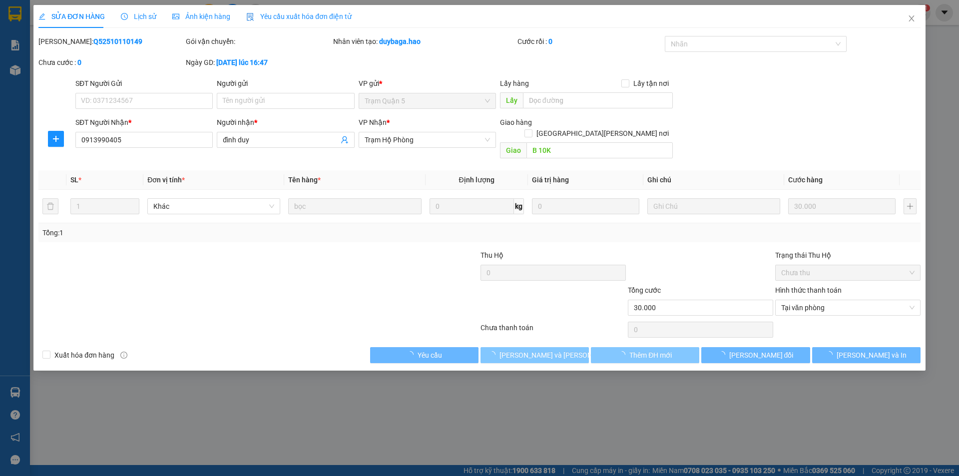
drag, startPoint x: 531, startPoint y: 342, endPoint x: 630, endPoint y: 343, distance: 99.4
click at [531, 349] on span "[PERSON_NAME] và [PERSON_NAME] hàng" at bounding box center [566, 354] width 135 height 11
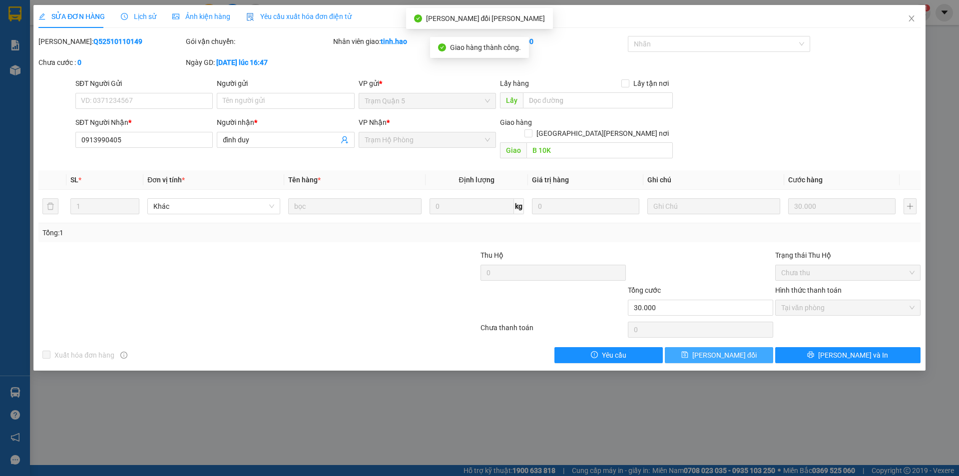
click at [692, 347] on button "[PERSON_NAME] đổi" at bounding box center [719, 355] width 108 height 16
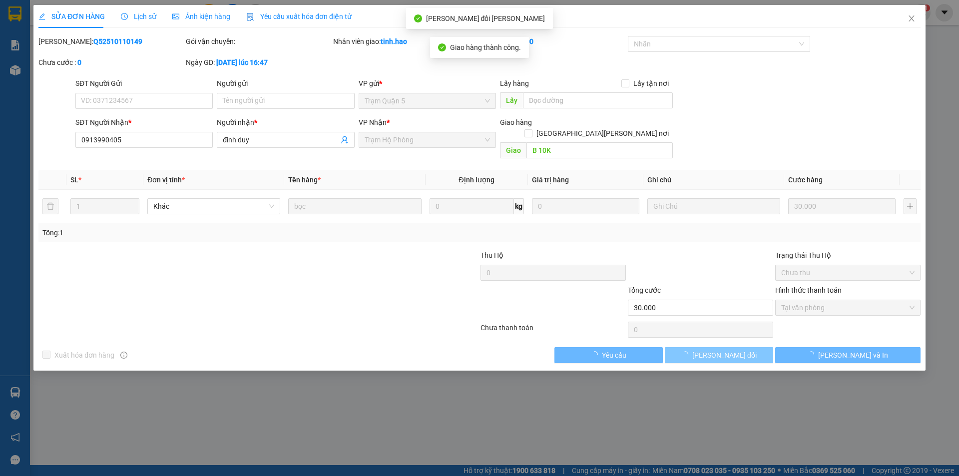
click at [692, 347] on button "[PERSON_NAME] đổi" at bounding box center [719, 355] width 108 height 16
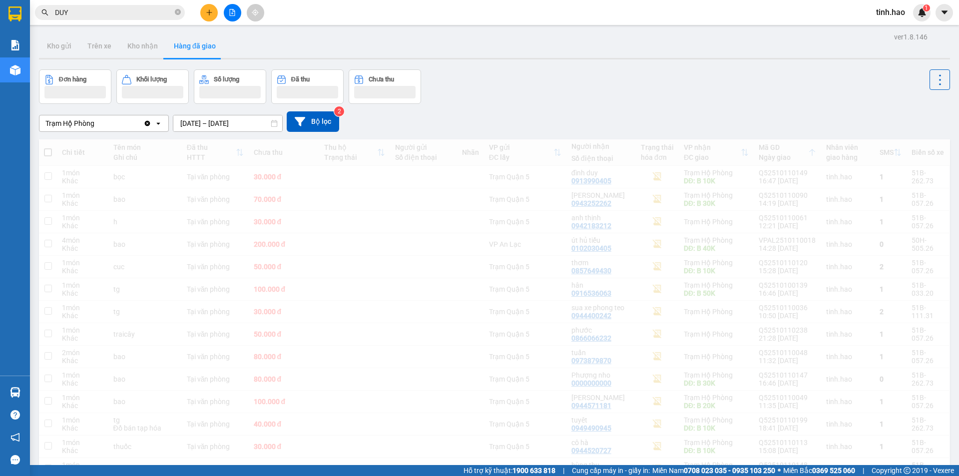
click at [177, 13] on icon "close-circle" at bounding box center [178, 12] width 6 height 6
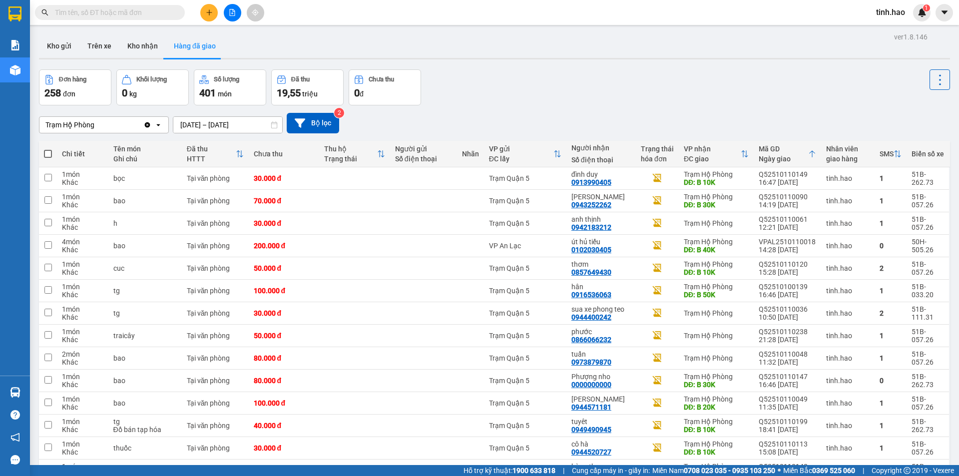
click at [182, 15] on span at bounding box center [110, 12] width 150 height 15
click at [163, 13] on input "text" at bounding box center [114, 12] width 118 height 11
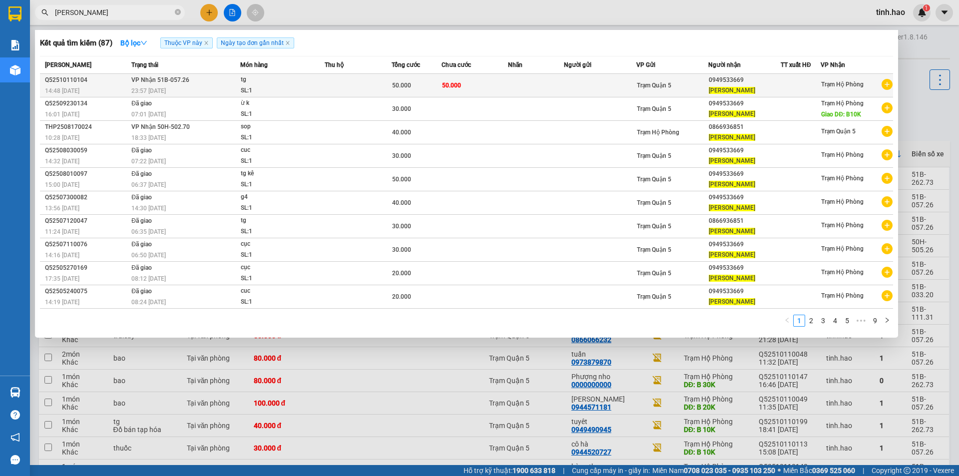
type input "[PERSON_NAME]"
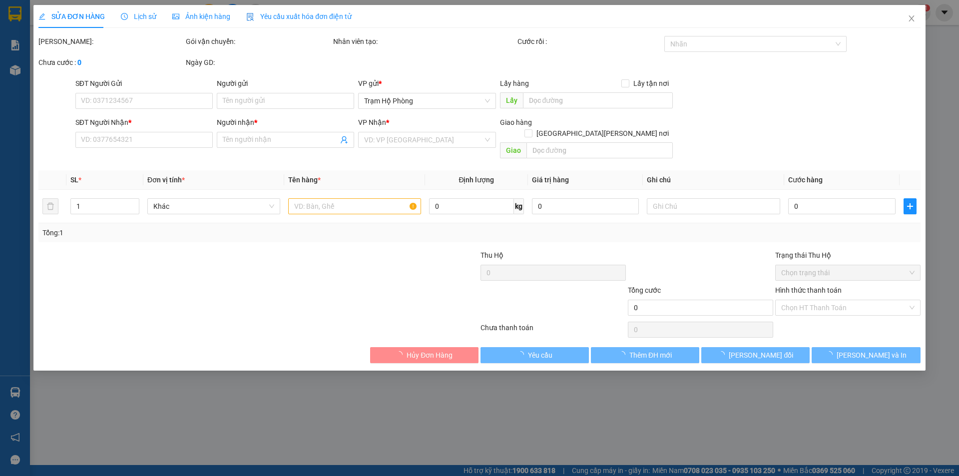
type input "0949533669"
type input "[PERSON_NAME]"
type input "50.000"
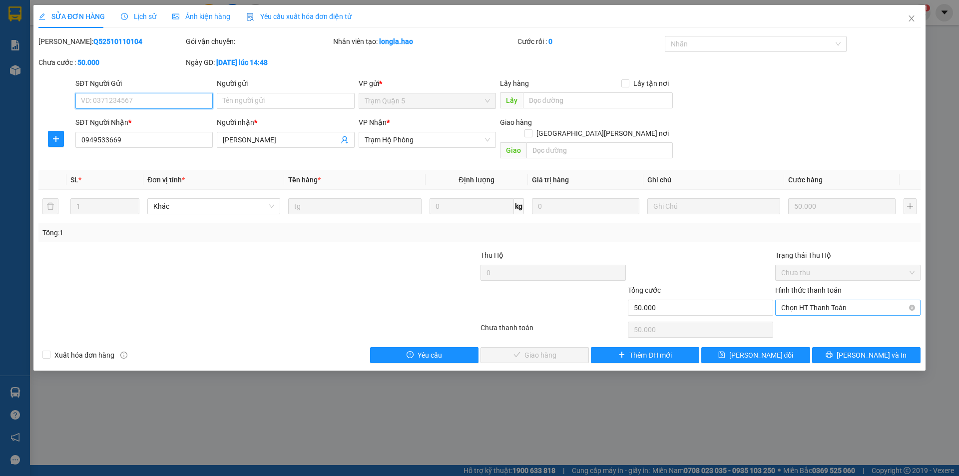
click at [830, 300] on span "Chọn HT Thanh Toán" at bounding box center [847, 307] width 133 height 15
drag, startPoint x: 822, startPoint y: 317, endPoint x: 596, endPoint y: 322, distance: 226.2
click at [820, 317] on div "Tại văn phòng" at bounding box center [847, 316] width 133 height 11
type input "0"
click at [545, 347] on button "Lưu và Giao hàng" at bounding box center [534, 355] width 108 height 16
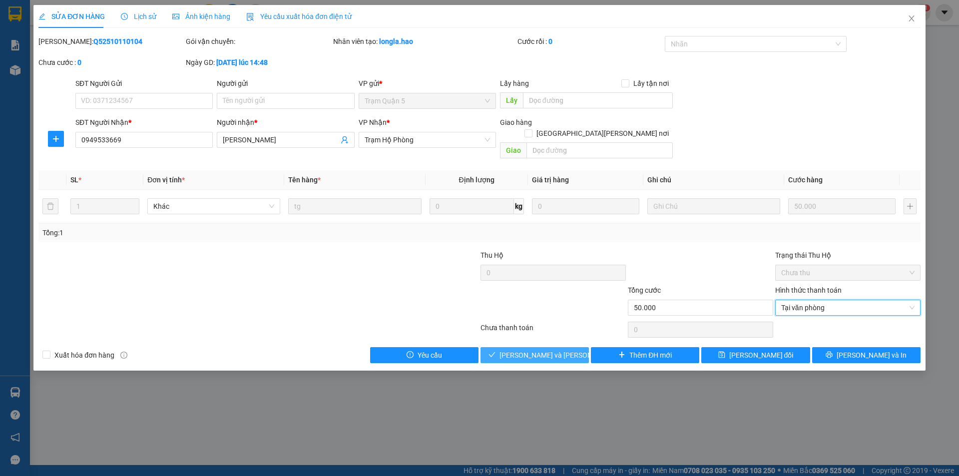
click at [545, 349] on span "Lưu và Giao hàng" at bounding box center [566, 354] width 135 height 11
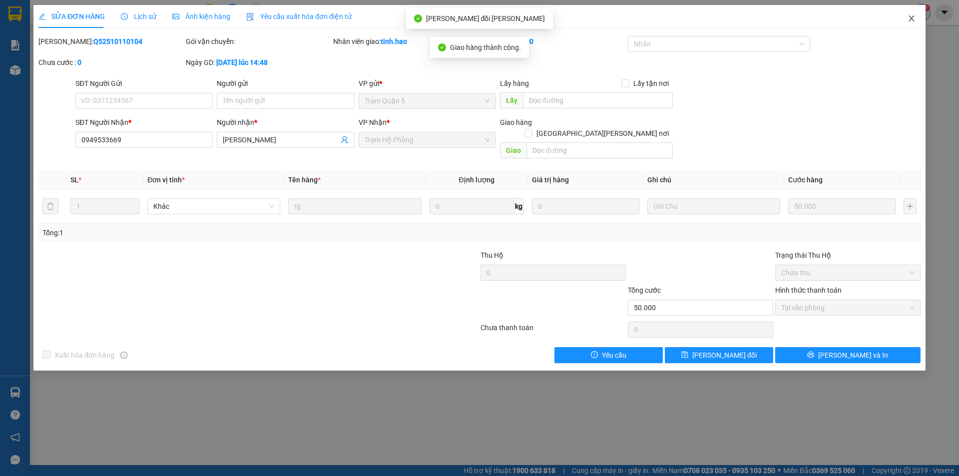
drag, startPoint x: 914, startPoint y: 17, endPoint x: 913, endPoint y: 10, distance: 7.1
click at [914, 17] on icon "close" at bounding box center [911, 18] width 8 height 8
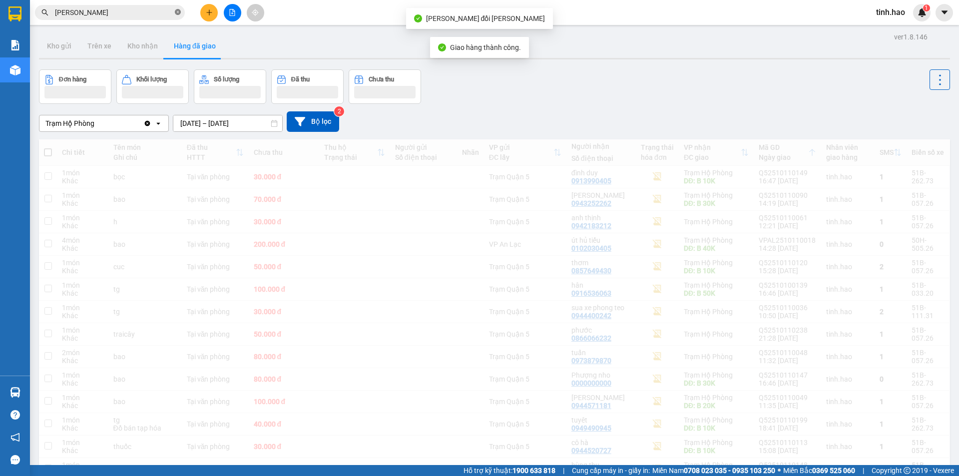
click at [173, 11] on span "ANH BAO" at bounding box center [110, 12] width 150 height 15
click at [175, 11] on icon "close-circle" at bounding box center [178, 12] width 6 height 6
click at [181, 22] on div "Kết quả tìm kiếm ( 87 ) Bộ lọc Thuộc VP này Ngày tạo đơn gần nhất Mã ĐH Trạng t…" at bounding box center [479, 12] width 959 height 25
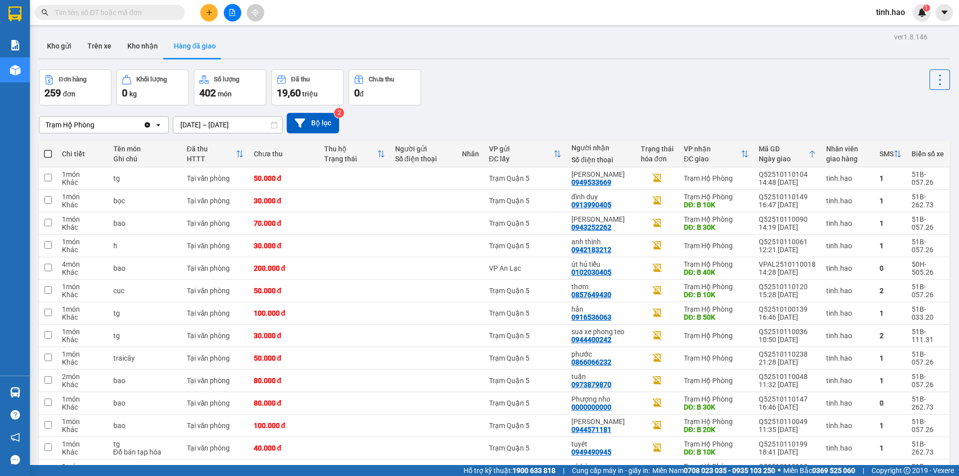
click at [153, 15] on input "text" at bounding box center [114, 12] width 118 height 11
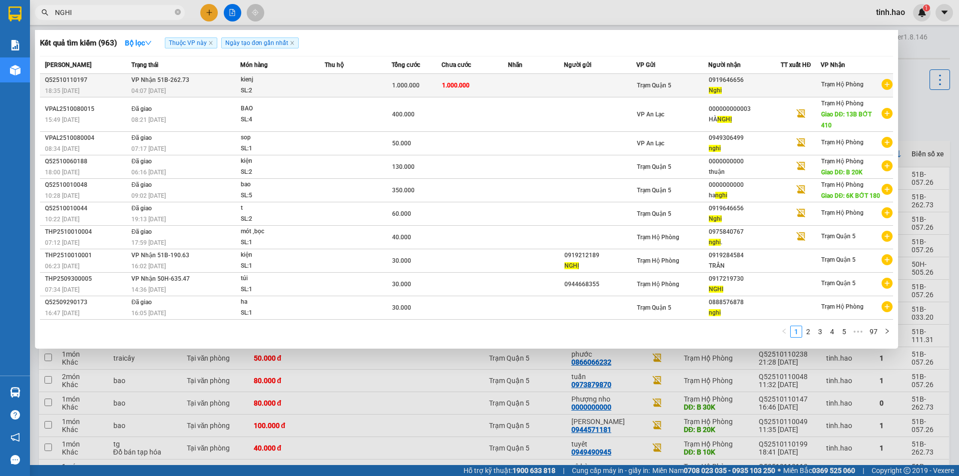
type input "NGHI"
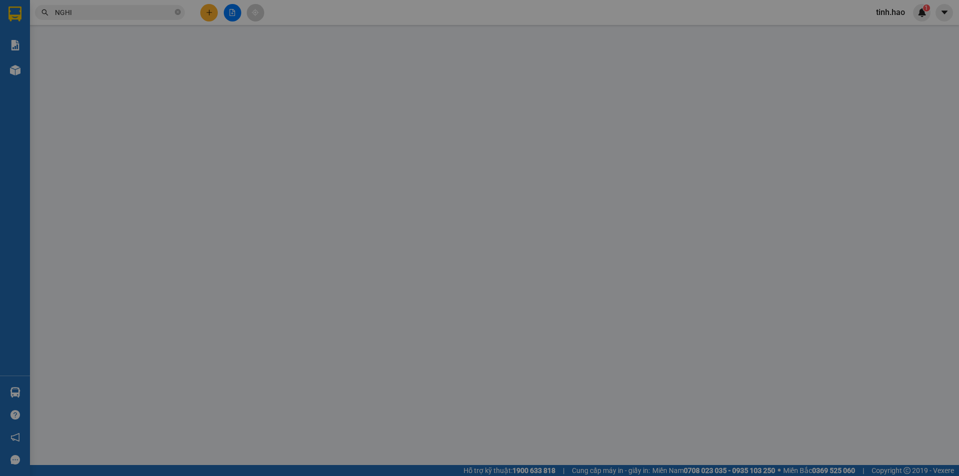
type input "0919646656"
type input "Nghi"
type input "1.000.000"
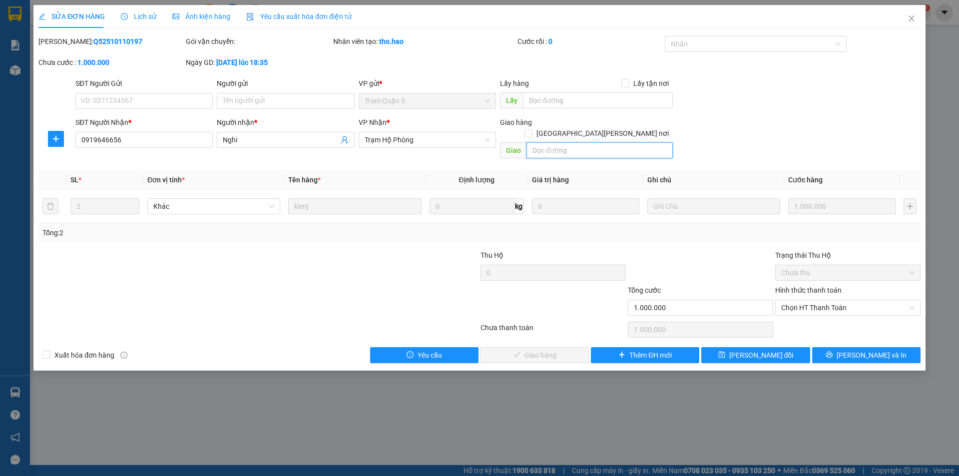
click at [591, 142] on input "text" at bounding box center [599, 150] width 146 height 16
click at [782, 300] on span "Chọn HT Thanh Toán" at bounding box center [847, 307] width 133 height 15
type input "B 500K"
drag, startPoint x: 787, startPoint y: 318, endPoint x: 703, endPoint y: 324, distance: 84.6
click at [786, 319] on div "Tại văn phòng" at bounding box center [847, 316] width 133 height 11
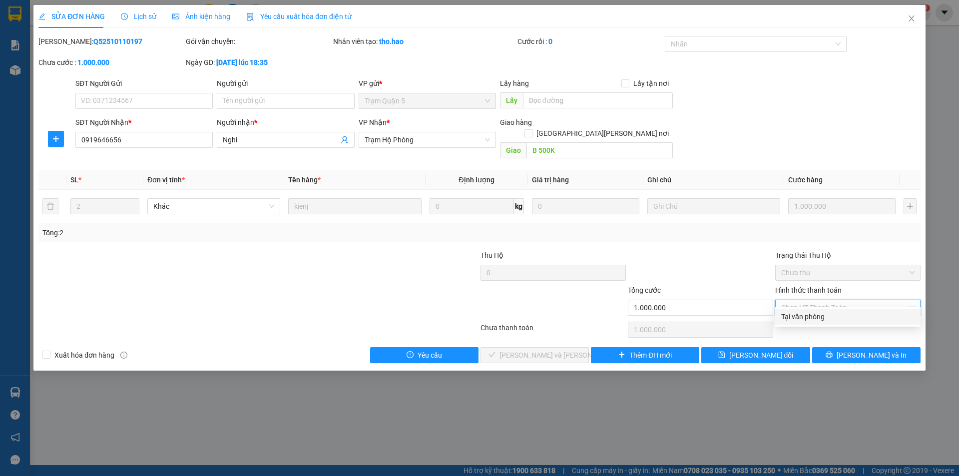
type input "0"
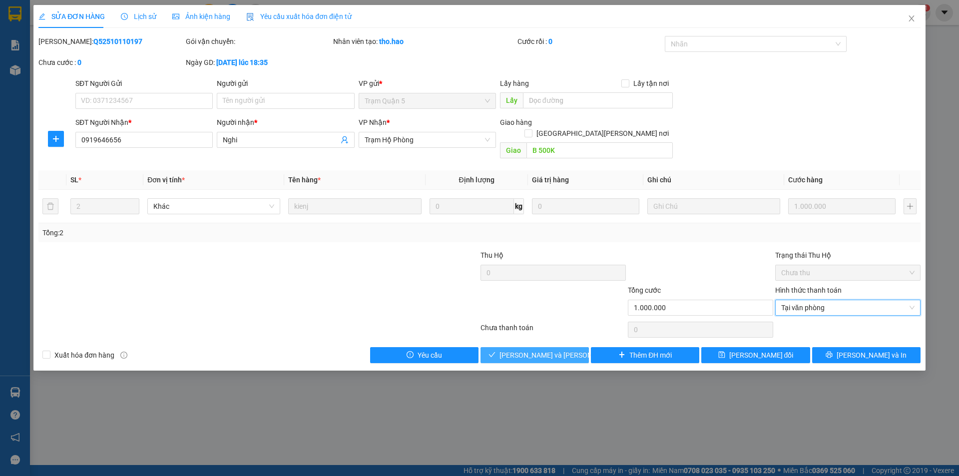
click at [550, 349] on span "[PERSON_NAME] và [PERSON_NAME] hàng" at bounding box center [566, 354] width 135 height 11
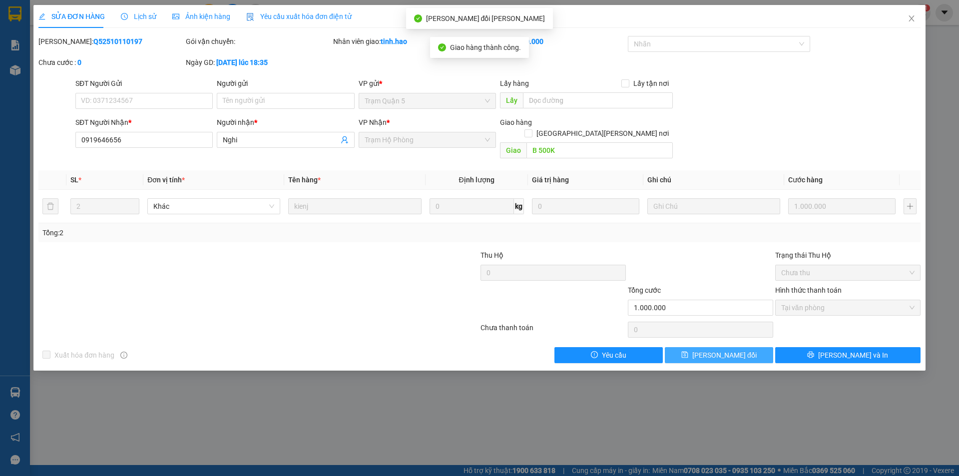
click at [688, 351] on icon "save" at bounding box center [684, 354] width 7 height 7
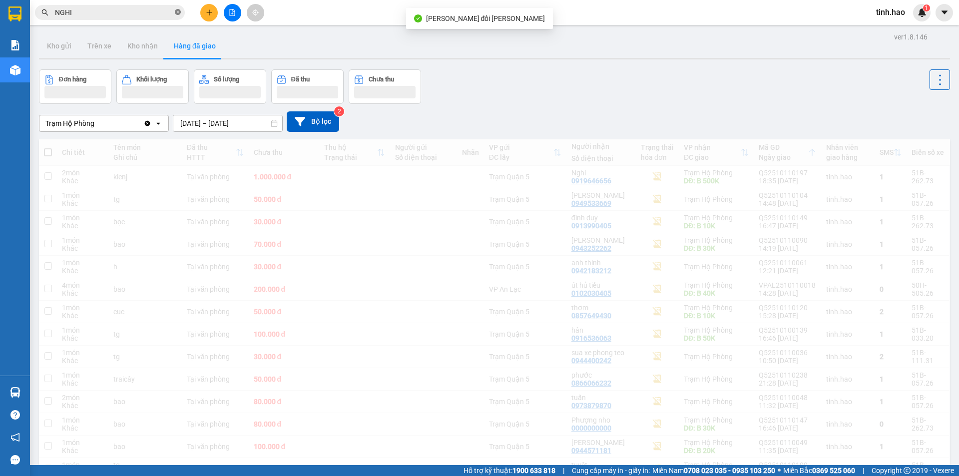
click at [171, 10] on input "NGHI" at bounding box center [114, 12] width 118 height 11
click at [182, 14] on span "NGHI" at bounding box center [110, 12] width 150 height 15
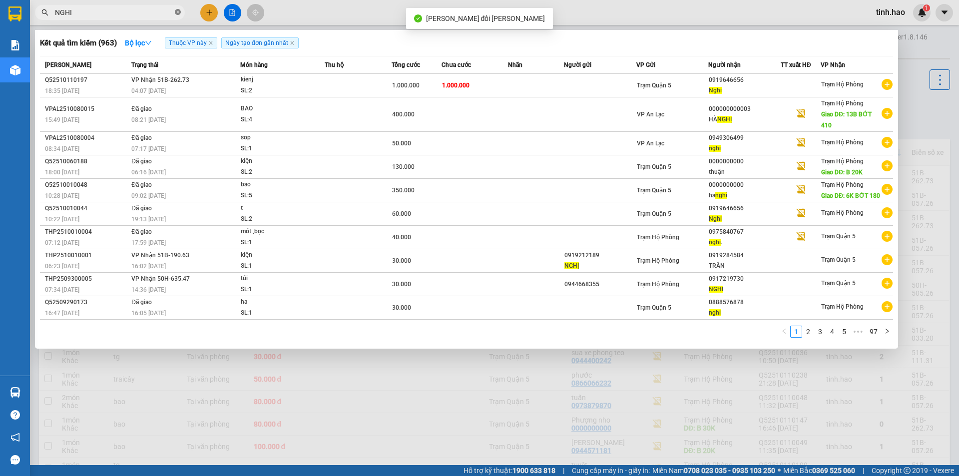
click at [178, 13] on icon "close-circle" at bounding box center [178, 12] width 6 height 6
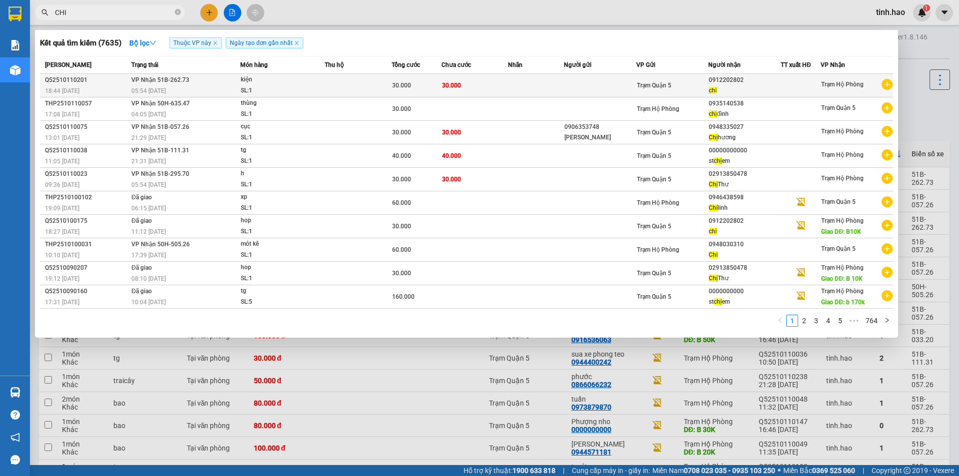
type input "CHI"
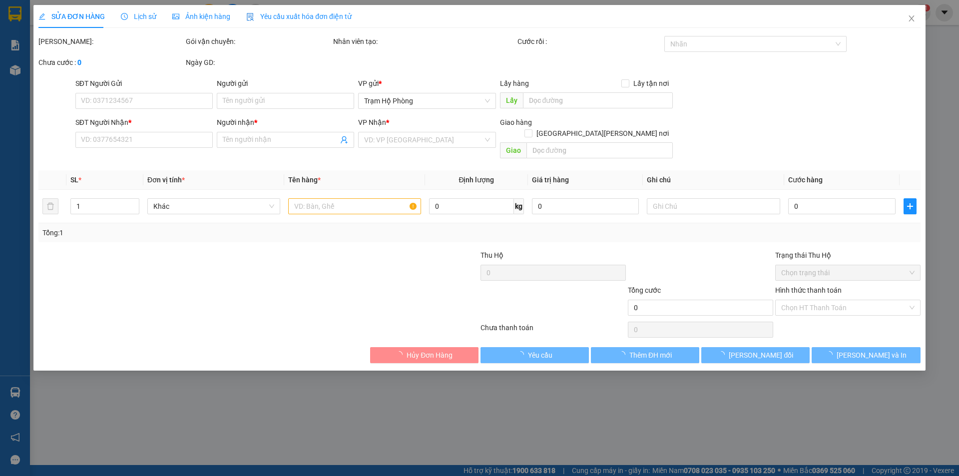
type input "0912202802"
type input "chi"
type input "30.000"
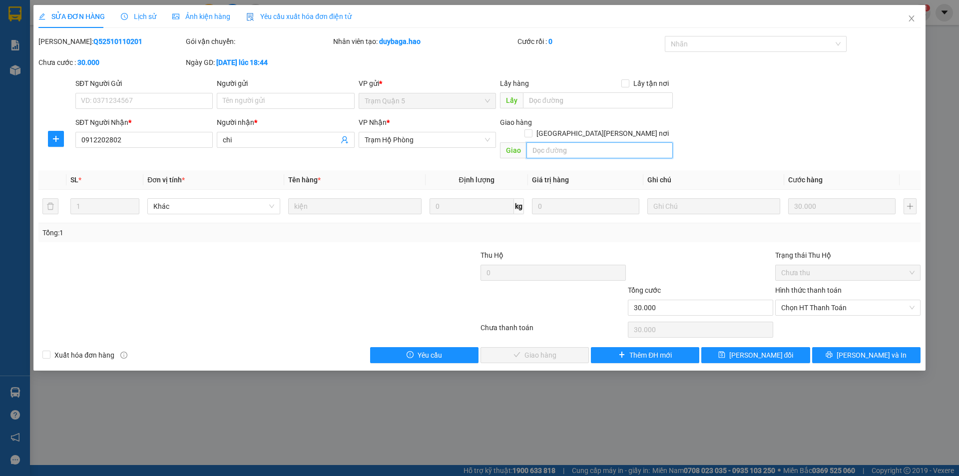
click at [548, 142] on input "text" at bounding box center [599, 150] width 146 height 16
click at [797, 300] on span "Chọn HT Thanh Toán" at bounding box center [847, 307] width 133 height 15
type input "B 10K"
click at [798, 316] on div "Tại văn phòng" at bounding box center [847, 316] width 133 height 11
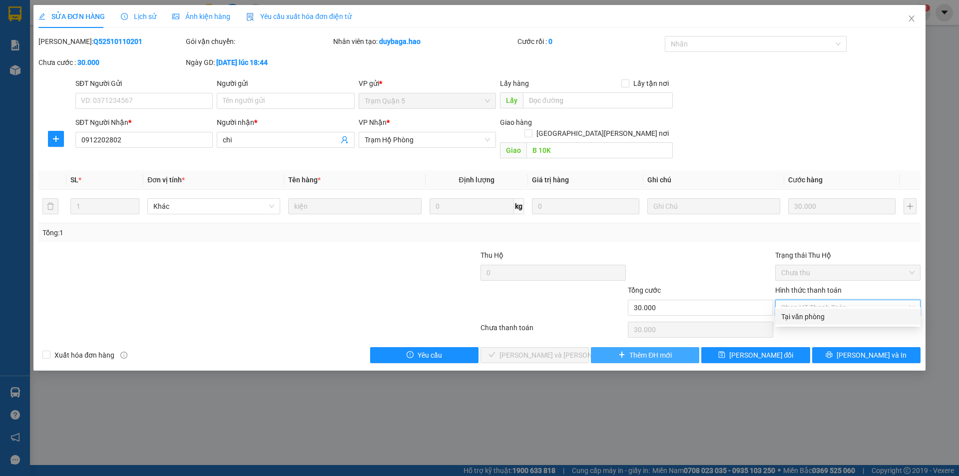
type input "0"
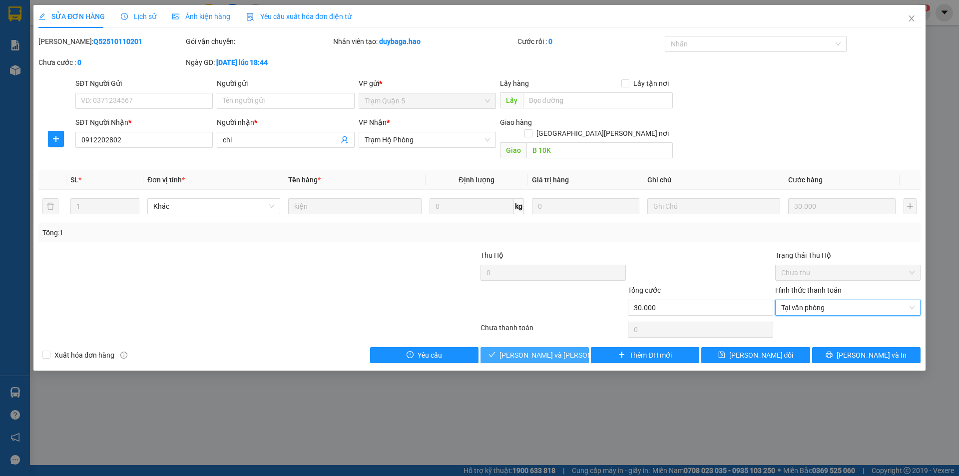
click at [552, 349] on span "[PERSON_NAME] và [PERSON_NAME] hàng" at bounding box center [566, 354] width 135 height 11
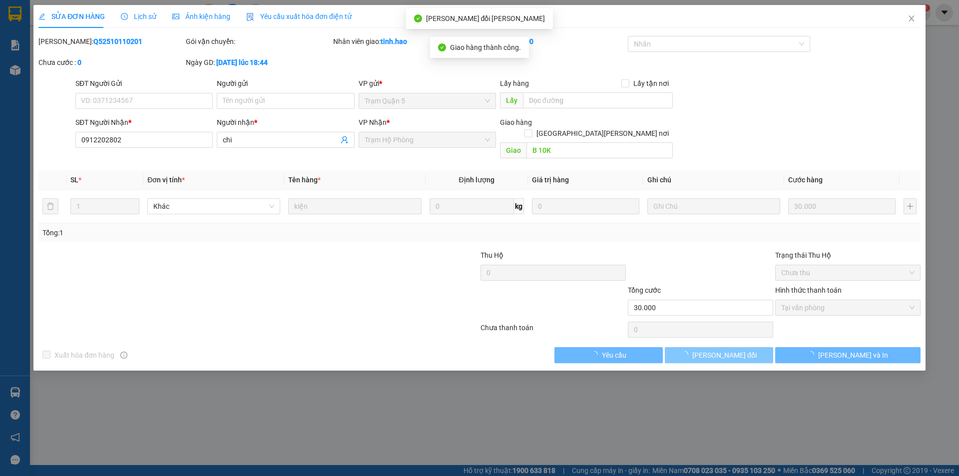
click at [731, 349] on span "[PERSON_NAME] đổi" at bounding box center [724, 354] width 64 height 11
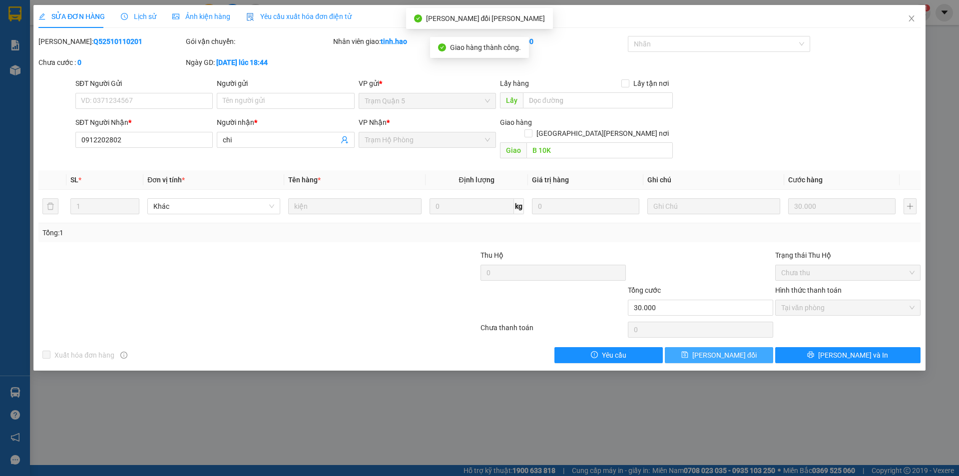
click at [731, 349] on span "[PERSON_NAME] đổi" at bounding box center [724, 354] width 64 height 11
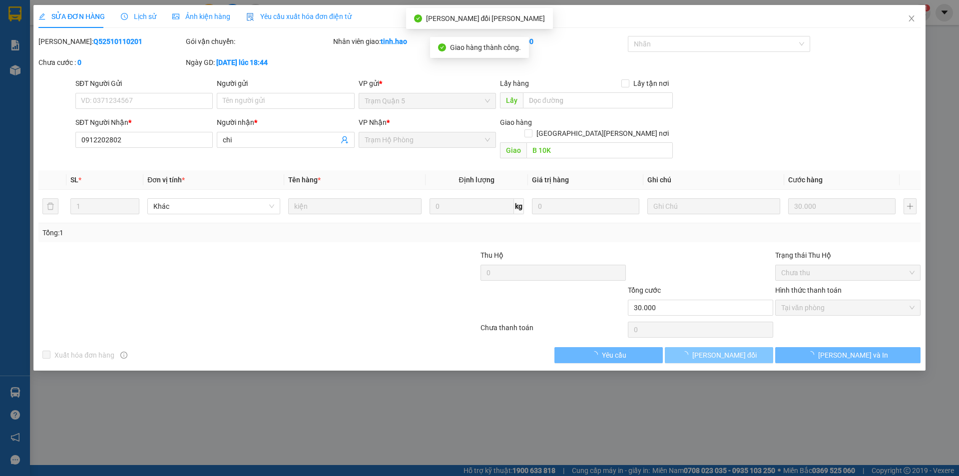
click at [731, 349] on span "[PERSON_NAME] đổi" at bounding box center [724, 354] width 64 height 11
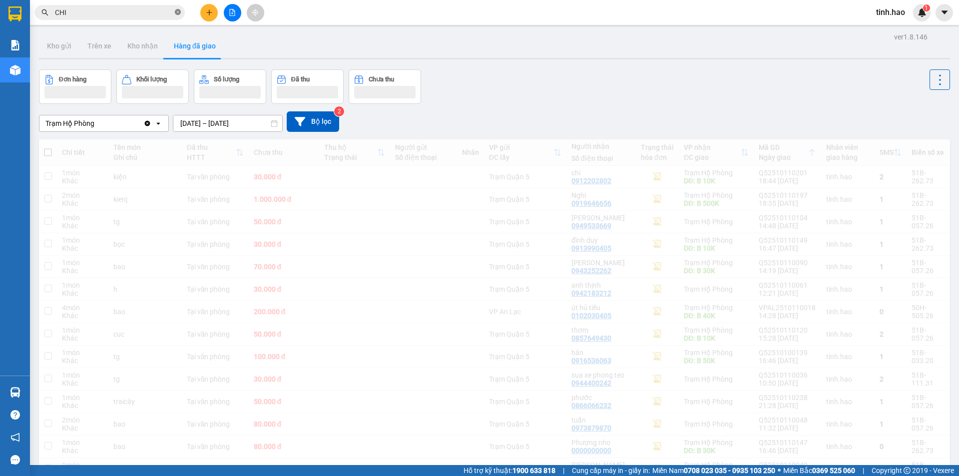
click at [177, 16] on span at bounding box center [178, 12] width 6 height 9
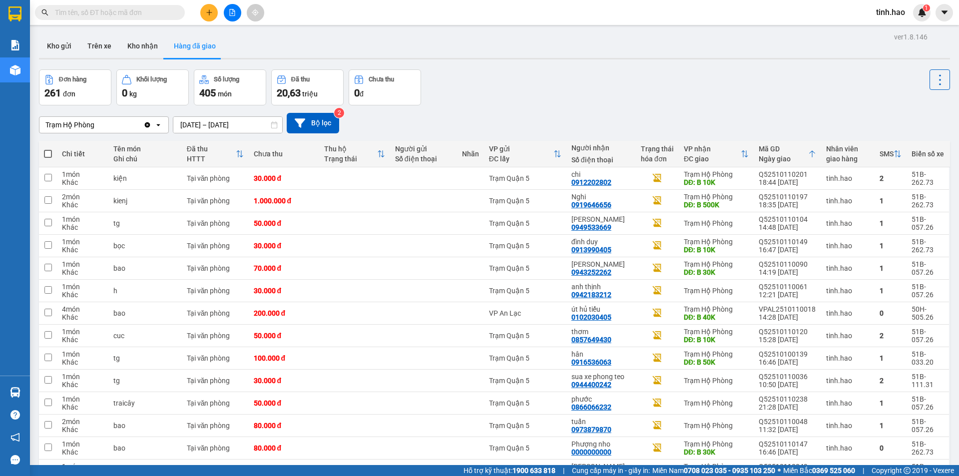
click at [177, 16] on span at bounding box center [178, 12] width 6 height 11
click at [171, 11] on input "text" at bounding box center [114, 12] width 118 height 11
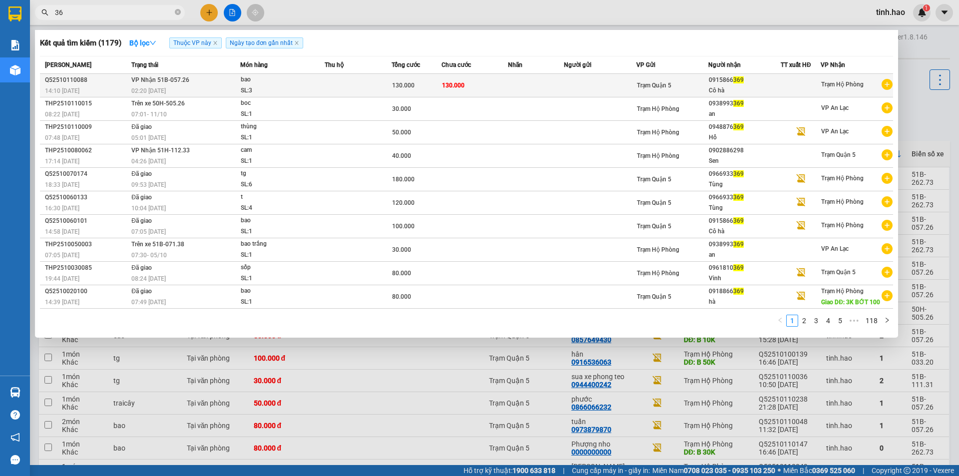
type input "3"
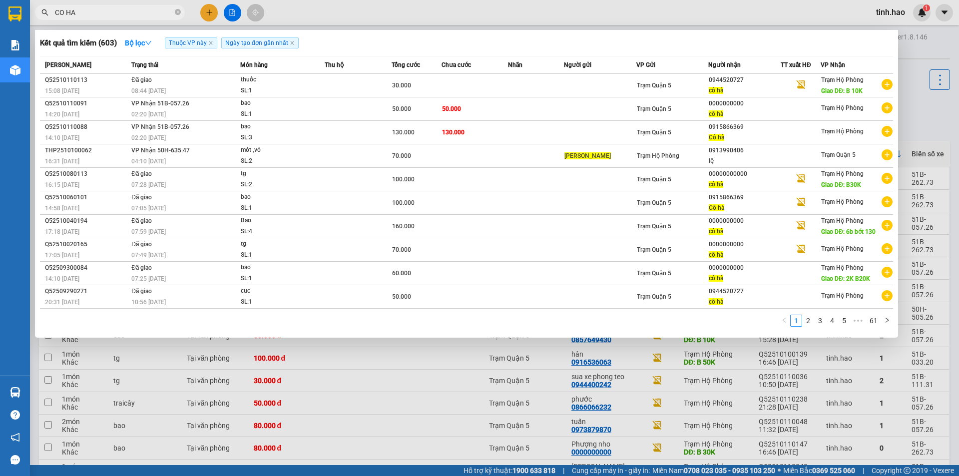
type input "CO HA"
click at [208, 432] on div at bounding box center [479, 238] width 959 height 476
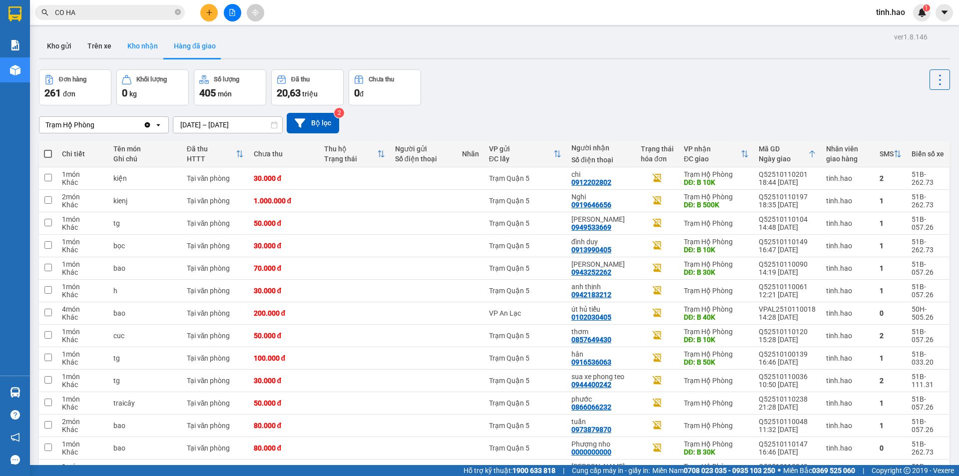
click at [129, 53] on button "Kho nhận" at bounding box center [142, 46] width 46 height 24
click at [130, 52] on button "Kho nhận" at bounding box center [142, 46] width 46 height 24
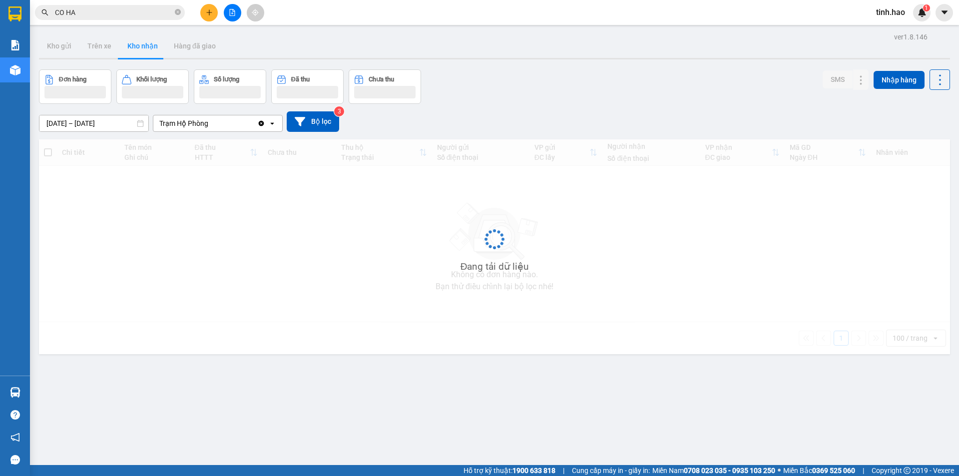
click at [130, 52] on button "Kho nhận" at bounding box center [142, 46] width 46 height 24
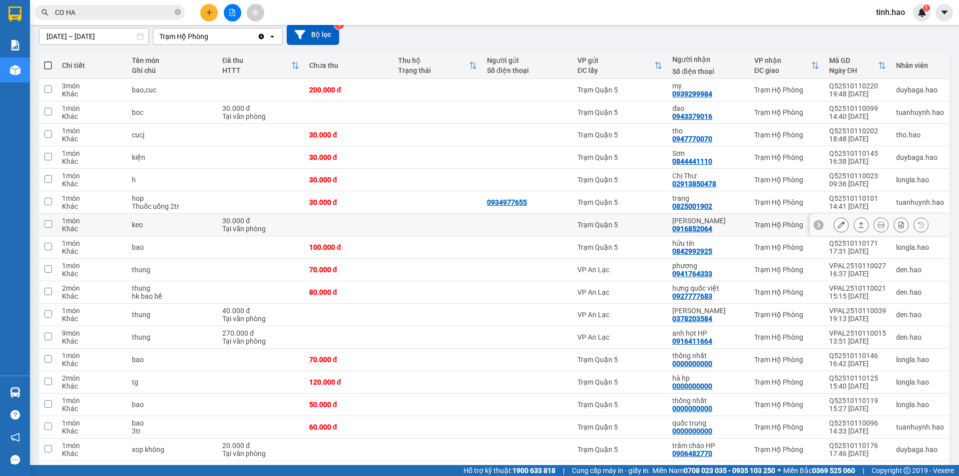
scroll to position [100, 0]
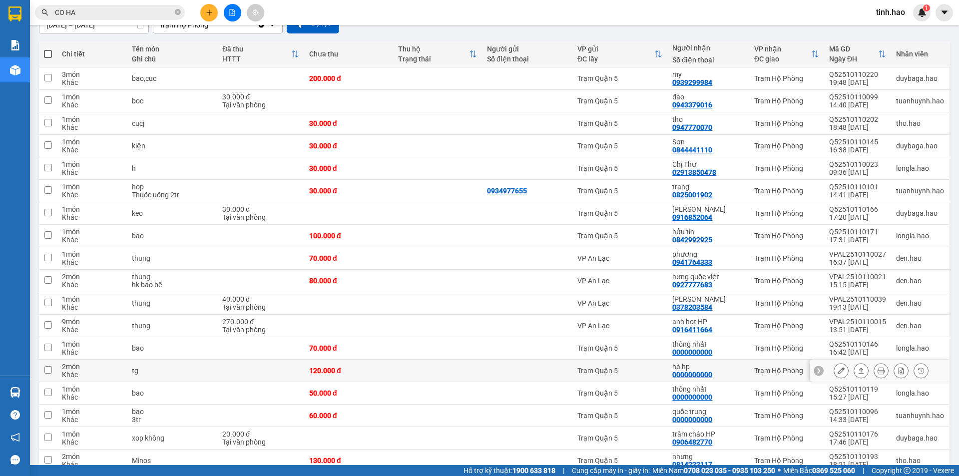
click at [523, 371] on div at bounding box center [527, 370] width 80 height 8
checkbox input "true"
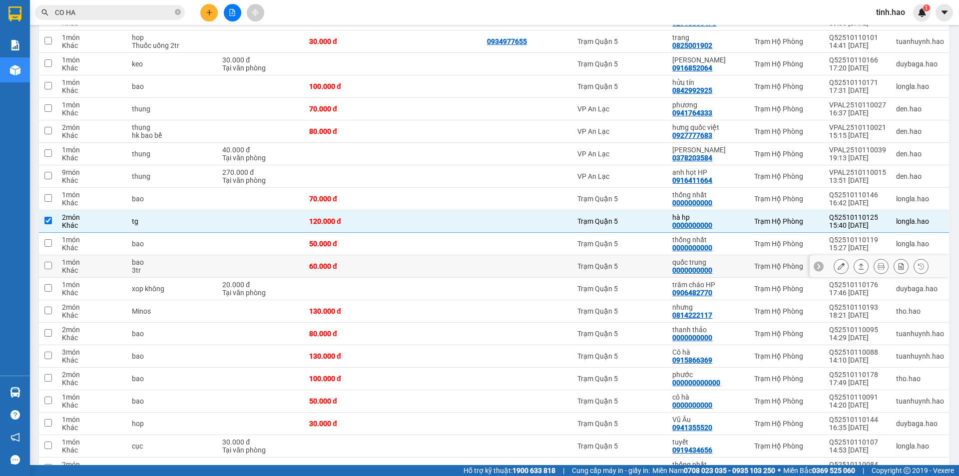
scroll to position [250, 0]
drag, startPoint x: 505, startPoint y: 343, endPoint x: 500, endPoint y: 351, distance: 8.7
click at [496, 350] on td at bounding box center [527, 355] width 90 height 22
checkbox input "true"
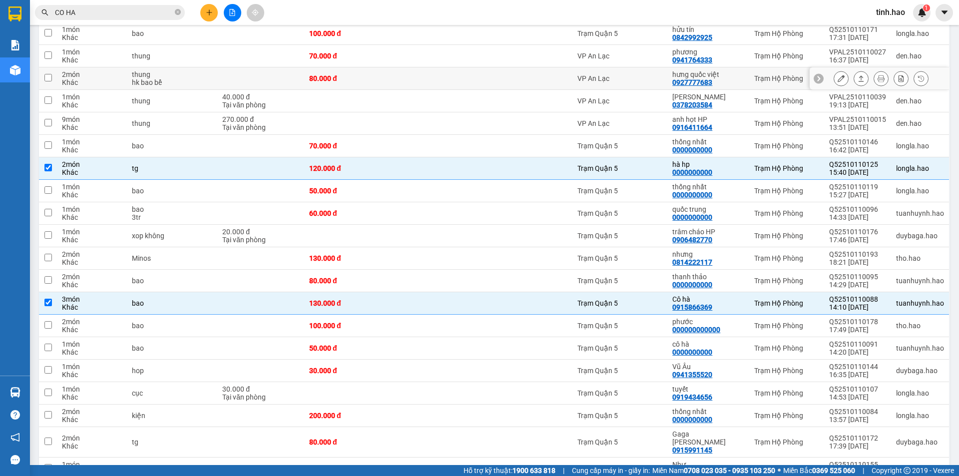
scroll to position [349, 0]
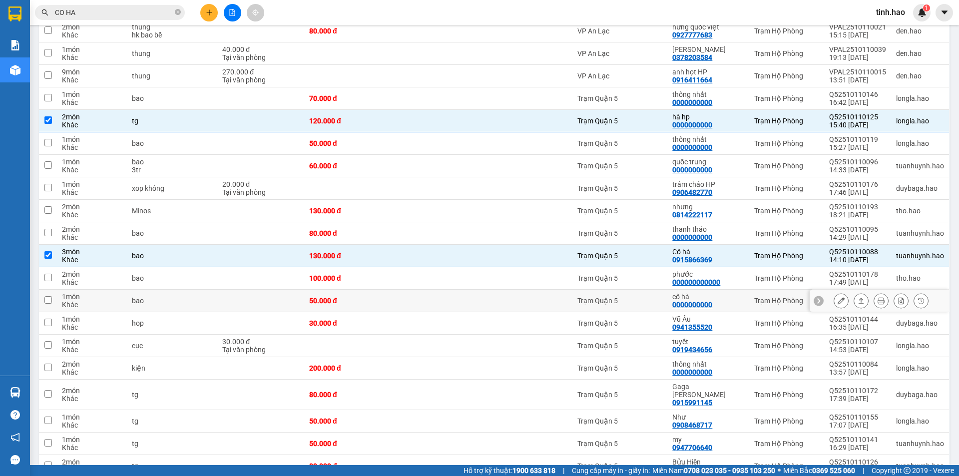
click at [423, 293] on td at bounding box center [437, 301] width 89 height 22
checkbox input "true"
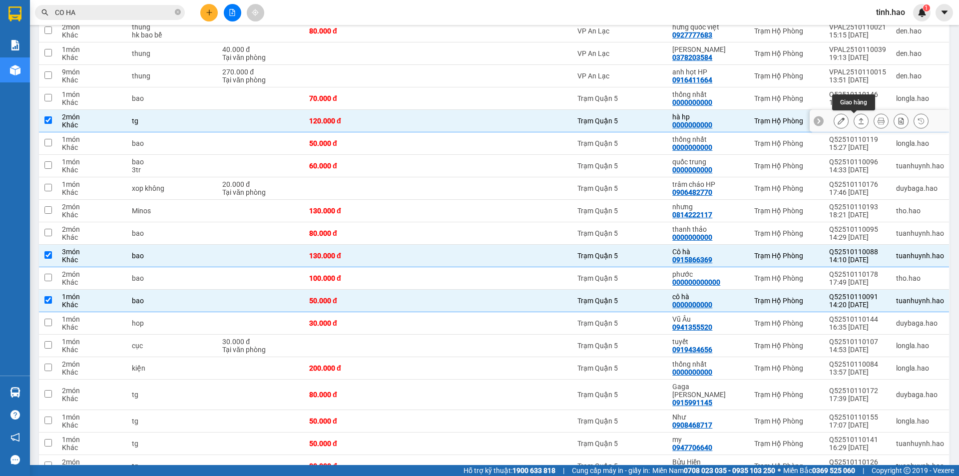
click at [858, 121] on button at bounding box center [861, 120] width 14 height 17
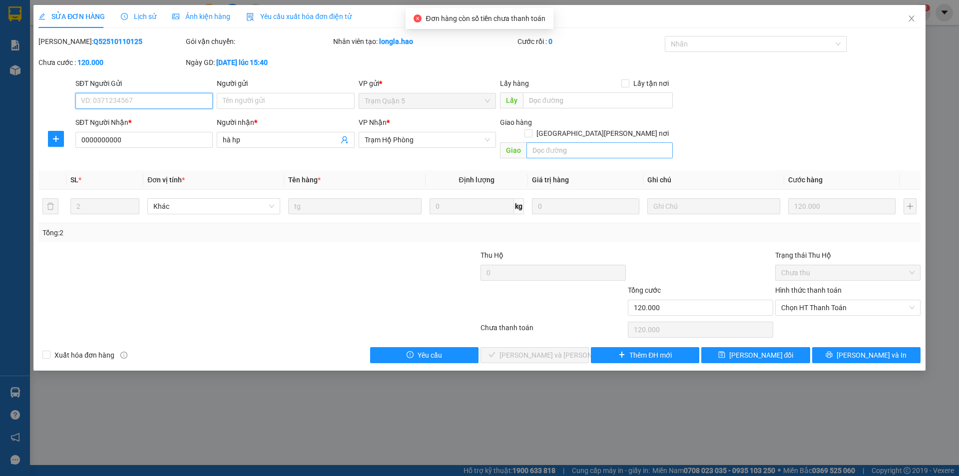
type input "0000000000"
type input "hà hp"
type input "120.000"
click at [574, 142] on input "text" at bounding box center [599, 150] width 146 height 16
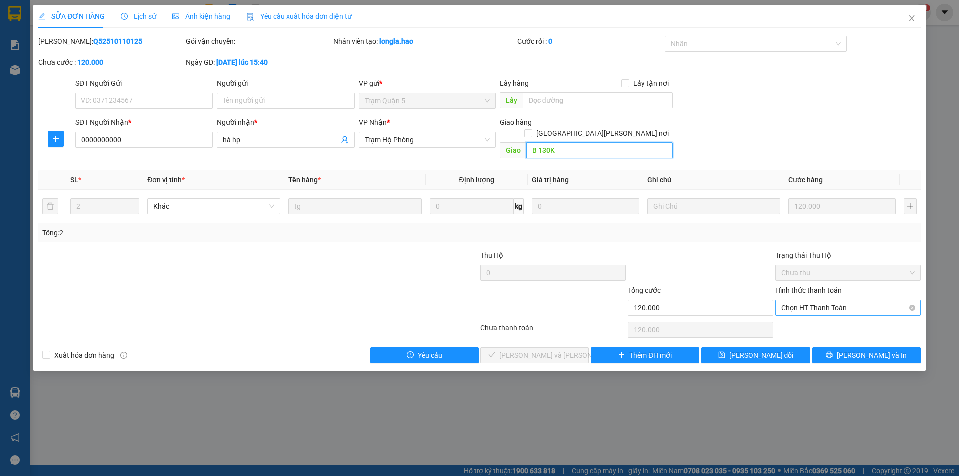
click at [793, 300] on span "Chọn HT Thanh Toán" at bounding box center [847, 307] width 133 height 15
type input "B 130K"
click at [795, 312] on div "Tại văn phòng" at bounding box center [847, 317] width 145 height 16
type input "0"
click at [571, 347] on button "[PERSON_NAME] và Giao hàng" at bounding box center [534, 355] width 108 height 16
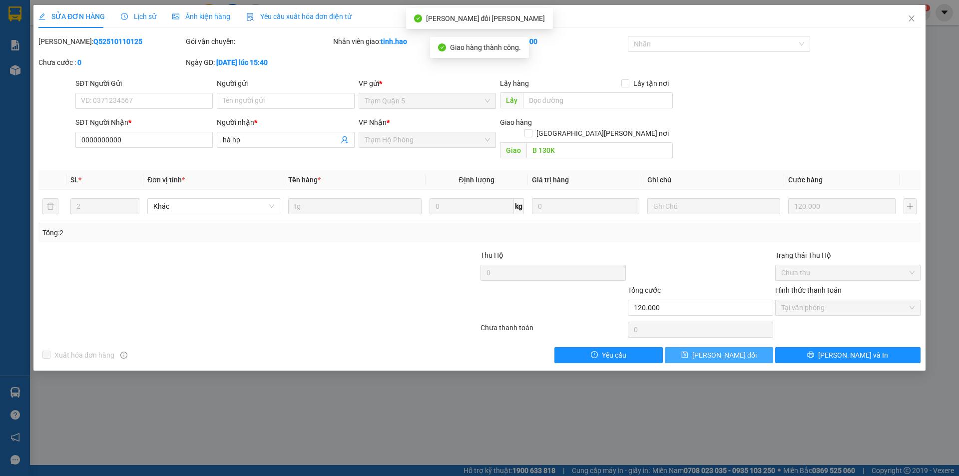
click at [688, 351] on icon "save" at bounding box center [684, 354] width 7 height 7
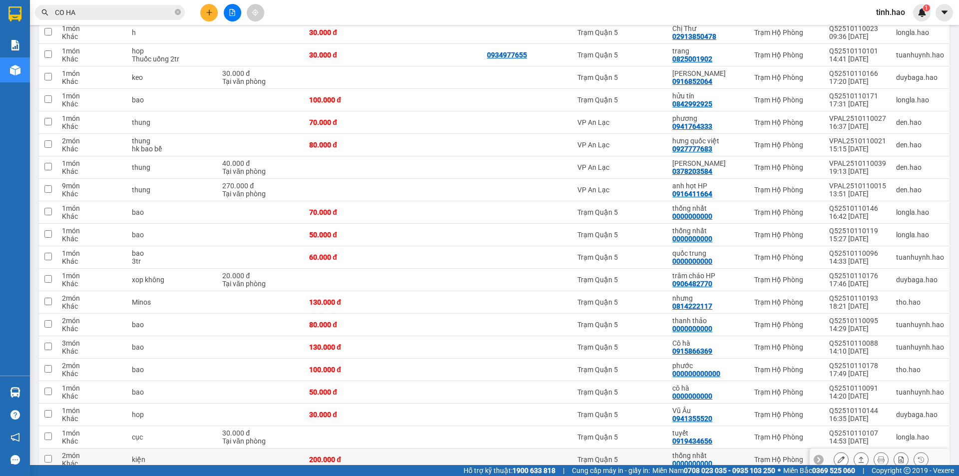
scroll to position [399, 0]
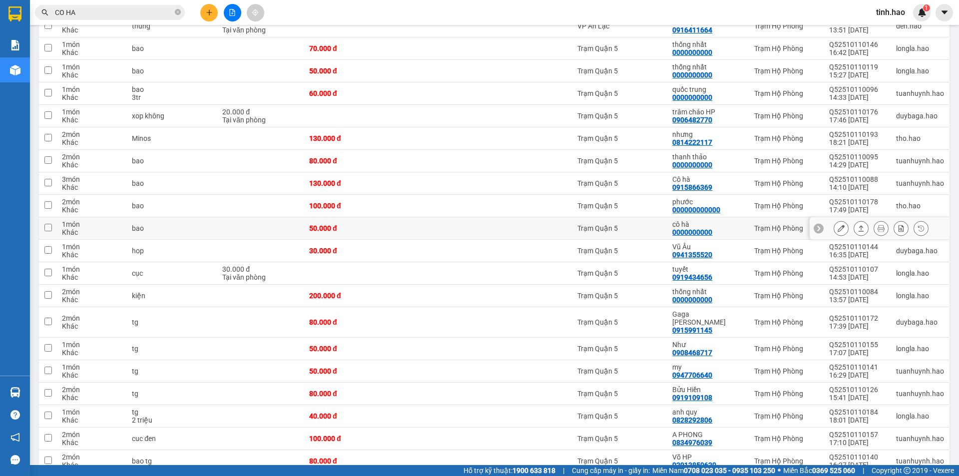
click at [626, 231] on div "Trạm Quận 5" at bounding box center [619, 228] width 85 height 8
checkbox input "true"
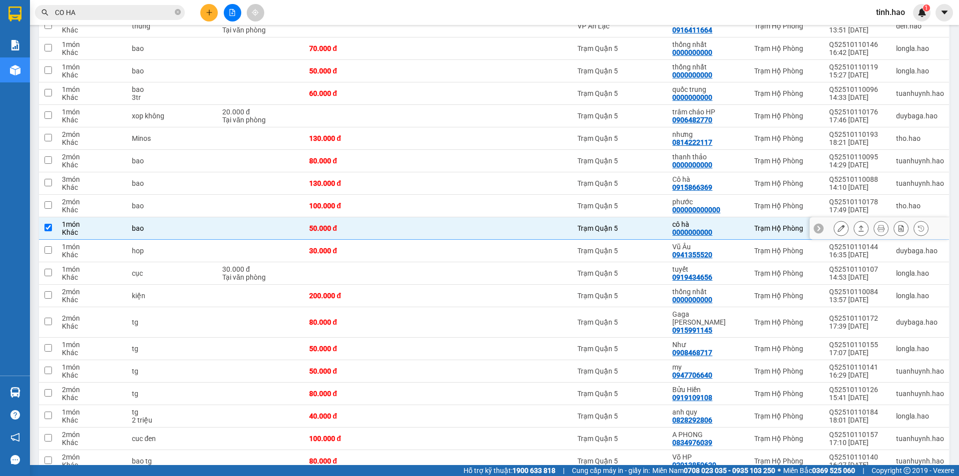
click at [857, 224] on button at bounding box center [861, 228] width 14 height 17
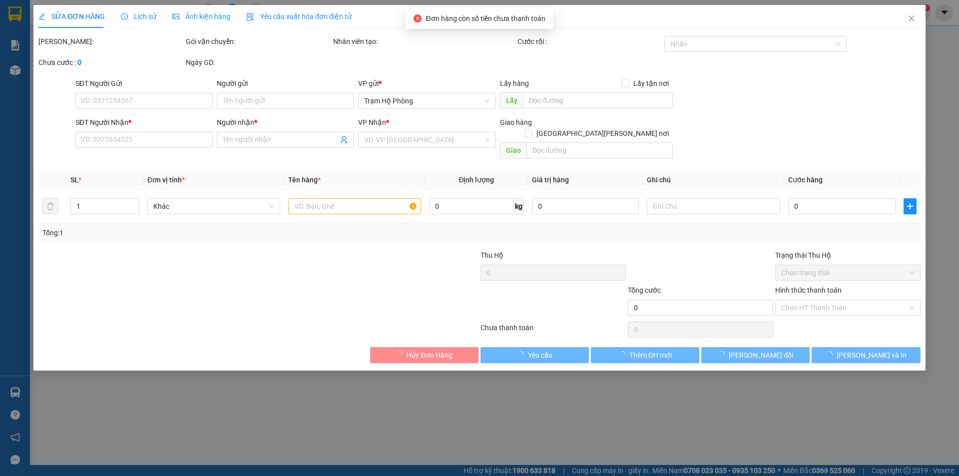
type input "0000000000"
type input "cô hà"
type input "50.000"
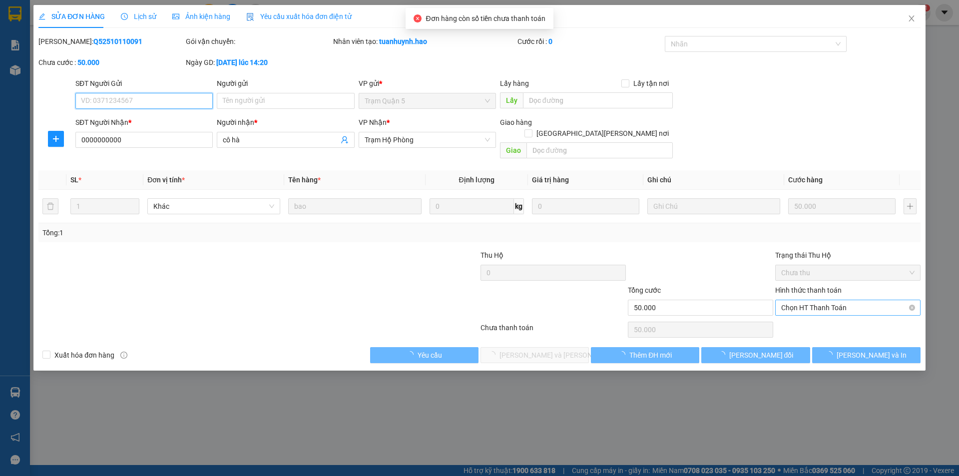
click at [824, 301] on span "Chọn HT Thanh Toán" at bounding box center [847, 307] width 133 height 15
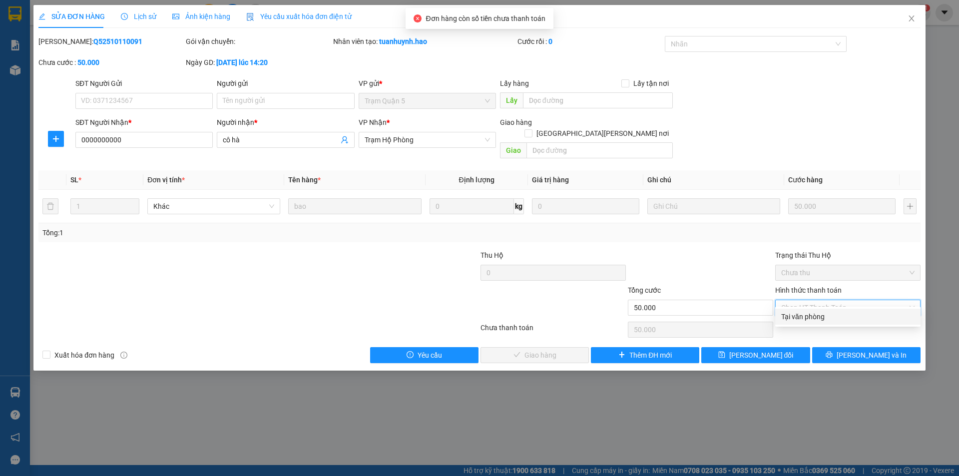
click at [803, 318] on div "Tại văn phòng" at bounding box center [847, 316] width 133 height 11
type input "0"
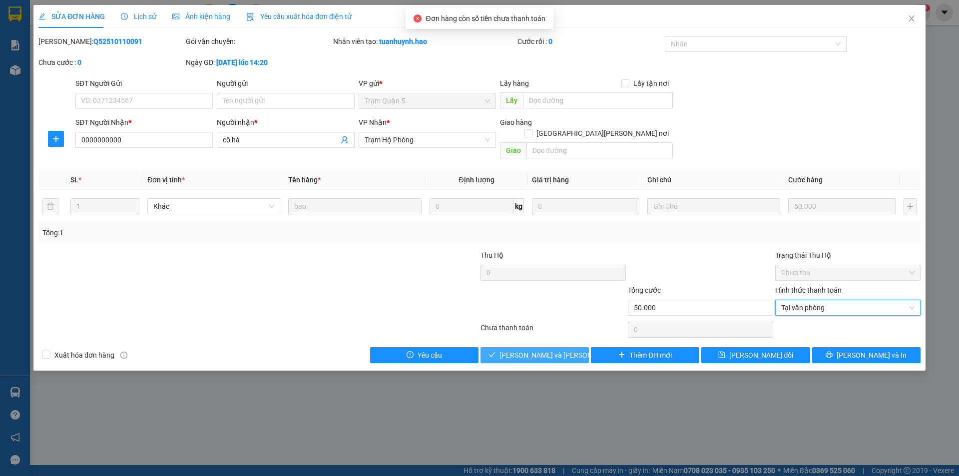
click at [525, 349] on span "[PERSON_NAME] và Giao hàng" at bounding box center [566, 354] width 135 height 11
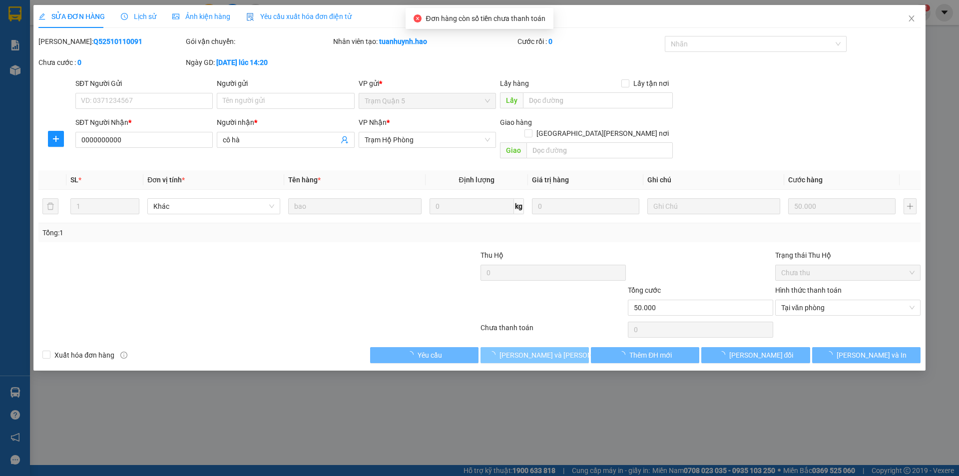
click at [525, 349] on span "[PERSON_NAME] và Giao hàng" at bounding box center [566, 354] width 135 height 11
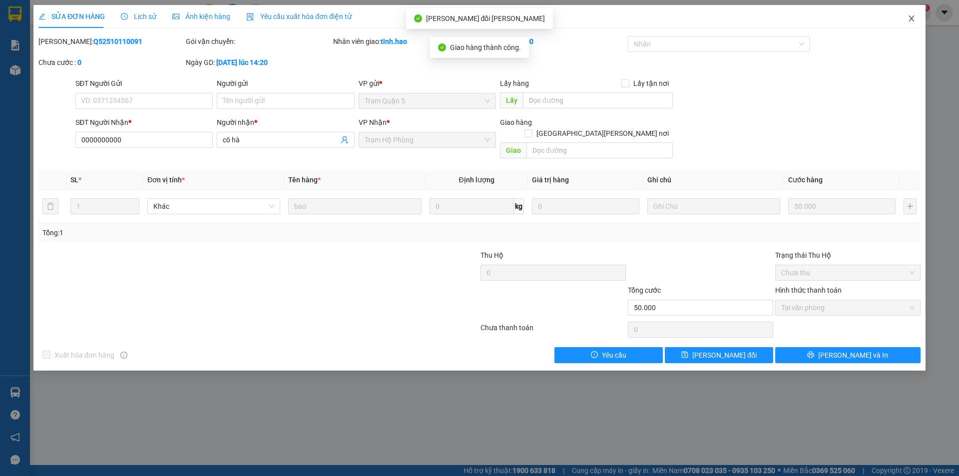
click at [915, 16] on span "Close" at bounding box center [911, 19] width 28 height 28
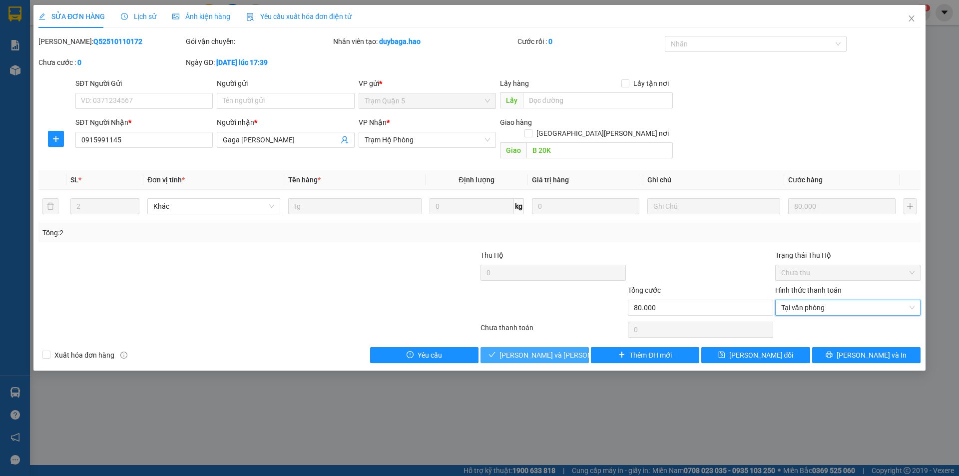
scroll to position [59, 0]
click at [558, 347] on button "[PERSON_NAME] và [PERSON_NAME] hàng" at bounding box center [534, 355] width 108 height 16
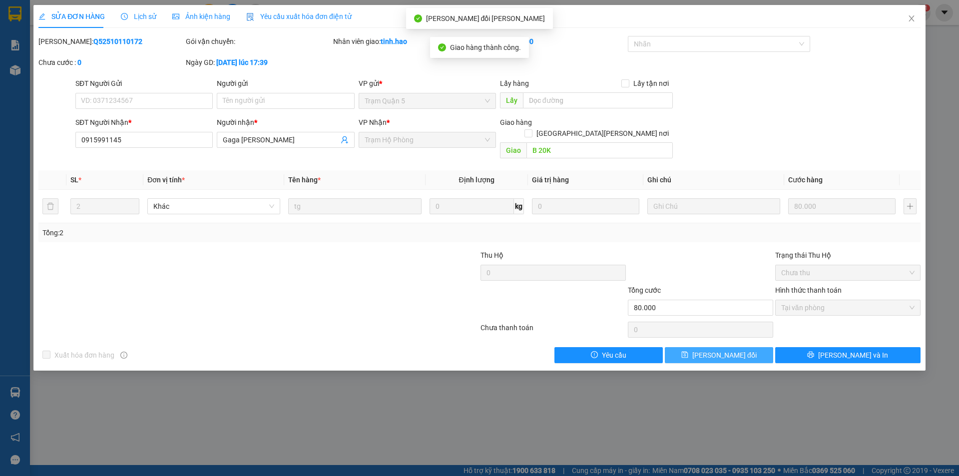
click at [688, 351] on icon "save" at bounding box center [684, 354] width 6 height 6
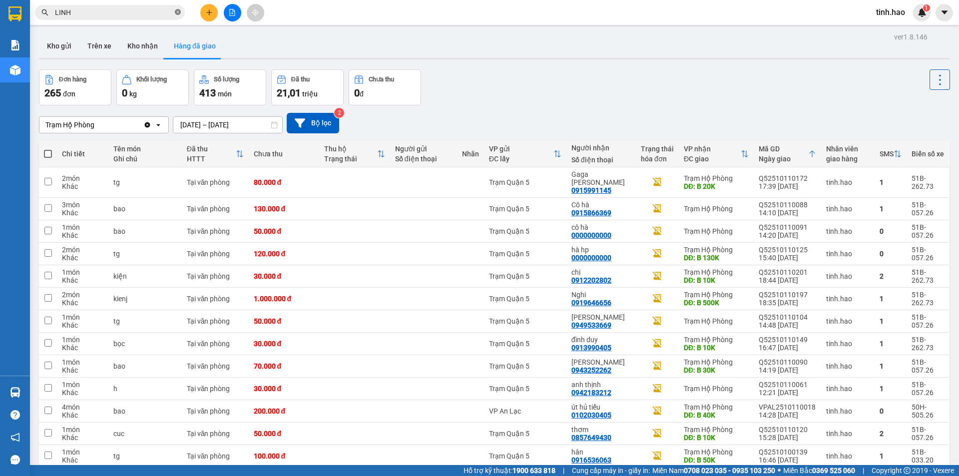
click at [179, 13] on span "LINH" at bounding box center [110, 12] width 150 height 15
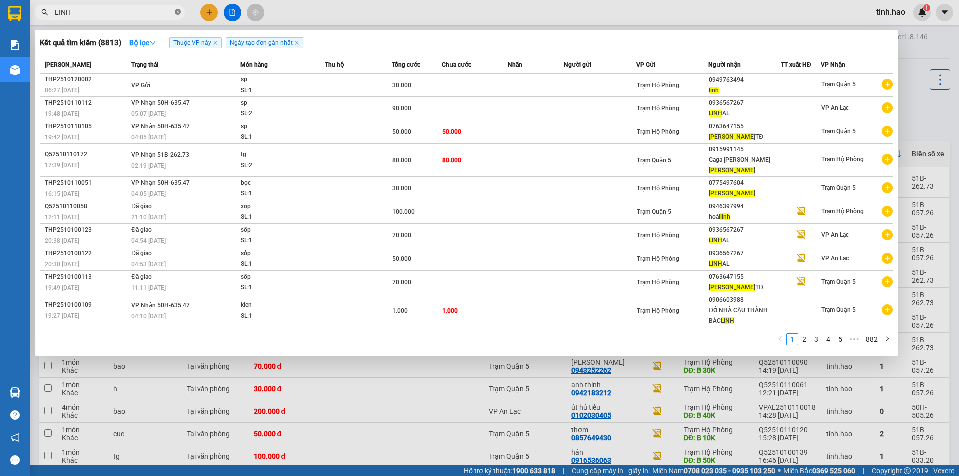
click at [179, 13] on icon "close-circle" at bounding box center [178, 12] width 6 height 6
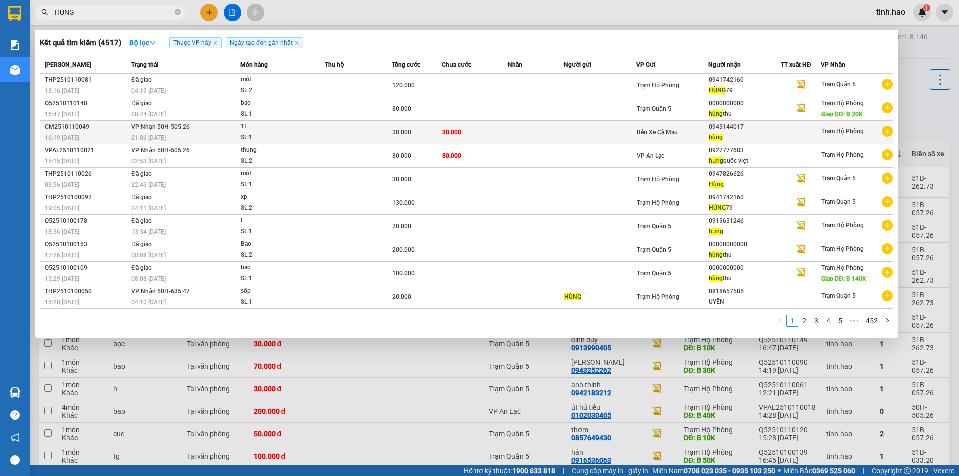
type input "HUNG"
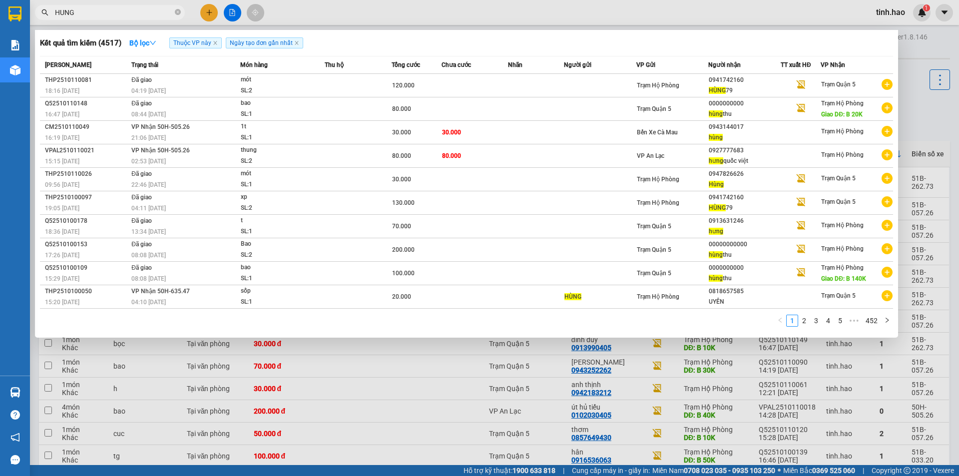
click at [502, 136] on td "30.000" at bounding box center [474, 132] width 67 height 23
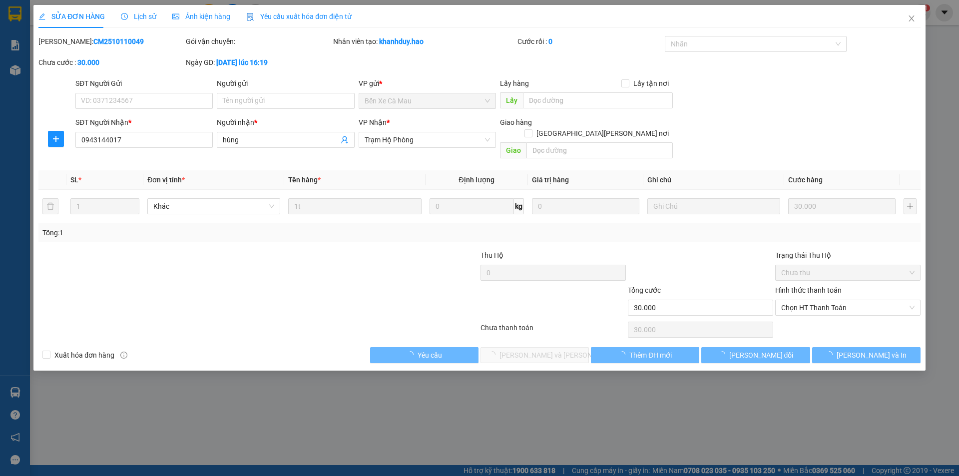
type input "0943144017"
type input "hùng"
type input "30.000"
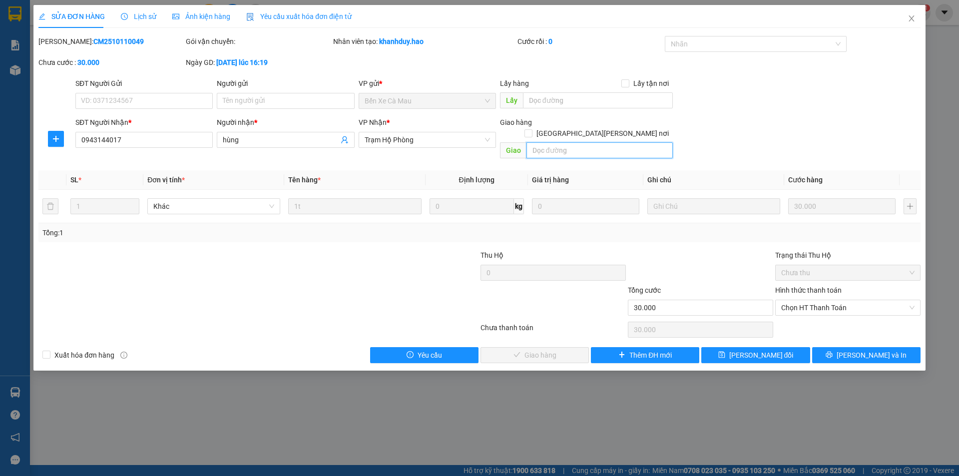
click at [573, 142] on input "text" at bounding box center [599, 150] width 146 height 16
click at [819, 300] on span "Chọn HT Thanh Toán" at bounding box center [847, 307] width 133 height 15
type input "B 10K"
click at [815, 309] on div "Tại văn phòng" at bounding box center [847, 317] width 145 height 16
type input "0"
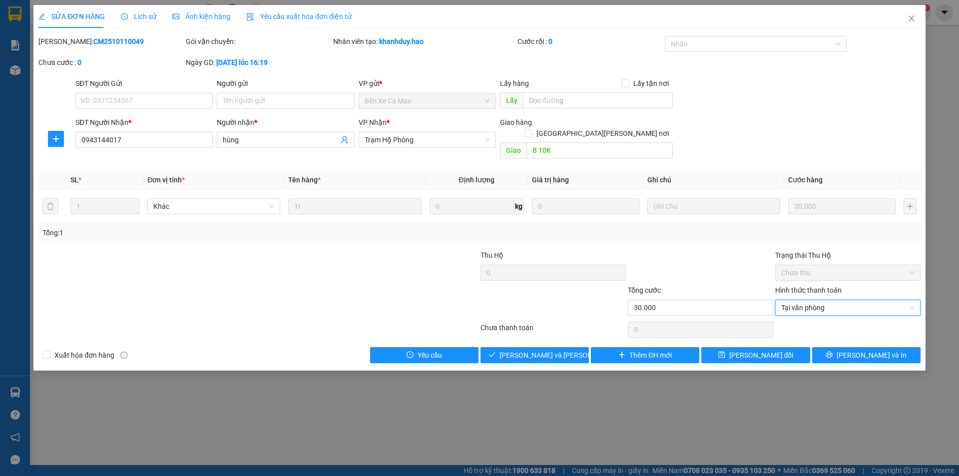
click at [812, 320] on div at bounding box center [847, 330] width 147 height 20
click at [510, 355] on div "SỬA ĐƠN HÀNG Lịch sử Ảnh kiện hàng Yêu cầu xuất hóa đơn điện tử Total Paid Fee …" at bounding box center [479, 187] width 892 height 365
click at [512, 347] on button "[PERSON_NAME] và [PERSON_NAME] hàng" at bounding box center [534, 355] width 108 height 16
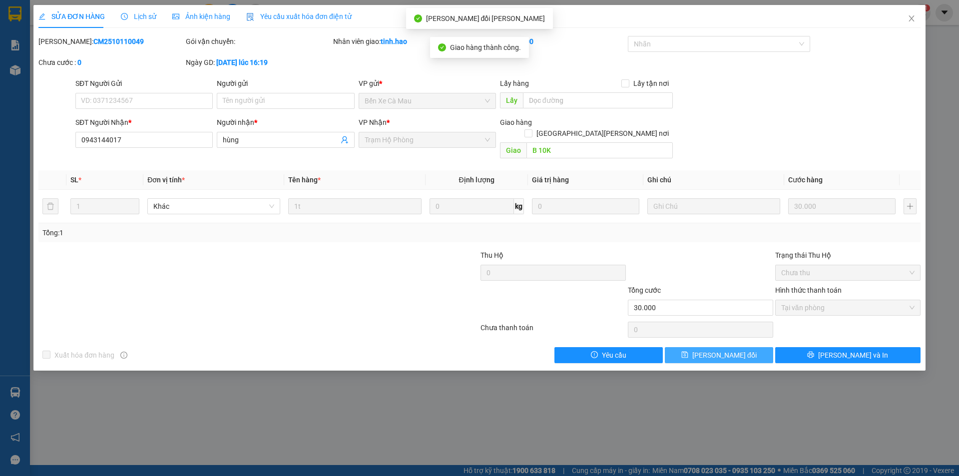
click at [713, 349] on span "[PERSON_NAME] đổi" at bounding box center [724, 354] width 64 height 11
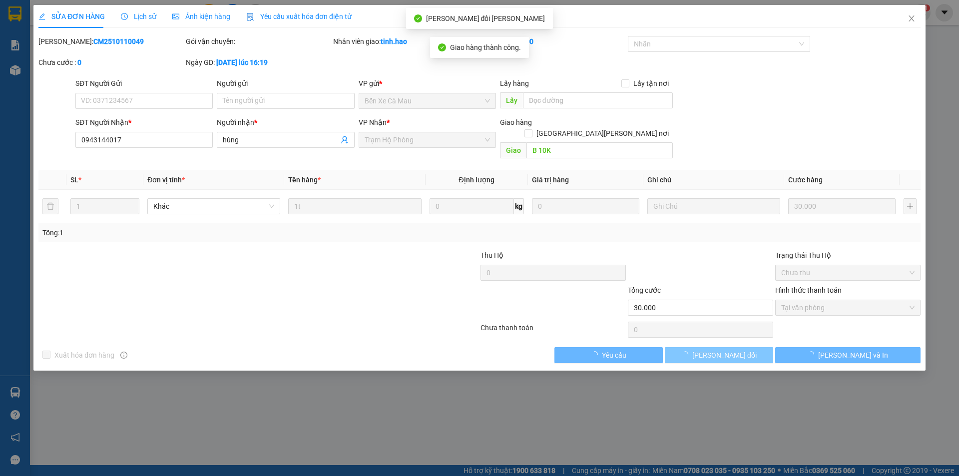
click at [713, 349] on span "[PERSON_NAME] đổi" at bounding box center [724, 354] width 64 height 11
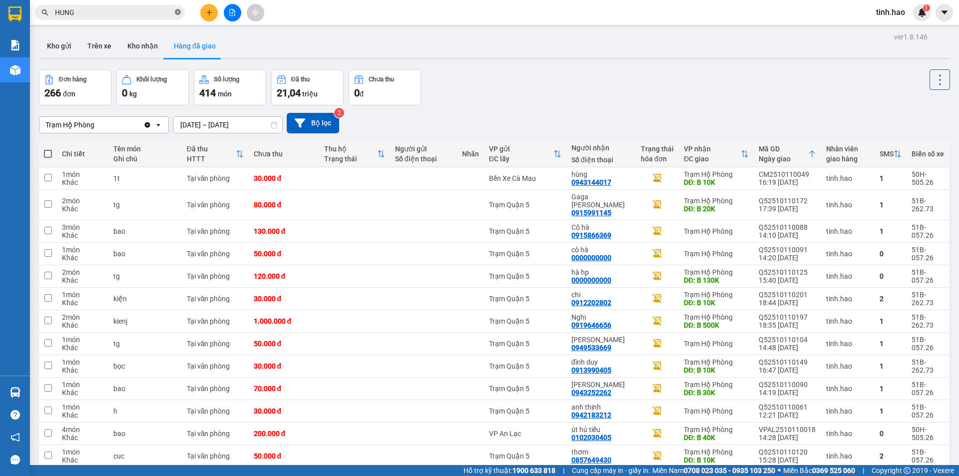
click at [178, 15] on icon "close-circle" at bounding box center [178, 12] width 6 height 6
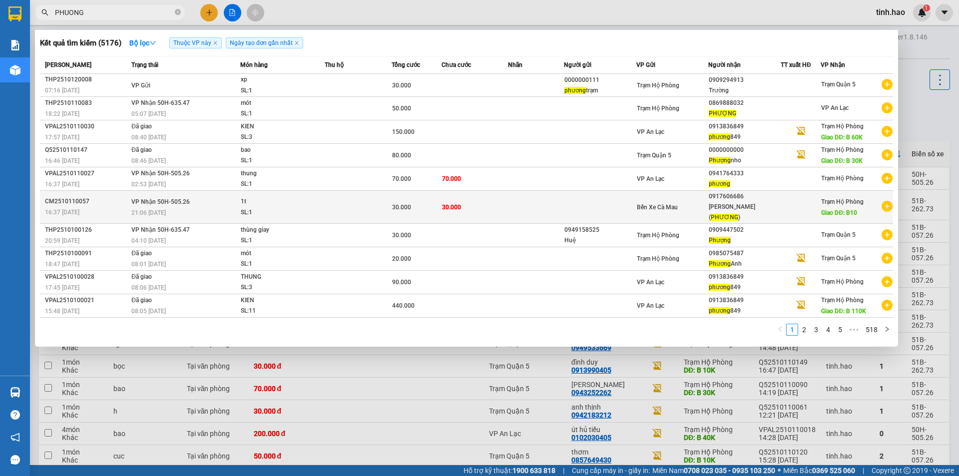
type input "PHUONG"
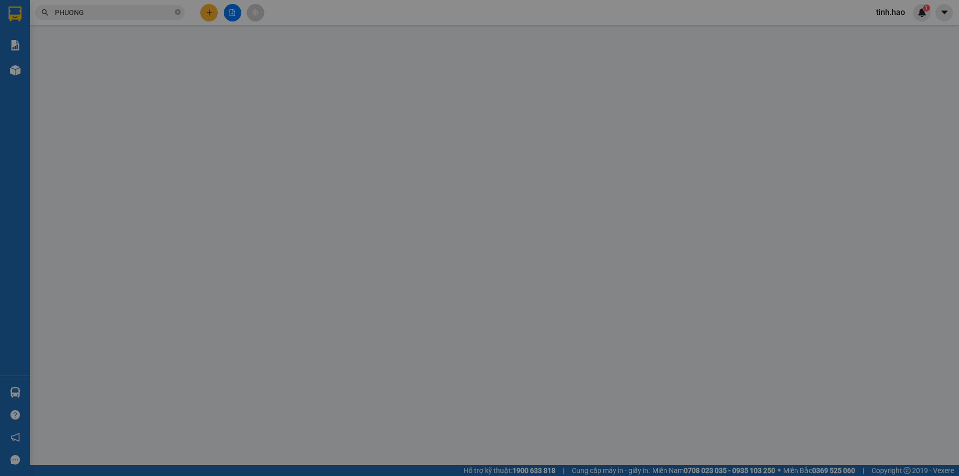
type input "0917606686"
type input "chiêu PHÁT(PHƯƠNG)"
type input "B10"
type input "30.000"
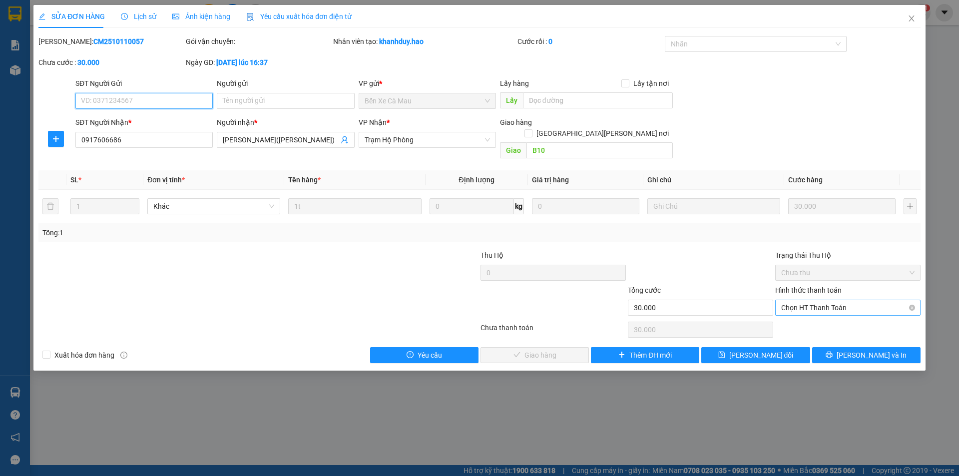
click at [787, 300] on span "Chọn HT Thanh Toán" at bounding box center [847, 307] width 133 height 15
click at [793, 312] on div "Tại văn phòng" at bounding box center [847, 316] width 133 height 11
type input "0"
click at [532, 333] on div "Total Paid Fee 0 Total UnPaid Fee 30.000 Cash Collection Total Fee Mã ĐH: CM251…" at bounding box center [479, 199] width 882 height 327
click at [532, 335] on div "Total Paid Fee 0 Total UnPaid Fee 30.000 Cash Collection Total Fee Mã ĐH: CM251…" at bounding box center [479, 199] width 882 height 327
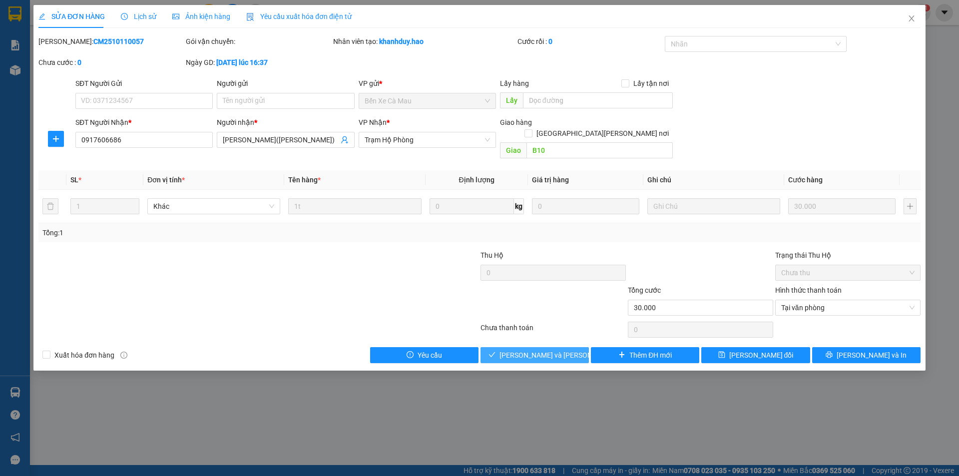
click at [532, 349] on span "[PERSON_NAME] và [PERSON_NAME] hàng" at bounding box center [566, 354] width 135 height 11
click at [531, 349] on span "[PERSON_NAME] và [PERSON_NAME] hàng" at bounding box center [566, 354] width 135 height 11
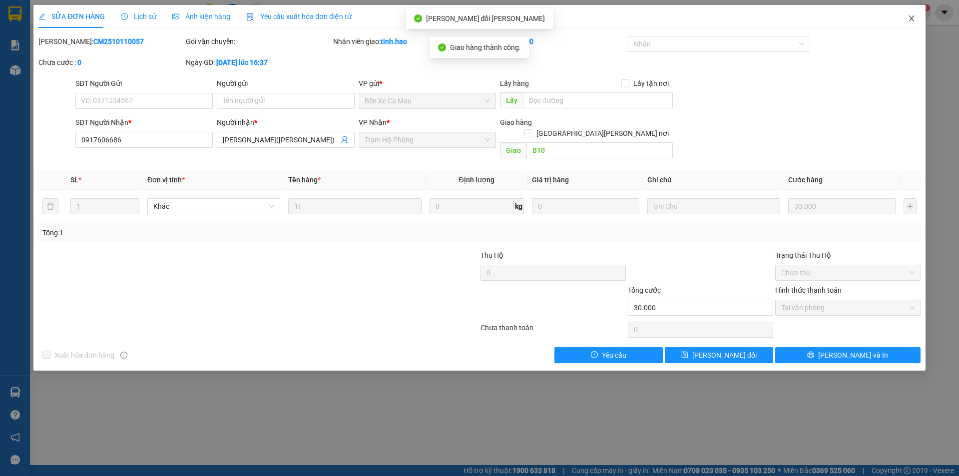
click at [912, 17] on icon "close" at bounding box center [911, 18] width 8 height 8
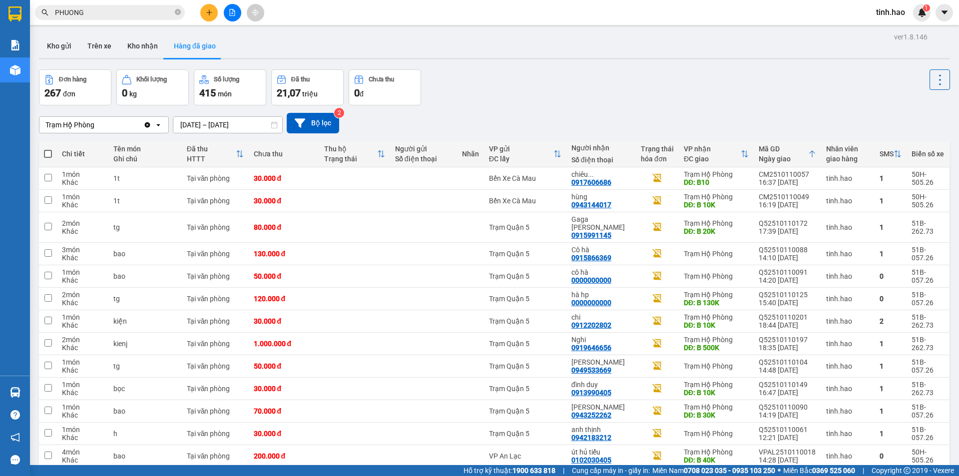
click at [59, 54] on button "Kho gửi" at bounding box center [59, 46] width 40 height 24
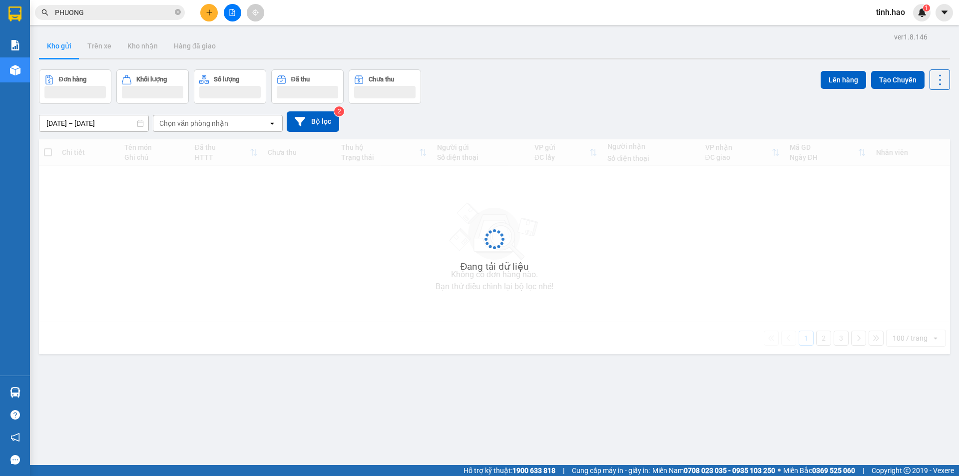
click at [67, 53] on button "Kho gửi" at bounding box center [59, 46] width 40 height 24
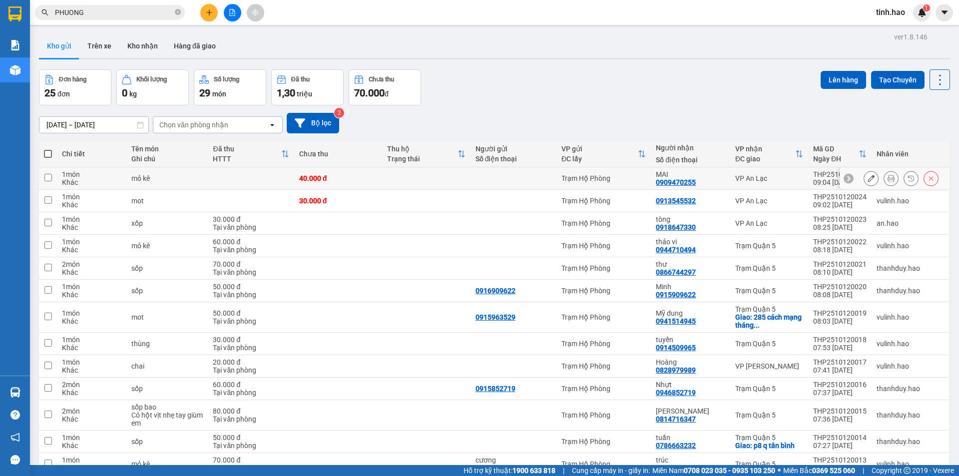
click at [887, 177] on icon at bounding box center [890, 178] width 7 height 7
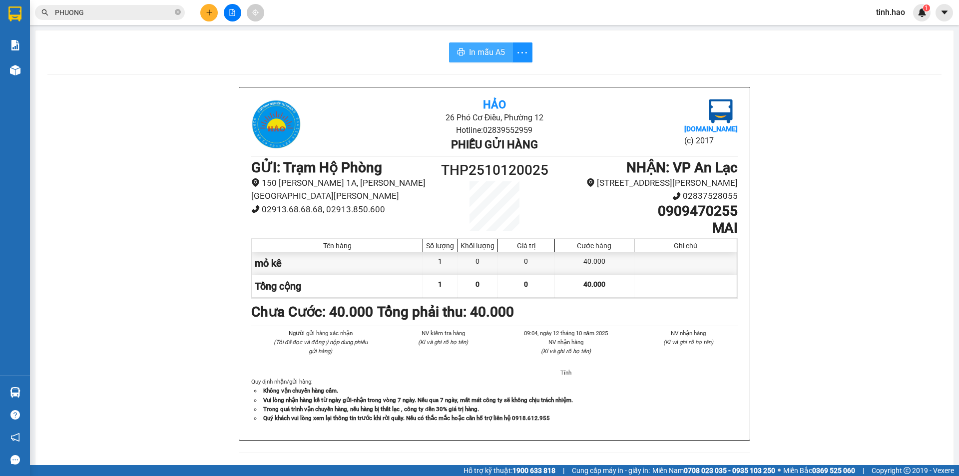
click at [500, 59] on button "In mẫu A5" at bounding box center [481, 52] width 64 height 20
click at [470, 58] on span "In mẫu A5" at bounding box center [487, 52] width 36 height 12
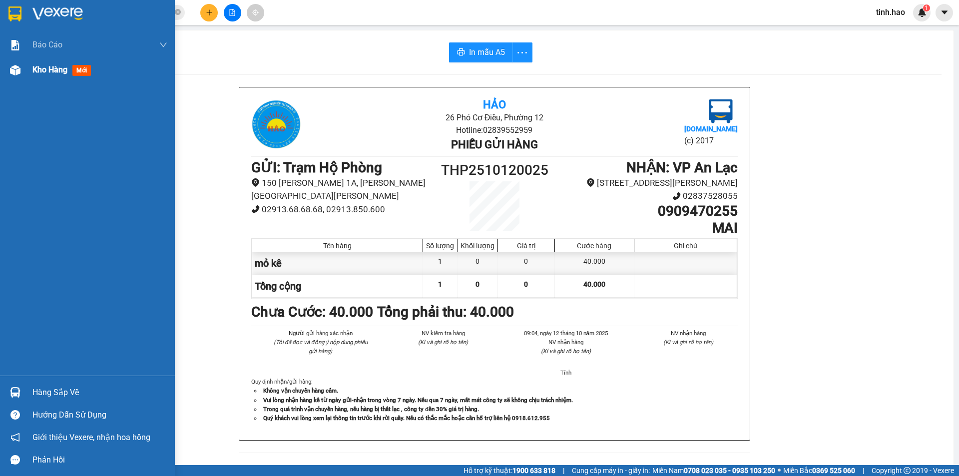
click at [0, 74] on div "Kho hàng mới" at bounding box center [87, 69] width 175 height 25
click at [22, 70] on div at bounding box center [14, 69] width 17 height 17
click at [23, 70] on div at bounding box center [14, 69] width 17 height 17
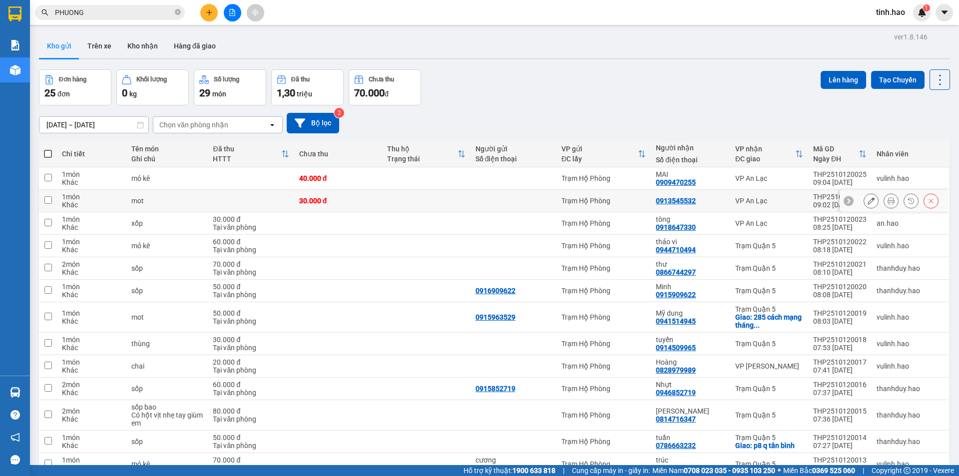
click at [551, 199] on div at bounding box center [513, 201] width 76 height 8
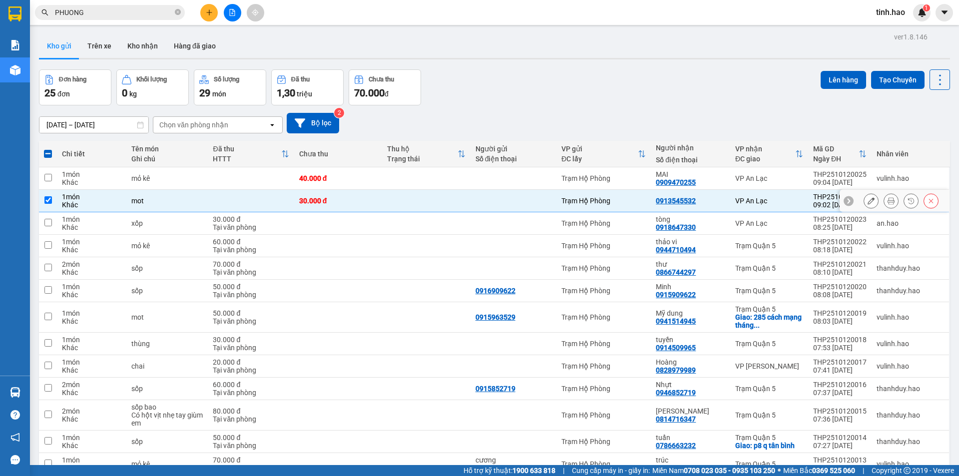
click at [887, 198] on icon at bounding box center [890, 200] width 7 height 7
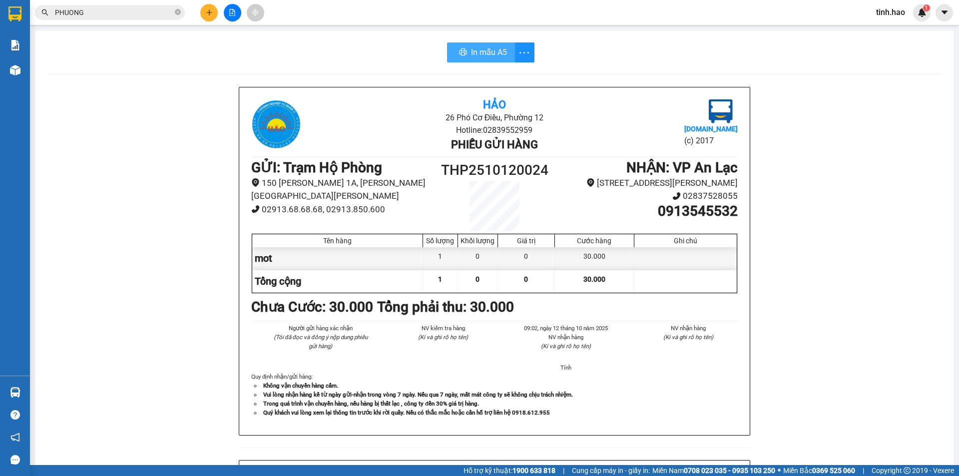
click at [462, 51] on icon "printer" at bounding box center [463, 52] width 8 height 8
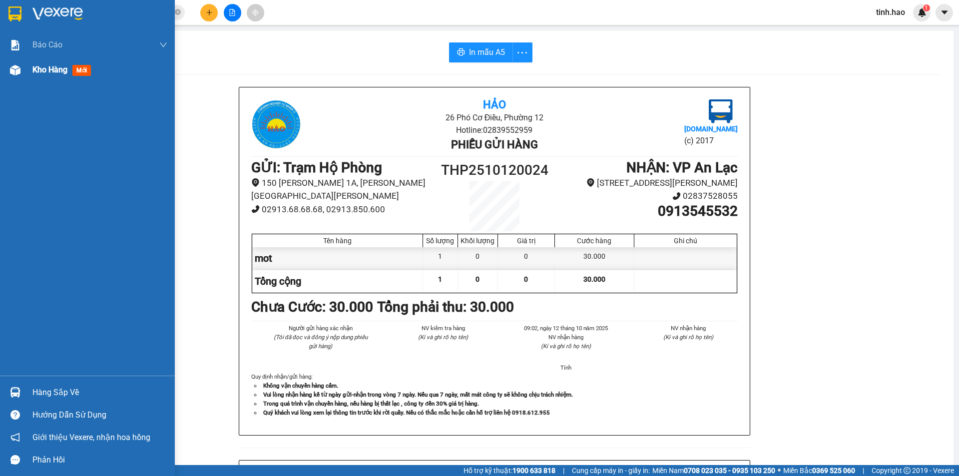
click at [74, 79] on div "Kho hàng mới" at bounding box center [99, 69] width 135 height 25
click at [34, 83] on div "Báo cáo BC tiền công nợ Báo cáo dòng tiền (trưởng trạm) Doanh số tạo đơn theo V…" at bounding box center [87, 203] width 175 height 343
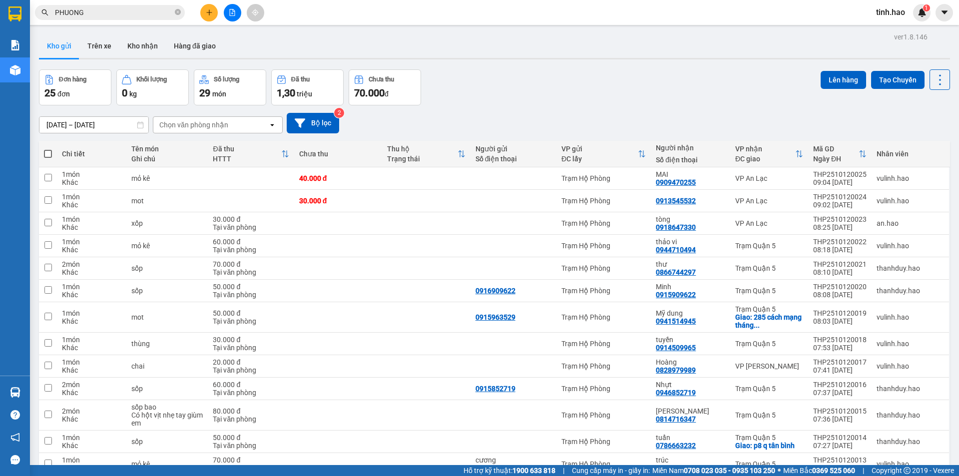
click at [528, 64] on div "ver 1.8.146 Kho gửi Trên xe Kho nhận Hàng đã giao Đơn hàng 25 đơn Khối lượng 0 …" at bounding box center [494, 417] width 919 height 775
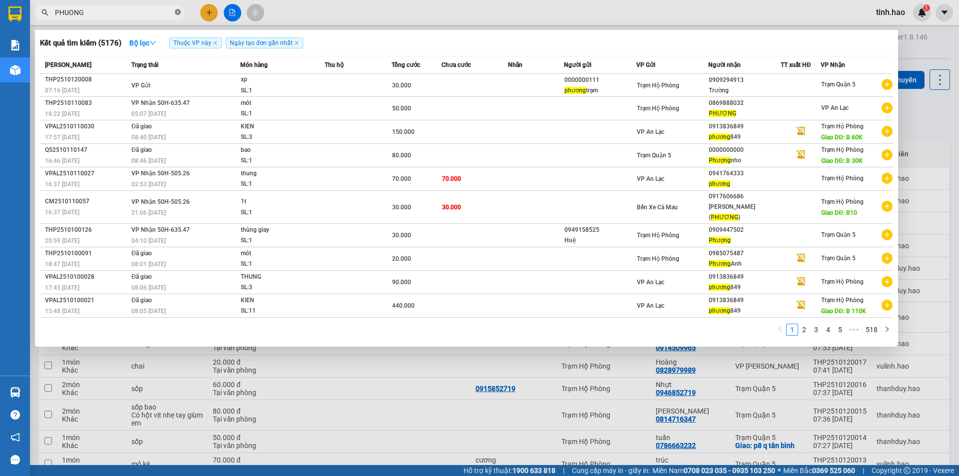
click at [179, 12] on icon "close-circle" at bounding box center [178, 12] width 6 height 6
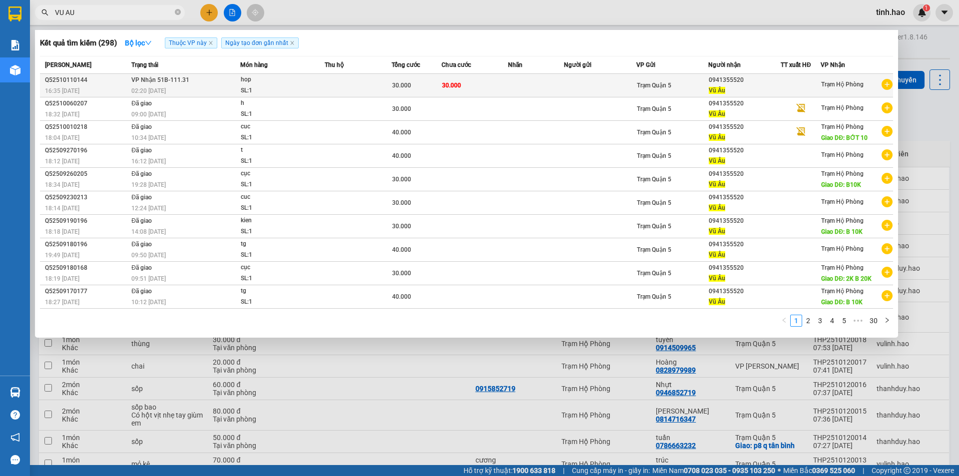
type input "VU AU"
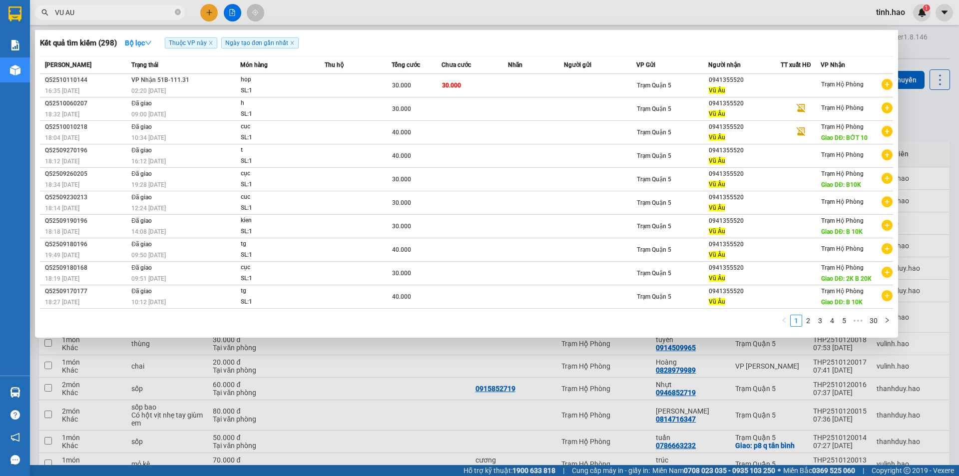
click at [494, 87] on td "30.000" at bounding box center [474, 85] width 67 height 23
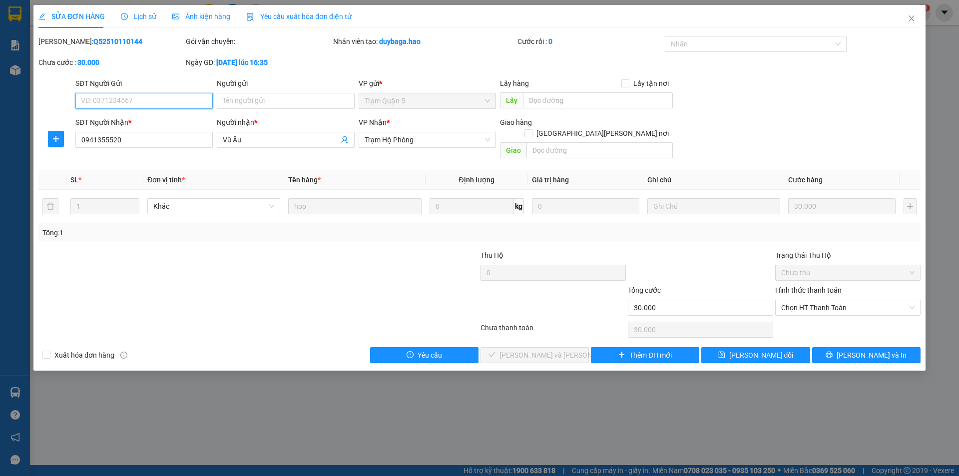
type input "0941355520"
type input "Vũ Âu"
type input "30.000"
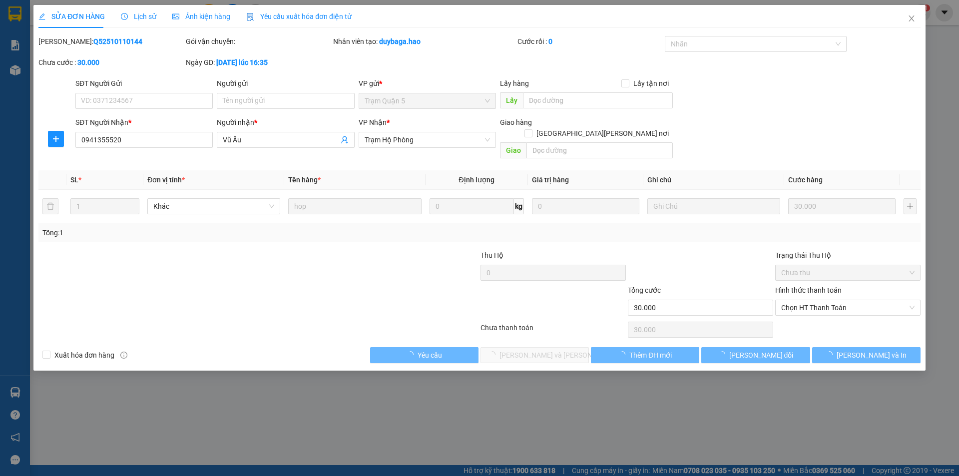
click at [202, 19] on span "Ảnh kiện hàng" at bounding box center [201, 16] width 58 height 8
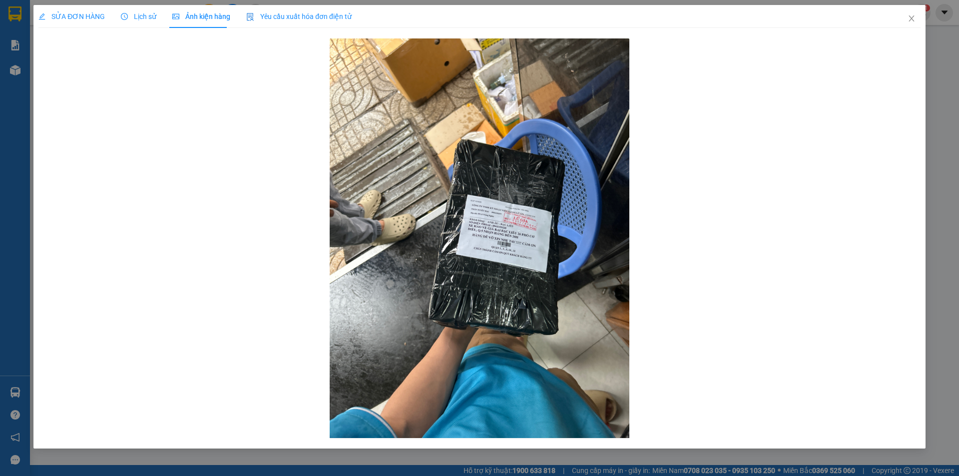
click at [62, 17] on span "SỬA ĐƠN HÀNG" at bounding box center [71, 16] width 66 height 8
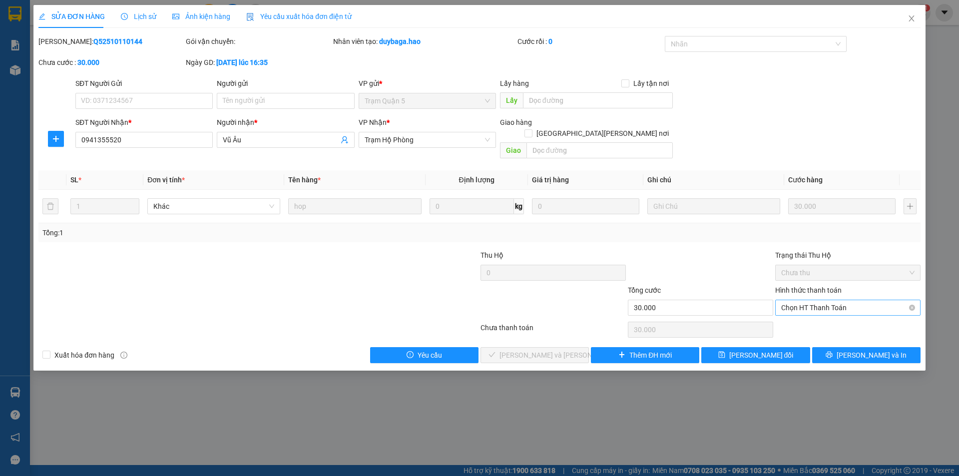
click at [851, 300] on span "Chọn HT Thanh Toán" at bounding box center [847, 307] width 133 height 15
click at [848, 320] on div "Tại văn phòng" at bounding box center [847, 316] width 133 height 11
click at [832, 351] on icon "printer" at bounding box center [829, 354] width 6 height 6
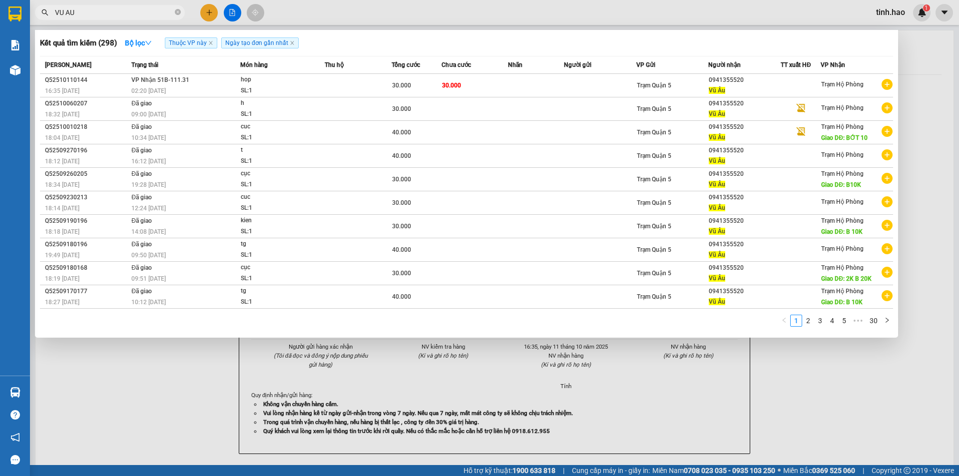
click at [105, 9] on input "VU AU" at bounding box center [114, 12] width 118 height 11
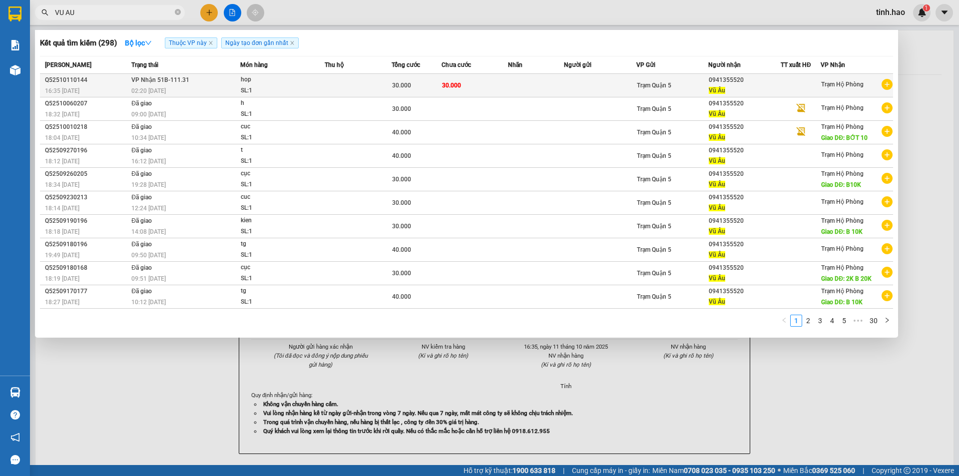
click at [434, 83] on div "30.000" at bounding box center [416, 85] width 49 height 11
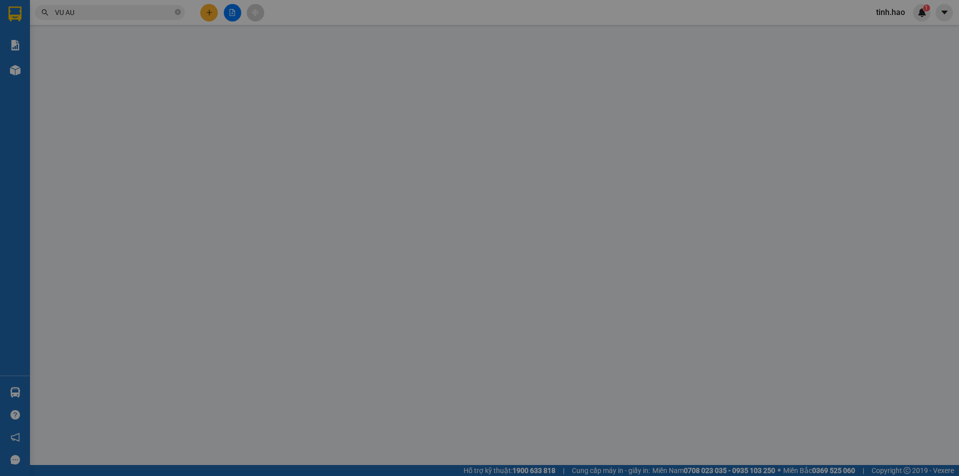
type input "0941355520"
type input "Vũ Âu"
type input "30.000"
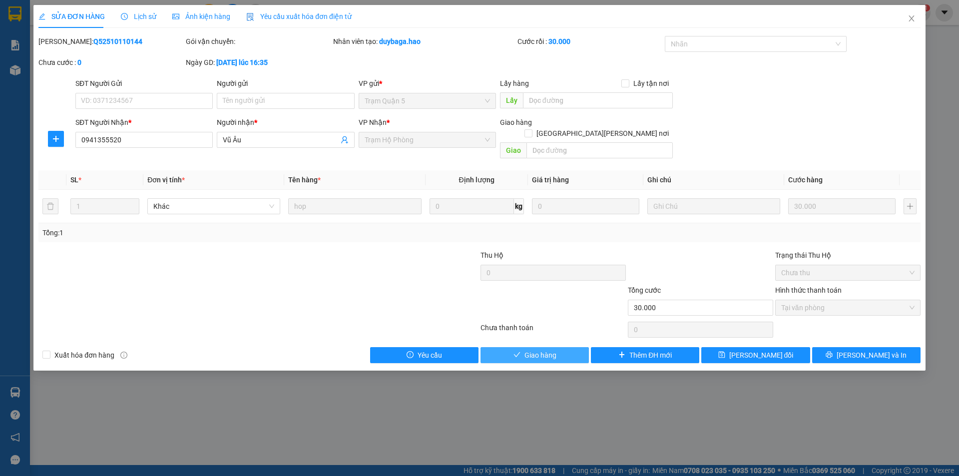
click at [557, 347] on button "Giao hàng" at bounding box center [534, 355] width 108 height 16
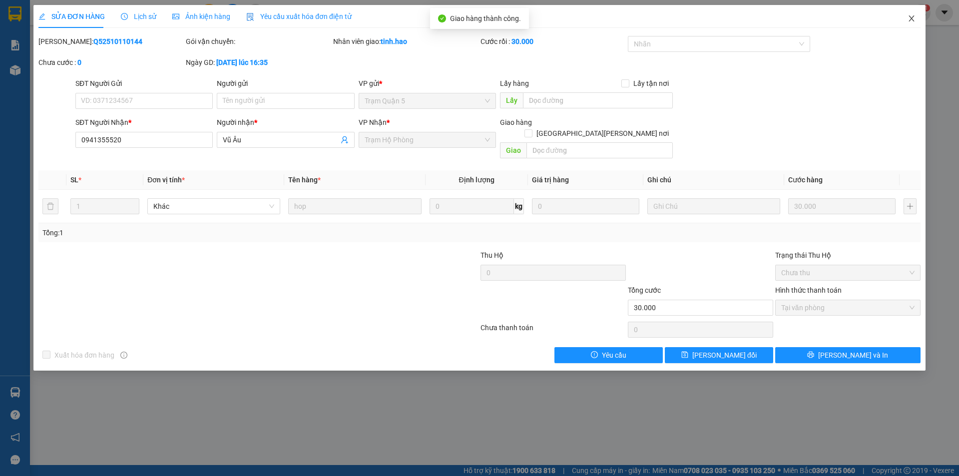
click at [911, 18] on icon "close" at bounding box center [911, 18] width 8 height 8
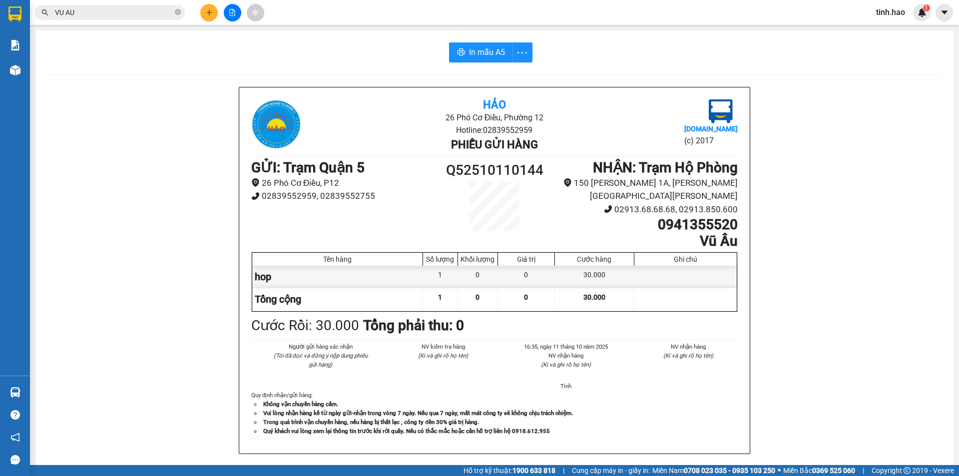
click at [894, 268] on div "Hảo 26 Phó Cơ Điều, Phường 12 Hotline: 02839552959 Phiếu gửi hàng Vexere.com (c…" at bounding box center [494, 282] width 894 height 391
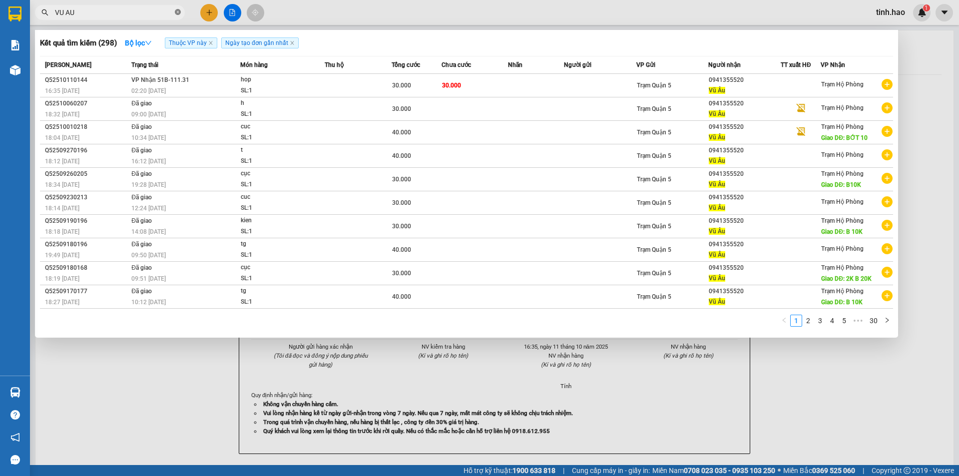
click at [178, 11] on icon "close-circle" at bounding box center [178, 12] width 6 height 6
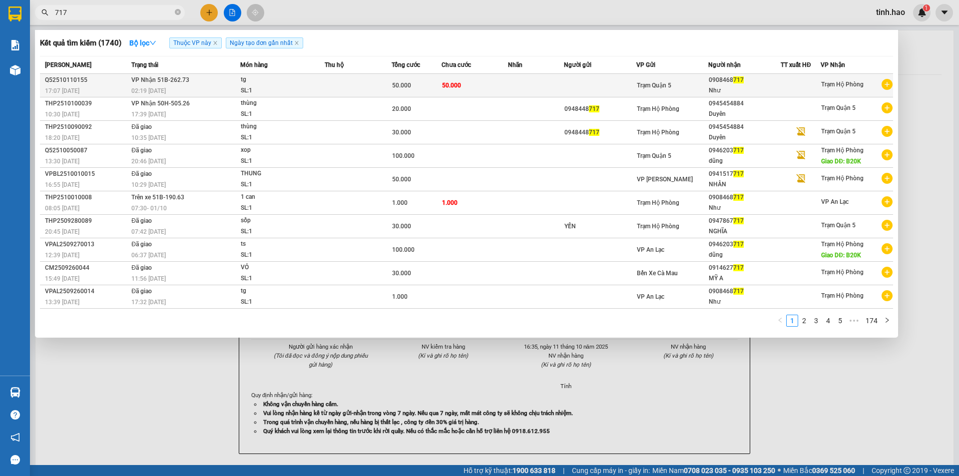
type input "717"
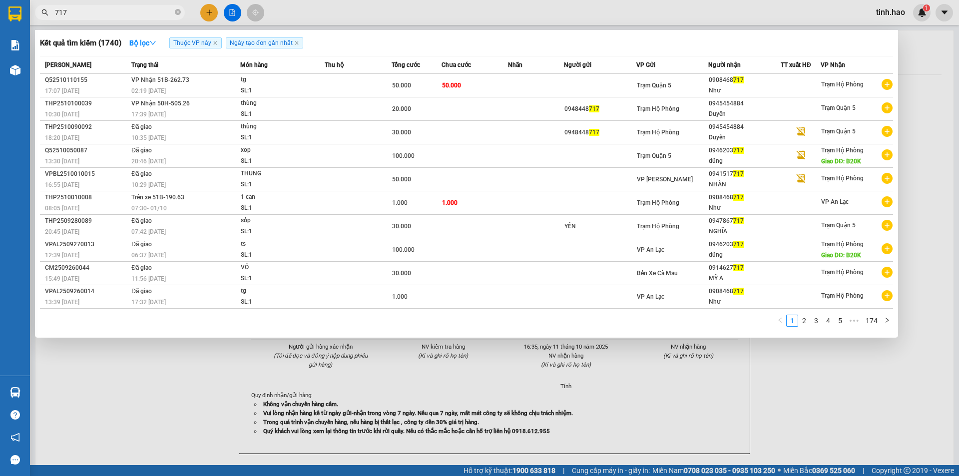
click at [546, 80] on td at bounding box center [535, 85] width 55 height 23
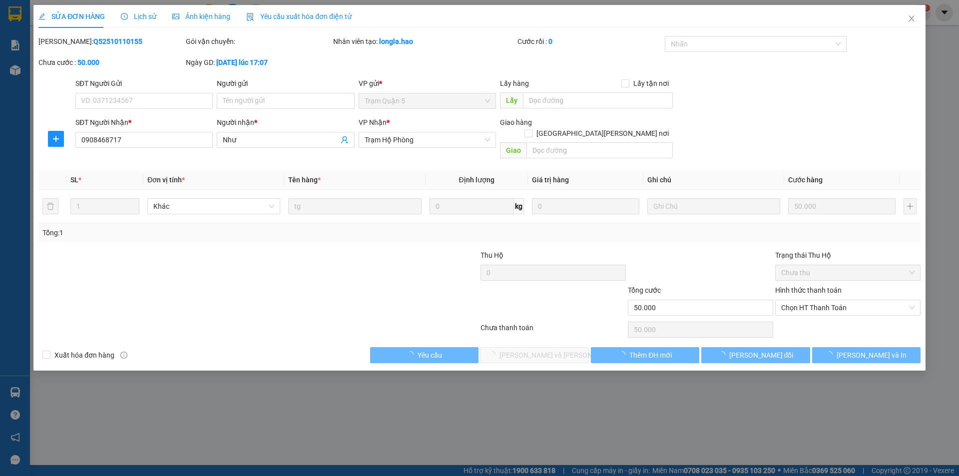
click at [206, 15] on span "Ảnh kiện hàng" at bounding box center [201, 16] width 58 height 8
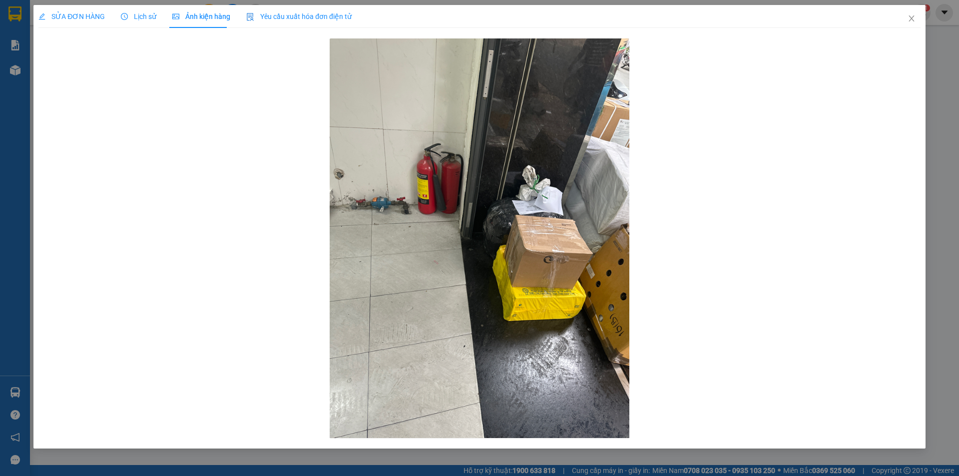
click at [81, 17] on span "SỬA ĐƠN HÀNG" at bounding box center [71, 16] width 66 height 8
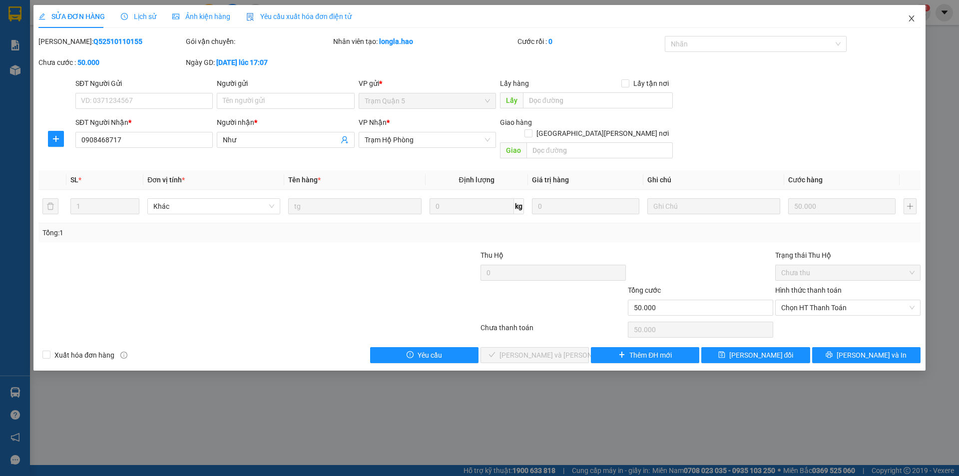
click at [910, 19] on icon "close" at bounding box center [911, 18] width 8 height 8
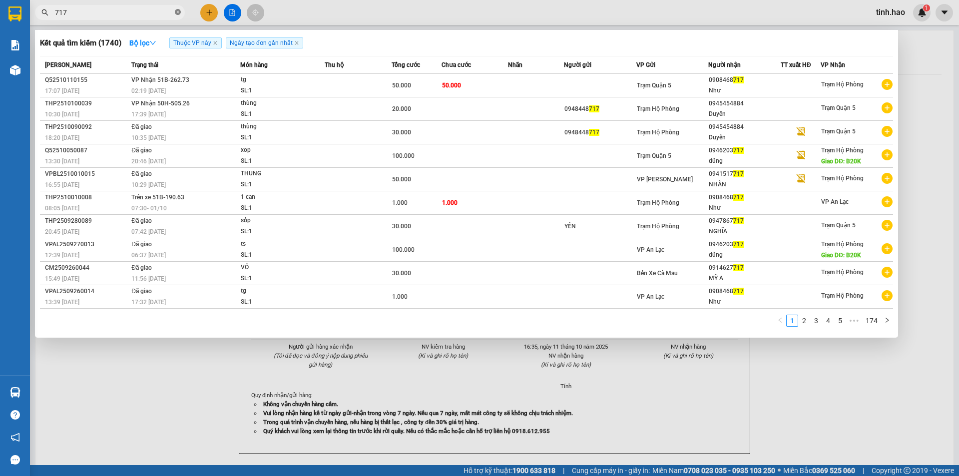
click at [175, 11] on icon "close-circle" at bounding box center [178, 12] width 6 height 6
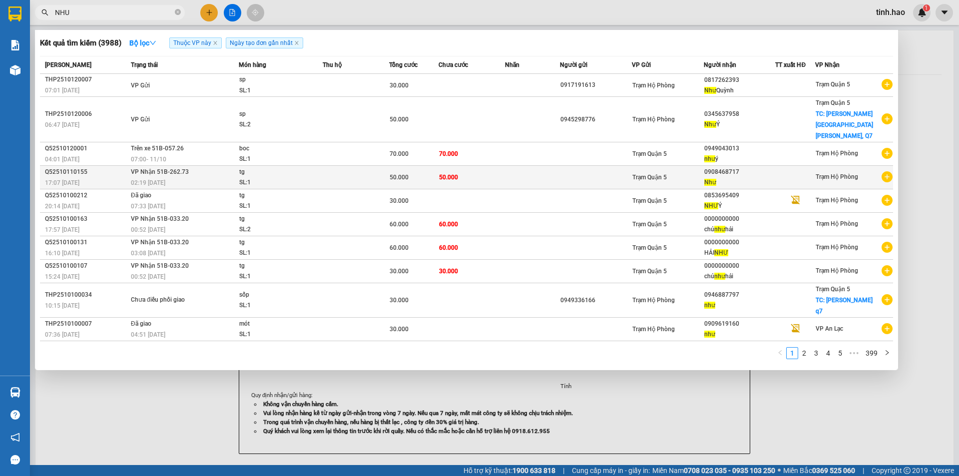
type input "NHU"
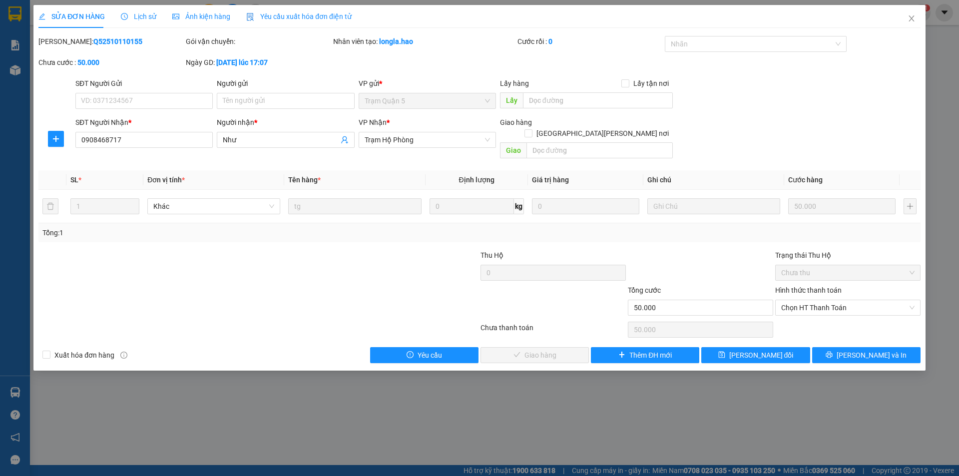
click at [197, 18] on span "Ảnh kiện hàng" at bounding box center [201, 16] width 58 height 8
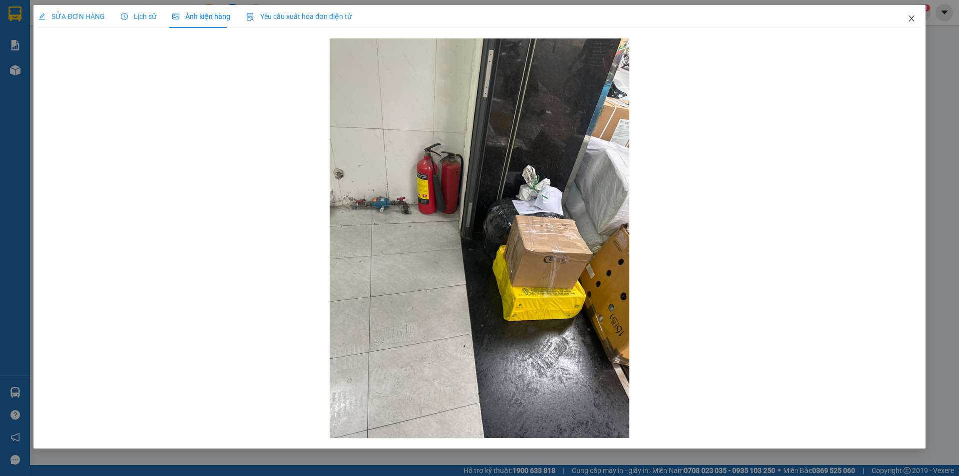
click at [917, 16] on span "Close" at bounding box center [911, 19] width 28 height 28
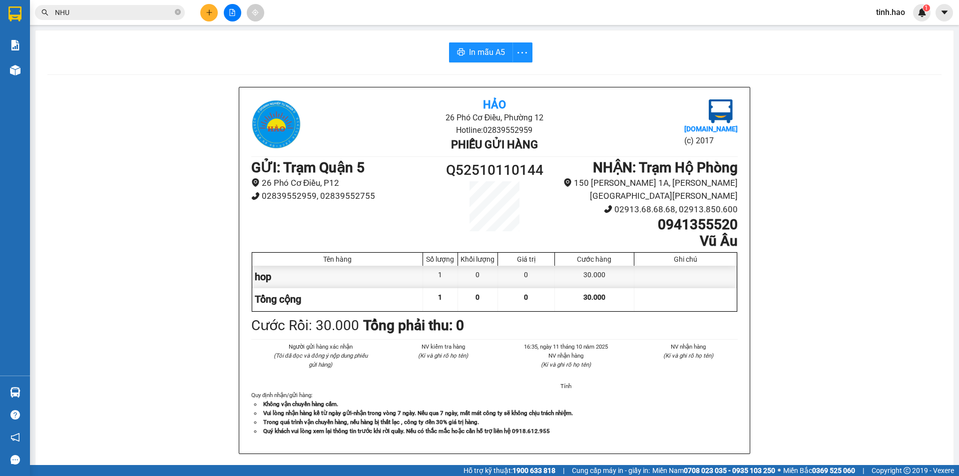
click at [125, 12] on input "NHU" at bounding box center [114, 12] width 118 height 11
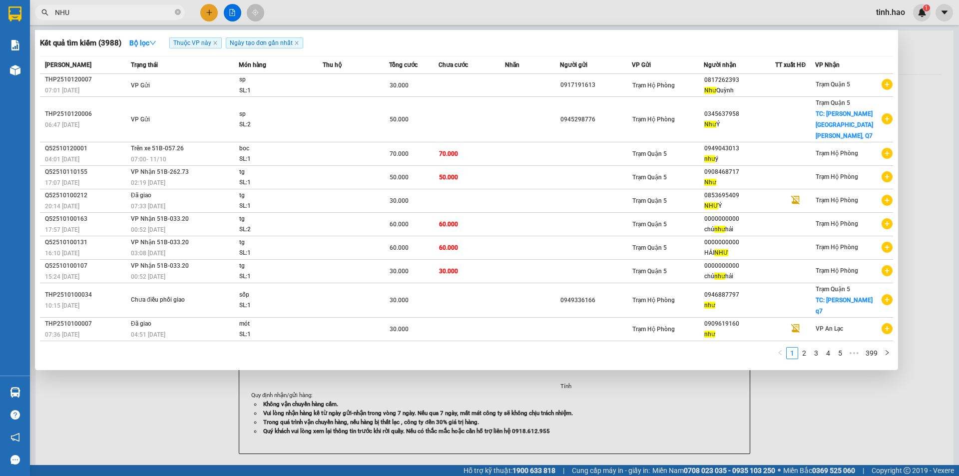
click at [163, 411] on div at bounding box center [479, 238] width 959 height 476
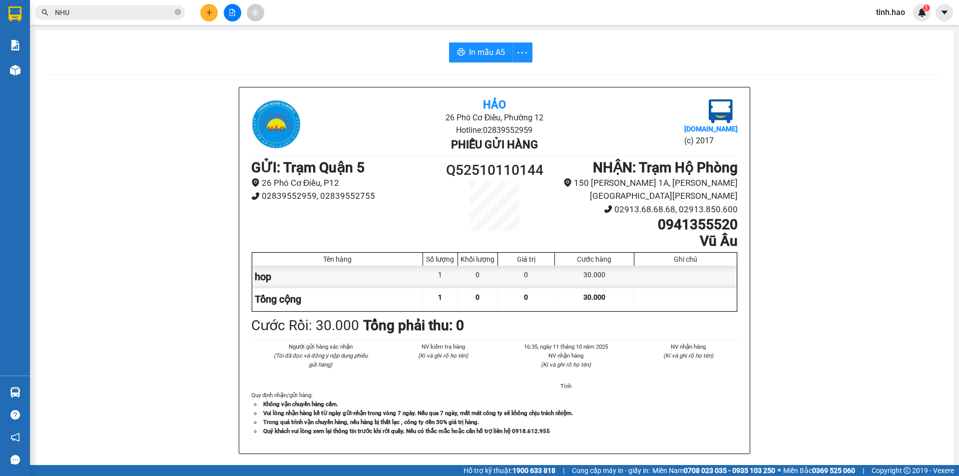
click at [181, 20] on div "Kết quả tìm kiếm ( 3988 ) Bộ lọc Thuộc VP này Ngày tạo đơn gần nhất Mã ĐH Trạng…" at bounding box center [97, 12] width 195 height 17
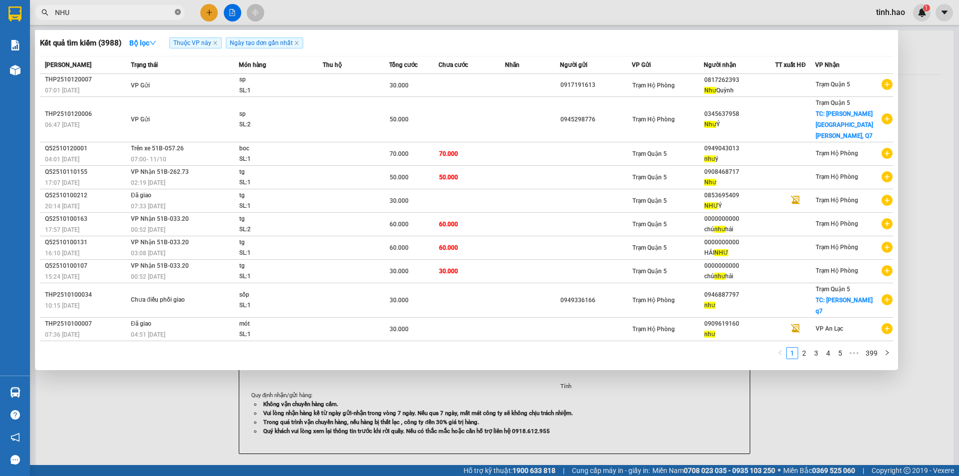
click at [175, 14] on icon "close-circle" at bounding box center [178, 12] width 6 height 6
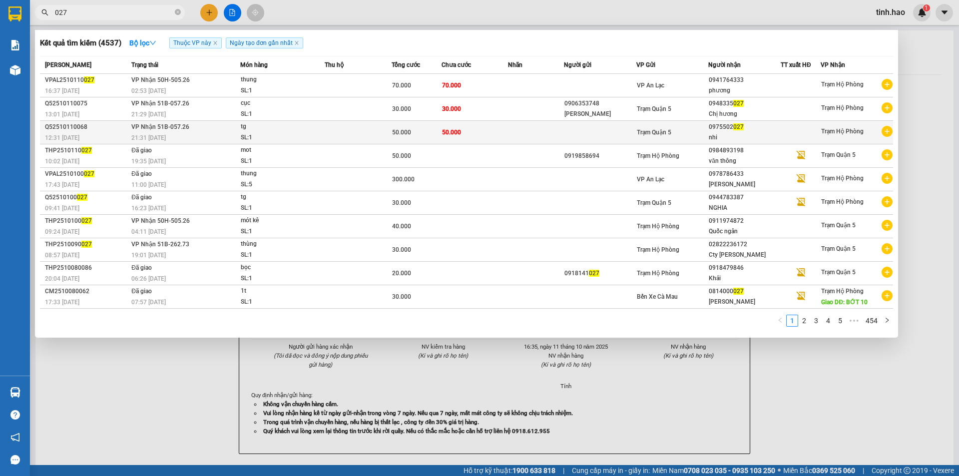
type input "027"
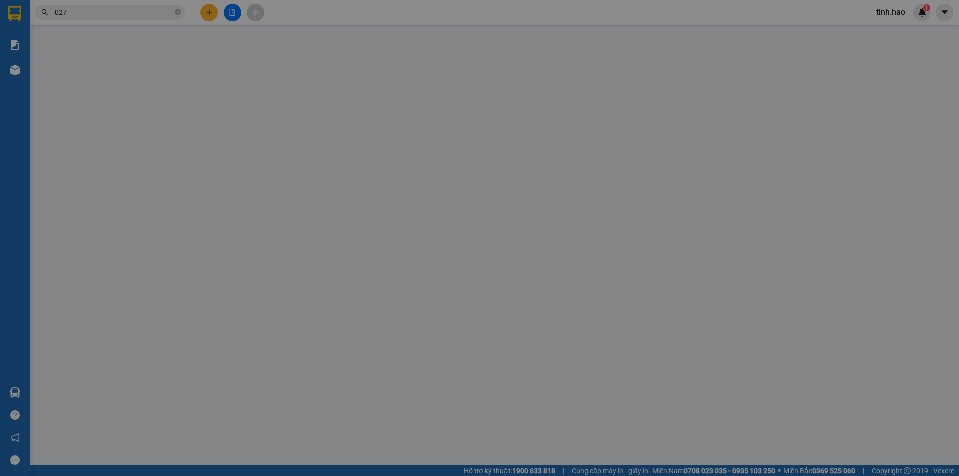
type input "0975502027"
type input "nhi"
type input "50.000"
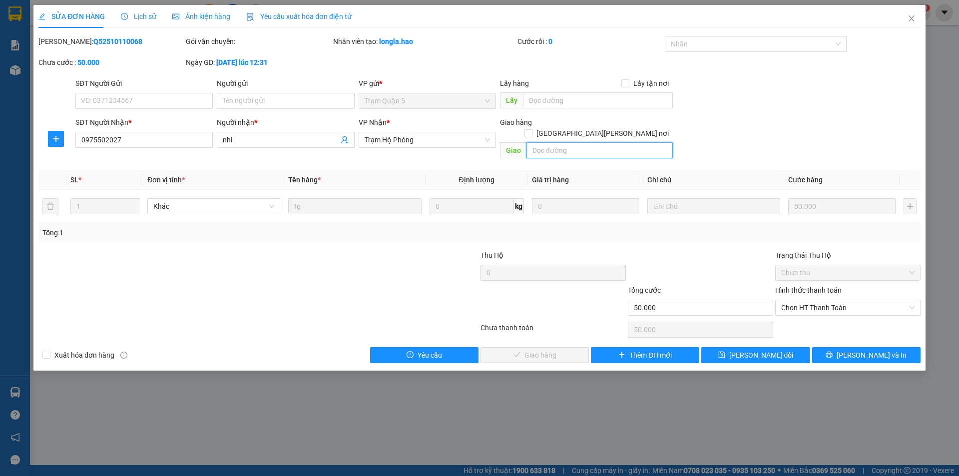
click at [592, 142] on input "text" at bounding box center [599, 150] width 146 height 16
type input "B 10"
click at [819, 303] on span "Chọn HT Thanh Toán" at bounding box center [847, 307] width 133 height 15
click at [813, 316] on div "Tại văn phòng" at bounding box center [847, 316] width 133 height 11
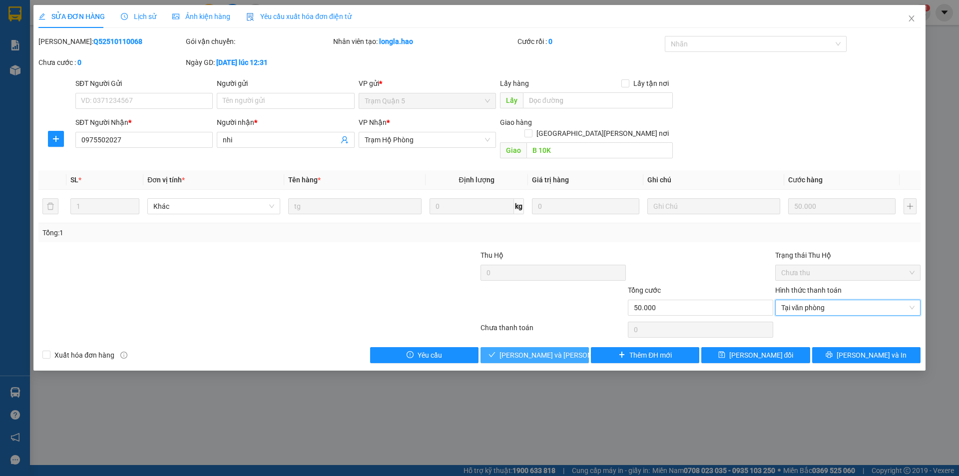
click at [549, 349] on span "[PERSON_NAME] và [PERSON_NAME] hàng" at bounding box center [566, 354] width 135 height 11
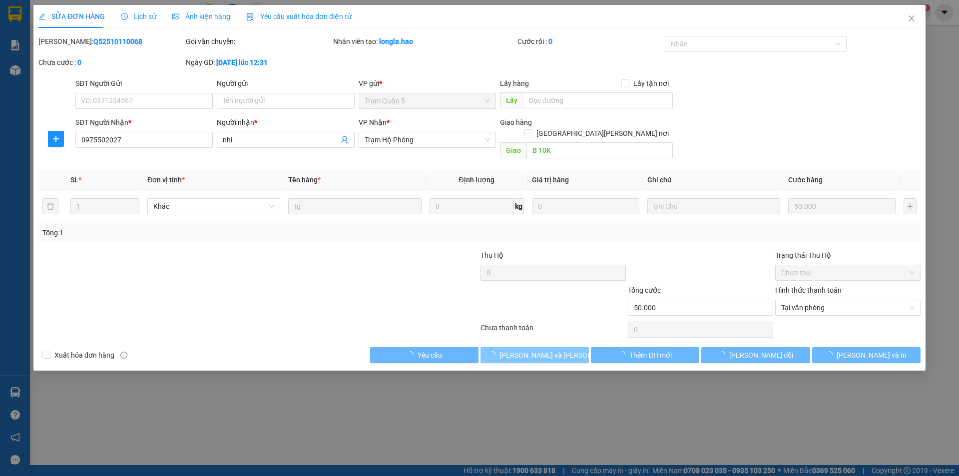
click at [549, 349] on span "[PERSON_NAME] và [PERSON_NAME] hàng" at bounding box center [566, 354] width 135 height 11
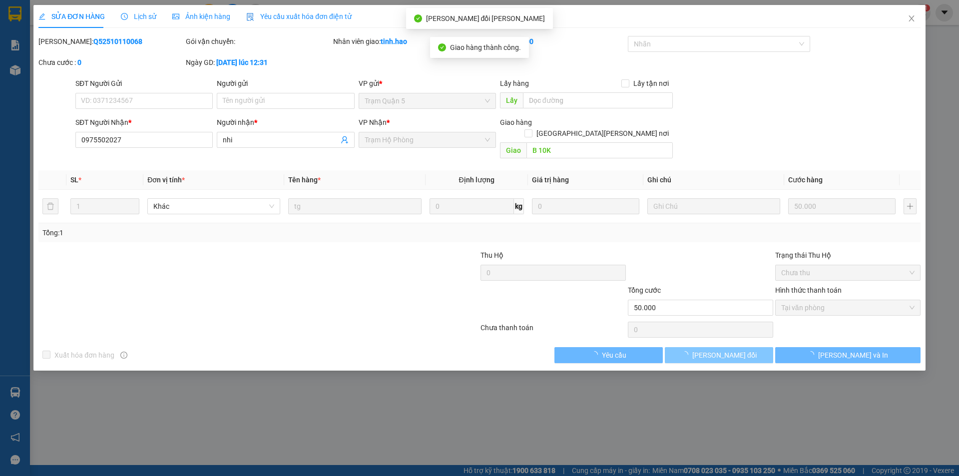
click at [757, 347] on button "[PERSON_NAME] đổi" at bounding box center [719, 355] width 108 height 16
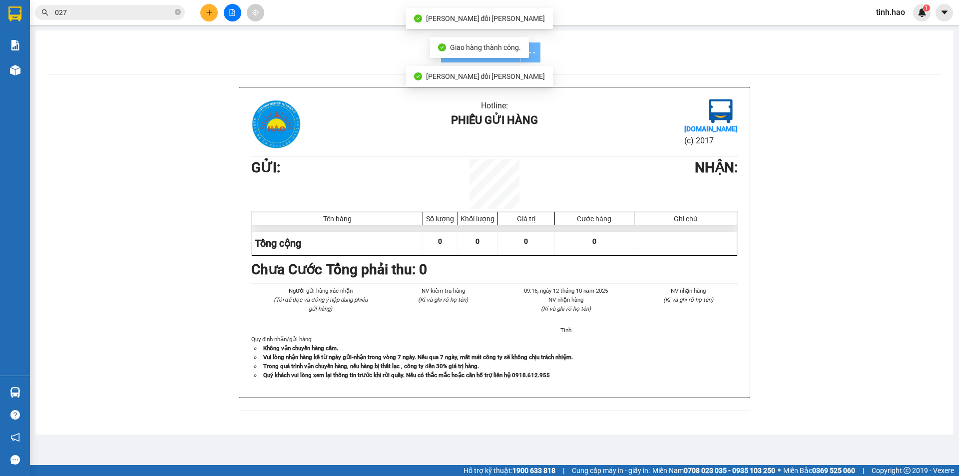
click at [728, 304] on li "(Kí và ghi rõ họ tên)" at bounding box center [688, 299] width 99 height 9
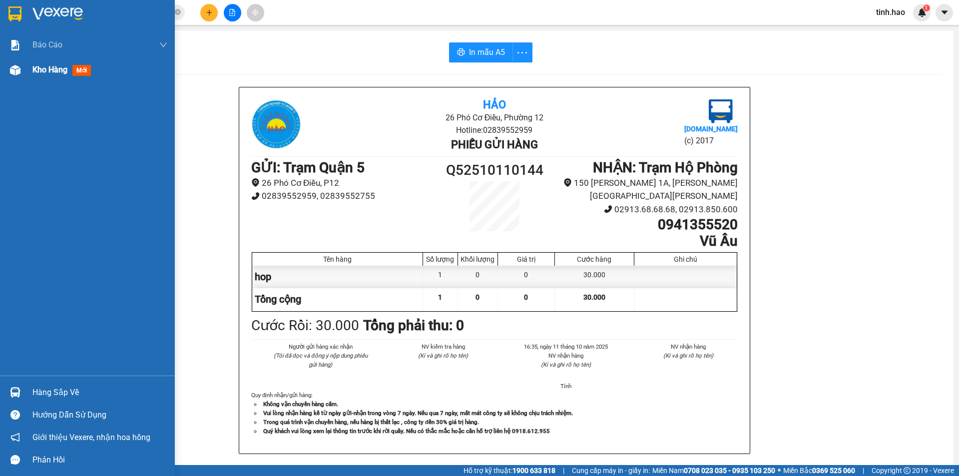
click at [47, 72] on span "Kho hàng" at bounding box center [49, 69] width 35 height 9
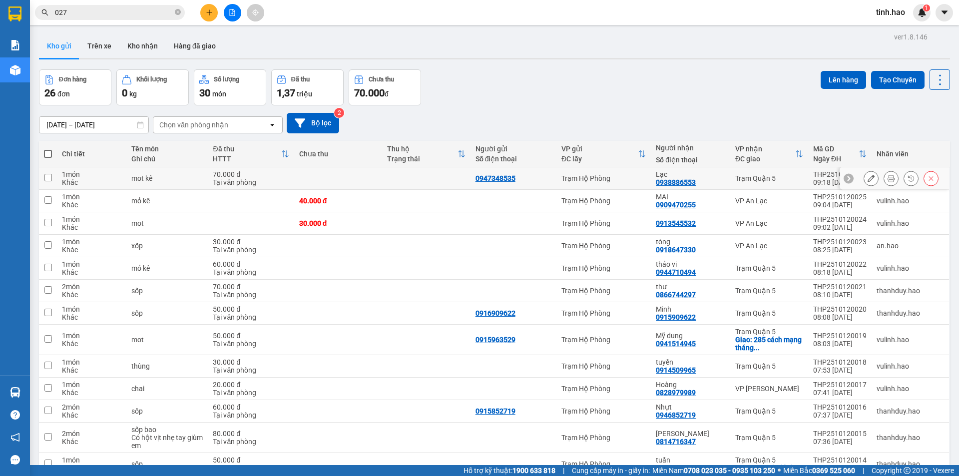
click at [887, 178] on icon at bounding box center [890, 178] width 7 height 7
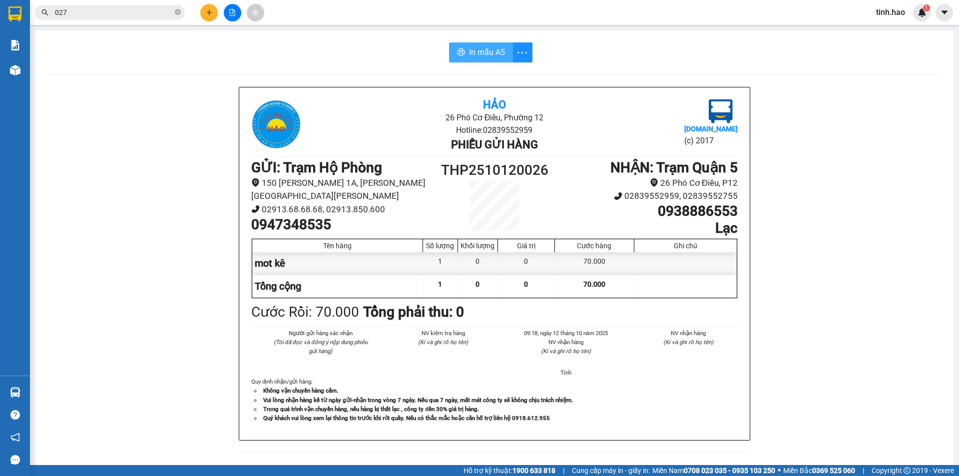
click at [483, 45] on button "In mẫu A5" at bounding box center [481, 52] width 64 height 20
drag, startPoint x: 38, startPoint y: 64, endPoint x: 30, endPoint y: 69, distance: 9.7
click at [34, 67] on main "In mẫu A5 Hảo 26 Phó Cơ Điều, Phường 12 Hotline: 02839552959 Phiếu gửi hàng Vex…" at bounding box center [479, 232] width 959 height 465
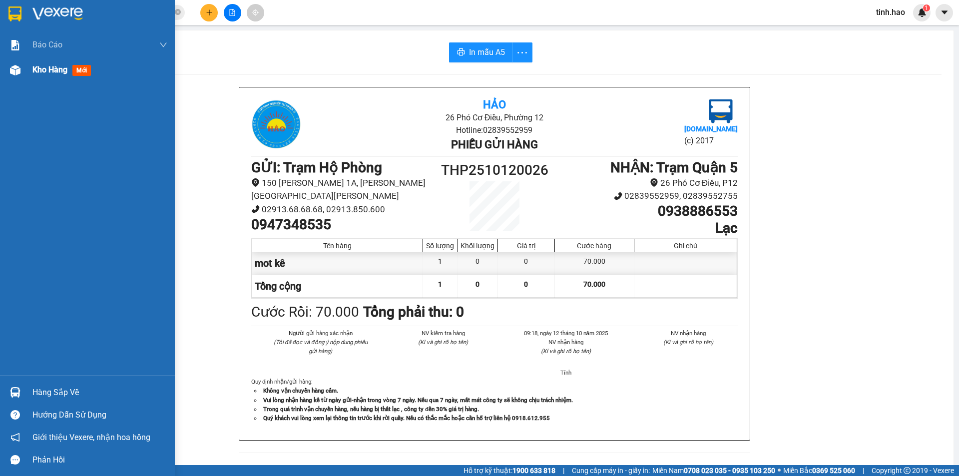
click at [20, 71] on div "Kho hàng mới" at bounding box center [87, 69] width 175 height 25
click at [10, 73] on img at bounding box center [15, 70] width 10 height 10
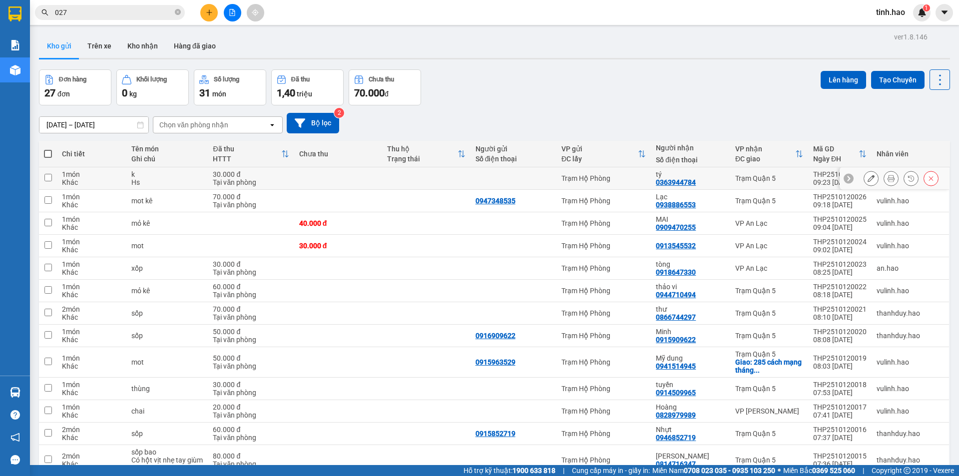
click at [885, 183] on button at bounding box center [891, 178] width 14 height 17
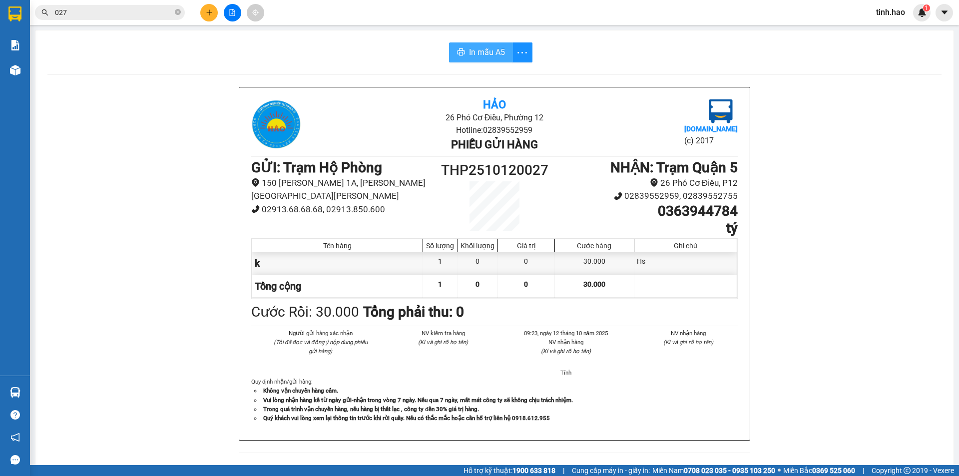
click at [504, 56] on button "In mẫu A5" at bounding box center [481, 52] width 64 height 20
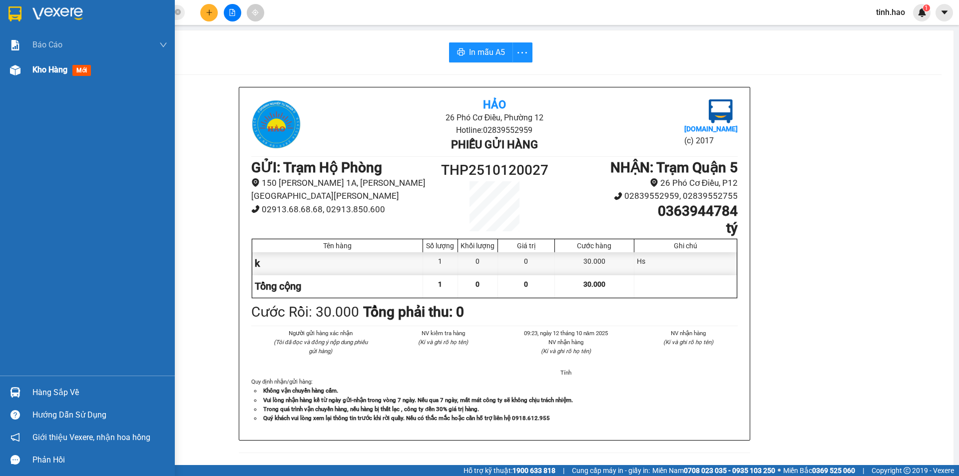
click at [27, 69] on div "Kho hàng mới" at bounding box center [87, 69] width 175 height 25
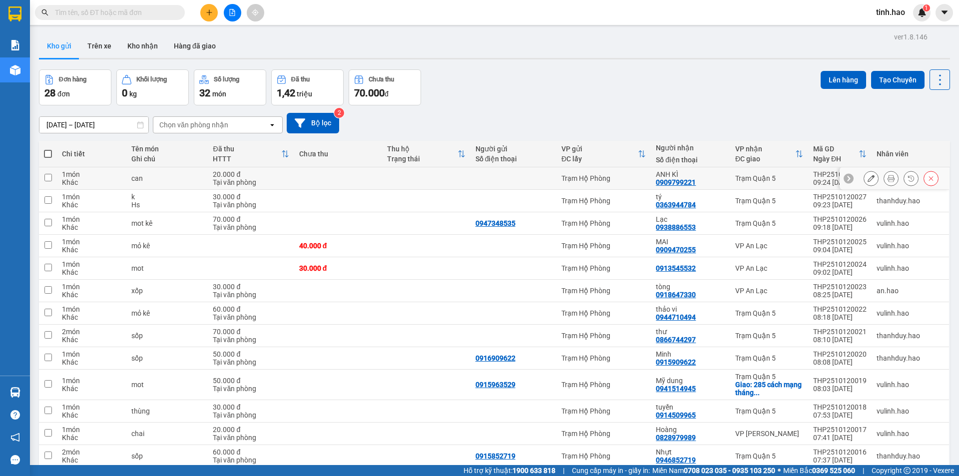
click at [887, 177] on icon at bounding box center [890, 178] width 7 height 7
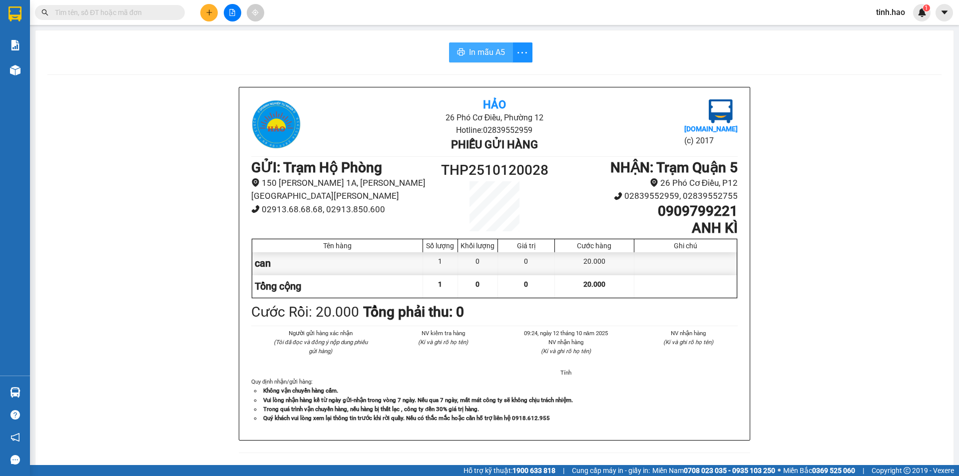
click at [477, 50] on span "In mẫu A5" at bounding box center [487, 52] width 36 height 12
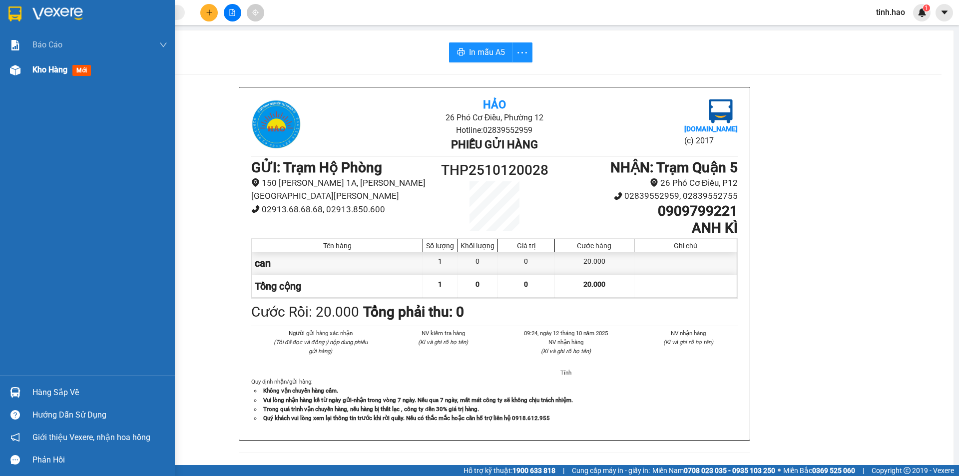
click at [18, 68] on img at bounding box center [15, 70] width 10 height 10
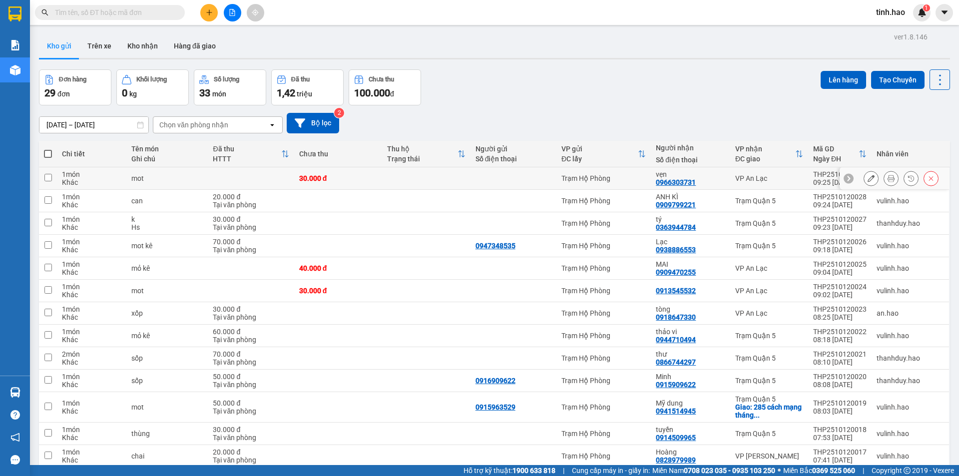
click at [887, 175] on icon at bounding box center [890, 178] width 7 height 7
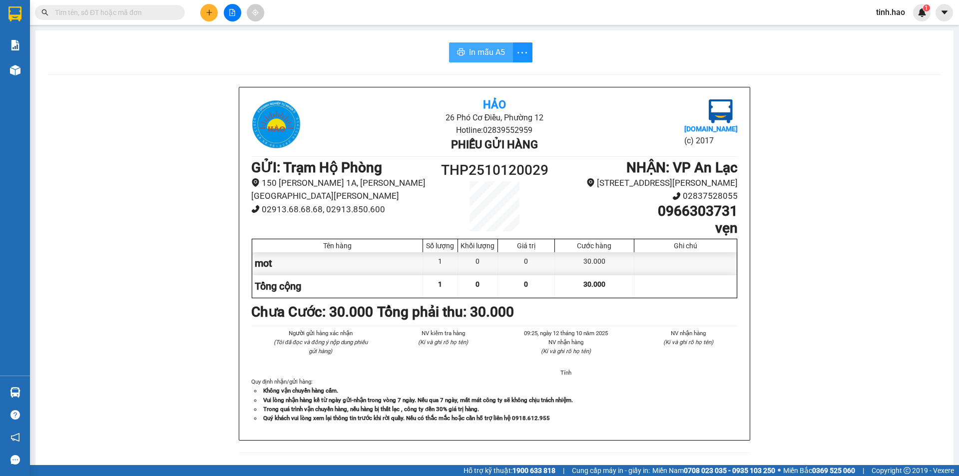
click at [492, 54] on span "In mẫu A5" at bounding box center [487, 52] width 36 height 12
click at [489, 44] on button "In mẫu A5" at bounding box center [481, 52] width 64 height 20
click at [71, 10] on input "text" at bounding box center [114, 12] width 118 height 11
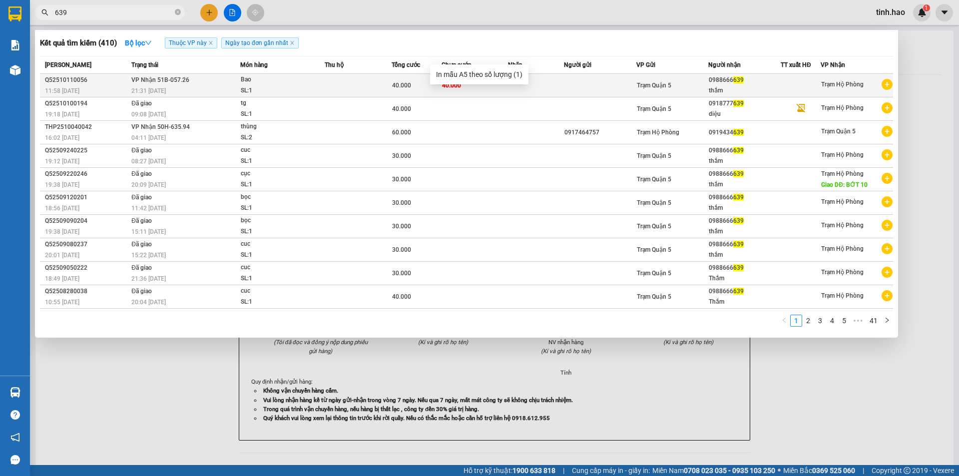
type input "639"
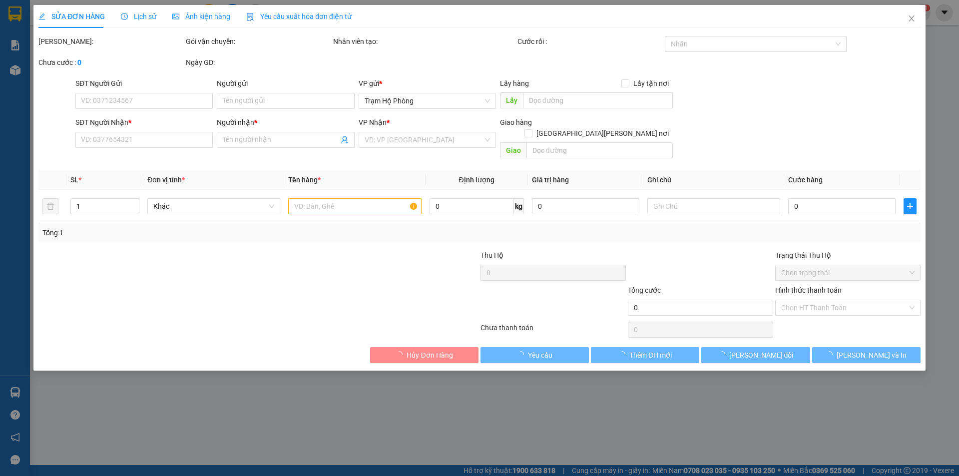
click at [203, 26] on div "Ảnh kiện hàng" at bounding box center [201, 16] width 58 height 23
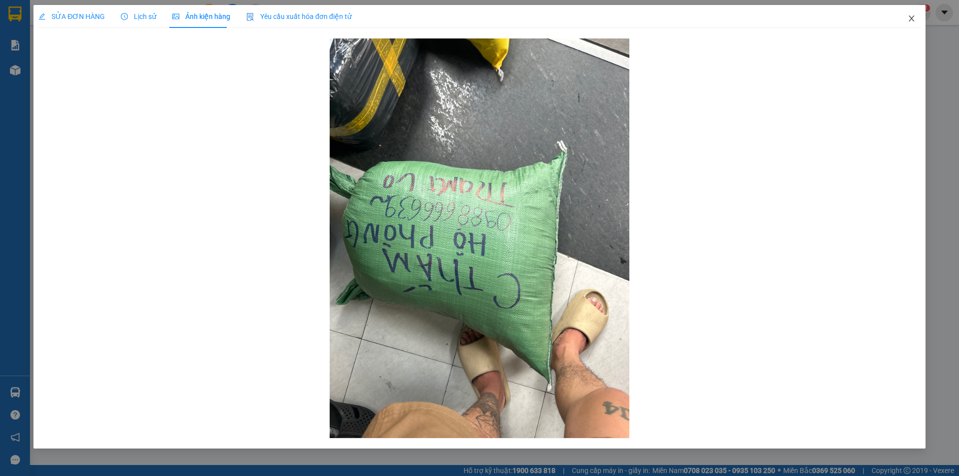
click at [913, 18] on icon "close" at bounding box center [911, 18] width 8 height 8
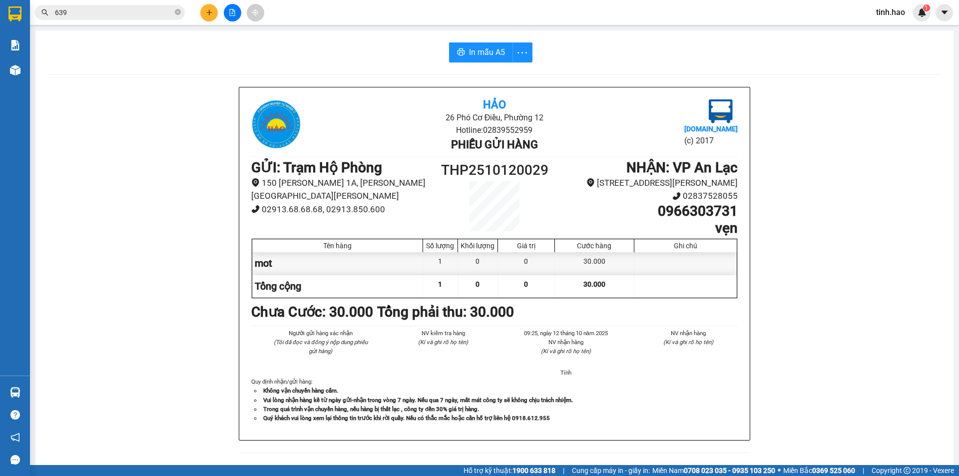
click at [153, 8] on input "639" at bounding box center [114, 12] width 118 height 11
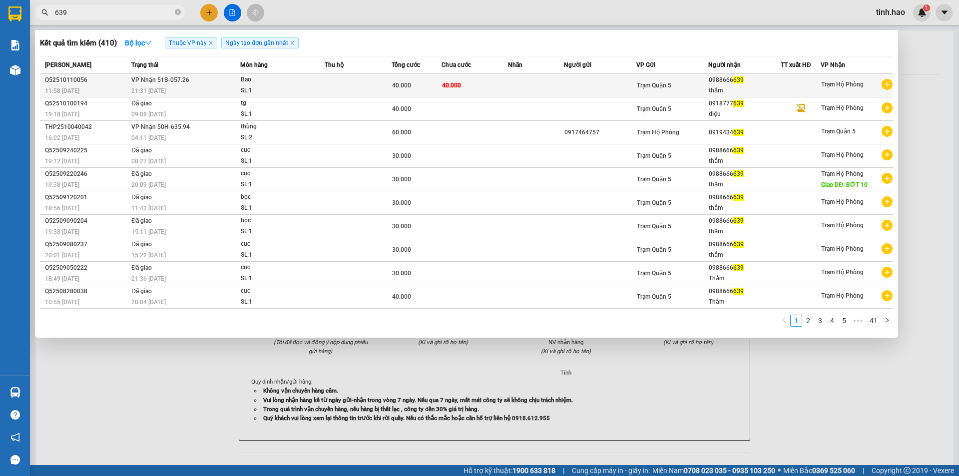
click at [586, 84] on td at bounding box center [600, 85] width 72 height 23
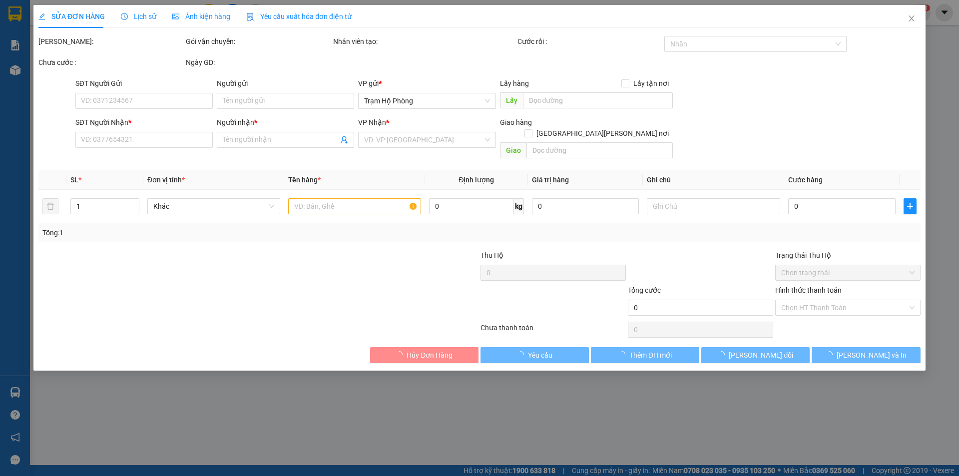
type input "0988666639"
type input "thắm"
type input "40.000"
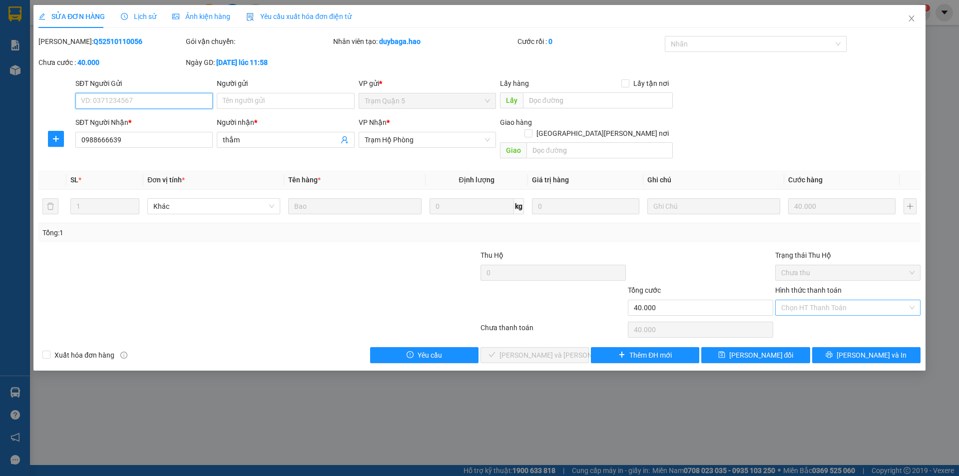
click at [911, 300] on div "Chọn HT Thanh Toán" at bounding box center [847, 308] width 145 height 16
click at [827, 319] on div "Tại văn phòng" at bounding box center [847, 316] width 133 height 11
type input "0"
click at [554, 349] on span "[PERSON_NAME] và [PERSON_NAME] hàng" at bounding box center [566, 354] width 135 height 11
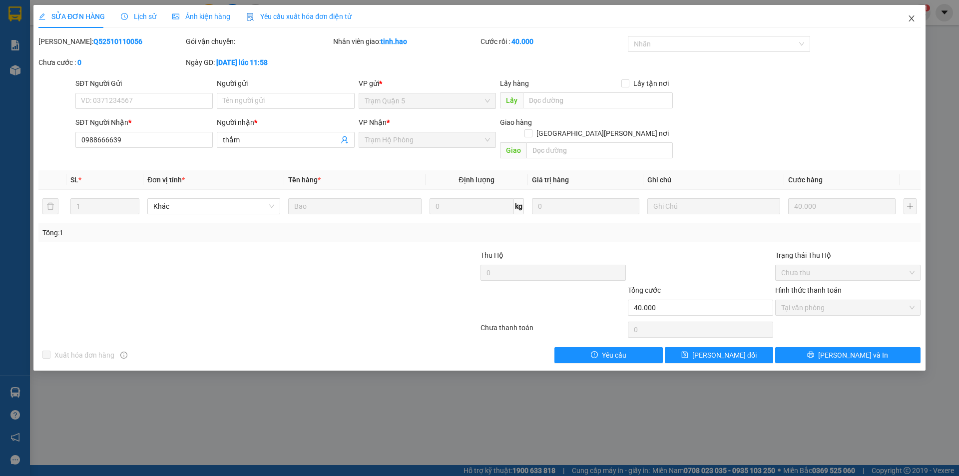
click at [917, 17] on span "Close" at bounding box center [911, 19] width 28 height 28
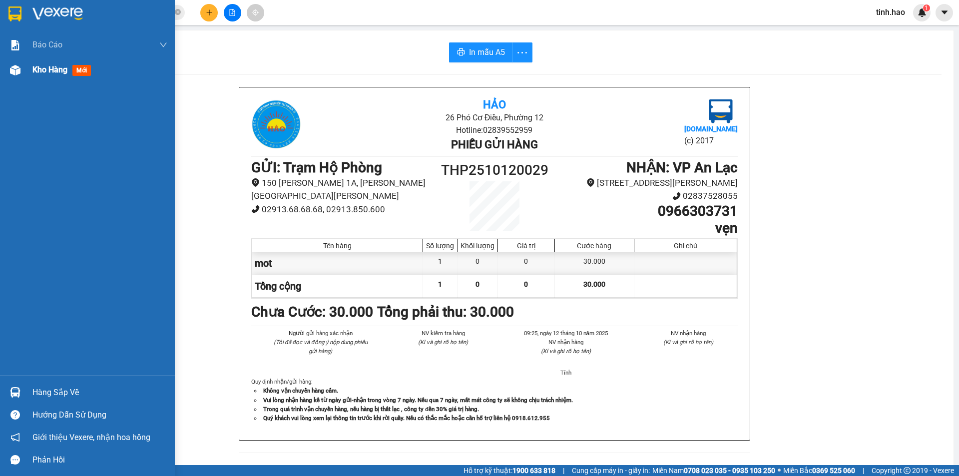
click at [14, 68] on img at bounding box center [15, 70] width 10 height 10
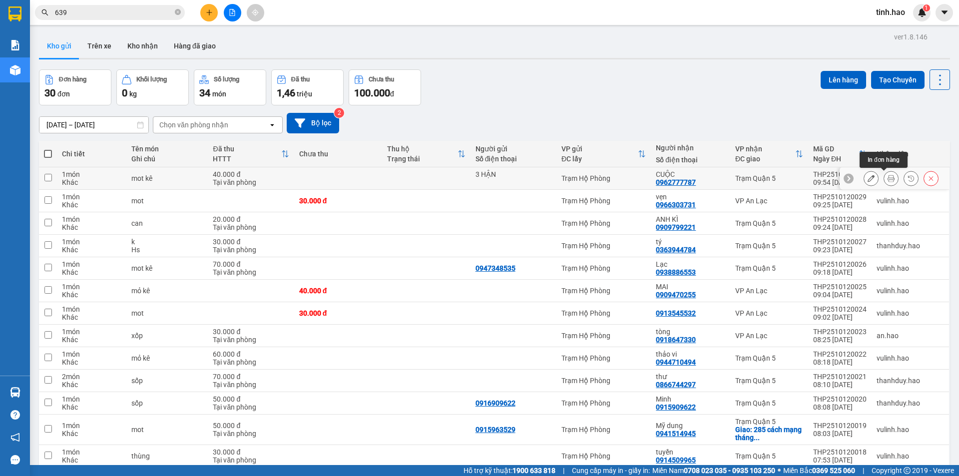
click at [887, 178] on icon at bounding box center [890, 178] width 7 height 7
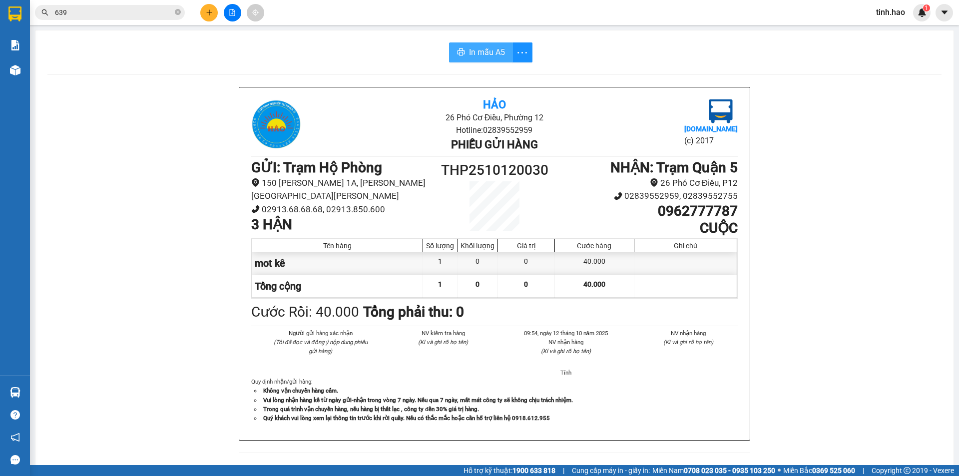
click at [499, 59] on button "In mẫu A5" at bounding box center [481, 52] width 64 height 20
click at [179, 8] on span at bounding box center [178, 12] width 6 height 9
click at [174, 18] on span at bounding box center [110, 12] width 150 height 15
click at [98, 9] on input "text" at bounding box center [114, 12] width 118 height 11
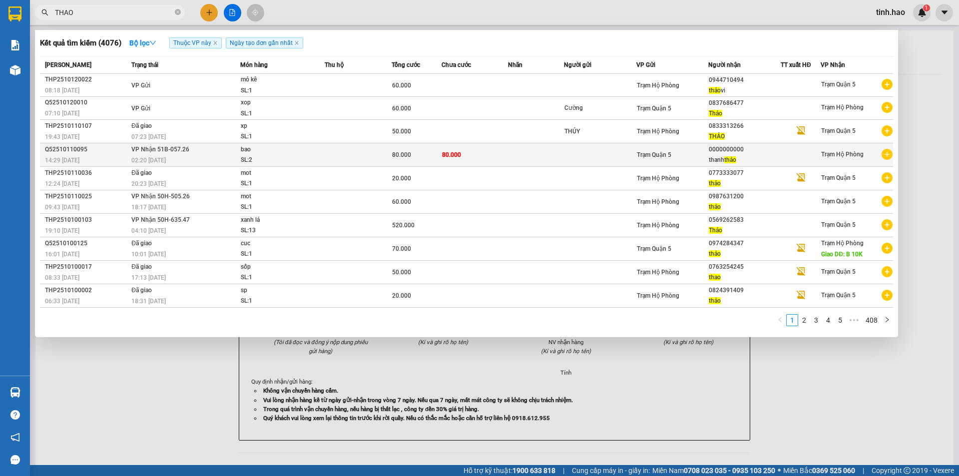
type input "THAO"
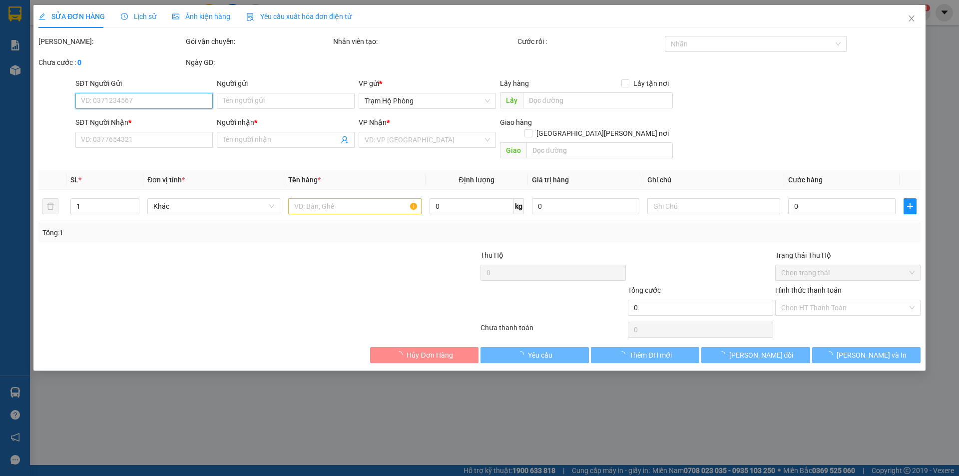
type input "0000000000"
type input "thanh thảo"
type input "80.000"
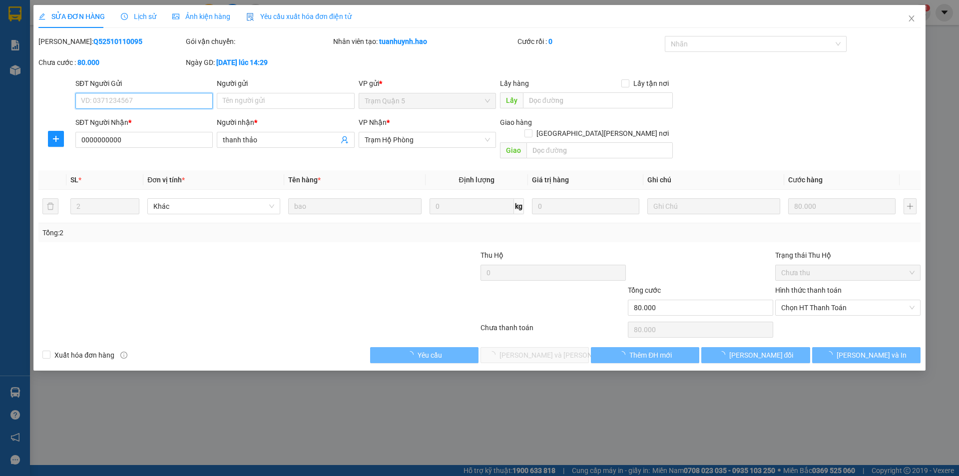
click at [799, 301] on span "Chọn HT Thanh Toán" at bounding box center [847, 307] width 133 height 15
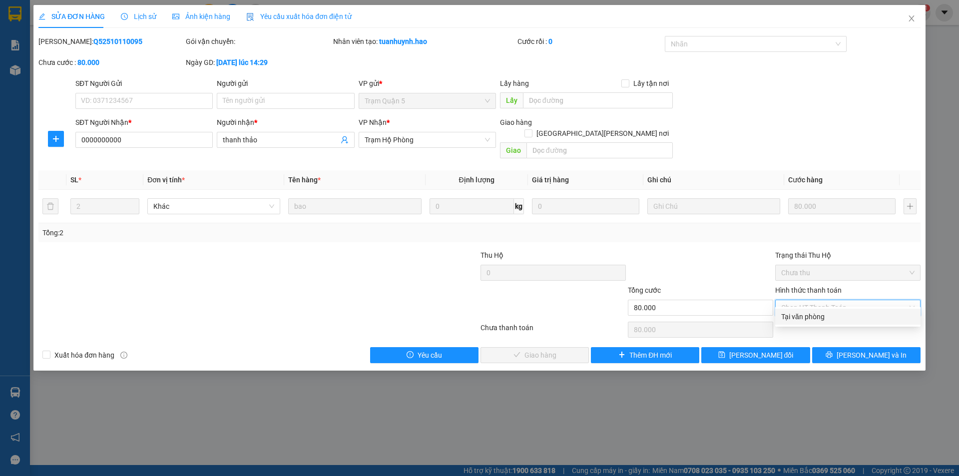
click at [808, 315] on div "Tại văn phòng" at bounding box center [847, 316] width 133 height 11
type input "0"
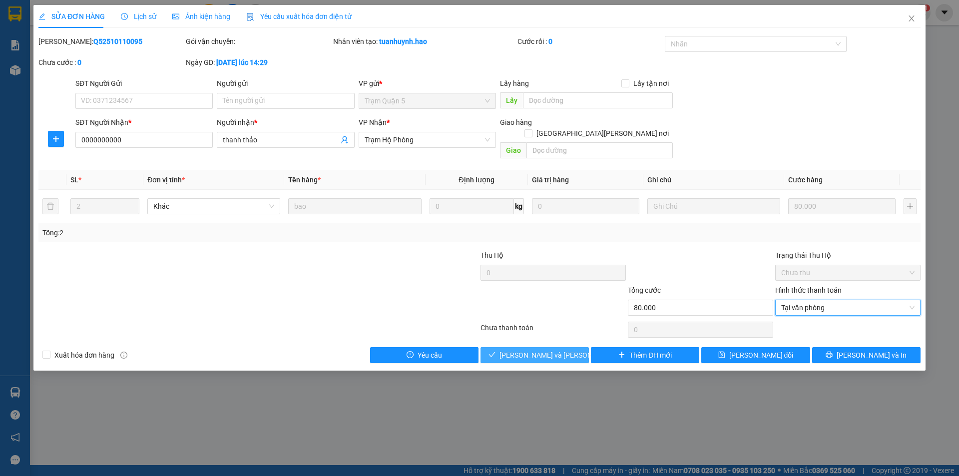
click at [554, 349] on span "[PERSON_NAME] và [PERSON_NAME] hàng" at bounding box center [566, 354] width 135 height 11
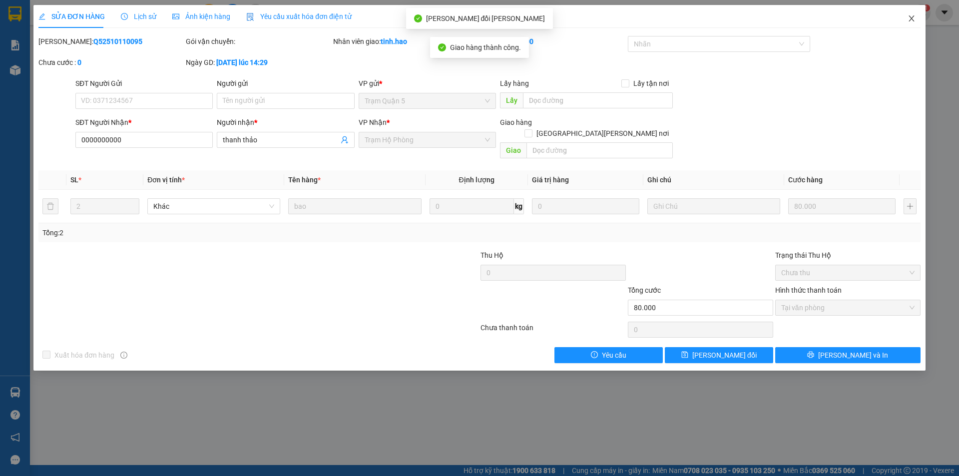
click at [912, 19] on icon "close" at bounding box center [911, 18] width 8 height 8
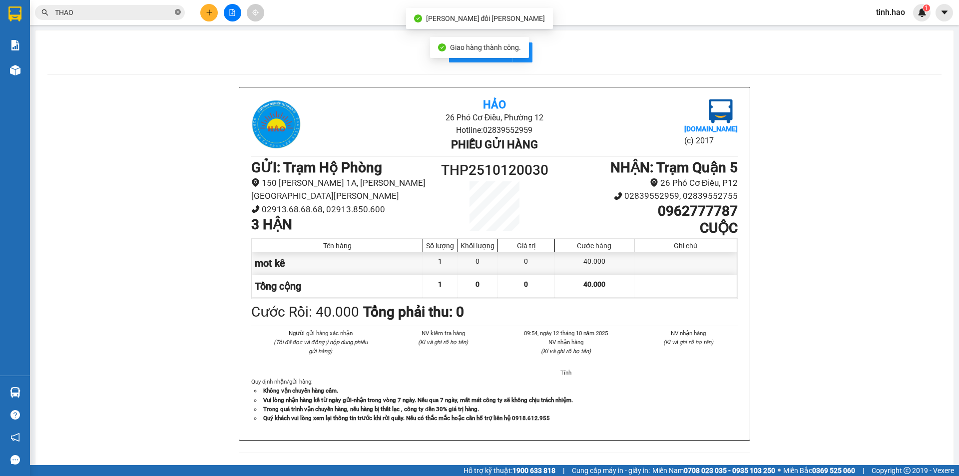
click at [177, 10] on icon "close-circle" at bounding box center [178, 12] width 6 height 6
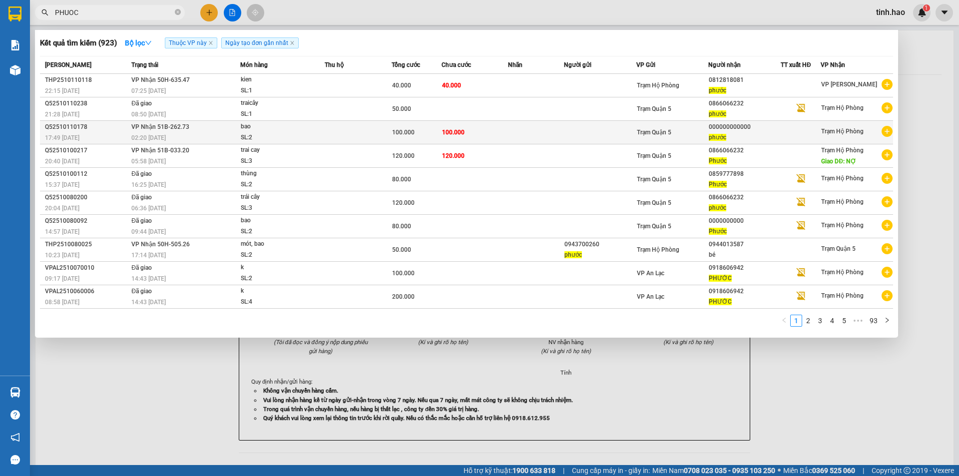
type input "PHUOC"
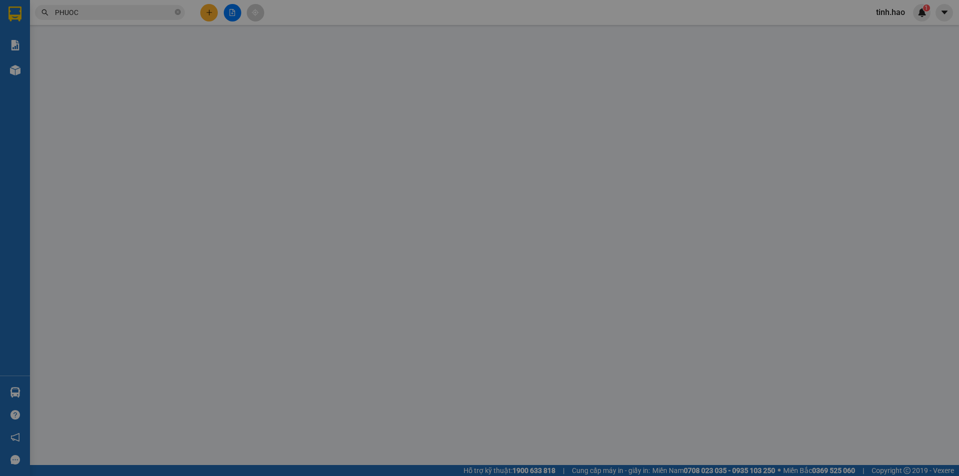
type input "000000000000"
type input "phước"
type input "100.000"
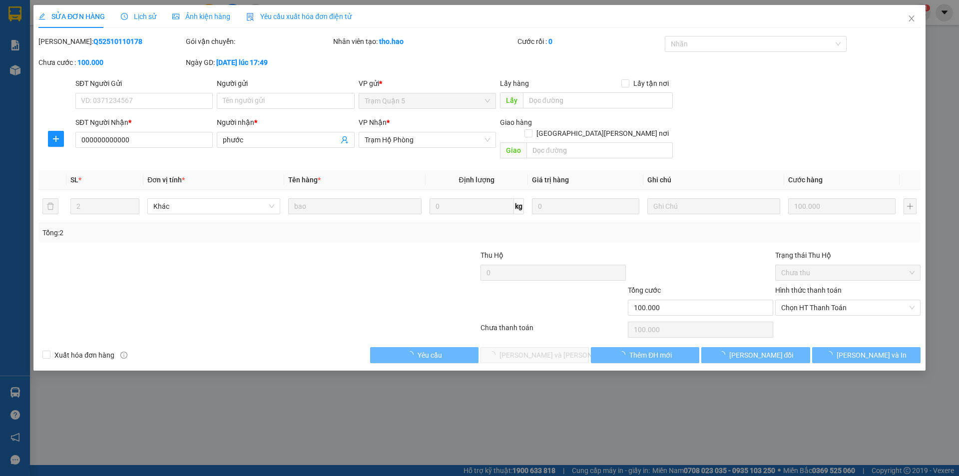
click at [197, 18] on span "Ảnh kiện hàng" at bounding box center [201, 16] width 58 height 8
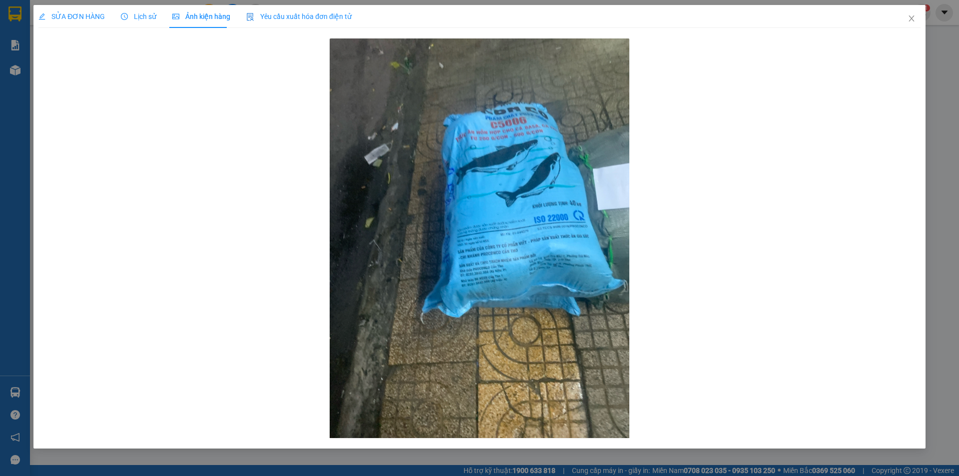
click at [86, 11] on div "SỬA ĐƠN HÀNG" at bounding box center [71, 16] width 66 height 11
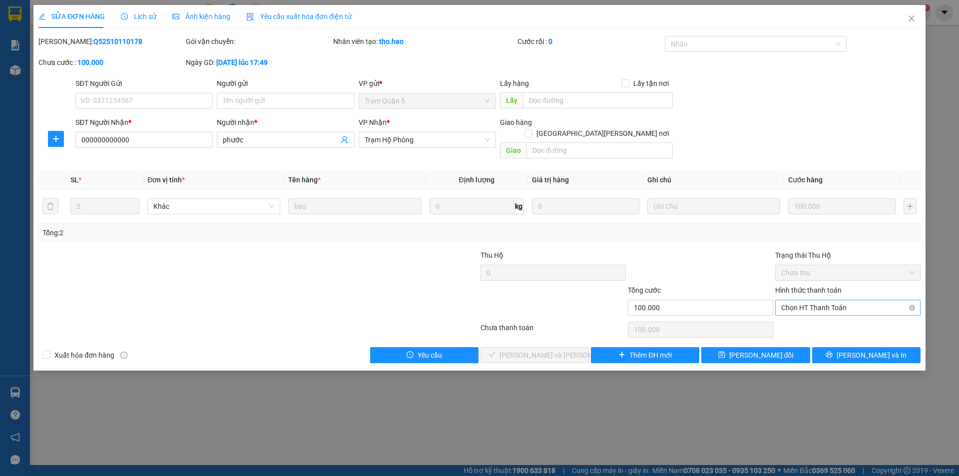
click at [824, 304] on span "Chọn HT Thanh Toán" at bounding box center [847, 307] width 133 height 15
click at [804, 318] on div "Tại văn phòng" at bounding box center [847, 316] width 133 height 11
type input "0"
click at [579, 142] on input "text" at bounding box center [599, 150] width 146 height 16
type input "B 20K"
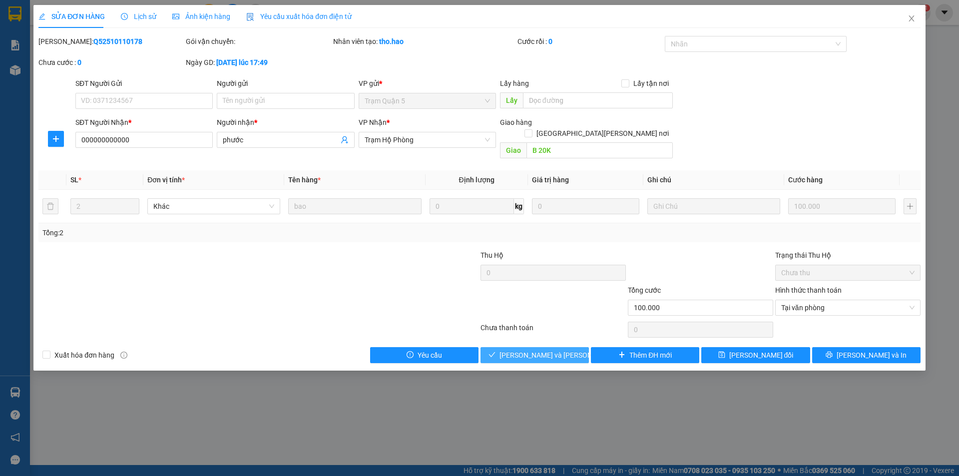
click at [558, 349] on span "[PERSON_NAME] và Giao hàng" at bounding box center [566, 354] width 135 height 11
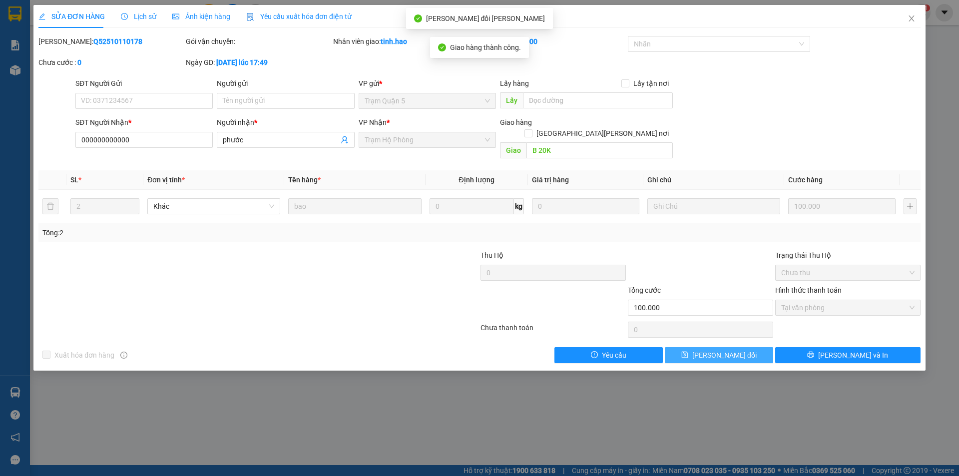
click at [728, 349] on span "[PERSON_NAME] thay đổi" at bounding box center [724, 354] width 64 height 11
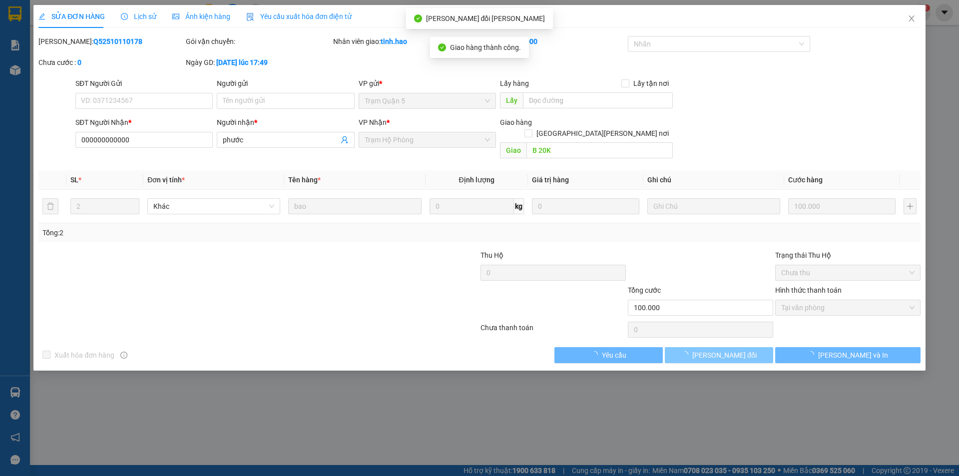
click at [728, 349] on span "[PERSON_NAME] thay đổi" at bounding box center [724, 354] width 64 height 11
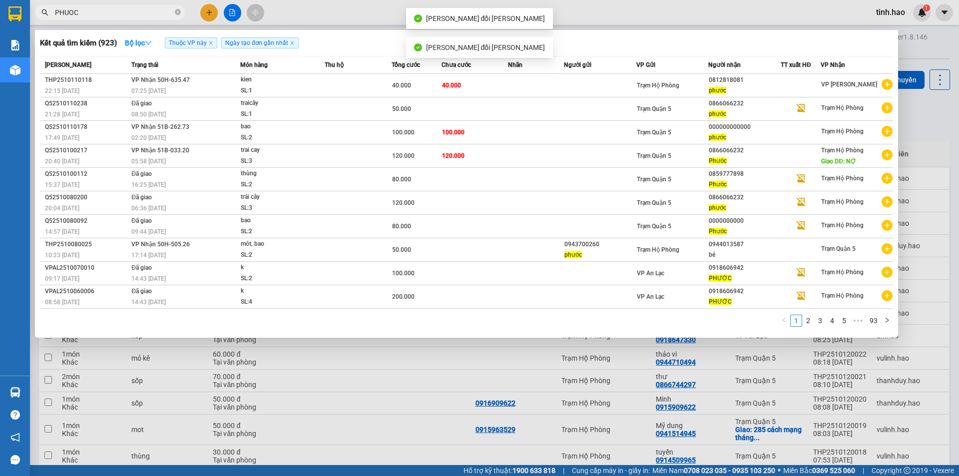
click at [135, 6] on span "PHUOC" at bounding box center [110, 12] width 150 height 15
click at [177, 14] on icon "close-circle" at bounding box center [178, 12] width 6 height 6
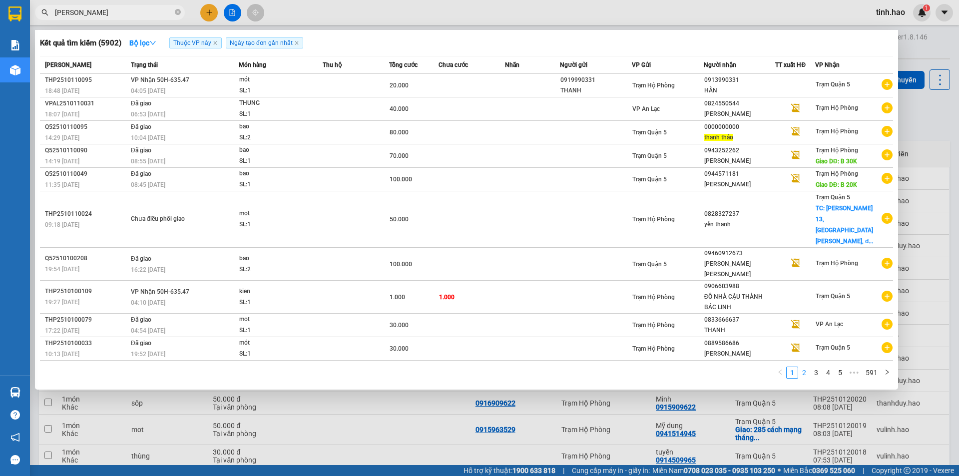
type input "THANH THAO"
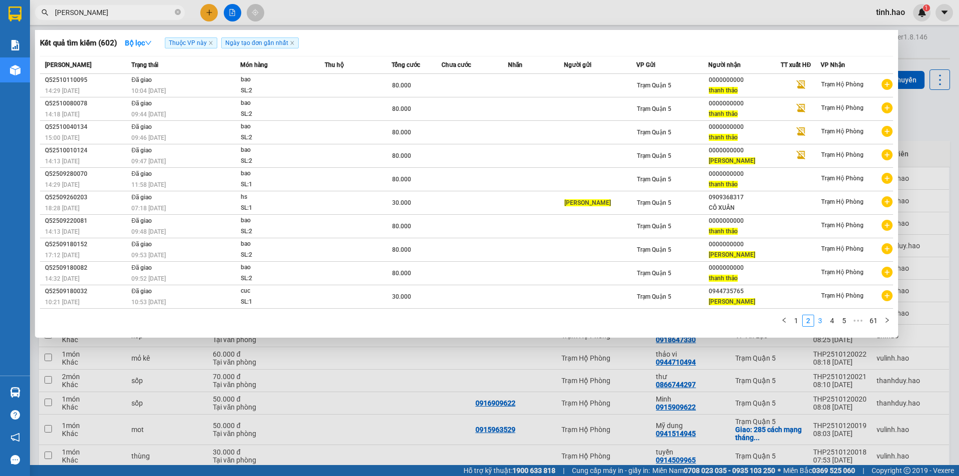
click at [814, 321] on li "3" at bounding box center [820, 321] width 12 height 12
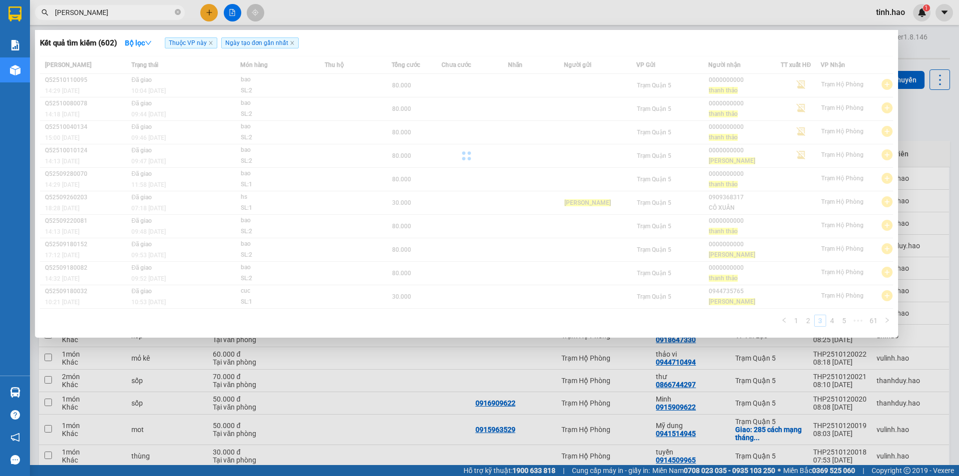
click at [823, 318] on link "3" at bounding box center [819, 320] width 11 height 11
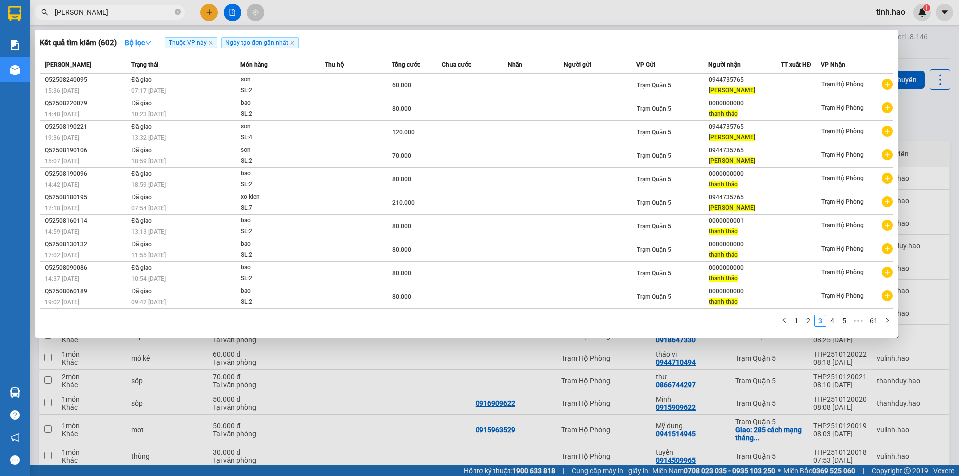
drag, startPoint x: 826, startPoint y: 318, endPoint x: 496, endPoint y: 366, distance: 334.0
click at [0, 12] on div "Kết quả tìm kiếm ( 602 ) Bộ lọc Thuộc VP này Ngày tạo đơn gần nhất Mã ĐH Trạng …" at bounding box center [0, 12] width 0 height 0
click at [829, 322] on link "4" at bounding box center [831, 320] width 11 height 11
click at [174, 10] on span "THANH THAO" at bounding box center [110, 12] width 150 height 15
click at [463, 393] on div at bounding box center [479, 238] width 959 height 476
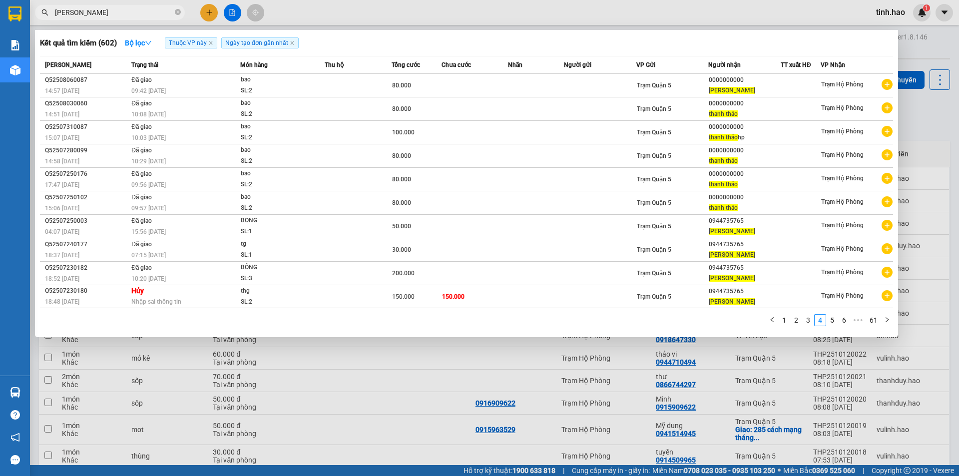
click at [182, 13] on span "THANH THAO" at bounding box center [110, 12] width 150 height 15
click at [180, 13] on icon "close-circle" at bounding box center [178, 12] width 6 height 6
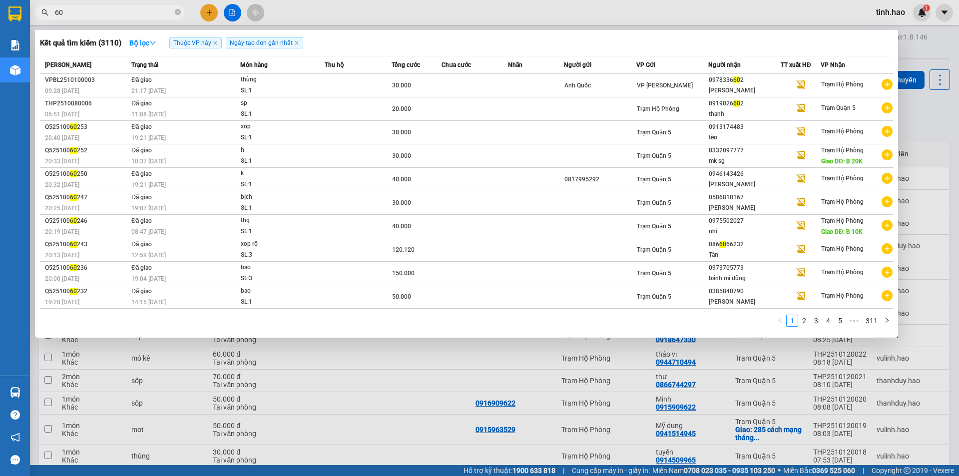
type input "6"
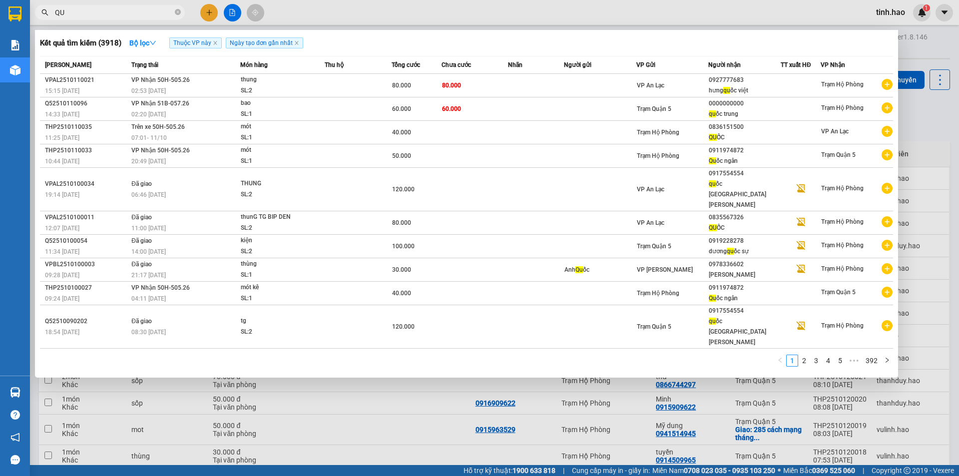
type input "Q"
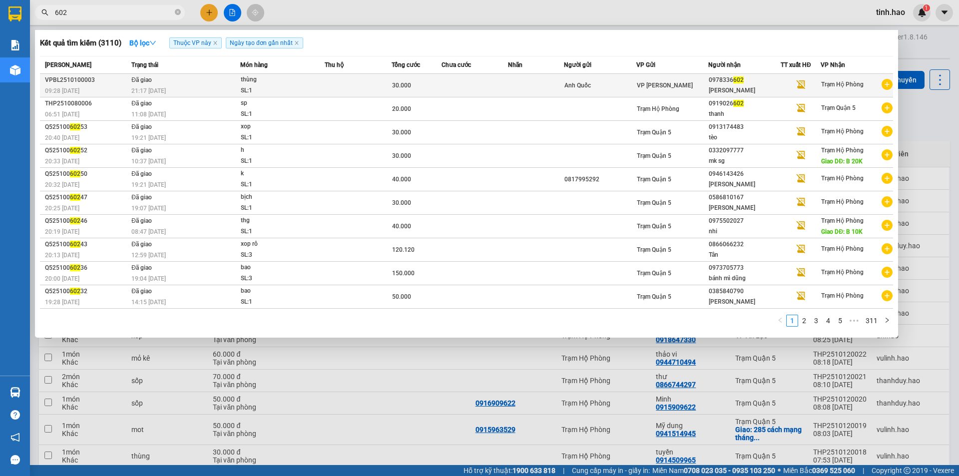
type input "602"
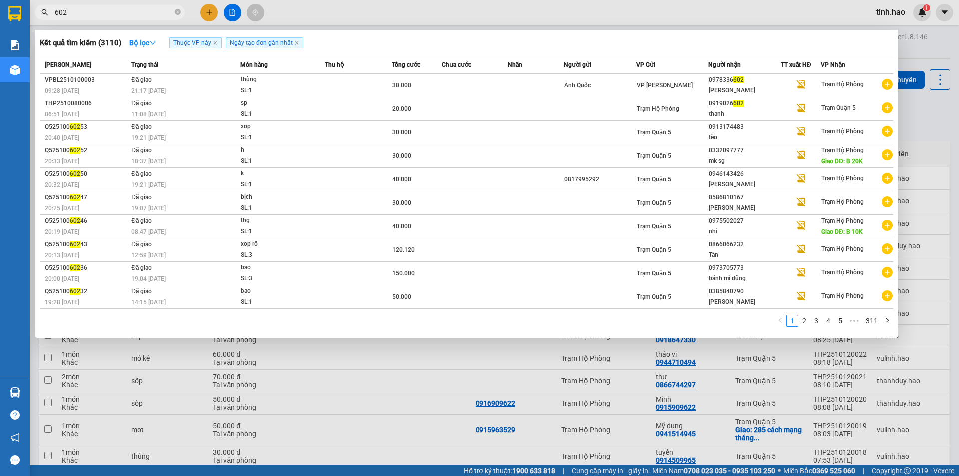
click at [347, 79] on td at bounding box center [358, 85] width 67 height 23
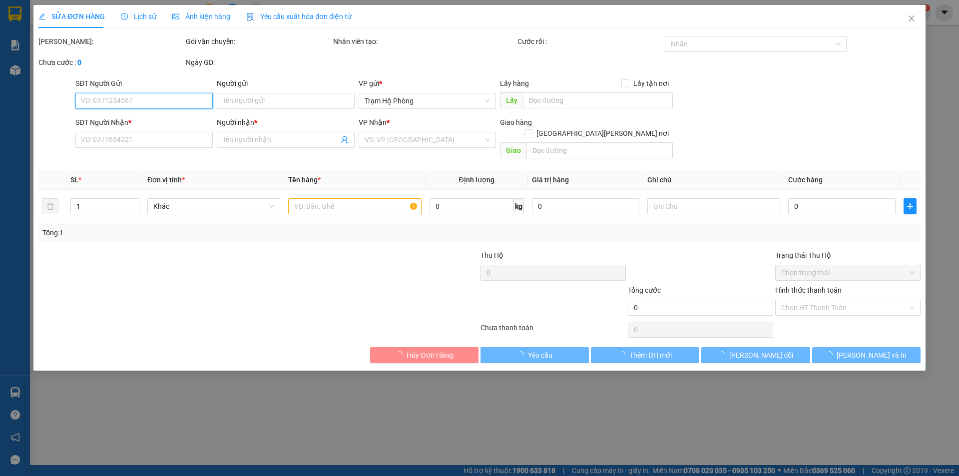
type input "Anh Quốc"
type input "0978336602"
type input "[PERSON_NAME]"
type input "30.000"
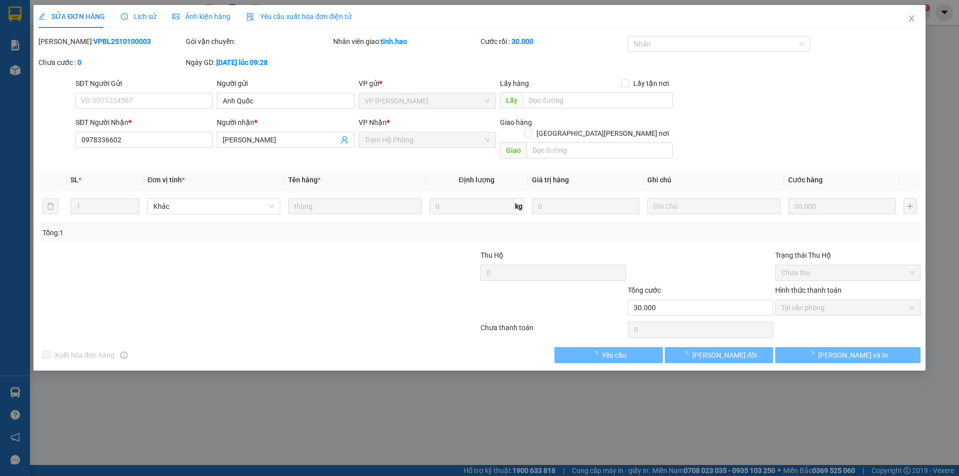
click at [191, 19] on span "Ảnh kiện hàng" at bounding box center [201, 16] width 58 height 8
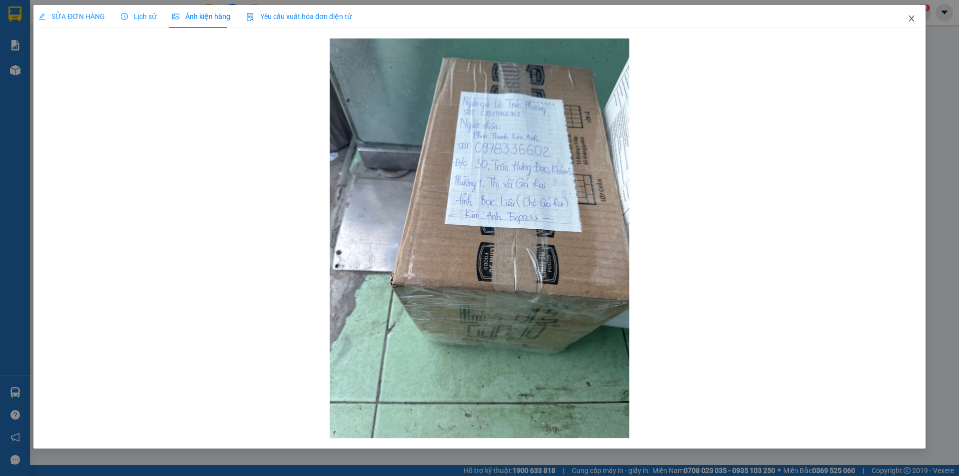
drag, startPoint x: 907, startPoint y: 5, endPoint x: 908, endPoint y: 17, distance: 12.0
click at [907, 9] on span "Close" at bounding box center [911, 19] width 28 height 28
click at [908, 17] on span "tinh.hao" at bounding box center [890, 12] width 45 height 12
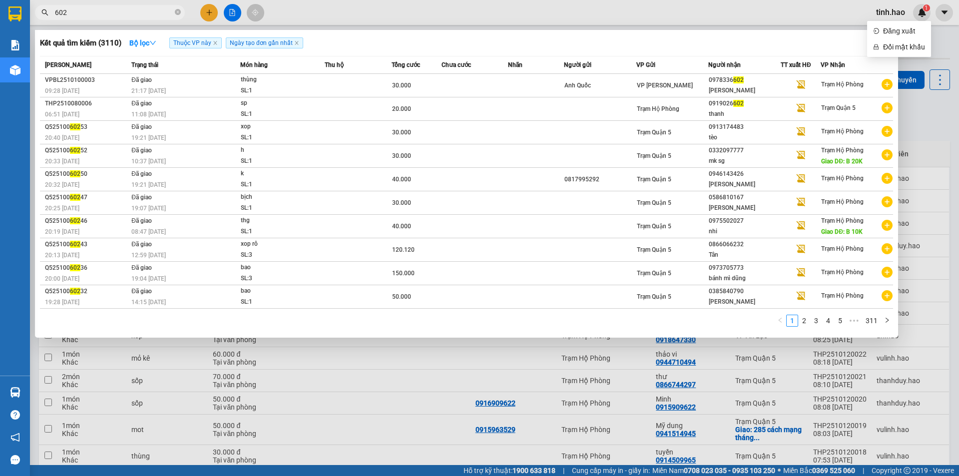
click at [177, 12] on icon "close-circle" at bounding box center [178, 12] width 6 height 6
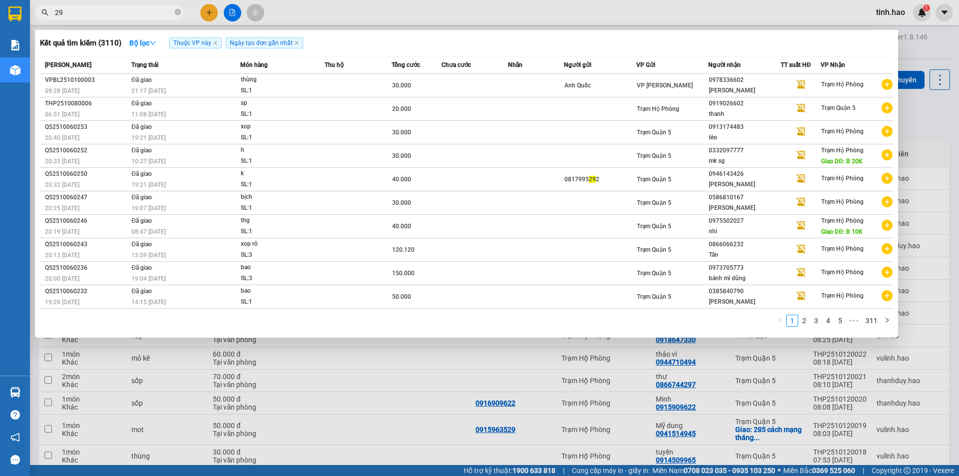
type input "298"
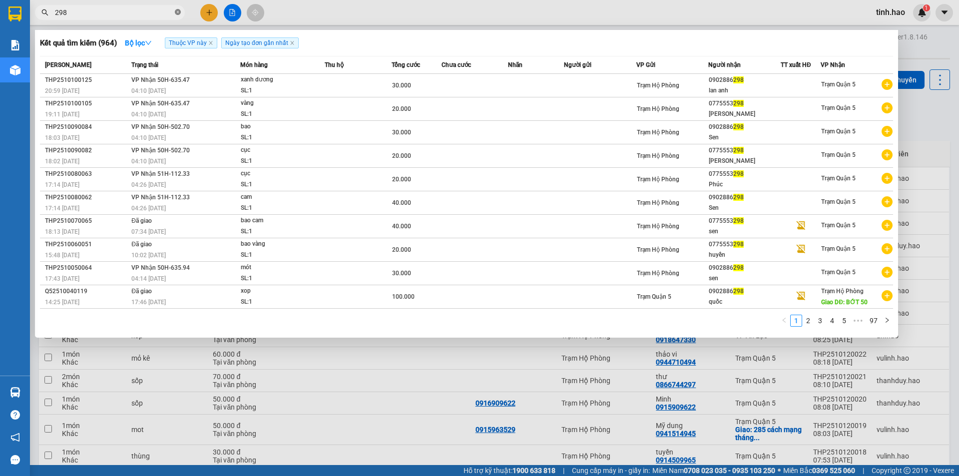
click at [179, 12] on icon "close-circle" at bounding box center [178, 12] width 6 height 6
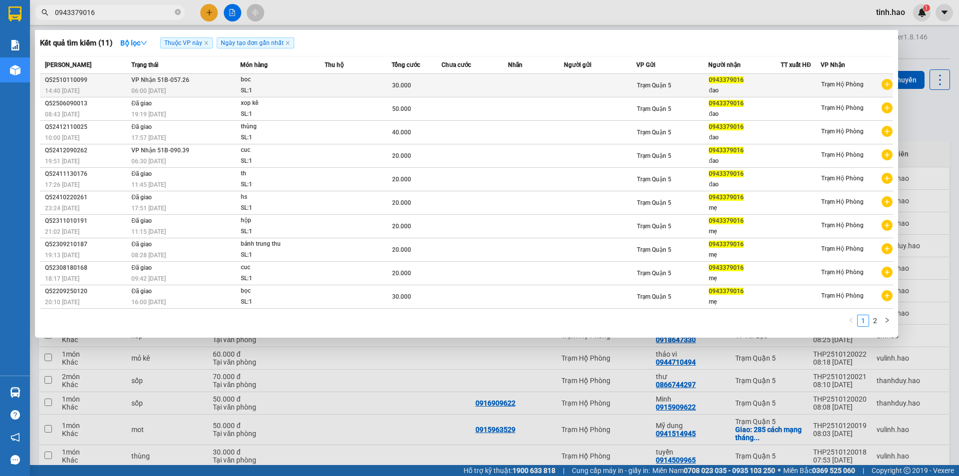
type input "0943379016"
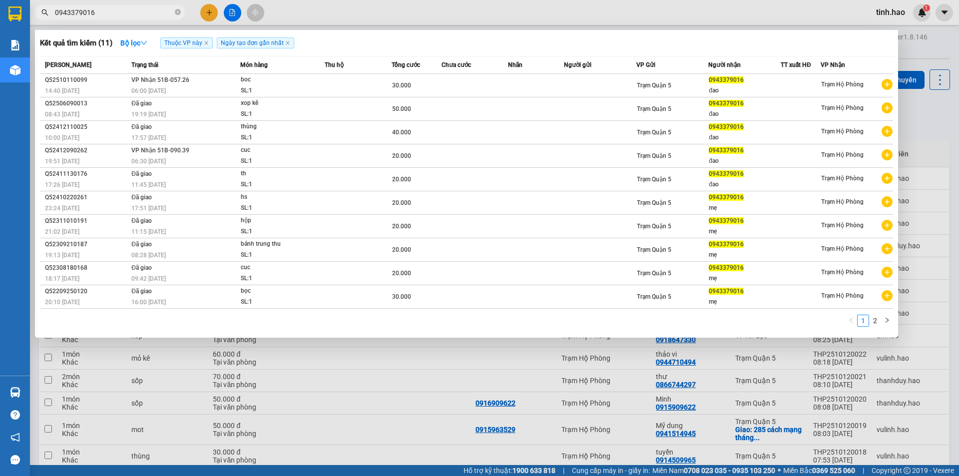
click at [488, 92] on td at bounding box center [474, 85] width 67 height 23
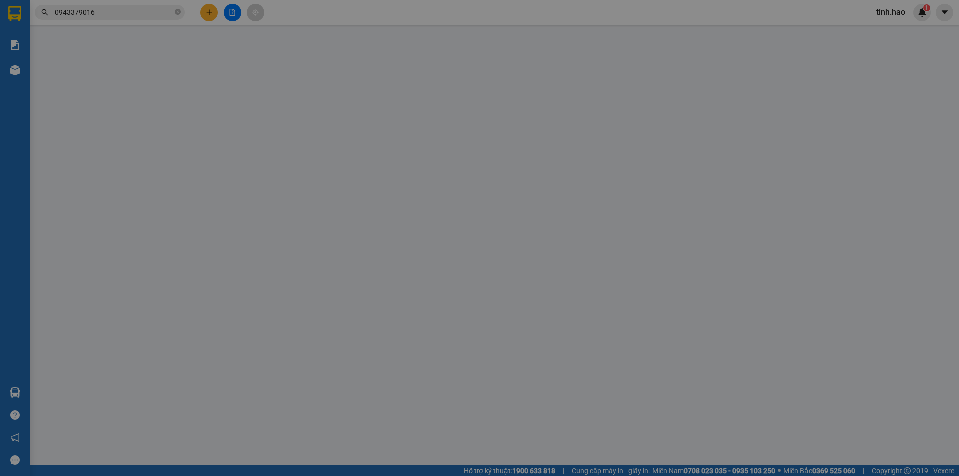
type input "0943379016"
type input "đao"
type input "30.000"
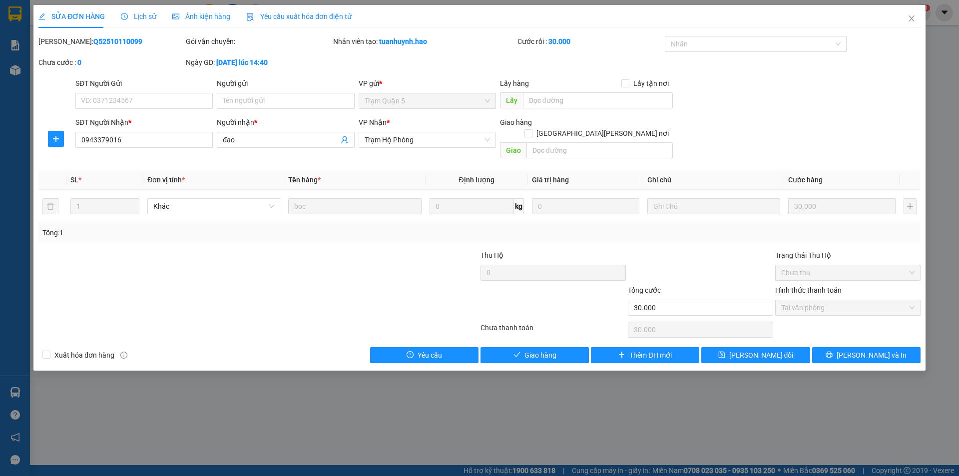
click at [192, 15] on span "Ảnh kiện hàng" at bounding box center [201, 16] width 58 height 8
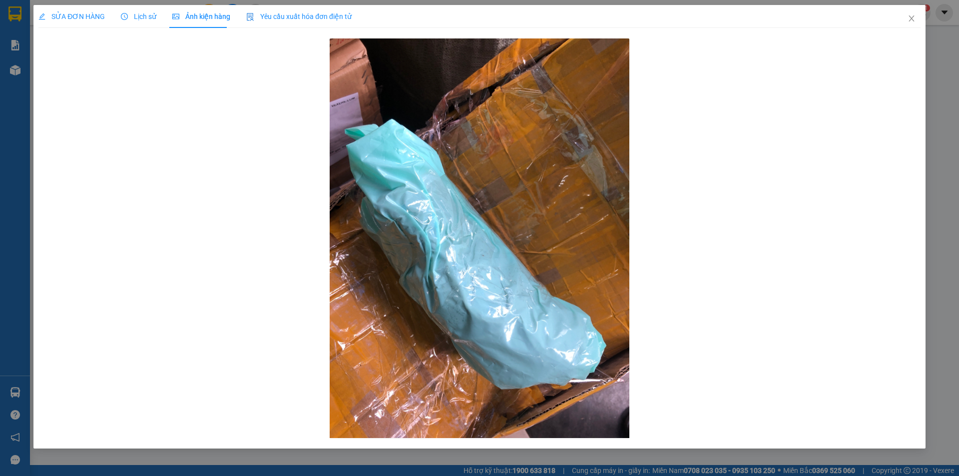
click at [74, 7] on div "SỬA ĐƠN HÀNG" at bounding box center [71, 16] width 66 height 23
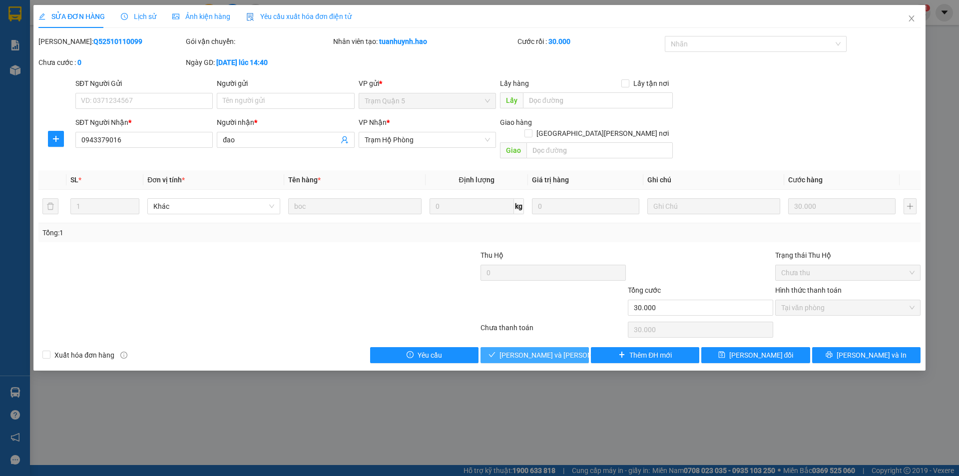
click at [548, 349] on span "[PERSON_NAME] và Giao hàng" at bounding box center [566, 354] width 135 height 11
type input "0"
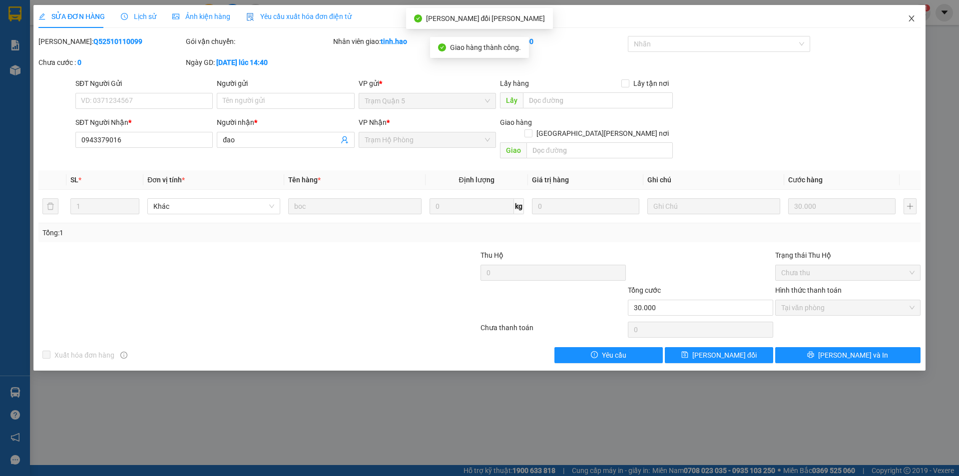
click at [913, 14] on span "Close" at bounding box center [911, 19] width 28 height 28
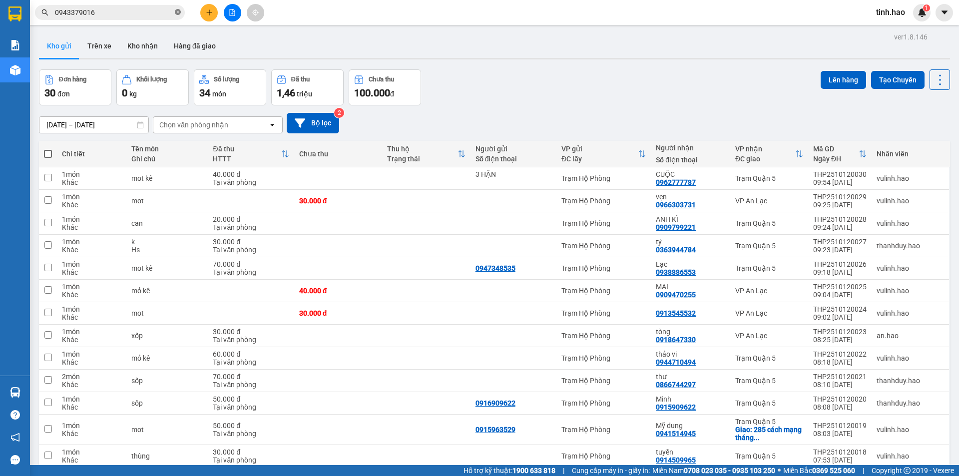
drag, startPoint x: 179, startPoint y: 11, endPoint x: 136, endPoint y: 7, distance: 42.6
click at [177, 11] on icon "close-circle" at bounding box center [178, 12] width 6 height 6
click at [124, 13] on input "text" at bounding box center [114, 12] width 118 height 11
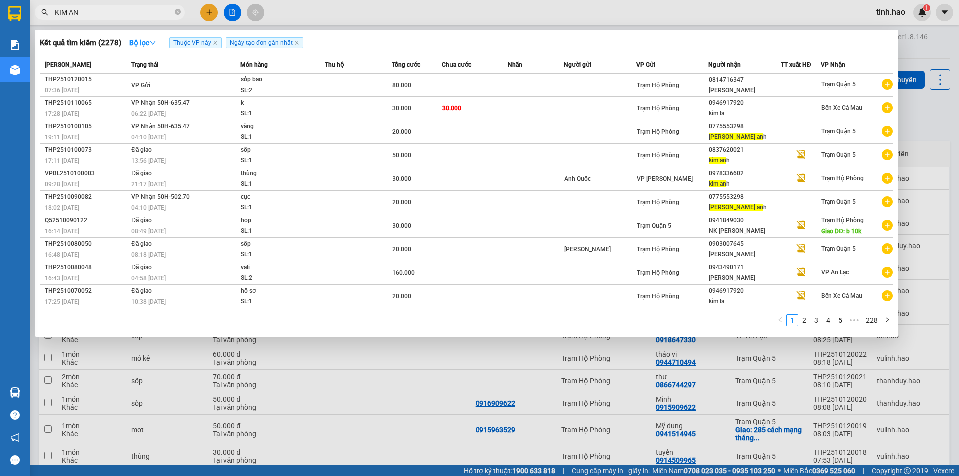
type input "KIM ANH"
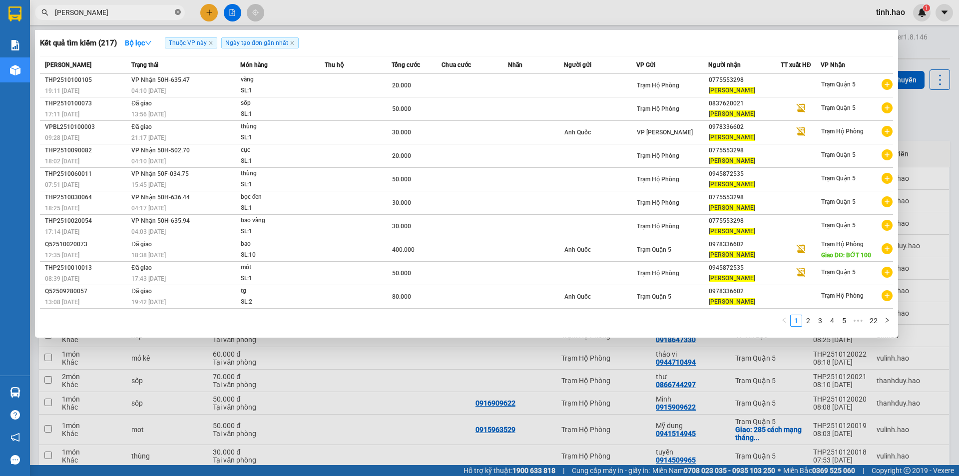
click at [176, 11] on icon "close-circle" at bounding box center [178, 12] width 6 height 6
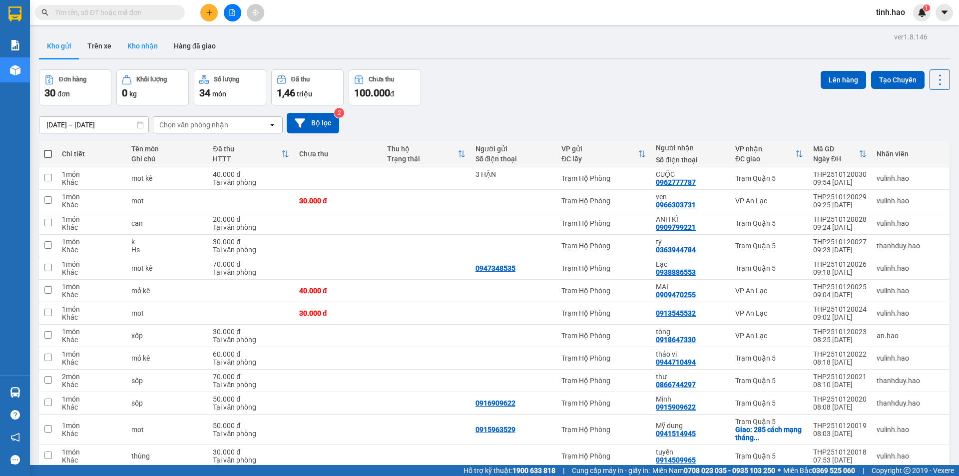
click at [134, 49] on button "Kho nhận" at bounding box center [142, 46] width 46 height 24
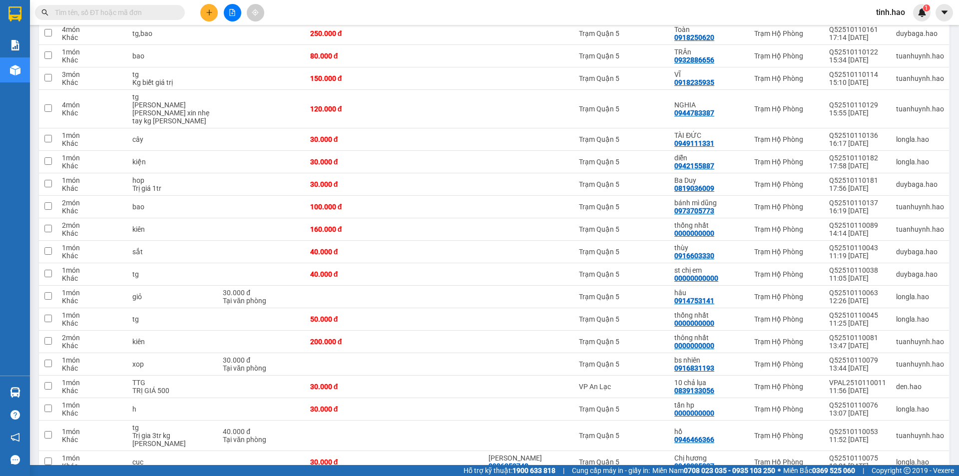
scroll to position [578, 0]
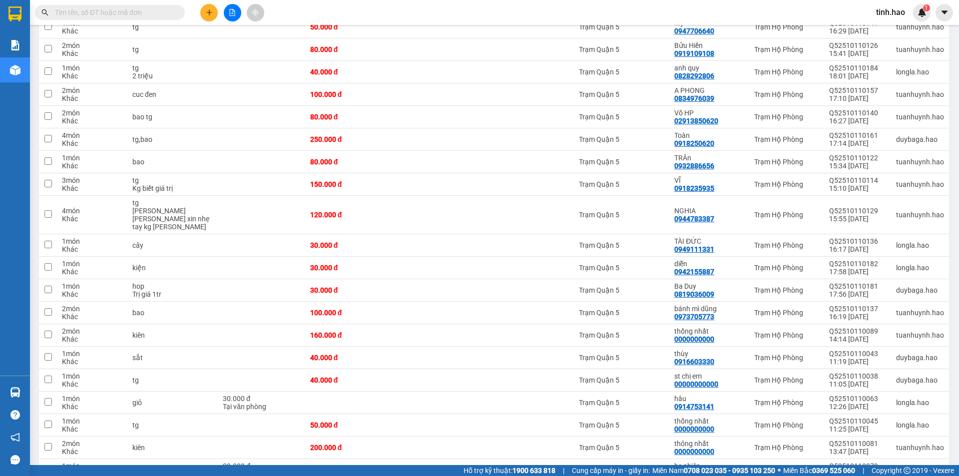
click at [135, 10] on input "text" at bounding box center [114, 12] width 118 height 11
click at [133, 13] on input "text" at bounding box center [114, 12] width 118 height 11
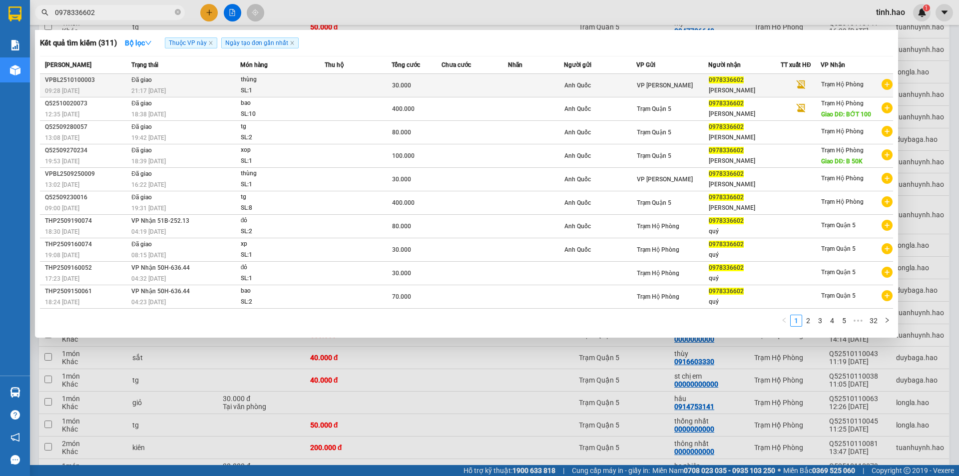
type input "0978336602"
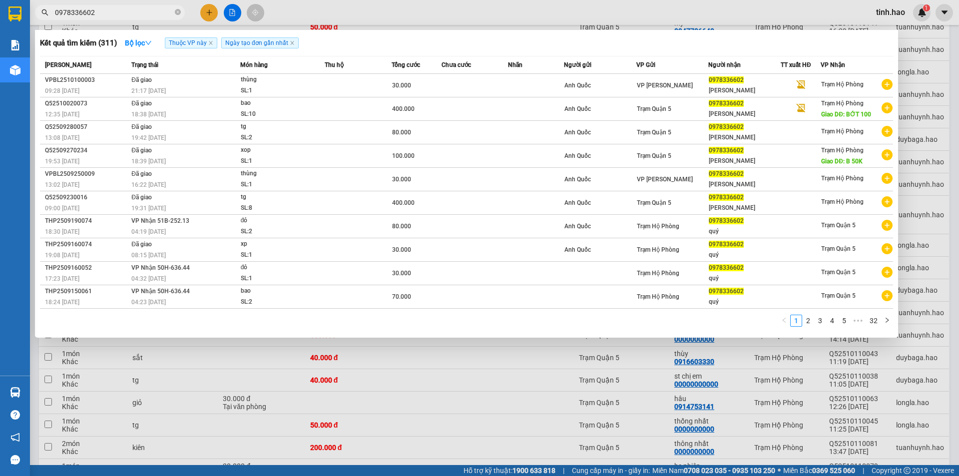
click at [329, 84] on td at bounding box center [358, 85] width 67 height 23
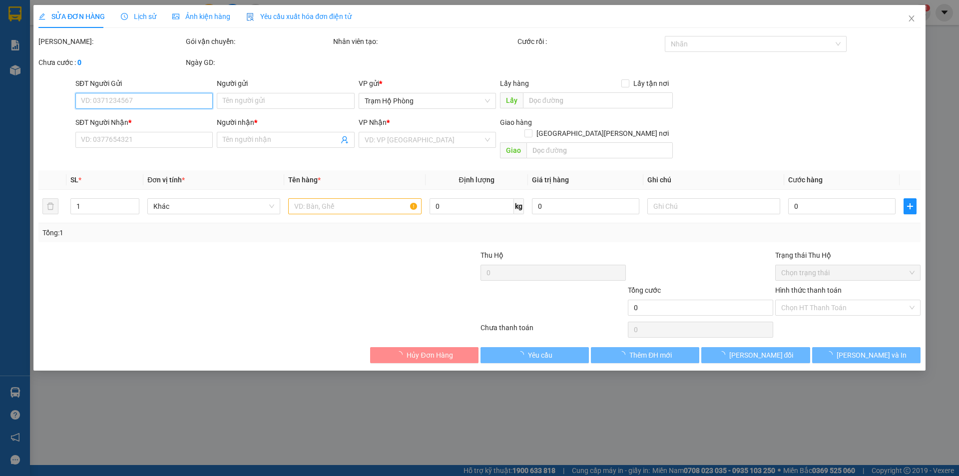
type input "Anh Quốc"
type input "0978336602"
type input "[PERSON_NAME]"
type input "30.000"
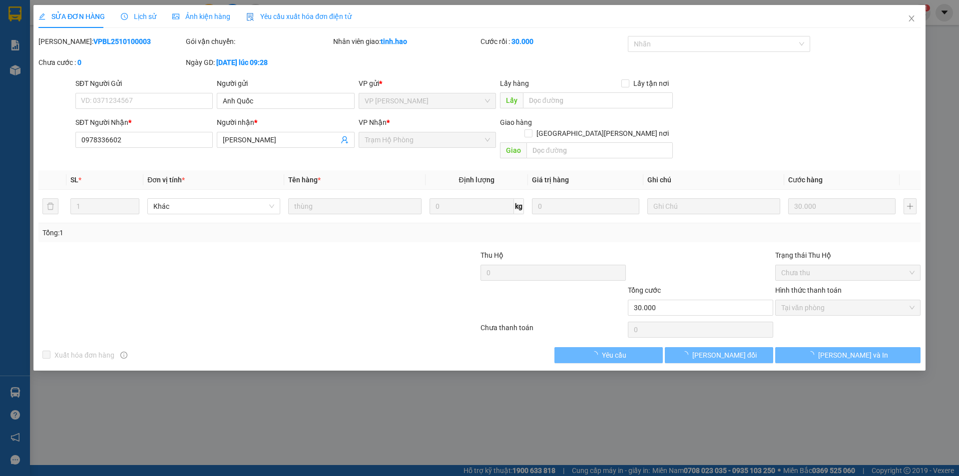
click at [153, 18] on span "Lịch sử" at bounding box center [138, 16] width 35 height 8
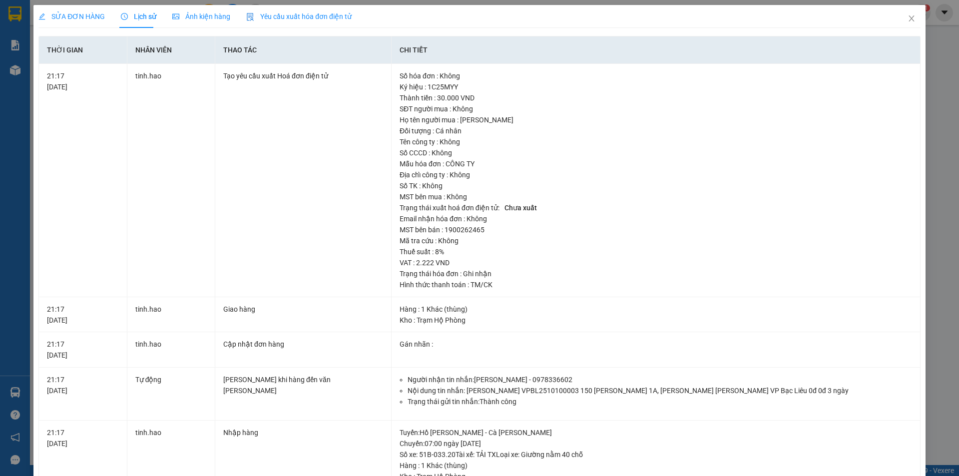
click at [150, 18] on span "Lịch sử" at bounding box center [138, 16] width 35 height 8
click at [193, 9] on div "Ảnh kiện hàng" at bounding box center [201, 16] width 58 height 23
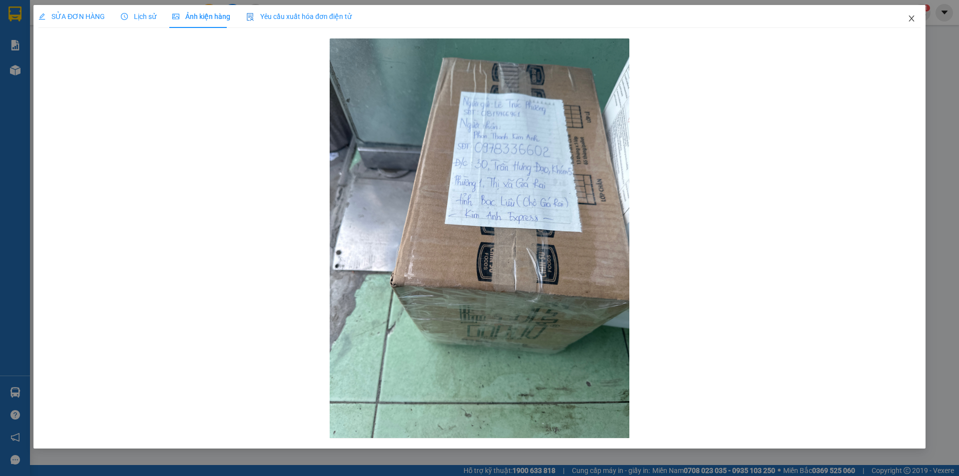
click at [910, 18] on icon "close" at bounding box center [910, 18] width 5 height 6
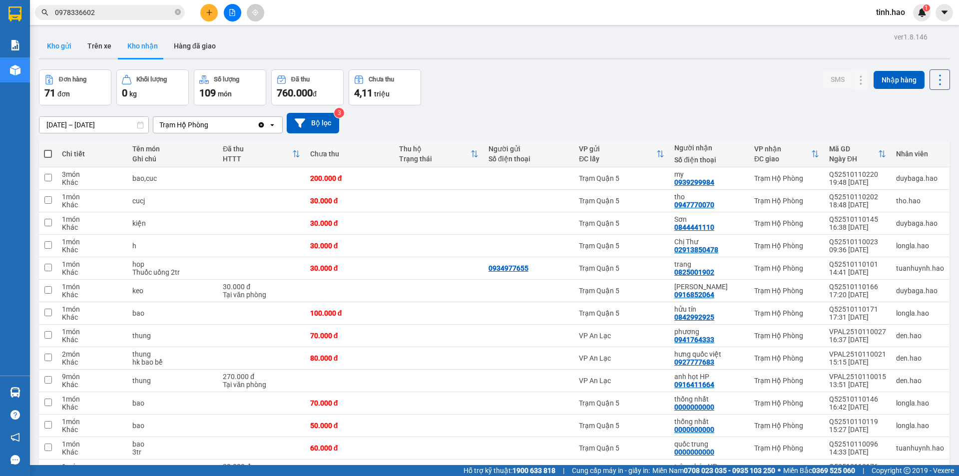
click at [67, 49] on button "Kho gửi" at bounding box center [59, 46] width 40 height 24
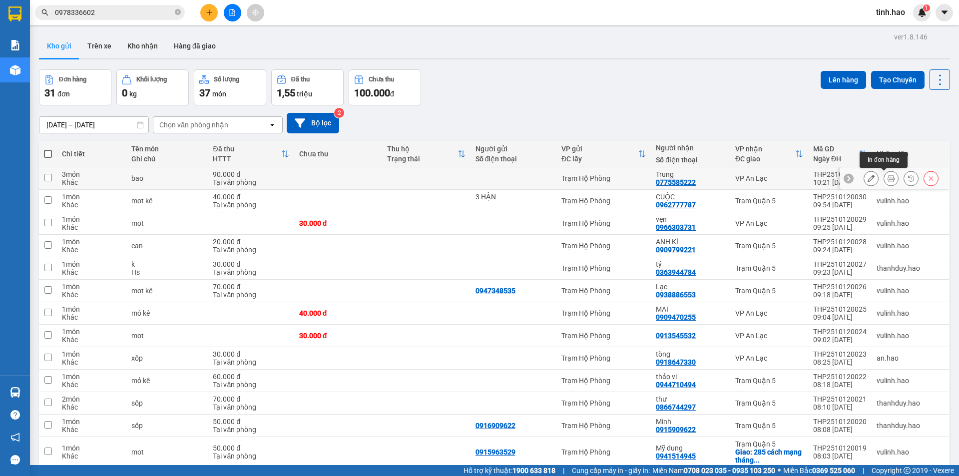
click at [887, 177] on icon at bounding box center [890, 178] width 7 height 7
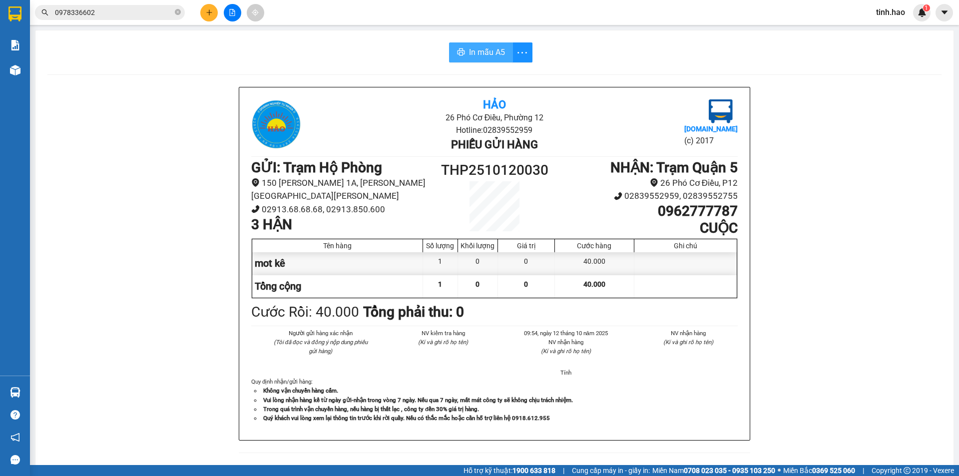
click at [486, 55] on span "In mẫu A5" at bounding box center [487, 52] width 36 height 12
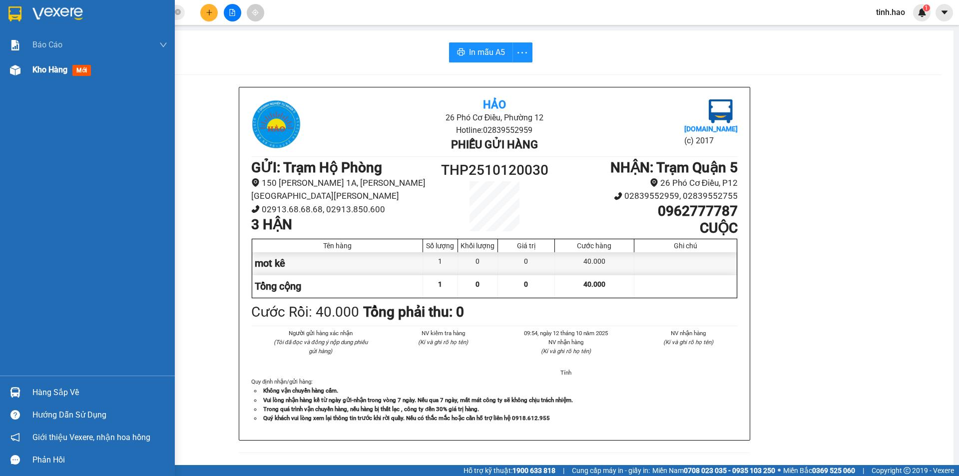
click at [85, 69] on span "mới" at bounding box center [81, 70] width 18 height 11
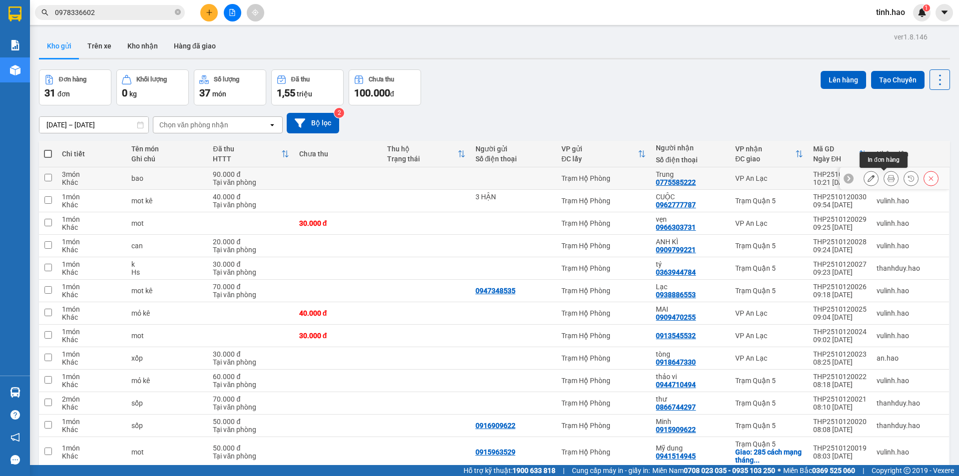
click at [887, 176] on icon at bounding box center [890, 178] width 7 height 7
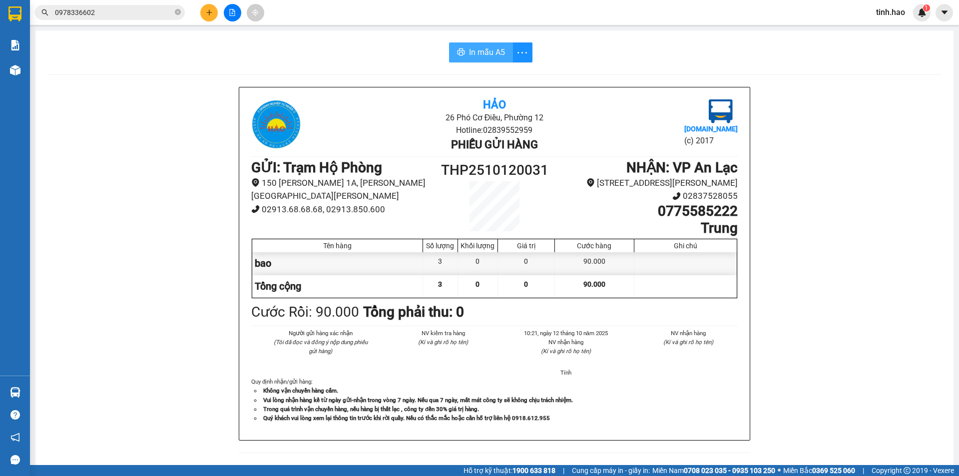
click at [492, 51] on span "In mẫu A5" at bounding box center [487, 52] width 36 height 12
click at [177, 14] on icon "close-circle" at bounding box center [178, 12] width 6 height 6
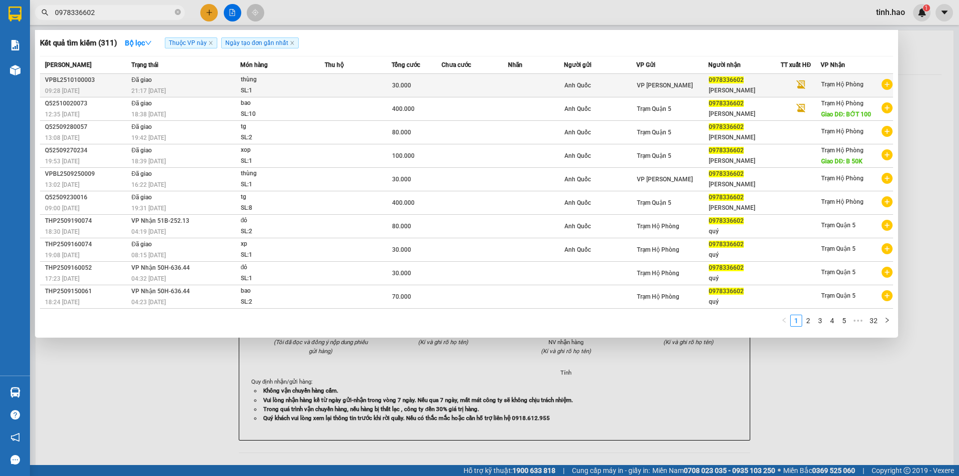
type input "0978336602"
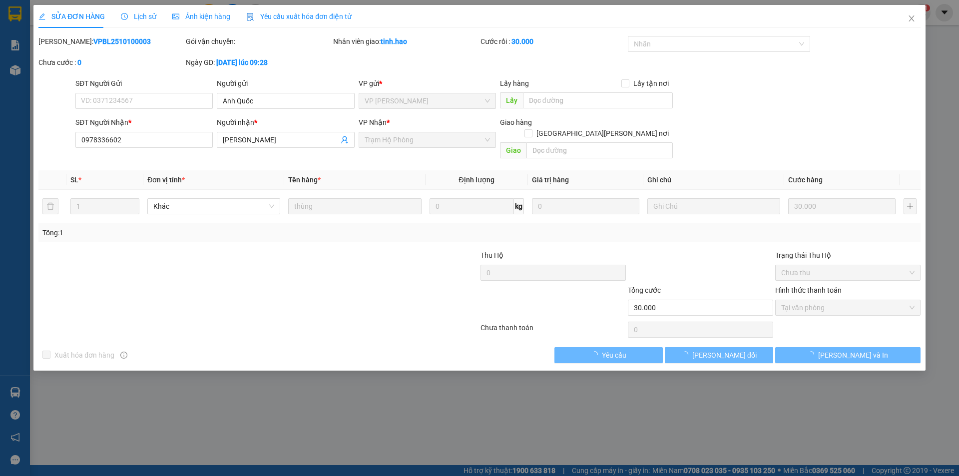
click at [187, 17] on span "Ảnh kiện hàng" at bounding box center [201, 16] width 58 height 8
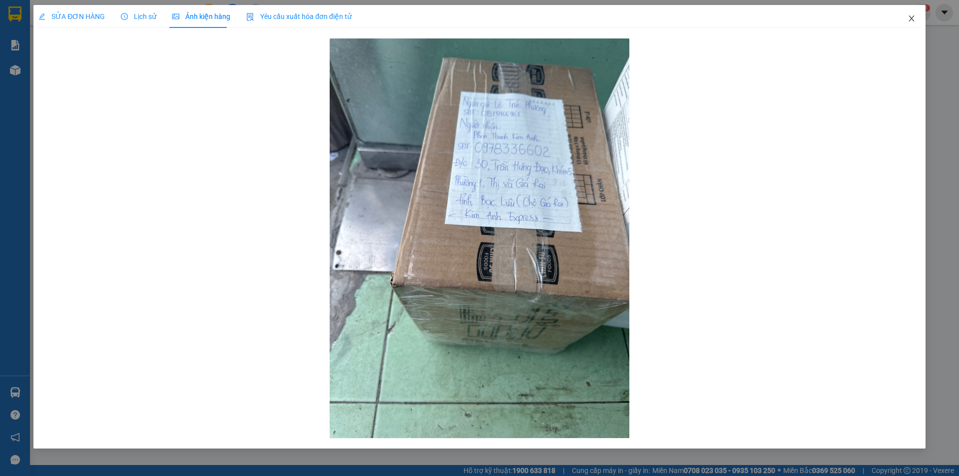
click at [914, 19] on icon "close" at bounding box center [911, 18] width 8 height 8
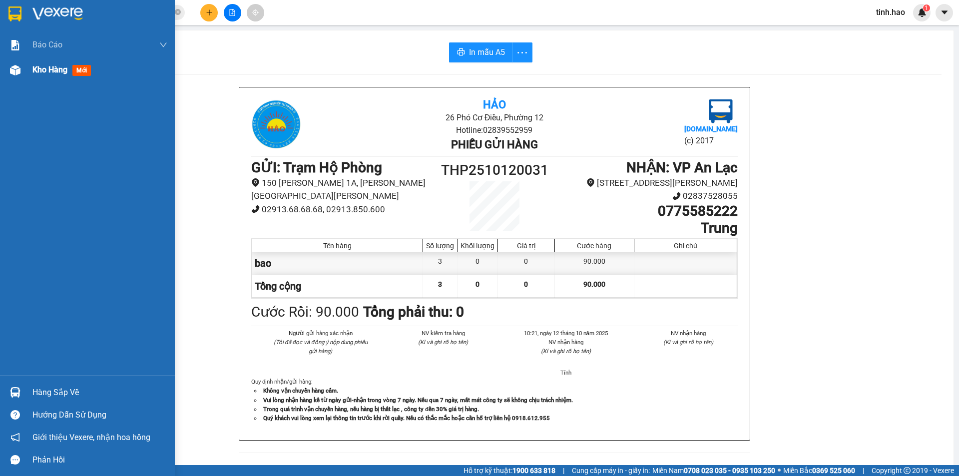
click at [15, 68] on img at bounding box center [15, 70] width 10 height 10
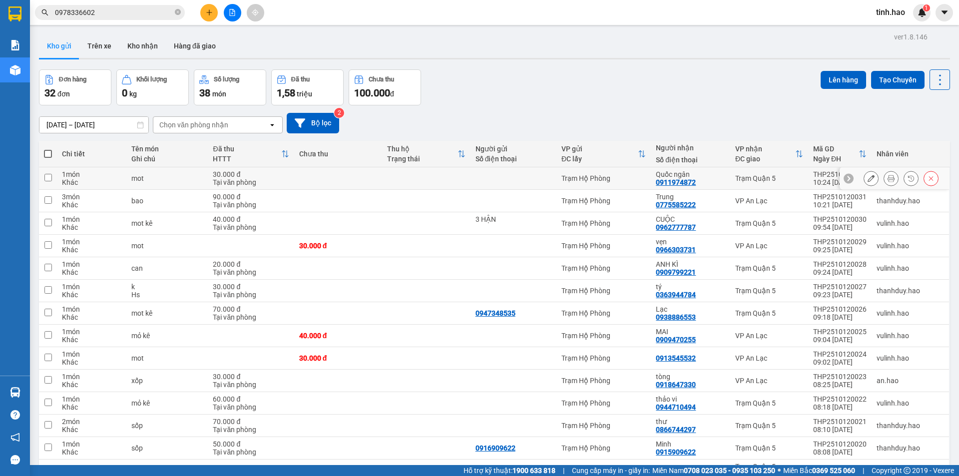
click at [887, 181] on icon at bounding box center [890, 178] width 7 height 7
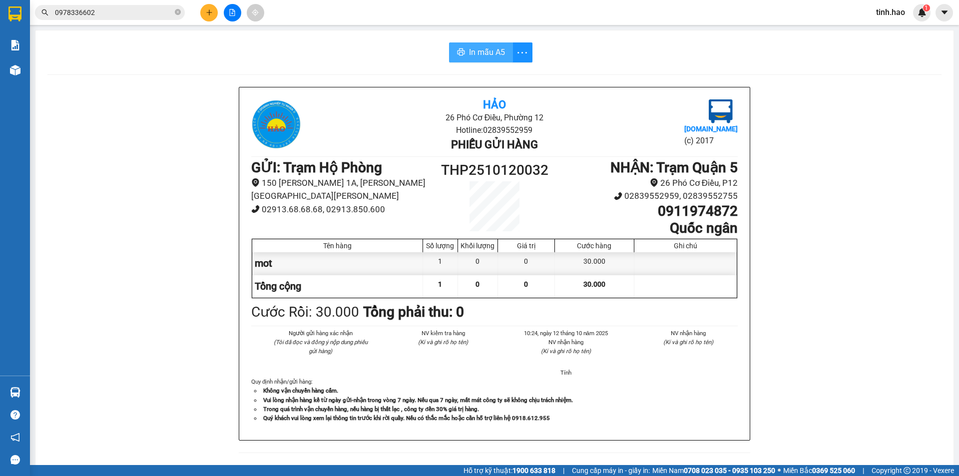
click at [469, 48] on span "In mẫu A5" at bounding box center [487, 52] width 36 height 12
click at [174, 13] on span "0978336602" at bounding box center [110, 12] width 150 height 15
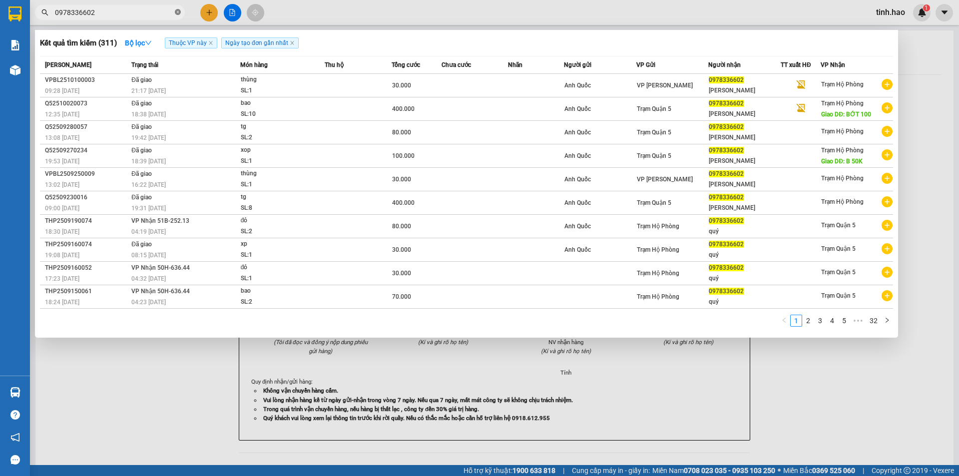
click at [175, 11] on icon "close-circle" at bounding box center [178, 12] width 6 height 6
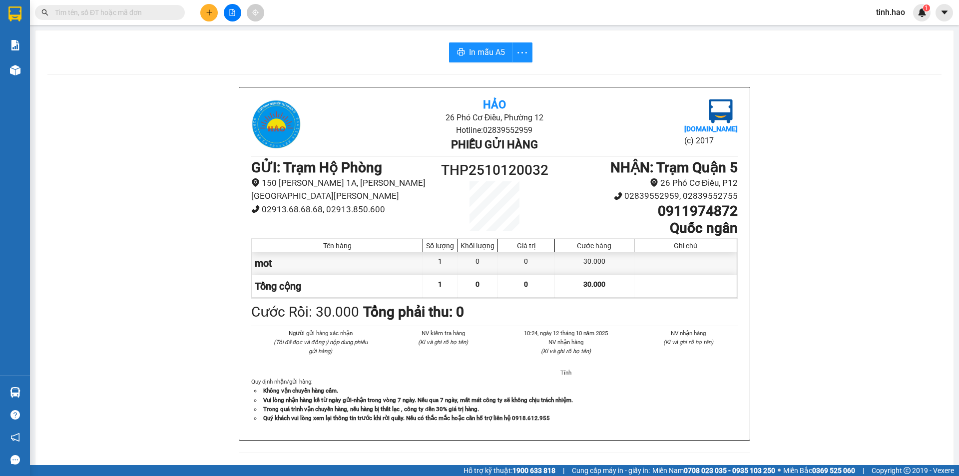
click at [91, 11] on input "text" at bounding box center [114, 12] width 118 height 11
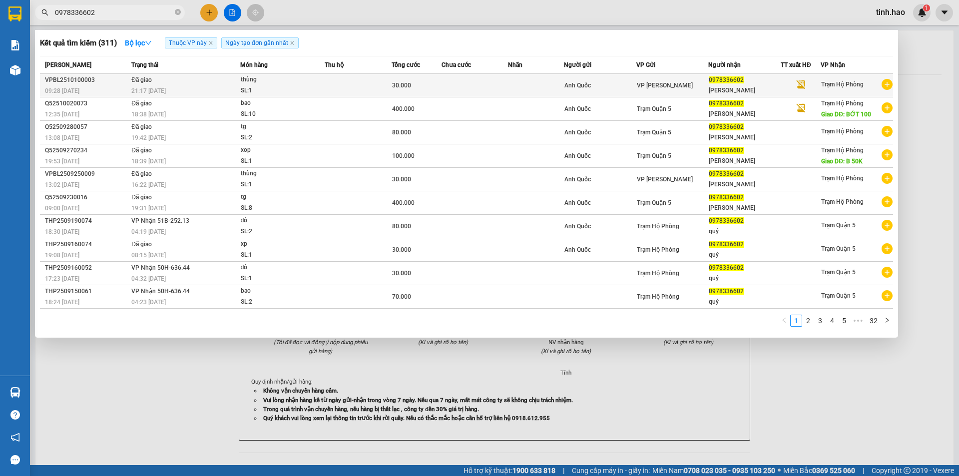
type input "0978336602"
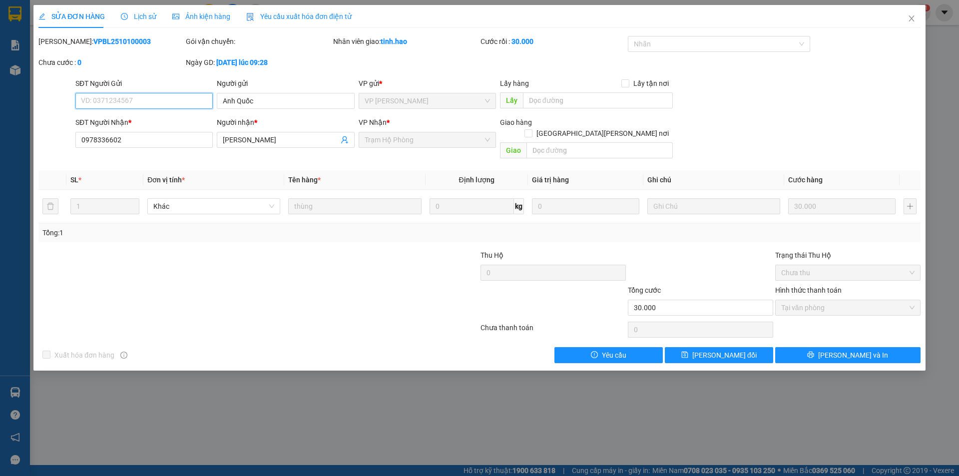
type input "Anh Quốc"
type input "0978336602"
type input "[PERSON_NAME]"
type input "30.000"
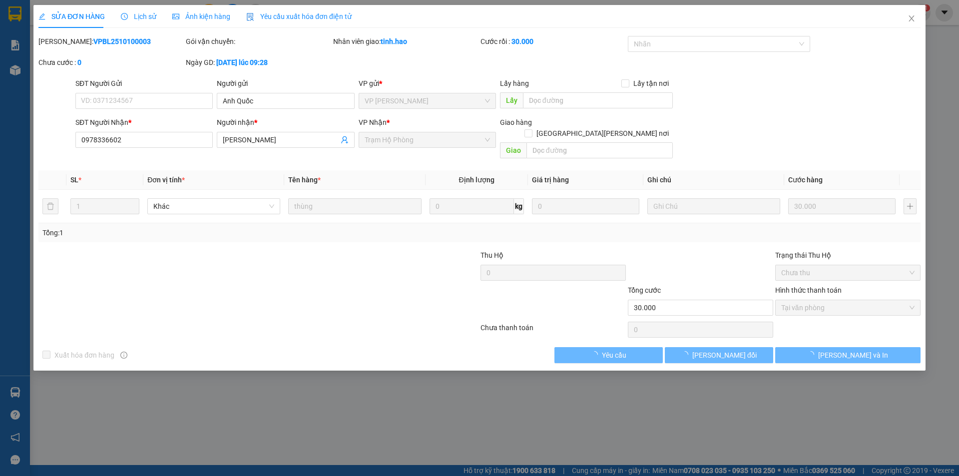
click at [136, 18] on span "Lịch sử" at bounding box center [138, 16] width 35 height 8
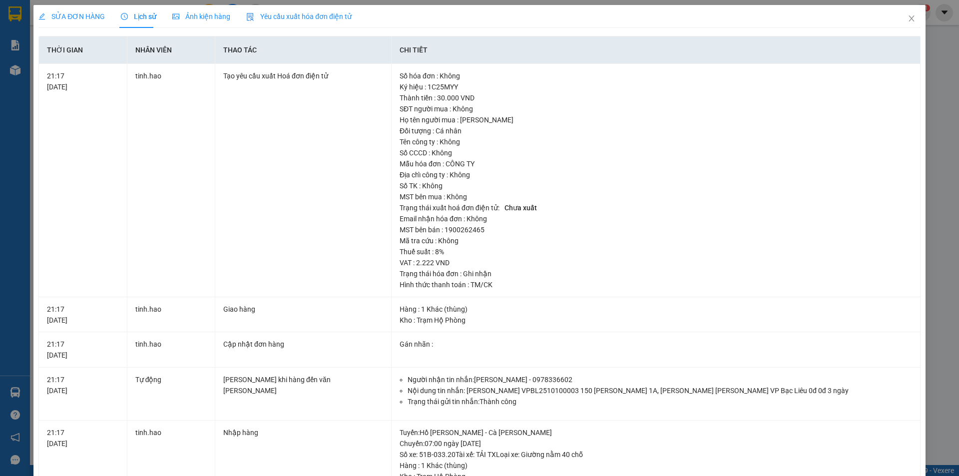
click at [205, 12] on span "Ảnh kiện hàng" at bounding box center [201, 16] width 58 height 8
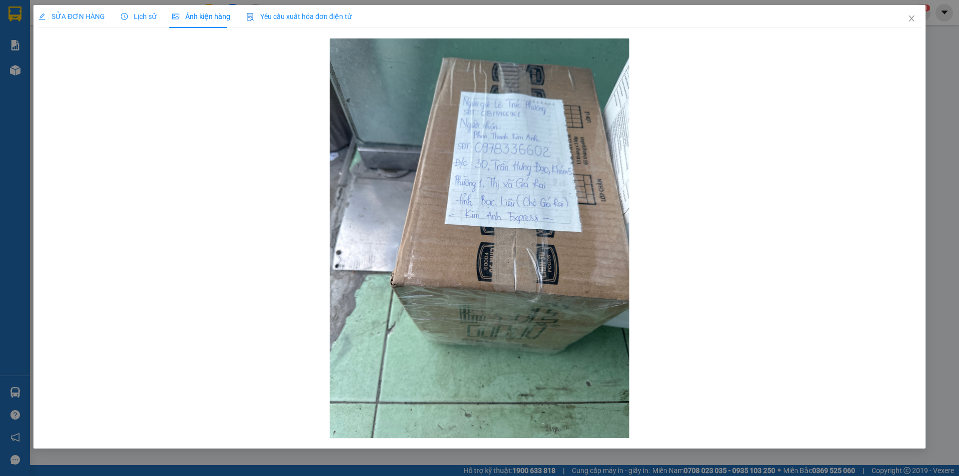
click at [147, 18] on span "Lịch sử" at bounding box center [138, 16] width 35 height 8
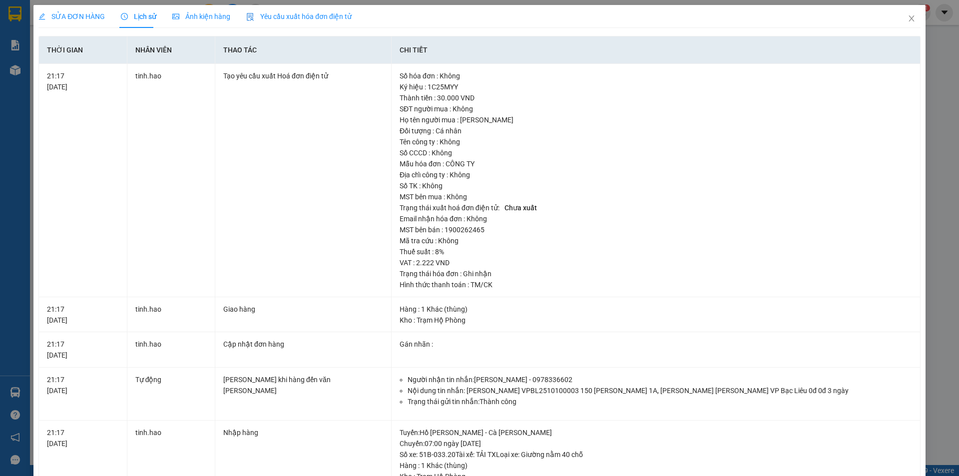
click at [204, 19] on span "Ảnh kiện hàng" at bounding box center [201, 16] width 58 height 8
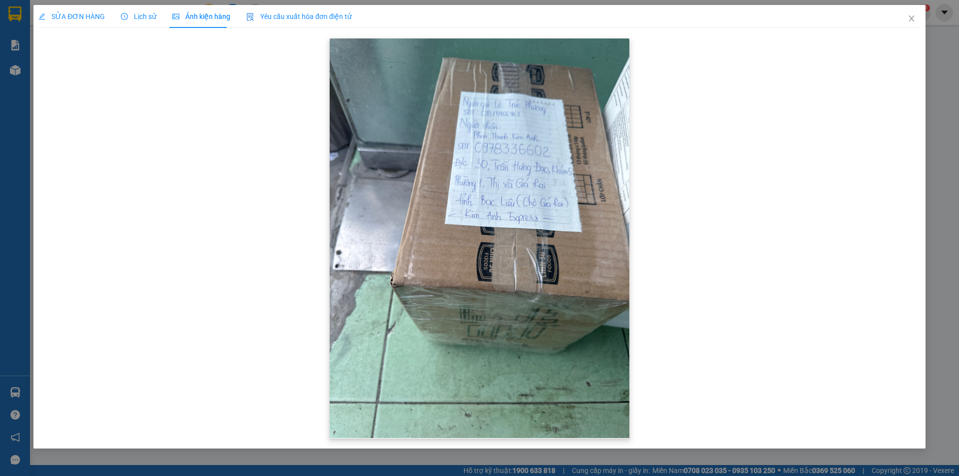
click at [495, 112] on img at bounding box center [480, 237] width 300 height 399
click at [914, 18] on icon "close" at bounding box center [911, 18] width 8 height 8
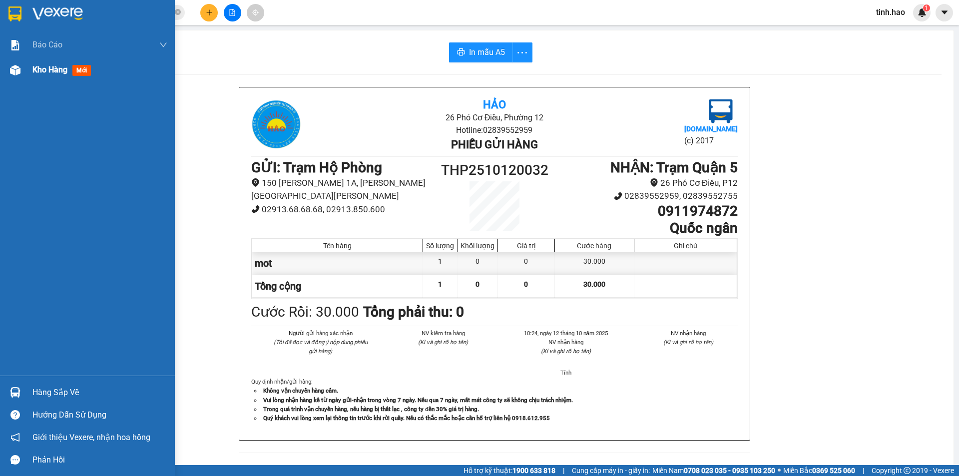
click at [42, 71] on span "Kho hàng" at bounding box center [49, 69] width 35 height 9
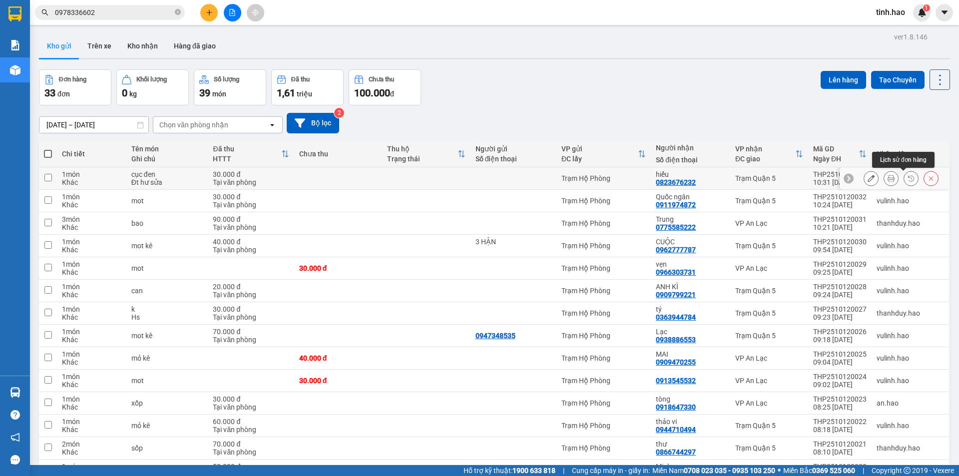
click at [884, 178] on button at bounding box center [891, 178] width 14 height 17
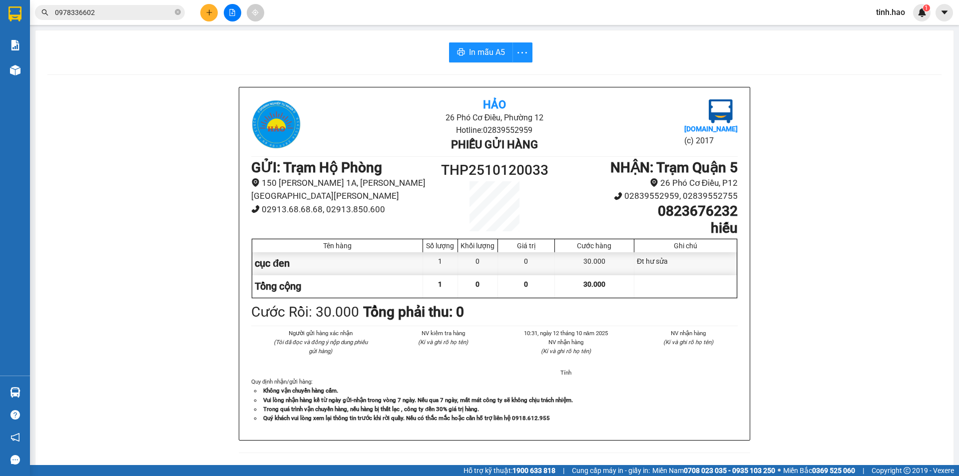
click at [475, 41] on div "In mẫu A5 Hảo 26 Phó Cơ Điều, Phường 12 Hotline: 02839552959 Phiếu gửi hàng Vex…" at bounding box center [494, 429] width 918 height 799
click at [475, 48] on span "In mẫu A5" at bounding box center [487, 52] width 36 height 12
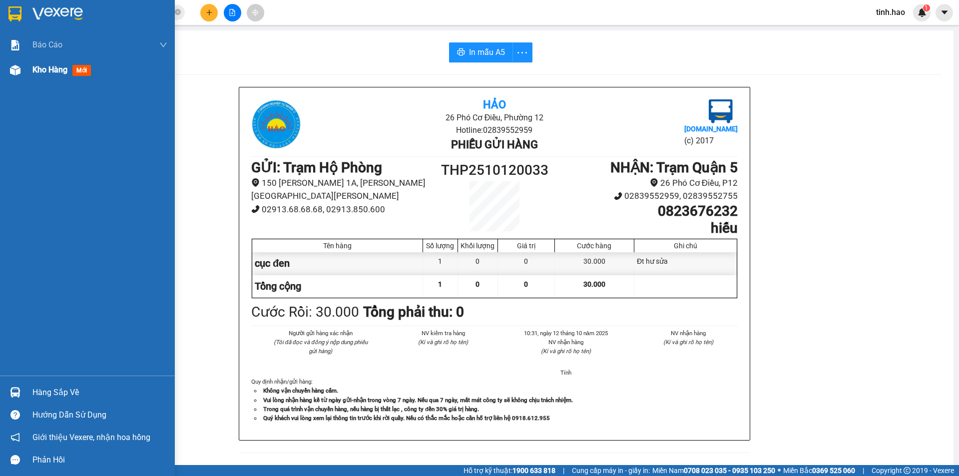
click at [20, 72] on div at bounding box center [14, 69] width 17 height 17
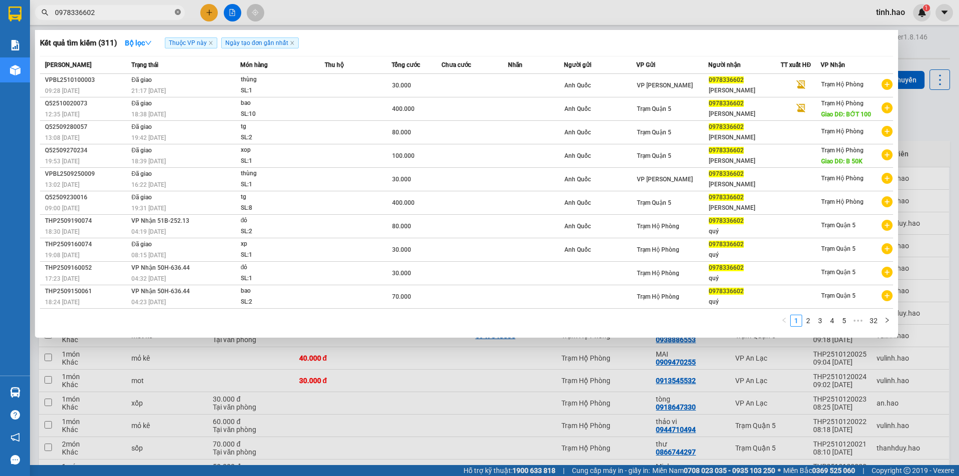
click at [180, 15] on icon "close-circle" at bounding box center [178, 12] width 6 height 6
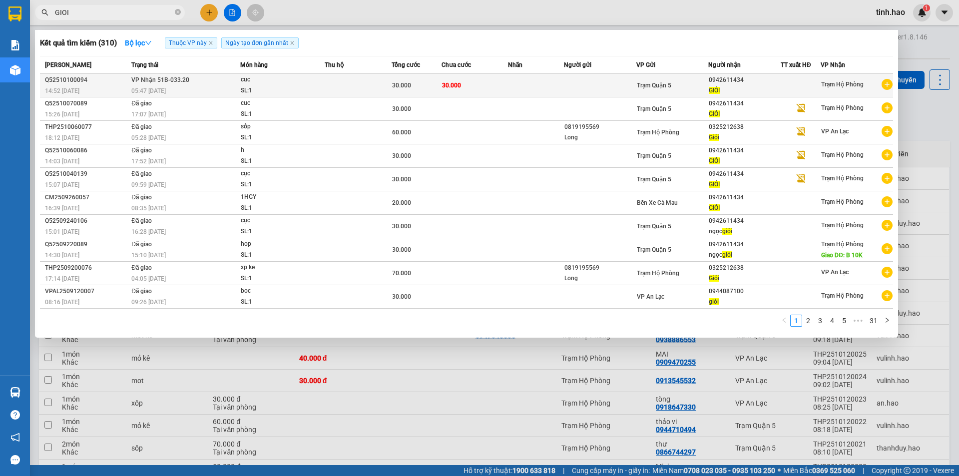
type input "GIOI"
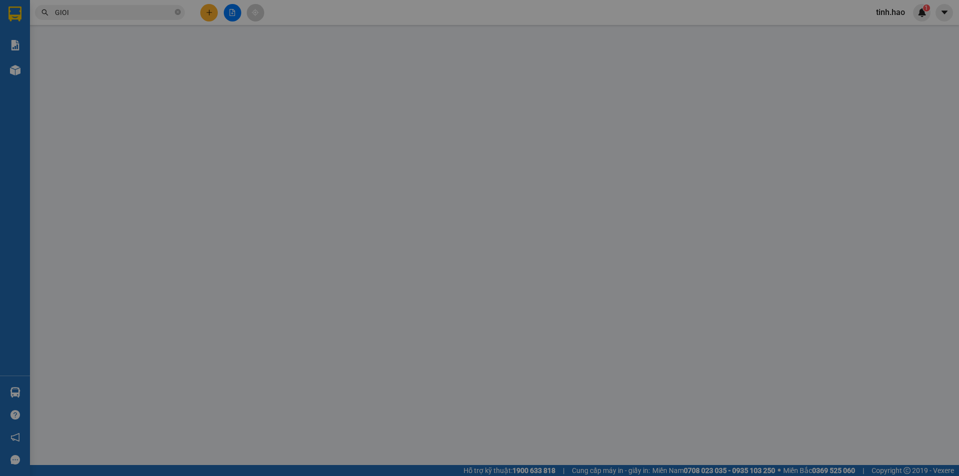
type input "0942611434"
type input "GIỎI"
type input "30.000"
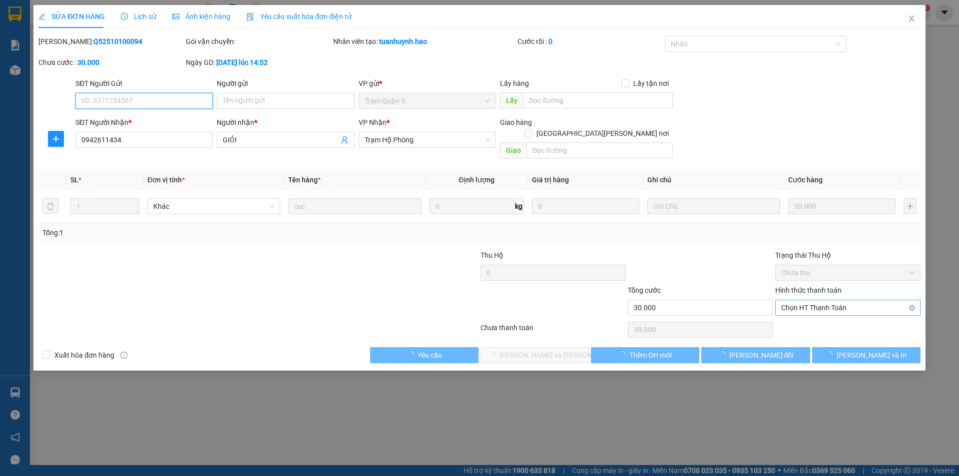
click at [812, 300] on span "Chọn HT Thanh Toán" at bounding box center [847, 307] width 133 height 15
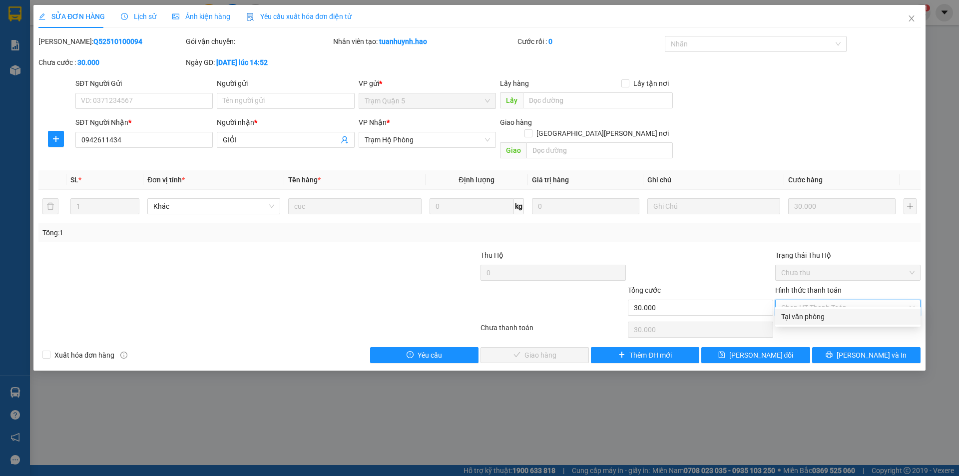
click at [804, 318] on div "Tại văn phòng" at bounding box center [847, 316] width 133 height 11
type input "0"
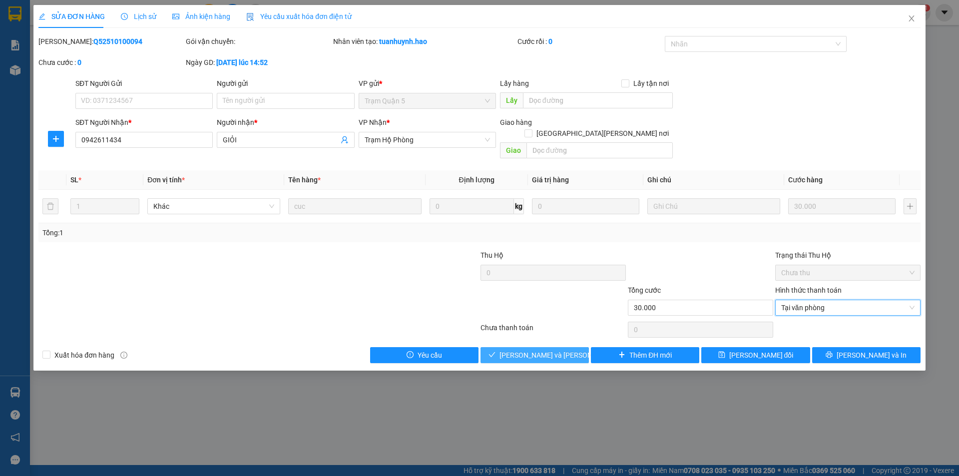
click at [550, 350] on button "[PERSON_NAME] và Giao hàng" at bounding box center [534, 355] width 108 height 16
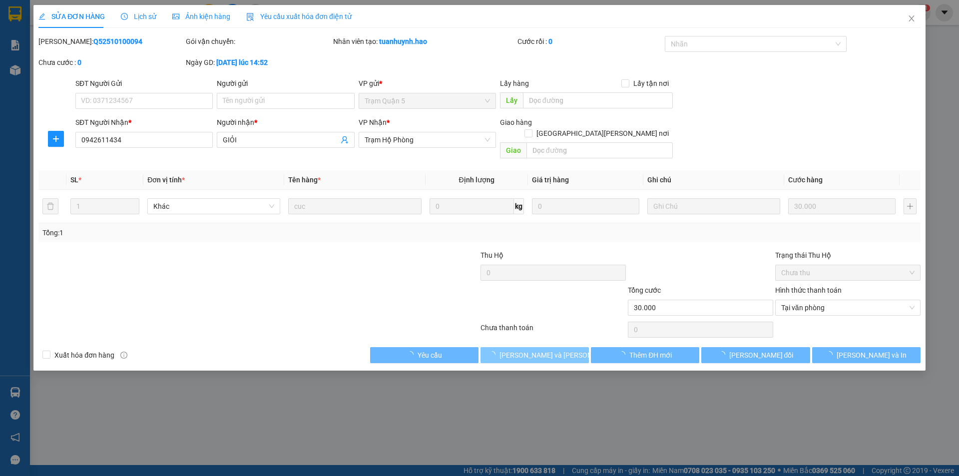
click at [550, 349] on span "[PERSON_NAME] và Giao hàng" at bounding box center [566, 354] width 135 height 11
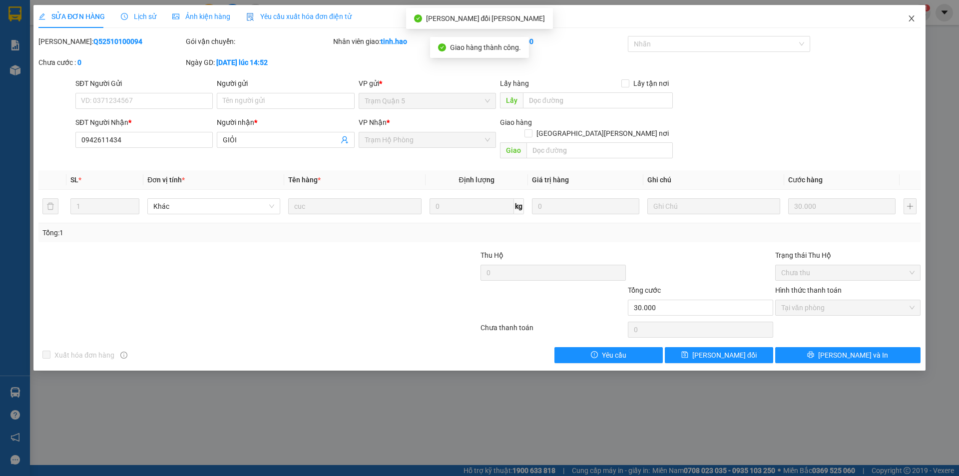
click at [908, 18] on icon "close" at bounding box center [911, 18] width 8 height 8
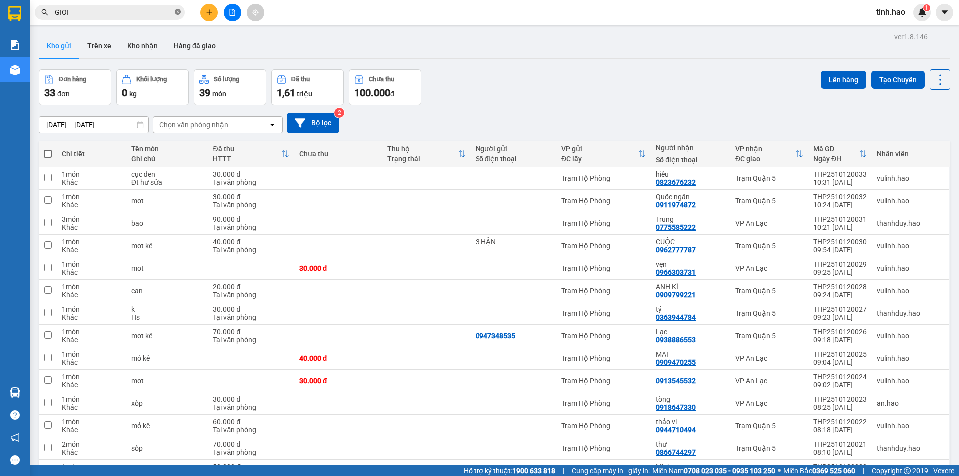
click at [178, 10] on icon "close-circle" at bounding box center [178, 12] width 6 height 6
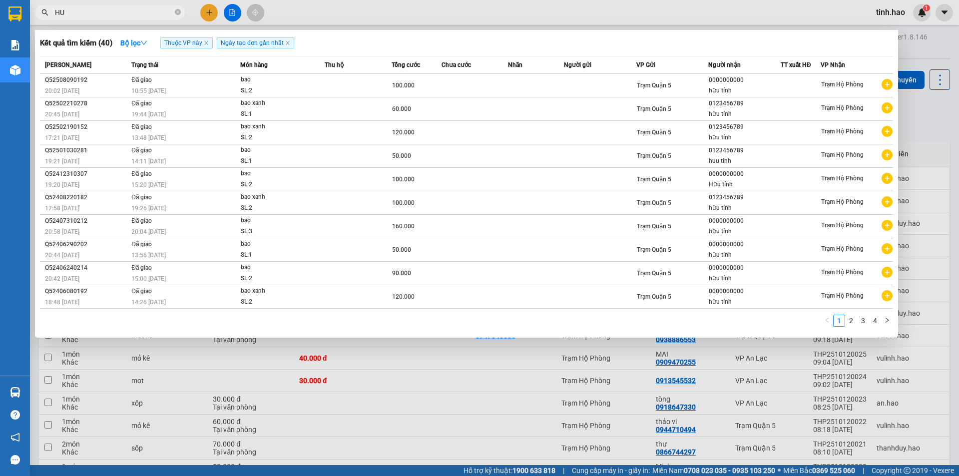
type input "H"
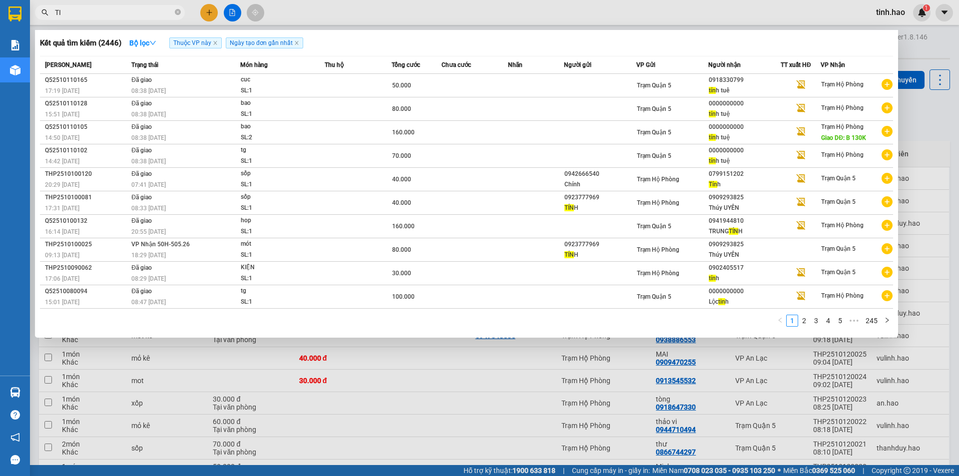
type input "T"
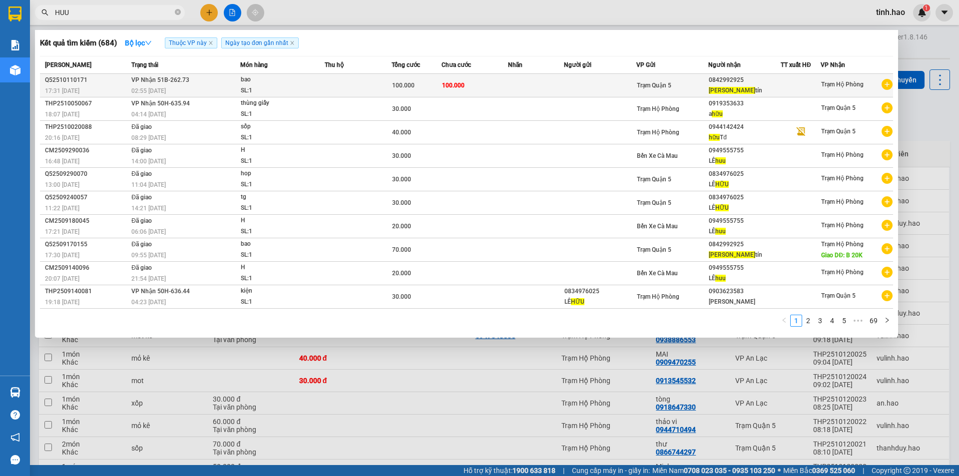
type input "HUU"
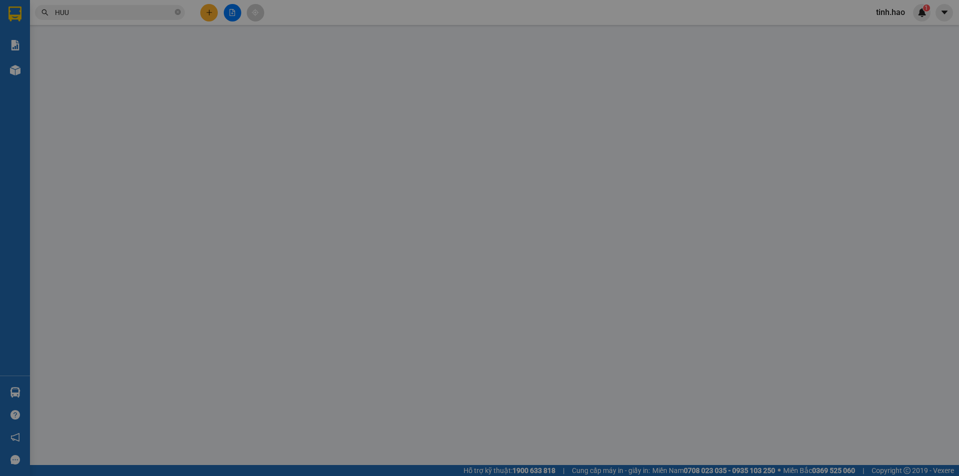
type input "0842992925"
type input "hửu tín"
type input "100.000"
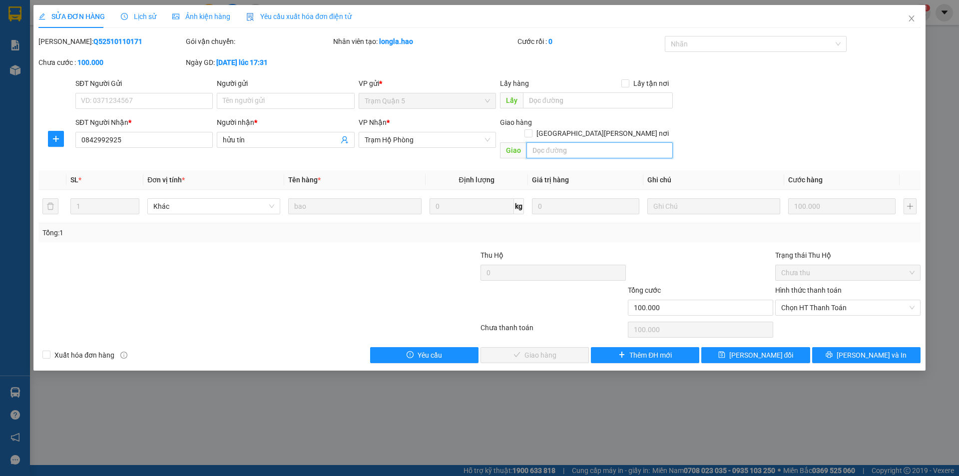
click at [547, 143] on input "text" at bounding box center [599, 150] width 146 height 16
click at [807, 300] on span "Chọn HT Thanh Toán" at bounding box center [847, 307] width 133 height 15
type input "B 30K"
drag, startPoint x: 799, startPoint y: 315, endPoint x: 782, endPoint y: 317, distance: 16.5
click at [798, 316] on div "Tại văn phòng" at bounding box center [847, 316] width 133 height 11
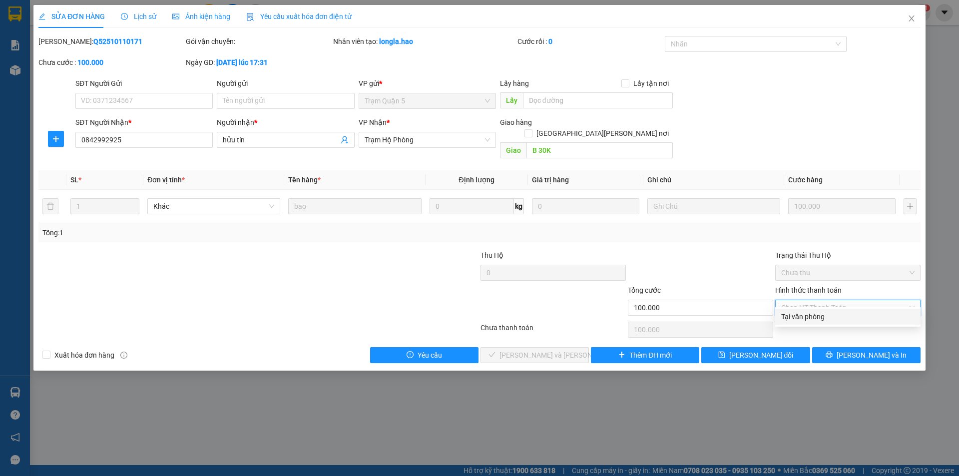
type input "0"
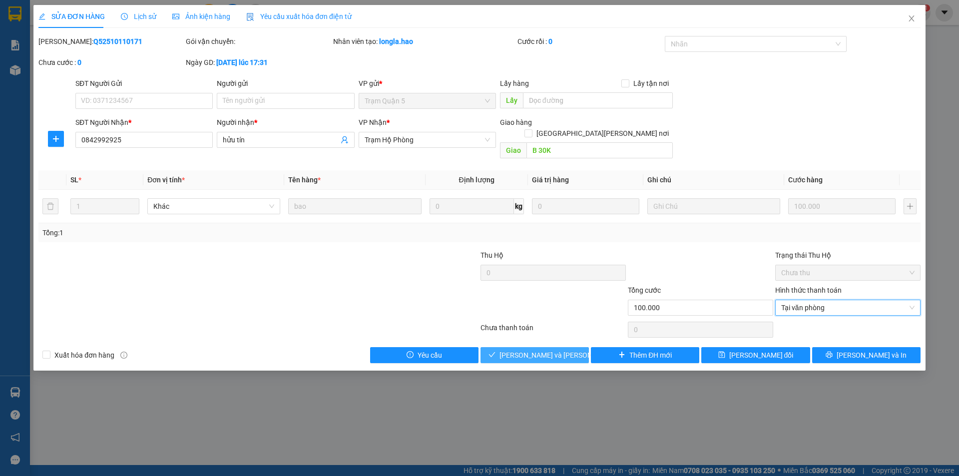
click at [563, 349] on span "[PERSON_NAME] và Giao hàng" at bounding box center [566, 354] width 135 height 11
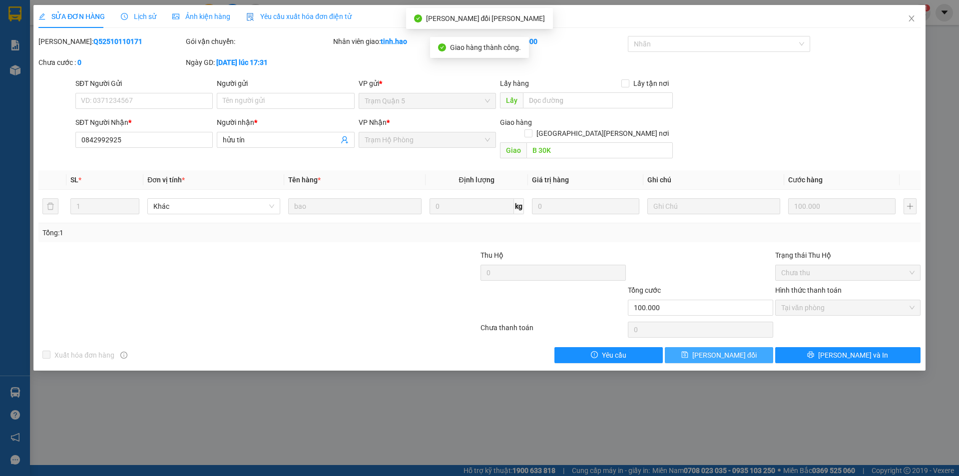
click at [688, 351] on icon "save" at bounding box center [684, 354] width 7 height 7
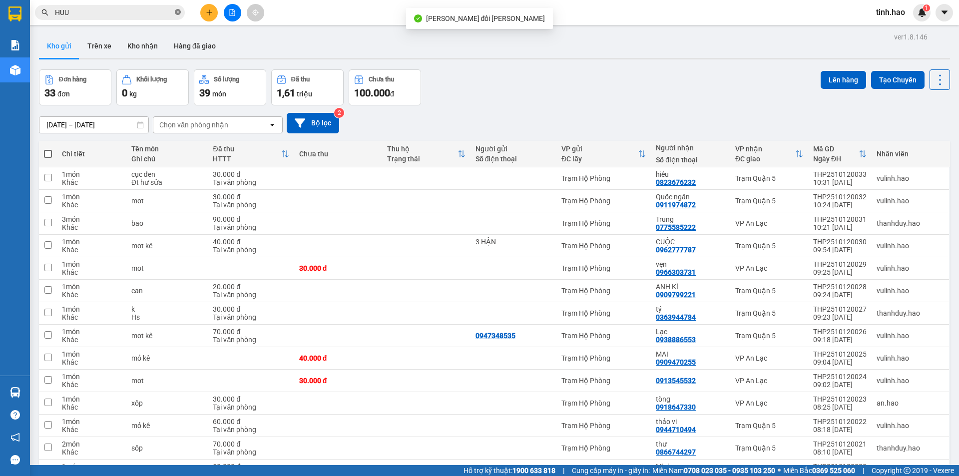
click at [177, 13] on icon "close-circle" at bounding box center [178, 12] width 6 height 6
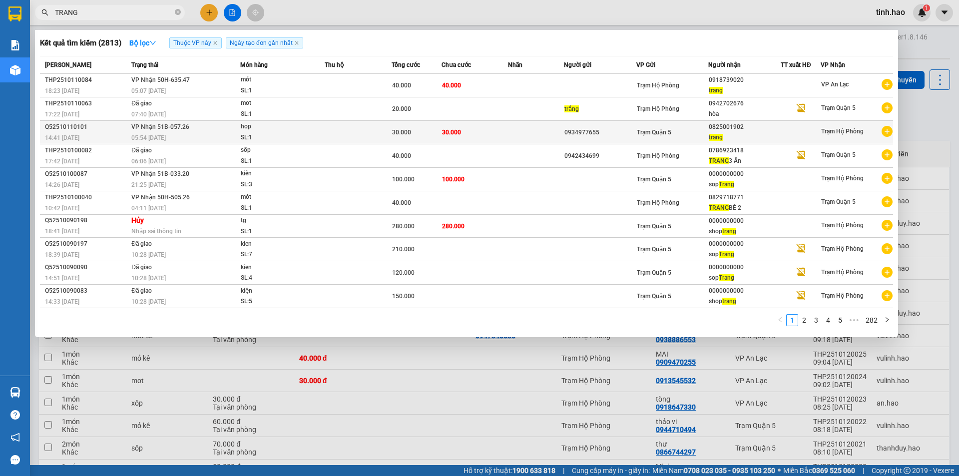
type input "TRANG"
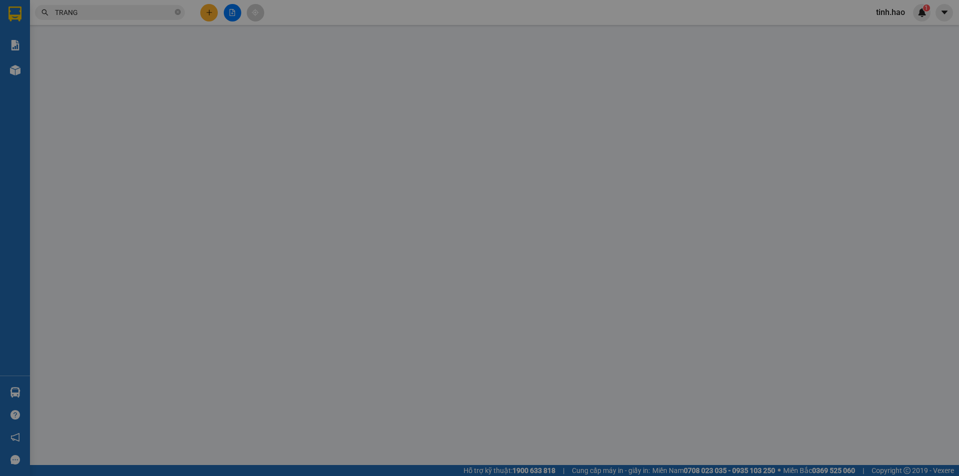
type input "0934977655"
type input "0825001902"
type input "trang"
type input "30.000"
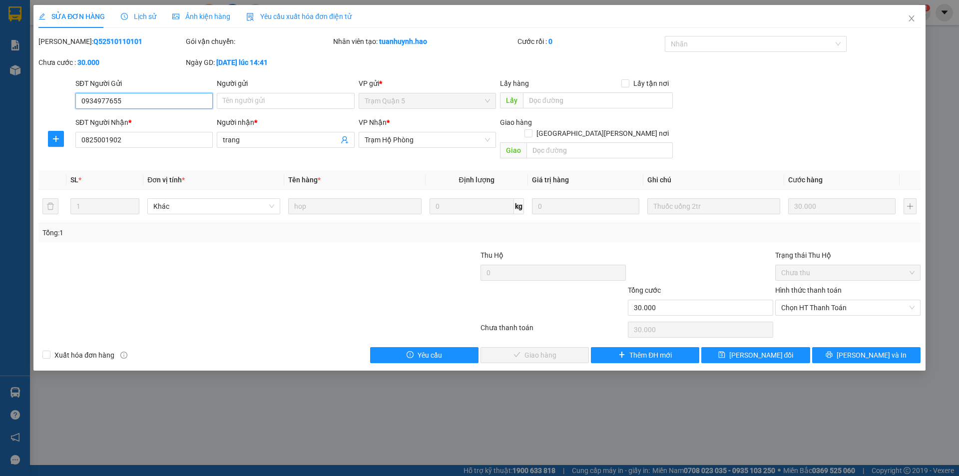
drag, startPoint x: 800, startPoint y: 293, endPoint x: 796, endPoint y: 305, distance: 12.6
click at [798, 300] on span "Chọn HT Thanh Toán" at bounding box center [847, 307] width 133 height 15
click at [794, 316] on div "Tại văn phòng" at bounding box center [847, 316] width 133 height 11
type input "0"
click at [528, 349] on span "[PERSON_NAME] và Giao hàng" at bounding box center [566, 354] width 135 height 11
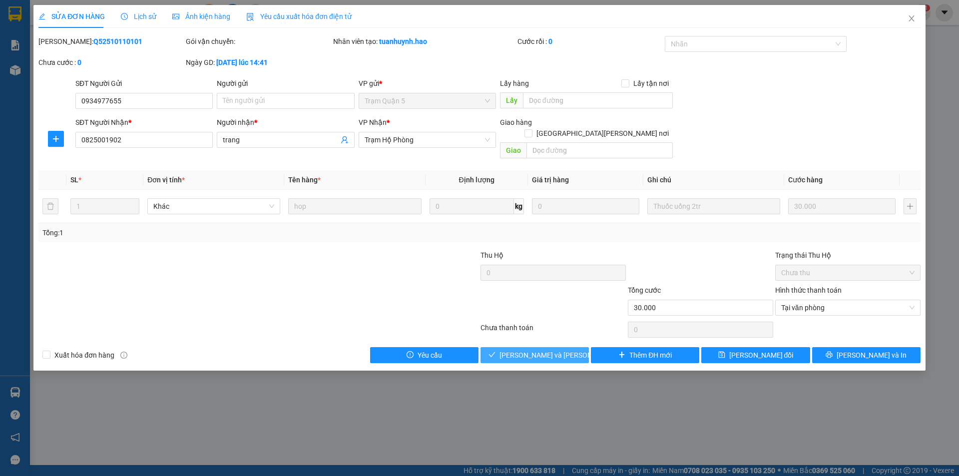
click at [528, 349] on span "[PERSON_NAME] và Giao hàng" at bounding box center [566, 354] width 135 height 11
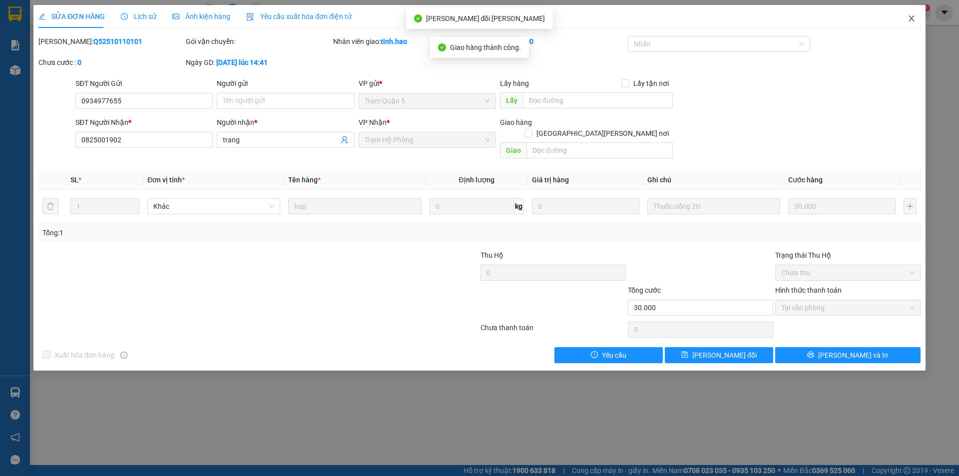
click at [915, 19] on span "Close" at bounding box center [911, 19] width 28 height 28
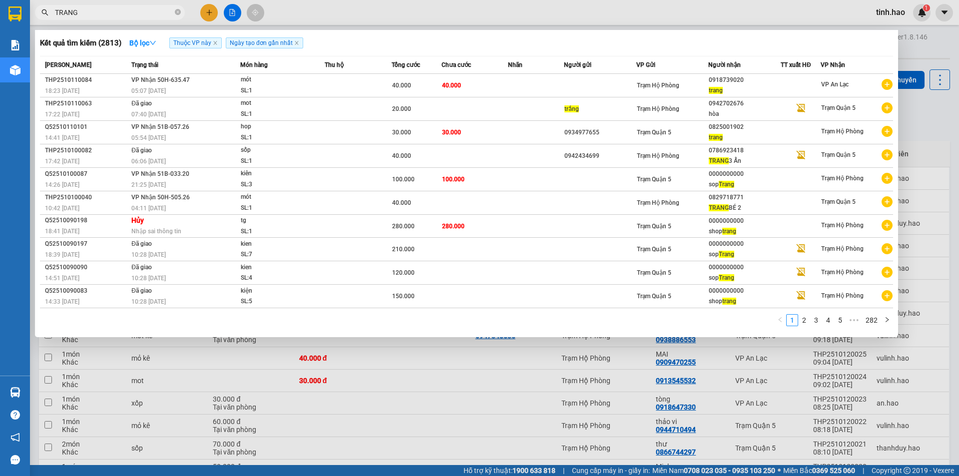
click at [181, 14] on span "TRANG" at bounding box center [110, 12] width 150 height 15
click at [180, 10] on icon "close-circle" at bounding box center [178, 12] width 6 height 6
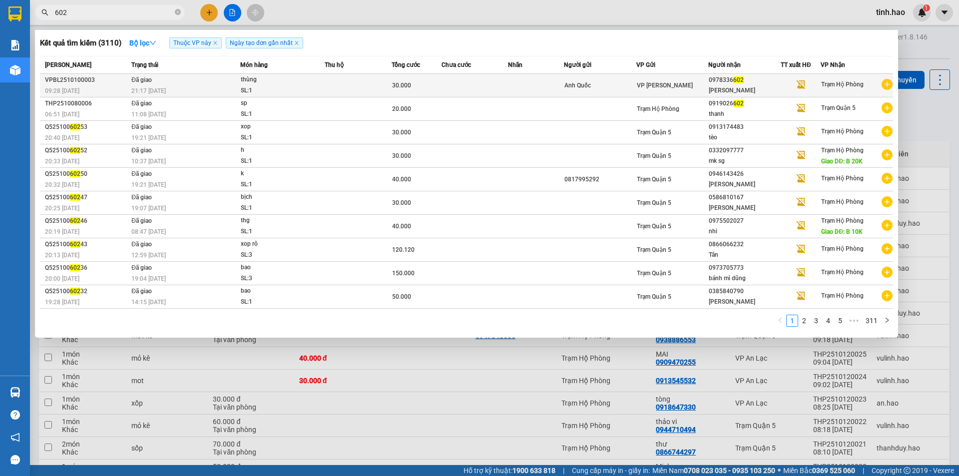
type input "602"
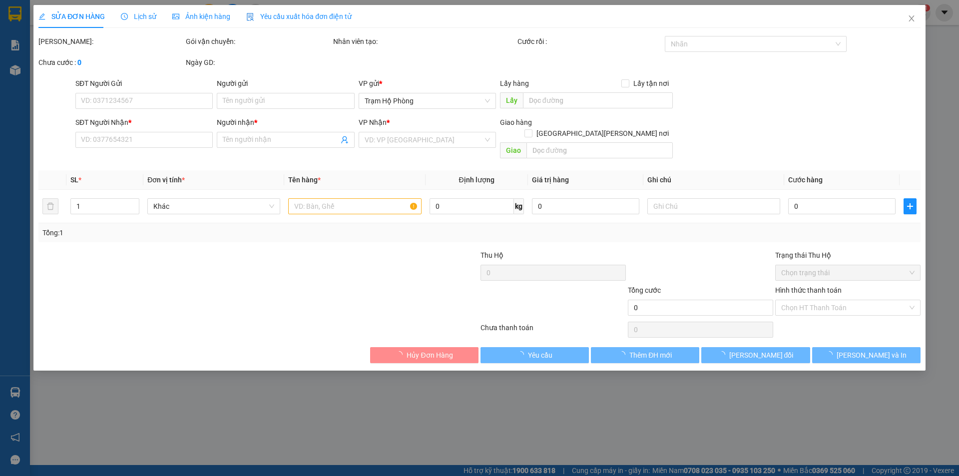
click at [224, 14] on span "Ảnh kiện hàng" at bounding box center [201, 16] width 58 height 8
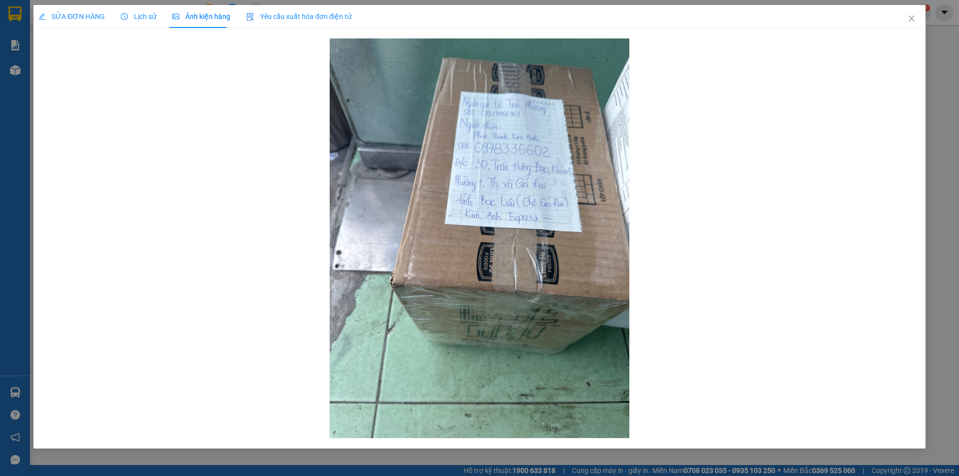
click at [58, 24] on div "SỬA ĐƠN HÀNG" at bounding box center [71, 16] width 66 height 23
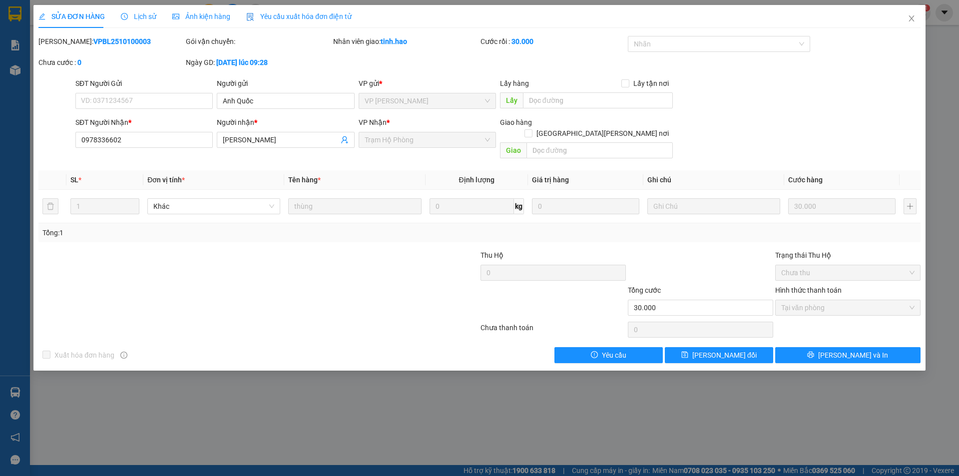
click at [205, 19] on span "Ảnh kiện hàng" at bounding box center [201, 16] width 58 height 8
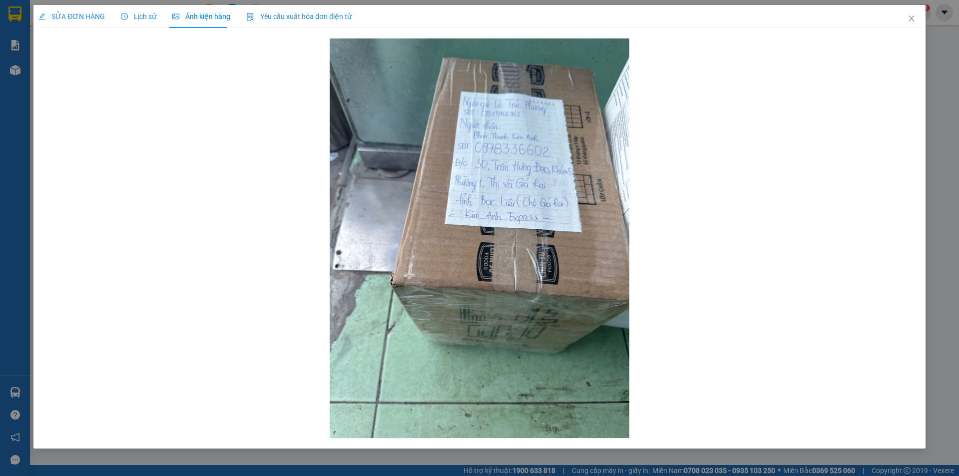
click at [55, 13] on span "SỬA ĐƠN HÀNG" at bounding box center [71, 16] width 66 height 8
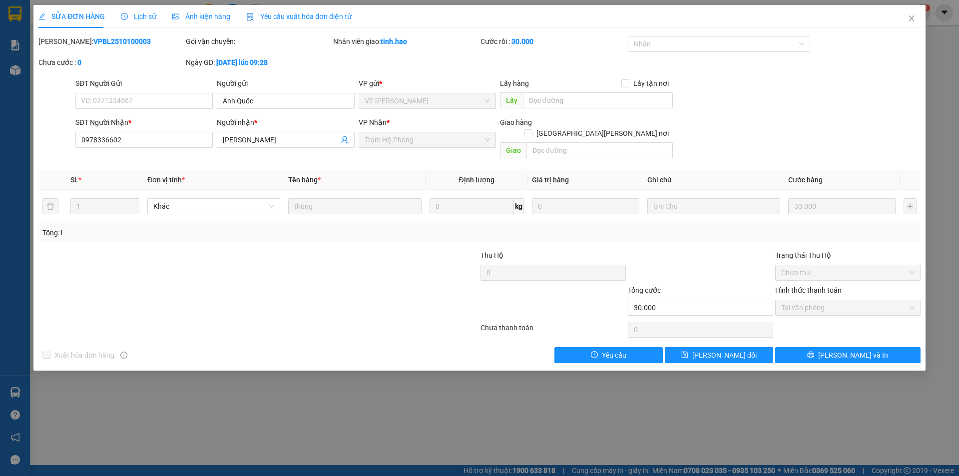
click at [109, 18] on div "SỬA ĐƠN HÀNG Lịch sử Ảnh kiện hàng Yêu cầu xuất hóa đơn điện tử" at bounding box center [194, 16] width 313 height 23
click at [118, 16] on div "SỬA ĐƠN HÀNG Lịch sử Ảnh kiện hàng Yêu cầu xuất hóa đơn điện tử" at bounding box center [194, 16] width 313 height 23
click at [137, 14] on span "Lịch sử" at bounding box center [138, 16] width 35 height 8
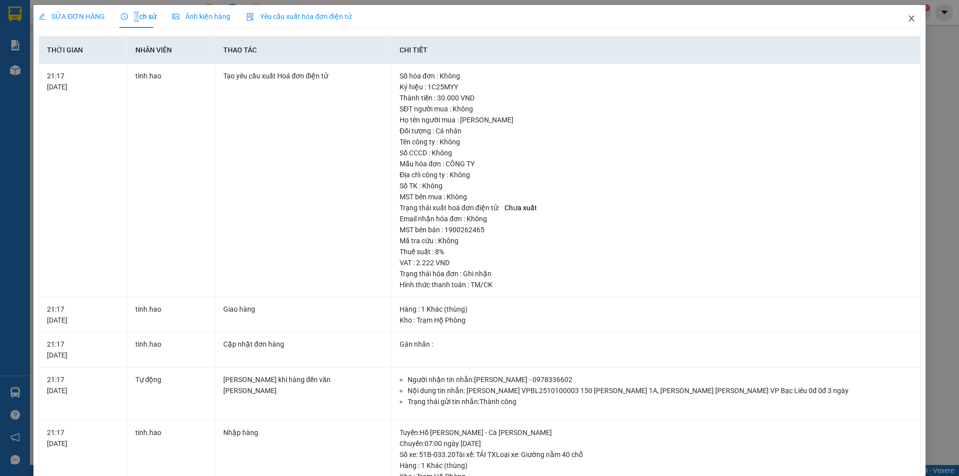
click at [908, 14] on span "Close" at bounding box center [911, 19] width 28 height 28
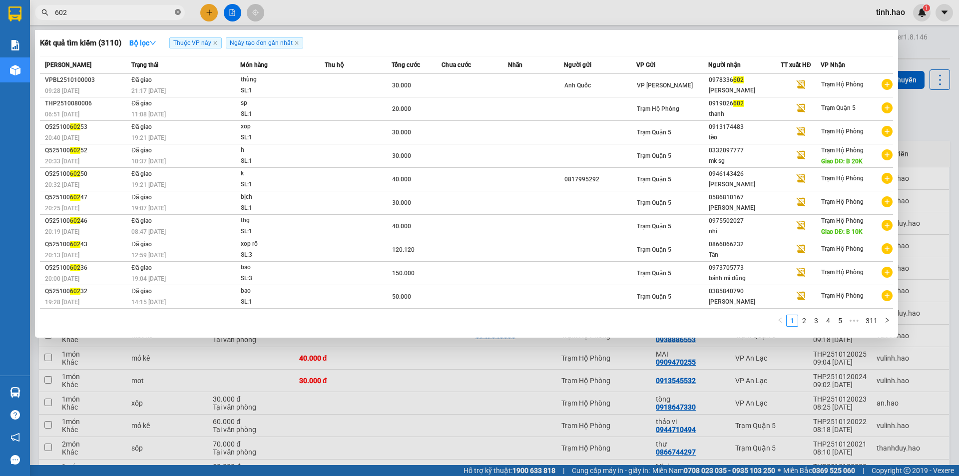
click at [179, 14] on span at bounding box center [178, 12] width 6 height 11
click at [179, 11] on icon "close-circle" at bounding box center [178, 12] width 6 height 6
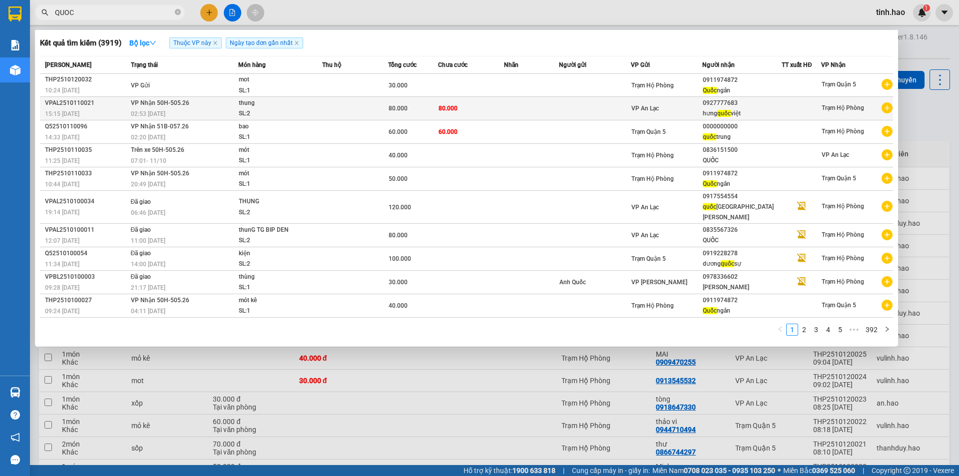
type input "QUOC"
click at [385, 103] on td at bounding box center [355, 108] width 66 height 23
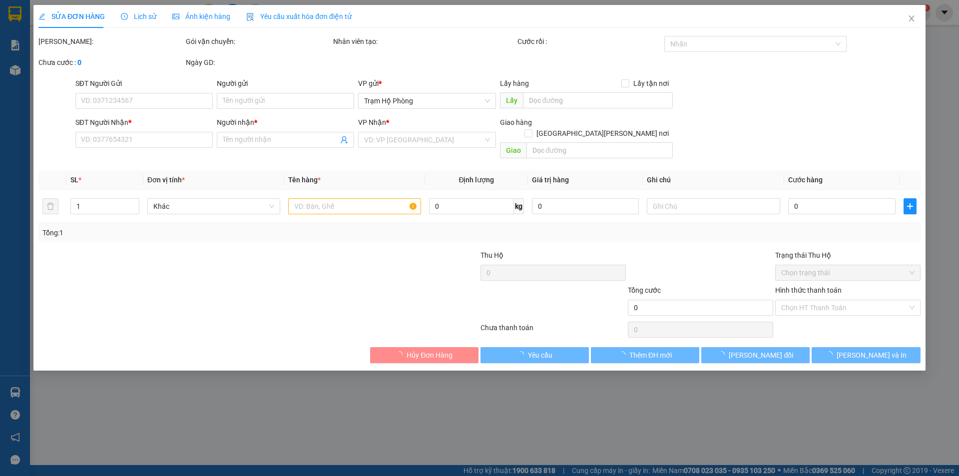
type input "0927777683"
type input "hưng quốc việt"
type input "80.000"
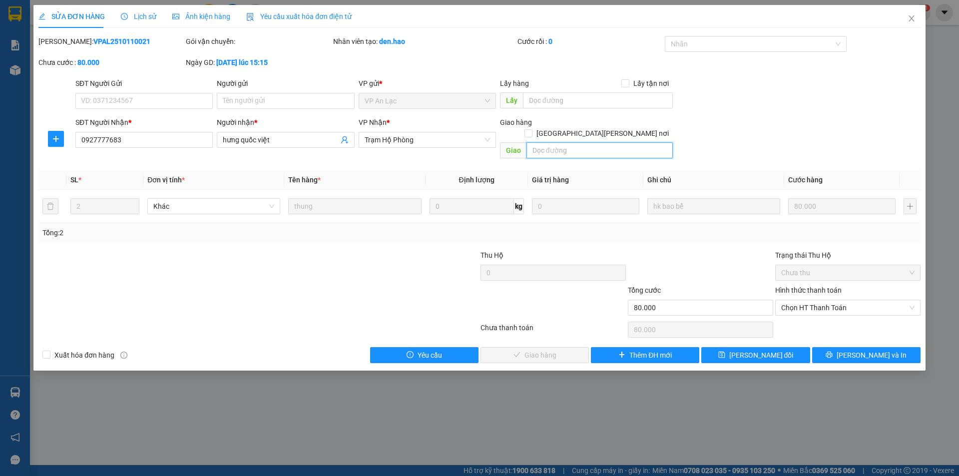
click at [600, 145] on input "text" at bounding box center [599, 150] width 146 height 16
click at [813, 300] on span "Chọn HT Thanh Toán" at bounding box center [847, 307] width 133 height 15
type input "B 20K"
click at [804, 315] on div "Tại văn phòng" at bounding box center [847, 316] width 133 height 11
type input "0"
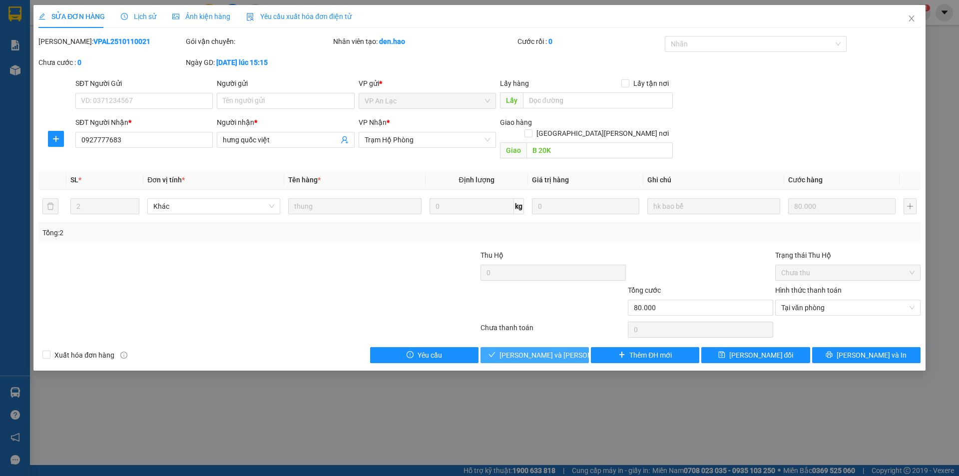
click at [511, 350] on button "[PERSON_NAME] và Giao hàng" at bounding box center [534, 355] width 108 height 16
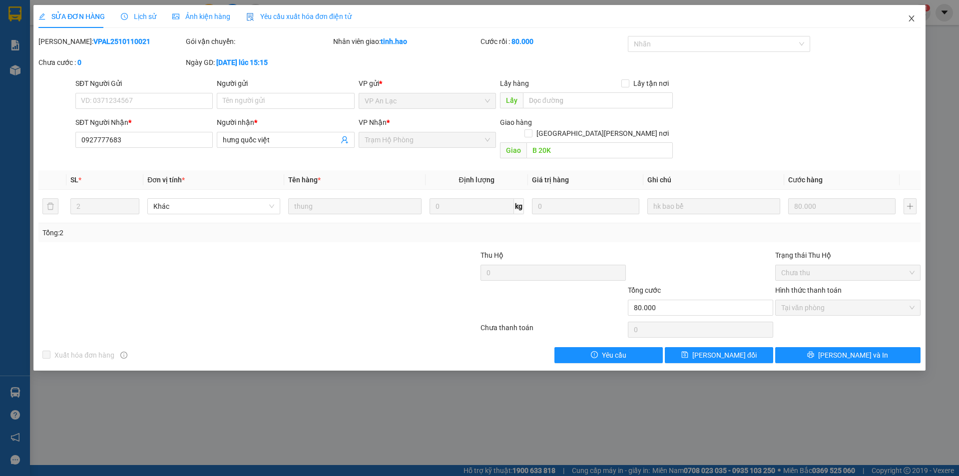
click at [911, 18] on icon "close" at bounding box center [910, 18] width 5 height 6
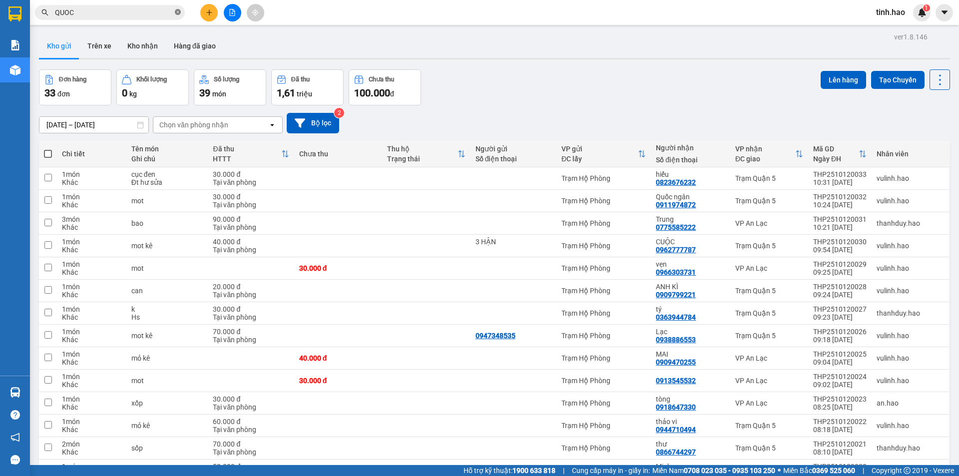
click at [179, 10] on icon "close-circle" at bounding box center [178, 12] width 6 height 6
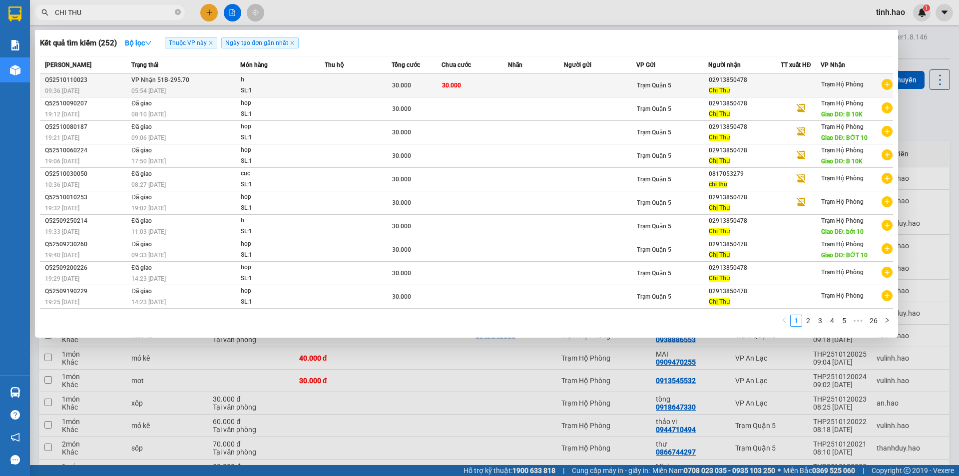
type input "CHI THU"
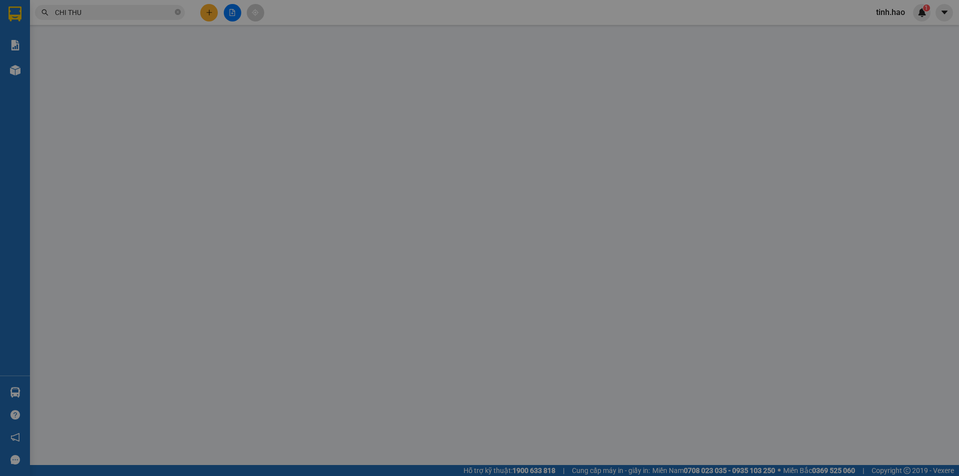
type input "02913850478"
type input "Chị Thư"
type input "30.000"
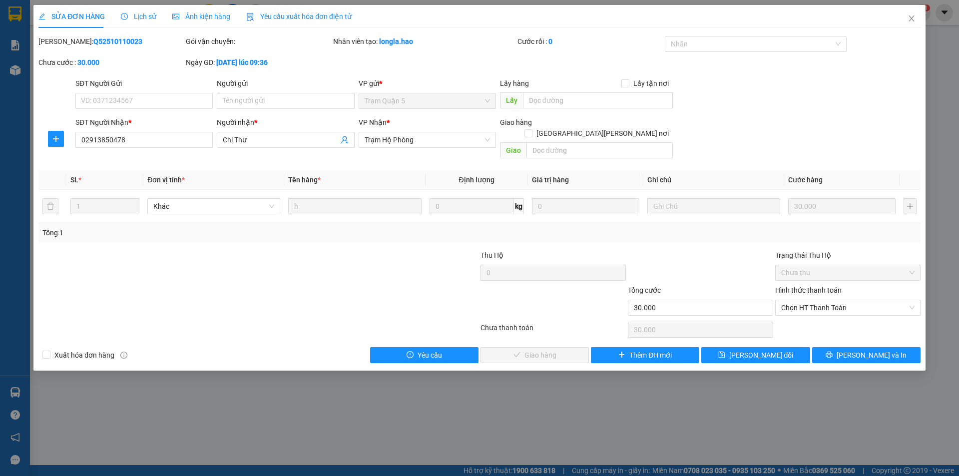
click at [593, 127] on div "Giao hàng Giao tận nơi" at bounding box center [586, 122] width 173 height 11
click at [587, 142] on input "text" at bounding box center [599, 150] width 146 height 16
click at [799, 300] on span "Chọn HT Thanh Toán" at bounding box center [847, 307] width 133 height 15
type input "B 10K"
click at [798, 320] on div "Tại văn phòng" at bounding box center [847, 316] width 133 height 11
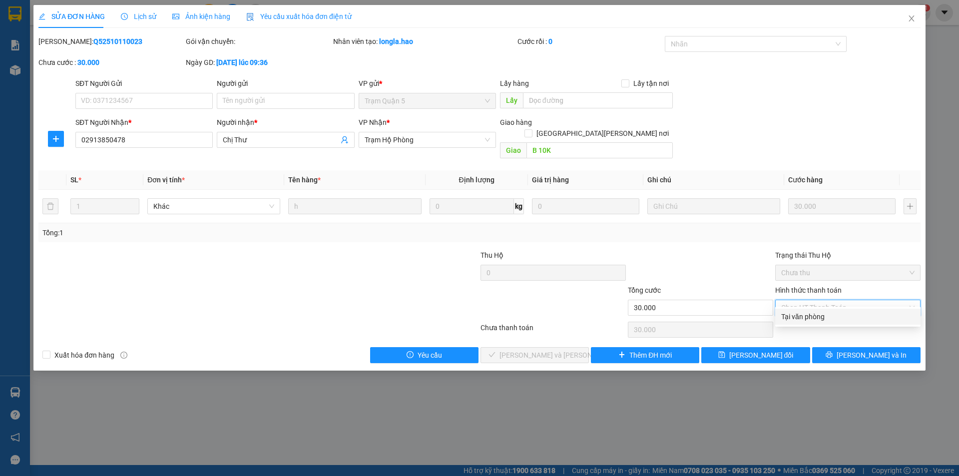
type input "0"
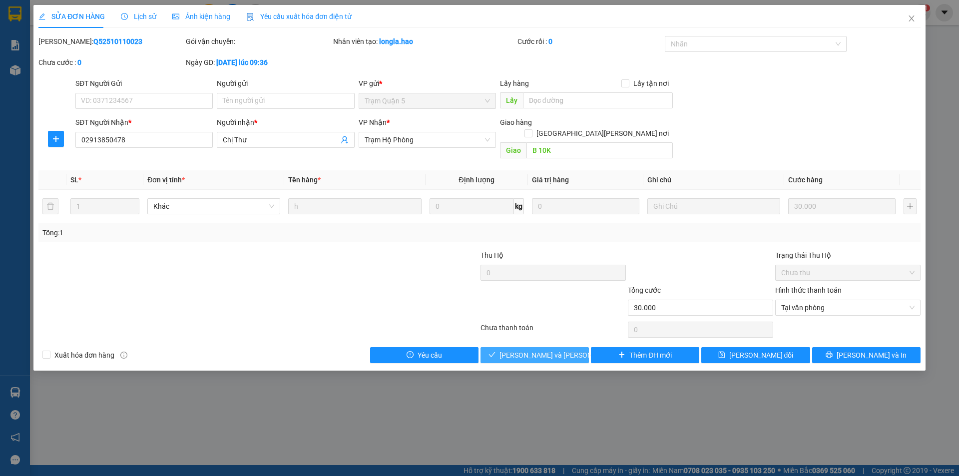
drag, startPoint x: 540, startPoint y: 351, endPoint x: 647, endPoint y: 322, distance: 110.7
click at [540, 350] on button "[PERSON_NAME] và Giao hàng" at bounding box center [534, 355] width 108 height 16
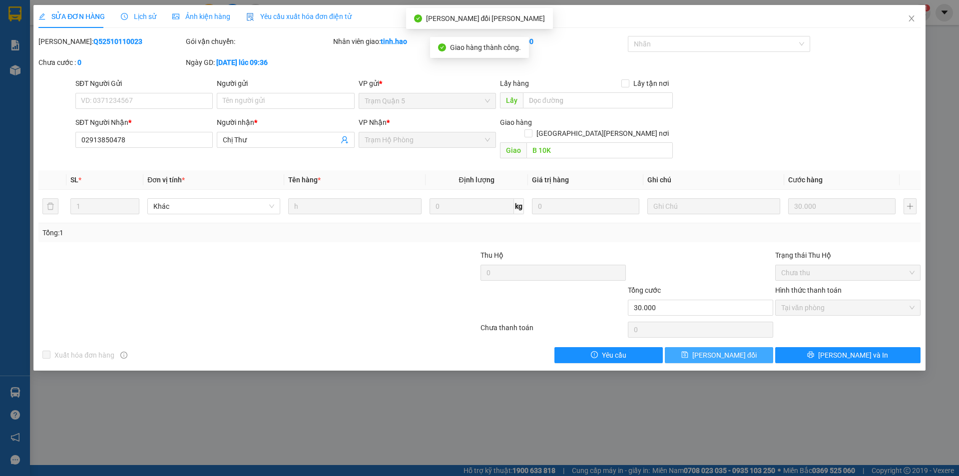
click at [718, 349] on span "[PERSON_NAME] thay đổi" at bounding box center [724, 354] width 64 height 11
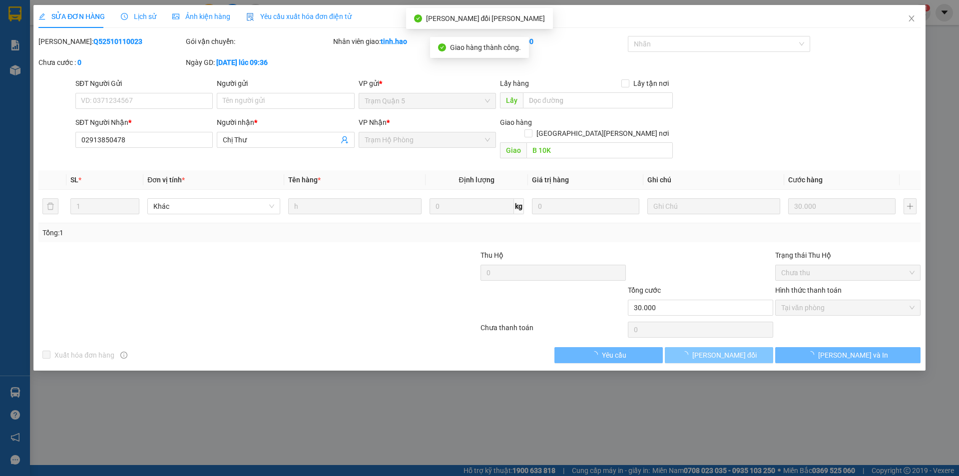
click at [718, 349] on span "[PERSON_NAME] thay đổi" at bounding box center [724, 354] width 64 height 11
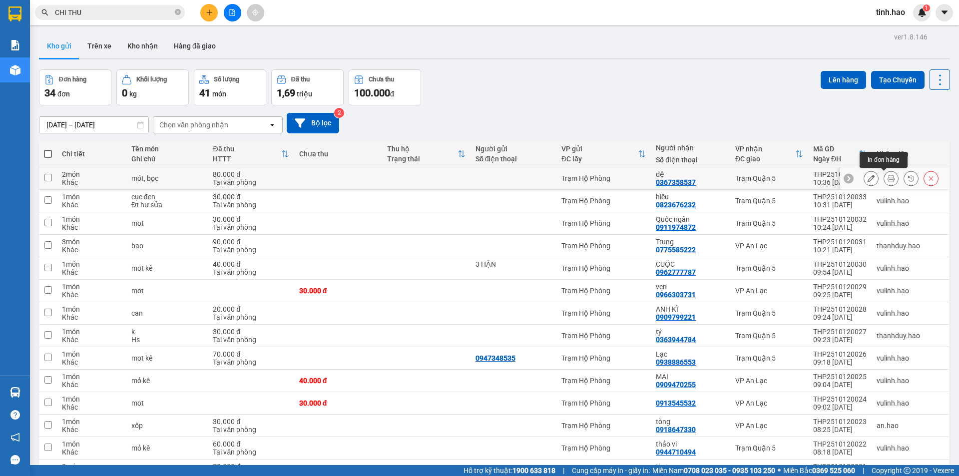
click at [889, 180] on button at bounding box center [891, 178] width 14 height 17
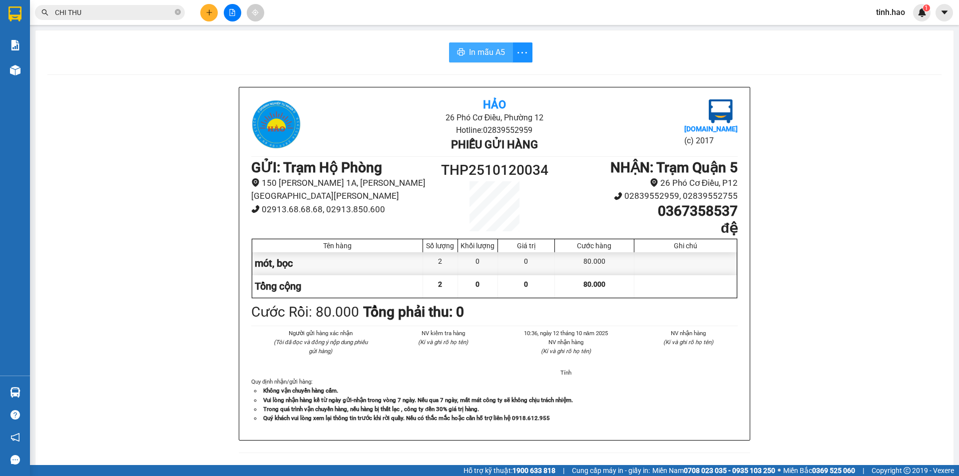
click at [491, 51] on span "In mẫu A5" at bounding box center [487, 52] width 36 height 12
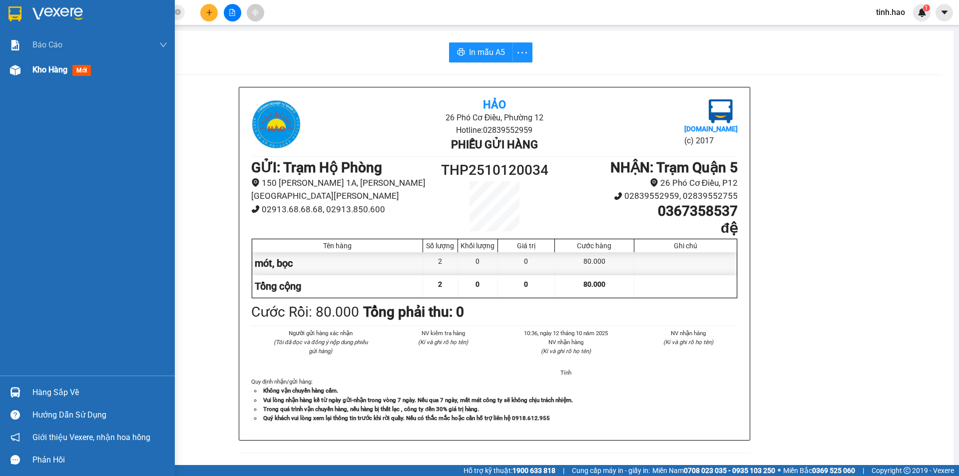
click at [20, 76] on div at bounding box center [14, 69] width 17 height 17
click at [20, 74] on img at bounding box center [15, 70] width 10 height 10
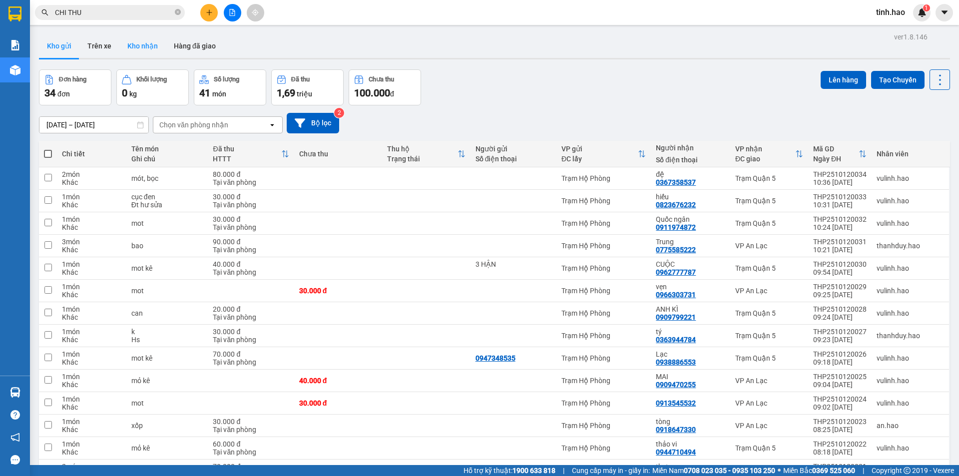
click at [128, 53] on button "Kho nhận" at bounding box center [142, 46] width 46 height 24
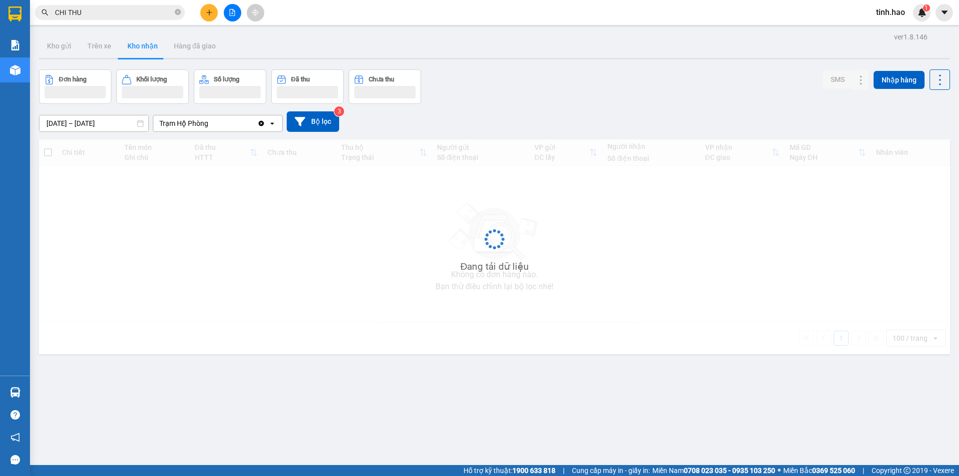
click at [128, 53] on button "Kho nhận" at bounding box center [142, 46] width 46 height 24
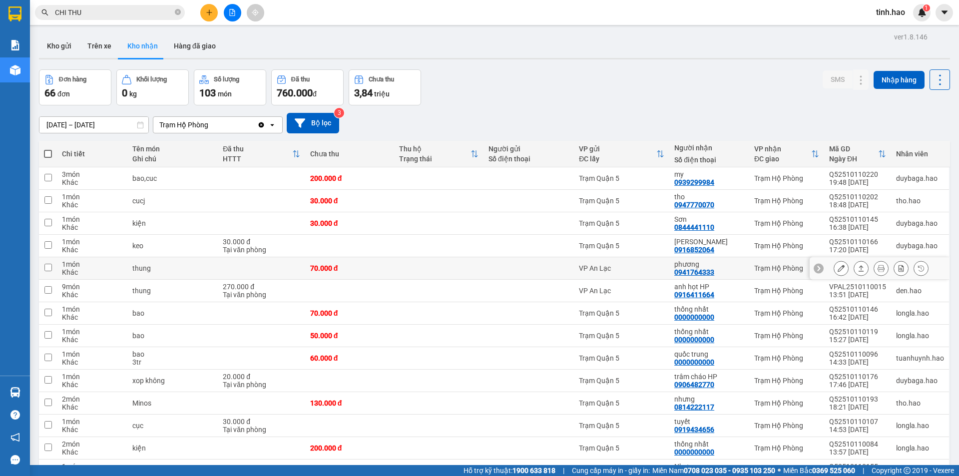
click at [712, 266] on div "phương" at bounding box center [709, 264] width 70 height 8
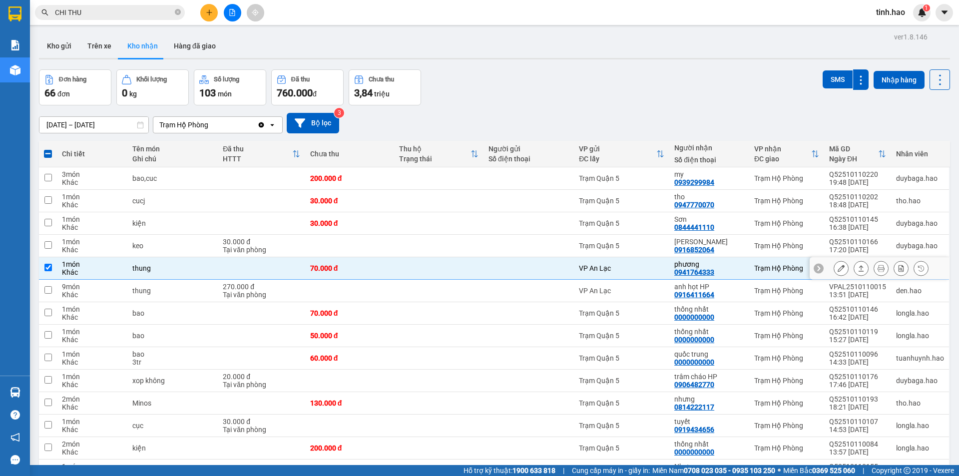
click at [712, 266] on div "phương" at bounding box center [709, 264] width 70 height 8
checkbox input "false"
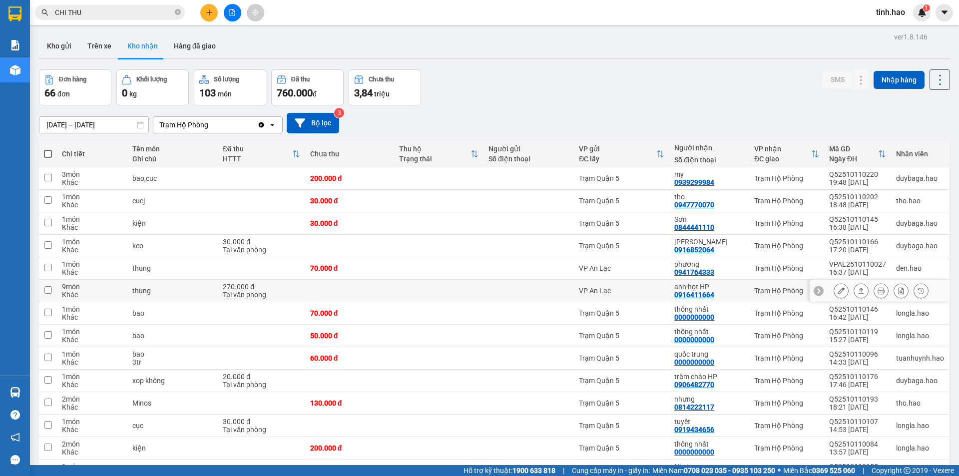
click at [702, 287] on div "anh họt HP" at bounding box center [709, 287] width 70 height 8
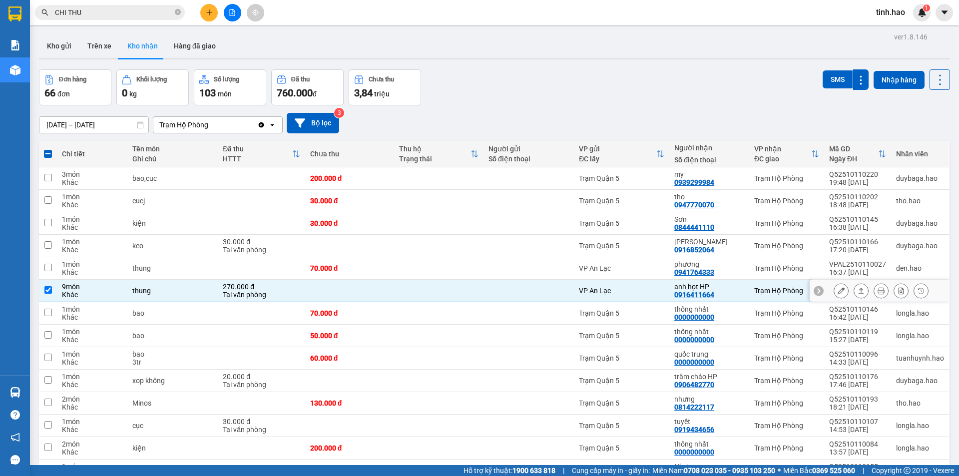
click at [857, 290] on icon at bounding box center [860, 290] width 7 height 7
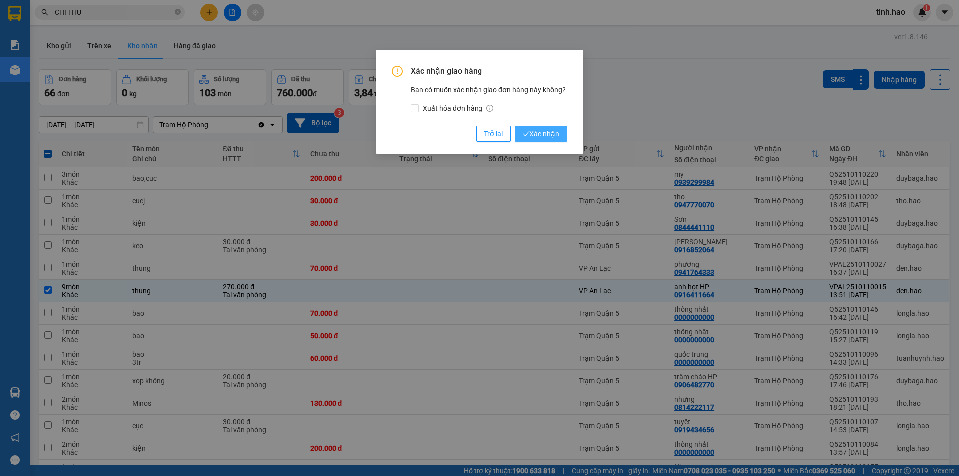
click at [548, 127] on button "Xác nhận" at bounding box center [541, 134] width 52 height 16
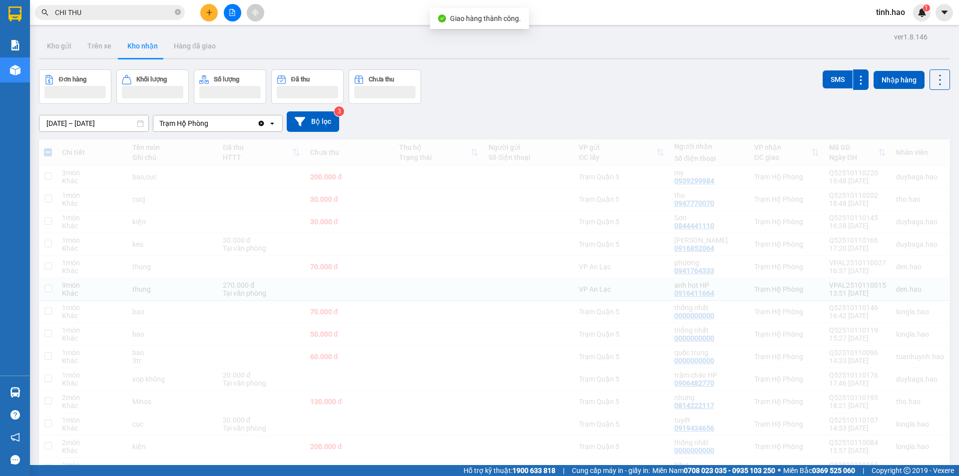
checkbox input "false"
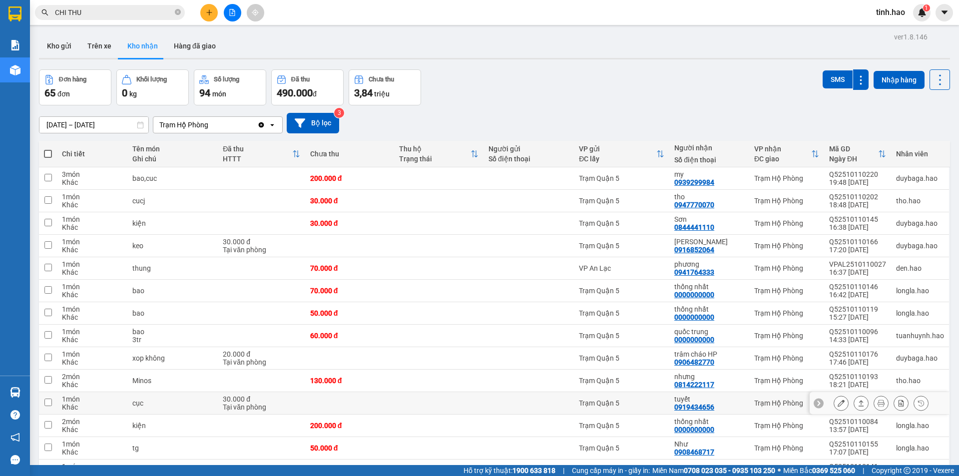
click at [564, 398] on td at bounding box center [528, 403] width 90 height 22
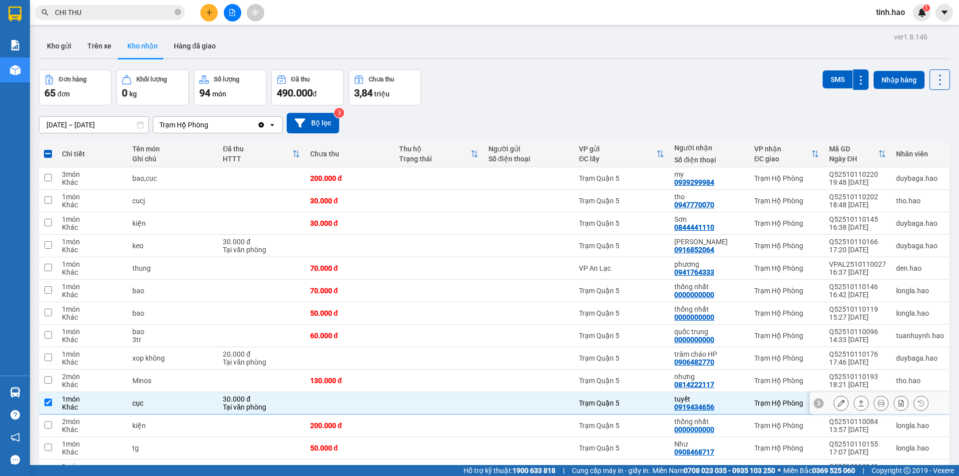
click at [857, 404] on icon at bounding box center [860, 402] width 7 height 7
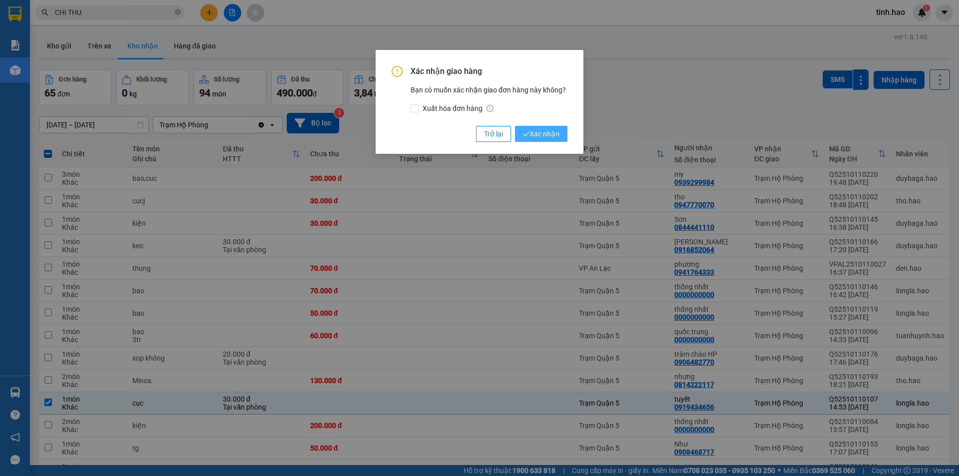
click at [557, 132] on span "Xác nhận" at bounding box center [541, 133] width 36 height 11
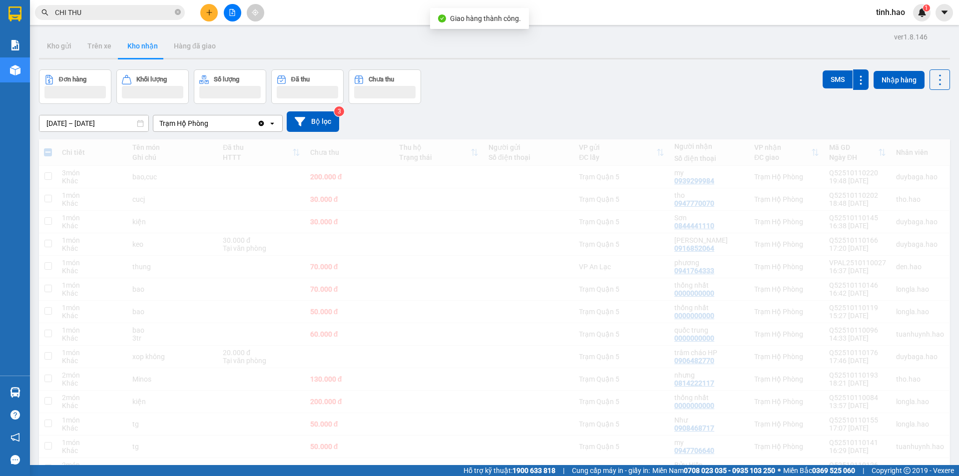
checkbox input "false"
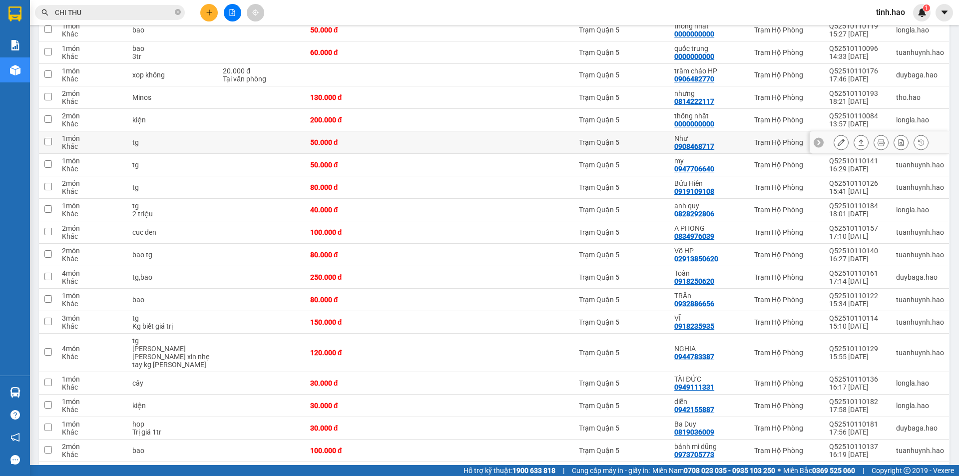
scroll to position [300, 0]
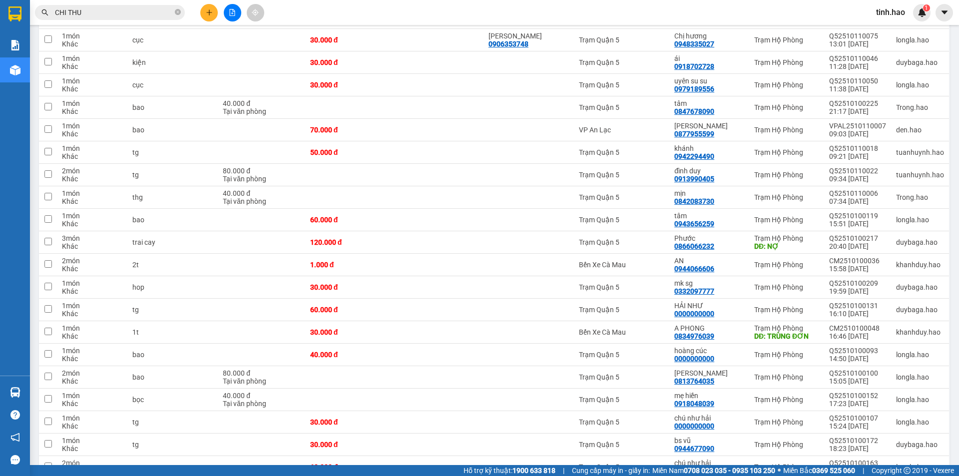
scroll to position [1197, 0]
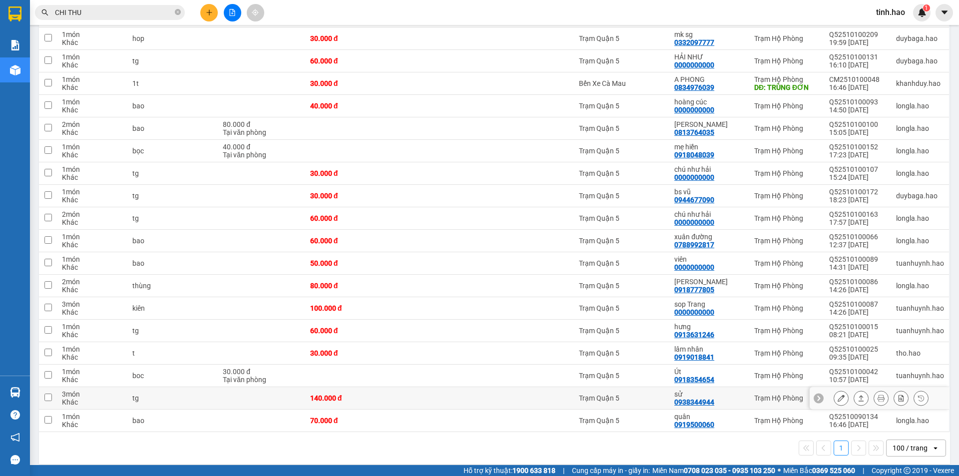
click at [417, 397] on td at bounding box center [438, 398] width 89 height 22
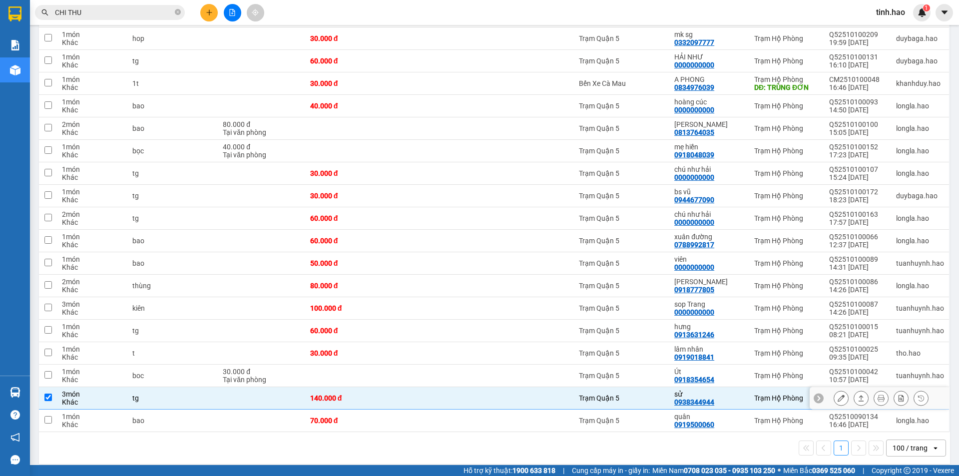
click at [417, 397] on td at bounding box center [438, 398] width 89 height 22
checkbox input "false"
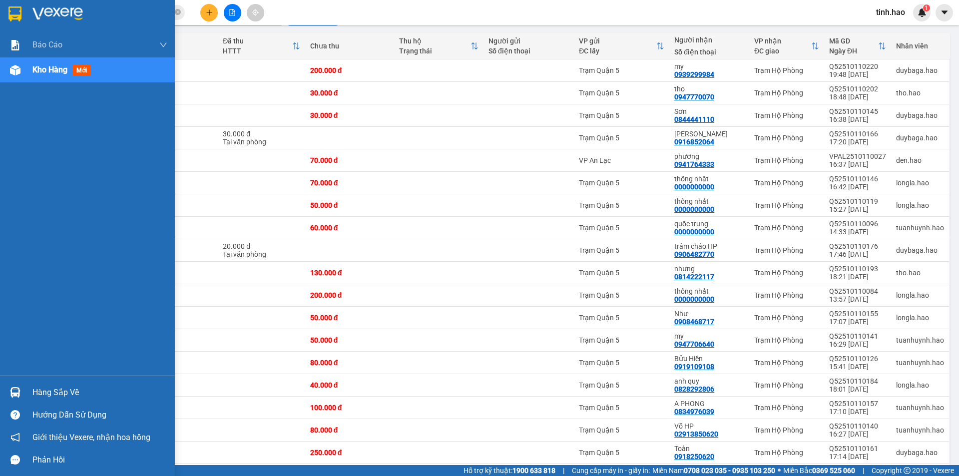
scroll to position [0, 0]
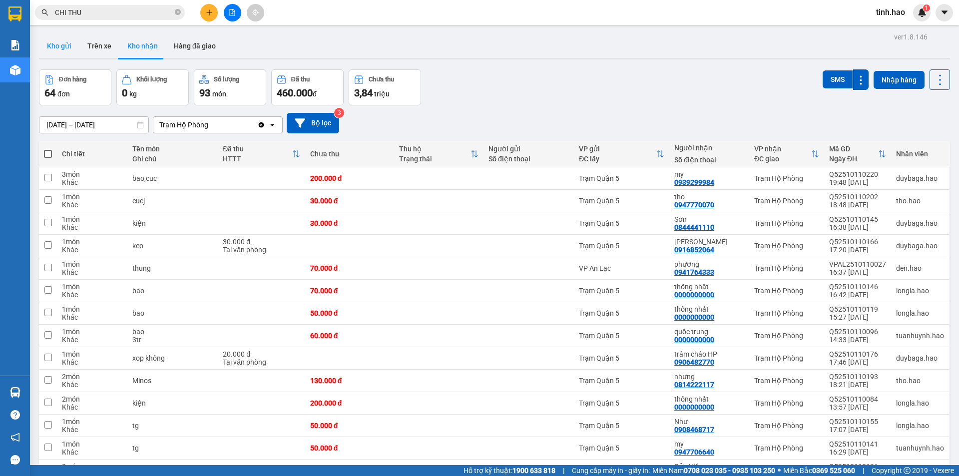
click at [60, 43] on button "Kho gửi" at bounding box center [59, 46] width 40 height 24
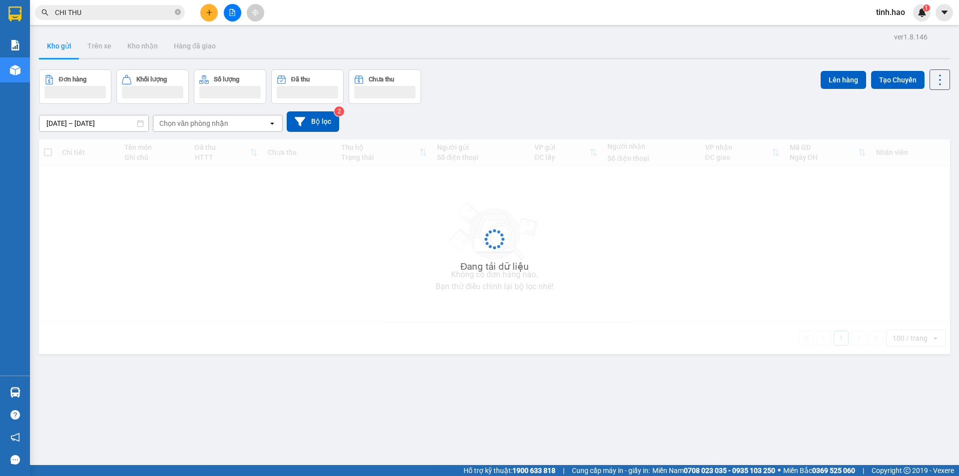
click at [60, 43] on button "Kho gửi" at bounding box center [59, 46] width 40 height 24
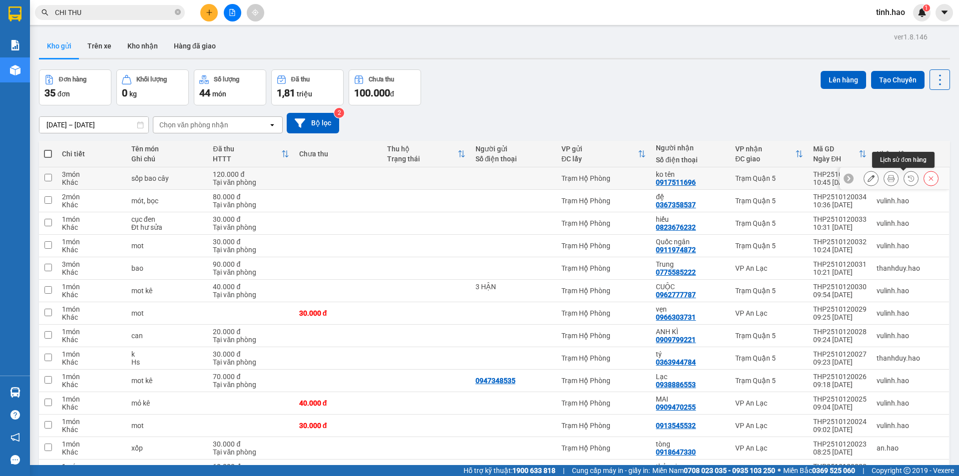
click at [887, 178] on button at bounding box center [891, 178] width 14 height 17
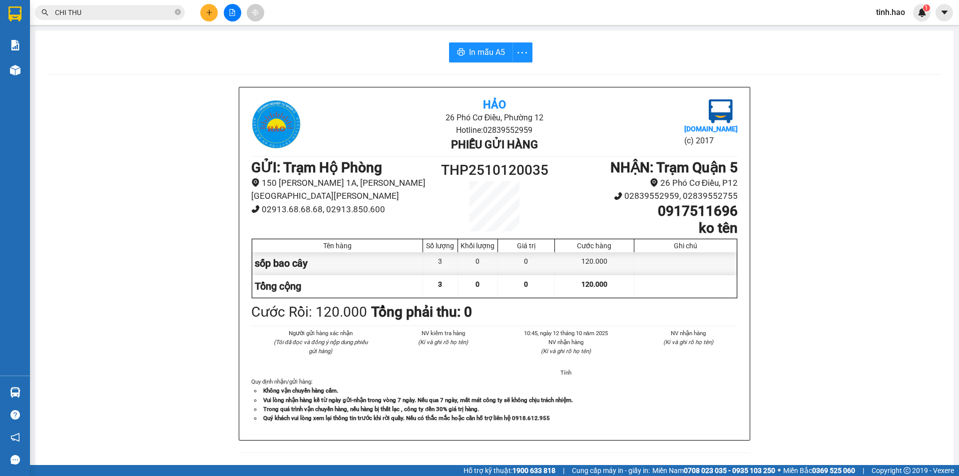
click at [490, 41] on div "In mẫu A5 Hảo 26 Phó Cơ Điều, [PERSON_NAME] 12 Hotline: 02839552959 Phiếu gửi h…" at bounding box center [494, 415] width 918 height 771
click at [489, 49] on span "In mẫu A5" at bounding box center [487, 52] width 36 height 12
click at [175, 11] on icon "close-circle" at bounding box center [178, 12] width 6 height 6
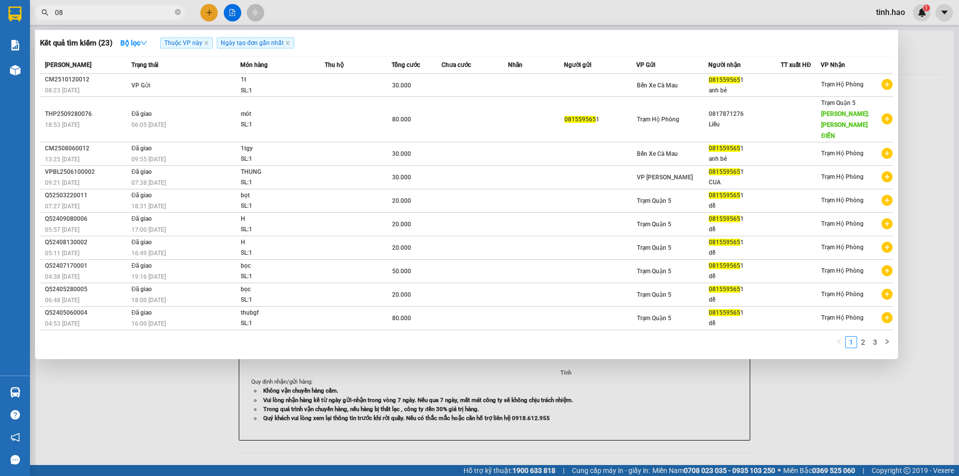
type input "0"
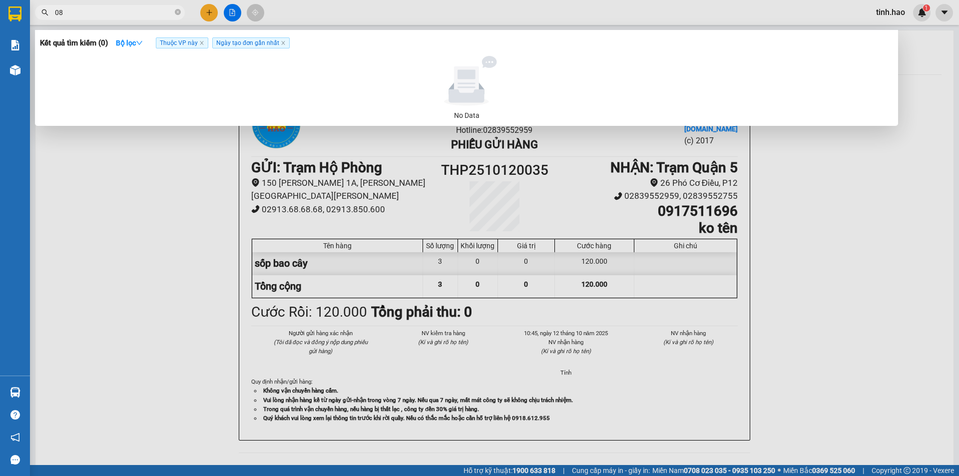
type input "0"
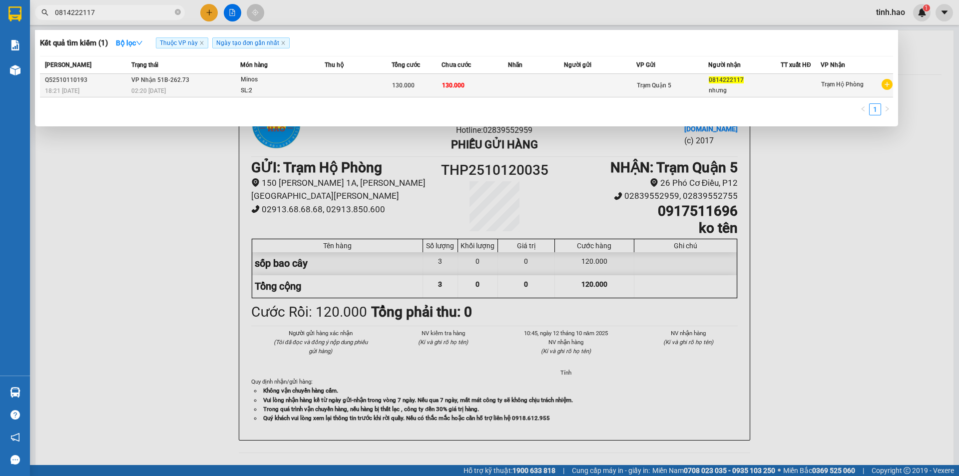
type input "0814222117"
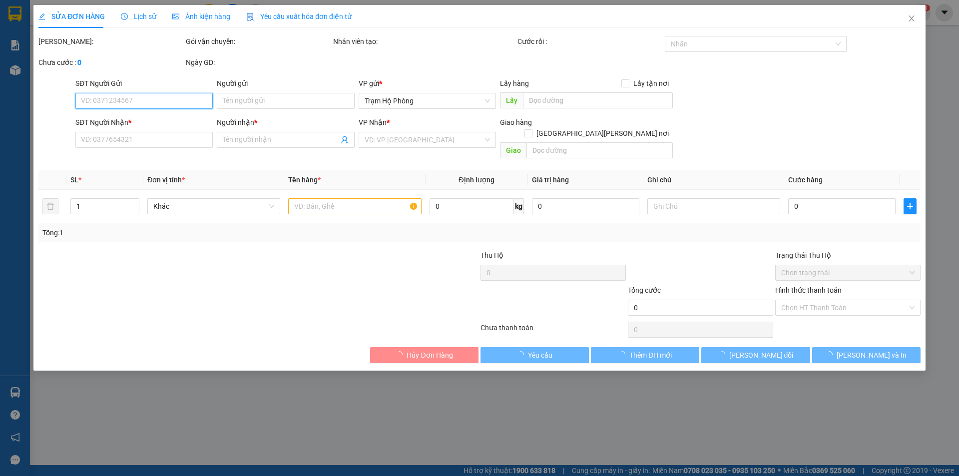
type input "0814222117"
type input "nhưng"
type input "130.000"
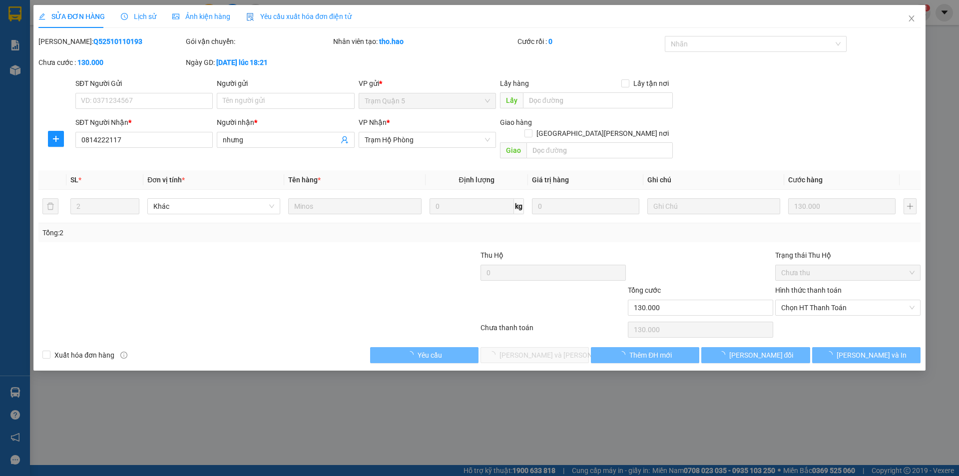
click at [202, 23] on div "Ảnh kiện hàng" at bounding box center [201, 16] width 58 height 23
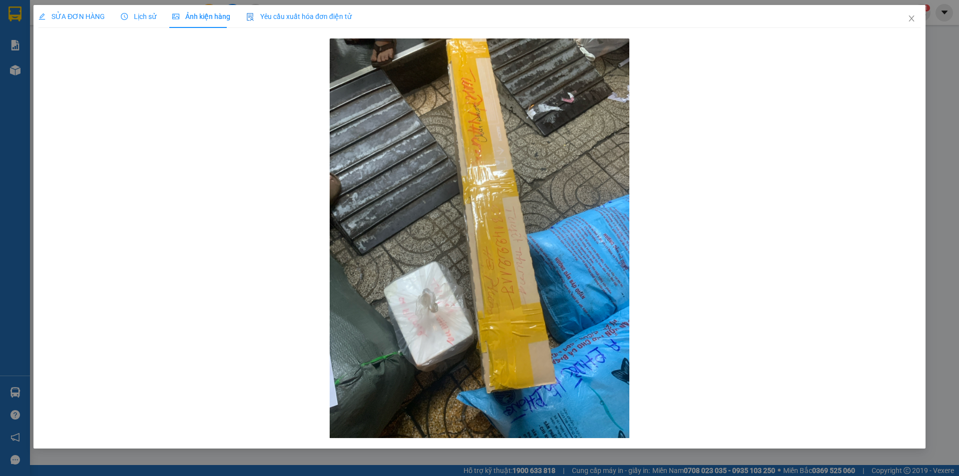
click at [67, 14] on span "SỬA ĐƠN HÀNG" at bounding box center [71, 16] width 66 height 8
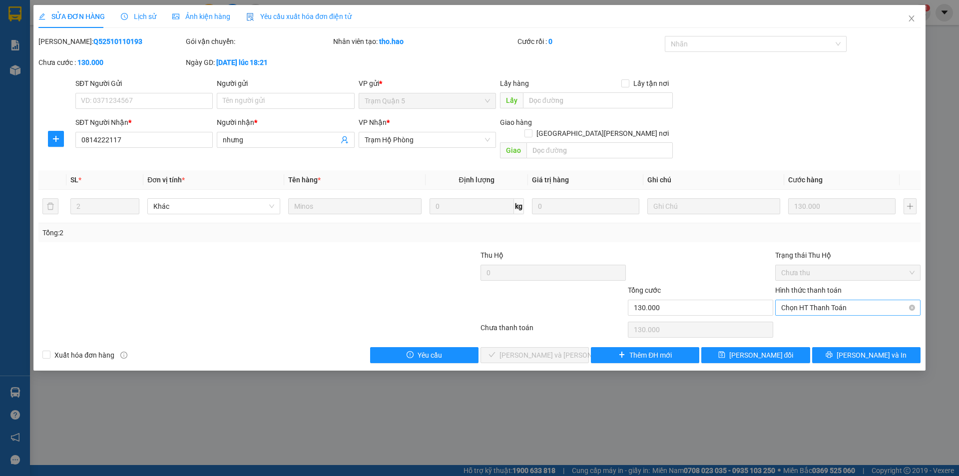
click at [818, 300] on span "Chọn HT Thanh Toán" at bounding box center [847, 307] width 133 height 15
click at [803, 322] on div "Tại văn phòng" at bounding box center [847, 317] width 145 height 16
type input "0"
click at [559, 349] on span "[PERSON_NAME] và [PERSON_NAME] hàng" at bounding box center [566, 354] width 135 height 11
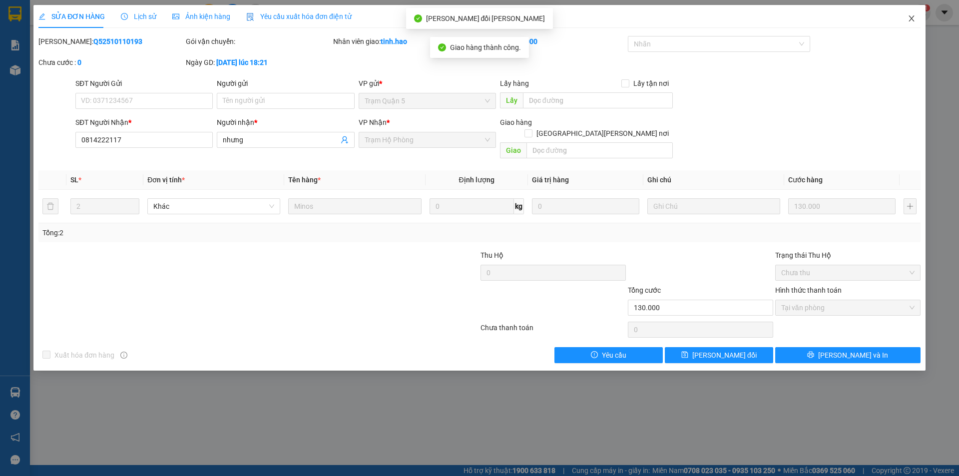
click at [911, 14] on span "Close" at bounding box center [911, 19] width 28 height 28
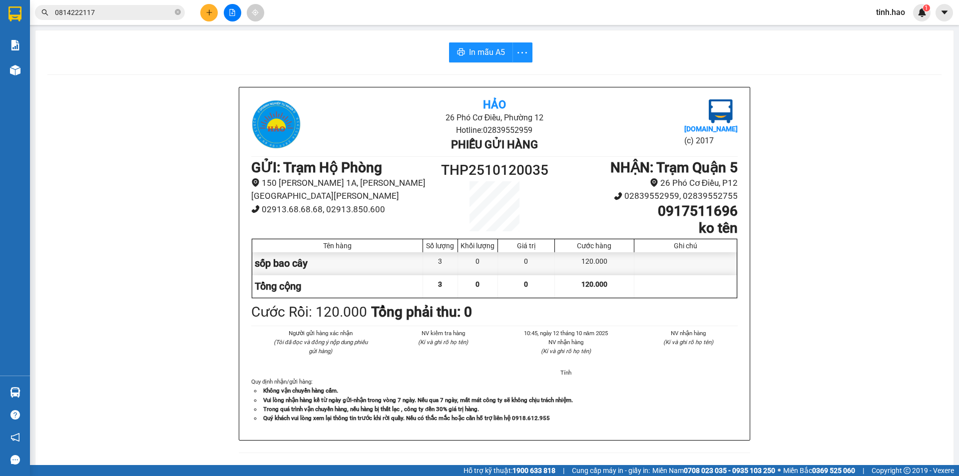
click at [174, 11] on span "0814222117" at bounding box center [110, 12] width 150 height 15
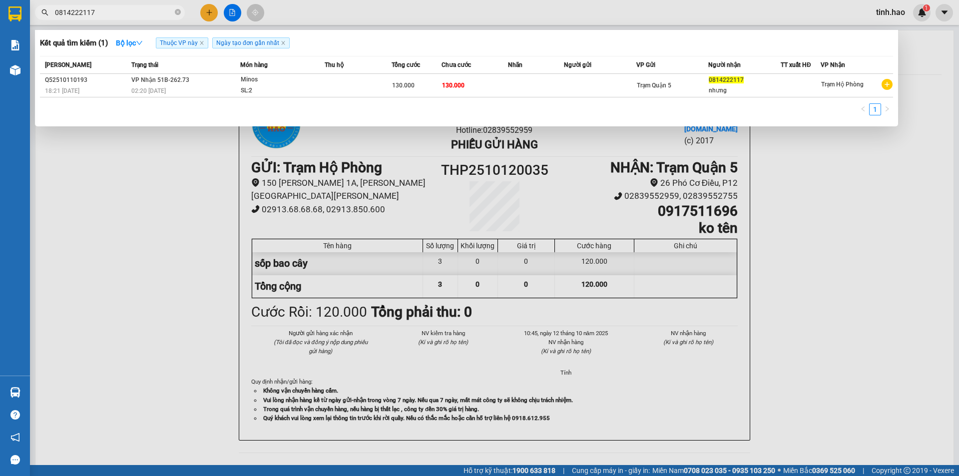
click at [174, 11] on span "0814222117" at bounding box center [110, 12] width 150 height 15
click at [178, 13] on icon "close-circle" at bounding box center [178, 12] width 6 height 6
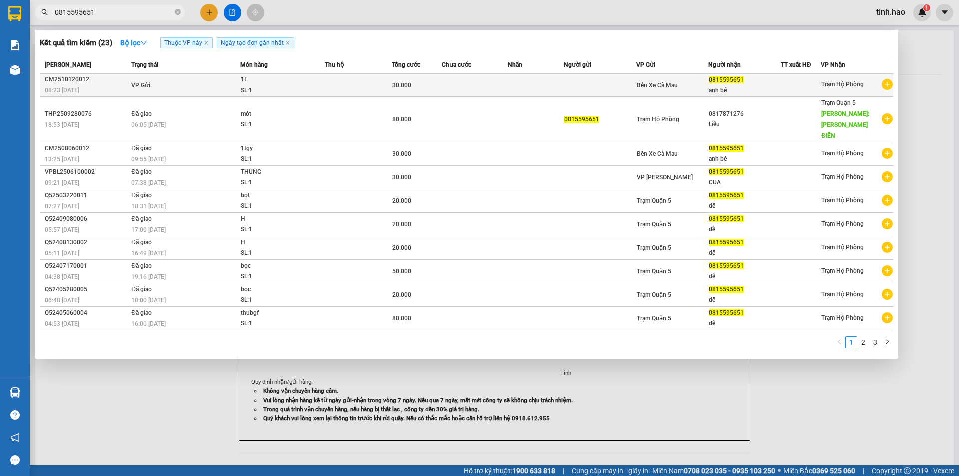
type input "0815595651"
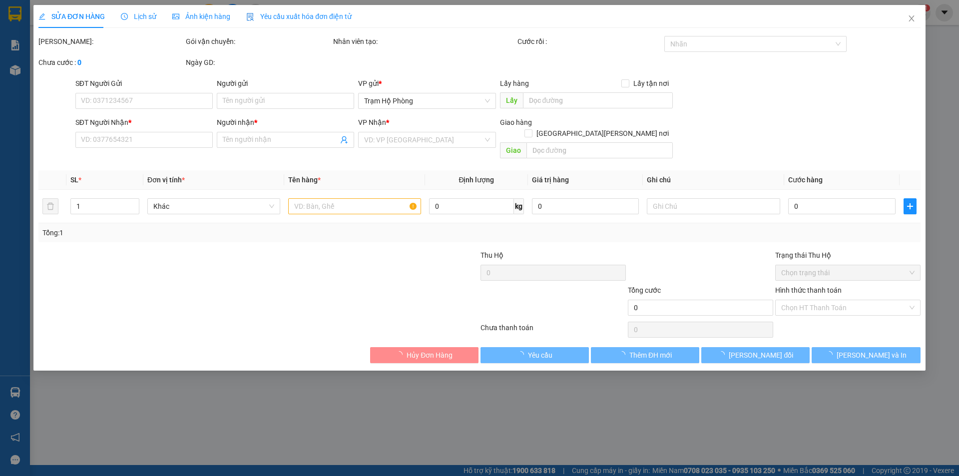
type input "0815595651"
type input "anh bé"
type input "30.000"
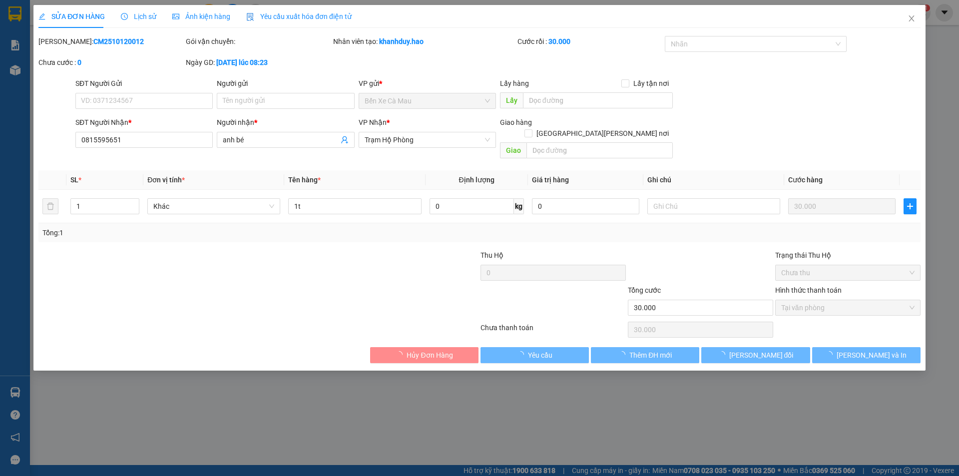
click at [203, 13] on span "Ảnh kiện hàng" at bounding box center [201, 16] width 58 height 8
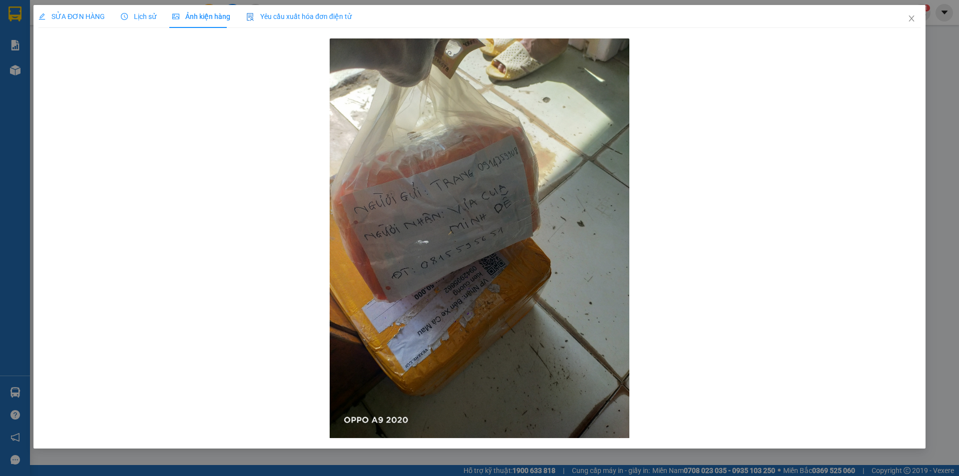
click at [101, 15] on span "SỬA ĐƠN HÀNG" at bounding box center [71, 16] width 66 height 8
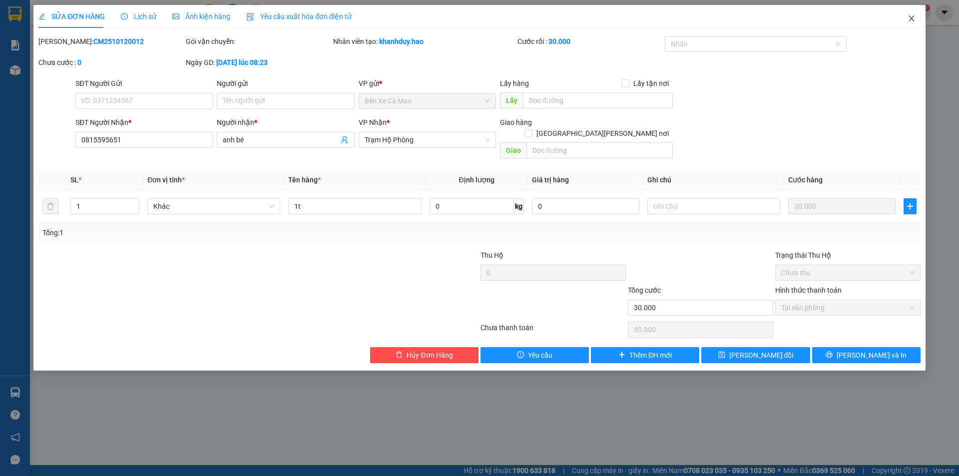
click at [911, 16] on icon "close" at bounding box center [911, 18] width 8 height 8
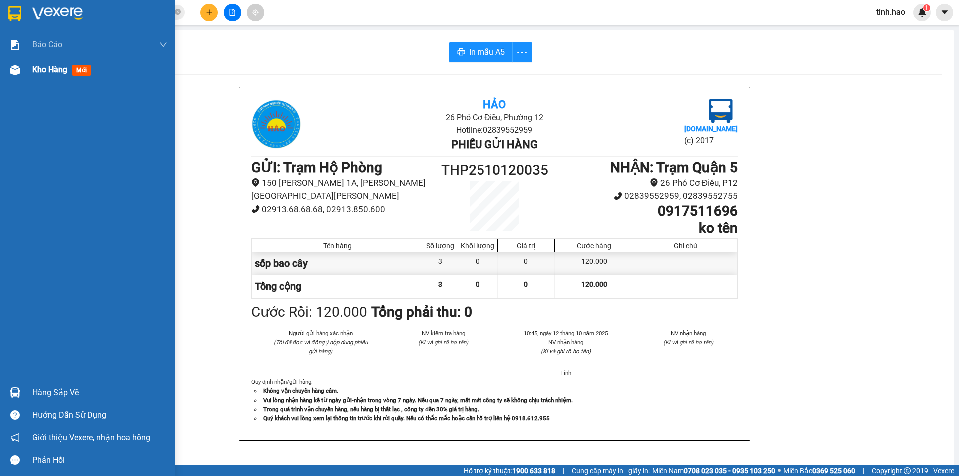
click at [14, 68] on img at bounding box center [15, 70] width 10 height 10
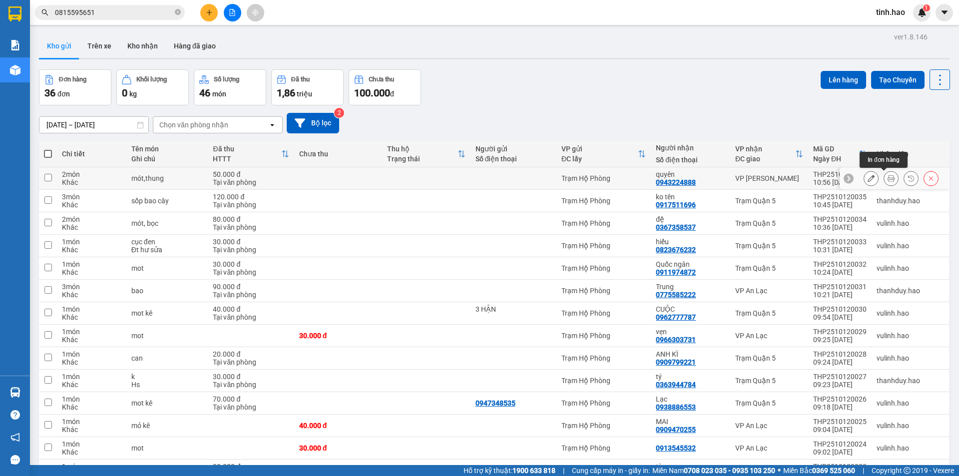
click at [887, 178] on icon at bounding box center [890, 178] width 7 height 7
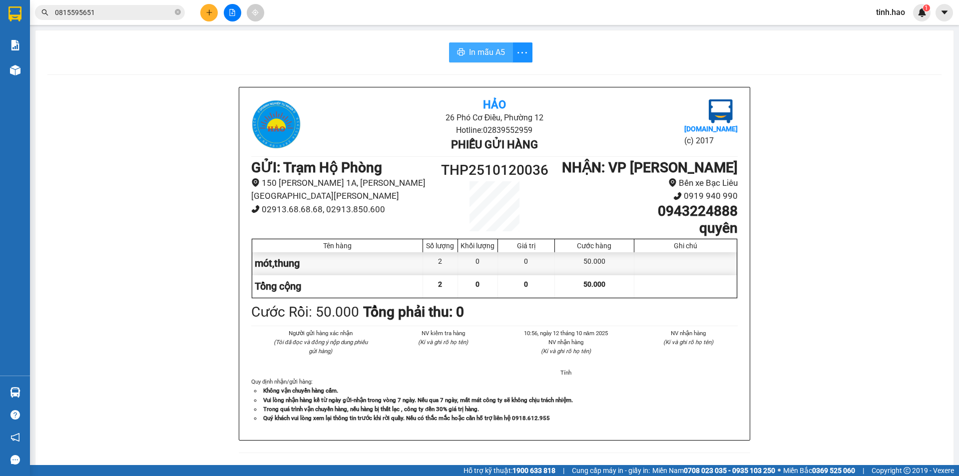
click at [479, 52] on span "In mẫu A5" at bounding box center [487, 52] width 36 height 12
click at [479, 49] on span "In mẫu A5" at bounding box center [487, 52] width 36 height 12
click at [177, 8] on span at bounding box center [178, 12] width 6 height 9
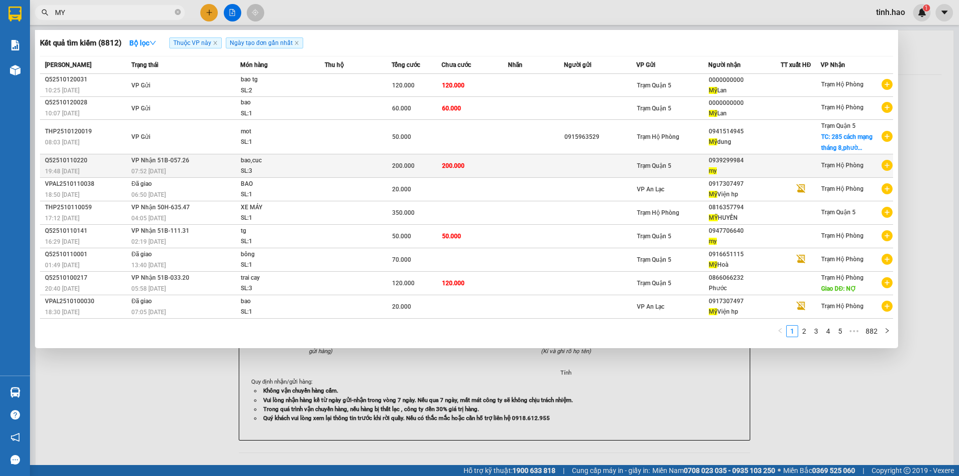
type input "MY"
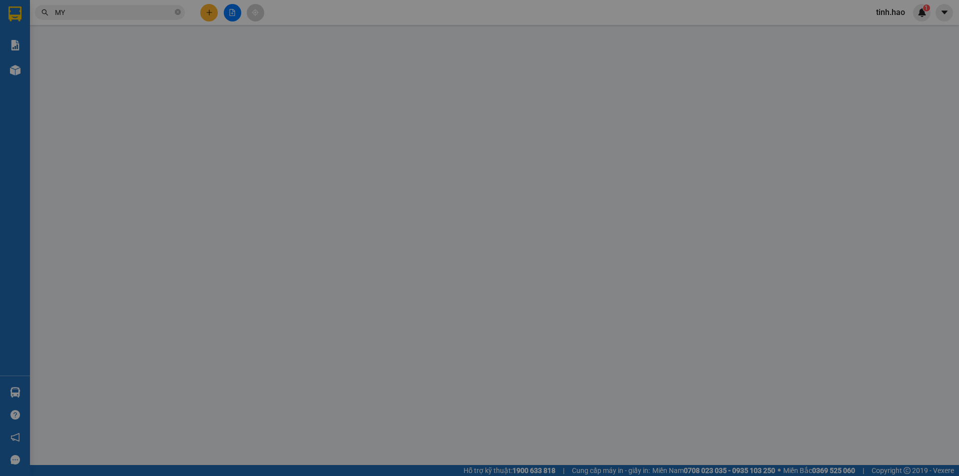
type input "0939299984"
type input "my"
type input "200.000"
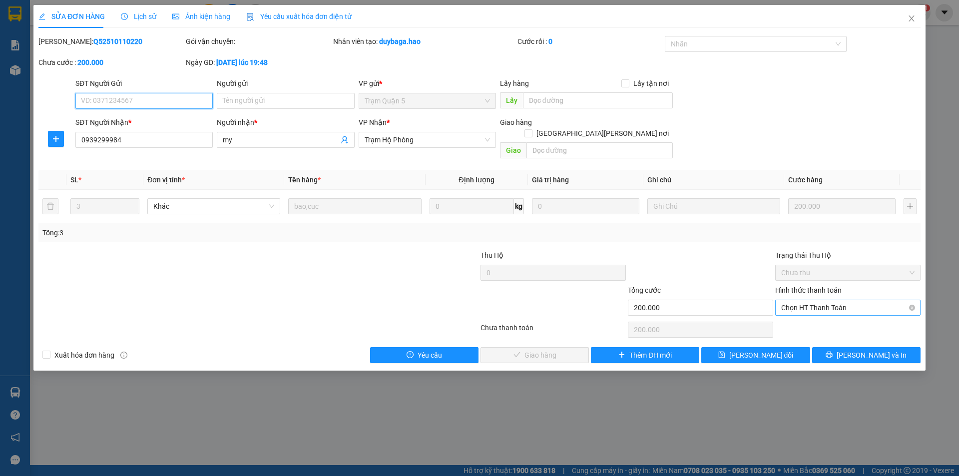
drag, startPoint x: 810, startPoint y: 295, endPoint x: 809, endPoint y: 305, distance: 10.0
click at [809, 300] on span "Chọn HT Thanh Toán" at bounding box center [847, 307] width 133 height 15
drag, startPoint x: 806, startPoint y: 312, endPoint x: 789, endPoint y: 319, distance: 18.8
click at [805, 315] on div "Tại văn phòng" at bounding box center [847, 316] width 133 height 11
type input "0"
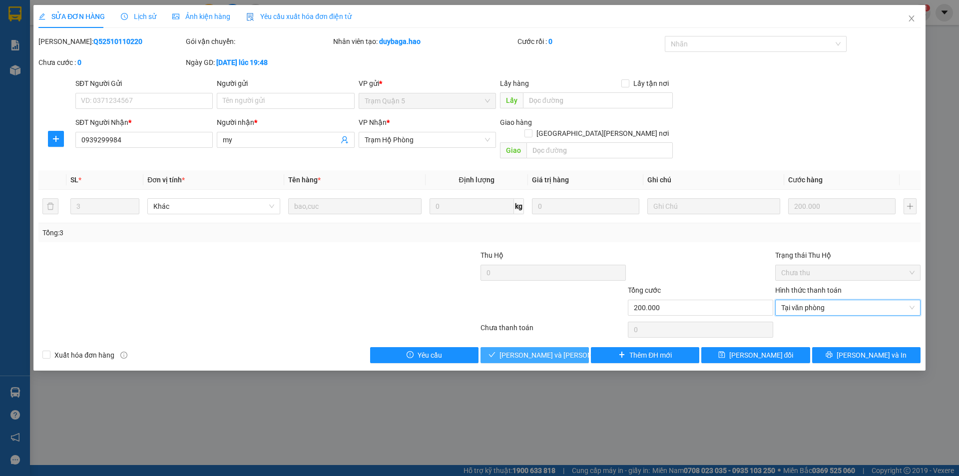
click at [555, 349] on span "[PERSON_NAME] và [PERSON_NAME] hàng" at bounding box center [566, 354] width 135 height 11
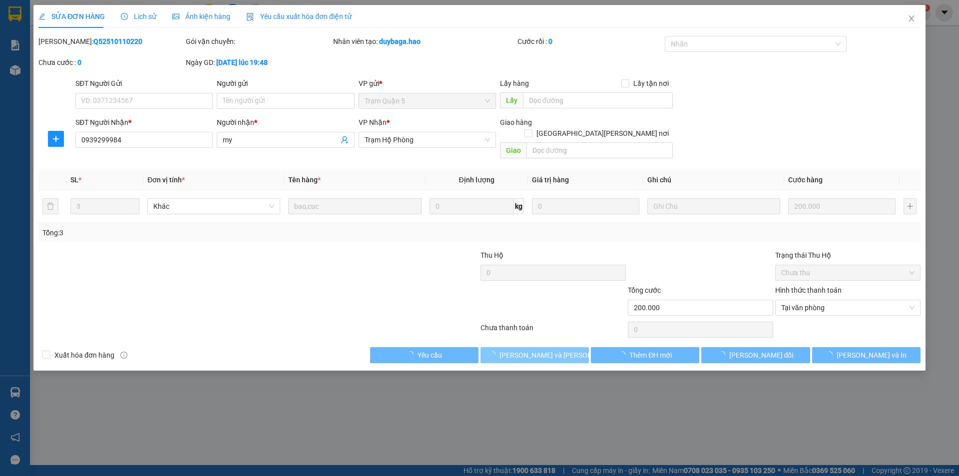
click at [555, 349] on span "[PERSON_NAME] và [PERSON_NAME] hàng" at bounding box center [566, 354] width 135 height 11
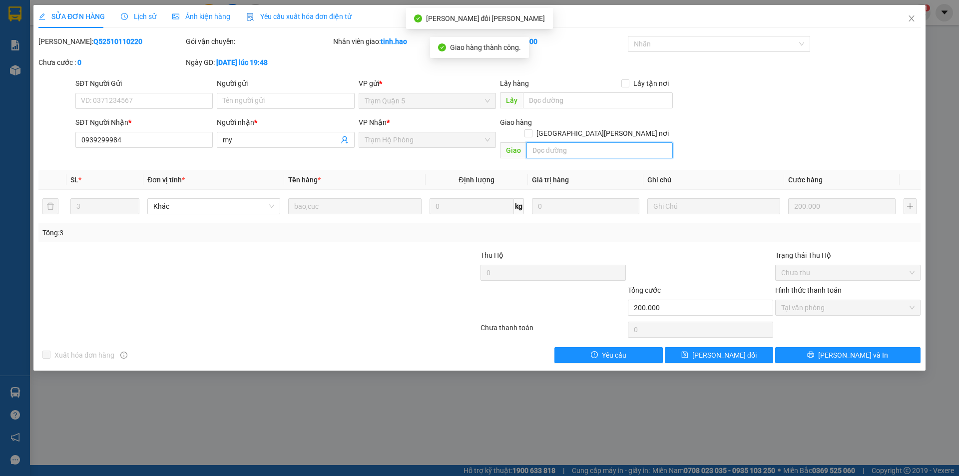
click at [575, 142] on input "text" at bounding box center [599, 150] width 146 height 16
type input "B"
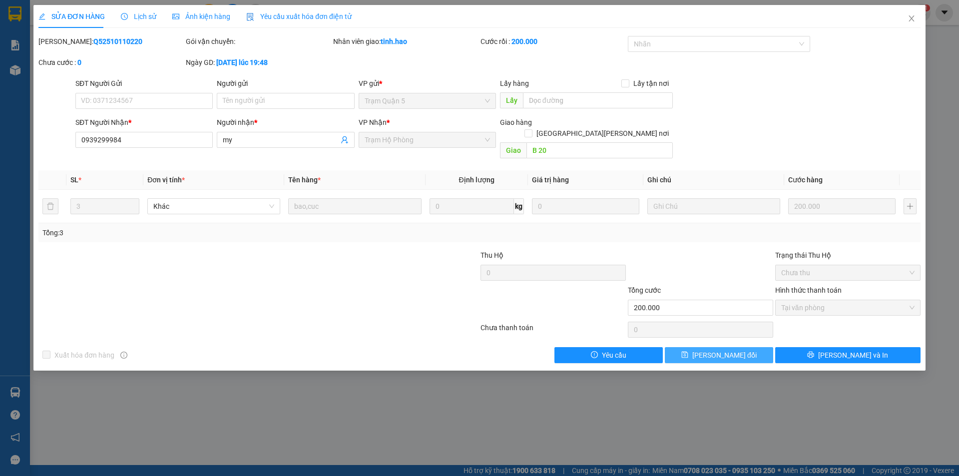
click at [688, 351] on icon "save" at bounding box center [684, 354] width 7 height 7
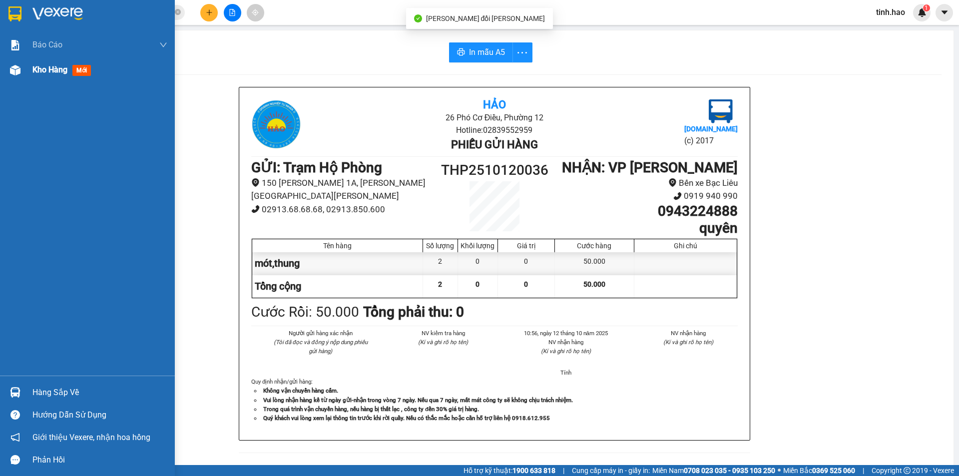
click at [13, 76] on div at bounding box center [14, 69] width 17 height 17
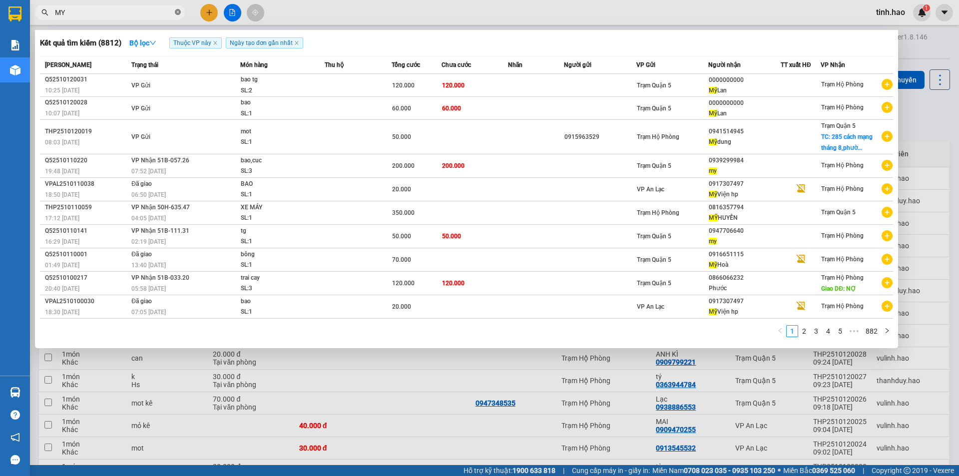
click at [176, 10] on icon "close-circle" at bounding box center [178, 12] width 6 height 6
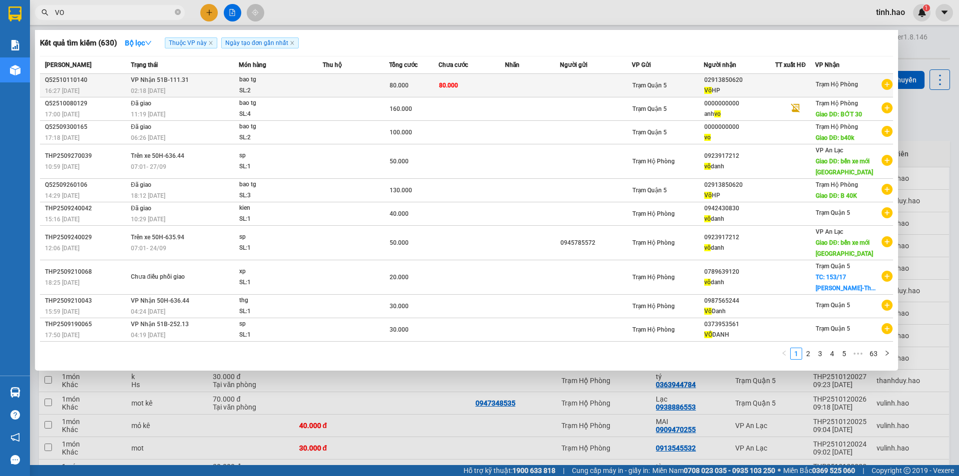
type input "VO"
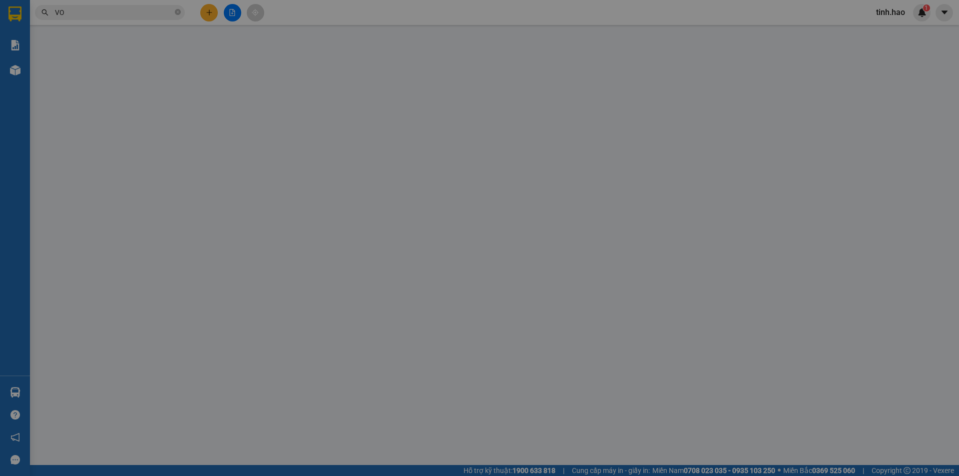
type input "02913850620"
type input "Võ HP"
type input "80.000"
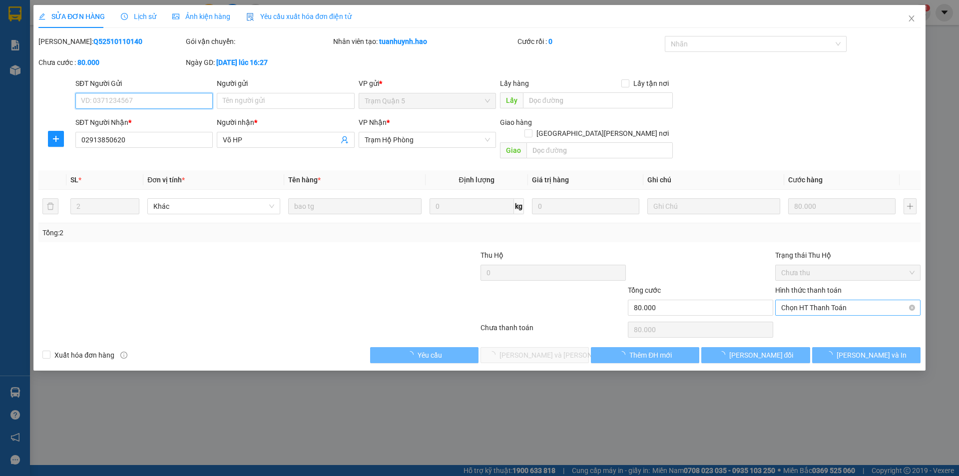
click at [827, 300] on span "Chọn HT Thanh Toán" at bounding box center [847, 307] width 133 height 15
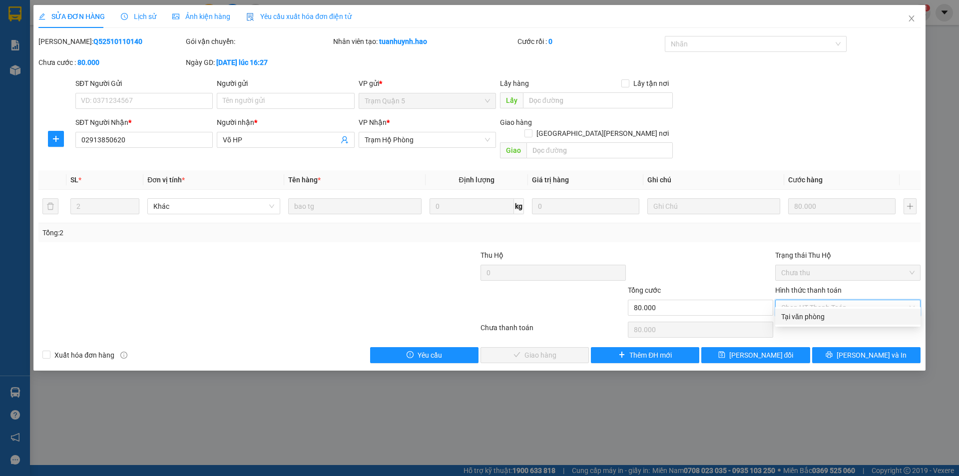
drag, startPoint x: 817, startPoint y: 312, endPoint x: 648, endPoint y: 327, distance: 169.9
click at [817, 312] on div "Tại văn phòng" at bounding box center [847, 316] width 133 height 11
type input "0"
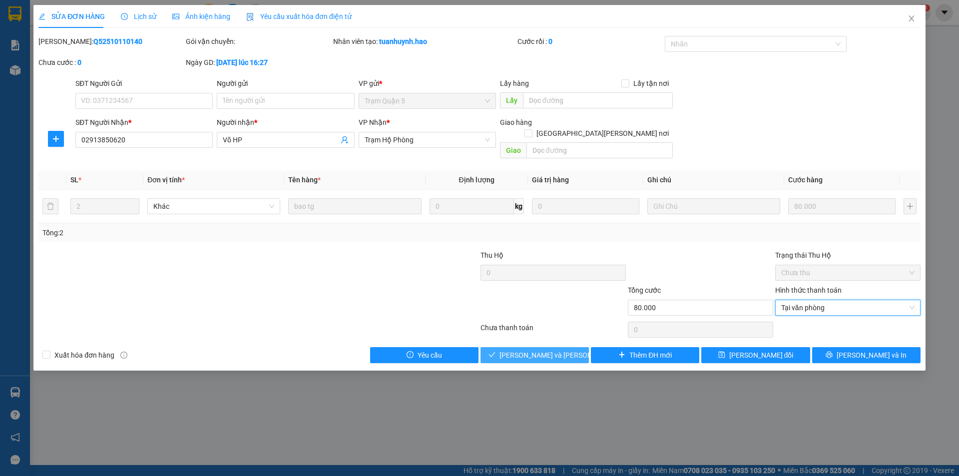
click at [538, 349] on span "[PERSON_NAME] và [PERSON_NAME] hàng" at bounding box center [566, 354] width 135 height 11
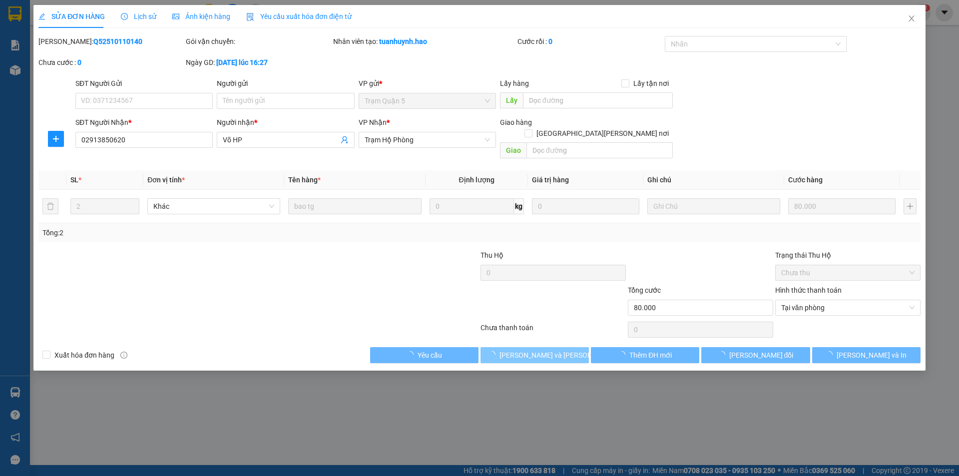
click at [538, 349] on span "[PERSON_NAME] và [PERSON_NAME] hàng" at bounding box center [566, 354] width 135 height 11
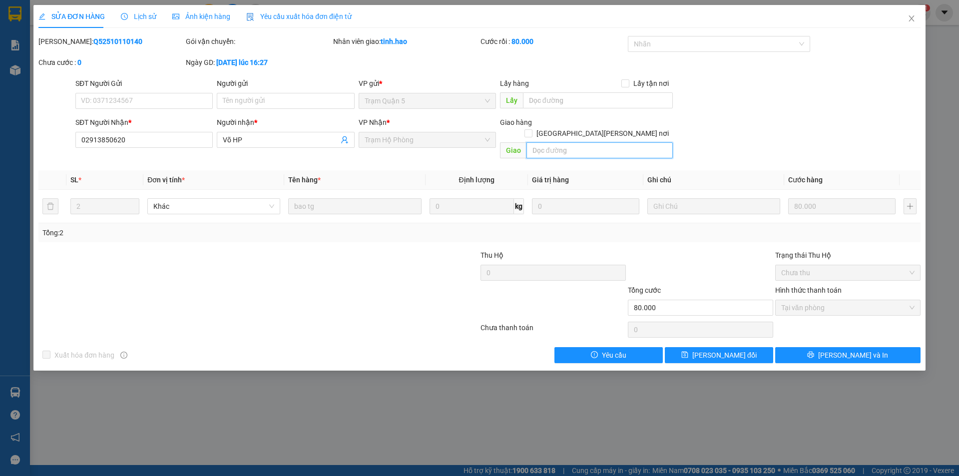
click at [603, 142] on input "text" at bounding box center [599, 150] width 146 height 16
click at [600, 142] on input "text" at bounding box center [599, 150] width 146 height 16
type input "B 20"
click at [750, 347] on button "[PERSON_NAME] đổi" at bounding box center [719, 355] width 108 height 16
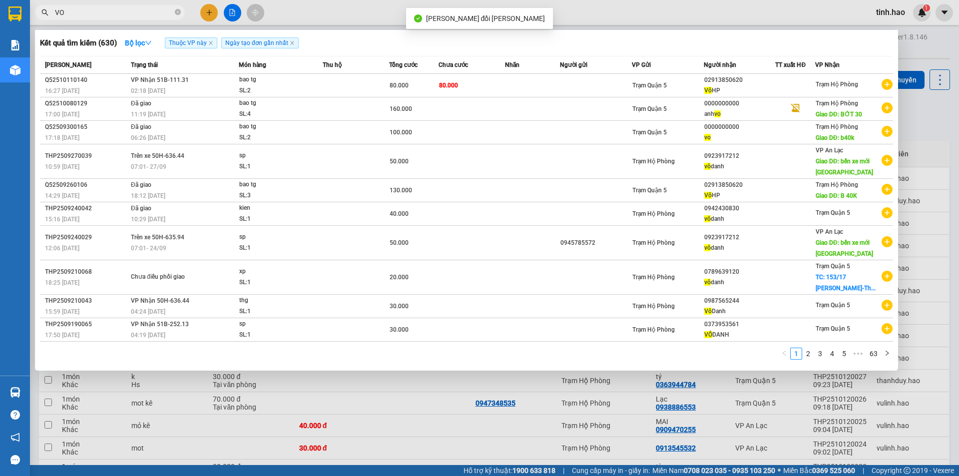
click at [181, 14] on span "VO" at bounding box center [110, 12] width 150 height 15
click at [180, 14] on icon "close-circle" at bounding box center [178, 12] width 6 height 6
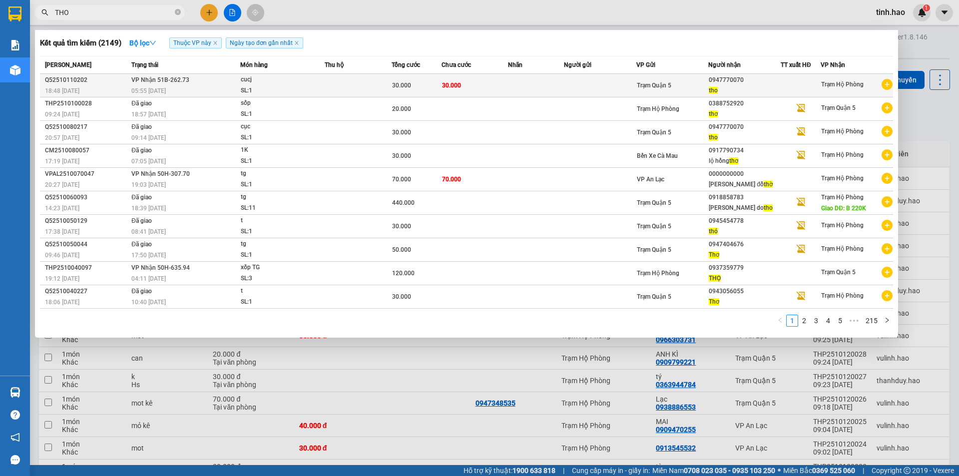
type input "THO"
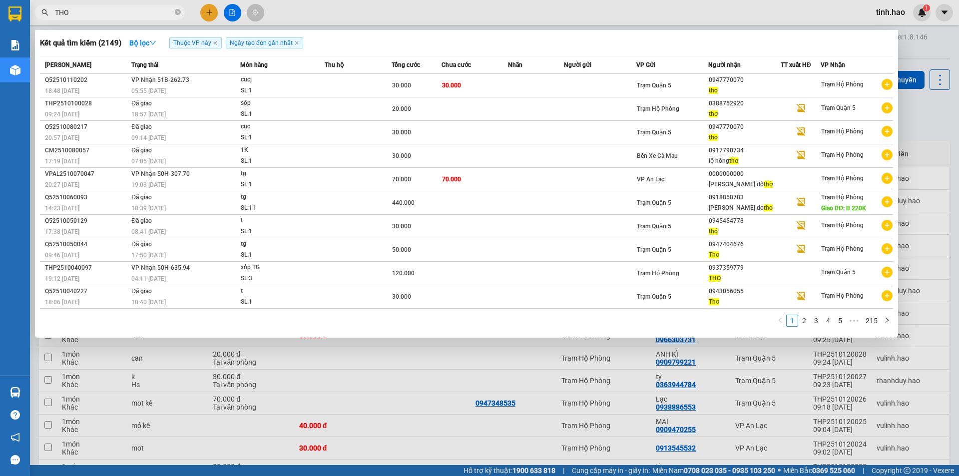
click at [449, 81] on span "30.000" at bounding box center [451, 85] width 19 height 8
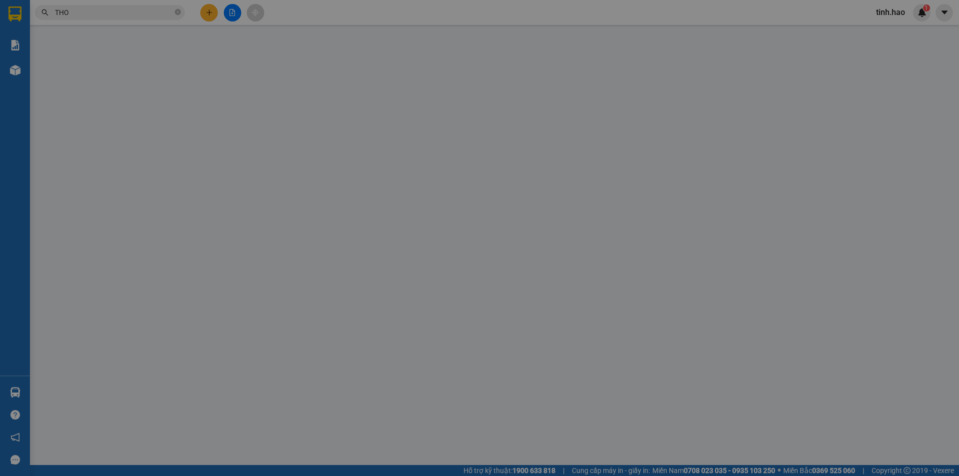
type input "0947770070"
type input "tho"
type input "30.000"
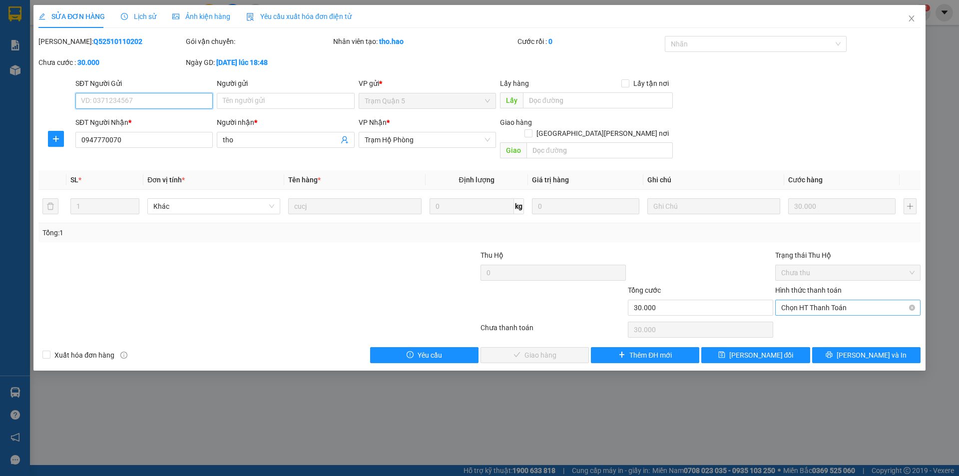
click at [806, 300] on span "Chọn HT Thanh Toán" at bounding box center [847, 307] width 133 height 15
click at [799, 315] on div "Tại văn phòng" at bounding box center [847, 316] width 133 height 11
type input "0"
click at [536, 349] on span "[PERSON_NAME] và [PERSON_NAME] hàng" at bounding box center [566, 354] width 135 height 11
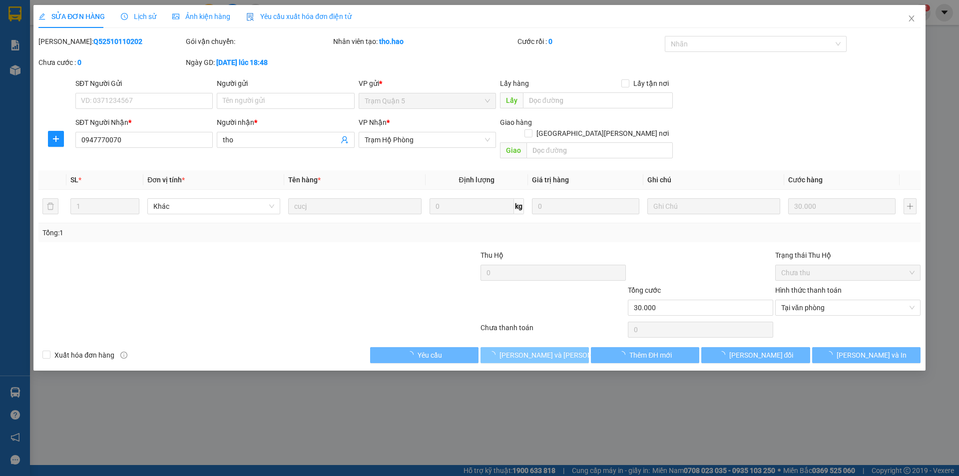
click at [536, 349] on span "[PERSON_NAME] và [PERSON_NAME] hàng" at bounding box center [566, 354] width 135 height 11
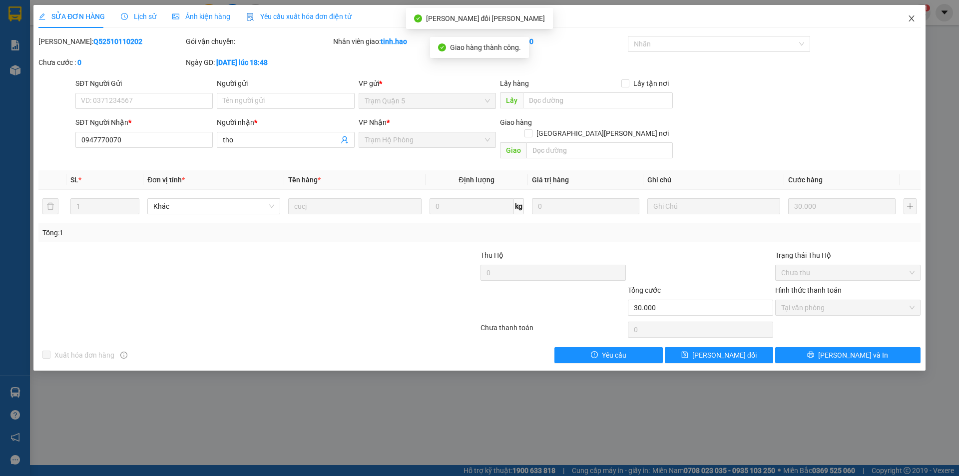
click at [910, 21] on icon "close" at bounding box center [910, 18] width 5 height 6
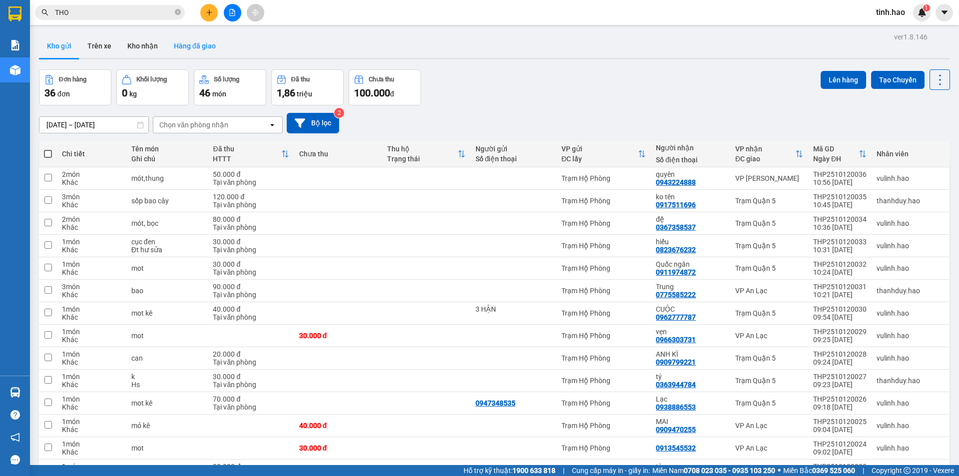
click at [197, 44] on button "Hàng đã giao" at bounding box center [195, 46] width 58 height 24
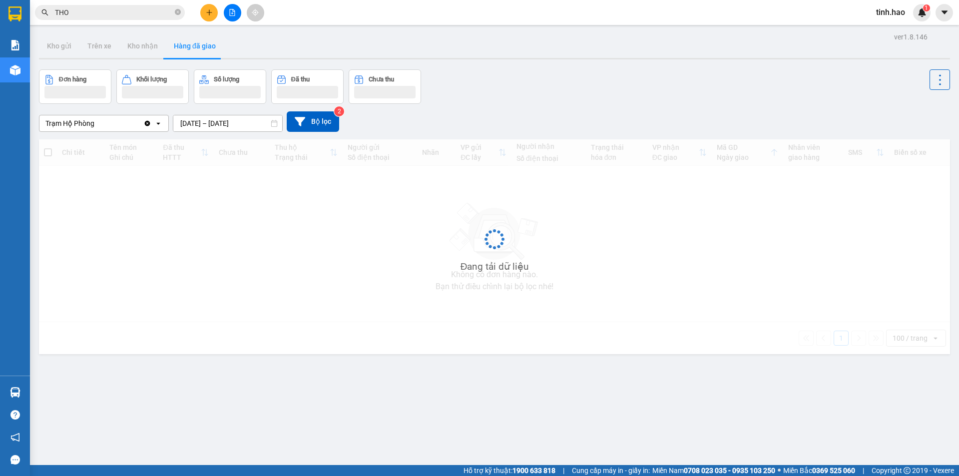
click at [197, 44] on button "Hàng đã giao" at bounding box center [195, 46] width 58 height 24
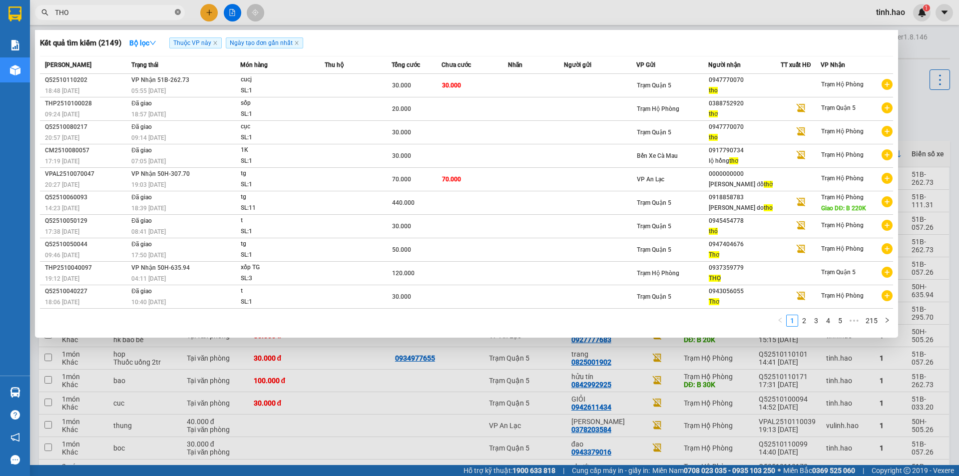
click at [177, 15] on icon "close-circle" at bounding box center [178, 12] width 6 height 6
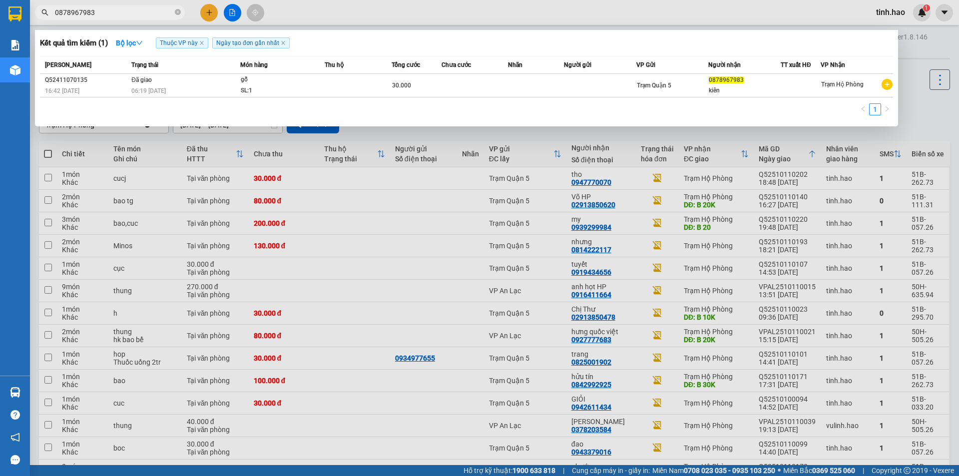
type input "0878967983"
click at [183, 10] on span "0878967983" at bounding box center [110, 12] width 150 height 15
click at [169, 16] on input "0878967983" at bounding box center [114, 12] width 118 height 11
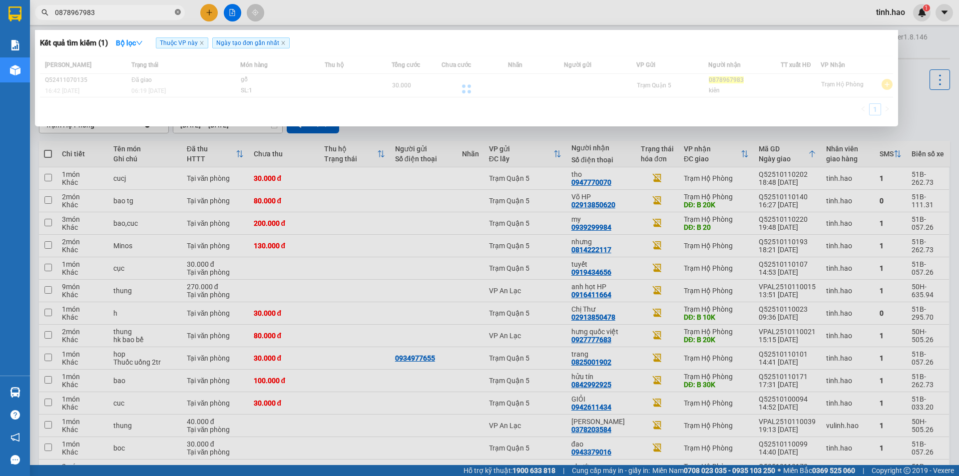
click at [177, 12] on icon "close-circle" at bounding box center [178, 12] width 6 height 6
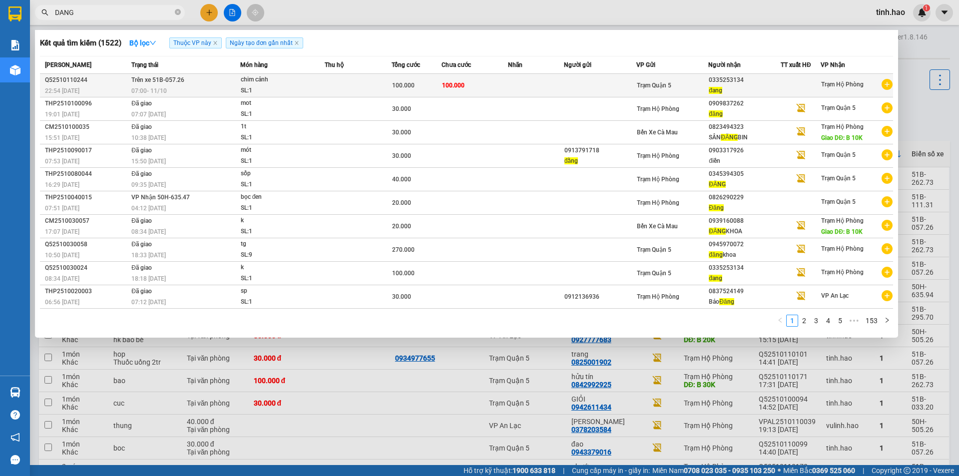
type input "DANG"
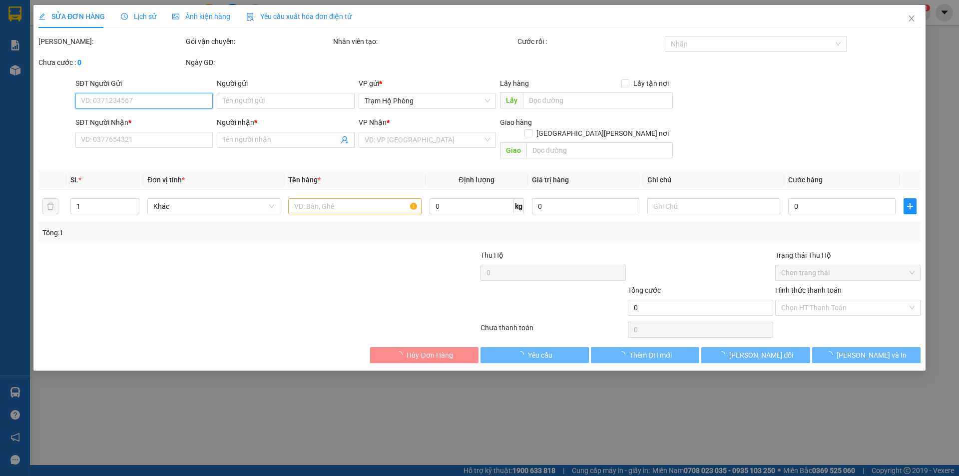
type input "0335253134"
type input "đang"
type input "100.000"
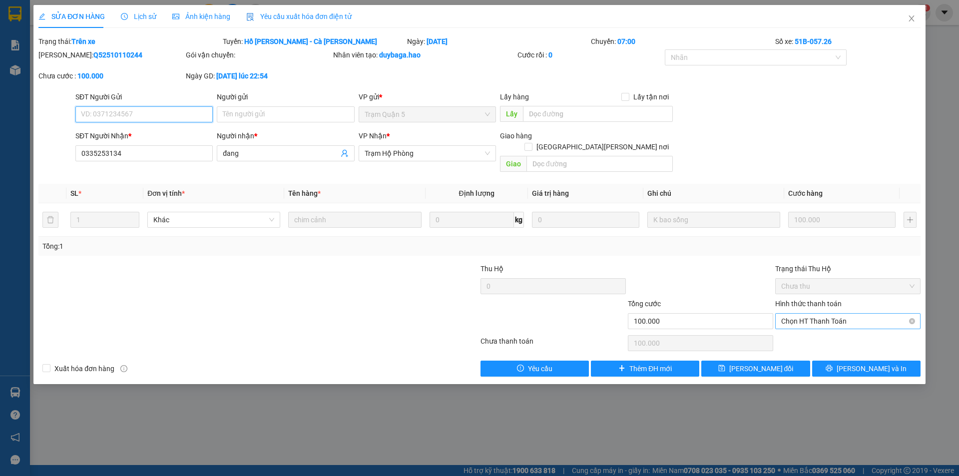
click at [793, 314] on span "Chọn HT Thanh Toán" at bounding box center [847, 321] width 133 height 15
click at [795, 328] on div "Tại văn phòng" at bounding box center [847, 330] width 133 height 11
type input "0"
click at [181, 17] on span "Ảnh kiện hàng" at bounding box center [201, 16] width 58 height 8
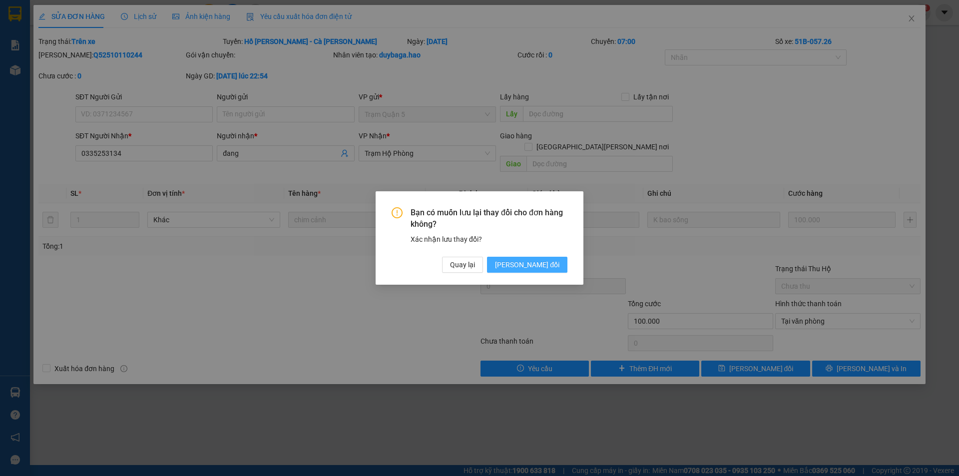
click at [543, 261] on span "[PERSON_NAME] thay đổi" at bounding box center [527, 264] width 64 height 11
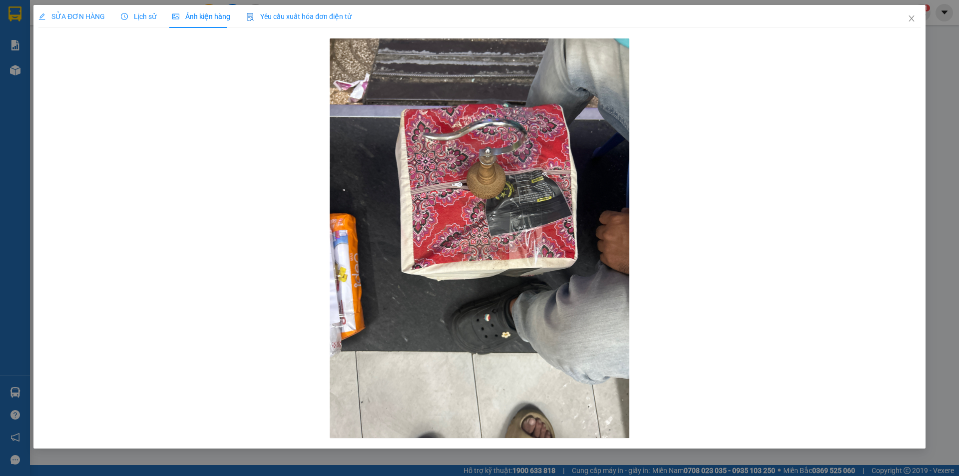
click at [94, 17] on span "SỬA ĐƠN HÀNG" at bounding box center [71, 16] width 66 height 8
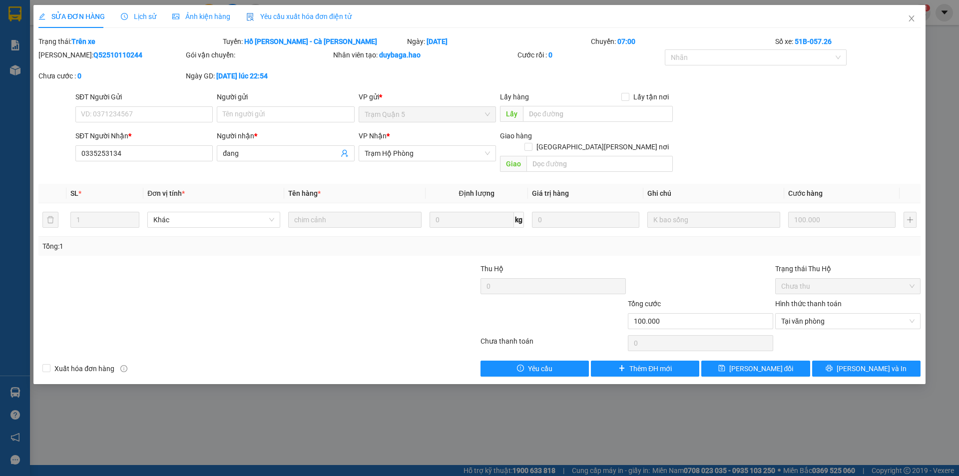
click at [138, 20] on span "Lịch sử" at bounding box center [138, 16] width 35 height 8
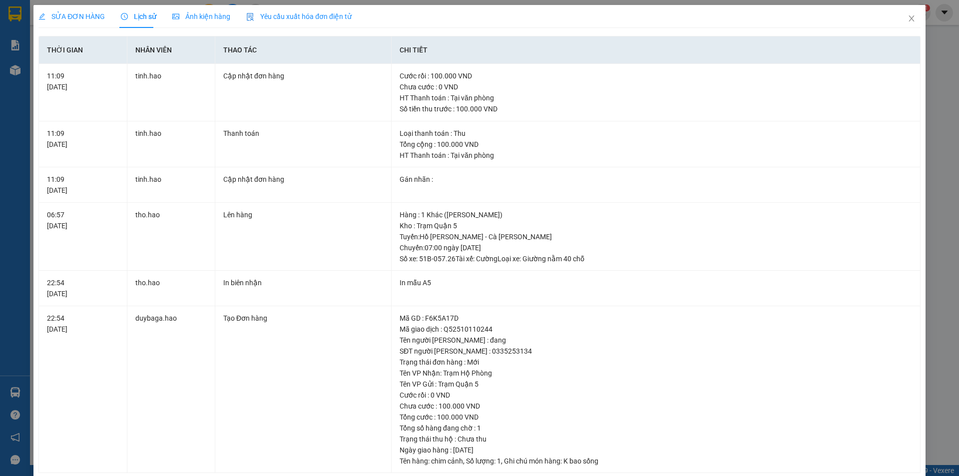
click at [88, 28] on div "SỬA ĐƠN HÀNG Lịch sử Ảnh kiện hàng Yêu cầu xuất hóa đơn điện tử Total Paid Fee …" at bounding box center [479, 239] width 882 height 468
click at [91, 22] on div "SỬA ĐƠN HÀNG" at bounding box center [71, 16] width 66 height 23
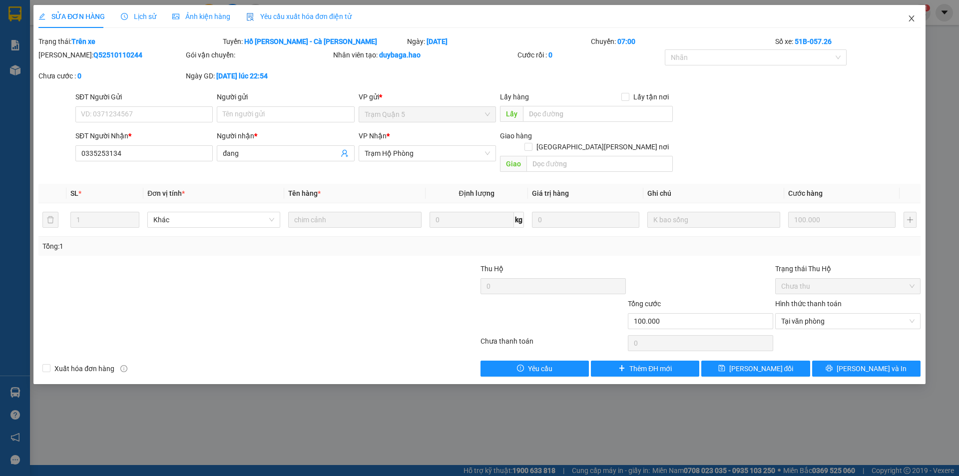
click at [913, 20] on icon "close" at bounding box center [911, 18] width 8 height 8
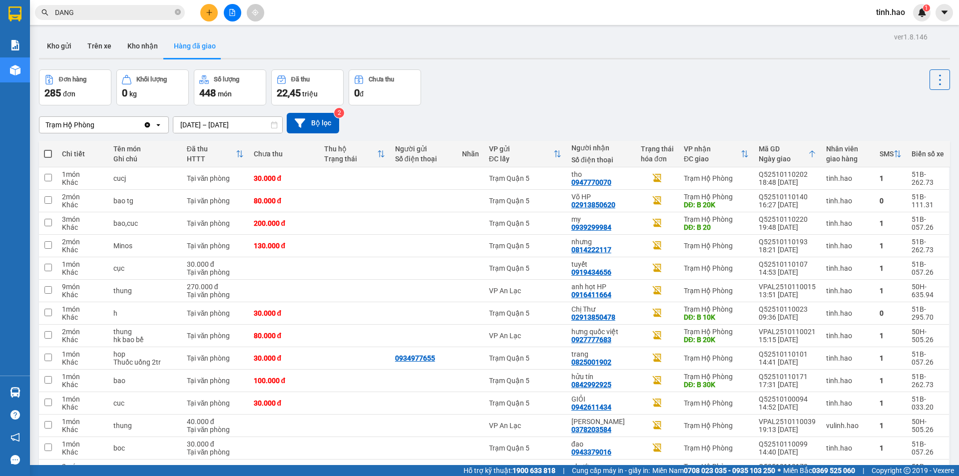
click at [126, 12] on input "DANG" at bounding box center [114, 12] width 118 height 11
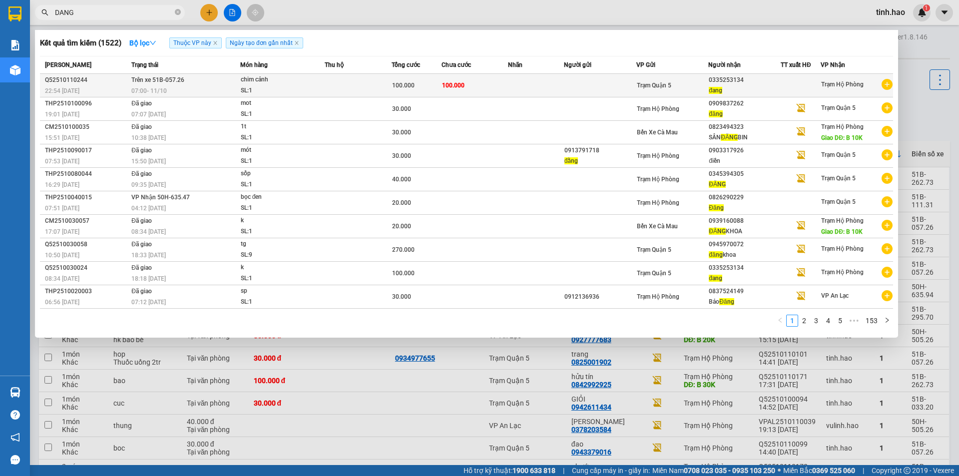
click at [397, 95] on td "100.000" at bounding box center [416, 85] width 50 height 23
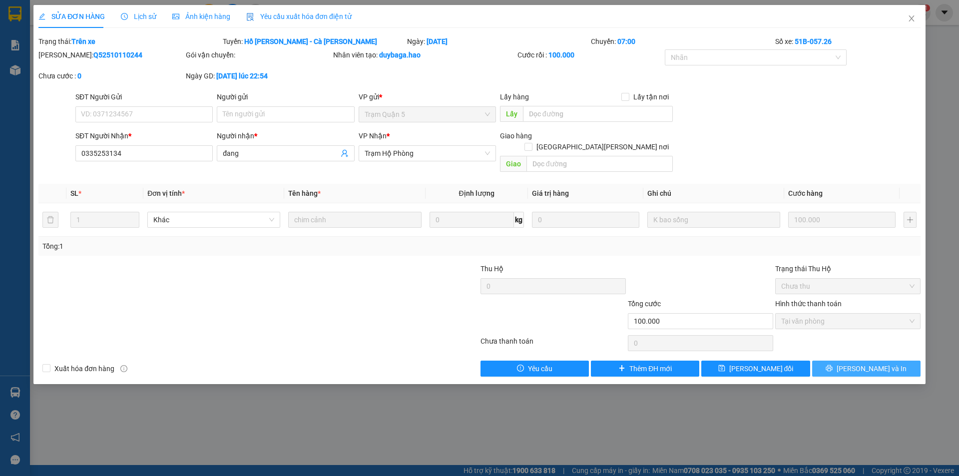
click at [832, 364] on icon "printer" at bounding box center [828, 367] width 7 height 7
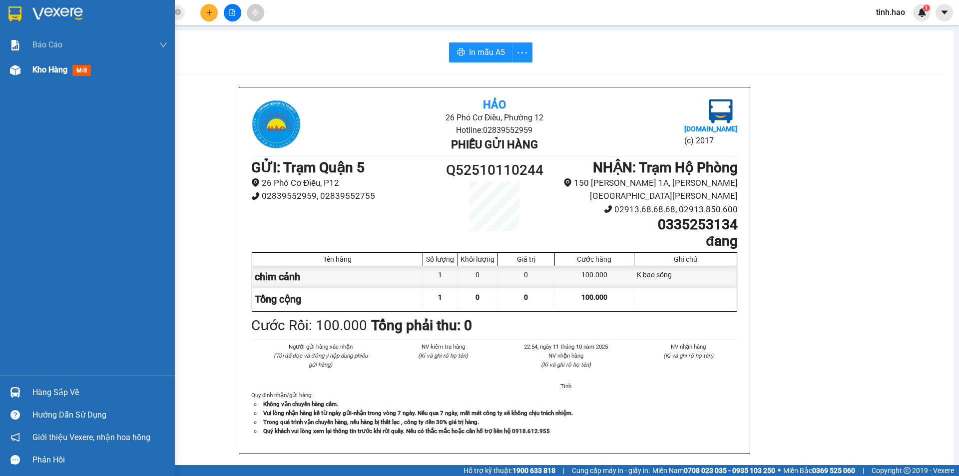
click at [56, 65] on span "Kho hàng" at bounding box center [49, 69] width 35 height 9
click at [56, 66] on span "Kho hàng" at bounding box center [49, 69] width 35 height 9
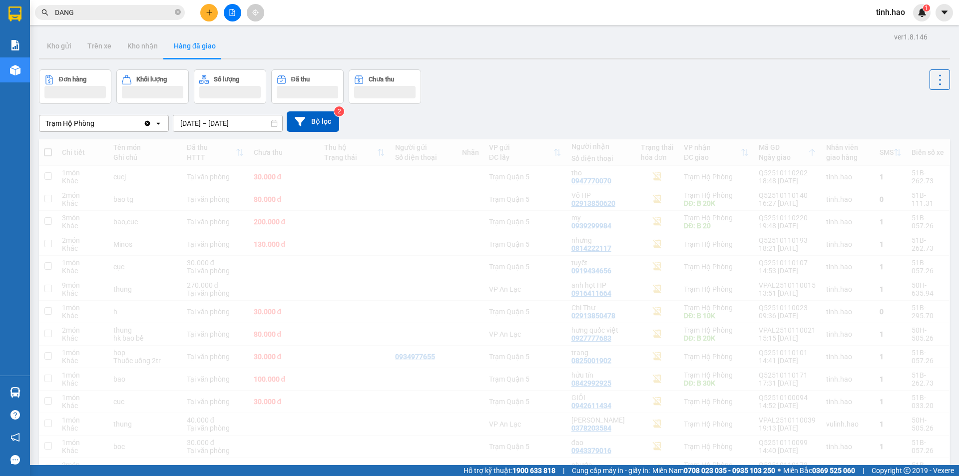
click at [113, 10] on input "DANG" at bounding box center [114, 12] width 118 height 11
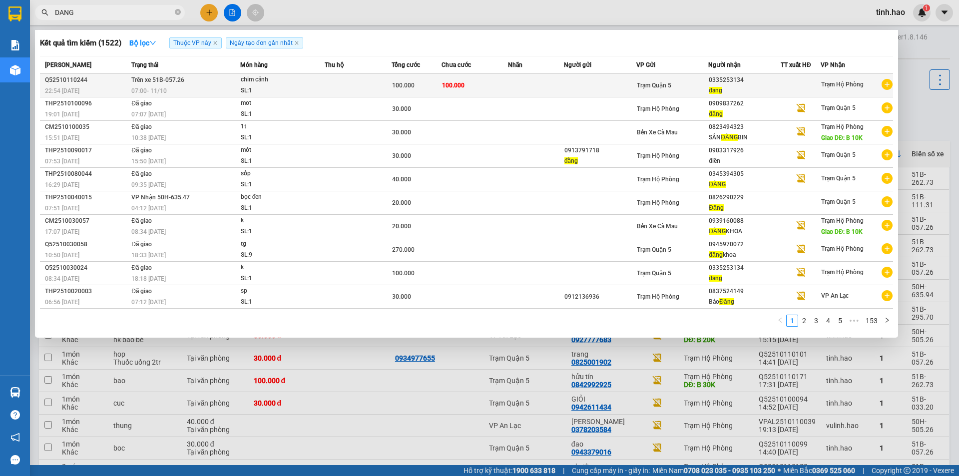
click at [237, 78] on td "Trên xe 51B-057.26 07:00 - 11/10" at bounding box center [184, 85] width 111 height 23
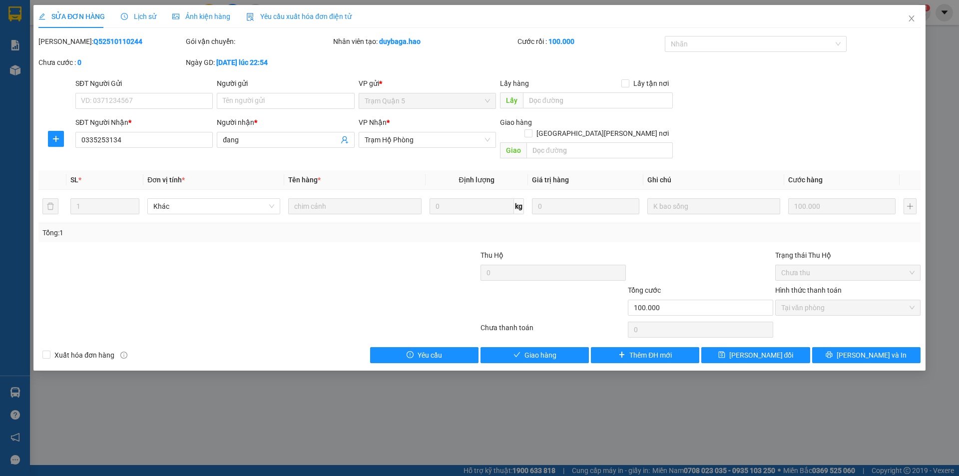
click at [137, 18] on span "Lịch sử" at bounding box center [138, 16] width 35 height 8
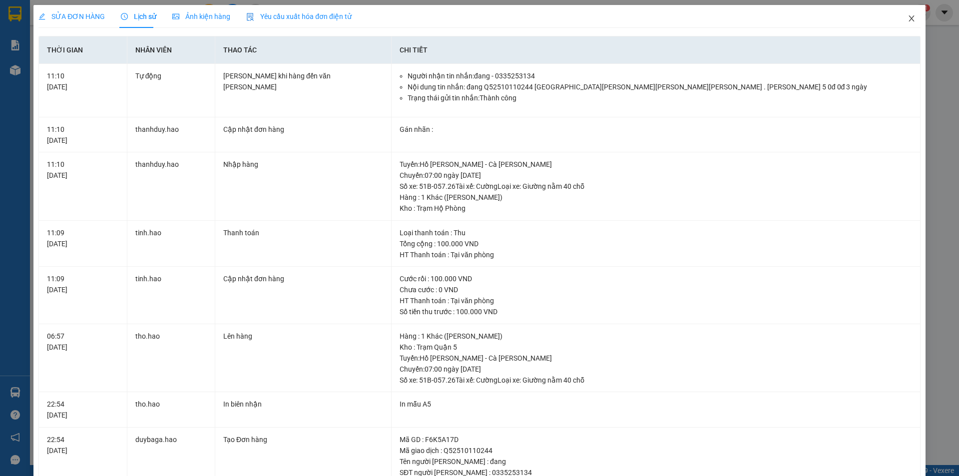
click at [904, 22] on span "Close" at bounding box center [911, 19] width 28 height 28
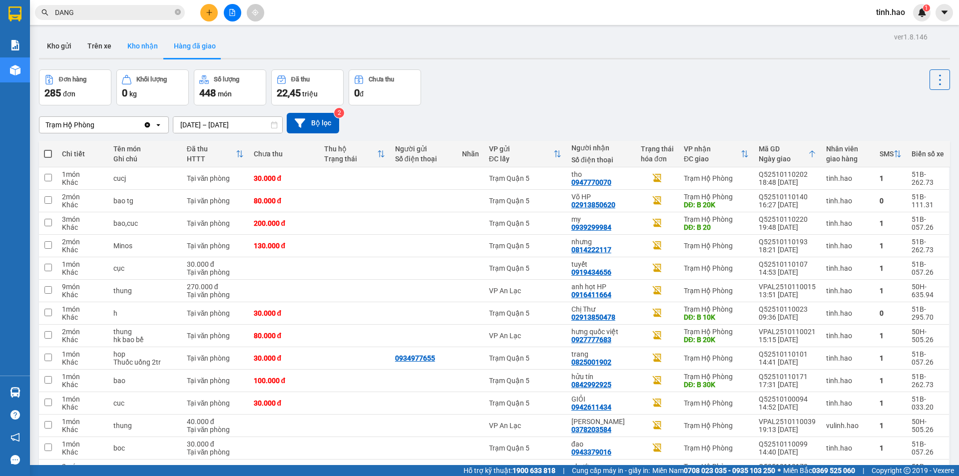
click at [139, 36] on button "Kho nhận" at bounding box center [142, 46] width 46 height 24
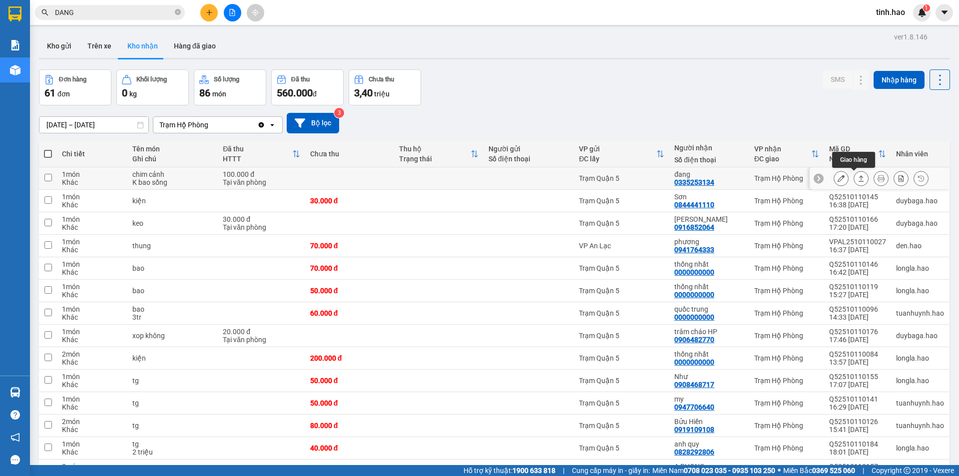
click at [857, 176] on icon at bounding box center [860, 178] width 7 height 7
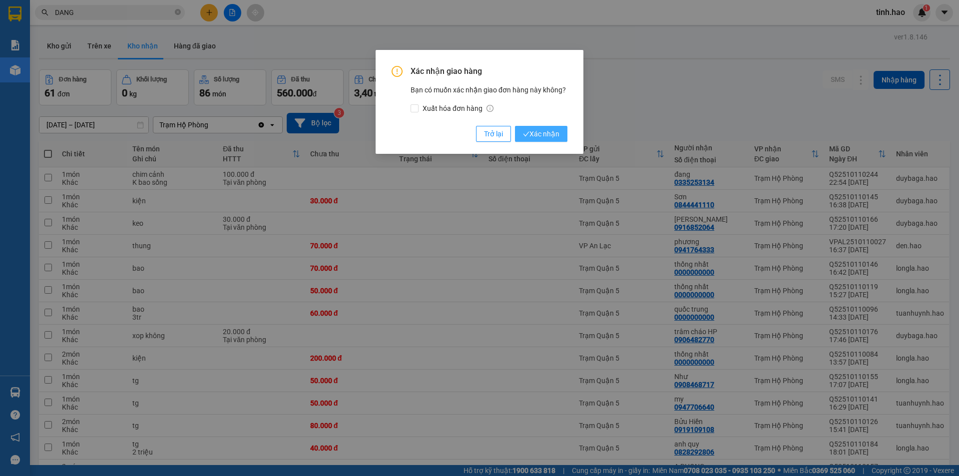
click at [541, 131] on span "Xác nhận" at bounding box center [541, 133] width 36 height 11
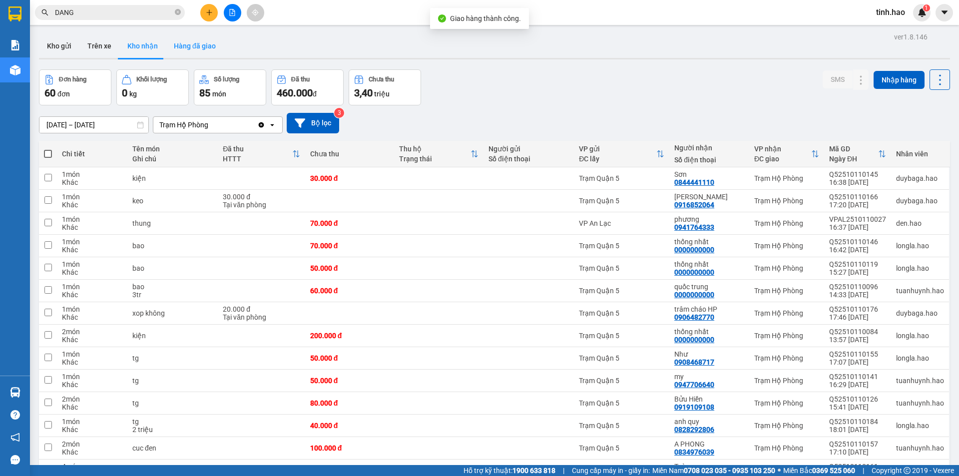
click at [199, 41] on button "Hàng đã giao" at bounding box center [195, 46] width 58 height 24
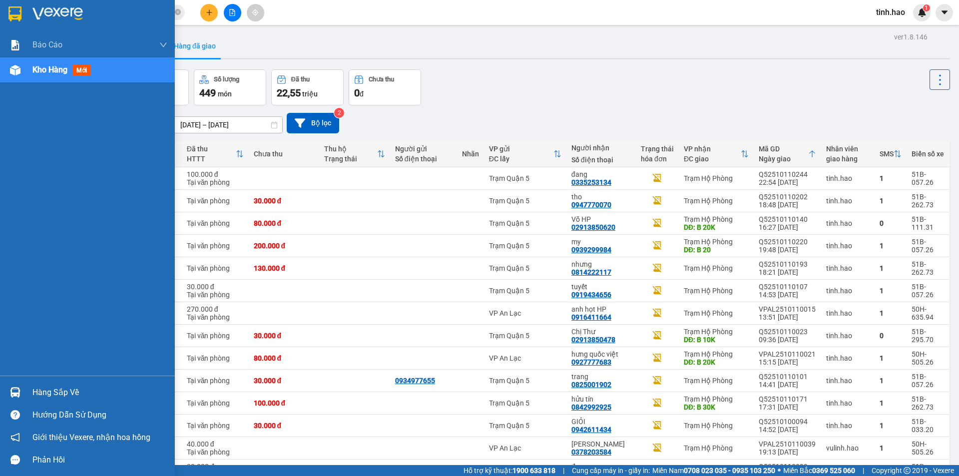
click at [72, 59] on div "Kho hàng mới" at bounding box center [99, 69] width 135 height 25
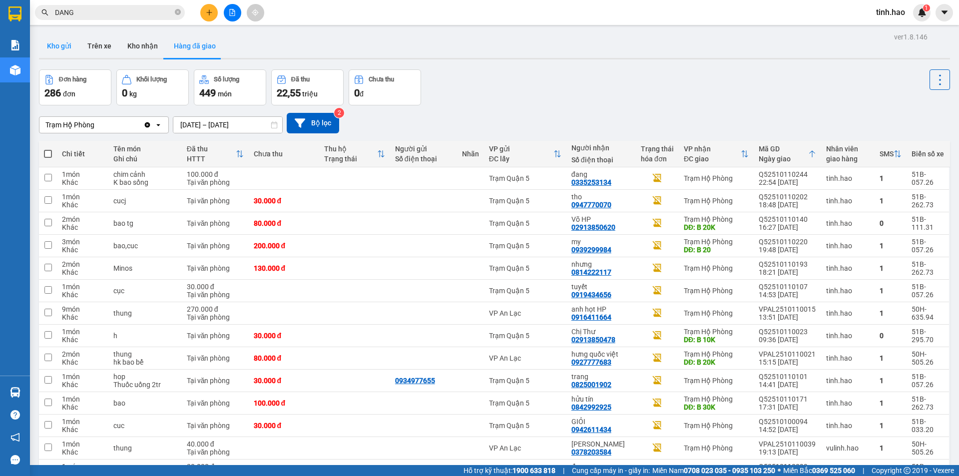
click at [57, 45] on button "Kho gửi" at bounding box center [59, 46] width 40 height 24
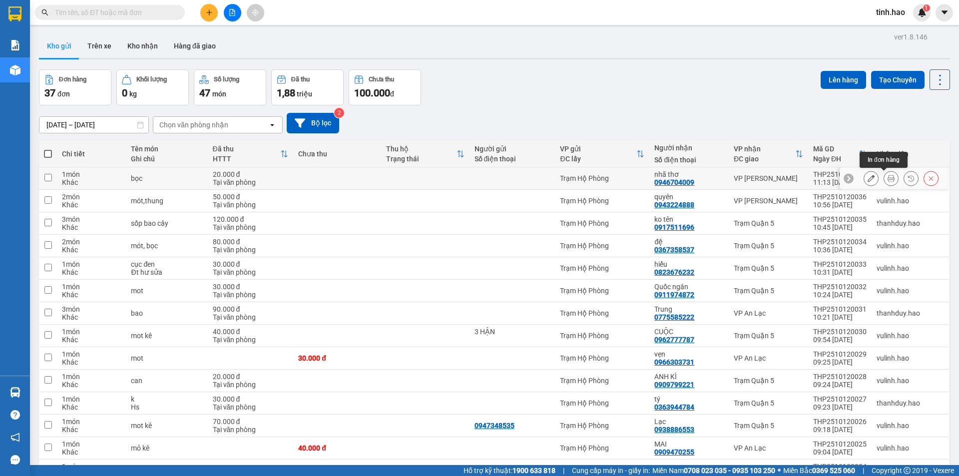
click at [884, 173] on button at bounding box center [891, 178] width 14 height 17
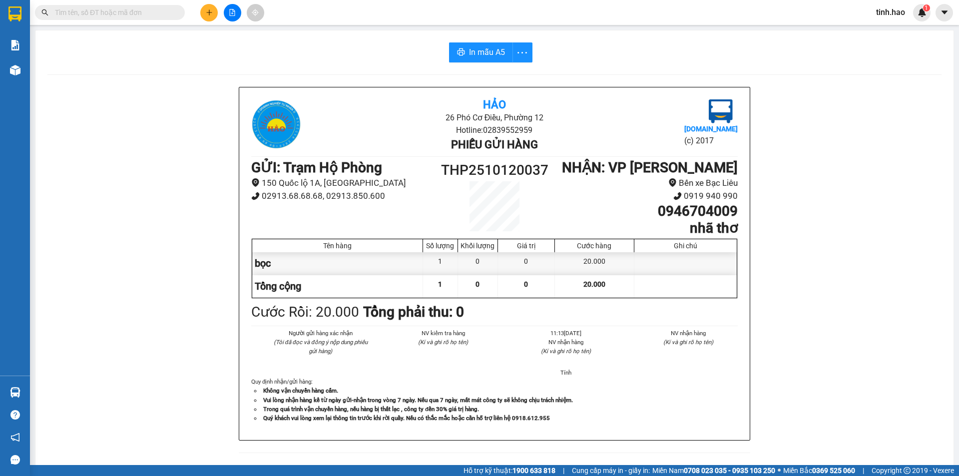
click at [475, 66] on div "In mẫu A5 Hảo 26 Phó Cơ Điều, Phường 12 Hotline: 02839552959 Phiếu gửi hàng [DO…" at bounding box center [494, 415] width 918 height 771
click at [472, 46] on span "In mẫu A5" at bounding box center [487, 52] width 36 height 12
click at [152, 7] on input "text" at bounding box center [114, 12] width 118 height 11
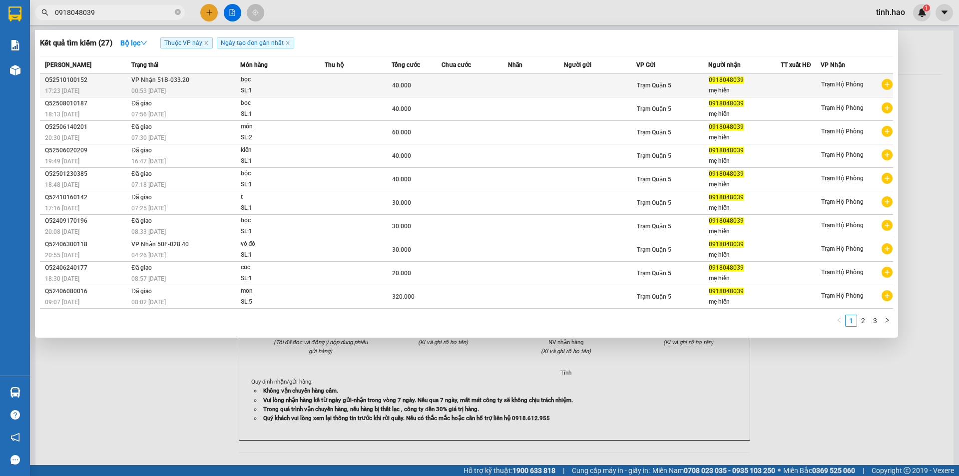
type input "0918048039"
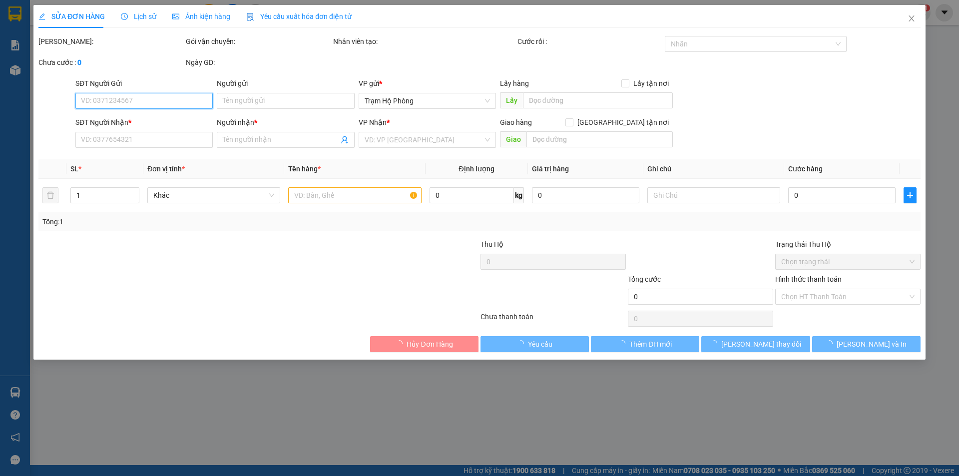
type input "0918048039"
type input "mẹ hiền"
type input "40.000"
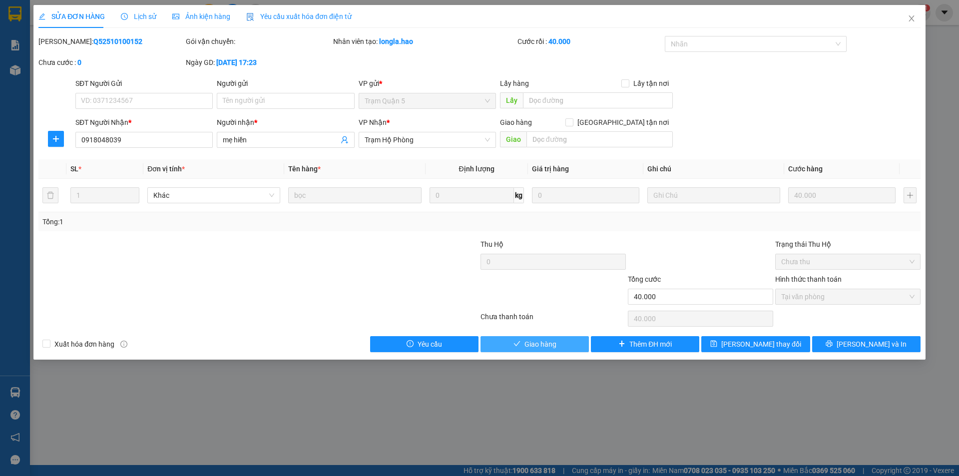
click at [543, 345] on span "Giao hàng" at bounding box center [540, 343] width 32 height 11
type input "0"
click at [543, 345] on span "Giao hàng" at bounding box center [540, 343] width 32 height 11
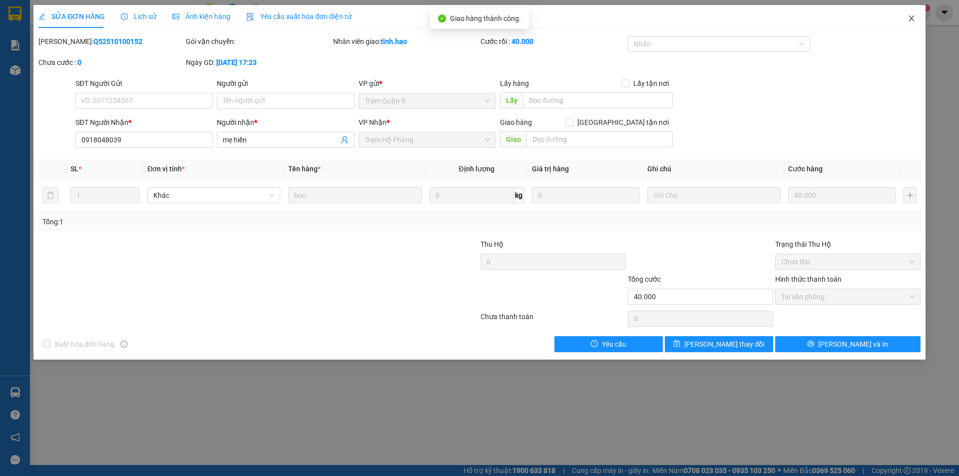
click at [914, 19] on icon "close" at bounding box center [911, 18] width 8 height 8
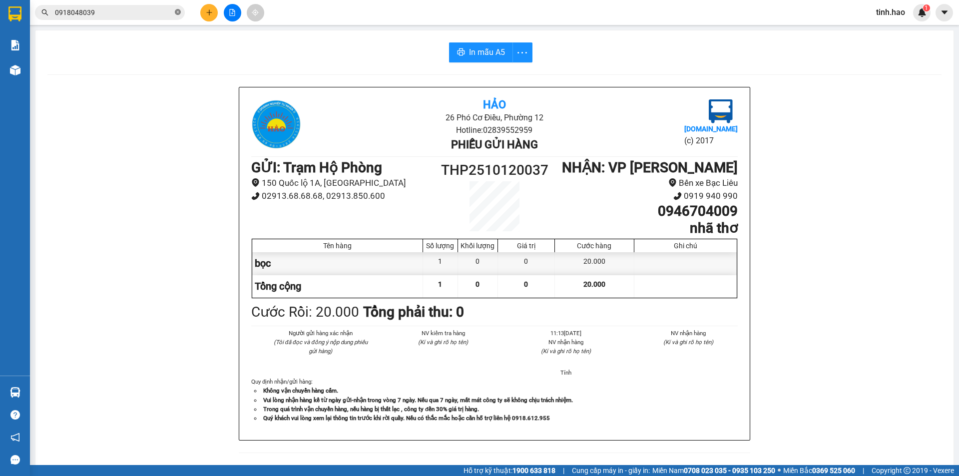
click at [180, 11] on icon "close-circle" at bounding box center [178, 12] width 6 height 6
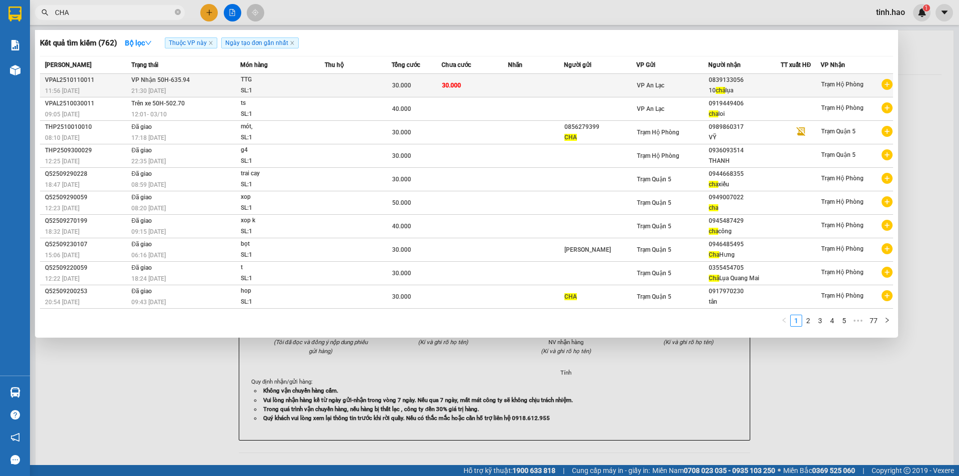
type input "CHA"
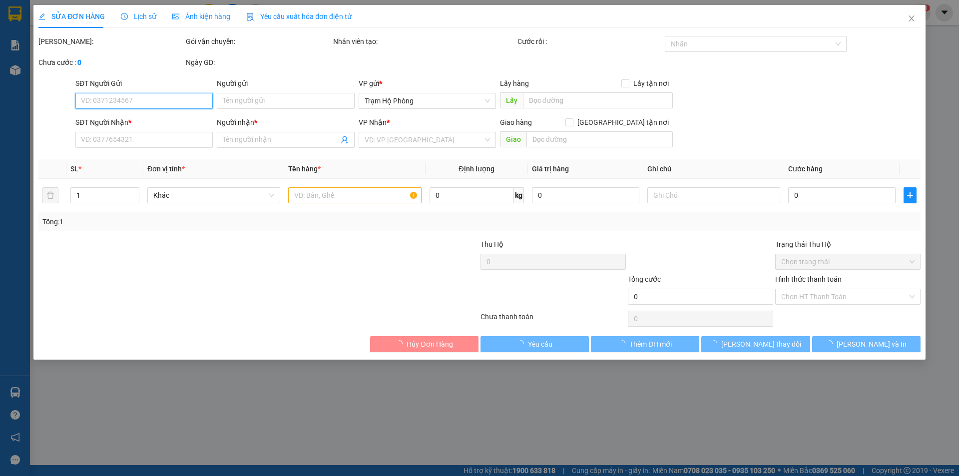
type input "0839133056"
type input "10 chả lụa"
type input "30.000"
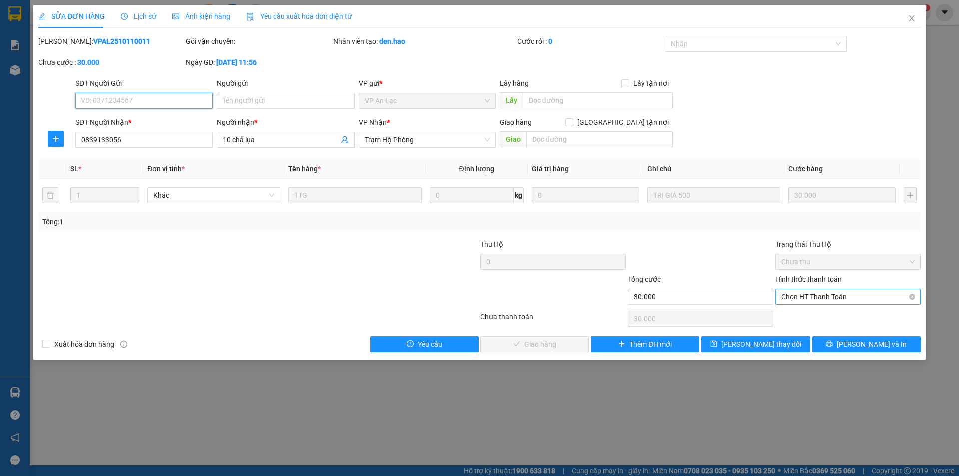
click at [864, 302] on span "Chọn HT Thanh Toán" at bounding box center [847, 296] width 133 height 15
click at [835, 317] on div "Tại văn phòng" at bounding box center [847, 316] width 133 height 11
type input "0"
click at [518, 344] on span "[PERSON_NAME] và Giao hàng" at bounding box center [547, 343] width 96 height 11
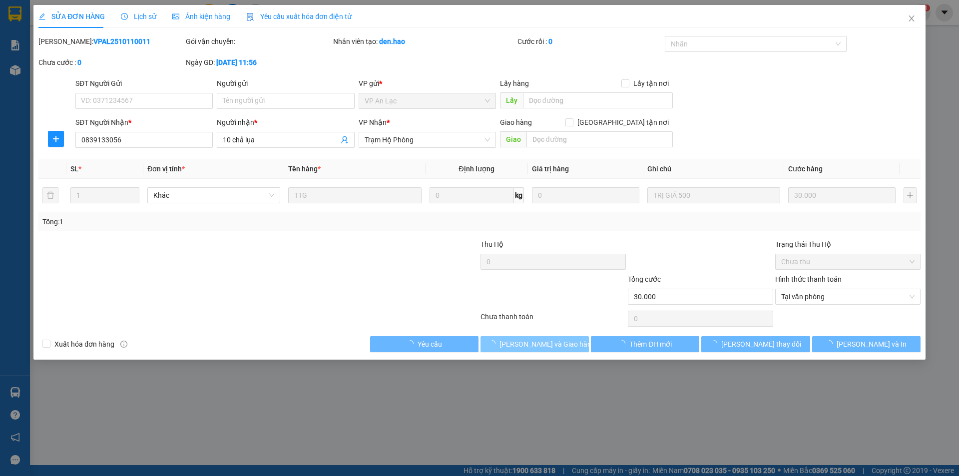
click at [518, 344] on span "[PERSON_NAME] và Giao hàng" at bounding box center [547, 343] width 96 height 11
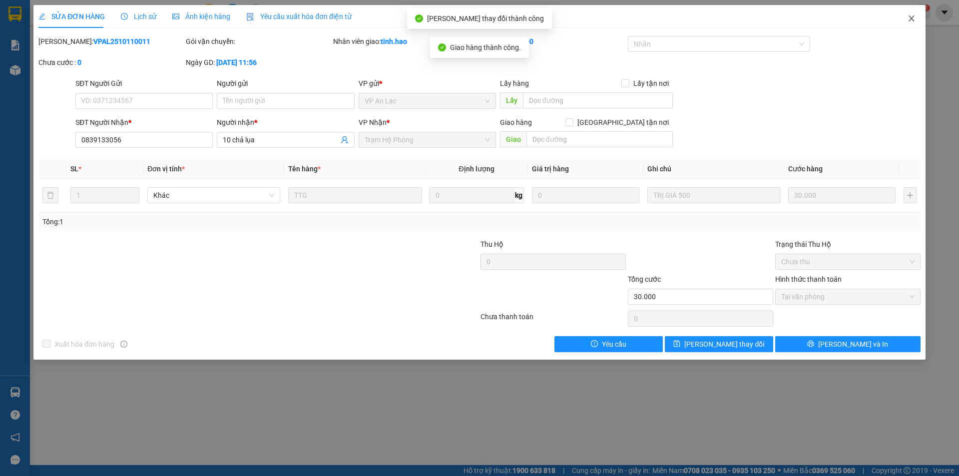
click at [912, 18] on icon "close" at bounding box center [910, 18] width 5 height 6
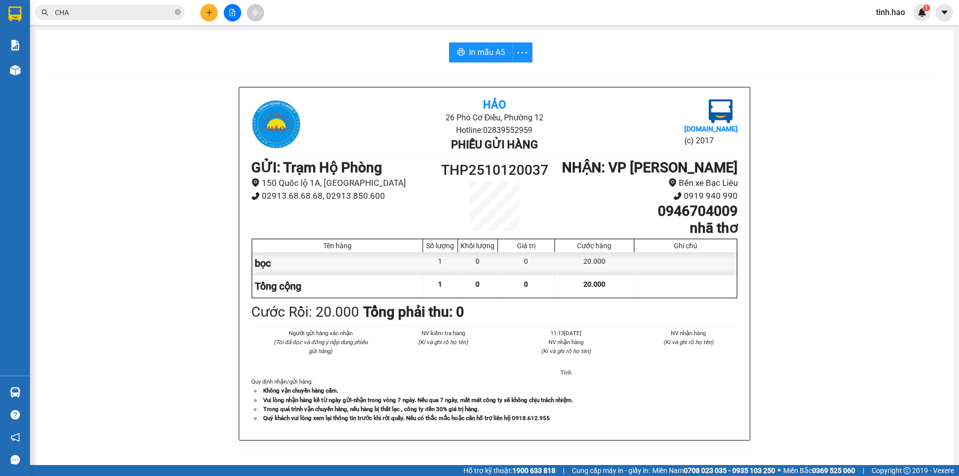
click at [33, 71] on main "In mẫu A5 Hảo 26 Phó Cơ Điều, Phường 12 Hotline: 02839552959 Phiếu gửi hàng [DO…" at bounding box center [479, 232] width 959 height 465
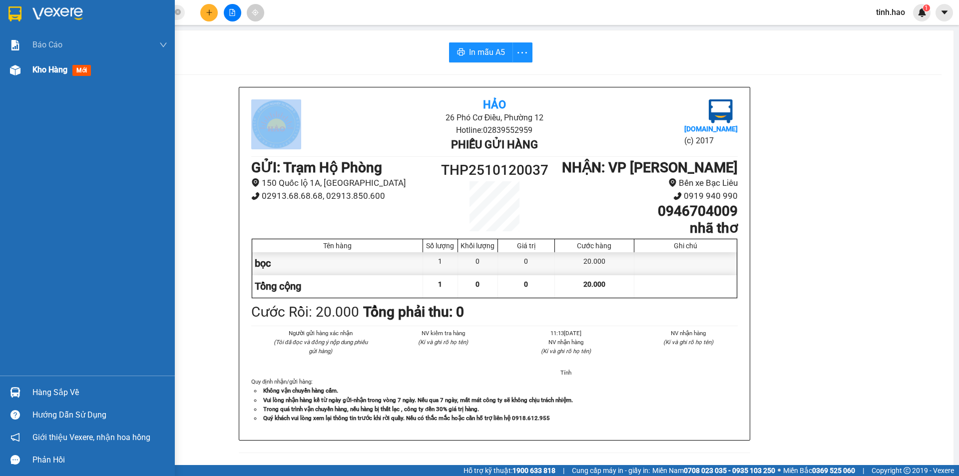
click at [43, 72] on span "Kho hàng" at bounding box center [49, 69] width 35 height 9
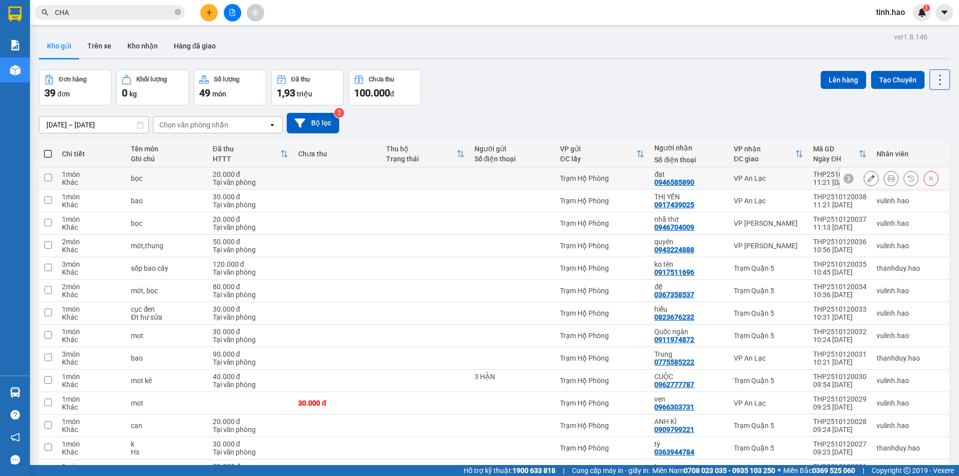
click at [887, 177] on icon at bounding box center [890, 178] width 7 height 7
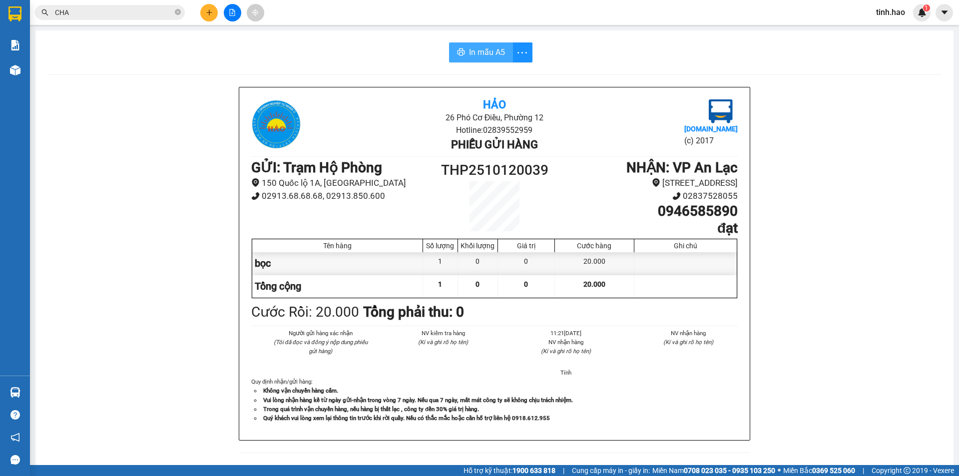
click at [493, 55] on span "In mẫu A5" at bounding box center [487, 52] width 36 height 12
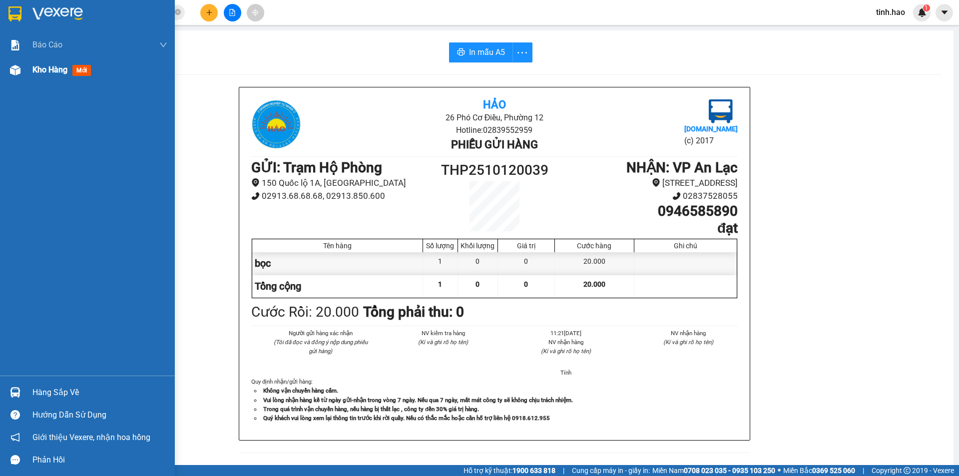
click at [25, 66] on div "Kho hàng mới" at bounding box center [87, 69] width 175 height 25
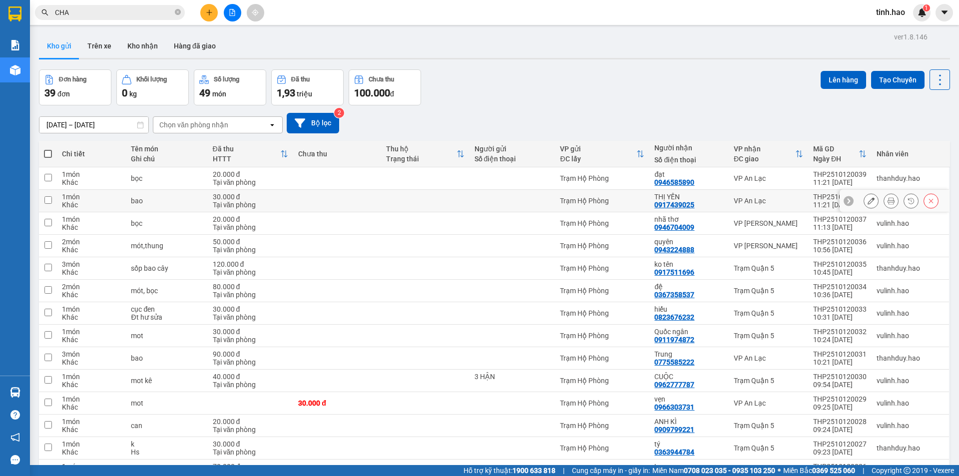
click at [888, 201] on button at bounding box center [891, 200] width 14 height 17
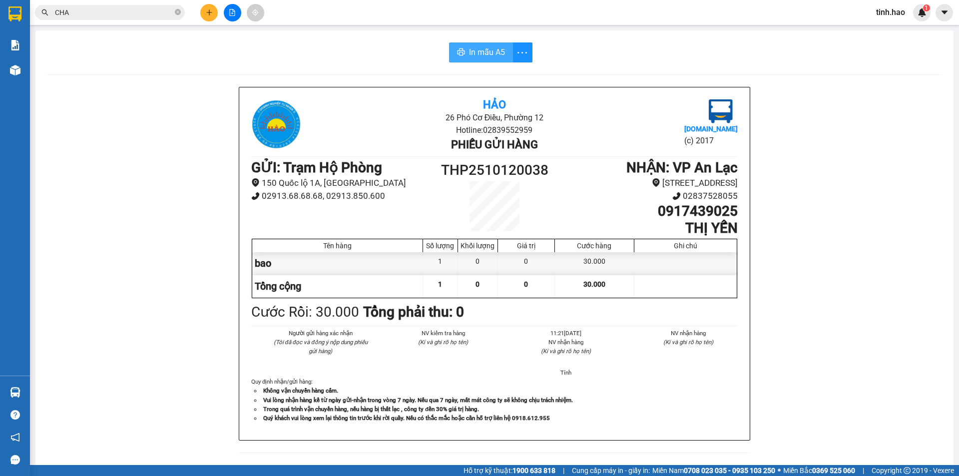
click at [481, 45] on button "In mẫu A5" at bounding box center [481, 52] width 64 height 20
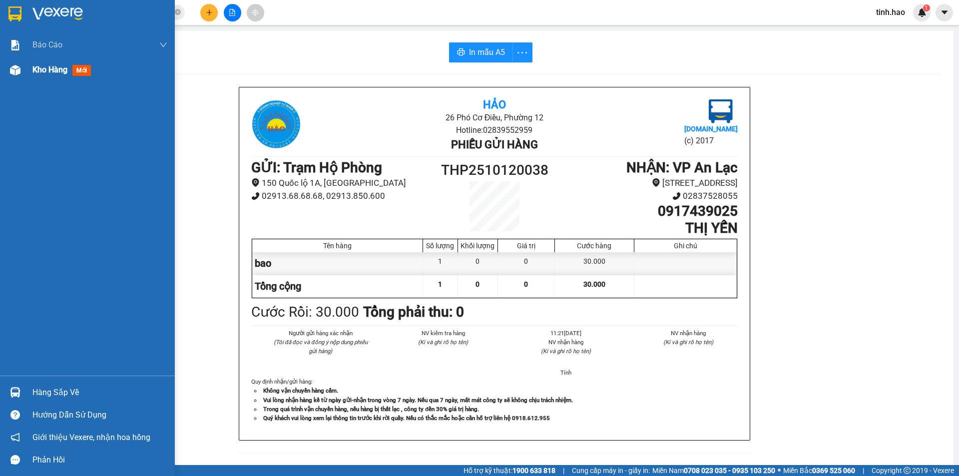
click at [35, 67] on span "Kho hàng" at bounding box center [49, 69] width 35 height 9
click at [29, 63] on div "Kho hàng mới" at bounding box center [87, 69] width 175 height 25
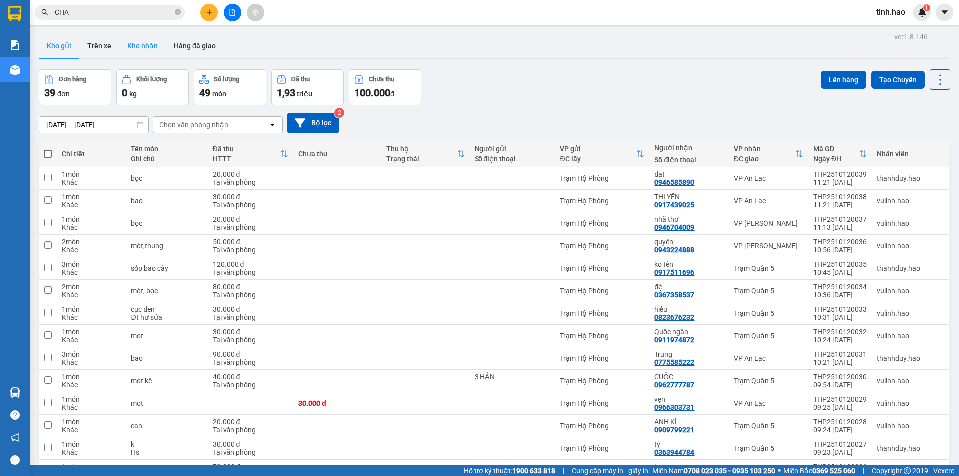
click at [125, 41] on button "Kho nhận" at bounding box center [142, 46] width 46 height 24
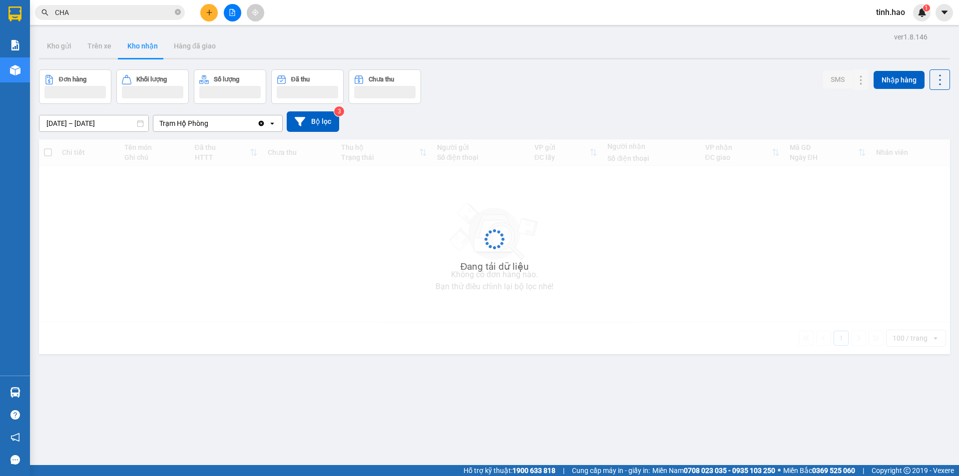
click at [125, 41] on button "Kho nhận" at bounding box center [142, 46] width 46 height 24
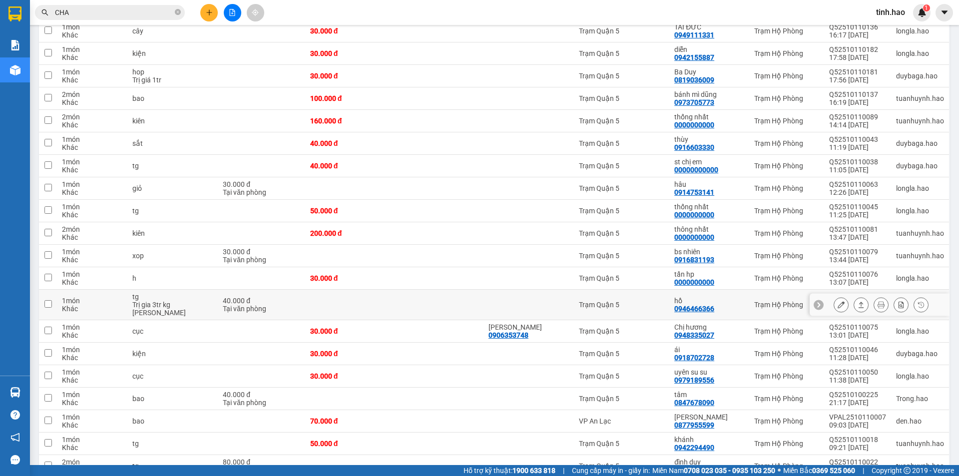
scroll to position [513, 0]
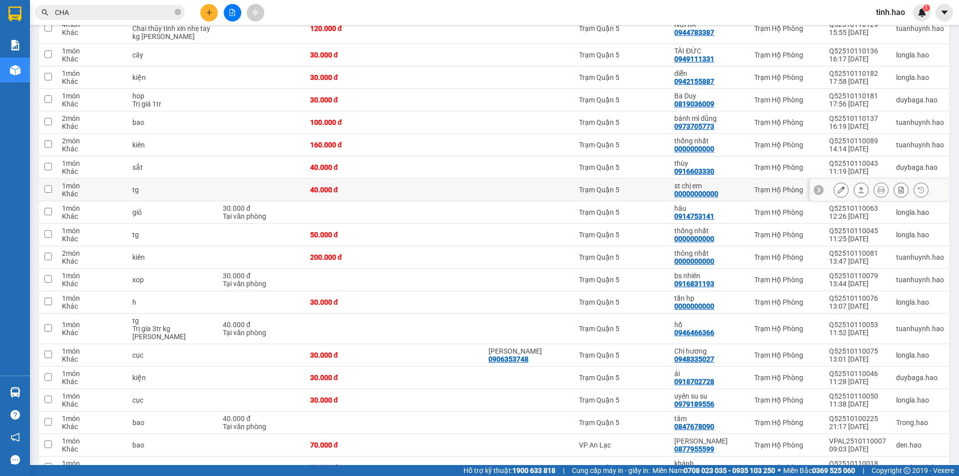
click at [644, 183] on td "Trạm Quận 5" at bounding box center [621, 190] width 95 height 22
checkbox input "true"
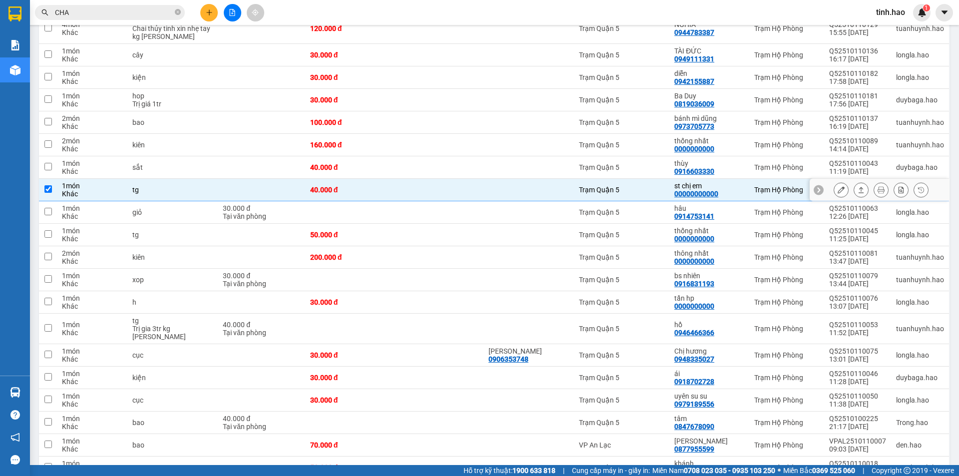
click at [857, 188] on button at bounding box center [861, 189] width 14 height 17
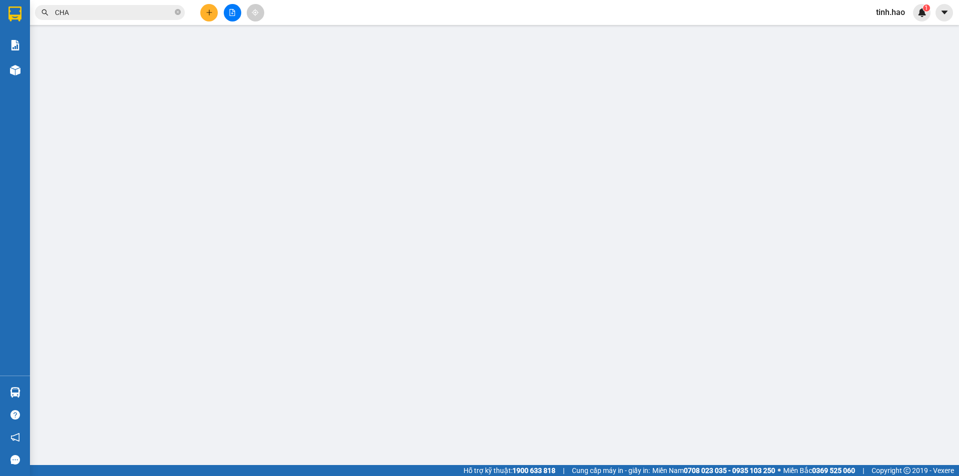
type input "00000000000"
type input "st chị em"
type input "40.000"
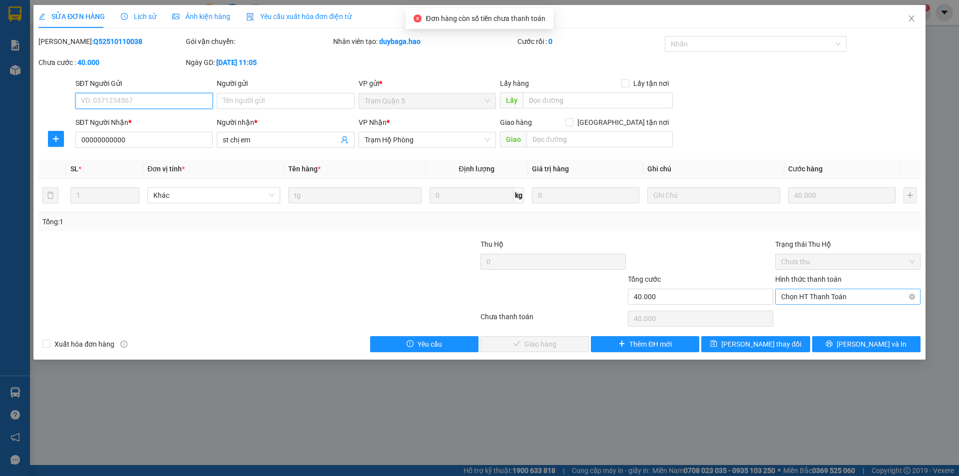
click at [806, 295] on span "Chọn HT Thanh Toán" at bounding box center [847, 296] width 133 height 15
click at [807, 312] on div "Tại văn phòng" at bounding box center [847, 316] width 133 height 11
type input "0"
click at [522, 337] on button "[PERSON_NAME] và Giao hàng" at bounding box center [534, 344] width 108 height 16
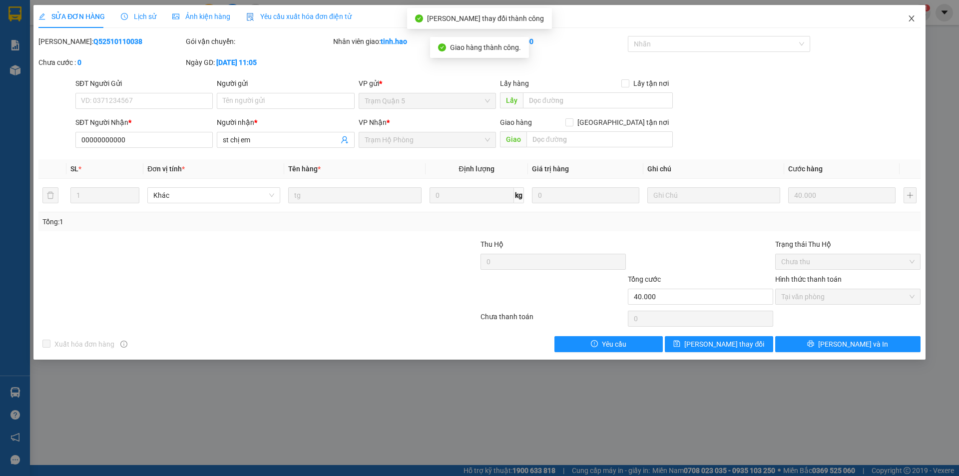
click at [910, 15] on icon "close" at bounding box center [911, 18] width 8 height 8
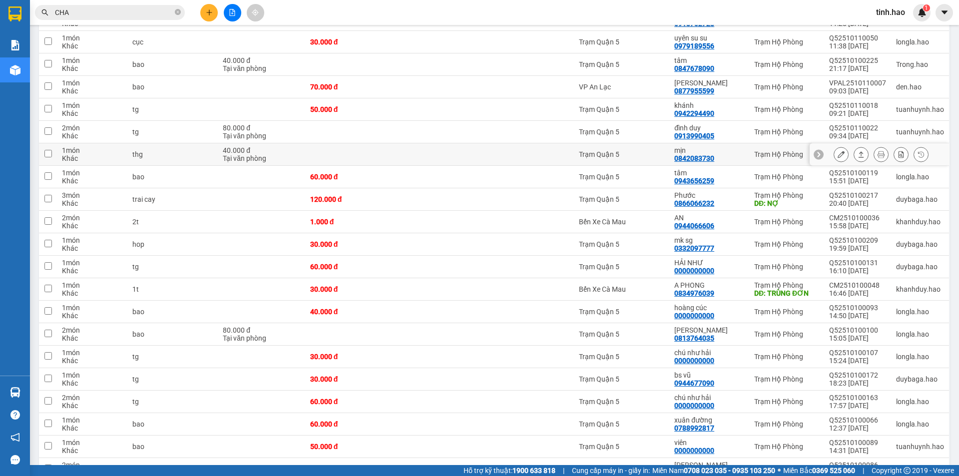
scroll to position [949, 0]
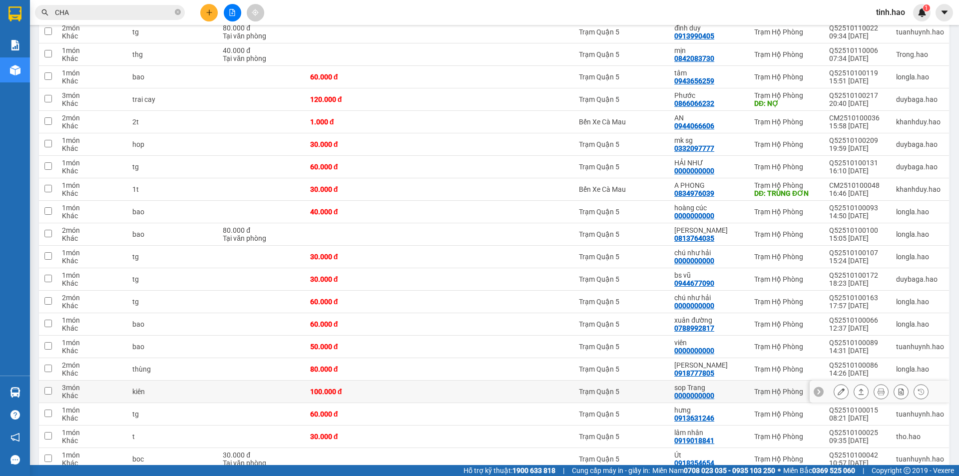
click at [622, 387] on div "Trạm Quận 5" at bounding box center [621, 391] width 85 height 8
checkbox input "true"
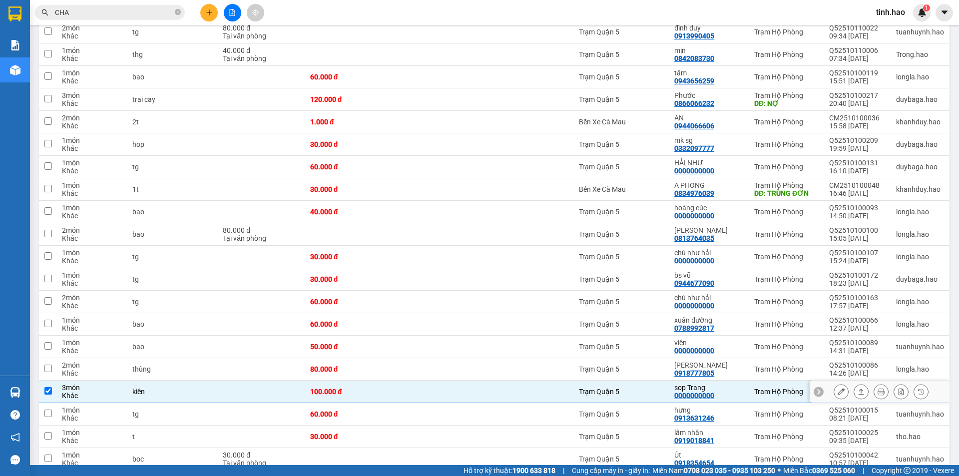
click at [857, 390] on icon at bounding box center [860, 391] width 7 height 7
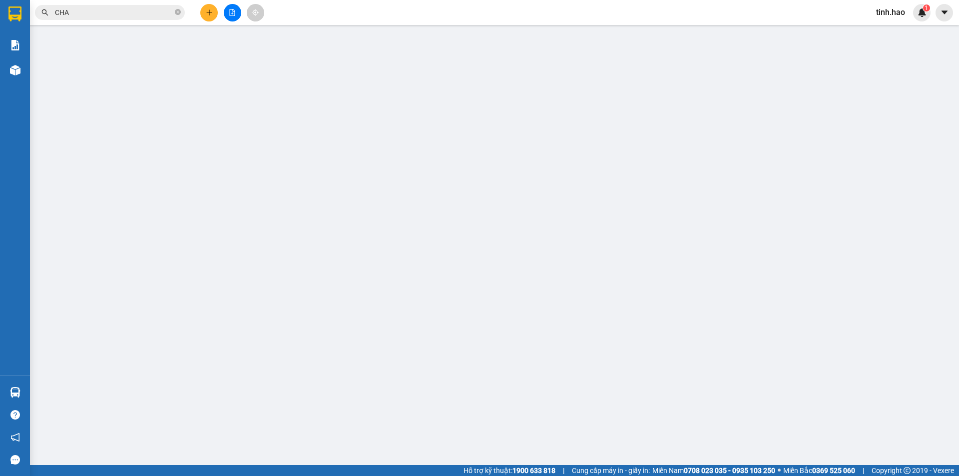
type input "0000000000"
type input "sop Trang"
type input "100.000"
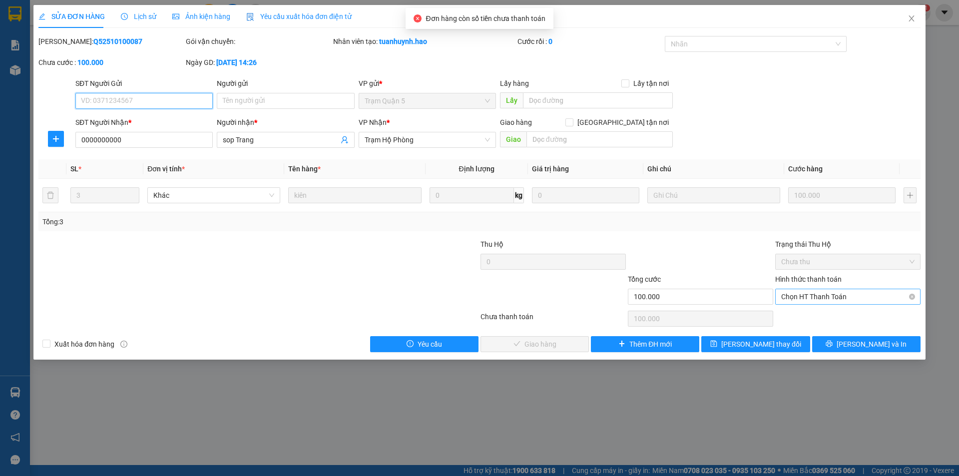
click at [804, 299] on span "Chọn HT Thanh Toán" at bounding box center [847, 296] width 133 height 15
click at [804, 319] on div "Tại văn phòng" at bounding box center [847, 316] width 133 height 11
type input "0"
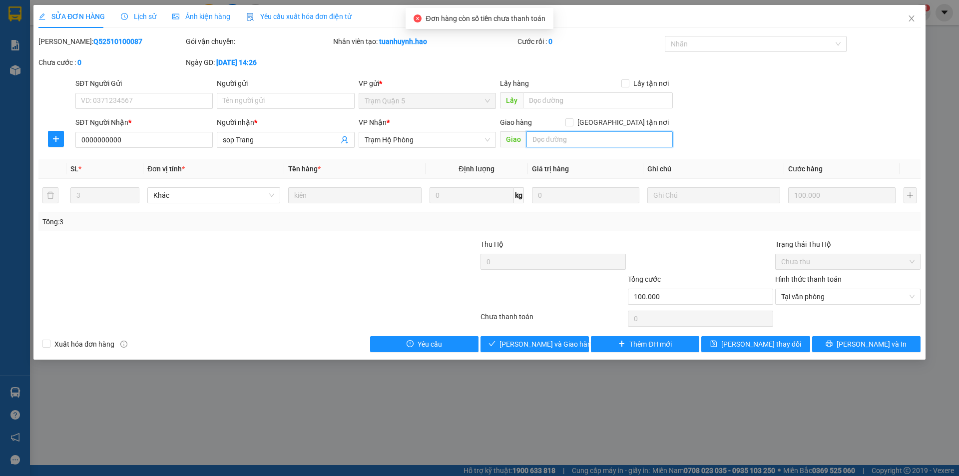
click at [568, 137] on input "text" at bounding box center [599, 139] width 146 height 16
type input "B 40K"
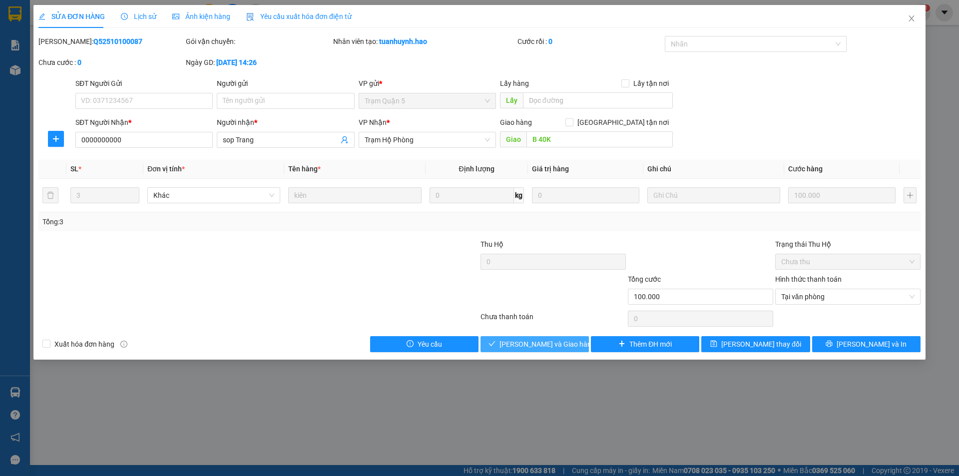
click at [561, 347] on span "[PERSON_NAME] và Giao hàng" at bounding box center [547, 343] width 96 height 11
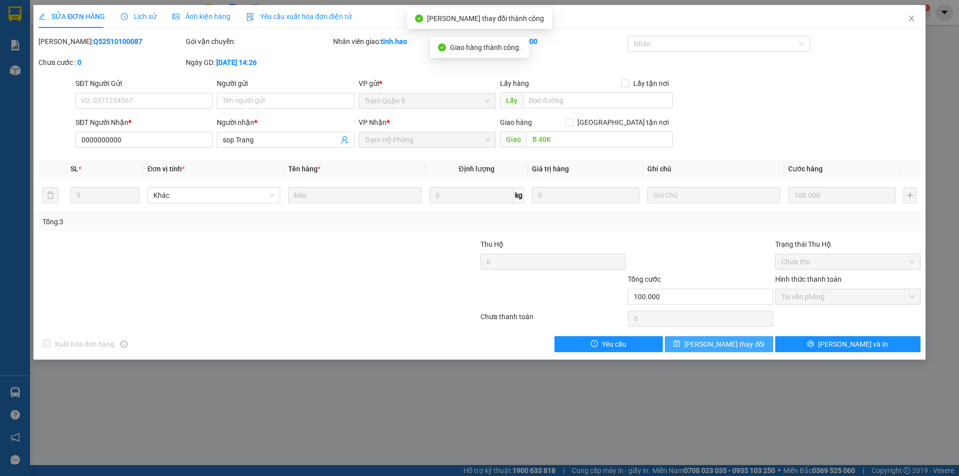
click at [716, 344] on span "[PERSON_NAME] thay đổi" at bounding box center [724, 343] width 80 height 11
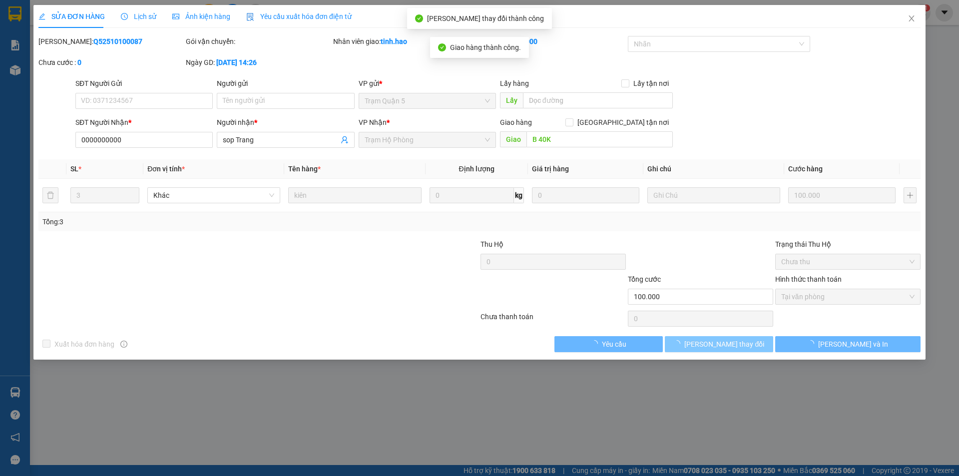
click at [716, 344] on span "[PERSON_NAME] thay đổi" at bounding box center [724, 343] width 80 height 11
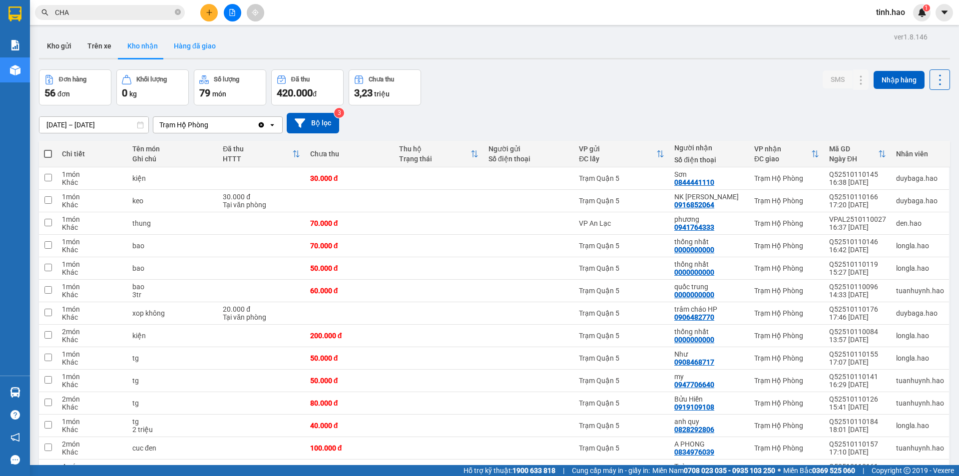
click at [178, 49] on button "Hàng đã giao" at bounding box center [195, 46] width 58 height 24
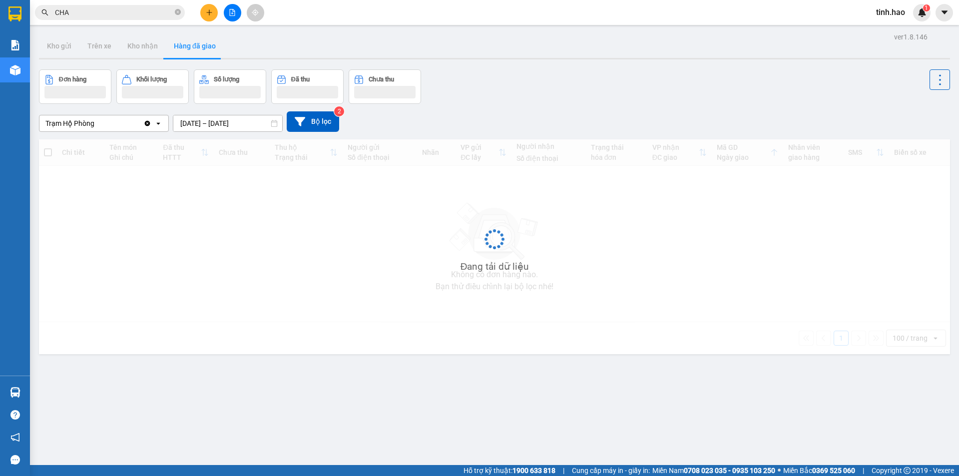
click at [180, 48] on button "Hàng đã giao" at bounding box center [195, 46] width 58 height 24
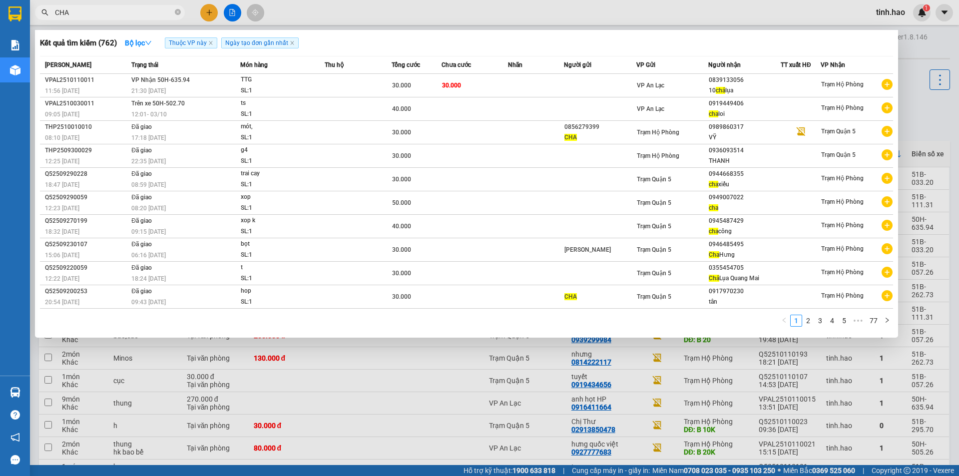
click at [171, 10] on input "CHA" at bounding box center [114, 12] width 118 height 11
click at [179, 18] on span "CHA" at bounding box center [110, 12] width 150 height 15
click at [179, 14] on icon "close-circle" at bounding box center [178, 12] width 6 height 6
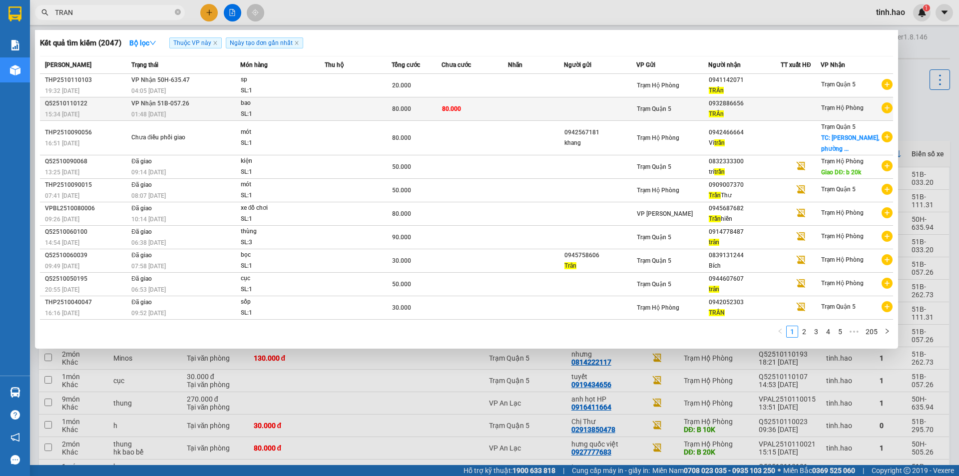
type input "TRAN"
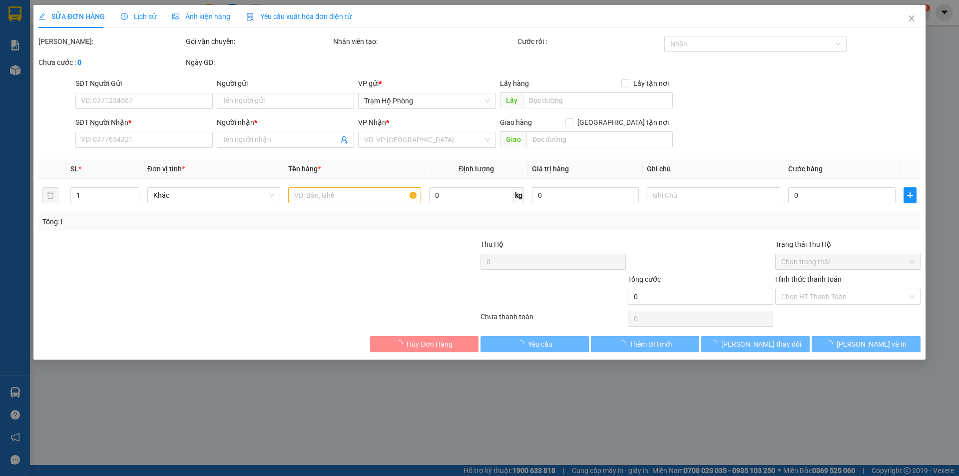
type input "0932886656"
type input "TRÂn"
type input "80.000"
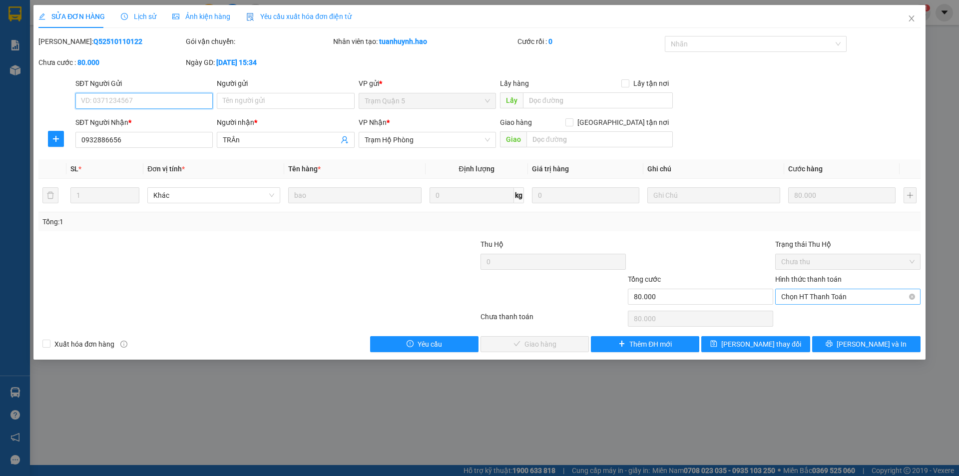
click at [799, 302] on span "Chọn HT Thanh Toán" at bounding box center [847, 296] width 133 height 15
click at [797, 317] on div "Tại văn phòng" at bounding box center [847, 316] width 133 height 11
type input "0"
click at [560, 338] on span "[PERSON_NAME] và Giao hàng" at bounding box center [547, 343] width 96 height 11
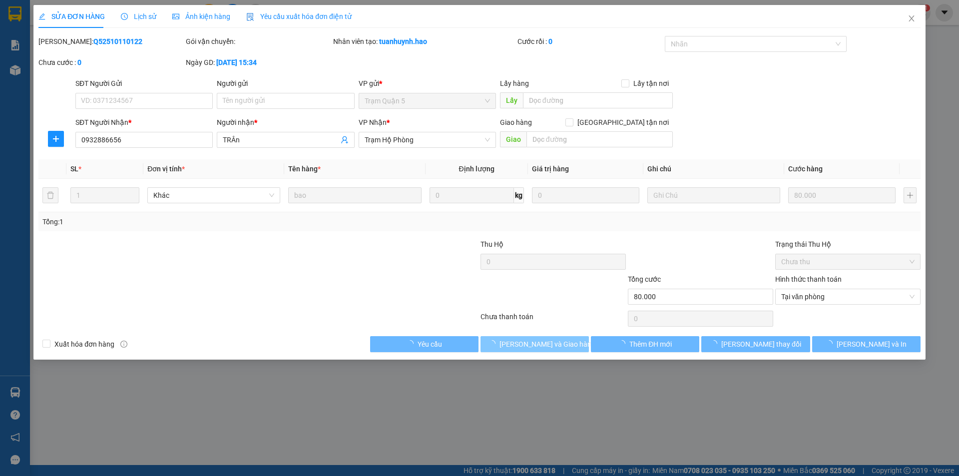
click at [559, 339] on span "[PERSON_NAME] và Giao hàng" at bounding box center [547, 343] width 96 height 11
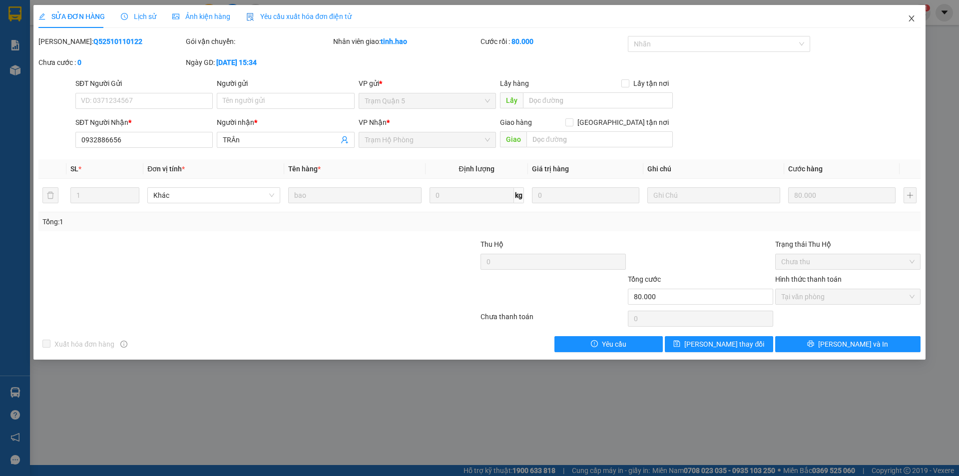
drag, startPoint x: 915, startPoint y: 13, endPoint x: 222, endPoint y: 475, distance: 832.1
click at [914, 13] on span "Close" at bounding box center [911, 19] width 28 height 28
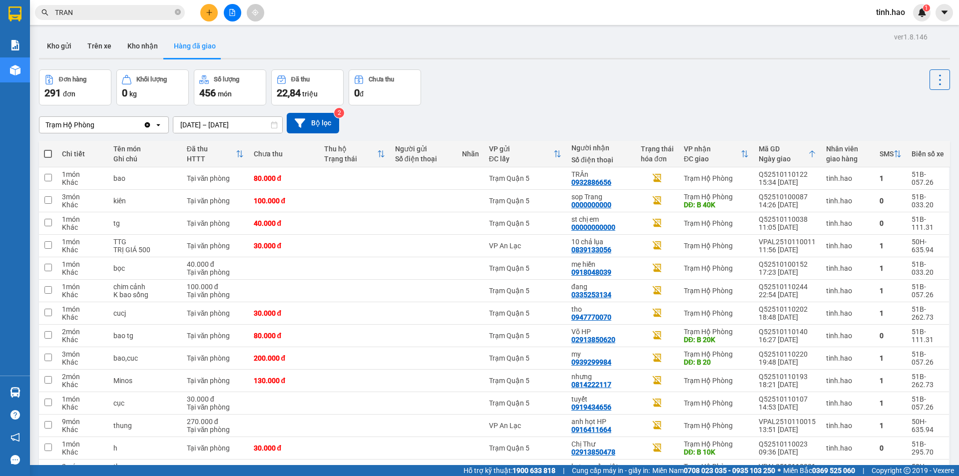
click at [183, 13] on span "TRAN" at bounding box center [110, 12] width 150 height 15
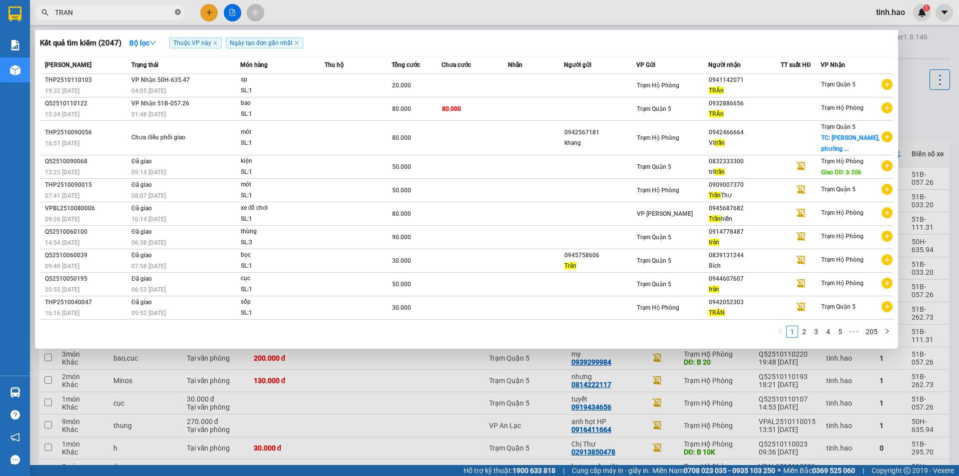
click at [179, 13] on icon "close-circle" at bounding box center [178, 12] width 6 height 6
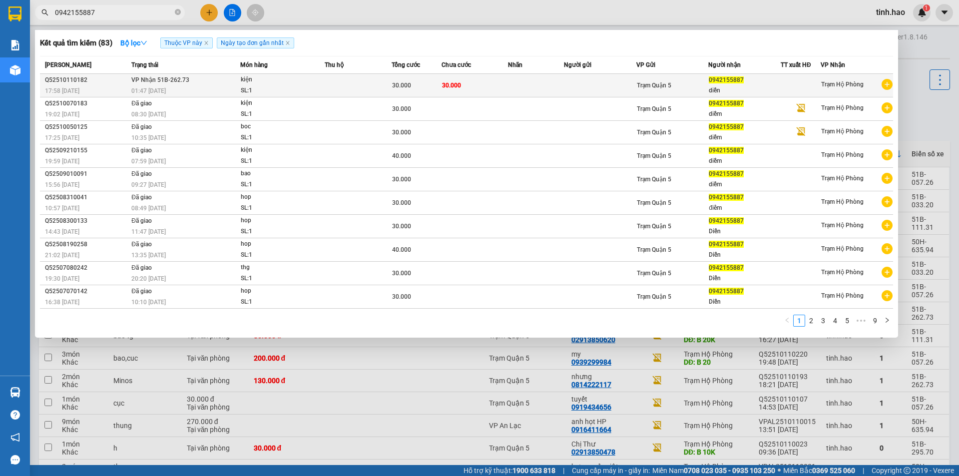
type input "0942155887"
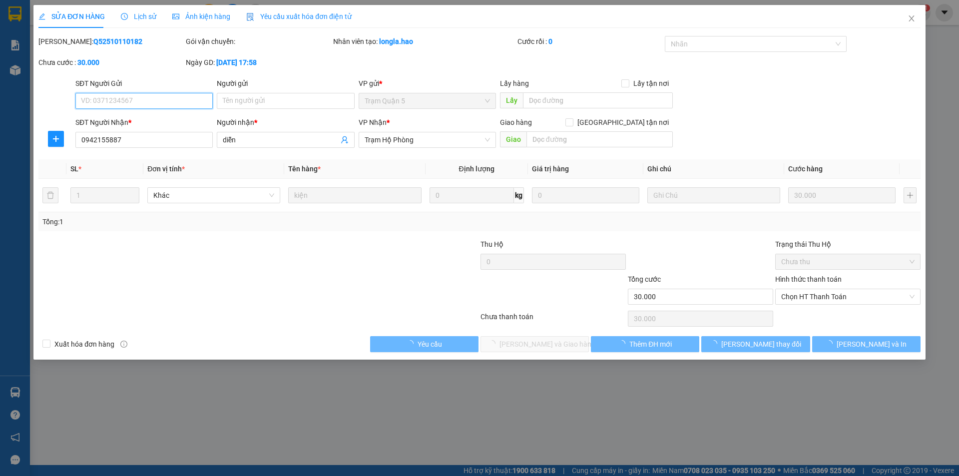
click at [203, 22] on div "Ảnh kiện hàng" at bounding box center [201, 16] width 58 height 23
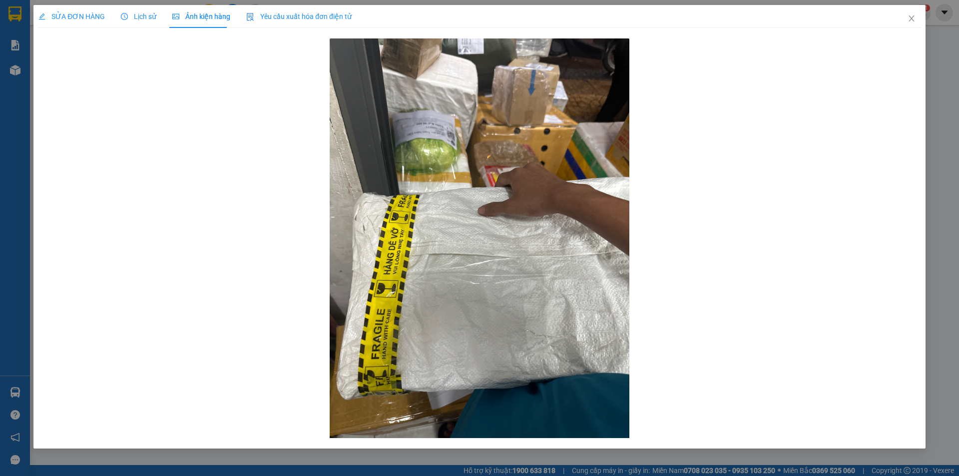
click at [70, 26] on div "SỬA ĐƠN HÀNG" at bounding box center [71, 16] width 66 height 23
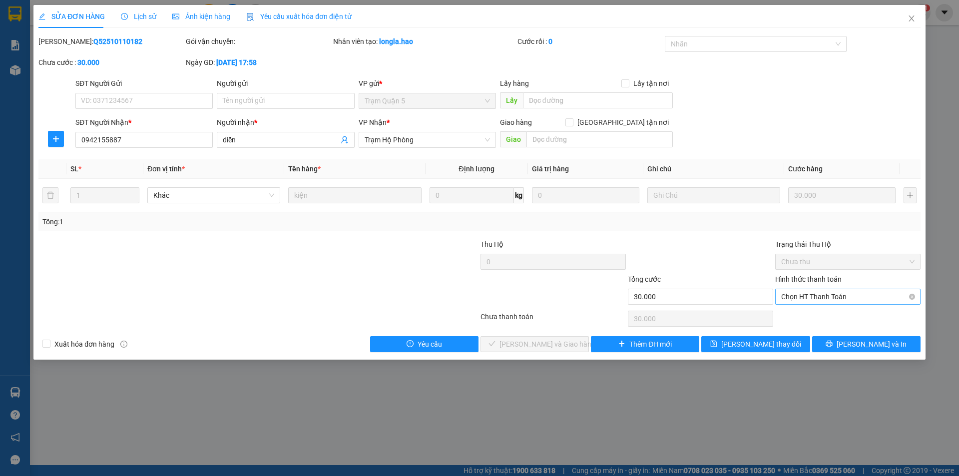
click at [822, 292] on span "Chọn HT Thanh Toán" at bounding box center [847, 296] width 133 height 15
drag, startPoint x: 805, startPoint y: 318, endPoint x: 799, endPoint y: 316, distance: 6.2
click at [805, 318] on div "Tại văn phòng" at bounding box center [847, 316] width 133 height 11
type input "0"
click at [548, 340] on span "[PERSON_NAME] và Giao hàng" at bounding box center [547, 343] width 96 height 11
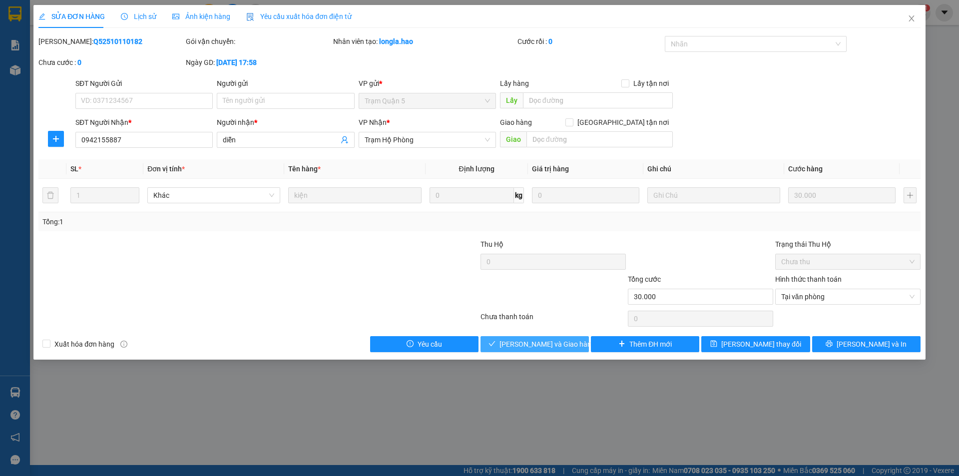
drag, startPoint x: 548, startPoint y: 340, endPoint x: 566, endPoint y: 335, distance: 18.2
click at [552, 339] on span "[PERSON_NAME] và Giao hàng" at bounding box center [547, 343] width 96 height 11
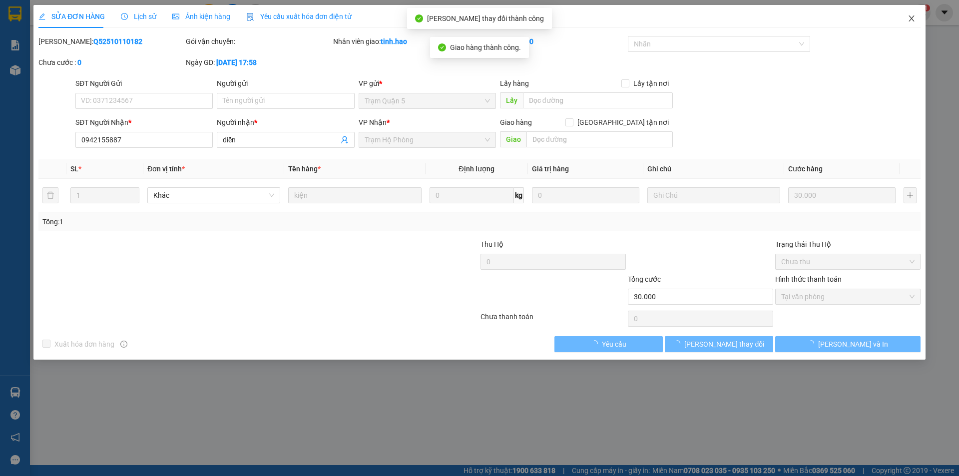
click at [912, 15] on icon "close" at bounding box center [911, 18] width 8 height 8
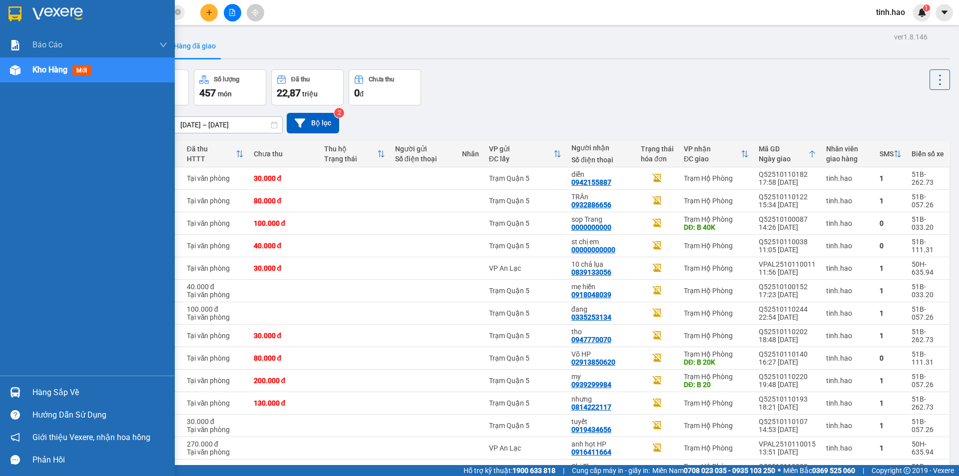
drag, startPoint x: 7, startPoint y: 74, endPoint x: 45, endPoint y: 87, distance: 40.3
click at [8, 74] on div at bounding box center [14, 69] width 17 height 17
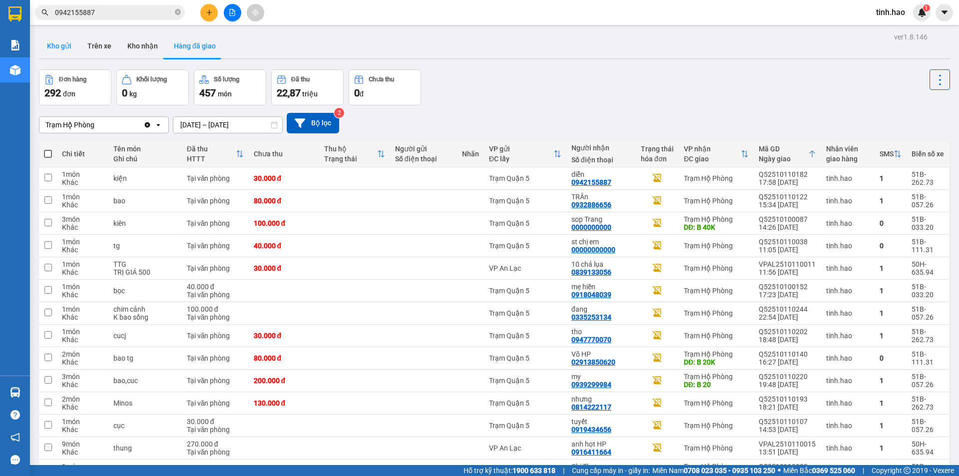
click at [60, 47] on button "Kho gửi" at bounding box center [59, 46] width 40 height 24
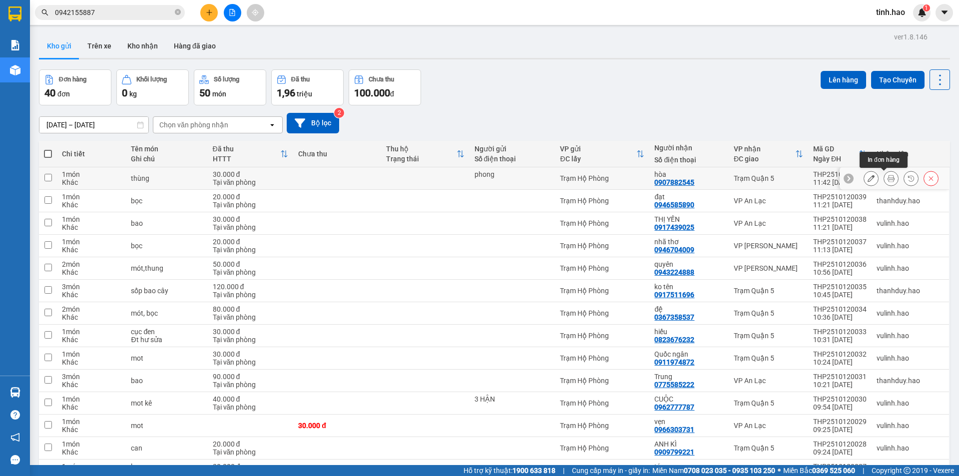
click at [887, 176] on icon at bounding box center [890, 178] width 7 height 7
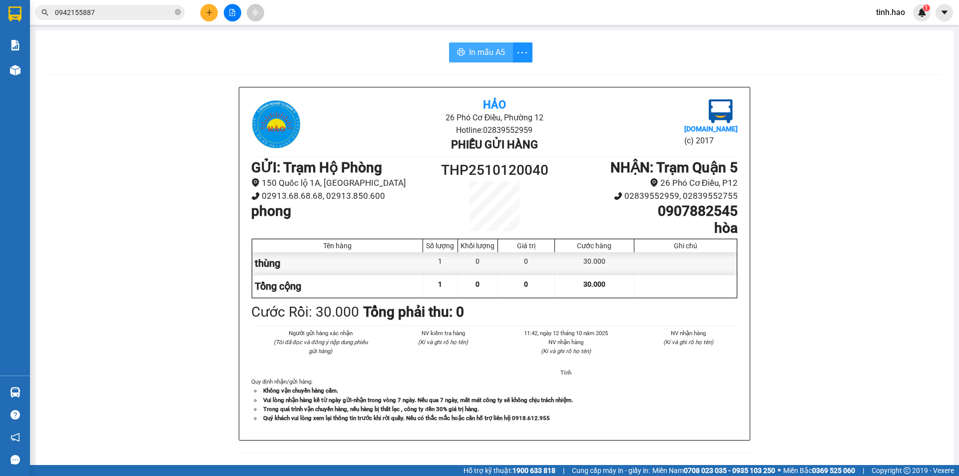
click at [478, 50] on span "In mẫu A5" at bounding box center [487, 52] width 36 height 12
